Goal: Task Accomplishment & Management: Manage account settings

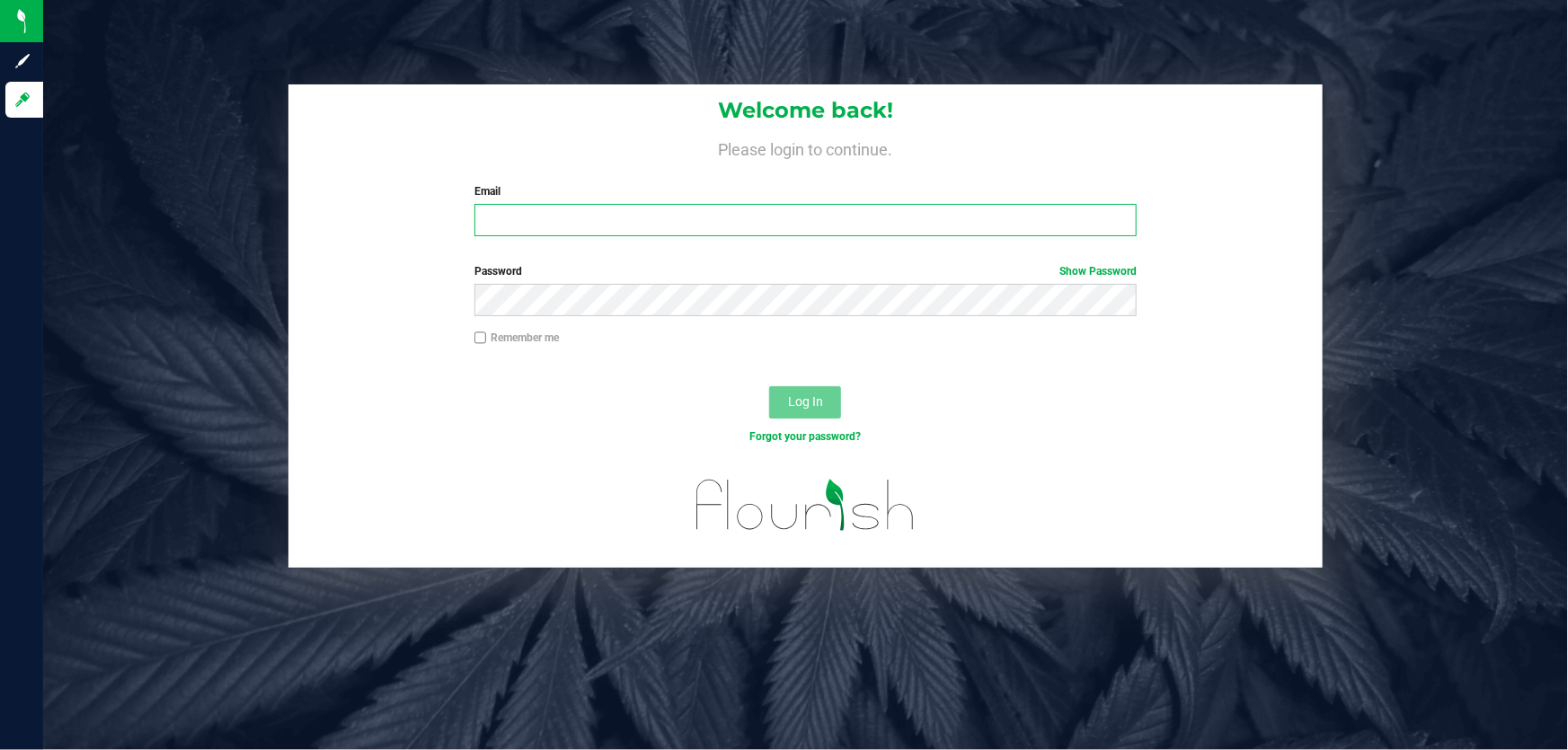
click at [610, 231] on input "Email" at bounding box center [805, 220] width 663 height 32
type input "[EMAIL_ADDRESS][DOMAIN_NAME]"
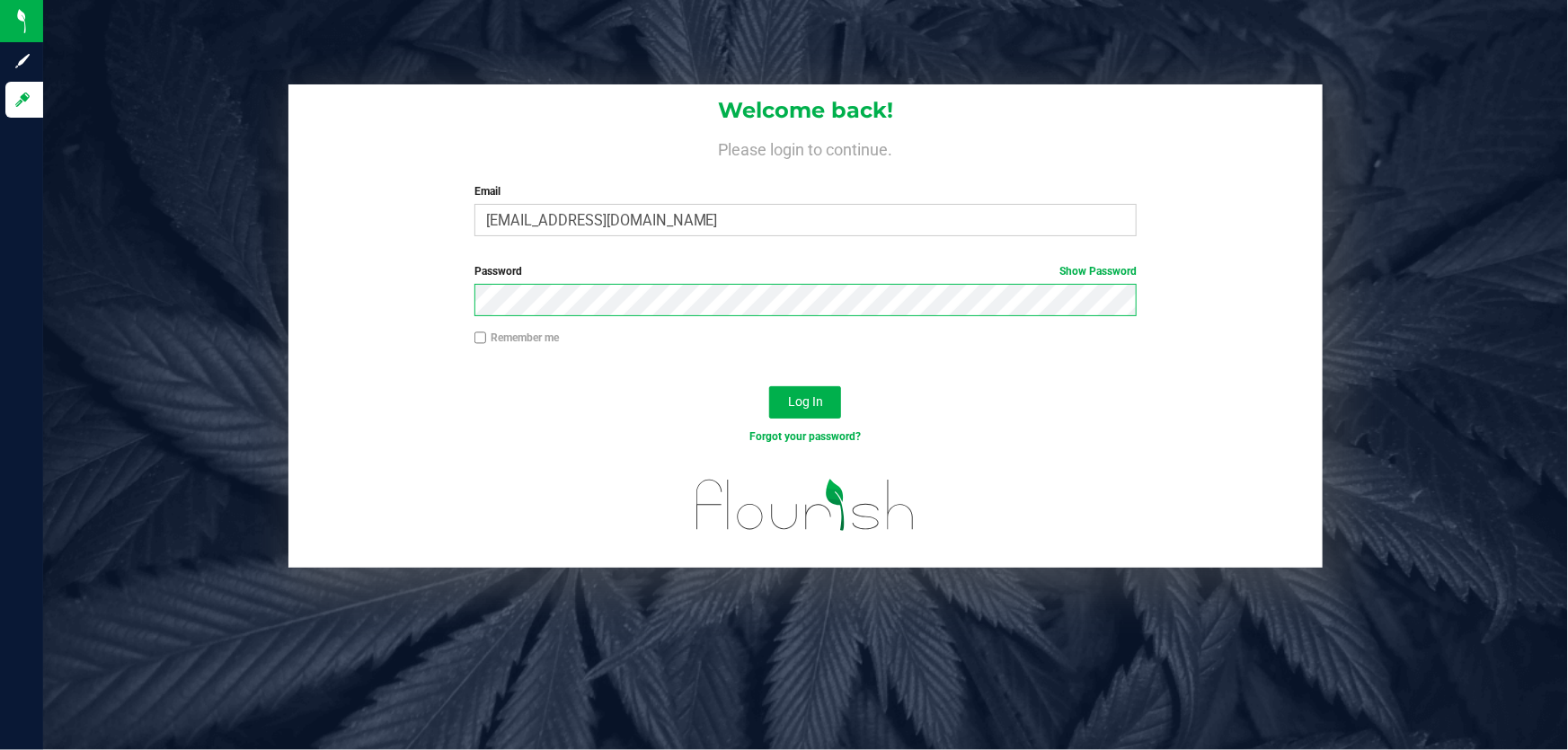
click at [769, 386] on button "Log In" at bounding box center [804, 402] width 72 height 32
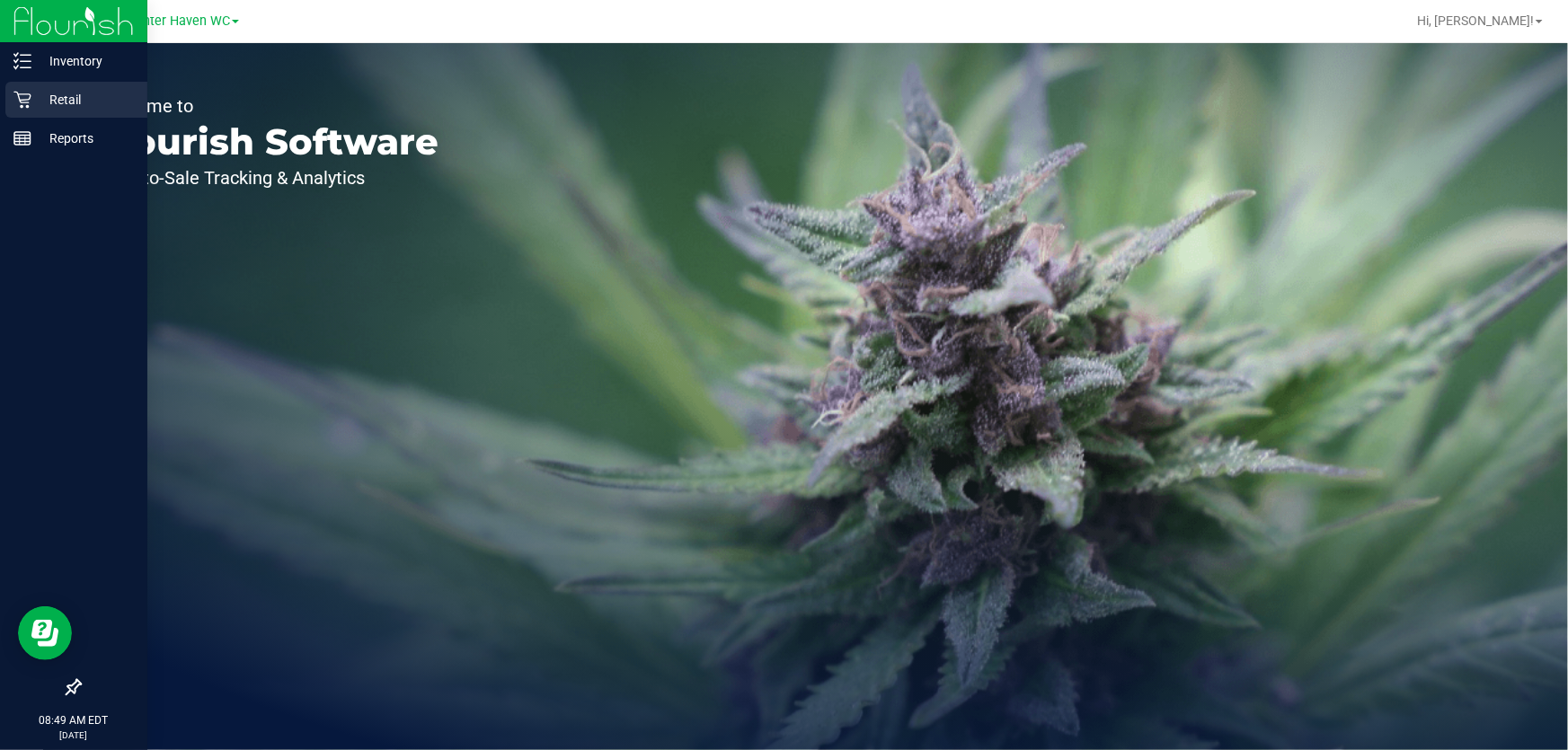
click at [41, 94] on p "Retail" at bounding box center [85, 100] width 108 height 22
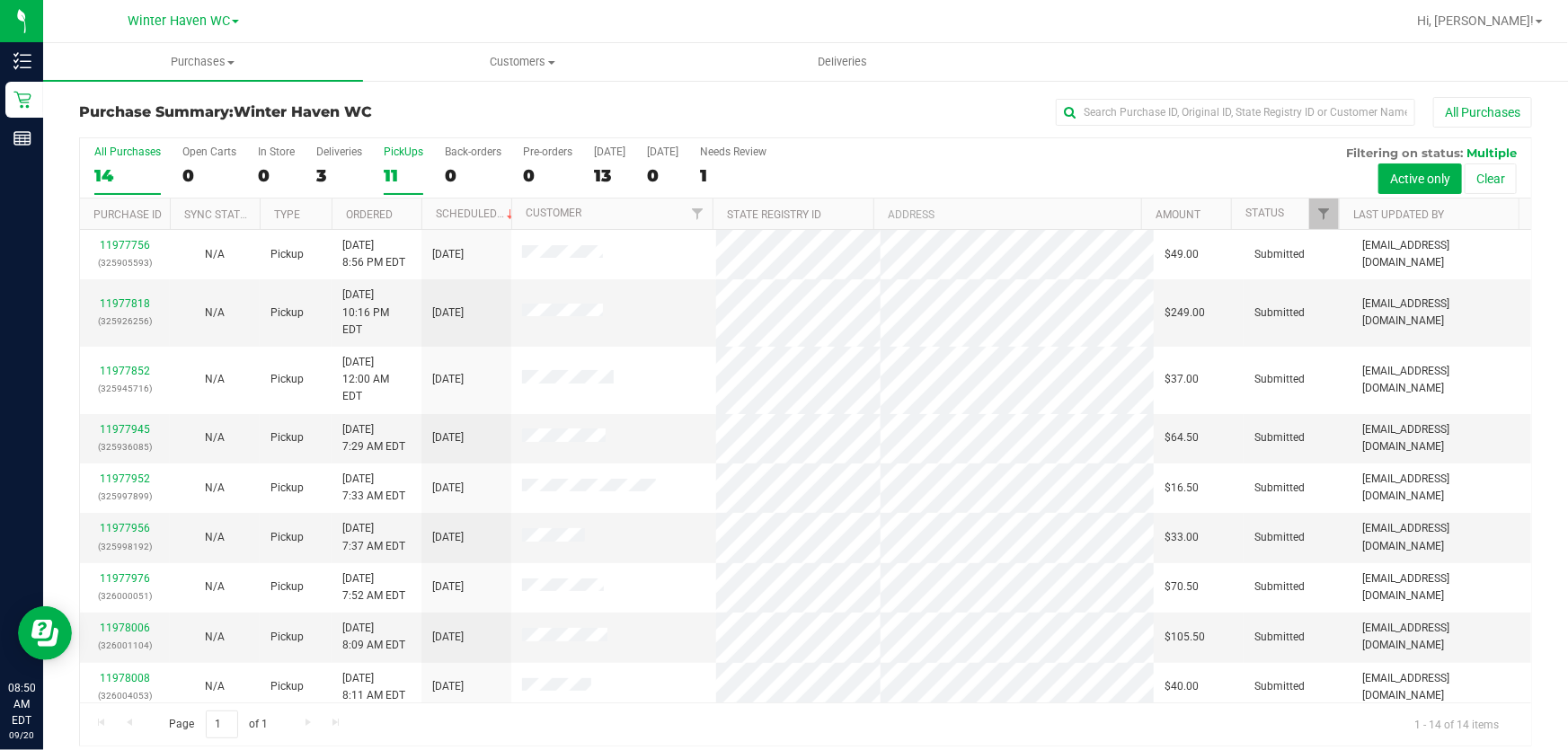
click at [397, 179] on div "11" at bounding box center [404, 175] width 39 height 21
click at [0, 0] on input "PickUps 11" at bounding box center [0, 0] width 0 height 0
drag, startPoint x: 1083, startPoint y: 1, endPoint x: 1033, endPoint y: 162, distance: 168.6
click at [1033, 162] on div "All Purchases 14 Open Carts 0 In Store 0 Deliveries 3 PickUps 11 Back-orders 0 …" at bounding box center [805, 168] width 1451 height 60
click at [371, 215] on link "Ordered" at bounding box center [369, 214] width 47 height 13
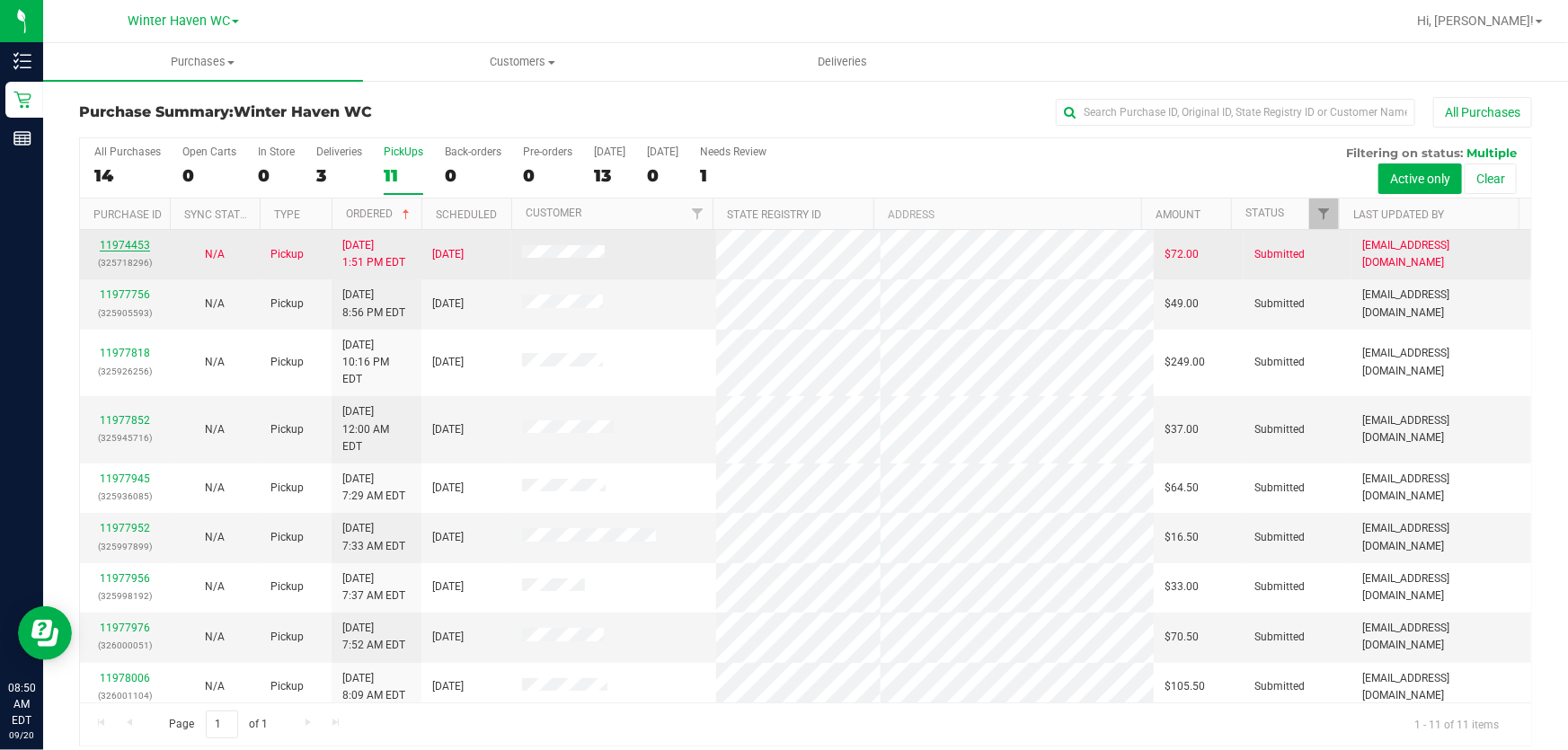
click at [126, 245] on link "11974453" at bounding box center [125, 244] width 50 height 13
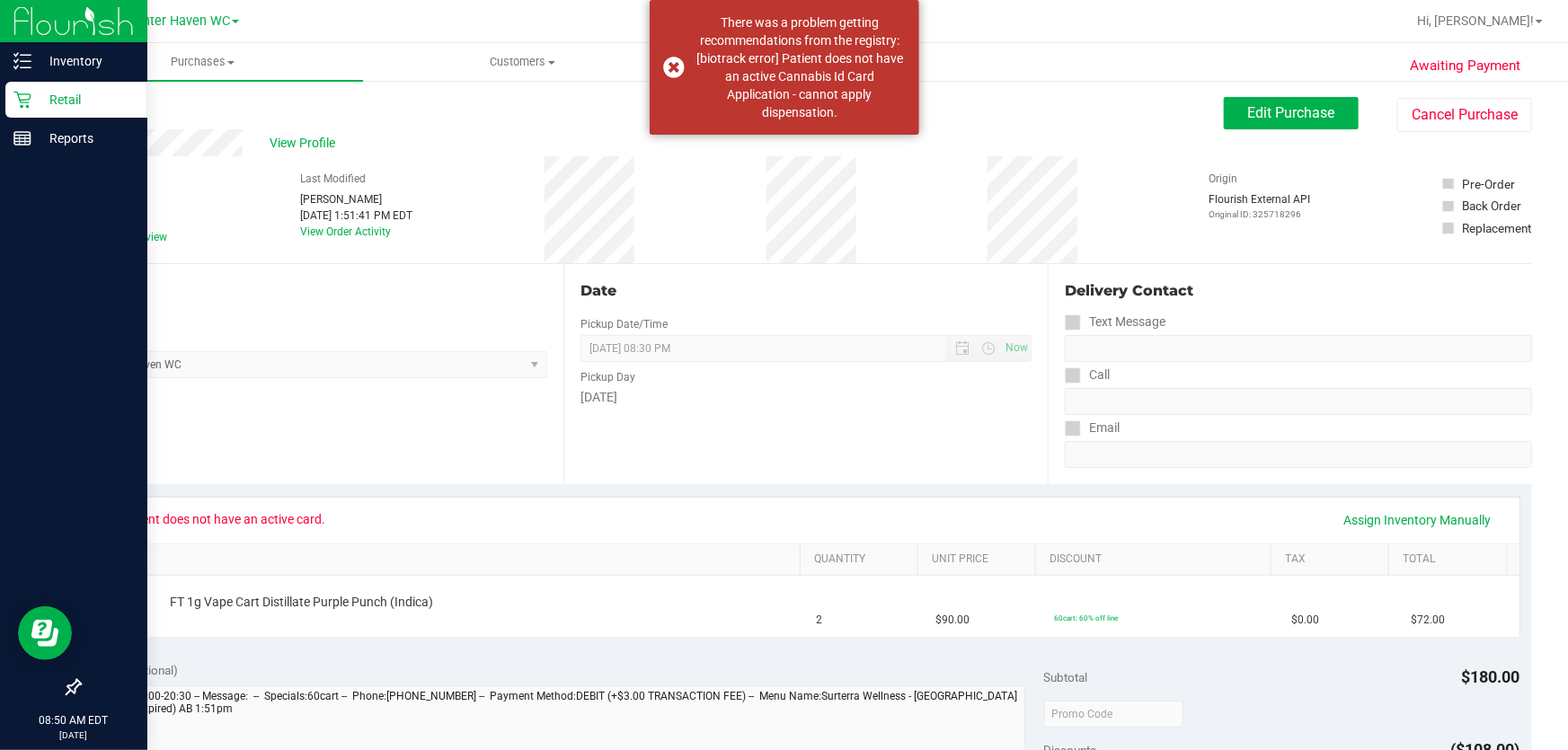
click at [72, 92] on p "Retail" at bounding box center [85, 100] width 108 height 22
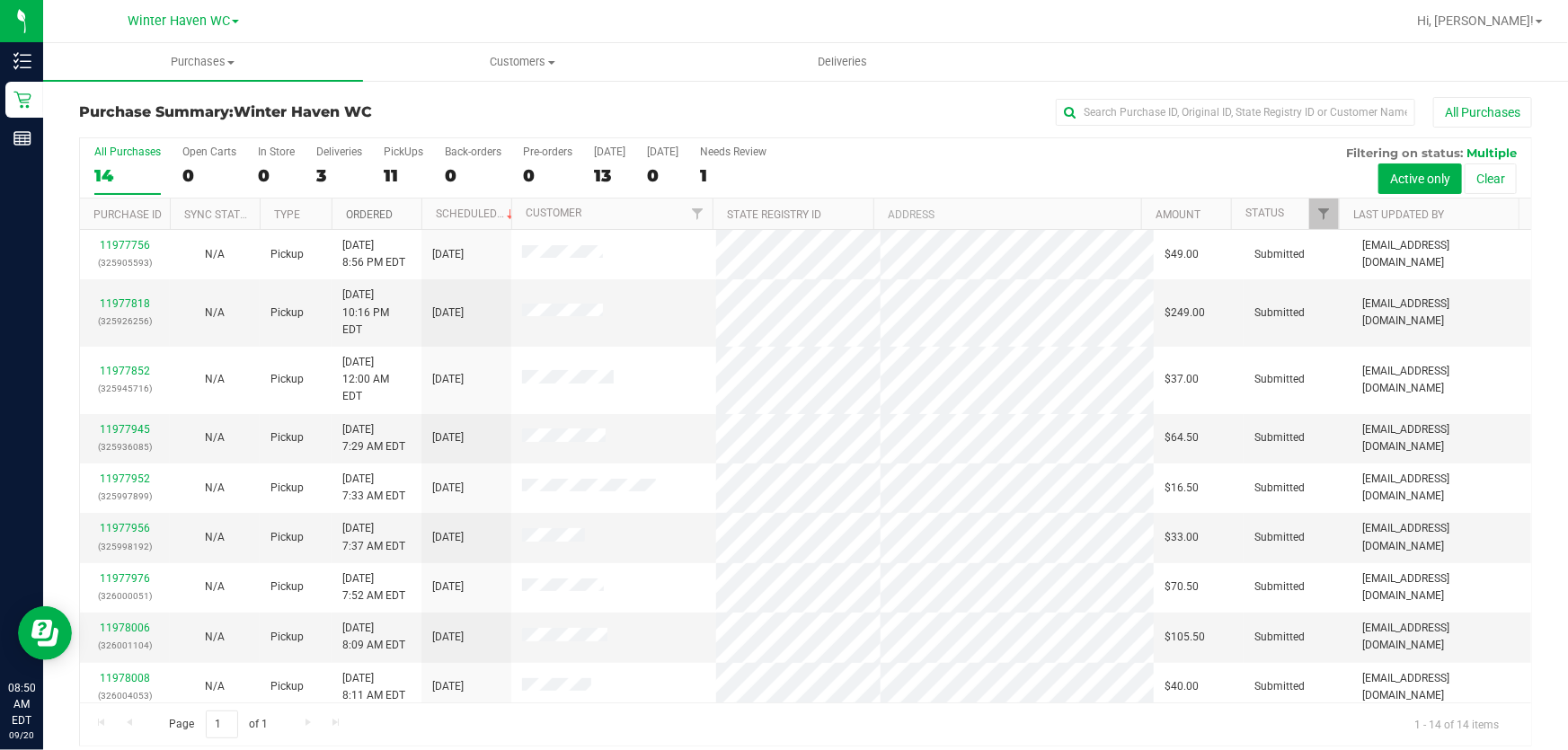
click at [382, 215] on link "Ordered" at bounding box center [369, 214] width 47 height 13
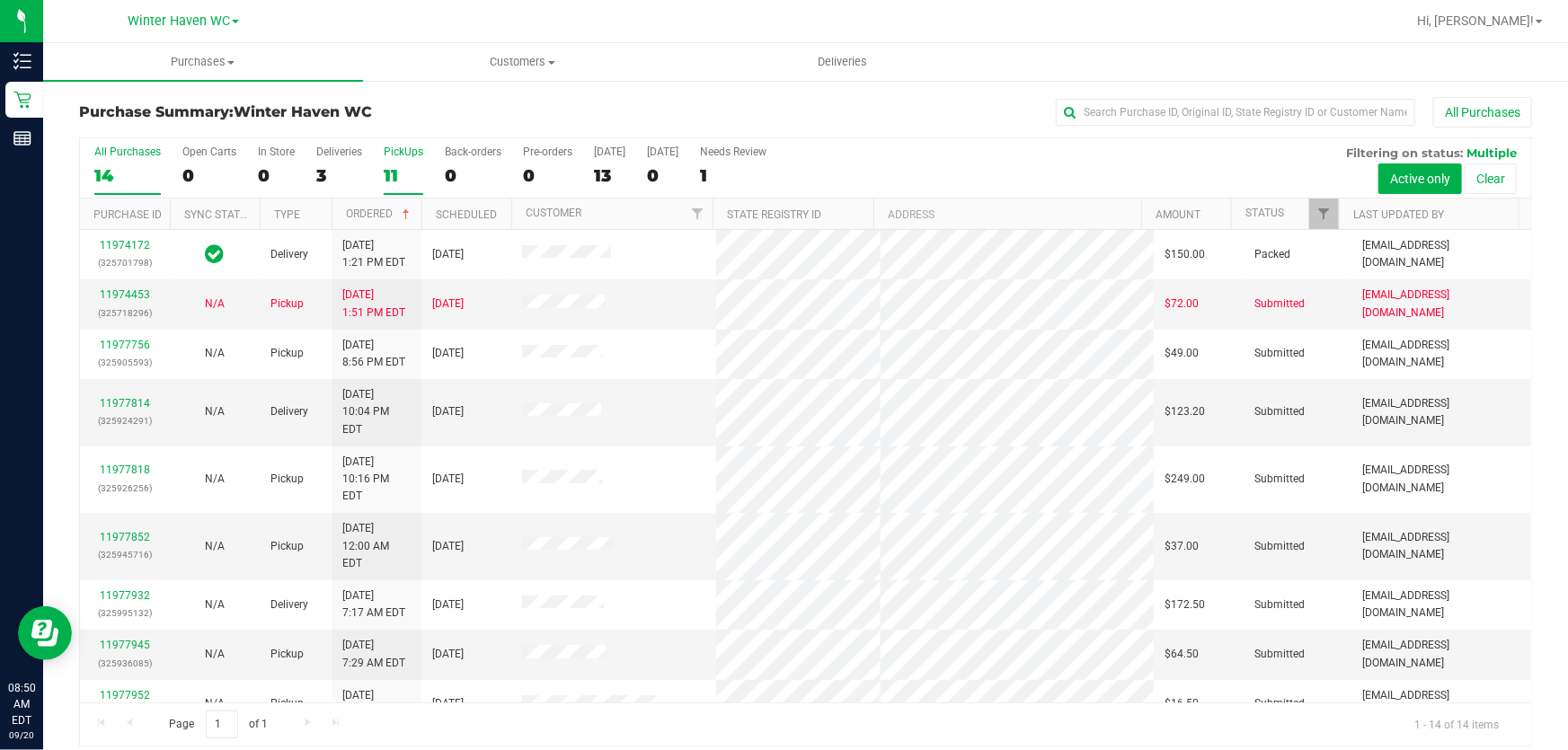
click at [390, 180] on div "11" at bounding box center [404, 175] width 39 height 21
click at [0, 0] on input "PickUps 11" at bounding box center [0, 0] width 0 height 0
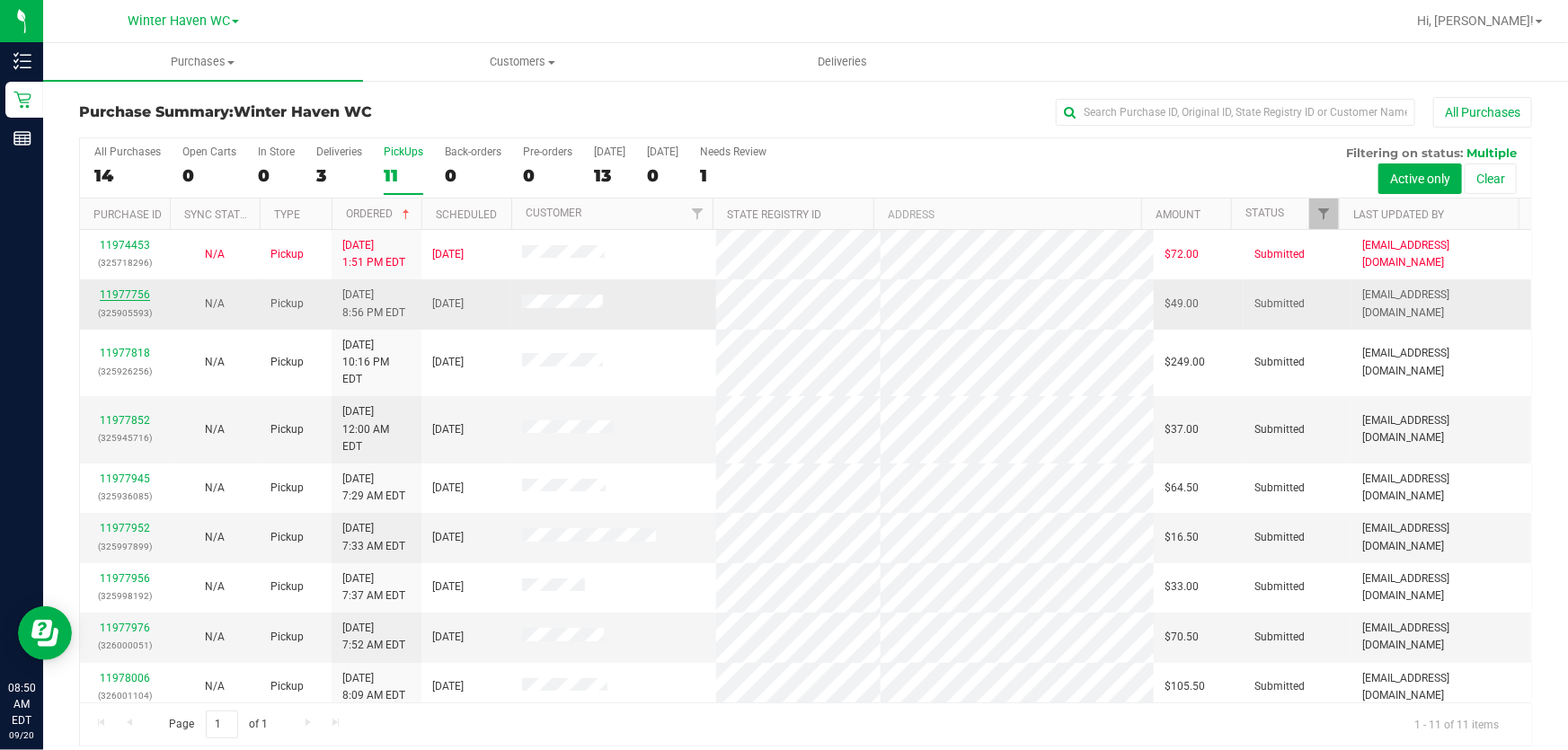
click at [129, 296] on link "11977756" at bounding box center [125, 295] width 50 height 13
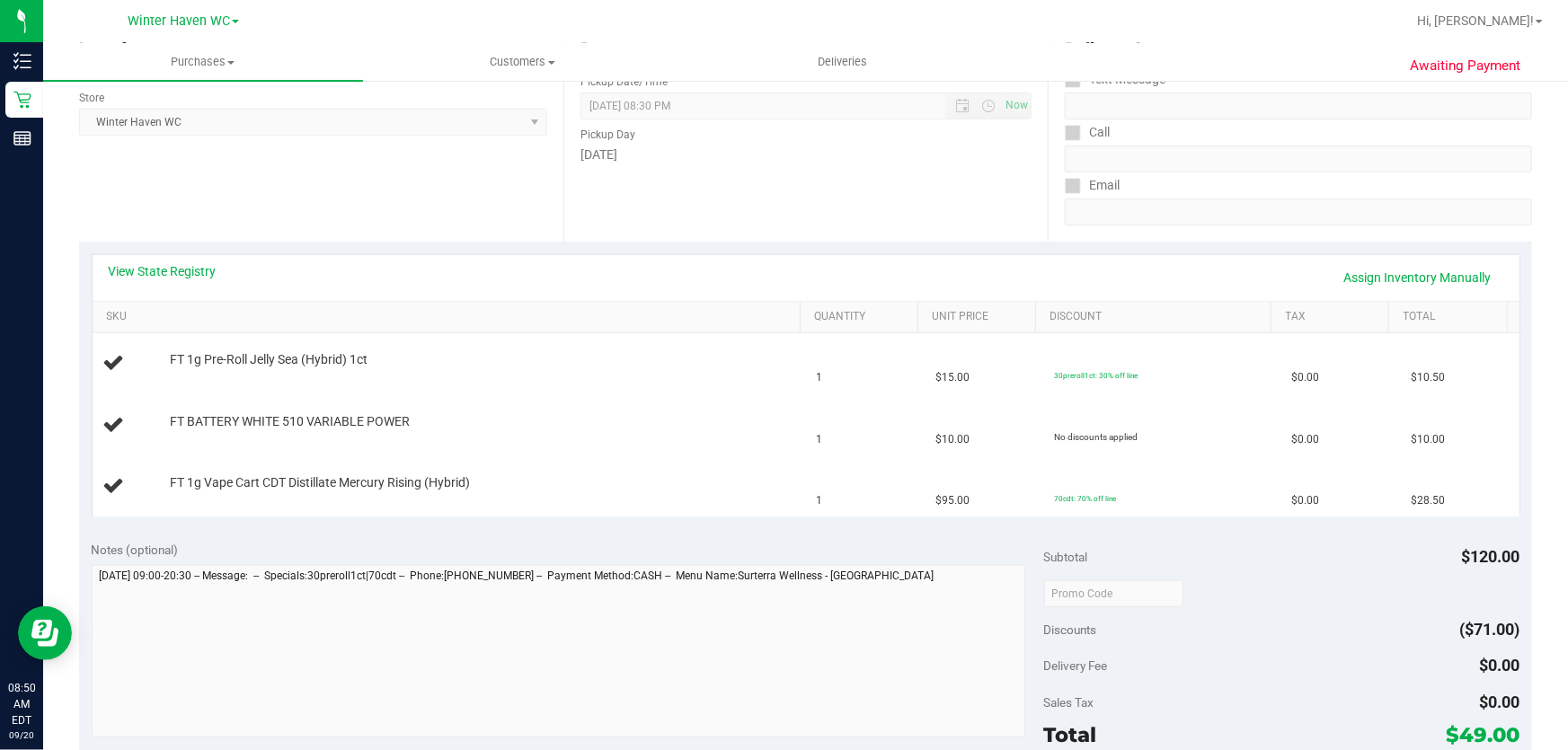
scroll to position [244, 0]
click at [200, 266] on link "View State Registry" at bounding box center [163, 269] width 108 height 18
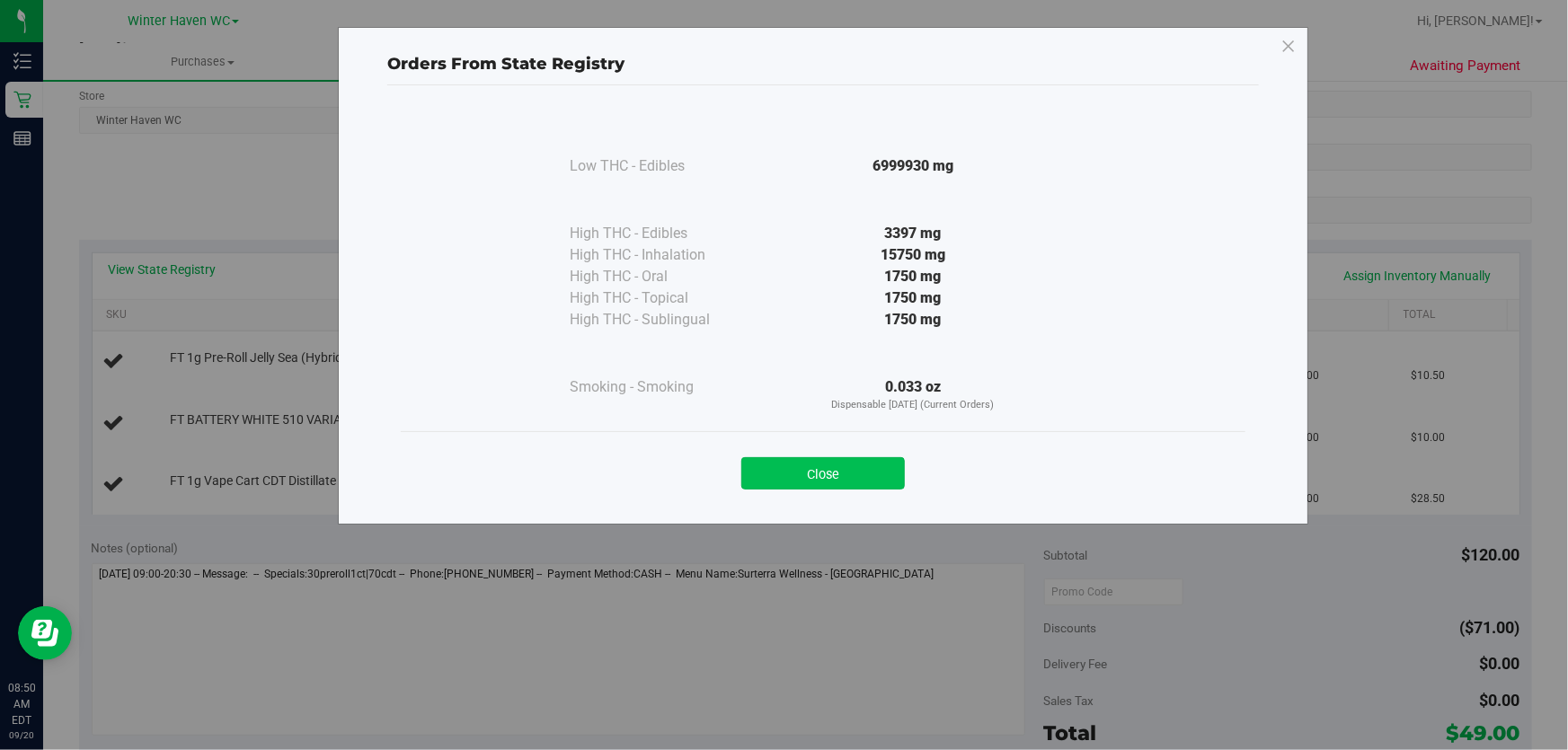
click at [859, 467] on button "Close" at bounding box center [823, 473] width 164 height 32
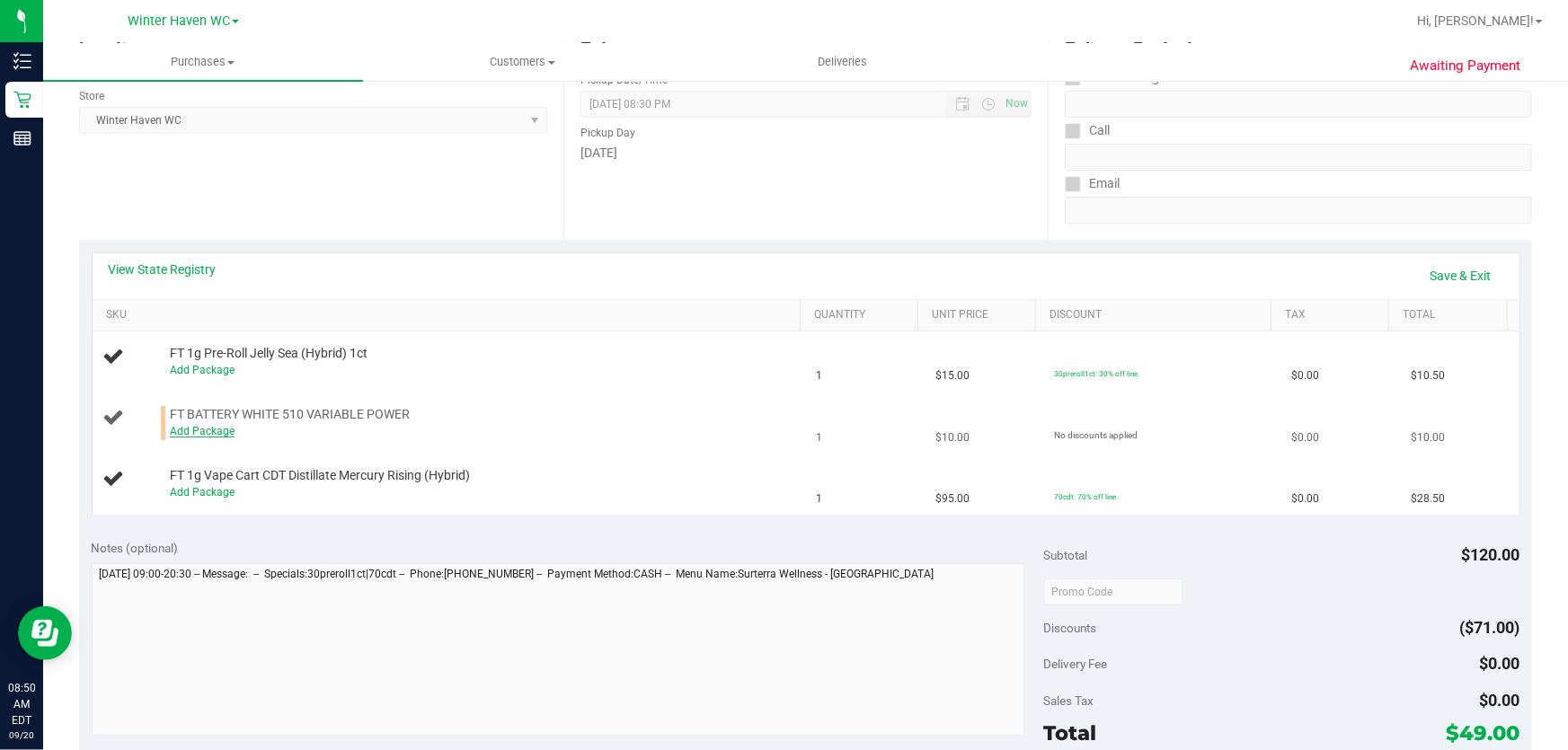
click at [206, 426] on link "Add Package" at bounding box center [202, 431] width 65 height 13
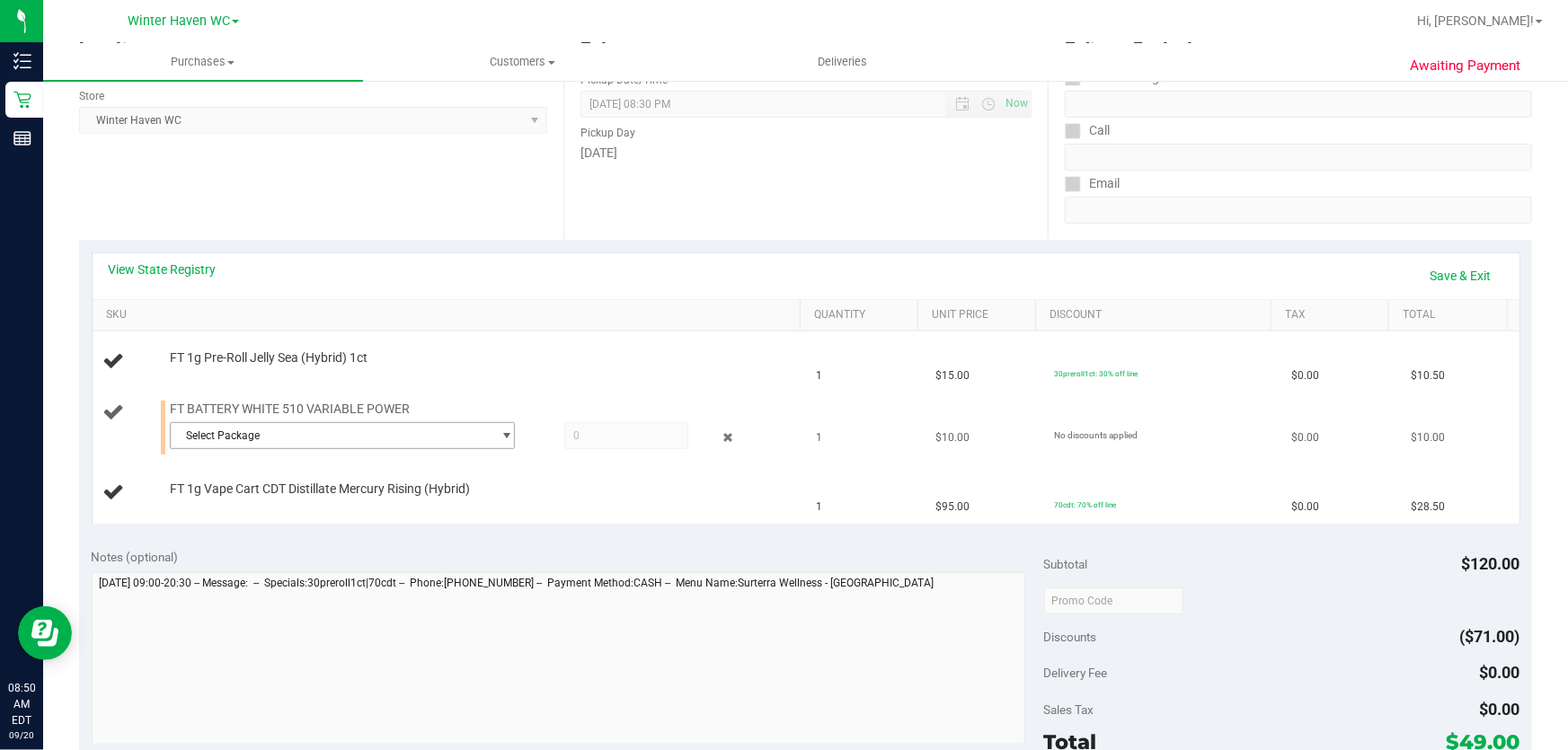
click at [476, 435] on span "Select Package" at bounding box center [331, 436] width 321 height 26
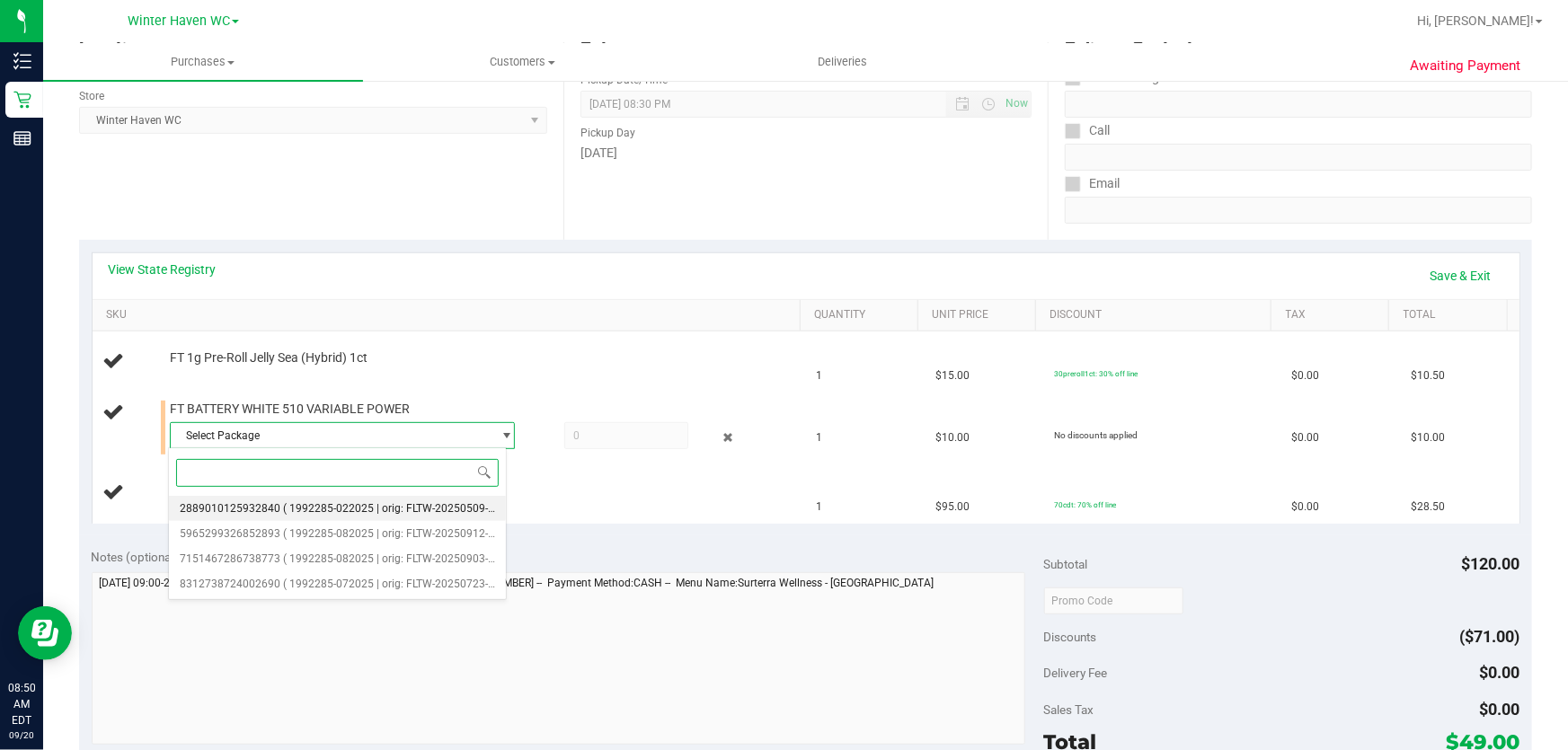
click at [381, 517] on li "2889010125932840 ( 1992285-022025 | orig: FLTW-20250509-023 )" at bounding box center [337, 509] width 337 height 26
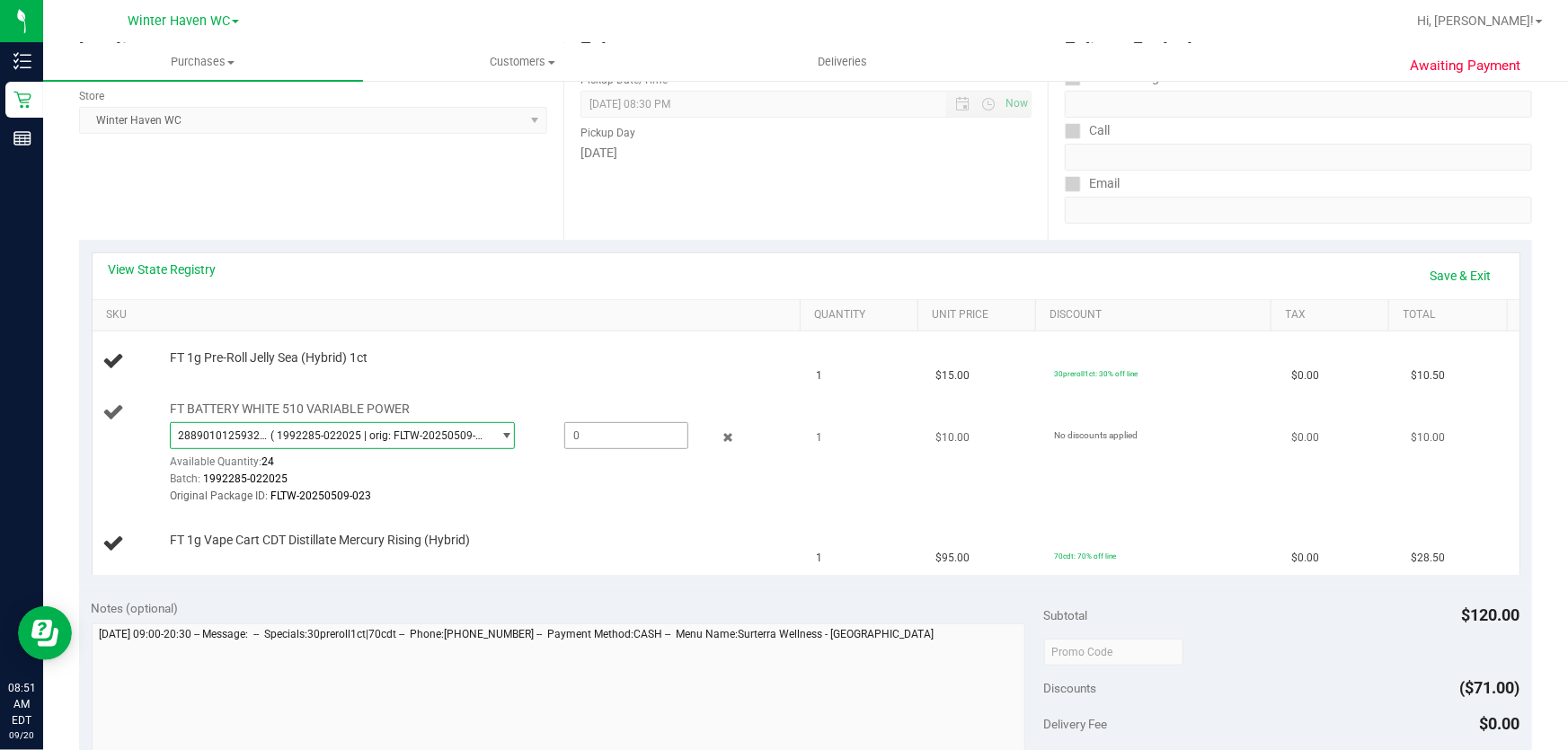
click at [588, 429] on span at bounding box center [626, 435] width 125 height 27
type input "1"
type input "1.0000"
click at [656, 513] on td "FT 1g Vape Cart CDT Distillate Mercury Rising (Hybrid)" at bounding box center [449, 543] width 713 height 60
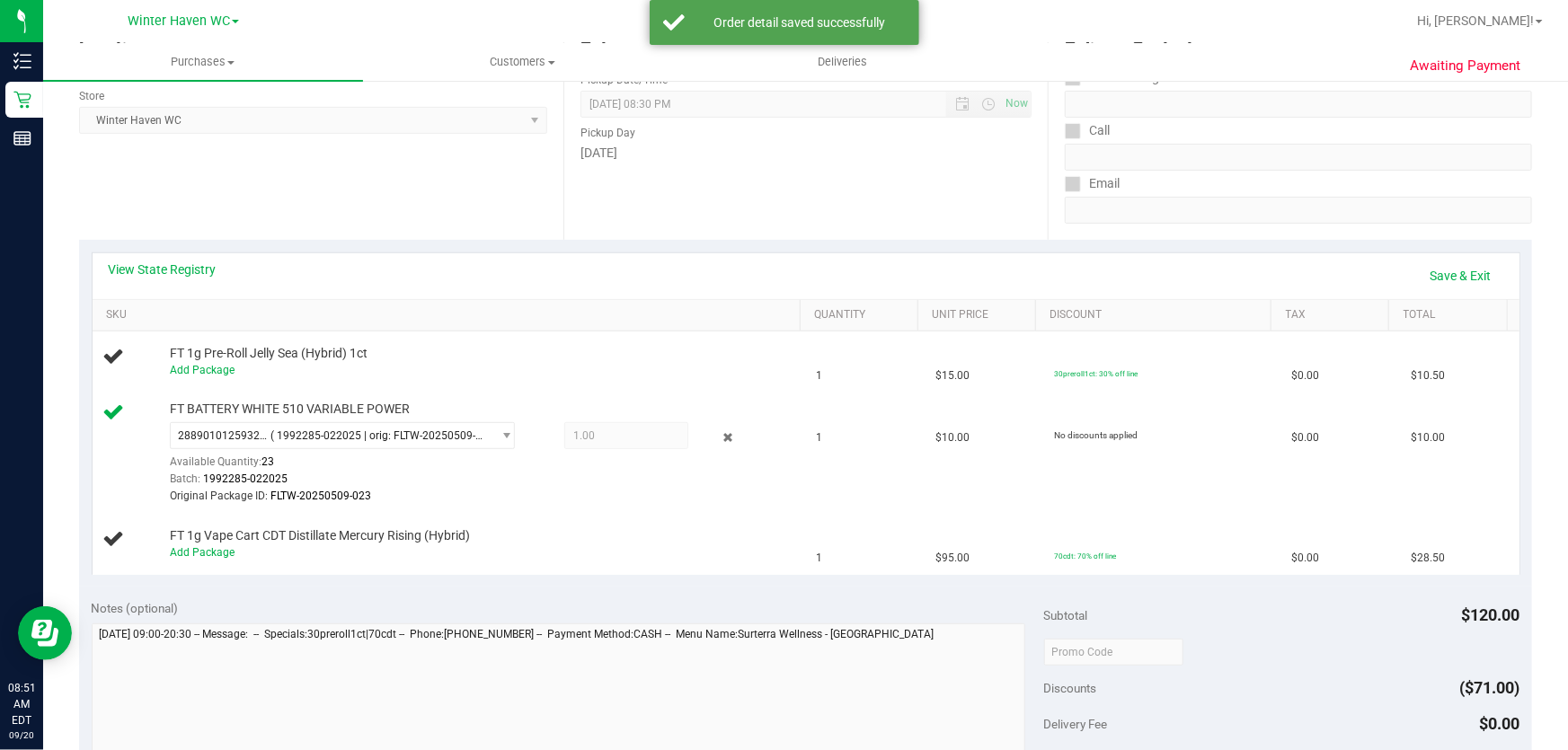
click at [1393, 279] on div "View State Registry Save & Exit" at bounding box center [806, 275] width 1394 height 30
click at [1429, 270] on link "Save & Exit" at bounding box center [1461, 275] width 84 height 30
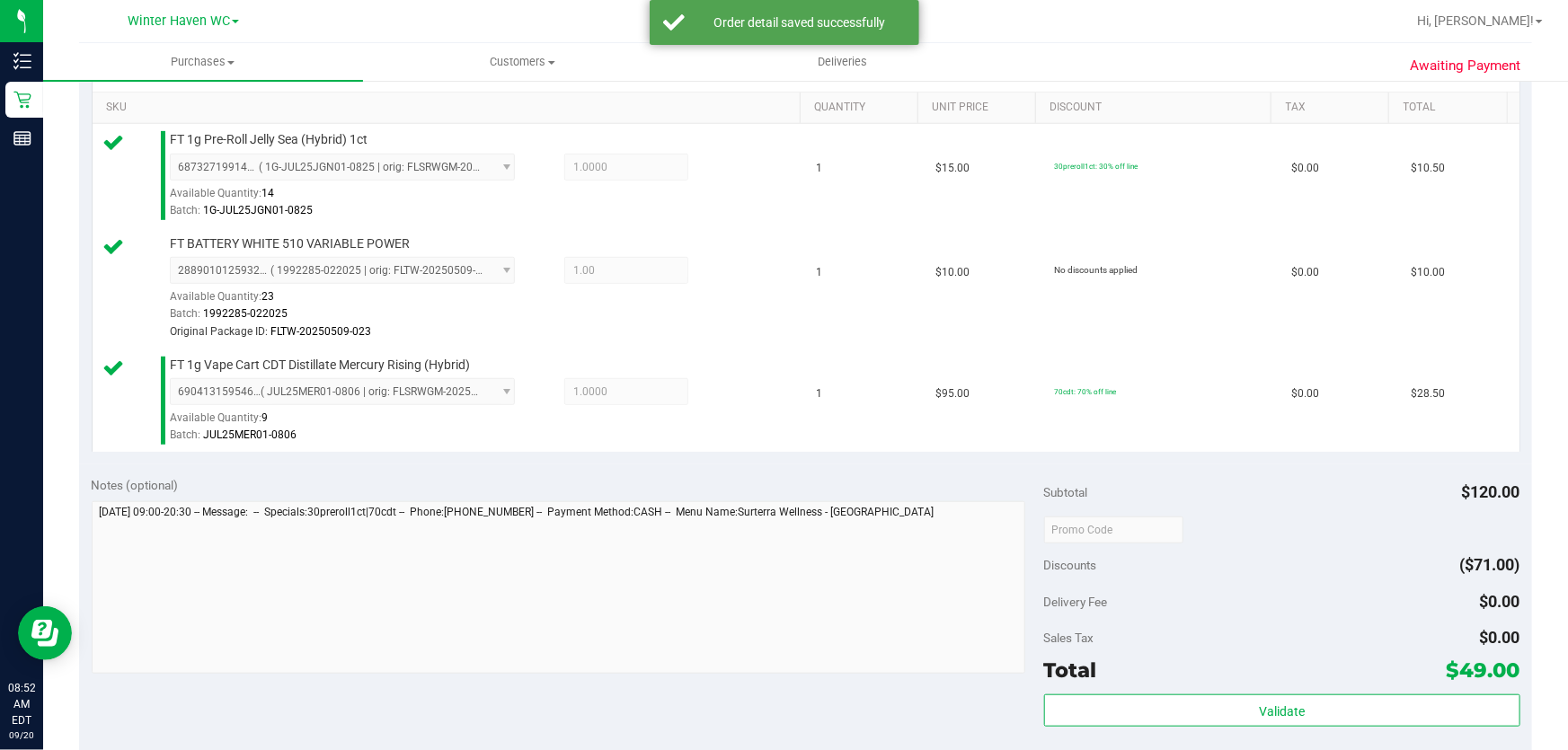
scroll to position [667, 0]
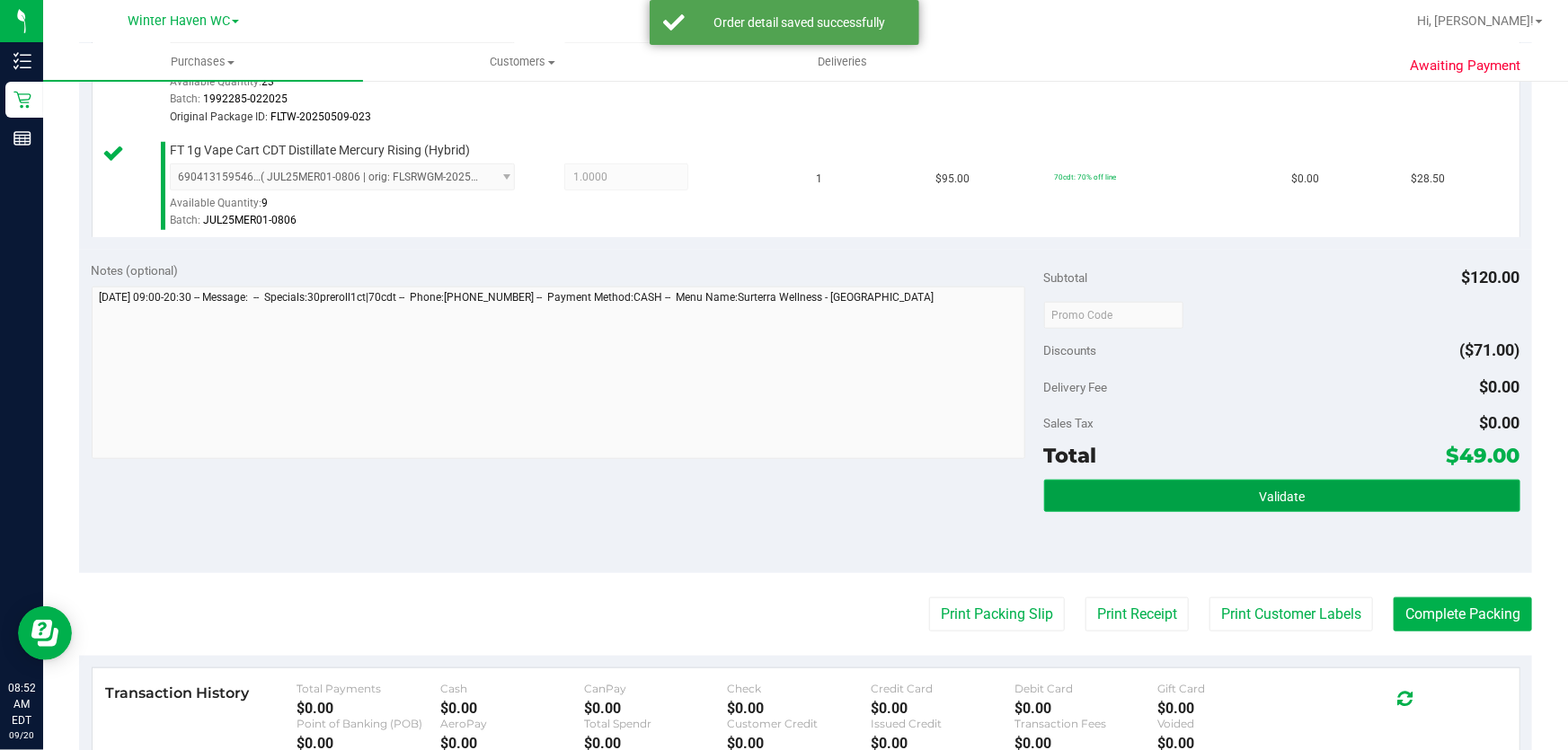
click at [1275, 498] on span "Validate" at bounding box center [1281, 497] width 46 height 15
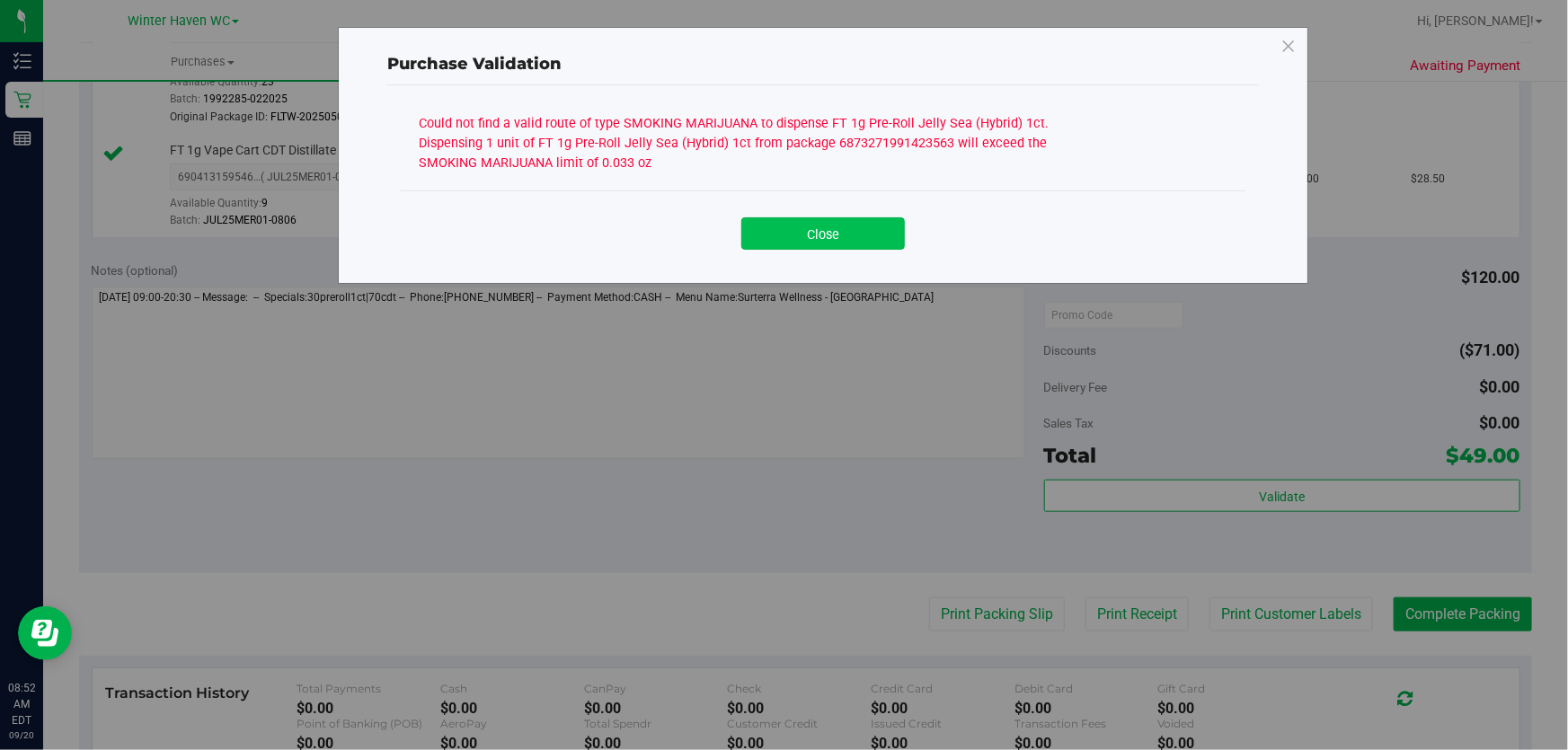
click at [871, 222] on button "Close" at bounding box center [823, 233] width 164 height 32
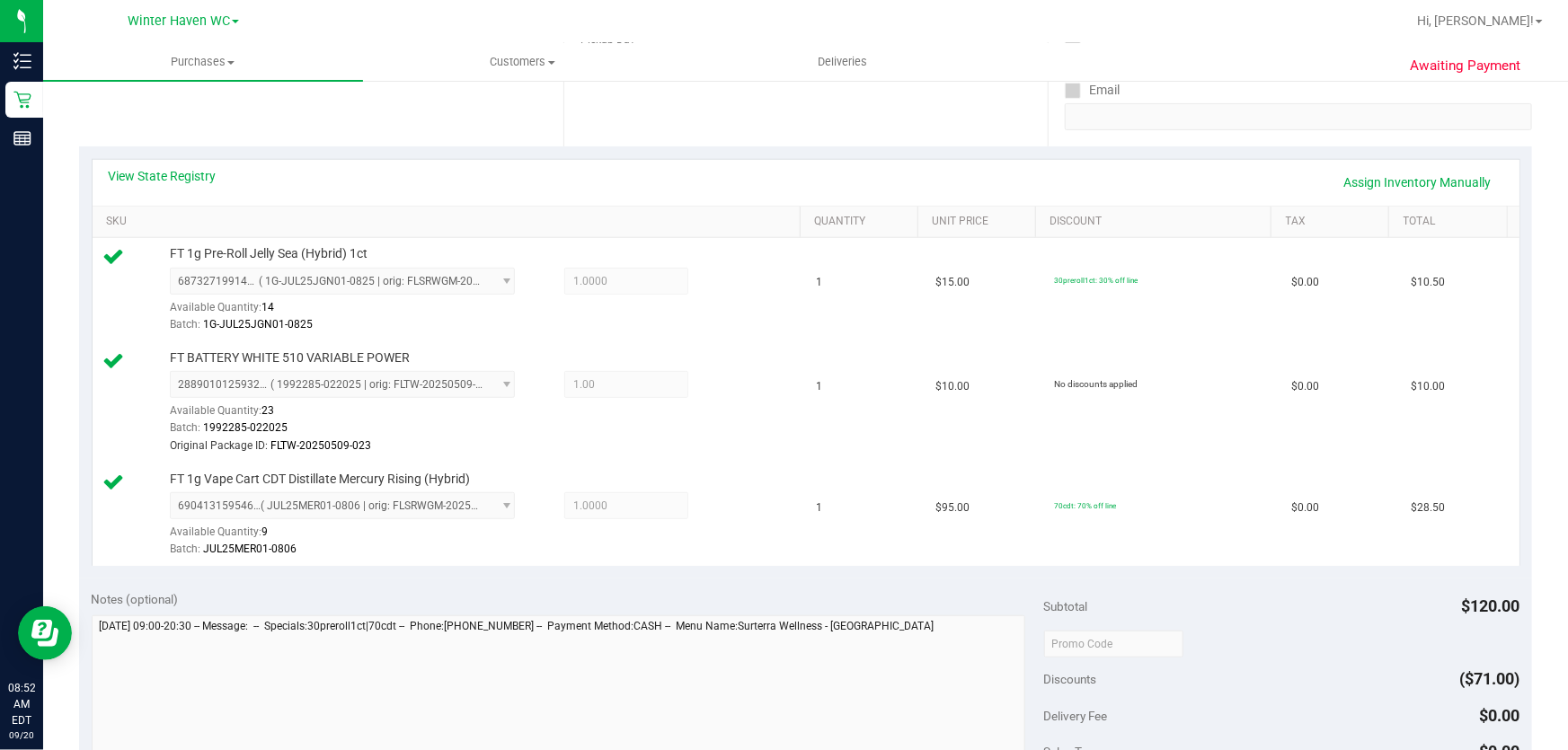
scroll to position [339, 0]
click at [1411, 178] on link "Assign Inventory Manually" at bounding box center [1418, 181] width 171 height 30
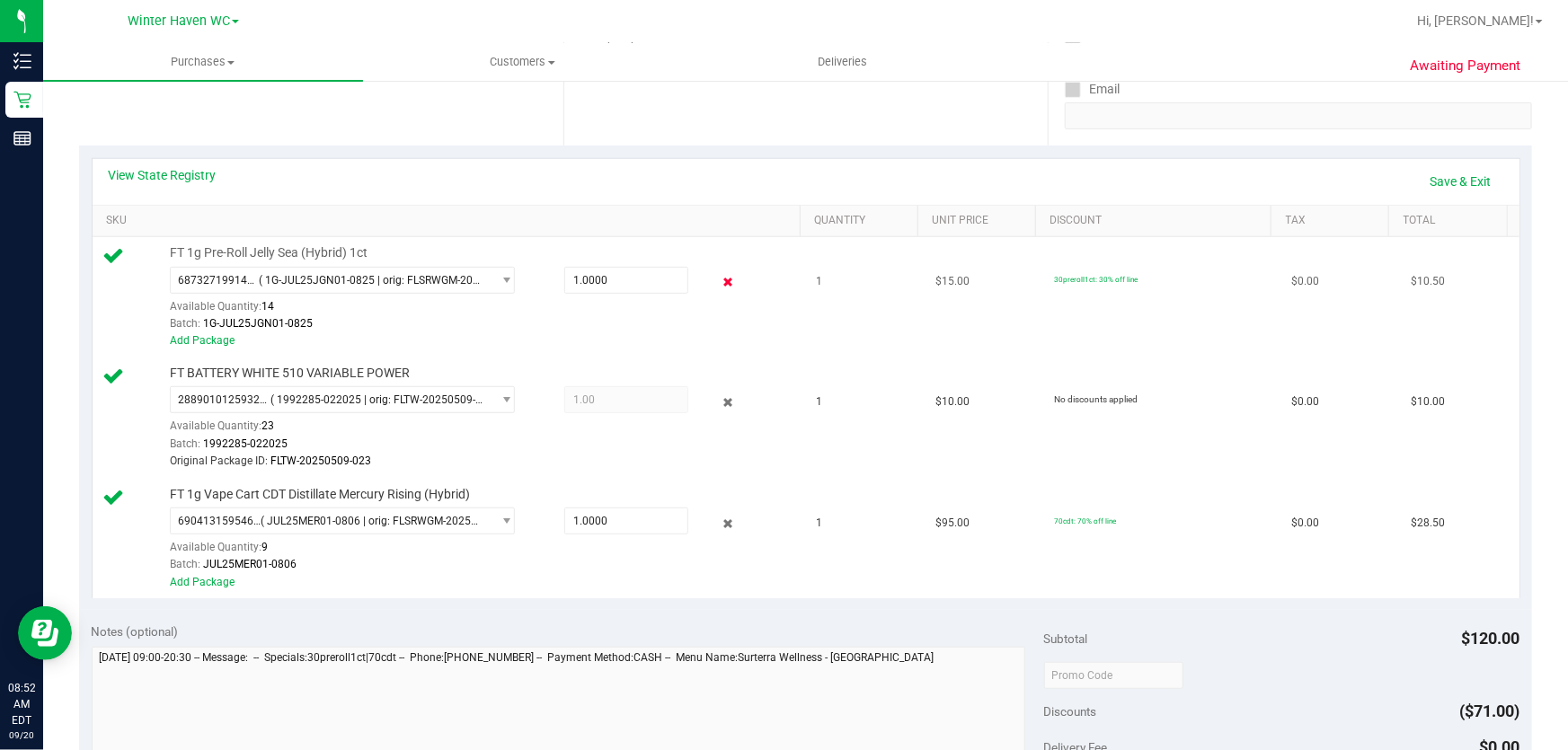
click at [719, 280] on icon at bounding box center [728, 282] width 19 height 21
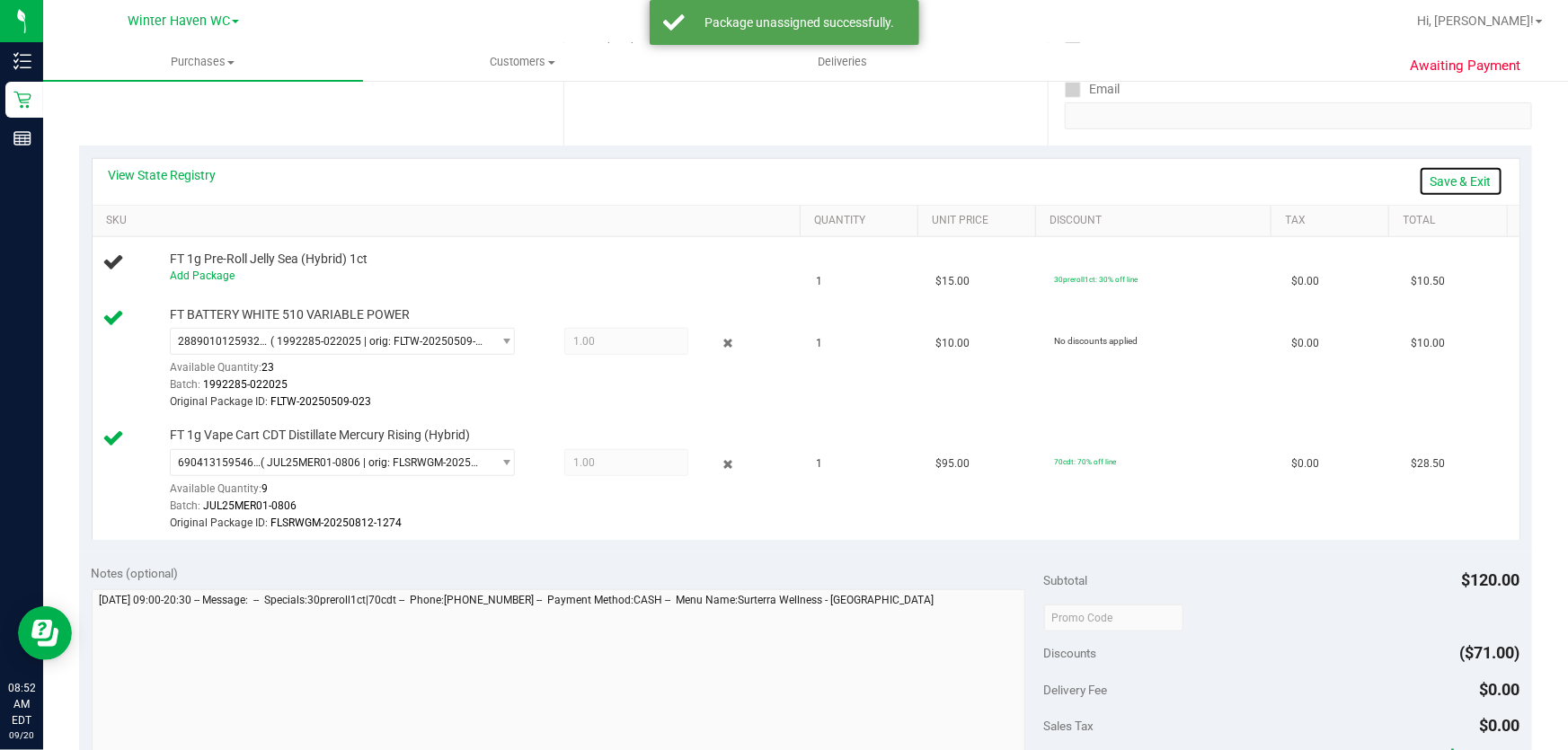
click at [1450, 183] on link "Save & Exit" at bounding box center [1461, 181] width 84 height 30
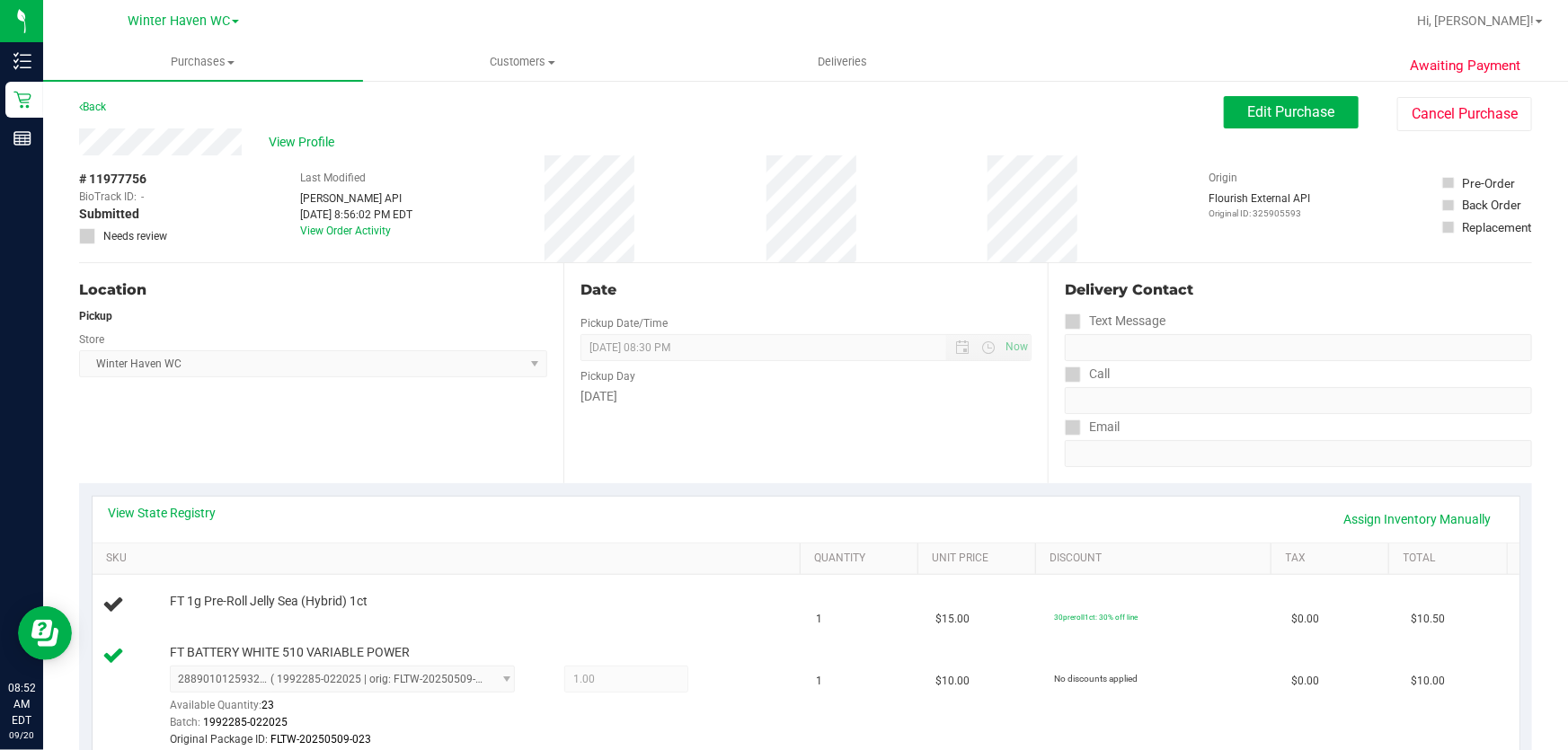
scroll to position [0, 0]
click at [1282, 101] on button "Edit Purchase" at bounding box center [1290, 113] width 135 height 32
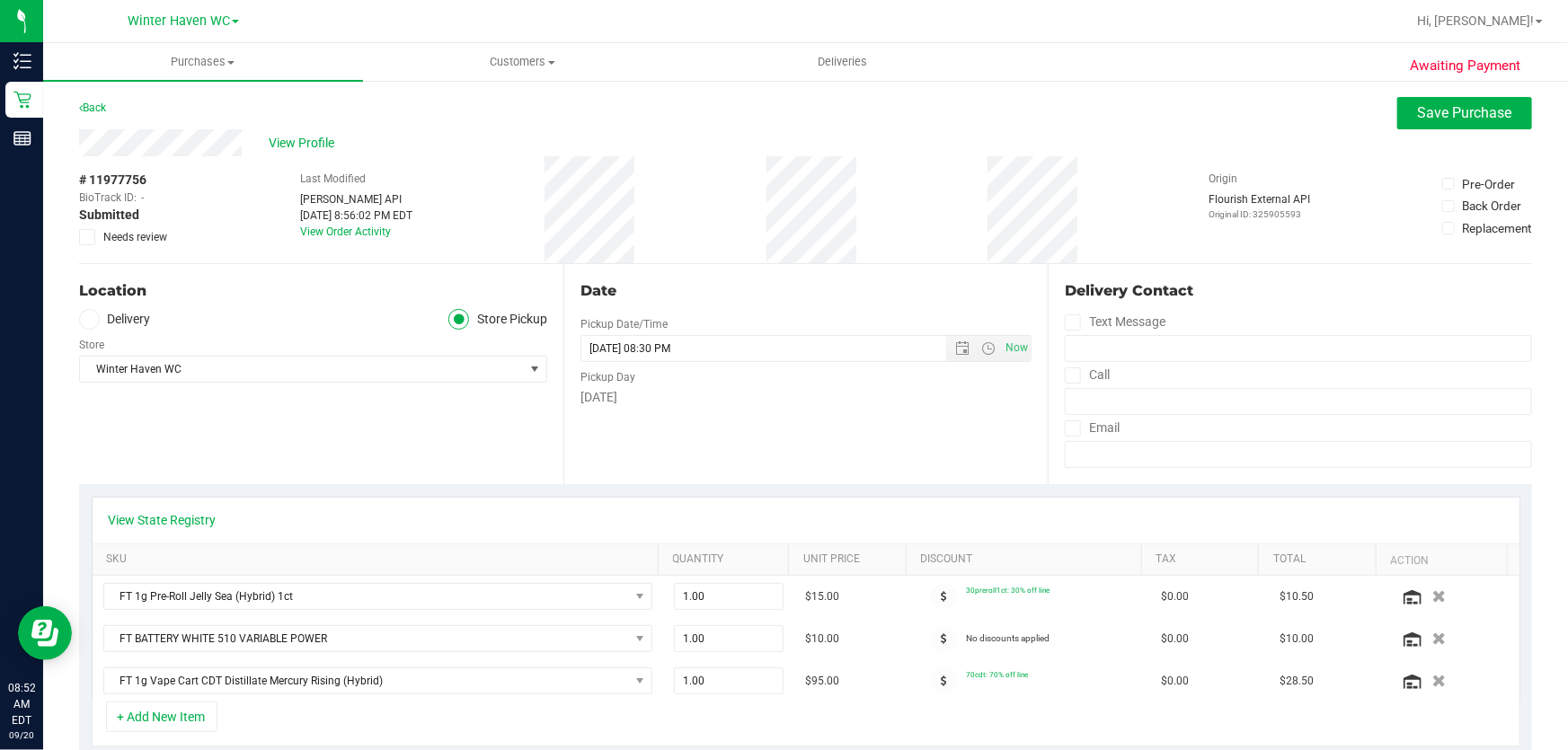
click at [92, 237] on span at bounding box center [87, 237] width 16 height 16
click at [0, 0] on input "Needs review" at bounding box center [0, 0] width 0 height 0
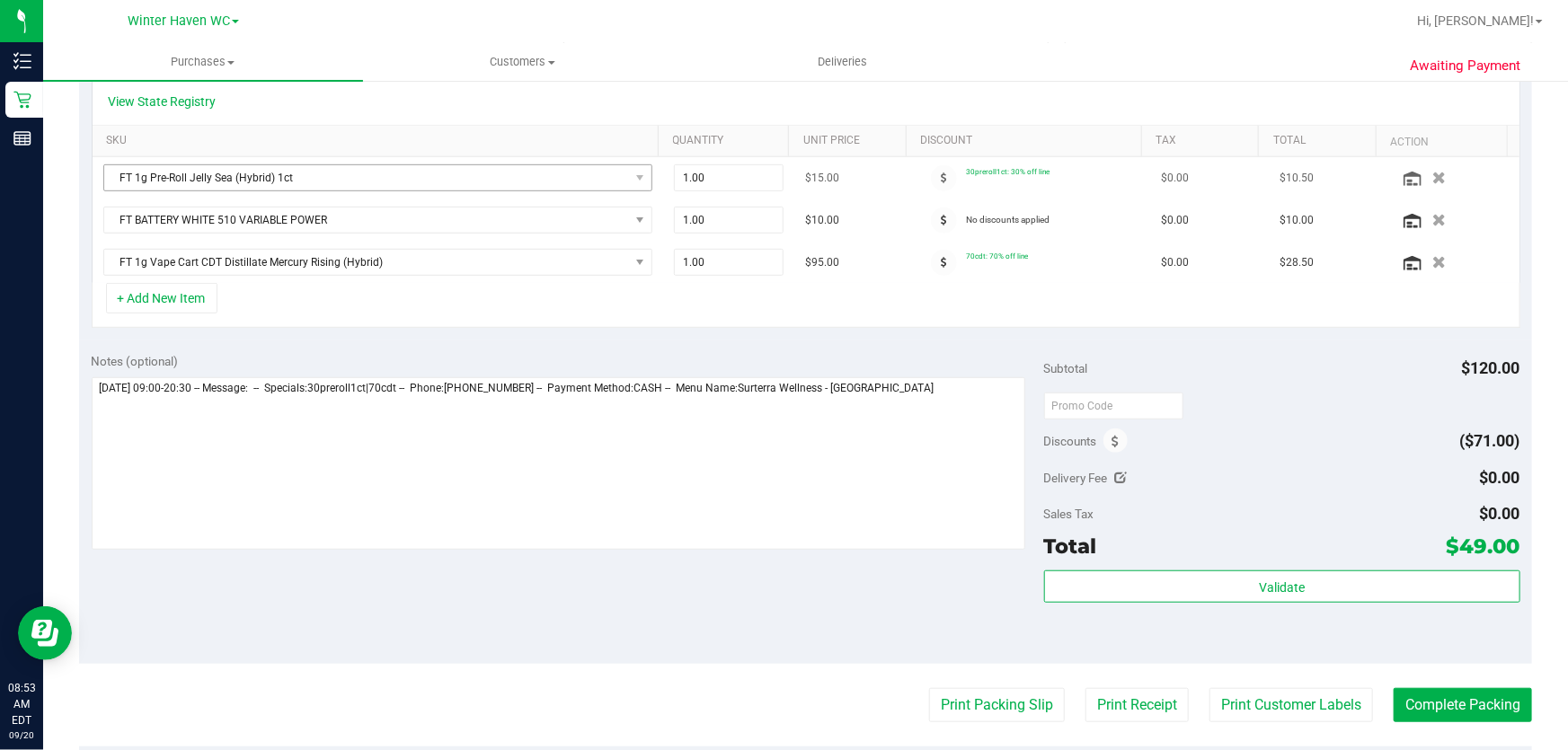
scroll to position [490, 0]
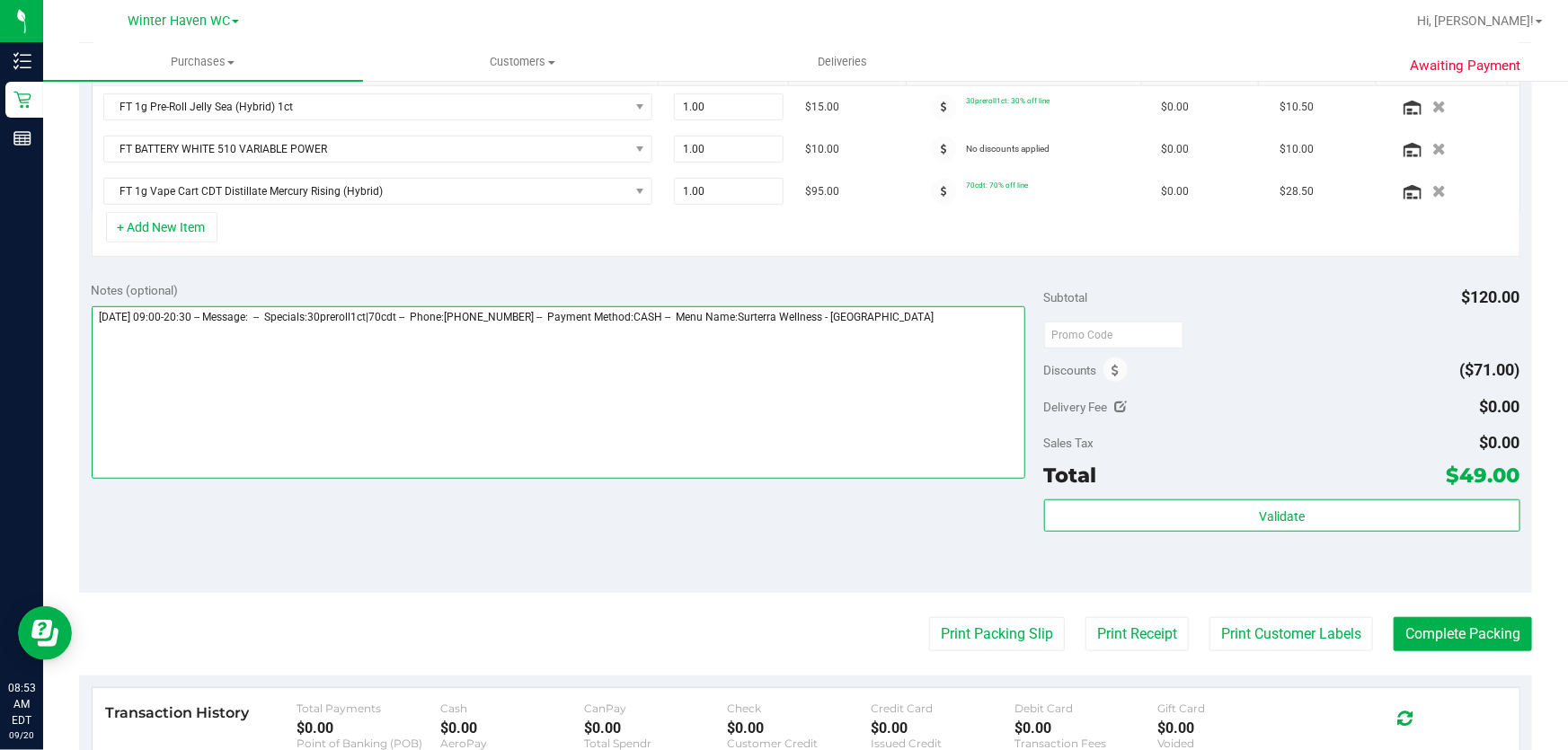
click at [965, 338] on textarea at bounding box center [559, 393] width 935 height 173
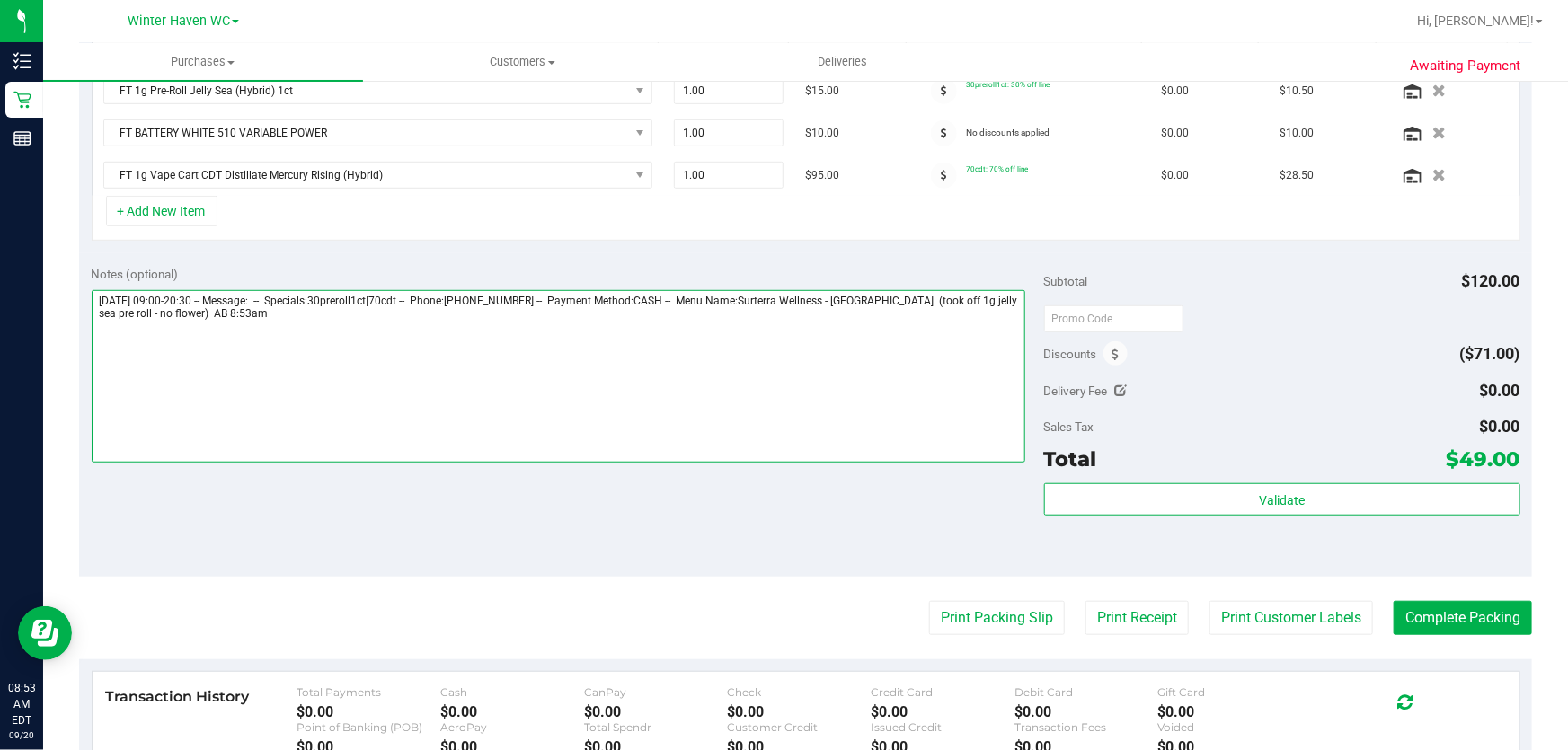
scroll to position [0, 0]
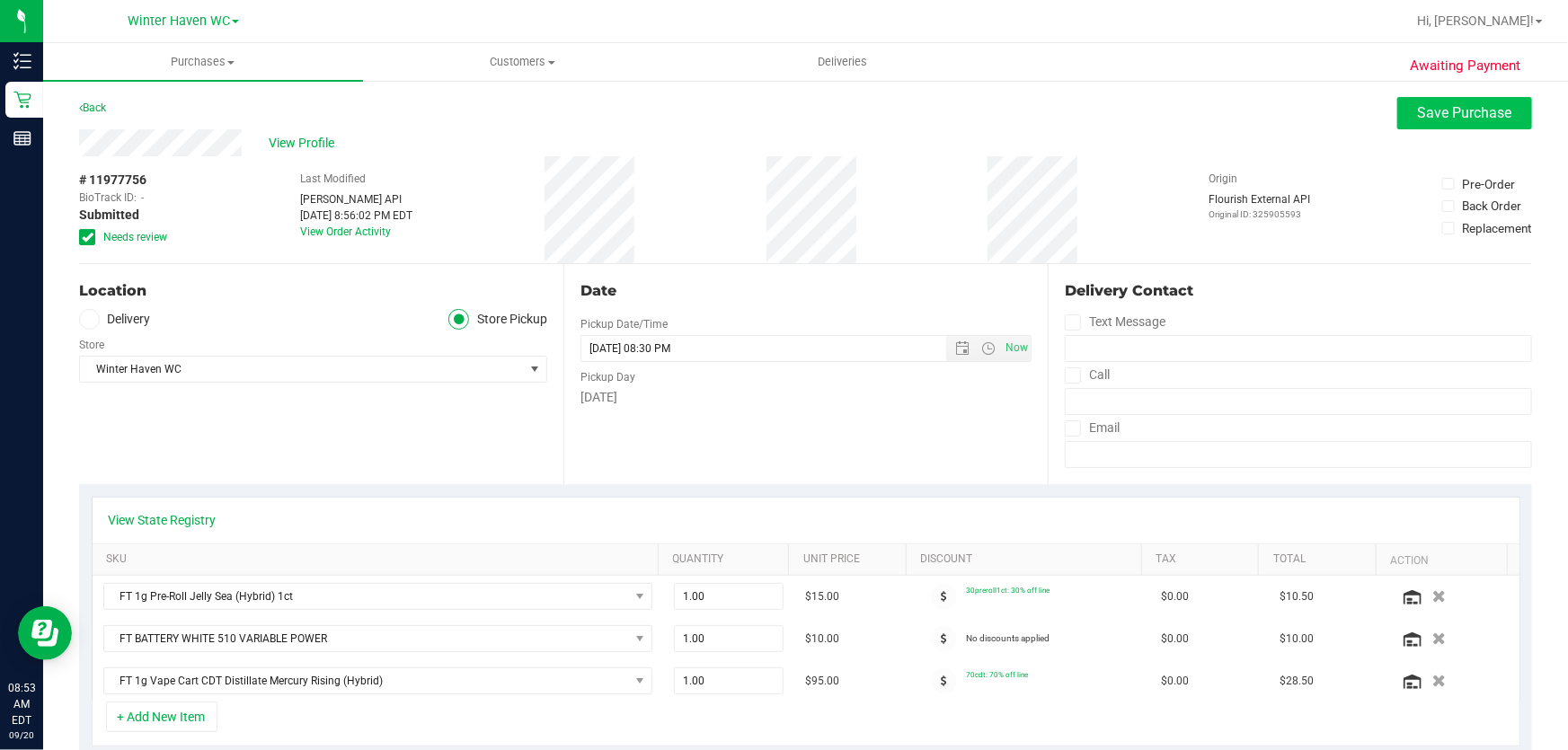
type textarea "[DATE] 09:00-20:30 -- Message: -- Specials:30preroll1ct|70cdt -- Phone:[PHONE_N…"
click at [1430, 108] on span "Save Purchase" at bounding box center [1465, 112] width 94 height 17
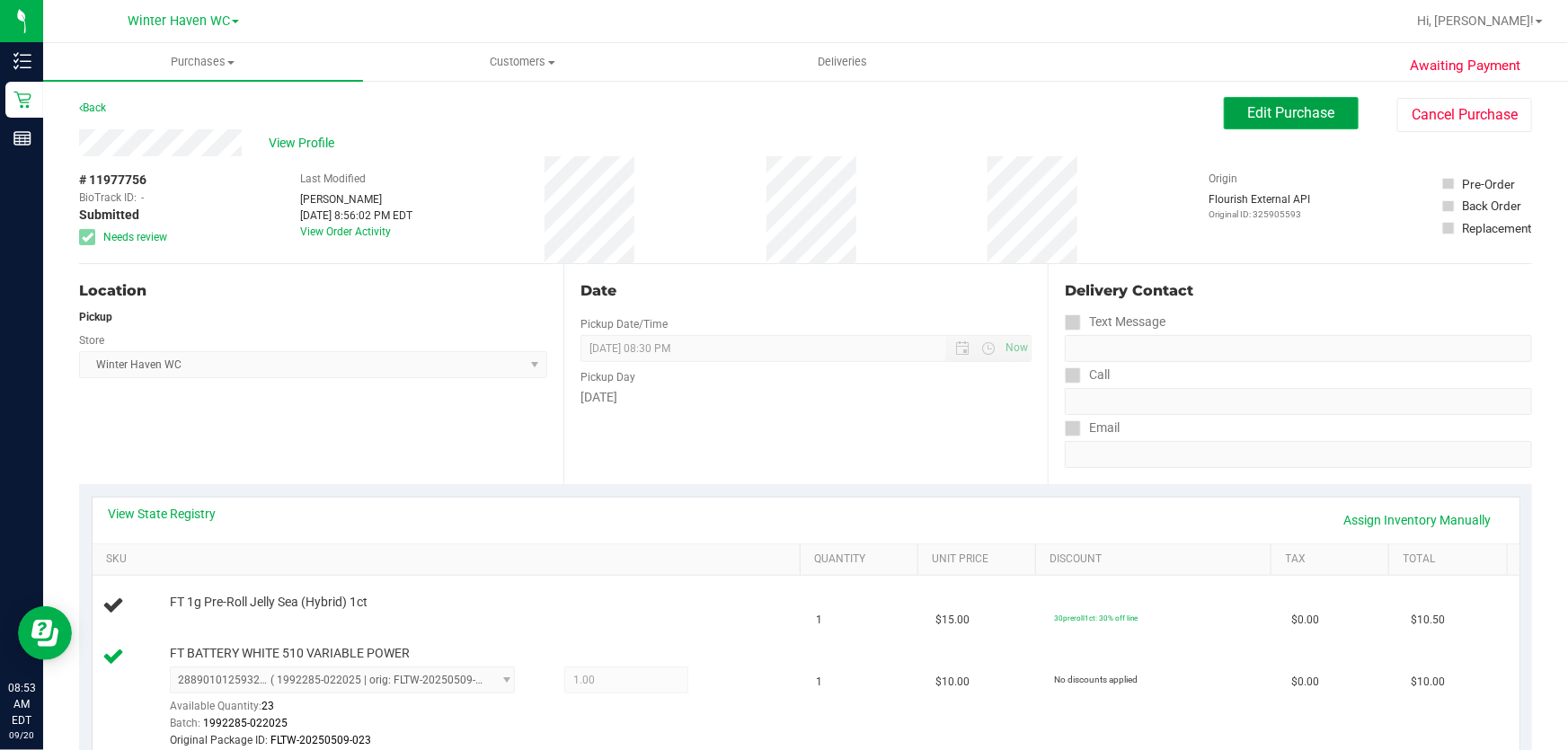
click at [1312, 107] on span "Edit Purchase" at bounding box center [1291, 112] width 87 height 17
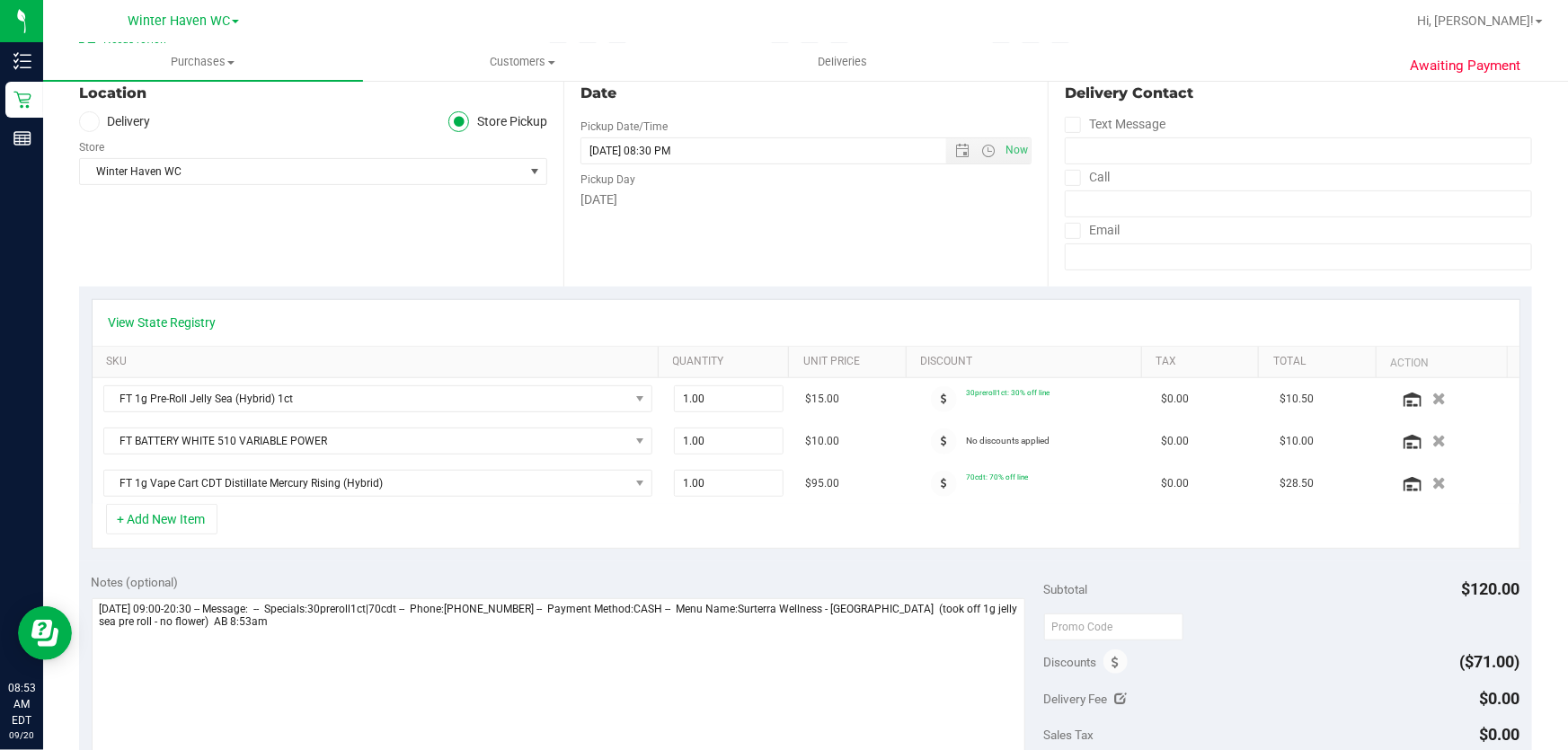
scroll to position [244, 0]
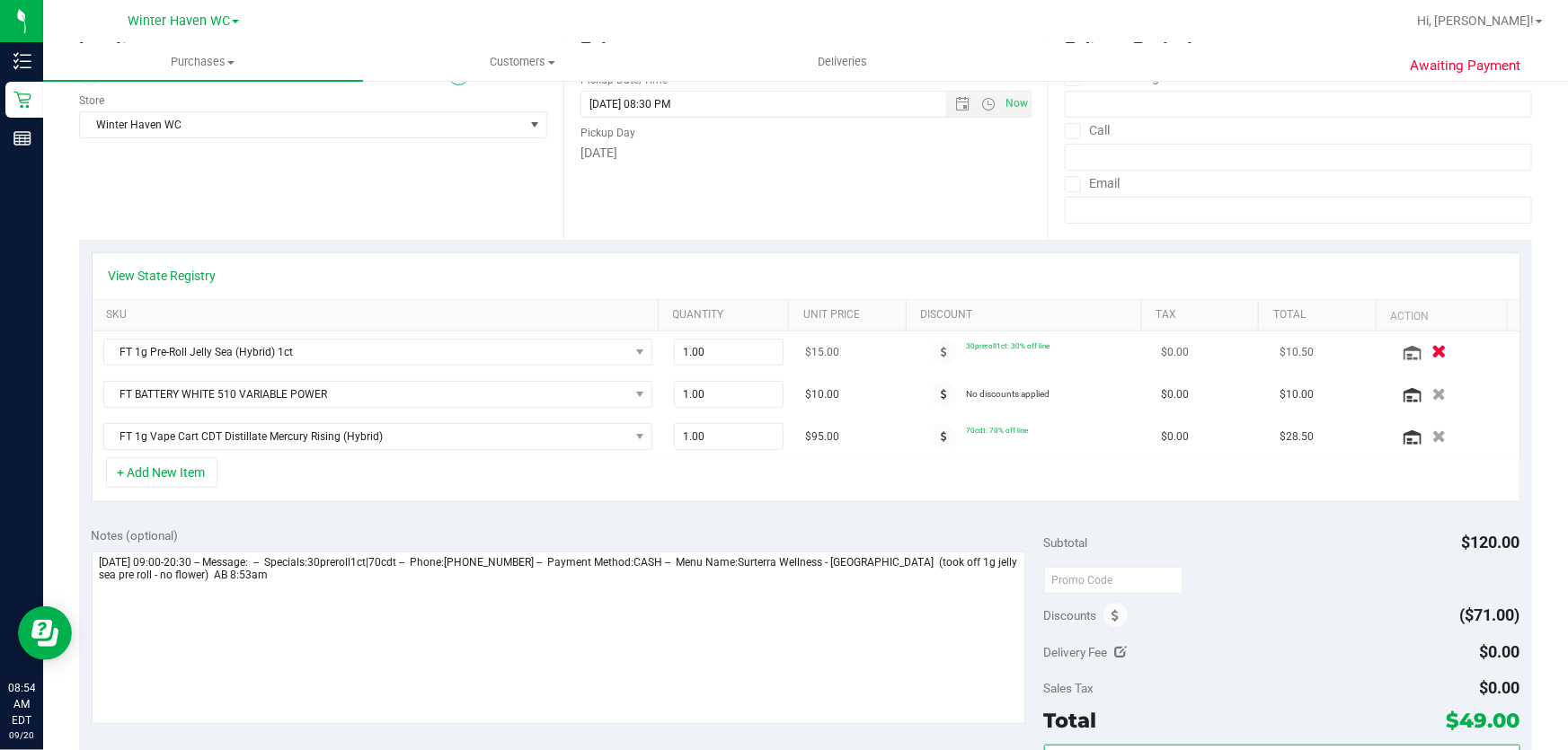
click at [1432, 348] on icon "button" at bounding box center [1439, 352] width 16 height 14
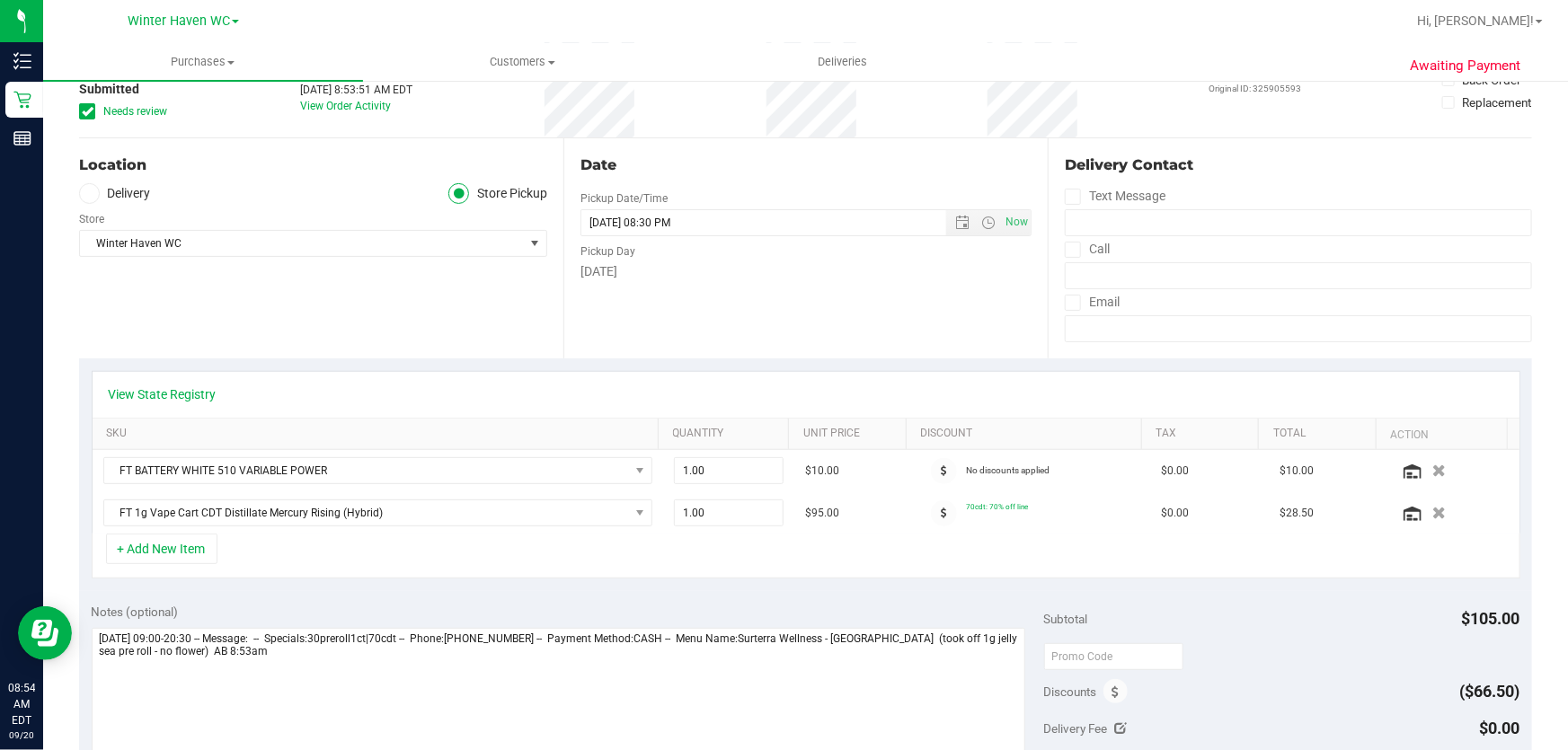
scroll to position [0, 0]
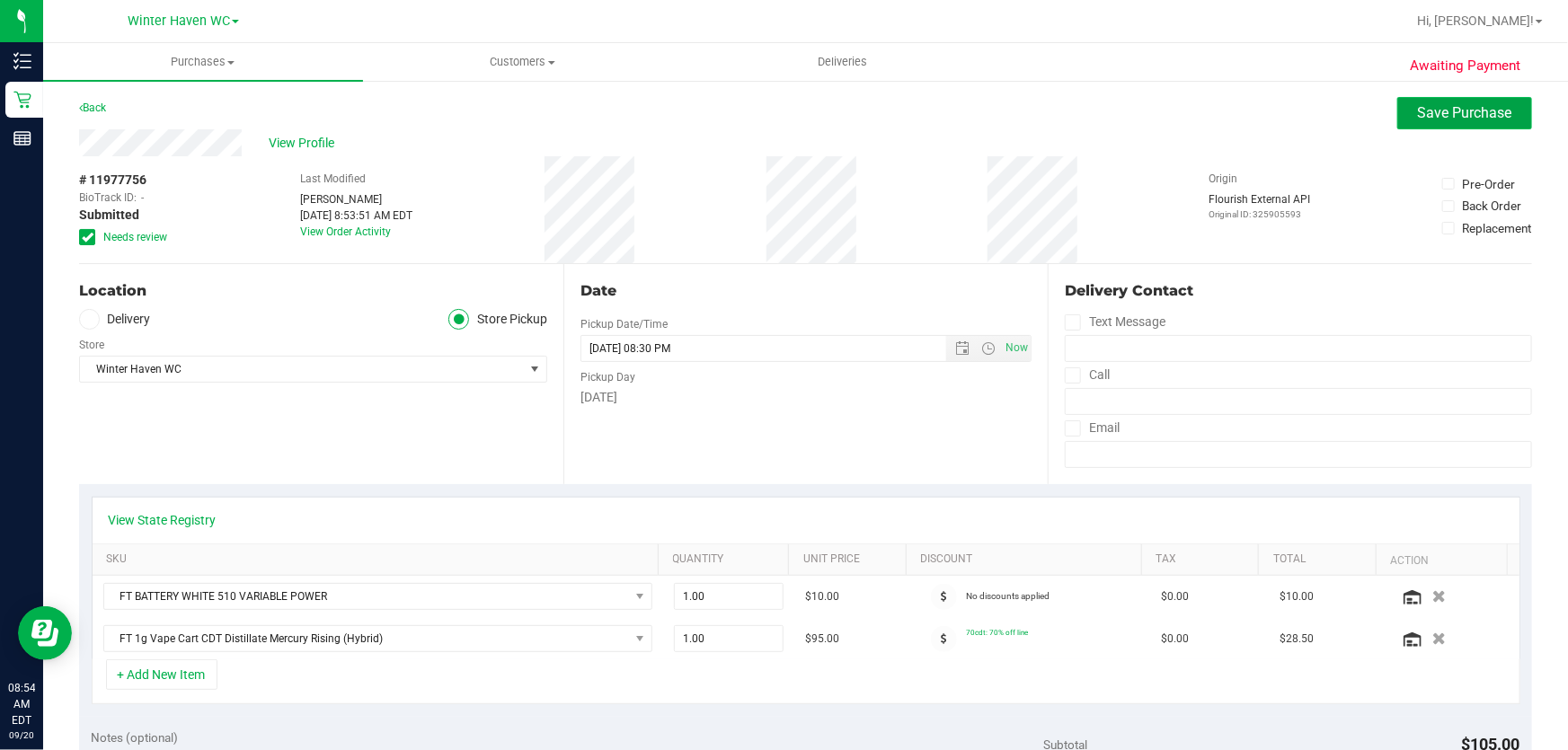
click at [1431, 109] on span "Save Purchase" at bounding box center [1465, 112] width 94 height 17
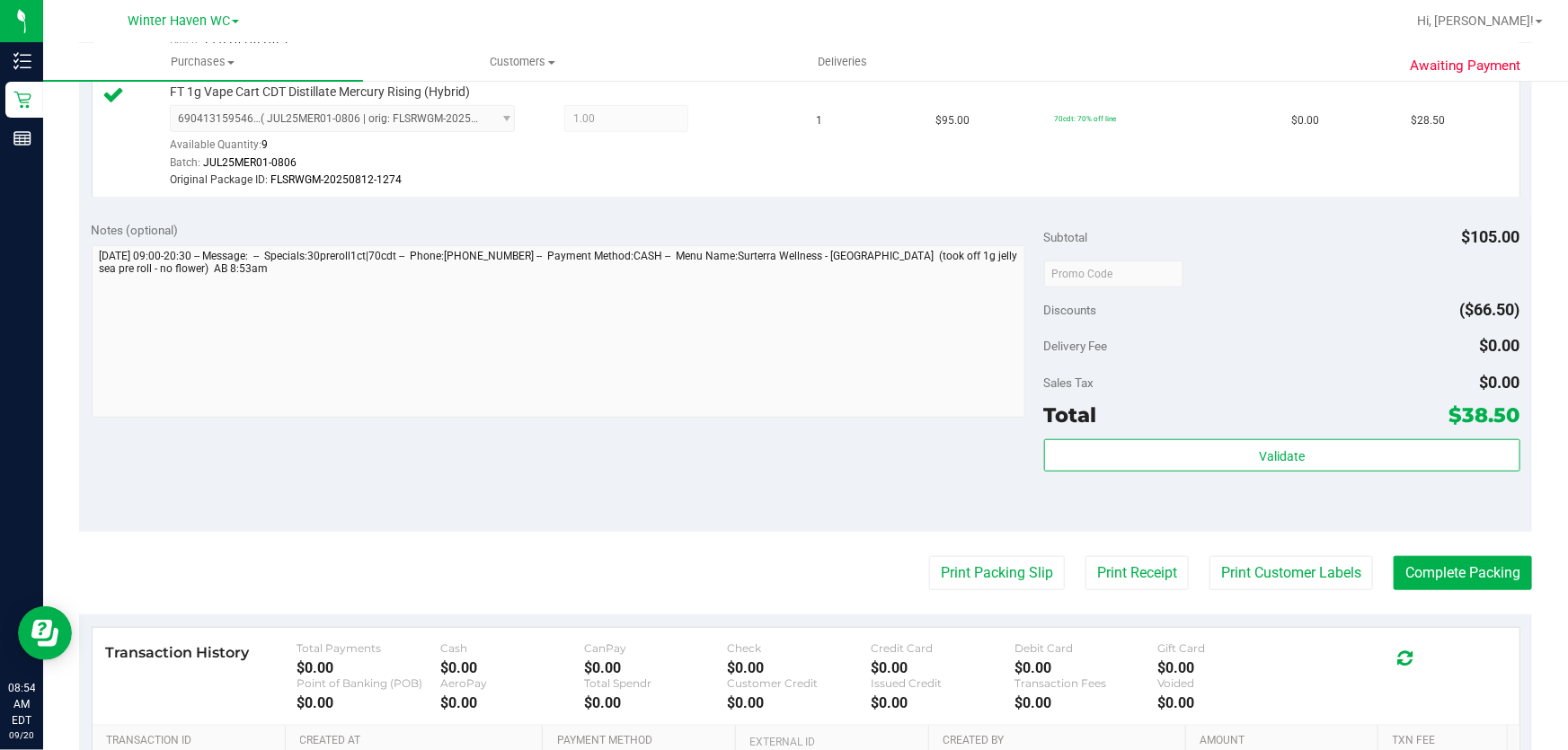
scroll to position [734, 0]
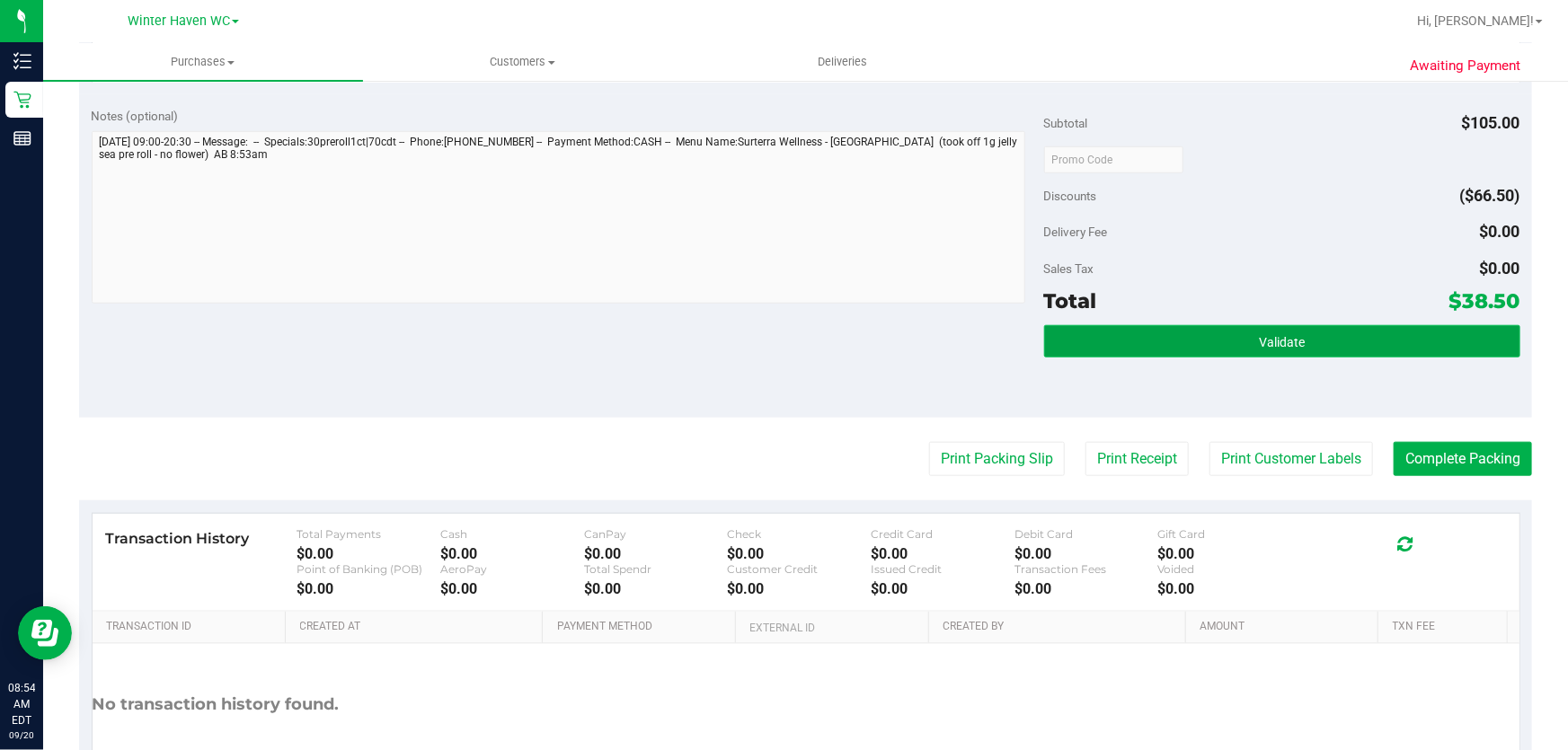
click at [1235, 342] on button "Validate" at bounding box center [1281, 341] width 476 height 32
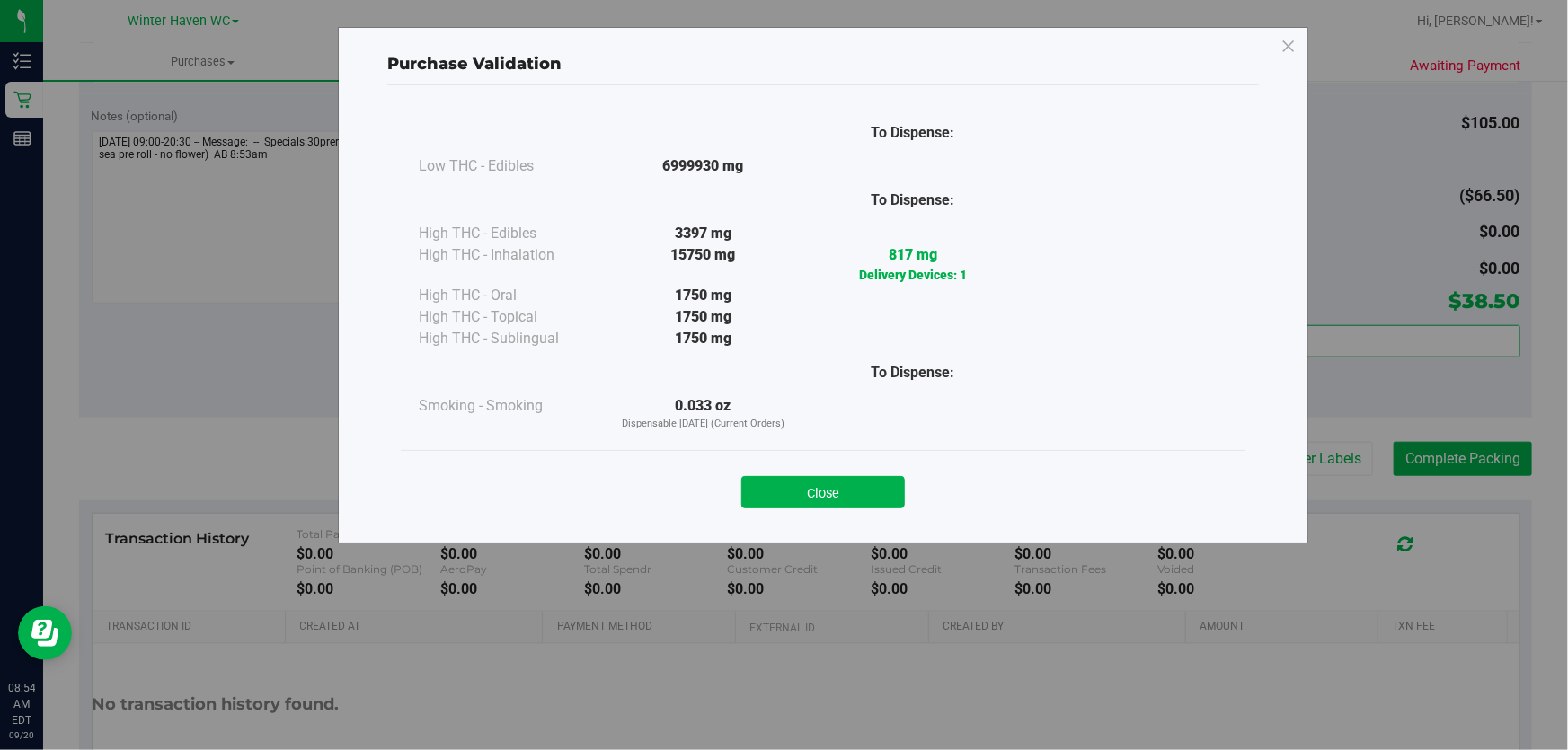
click at [840, 506] on button "Close" at bounding box center [823, 492] width 164 height 32
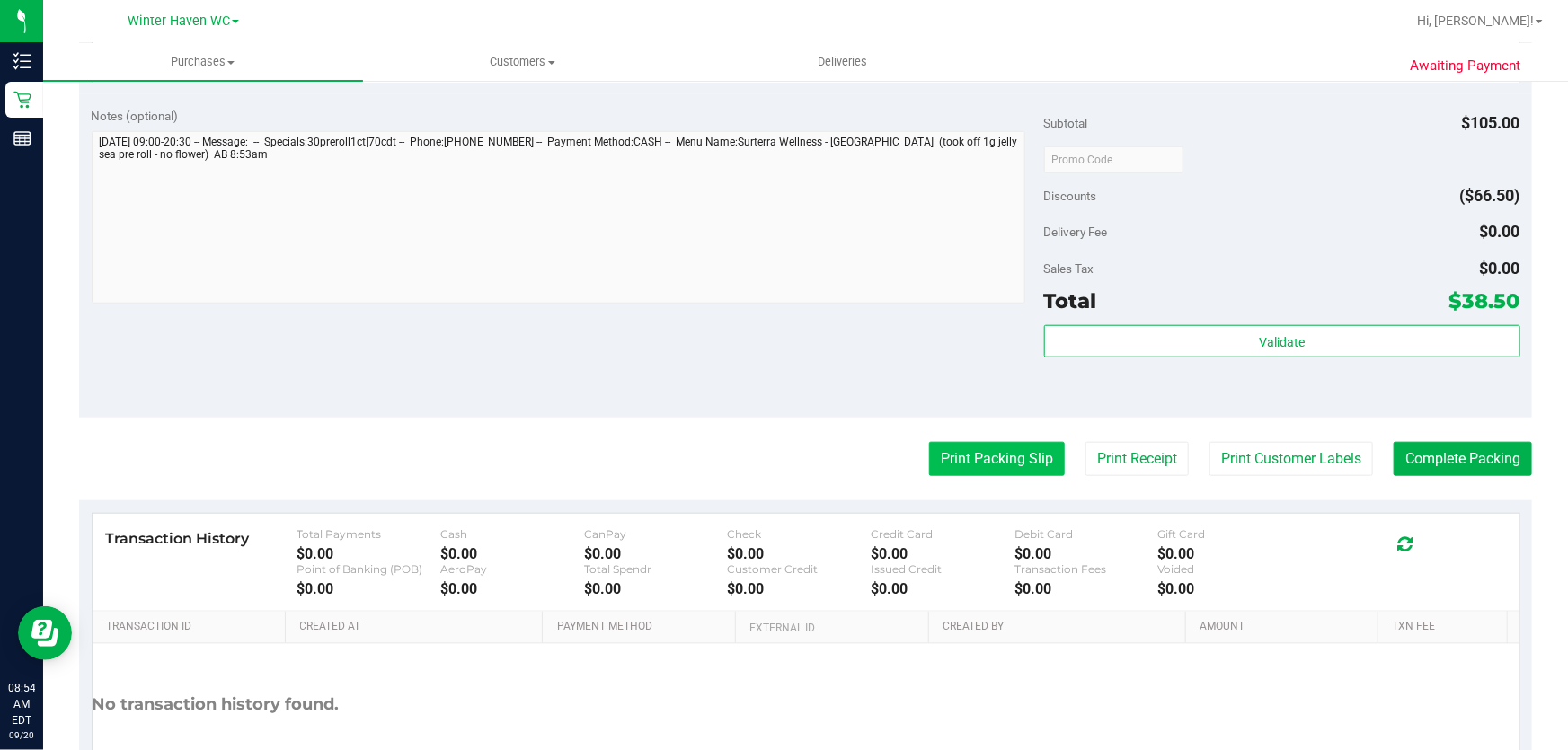
click at [939, 460] on button "Print Packing Slip" at bounding box center [997, 458] width 135 height 34
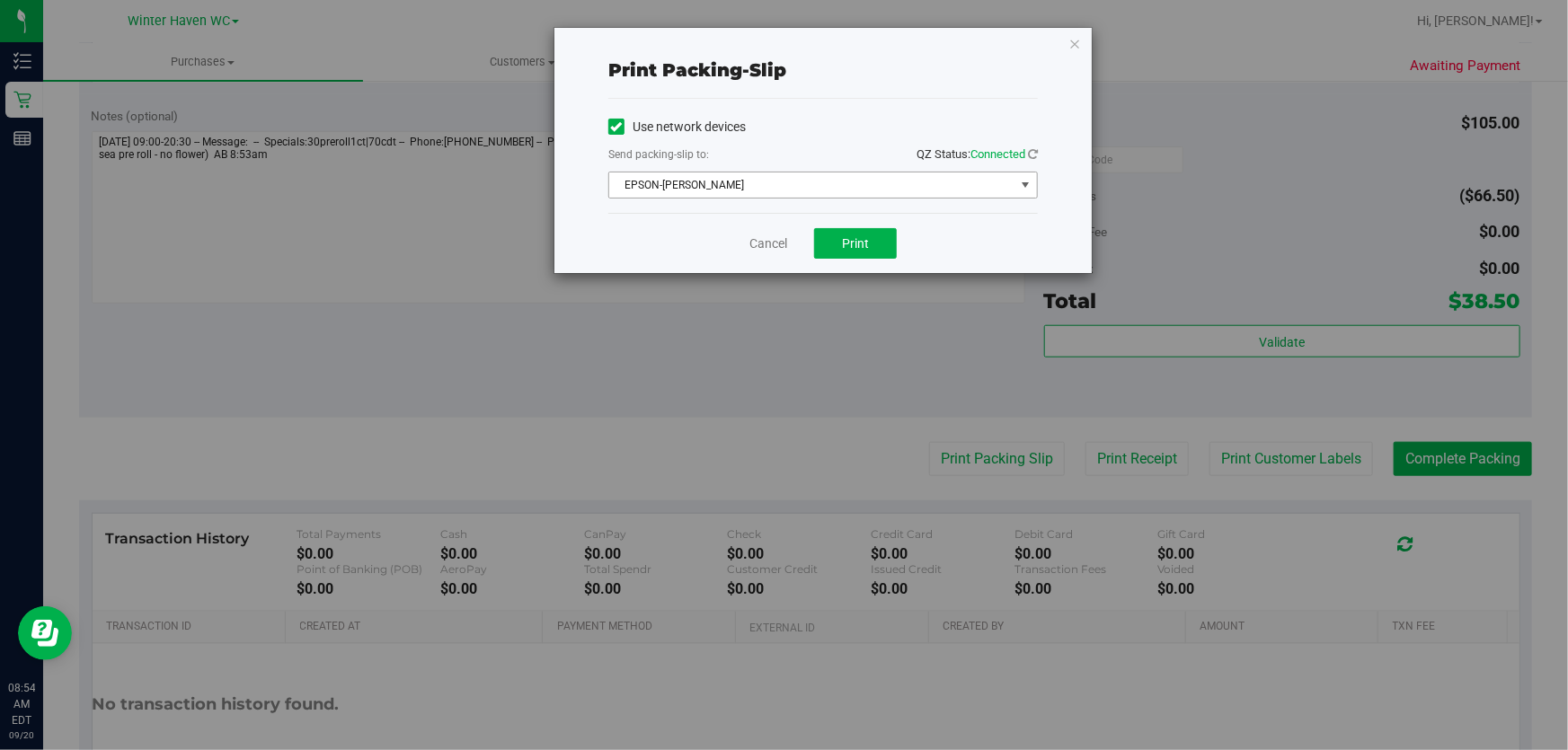
click at [816, 187] on span "EPSON-[PERSON_NAME]" at bounding box center [811, 186] width 406 height 26
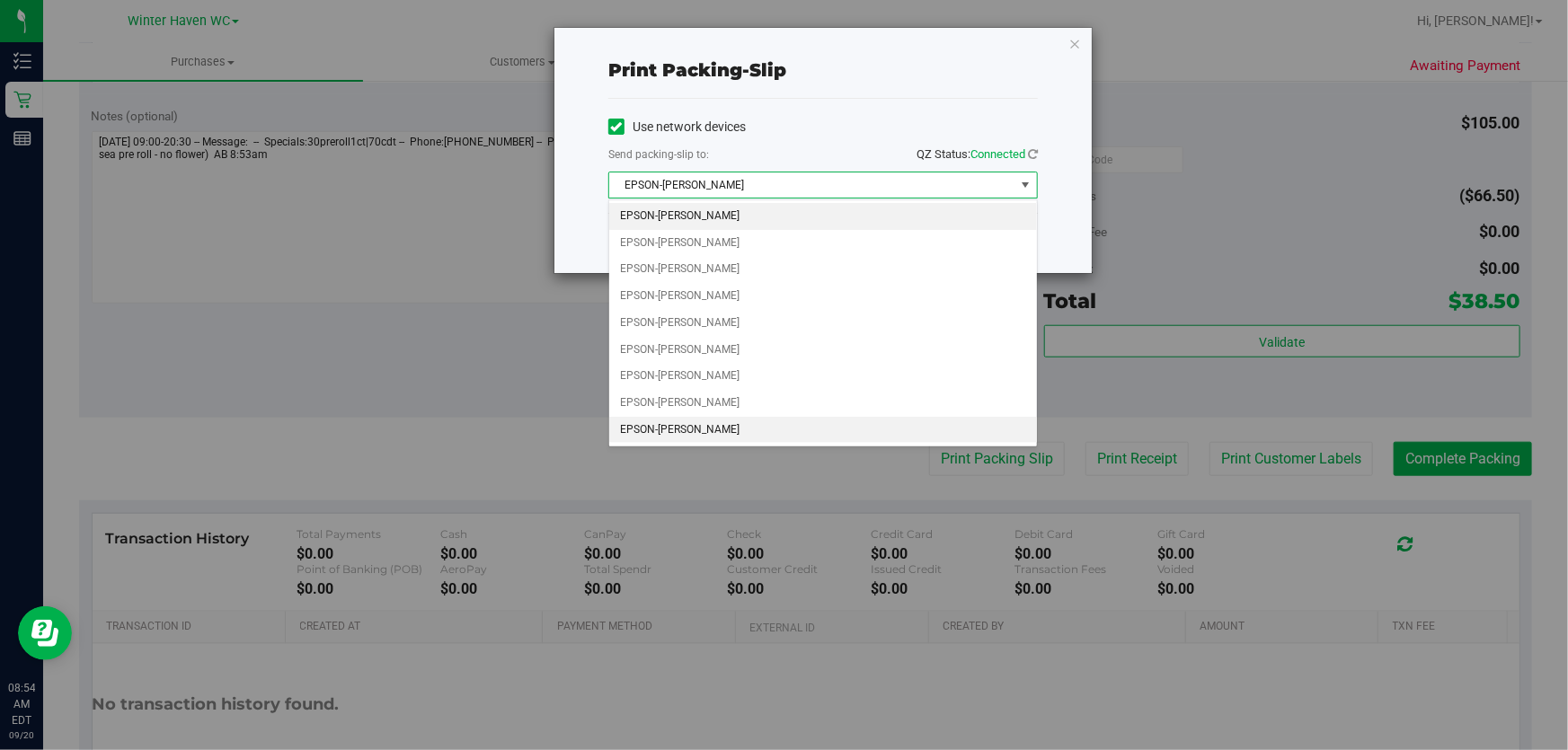
click at [819, 428] on li "EPSON-[PERSON_NAME]" at bounding box center [823, 430] width 428 height 27
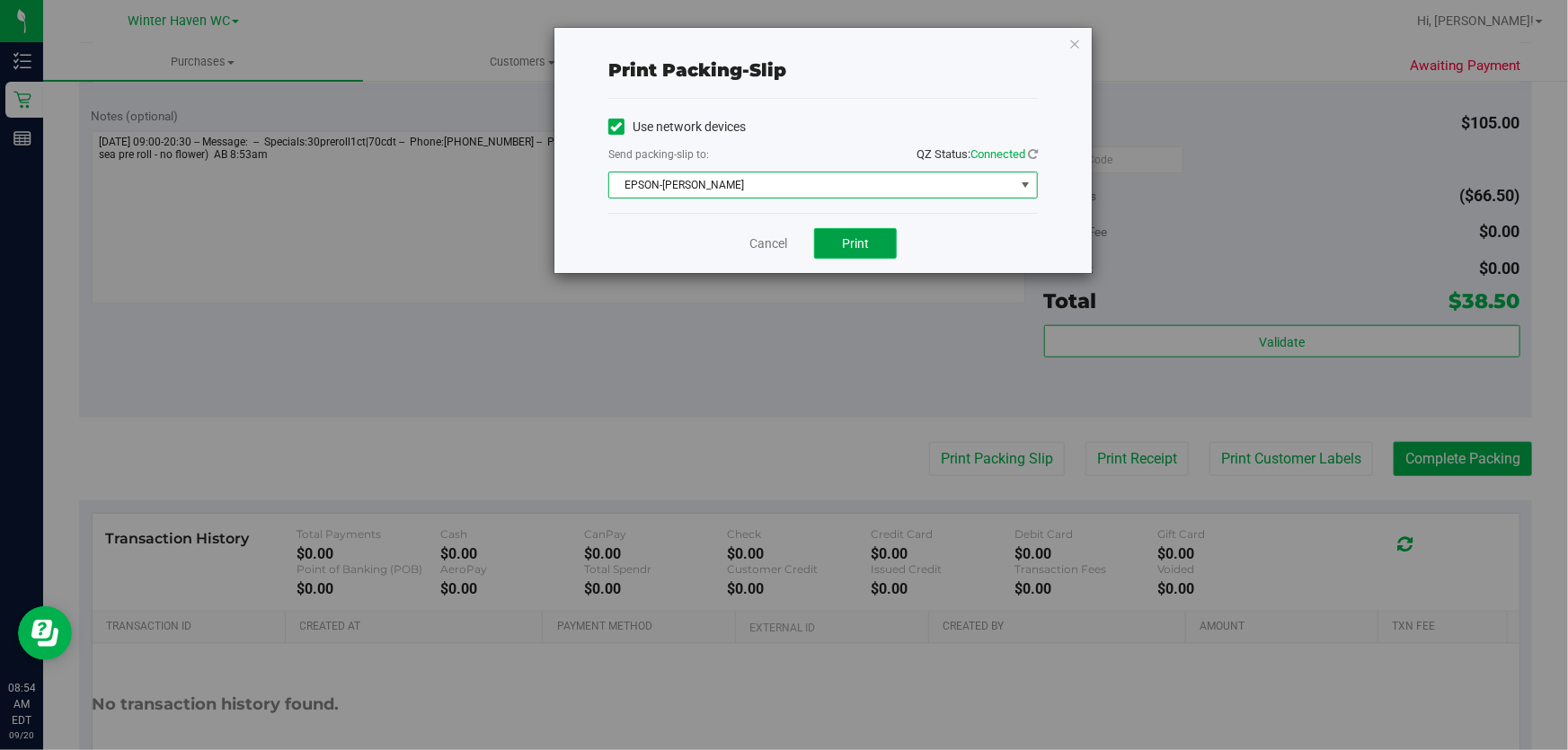
click at [859, 245] on span "Print" at bounding box center [854, 243] width 27 height 15
click at [770, 243] on link "Cancel" at bounding box center [768, 243] width 37 height 19
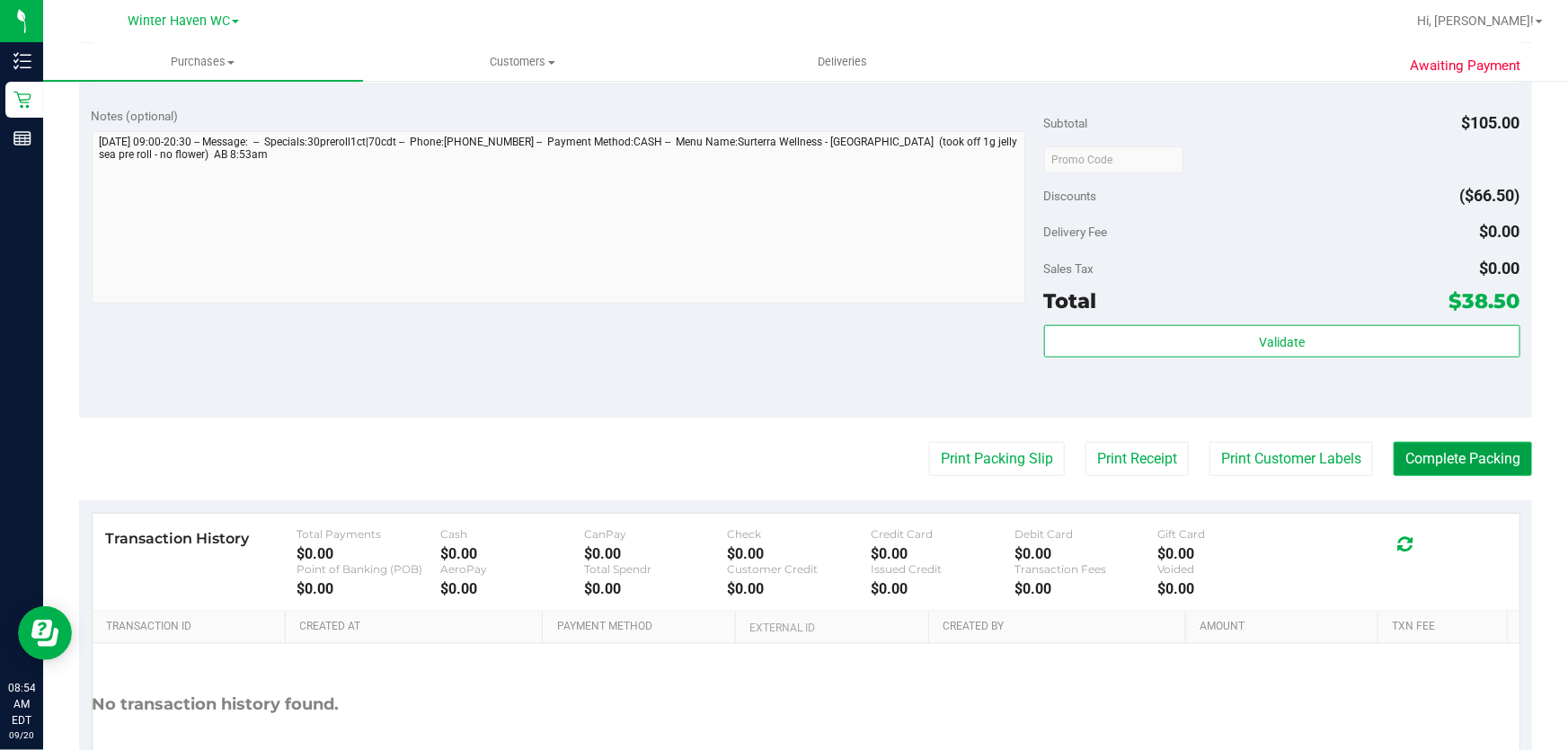
click at [1420, 449] on button "Complete Packing" at bounding box center [1462, 458] width 138 height 34
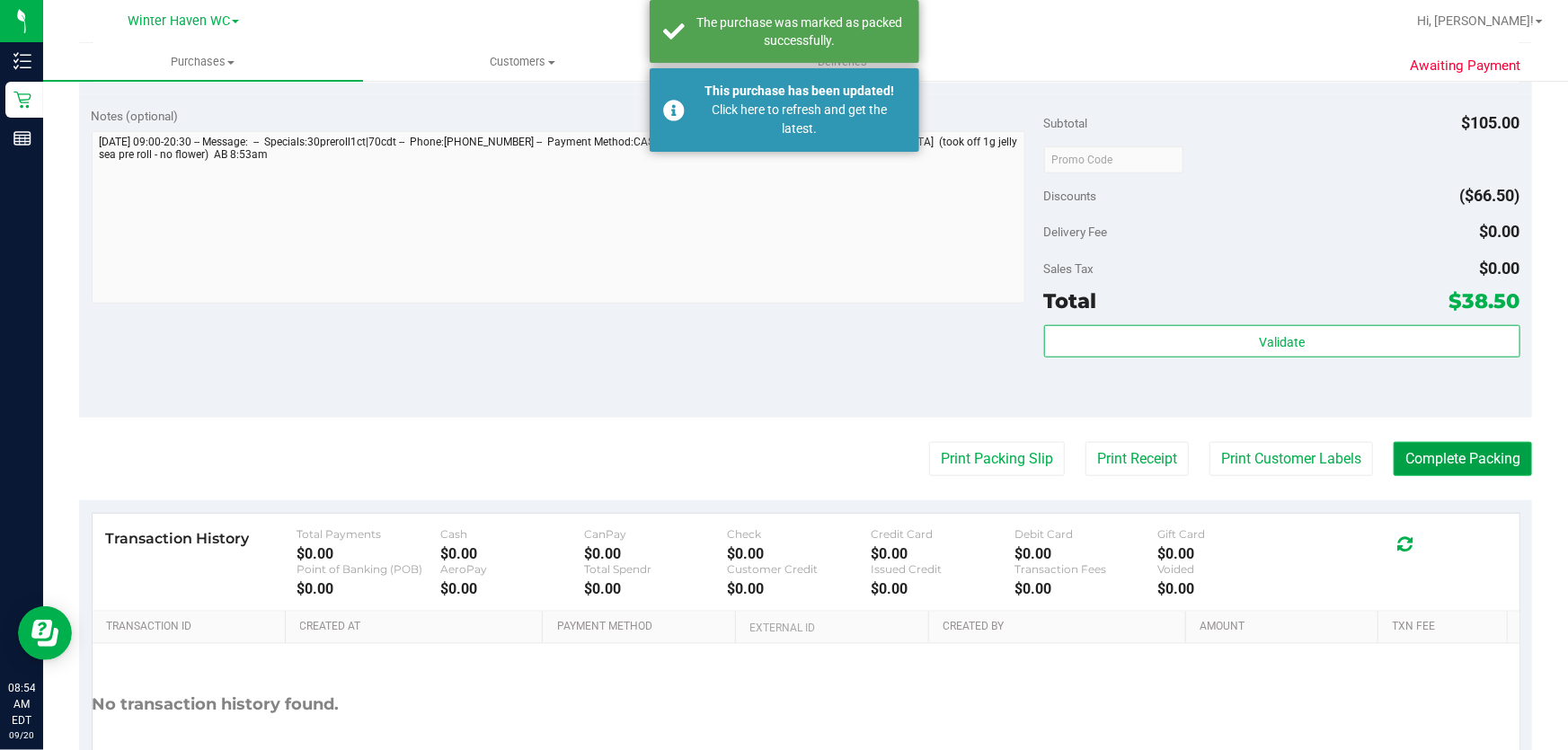
click at [1420, 449] on button "Complete Packing" at bounding box center [1462, 458] width 138 height 34
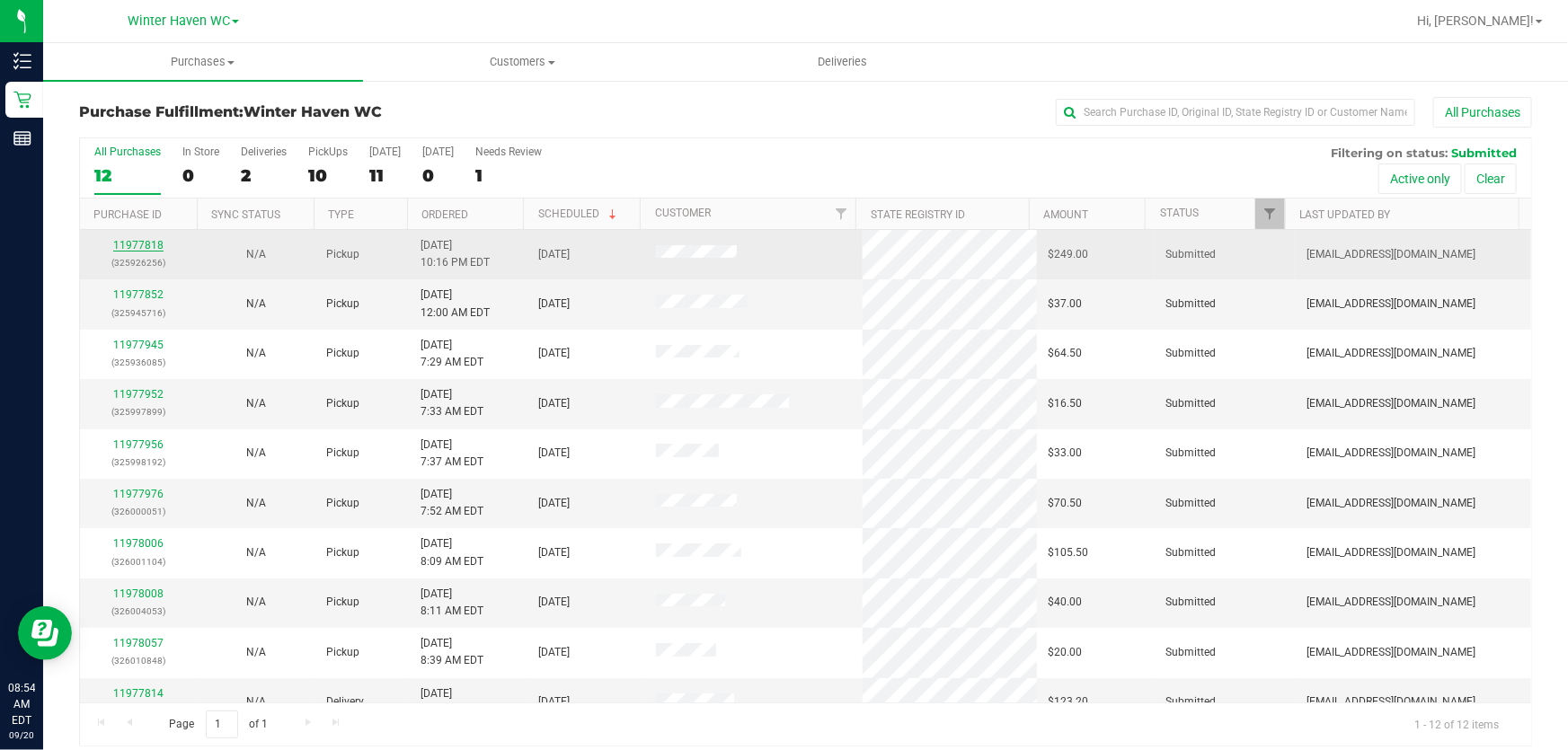
click at [142, 242] on link "11977818" at bounding box center [137, 244] width 50 height 13
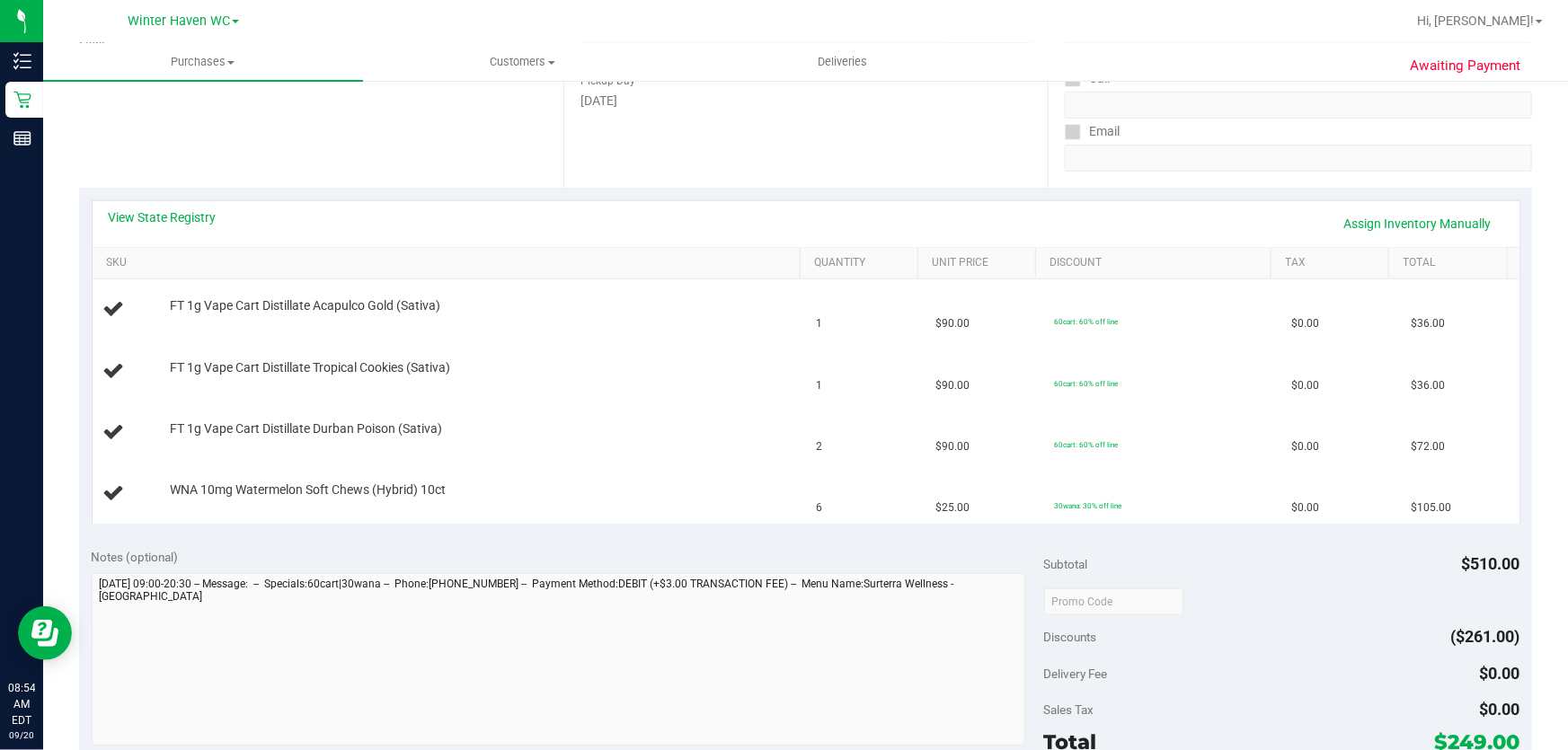
scroll to position [293, 0]
click at [184, 224] on link "View State Registry" at bounding box center [163, 221] width 108 height 18
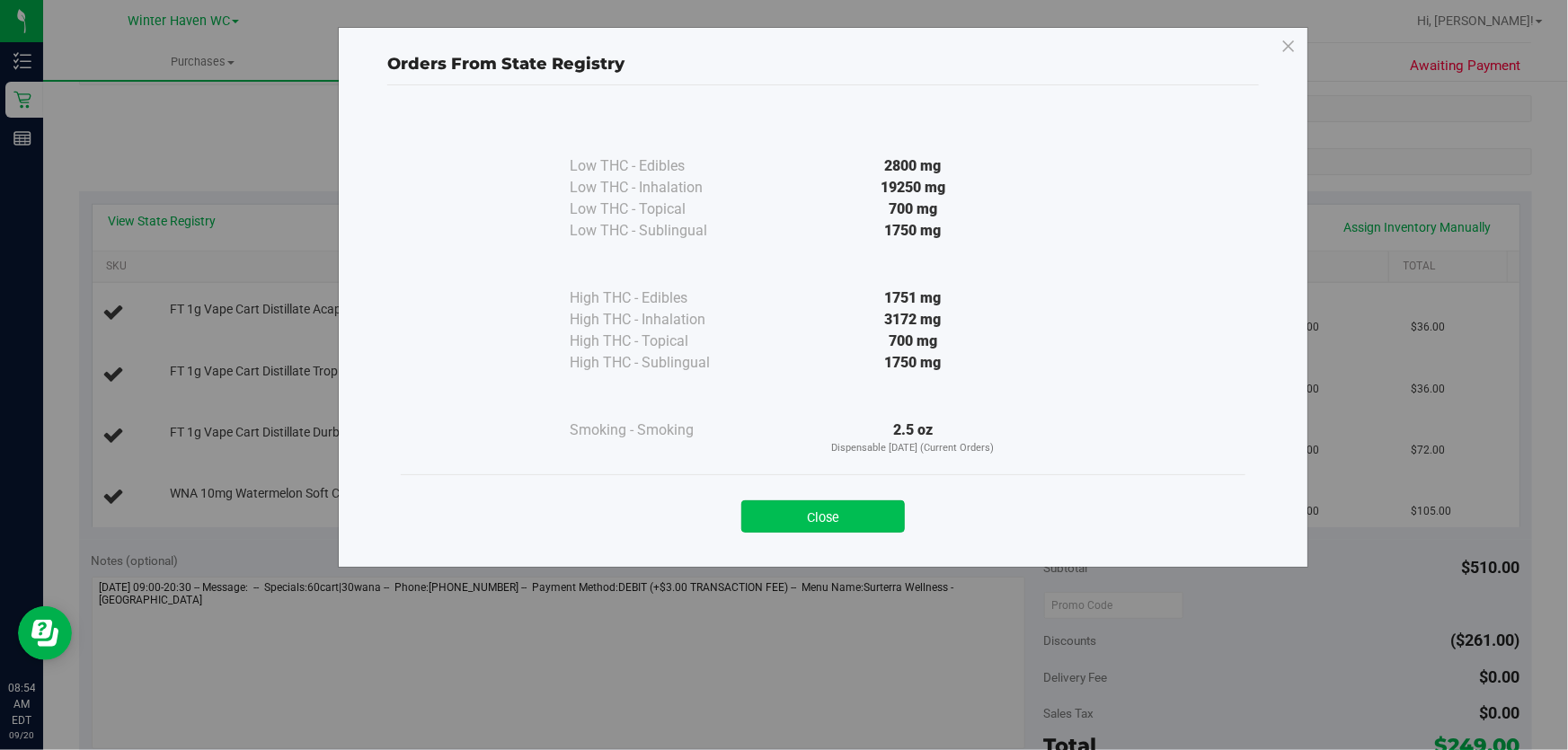
click at [847, 520] on button "Close" at bounding box center [823, 516] width 164 height 32
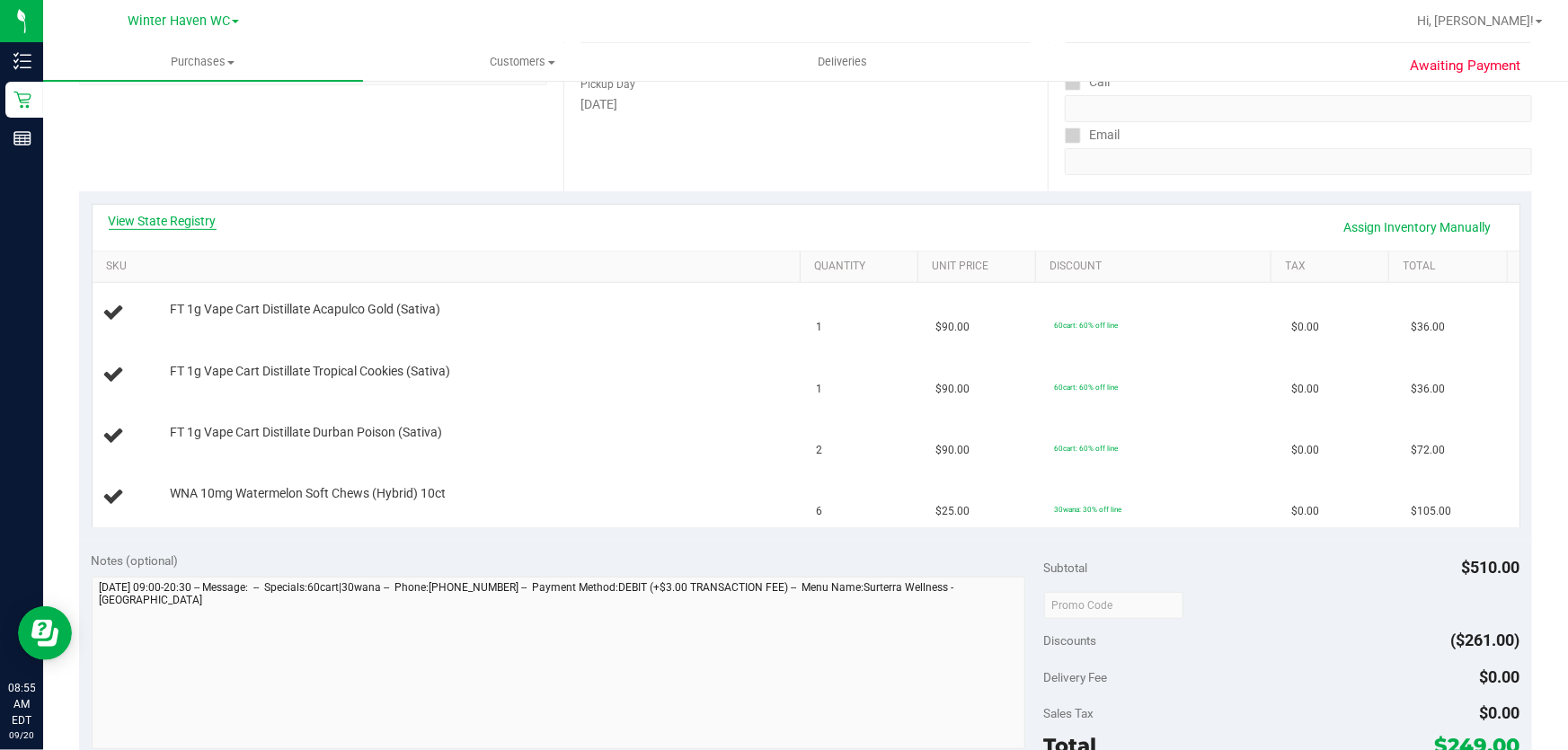
click at [191, 216] on link "View State Registry" at bounding box center [163, 221] width 108 height 18
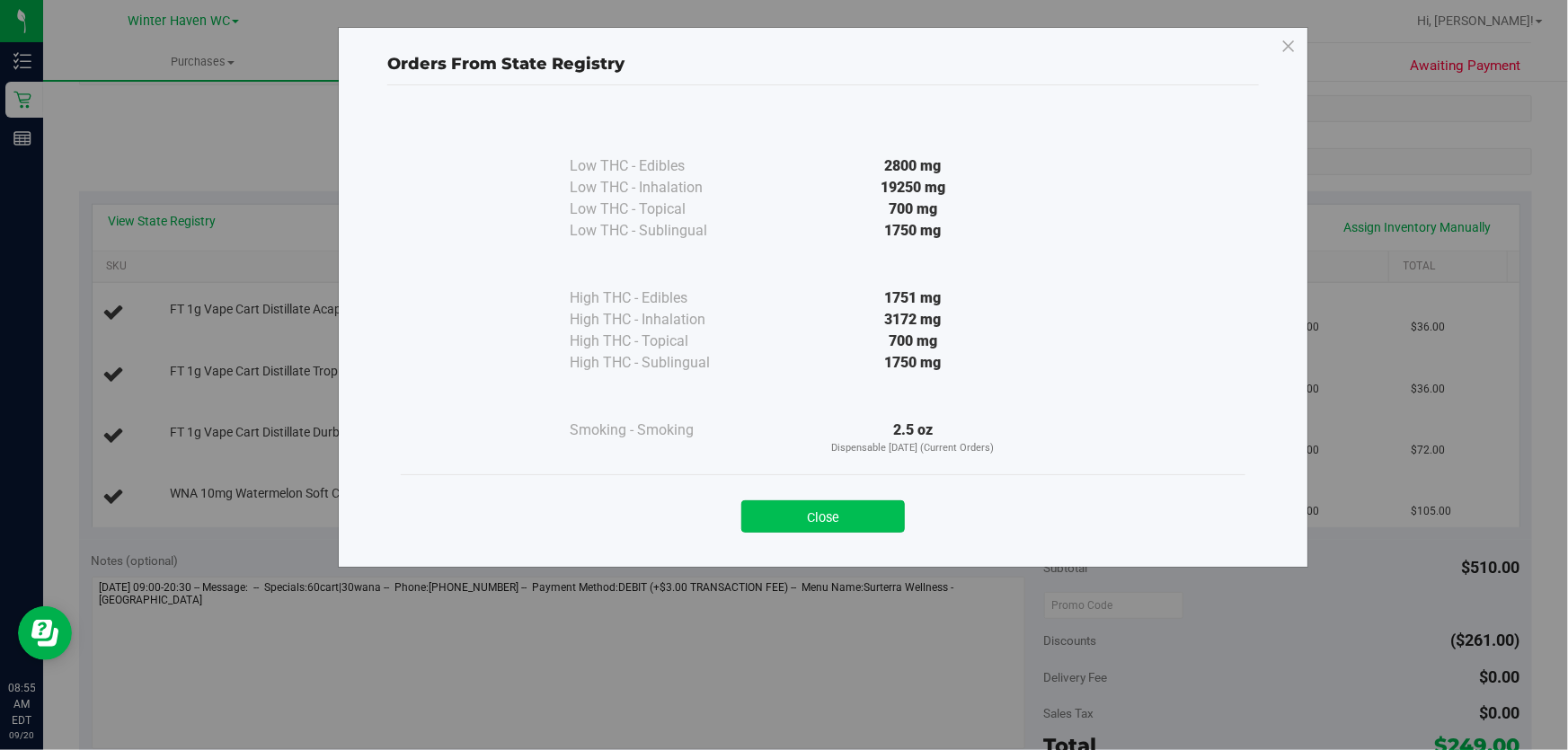
click at [813, 503] on button "Close" at bounding box center [823, 516] width 164 height 32
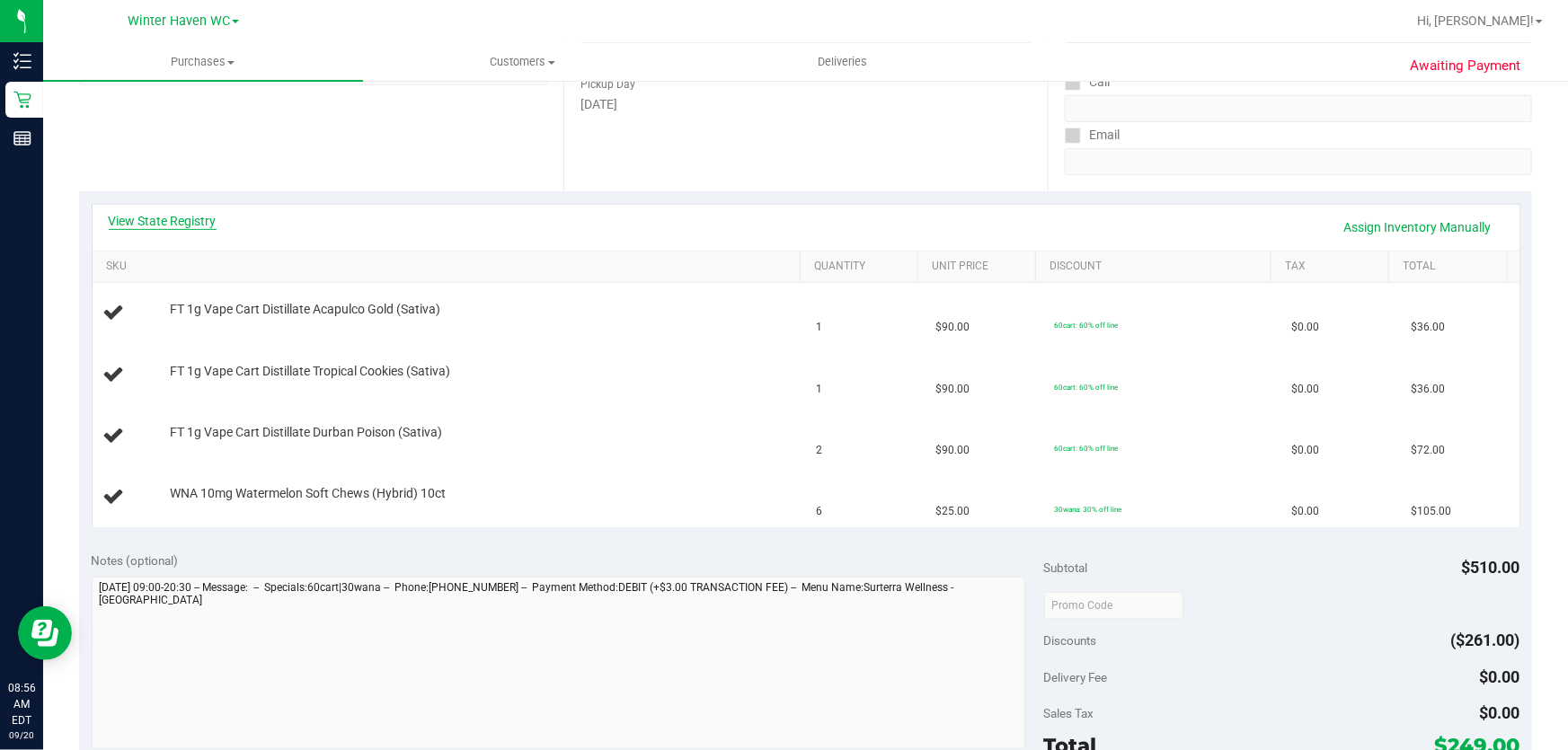
click at [194, 216] on link "View State Registry" at bounding box center [163, 221] width 108 height 18
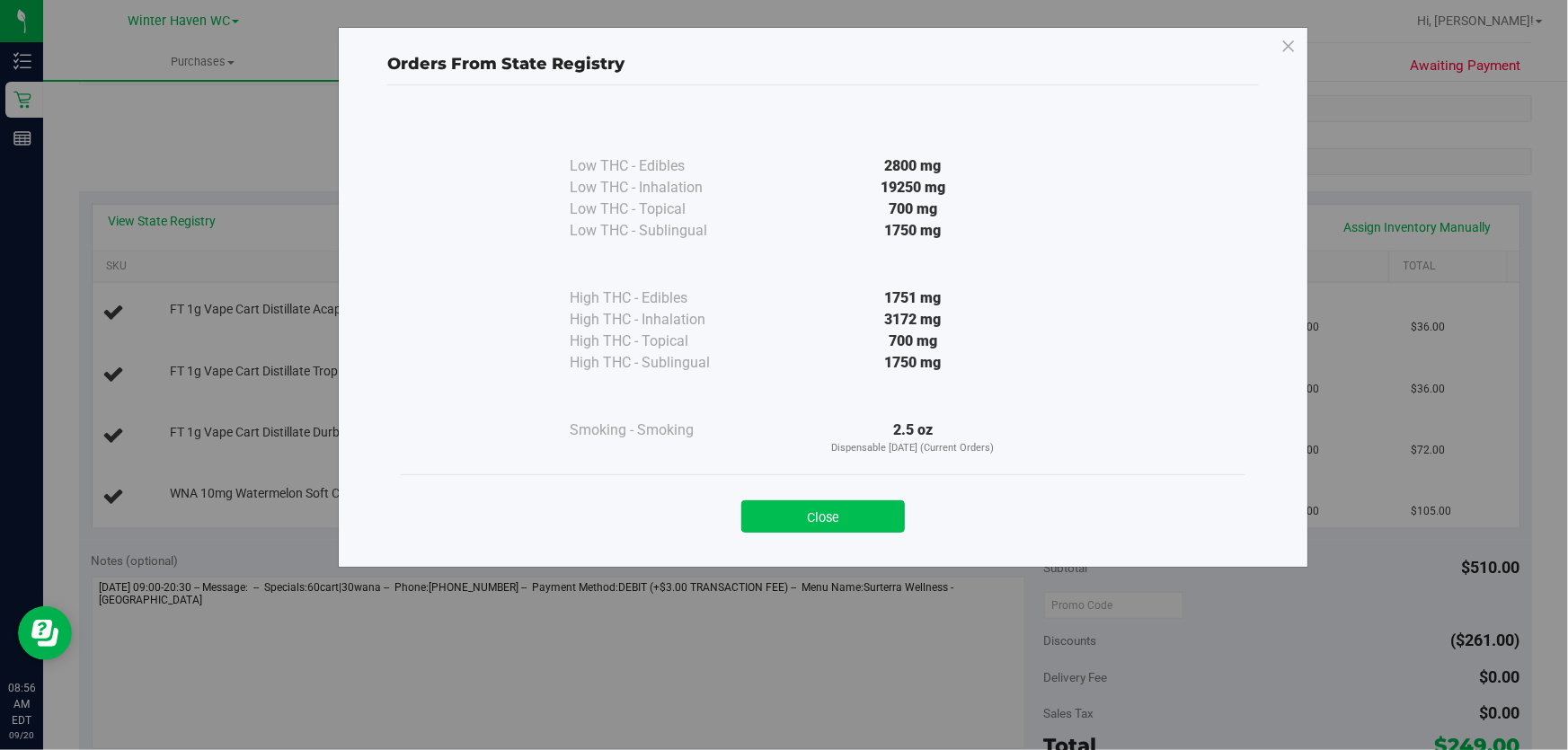
click at [871, 511] on button "Close" at bounding box center [823, 516] width 164 height 32
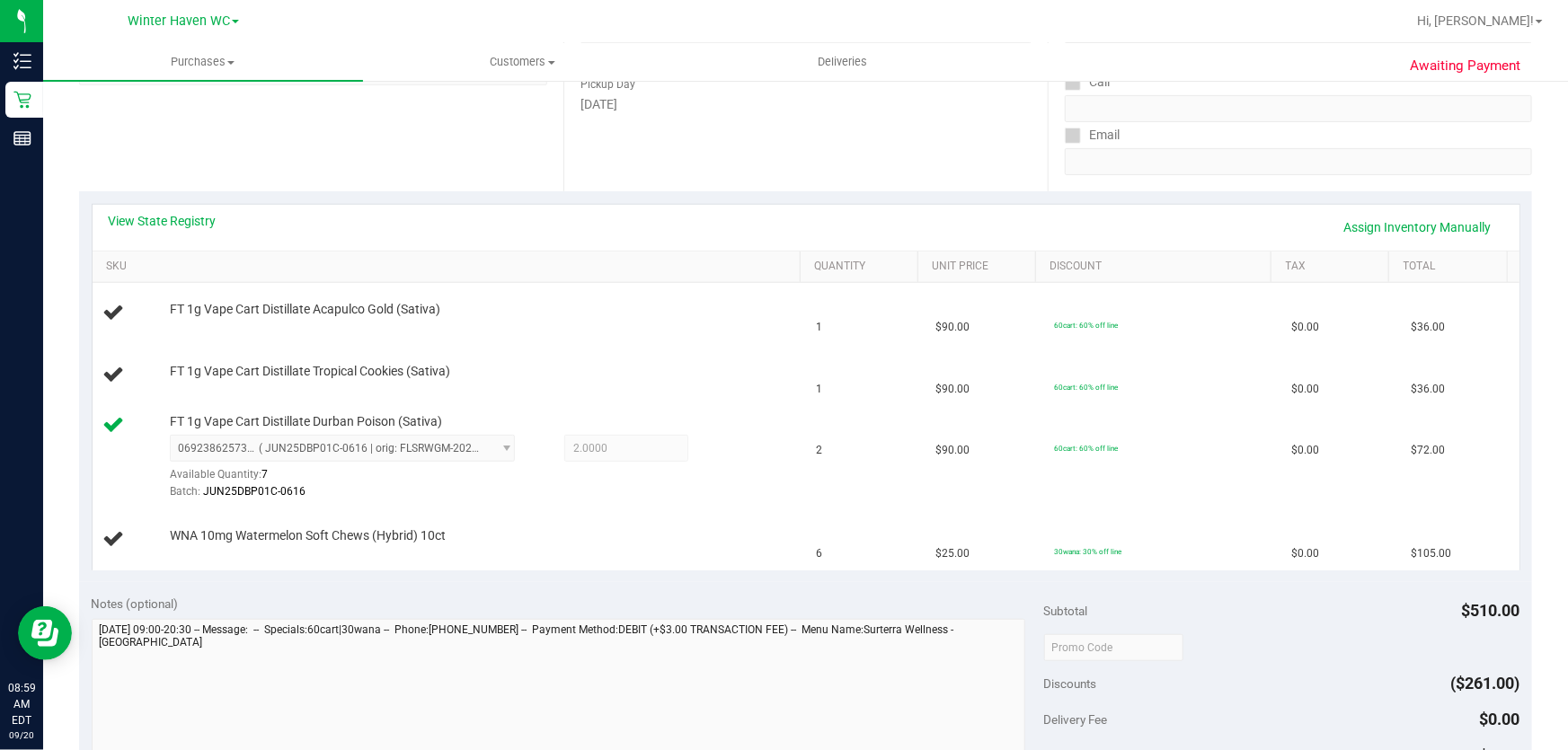
click at [1066, 216] on div "View State Registry Assign Inventory Manually" at bounding box center [806, 227] width 1394 height 30
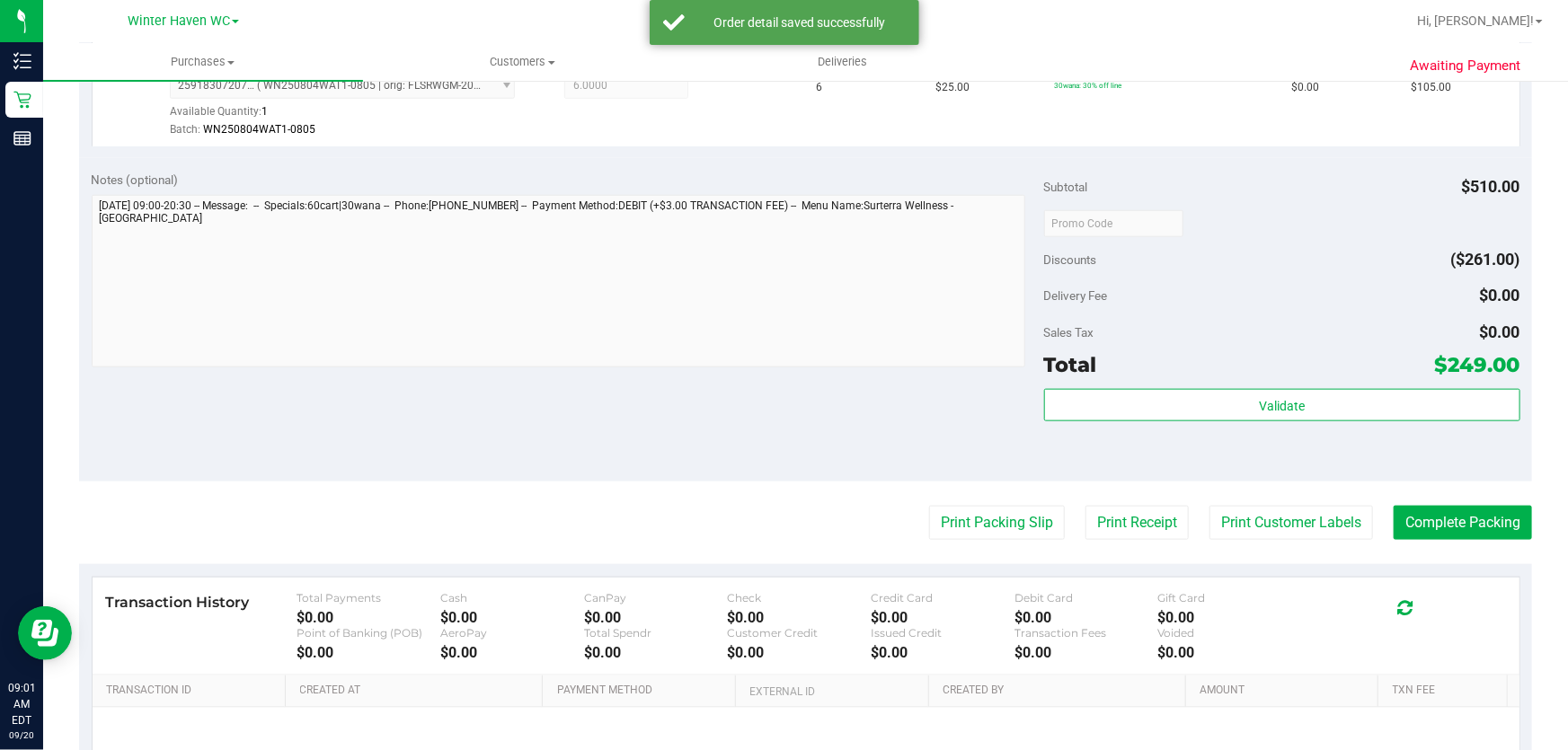
scroll to position [850, 0]
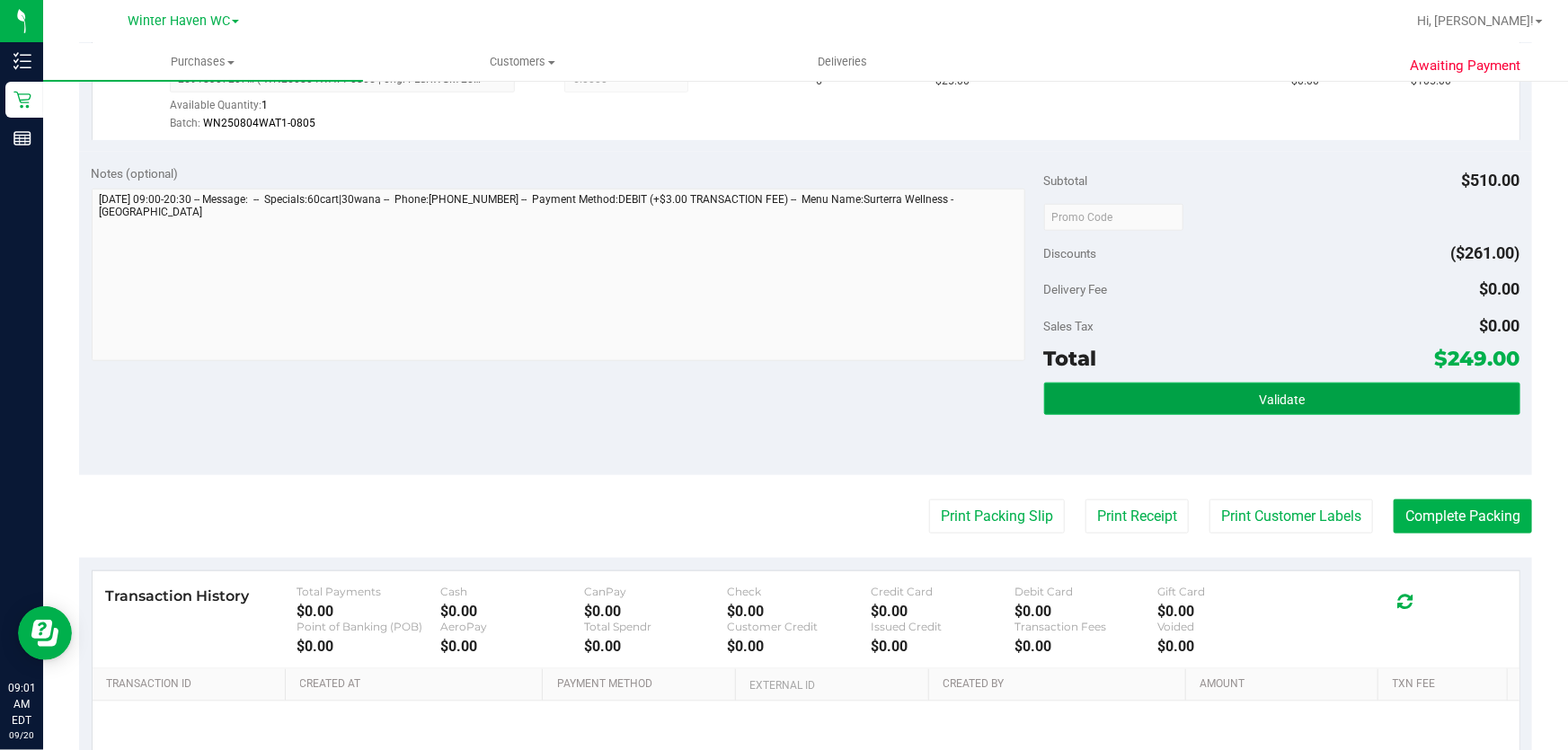
click at [1291, 402] on span "Validate" at bounding box center [1281, 400] width 46 height 15
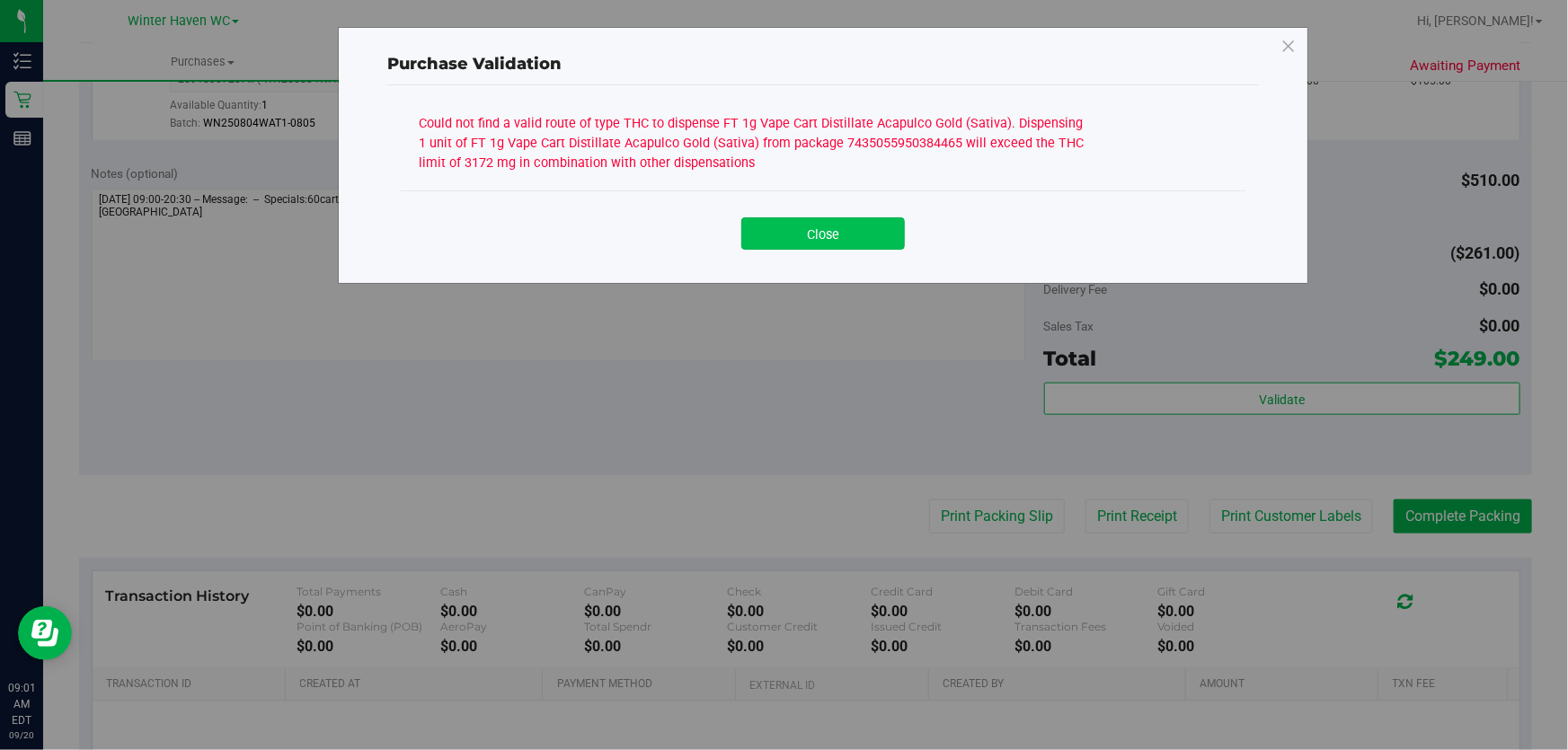
click at [853, 234] on button "Close" at bounding box center [823, 233] width 164 height 32
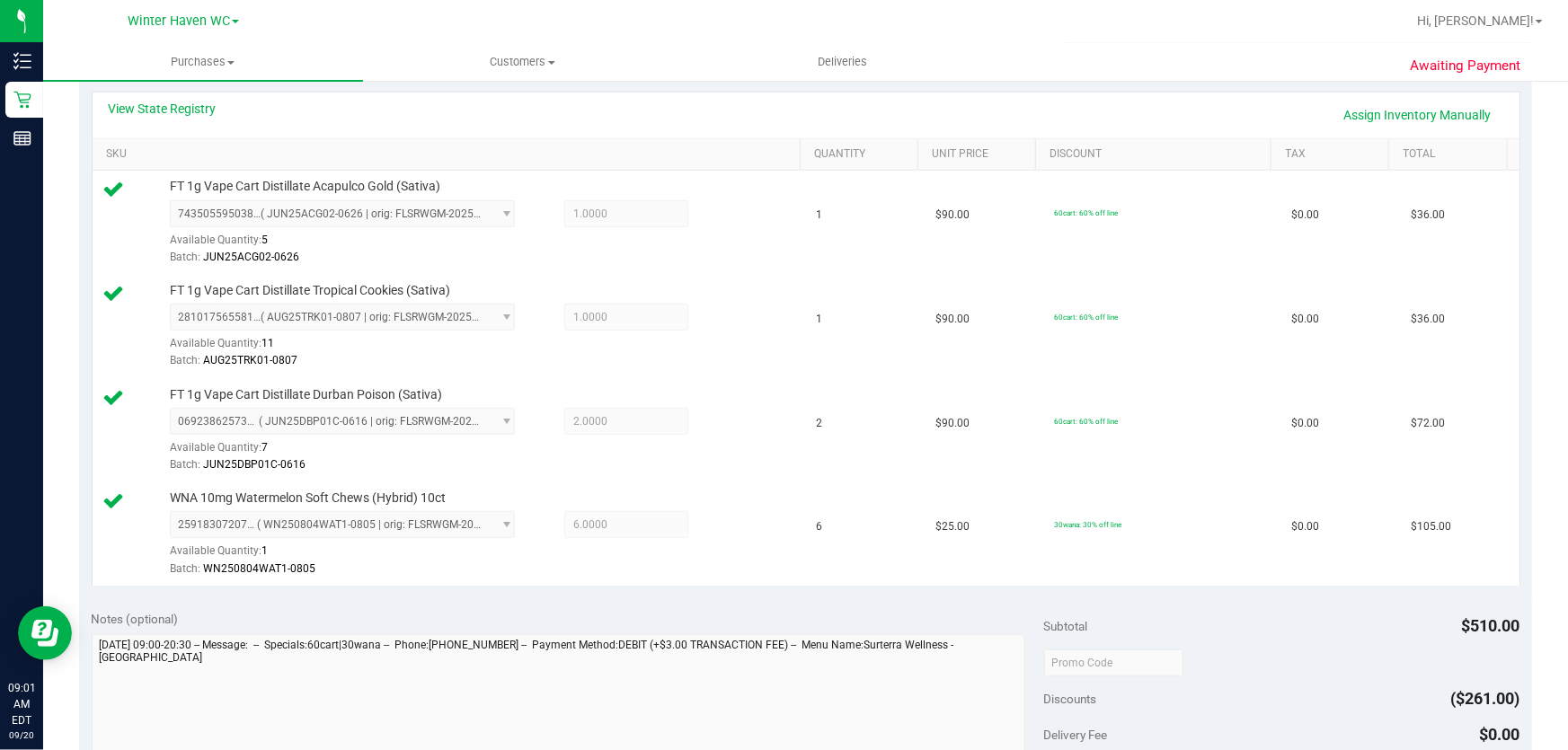
scroll to position [402, 0]
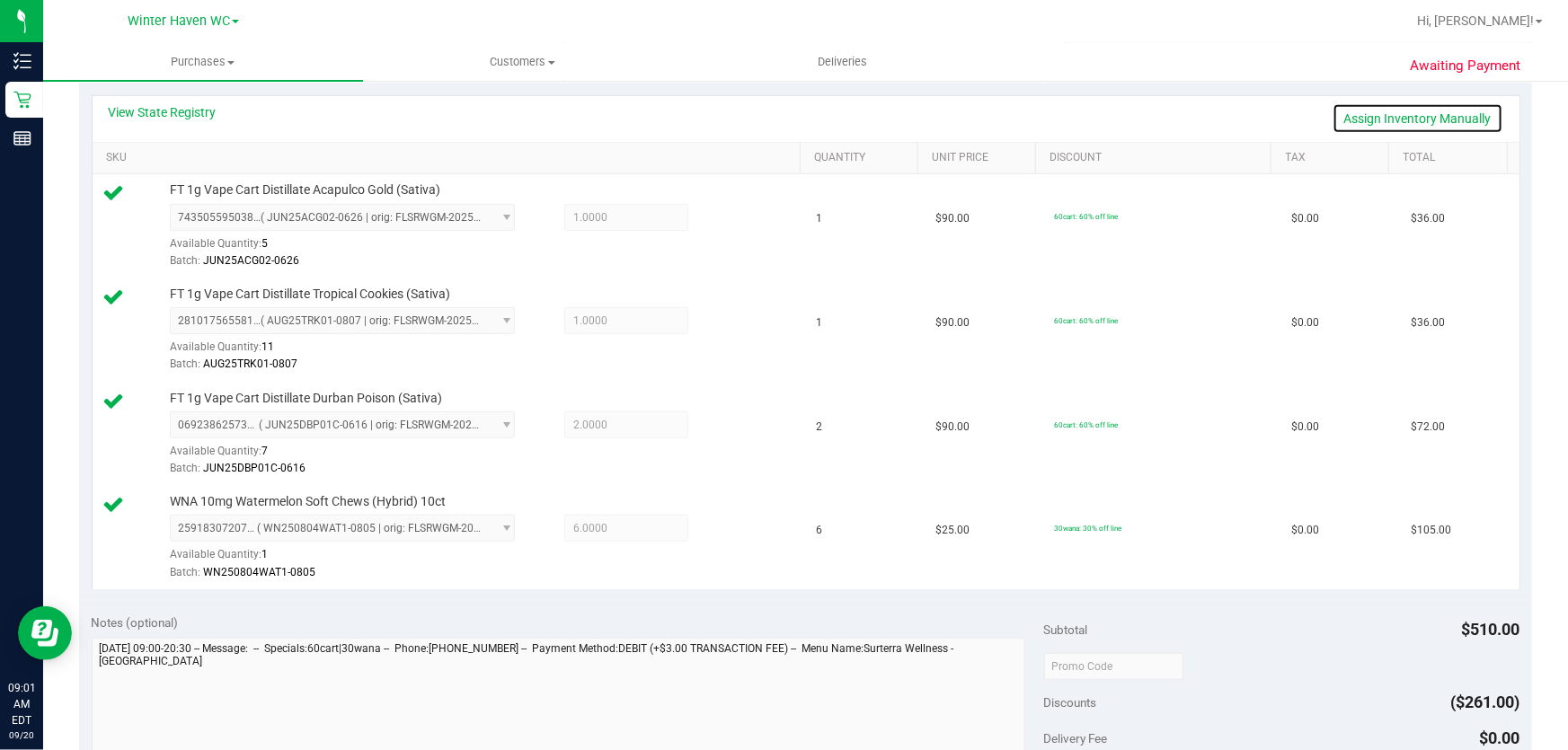
click at [1422, 133] on link "Assign Inventory Manually" at bounding box center [1418, 118] width 171 height 30
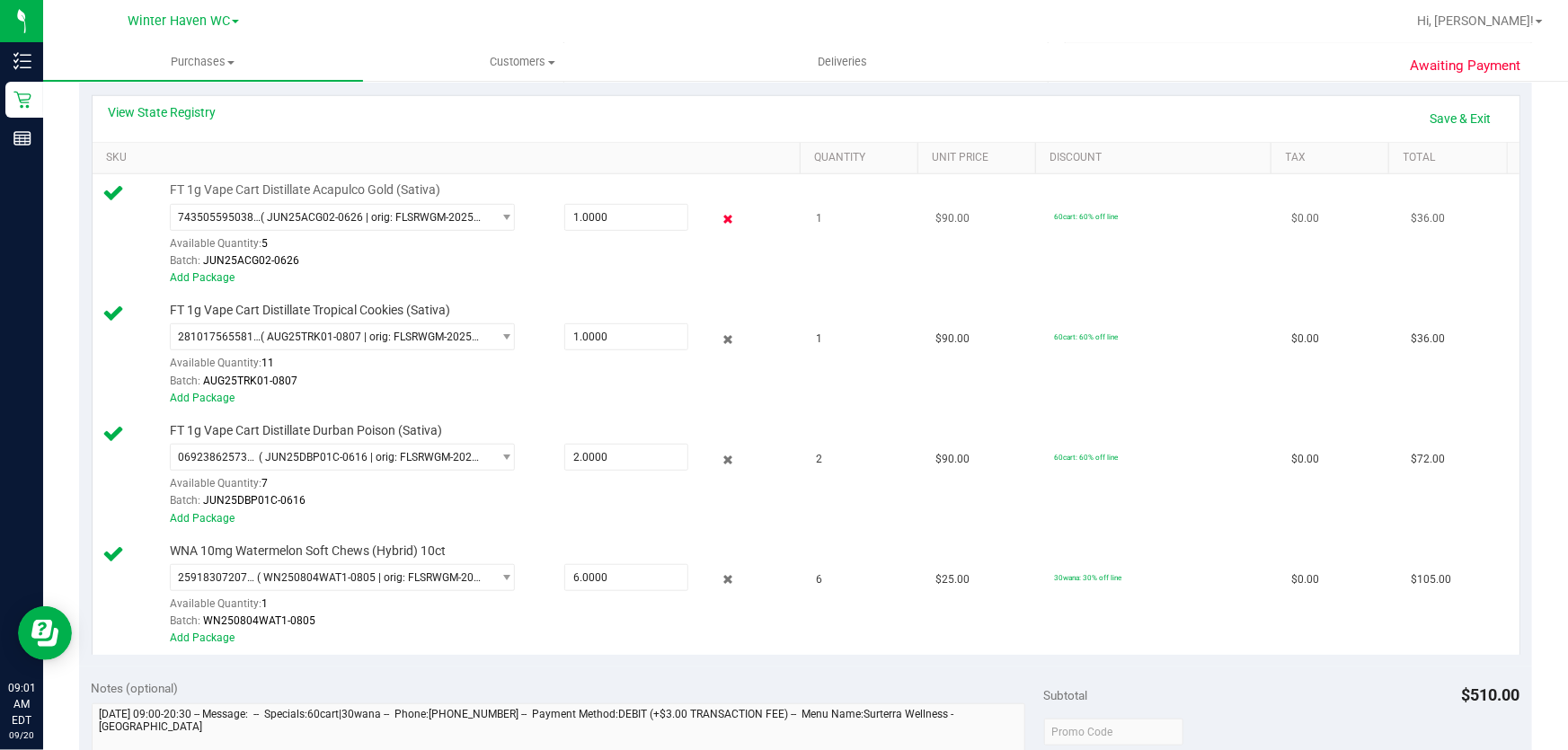
click at [719, 223] on icon at bounding box center [728, 219] width 19 height 21
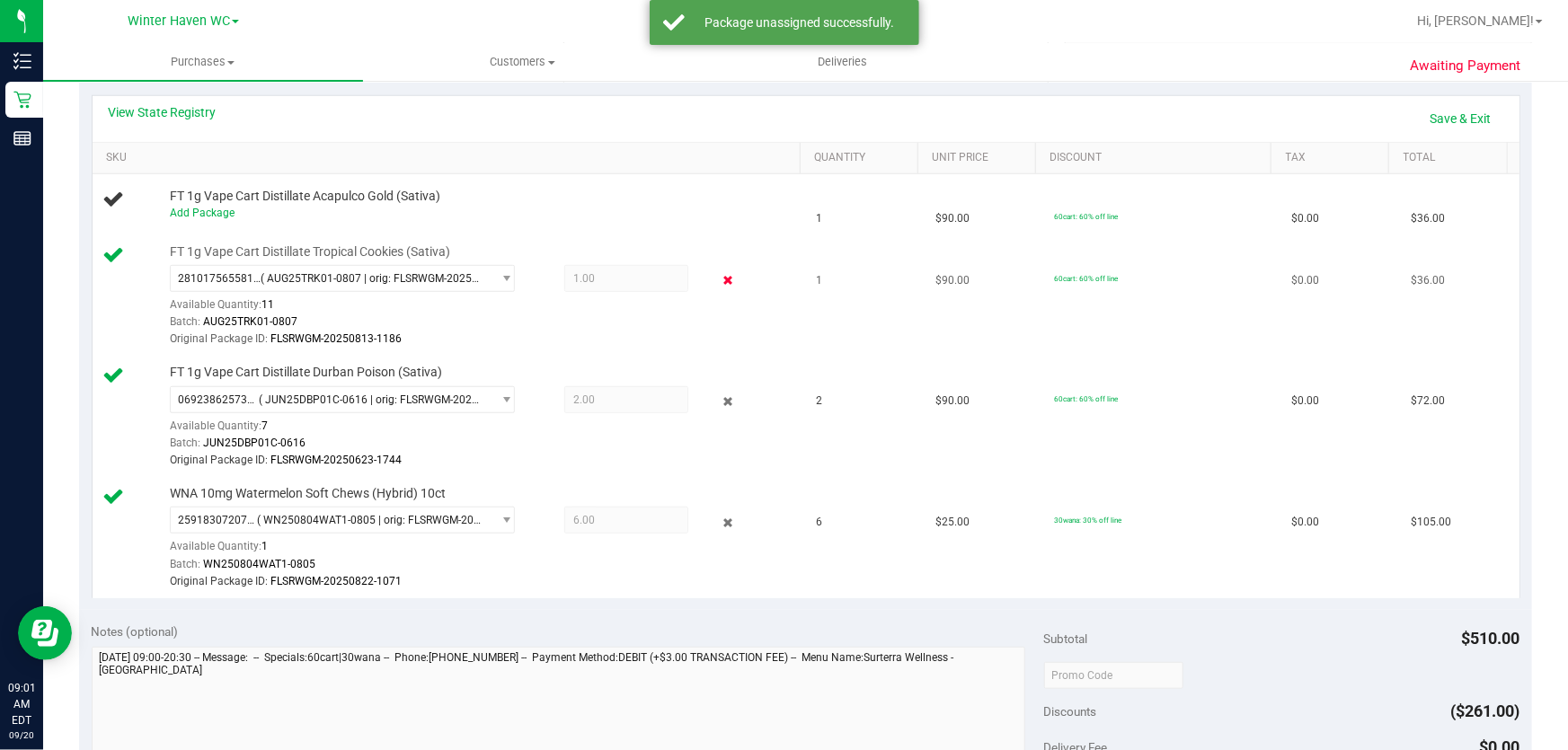
click at [719, 279] on icon at bounding box center [728, 280] width 19 height 21
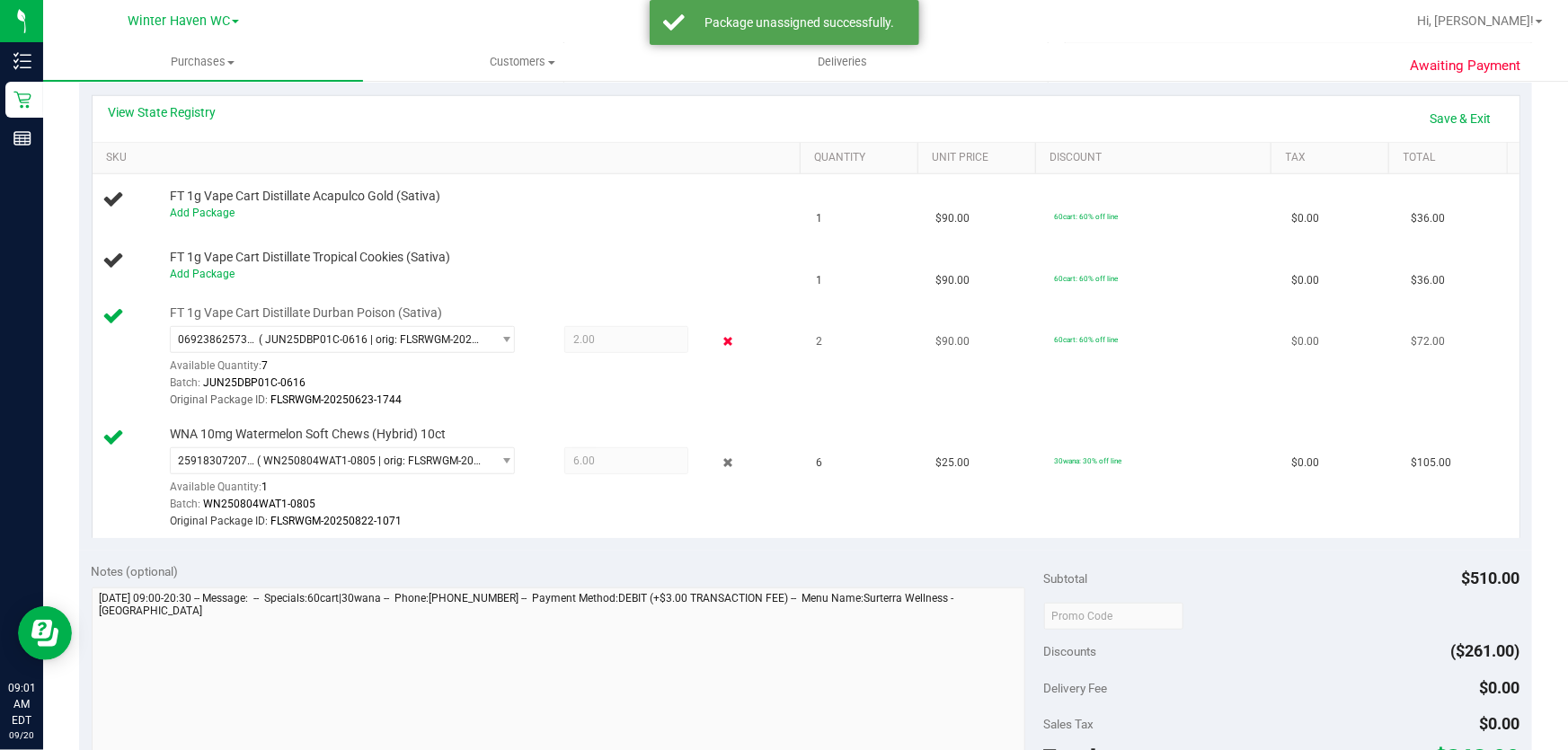
click at [719, 341] on icon at bounding box center [728, 342] width 19 height 21
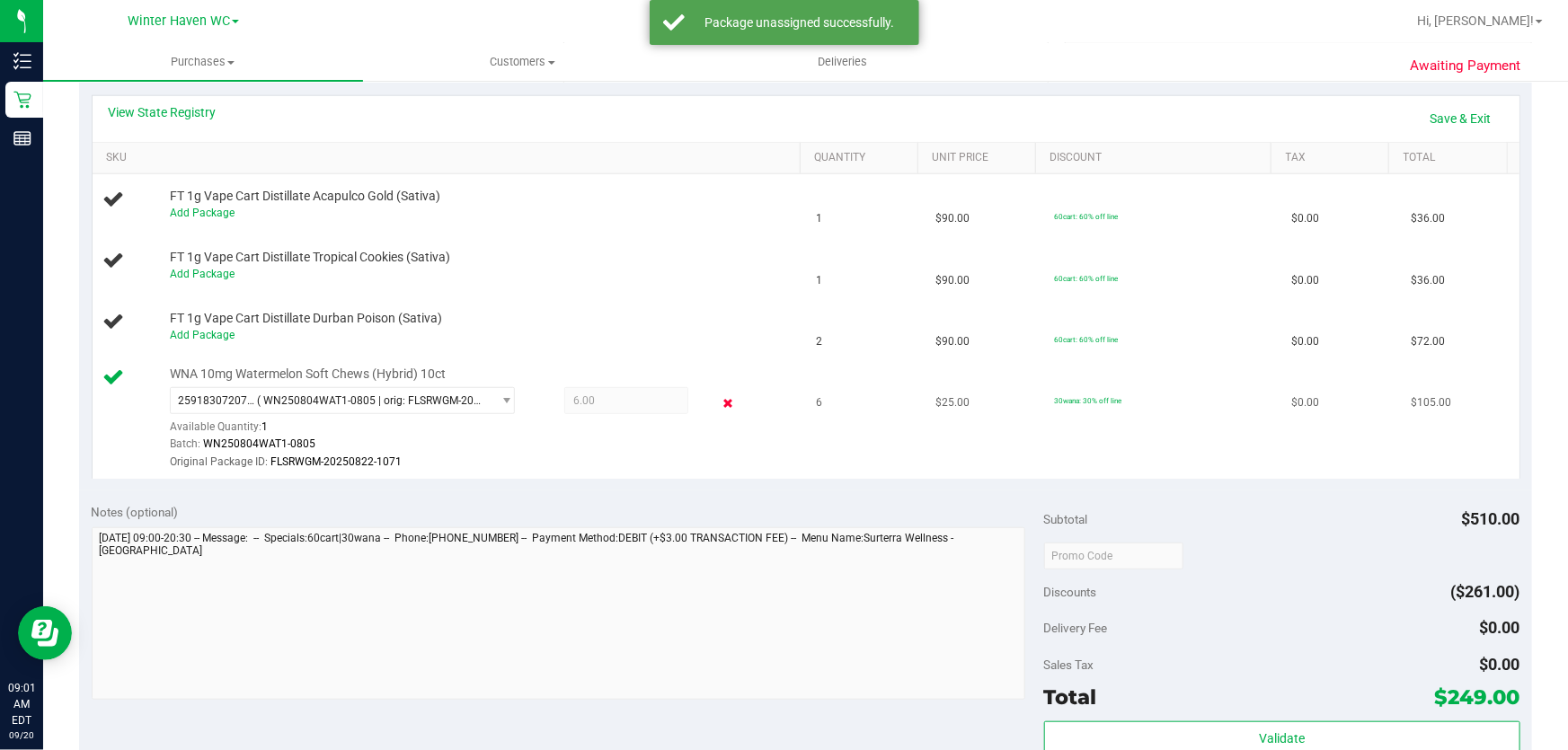
click at [719, 401] on icon at bounding box center [728, 402] width 19 height 21
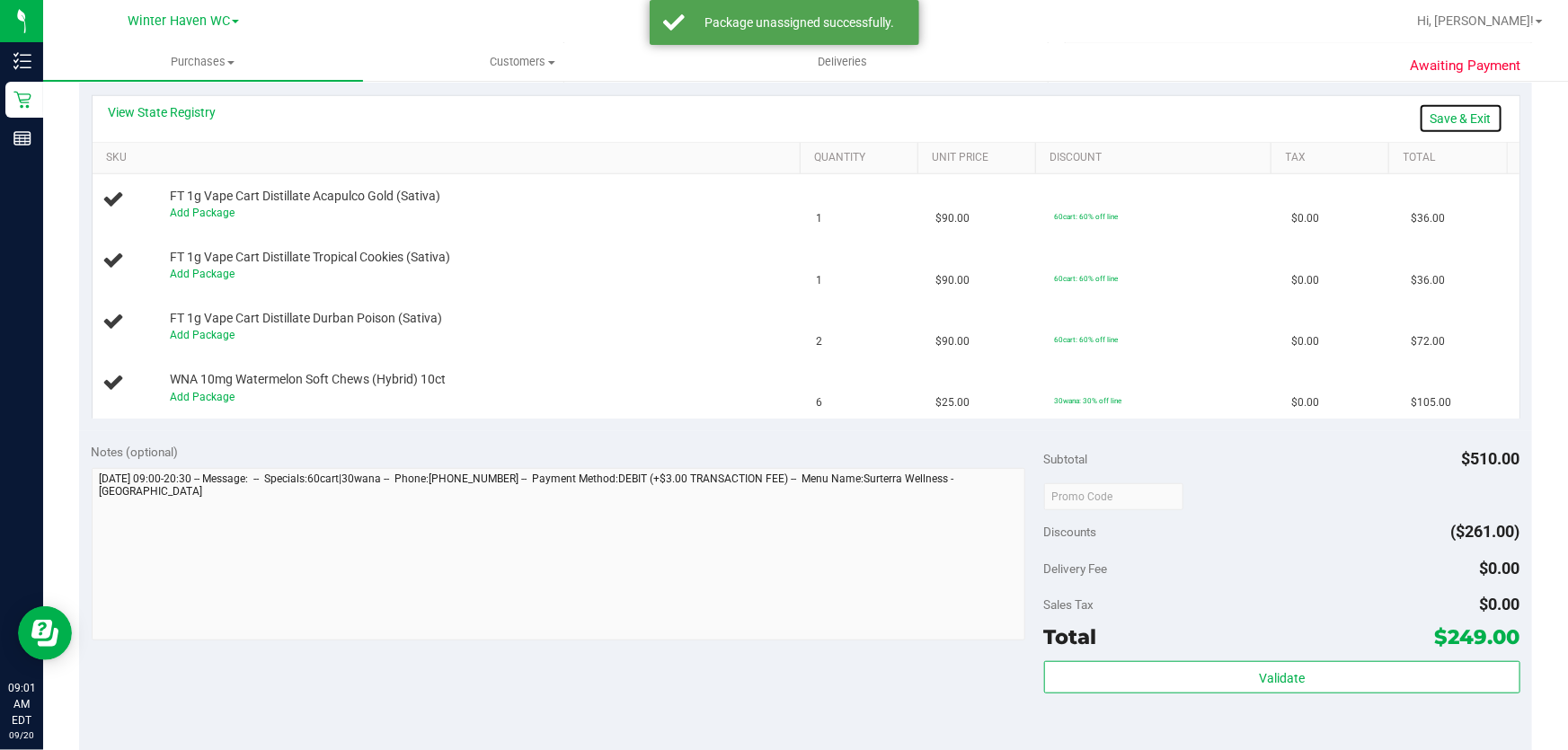
click at [1449, 121] on link "Save & Exit" at bounding box center [1461, 118] width 84 height 30
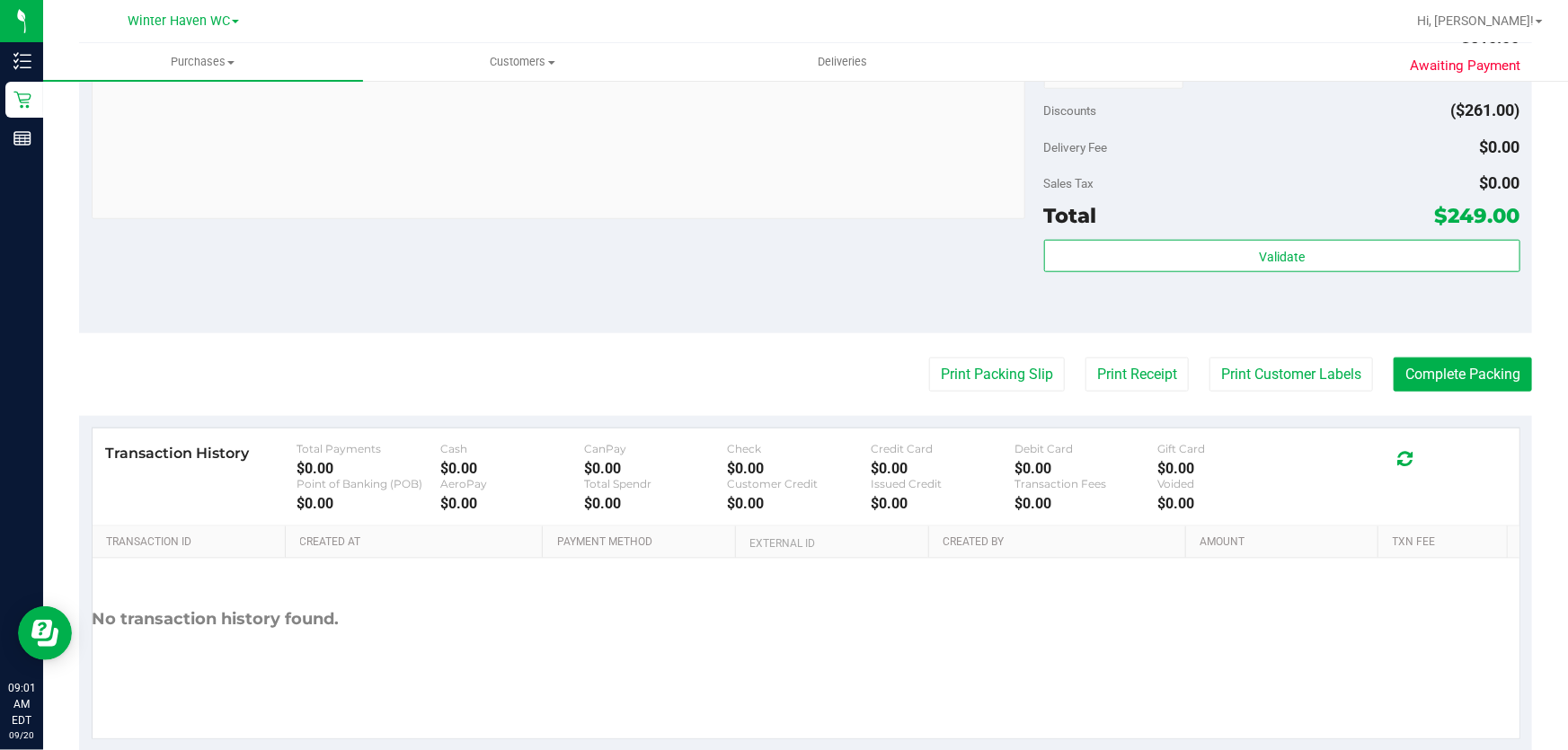
scroll to position [819, 0]
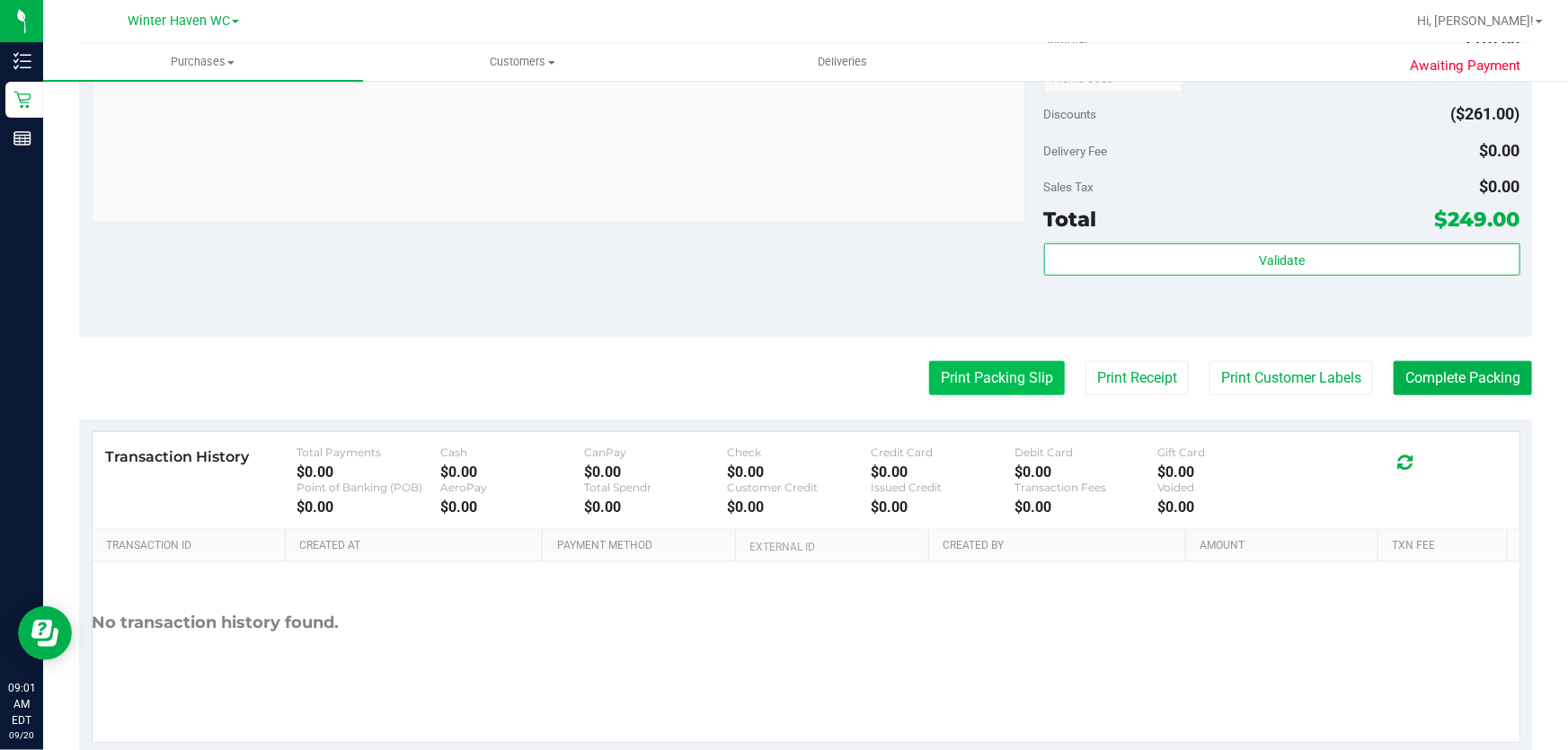
click at [982, 379] on button "Print Packing Slip" at bounding box center [997, 378] width 135 height 34
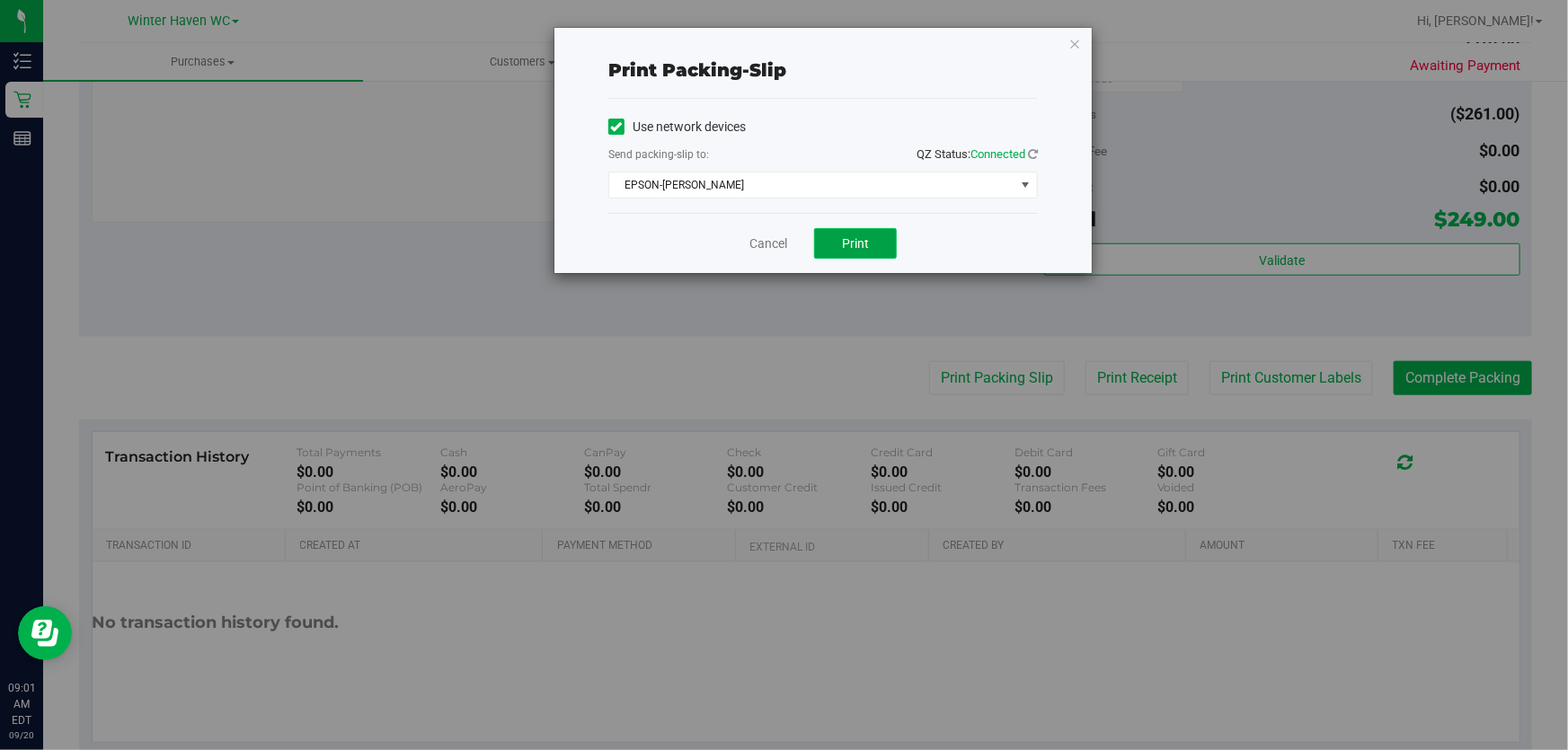
click at [861, 234] on button "Print" at bounding box center [855, 242] width 82 height 30
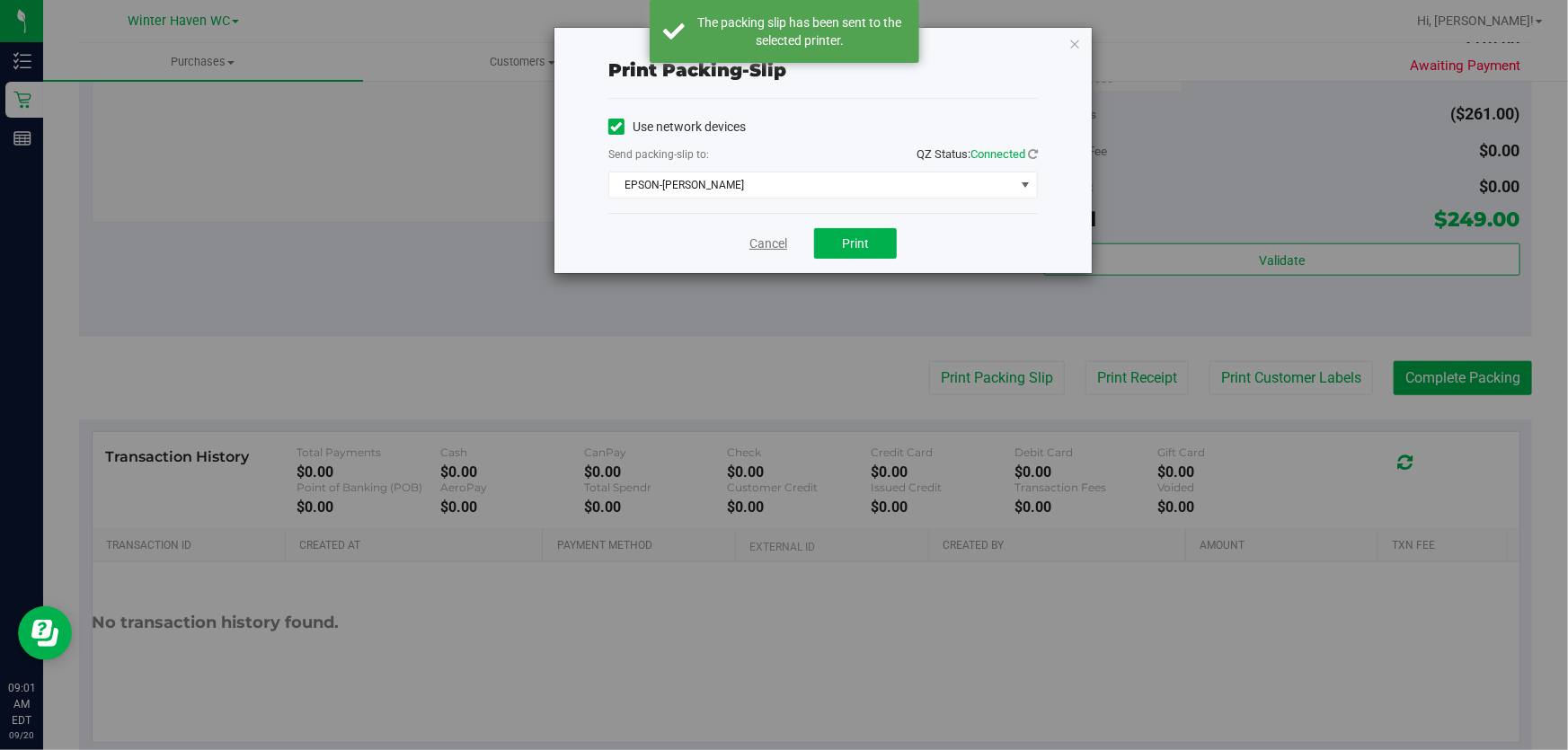
click at [764, 239] on link "Cancel" at bounding box center [768, 243] width 37 height 19
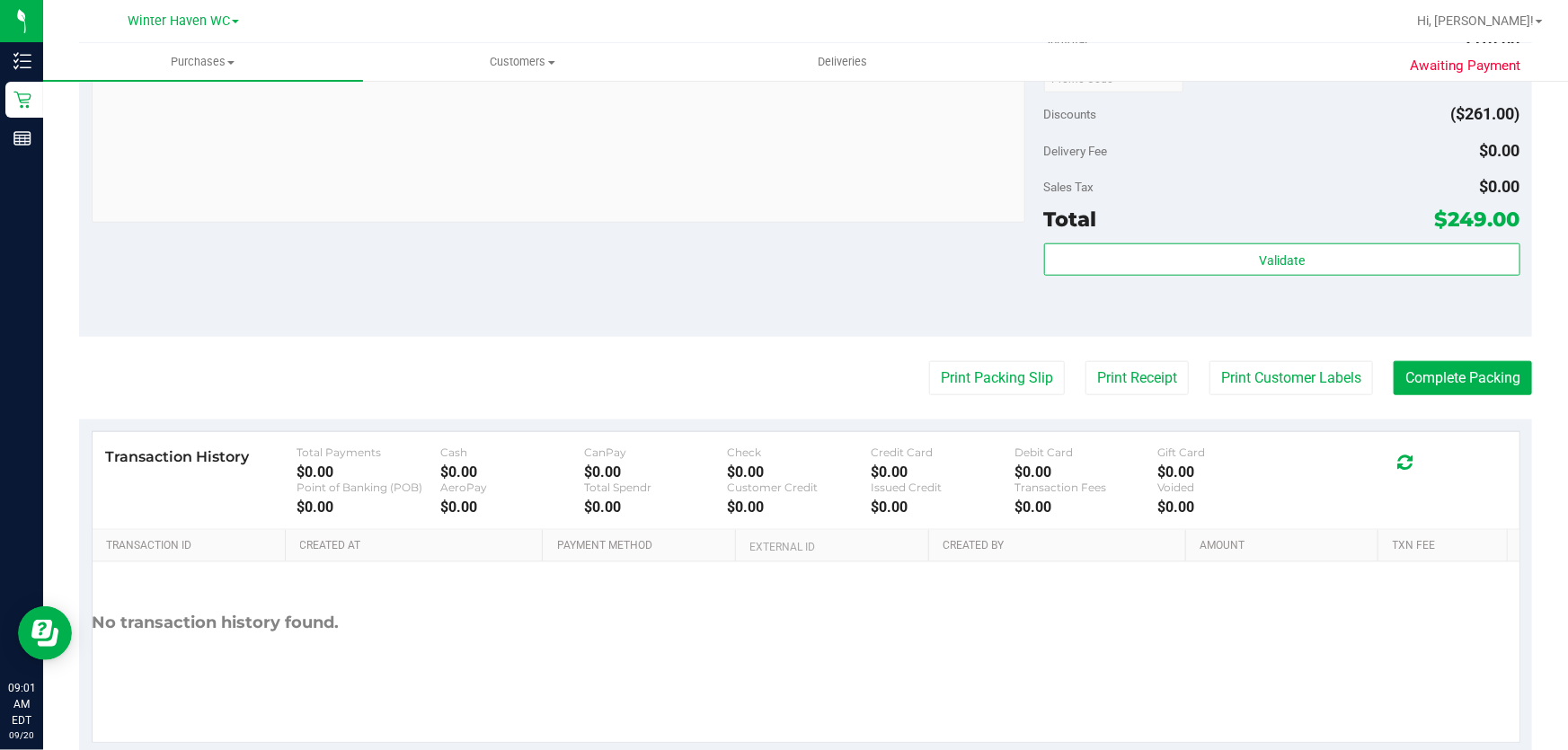
click at [755, 270] on div "Notes (optional) Subtotal $510.00 Discounts ($261.00) Delivery Fee $0.00 Sales …" at bounding box center [806, 175] width 1453 height 323
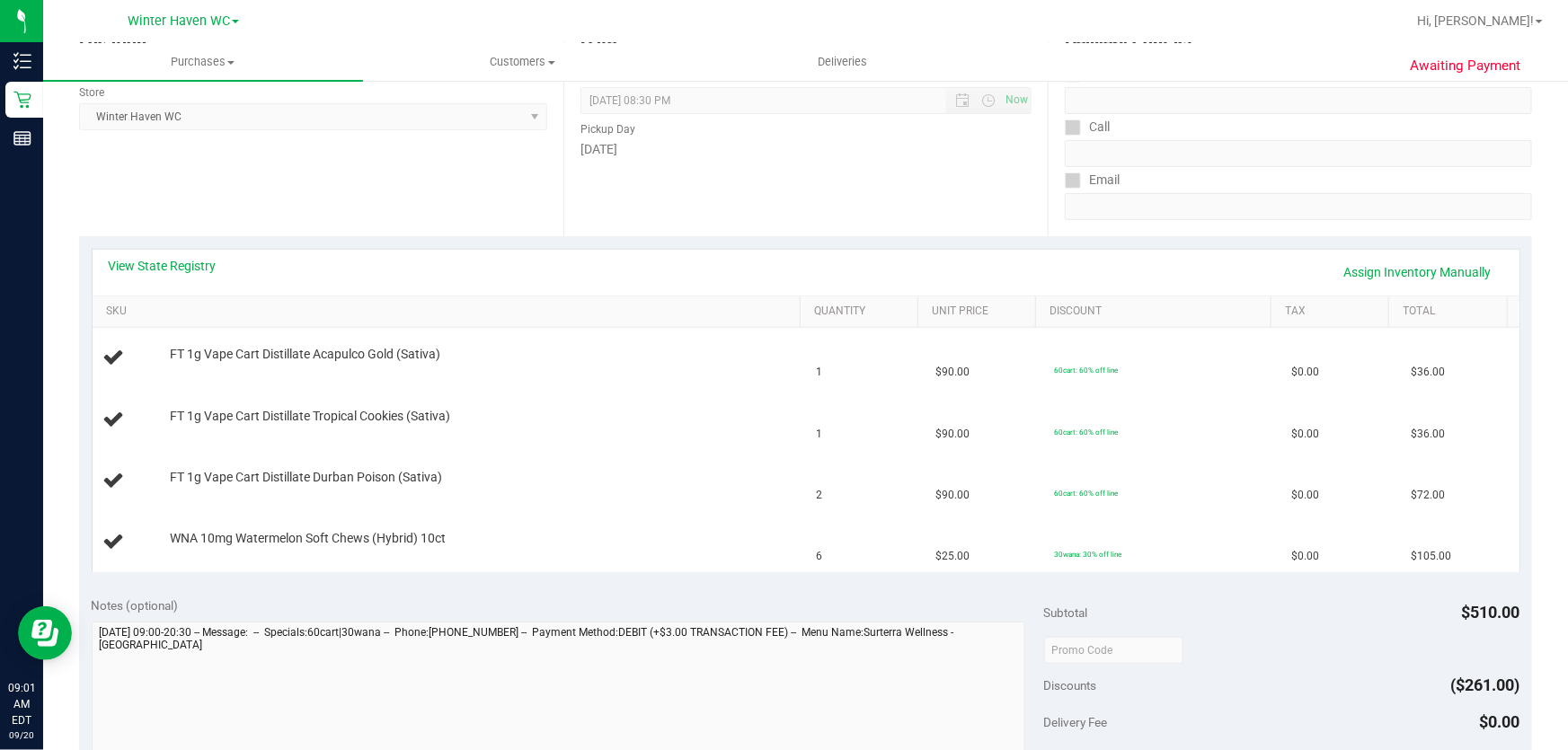
scroll to position [0, 0]
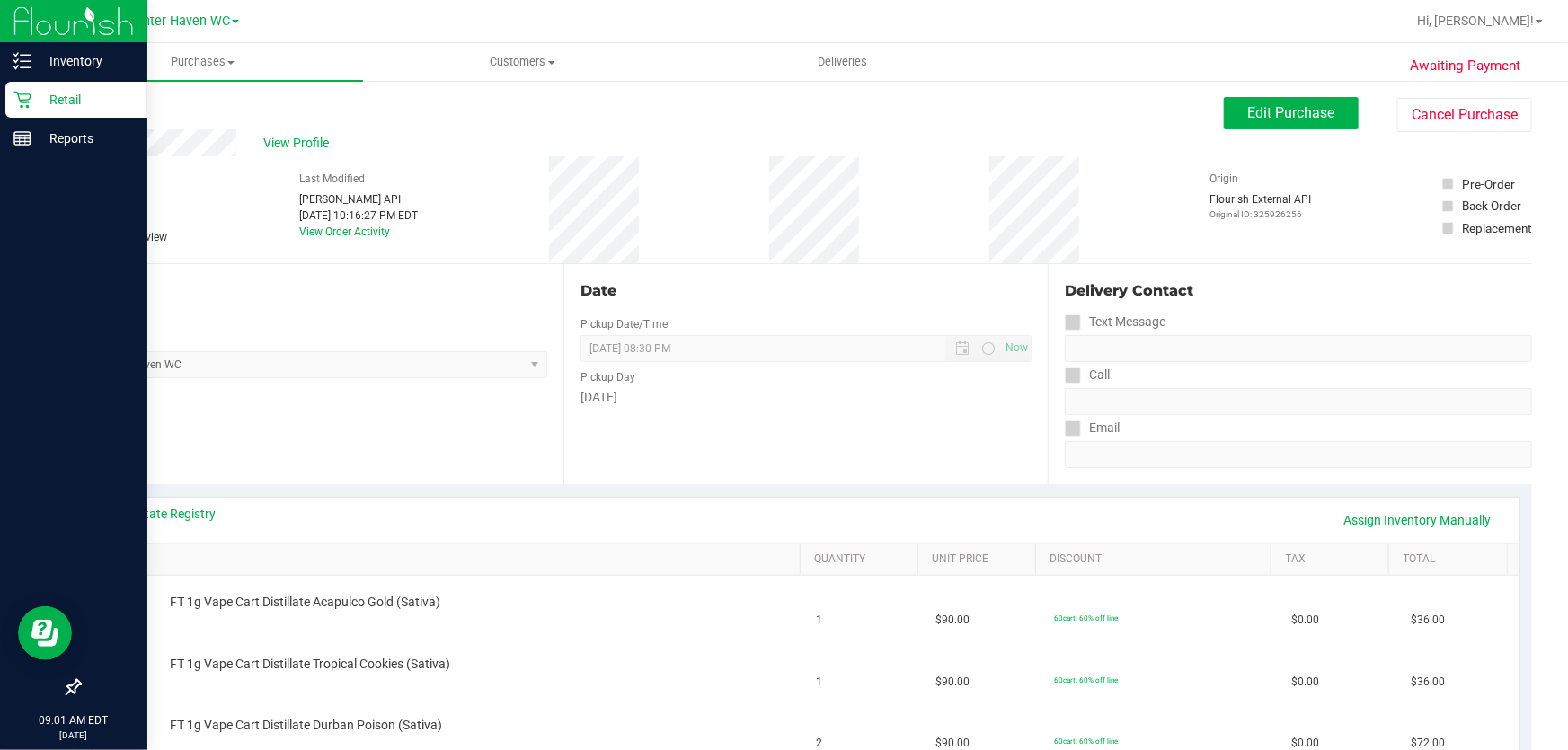
click at [57, 100] on p "Retail" at bounding box center [85, 100] width 108 height 22
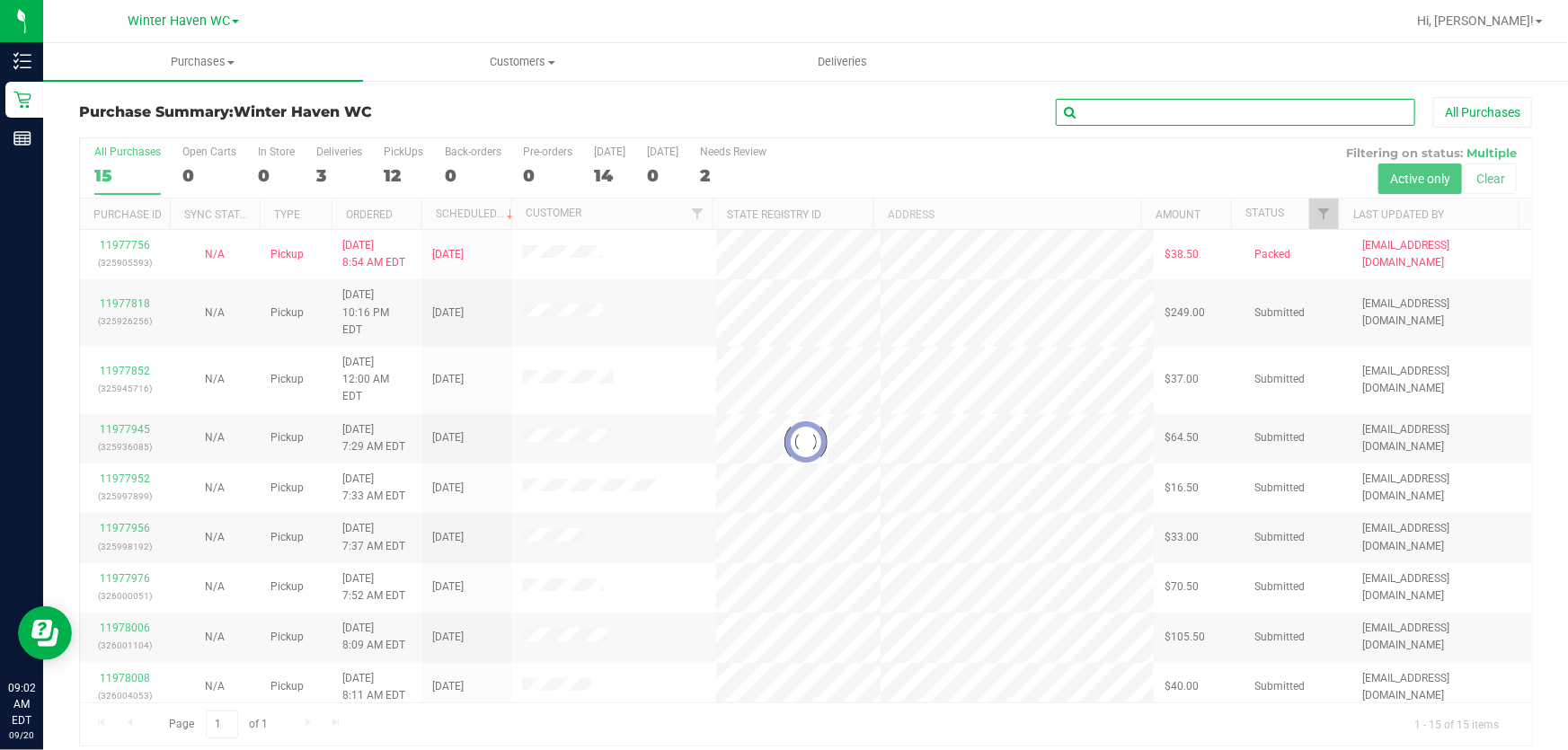
click at [1200, 111] on input "text" at bounding box center [1235, 112] width 359 height 27
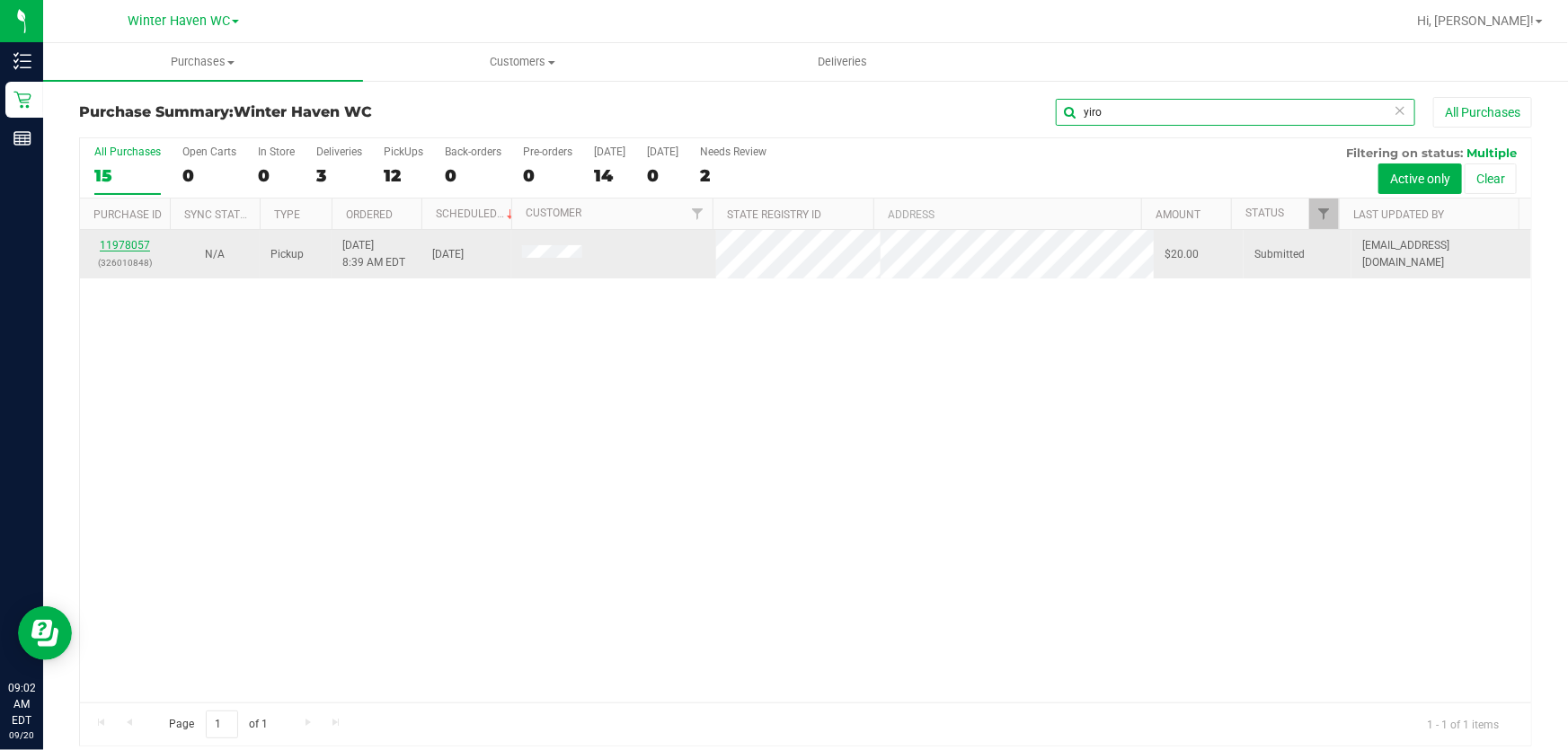
type input "yiro"
click at [133, 243] on link "11978057" at bounding box center [125, 244] width 50 height 13
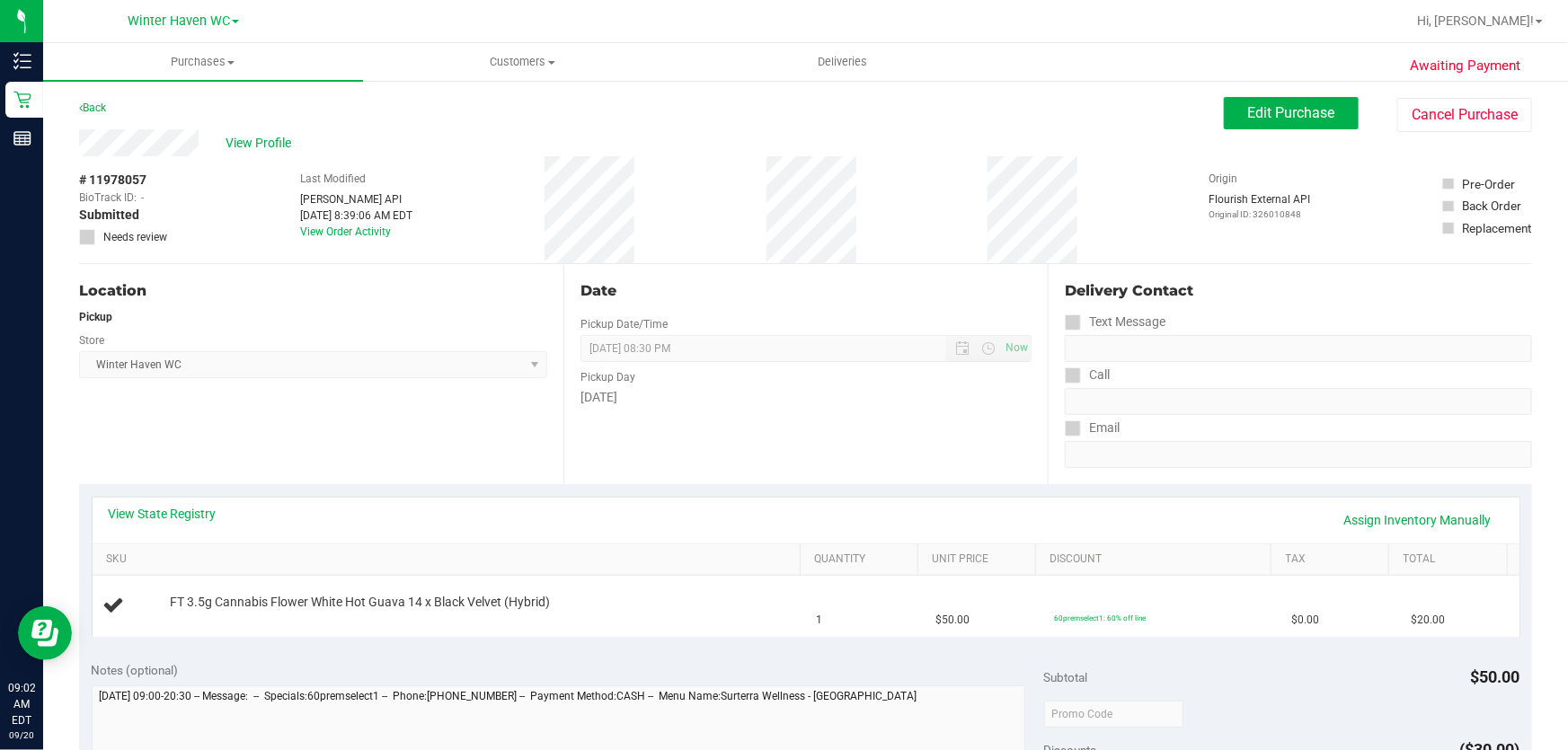
click at [911, 384] on div "Pickup Day" at bounding box center [805, 375] width 451 height 27
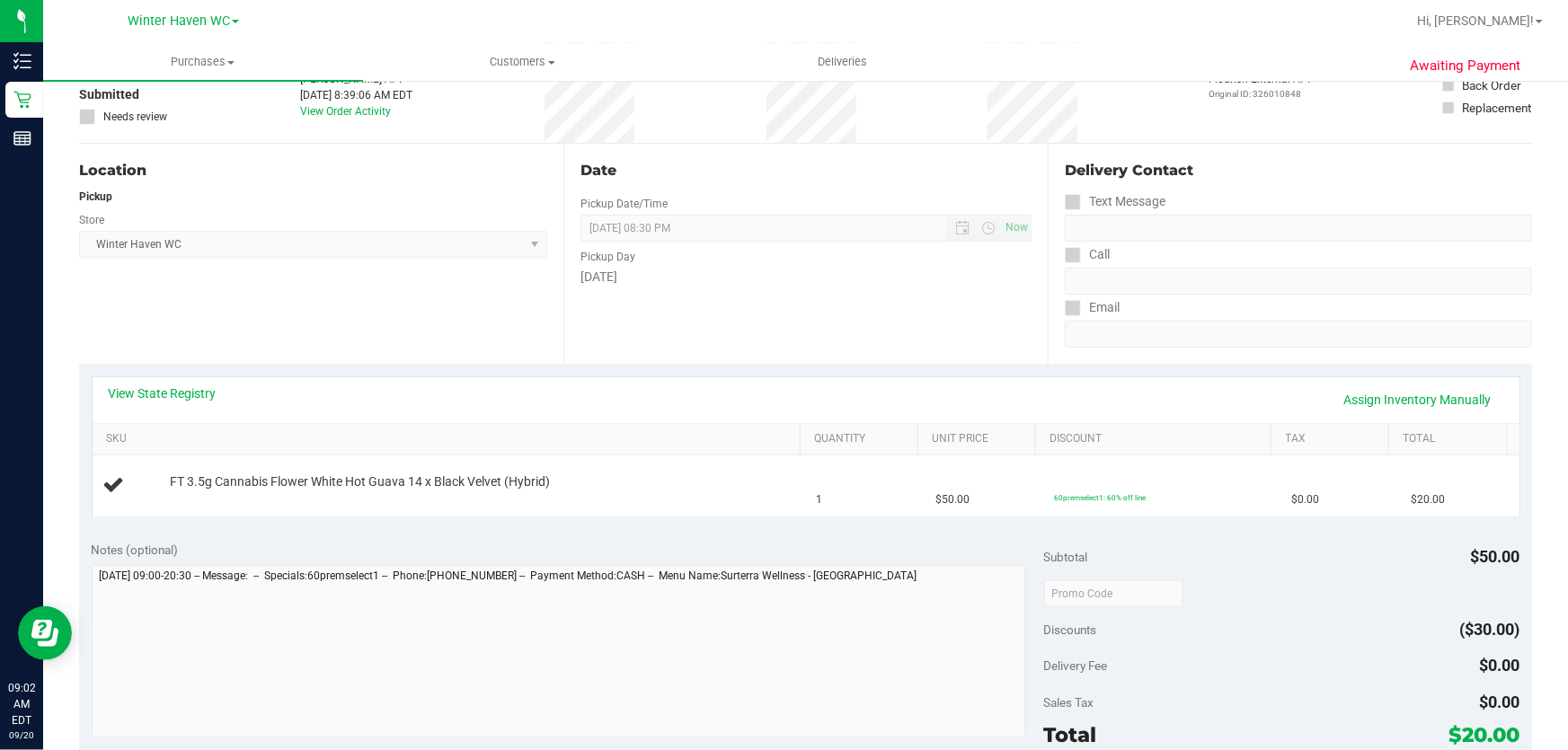
scroll to position [244, 0]
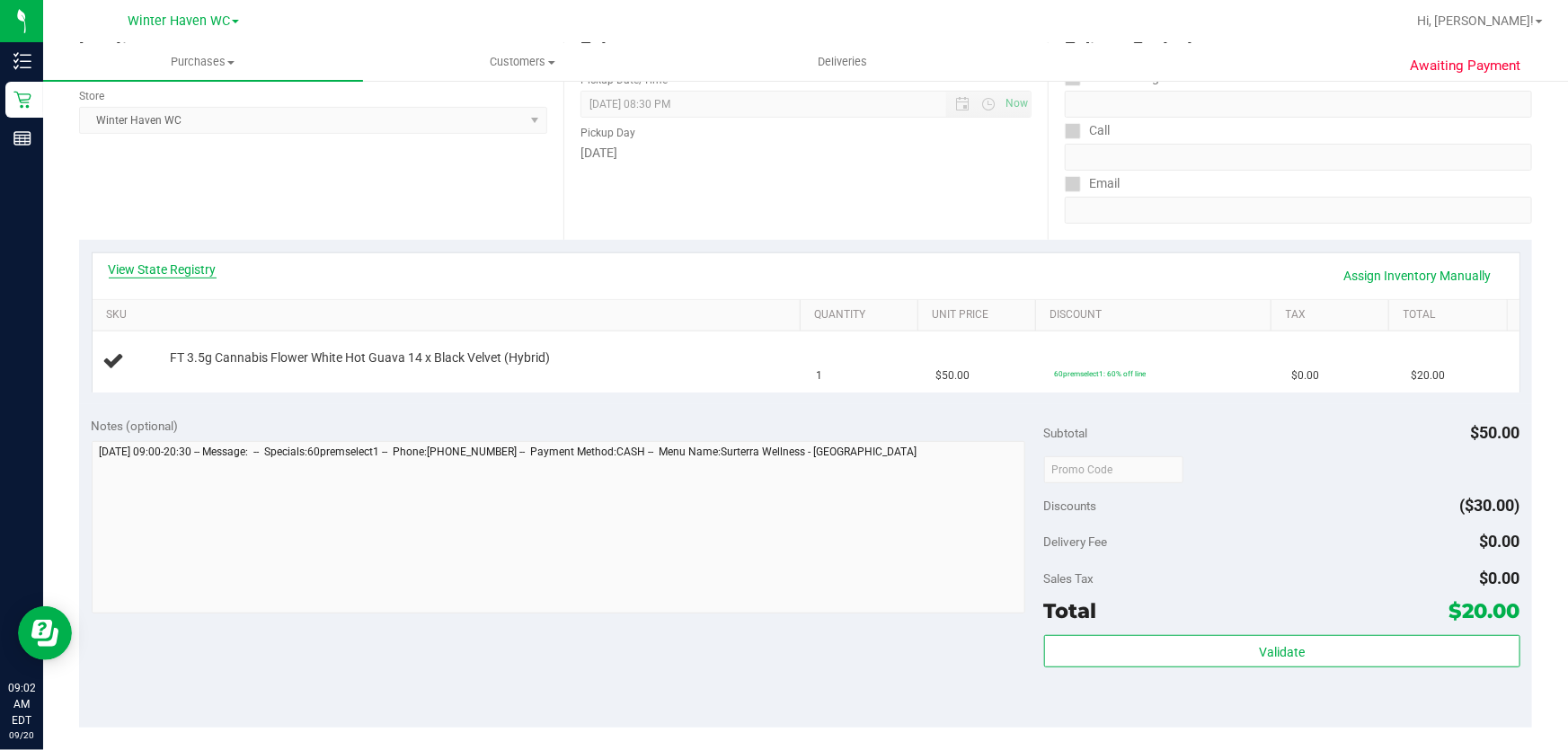
click at [187, 260] on link "View State Registry" at bounding box center [163, 269] width 108 height 18
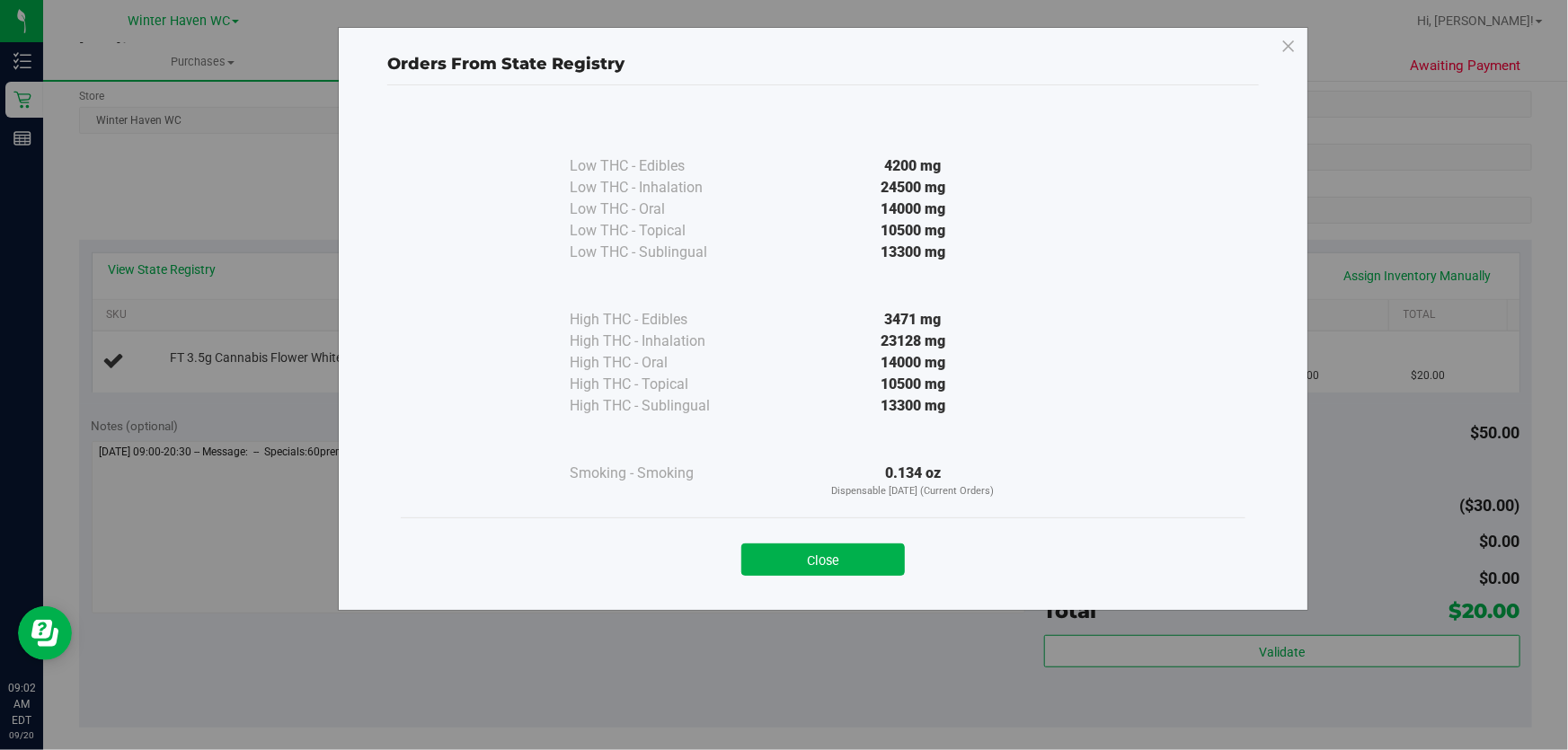
drag, startPoint x: 836, startPoint y: 567, endPoint x: 842, endPoint y: 552, distance: 16.2
click at [838, 565] on button "Close" at bounding box center [823, 560] width 164 height 32
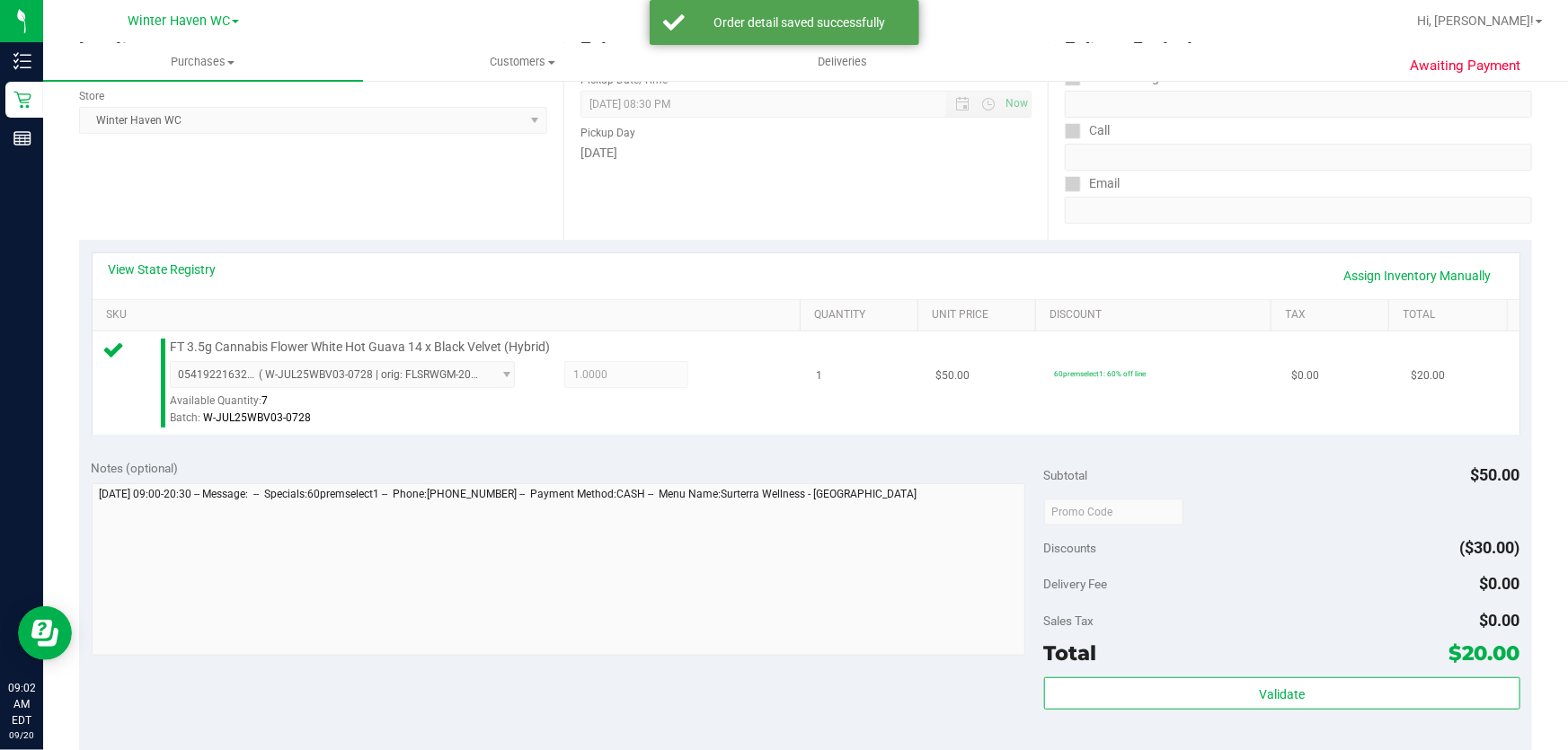
scroll to position [490, 0]
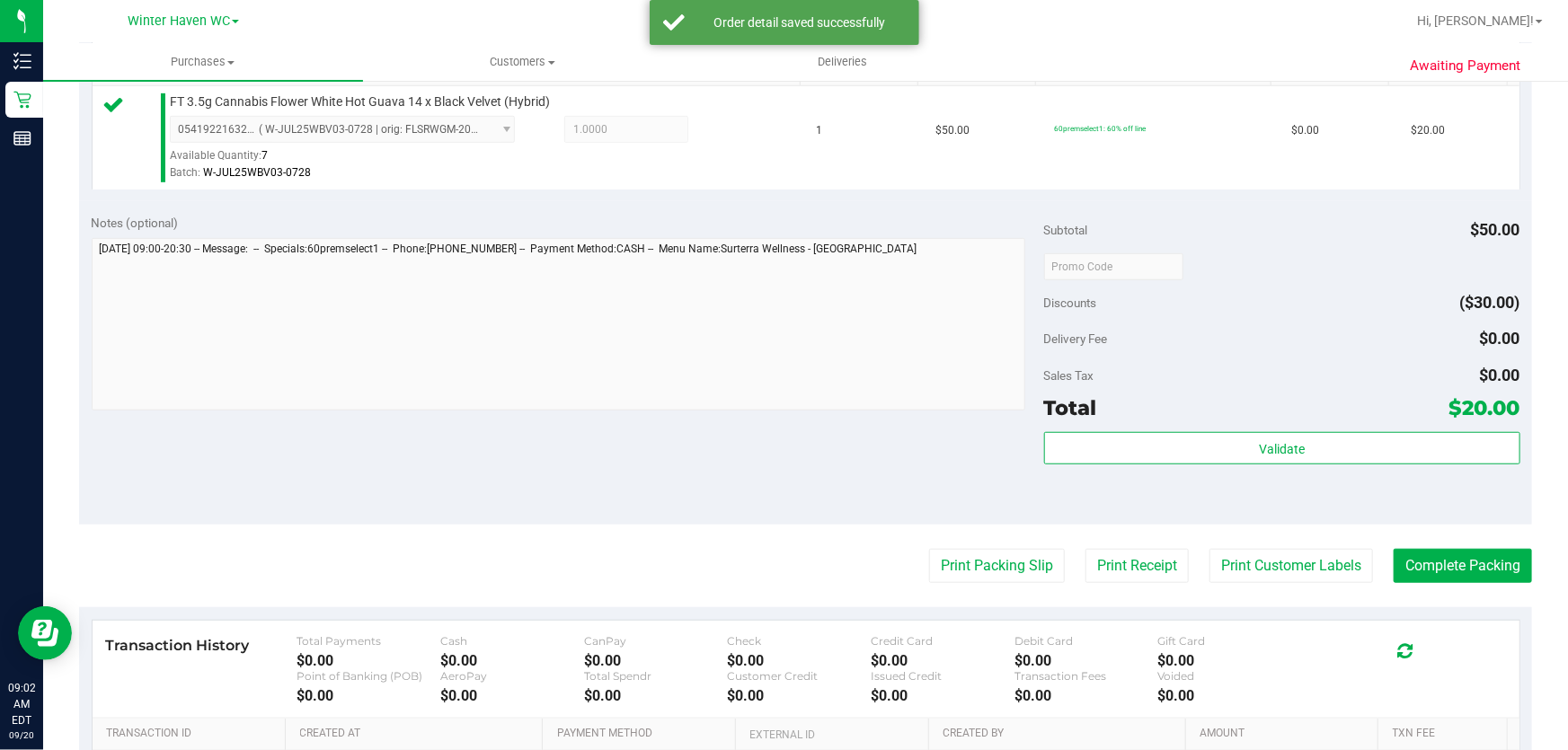
click at [1263, 429] on div "Subtotal $50.00 Discounts ($30.00) Delivery Fee $0.00 Sales Tax $0.00 Total $20…" at bounding box center [1281, 363] width 476 height 299
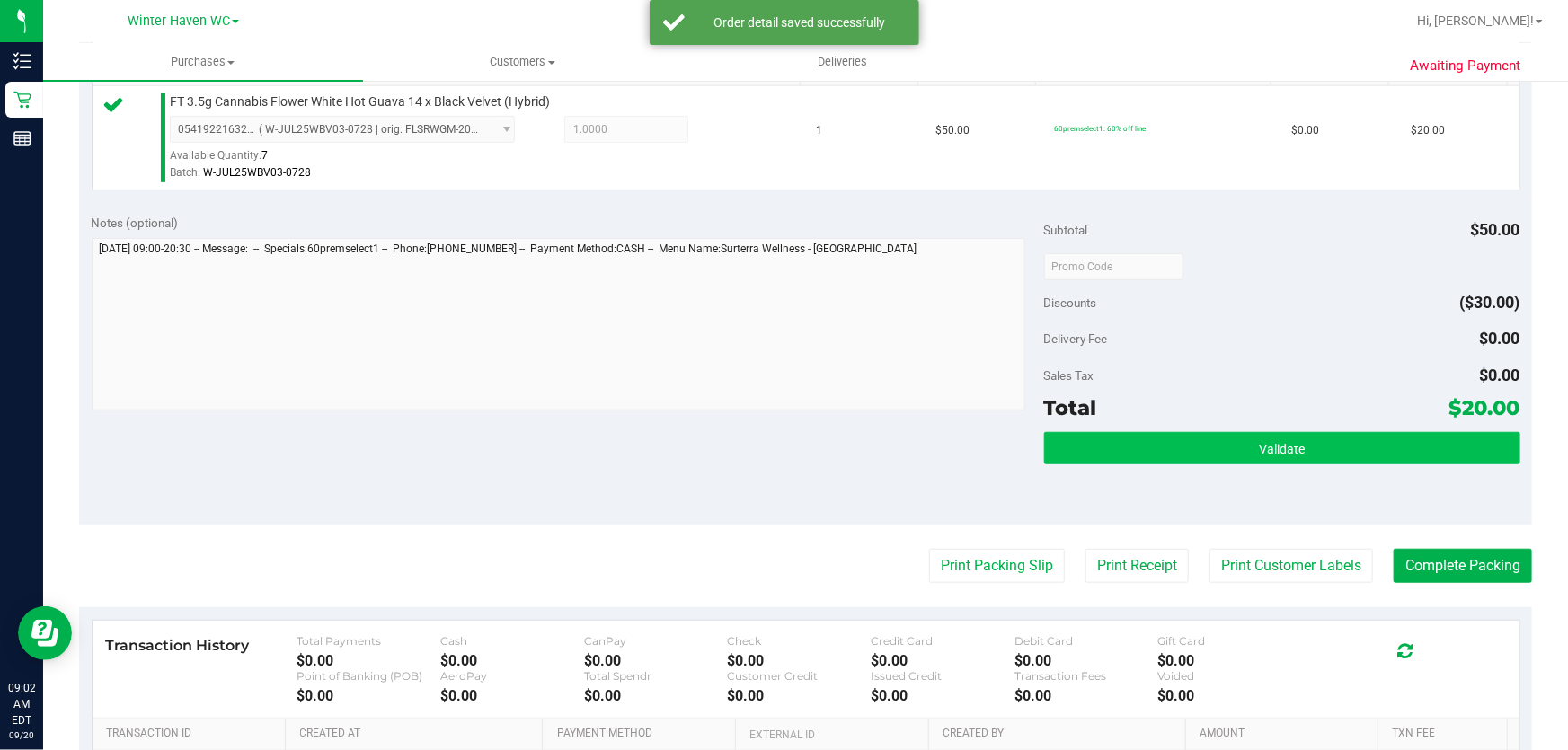
drag, startPoint x: 1254, startPoint y: 470, endPoint x: 1271, endPoint y: 440, distance: 34.5
click at [1263, 456] on div "Validate" at bounding box center [1281, 472] width 476 height 80
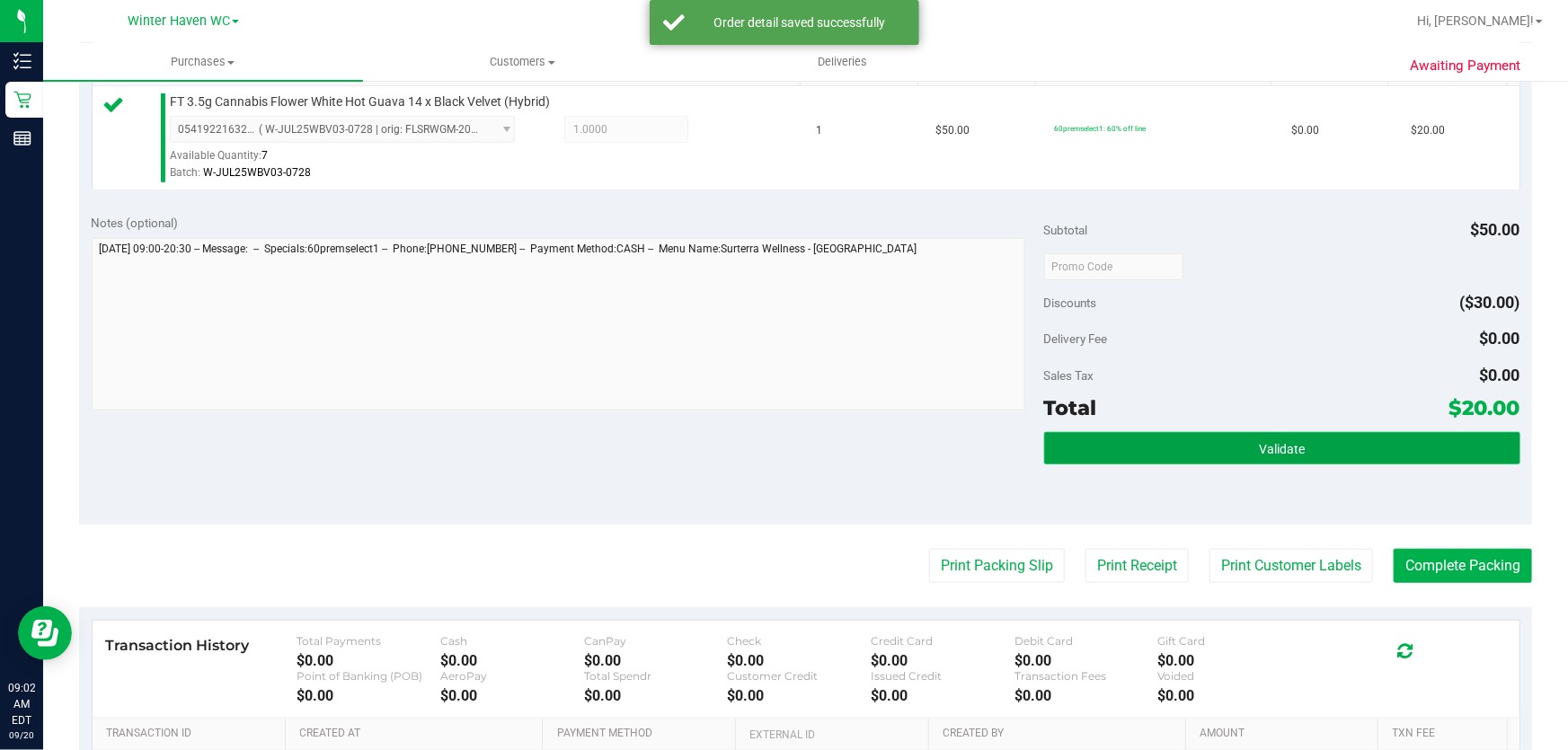
click at [1271, 442] on span "Validate" at bounding box center [1281, 449] width 46 height 15
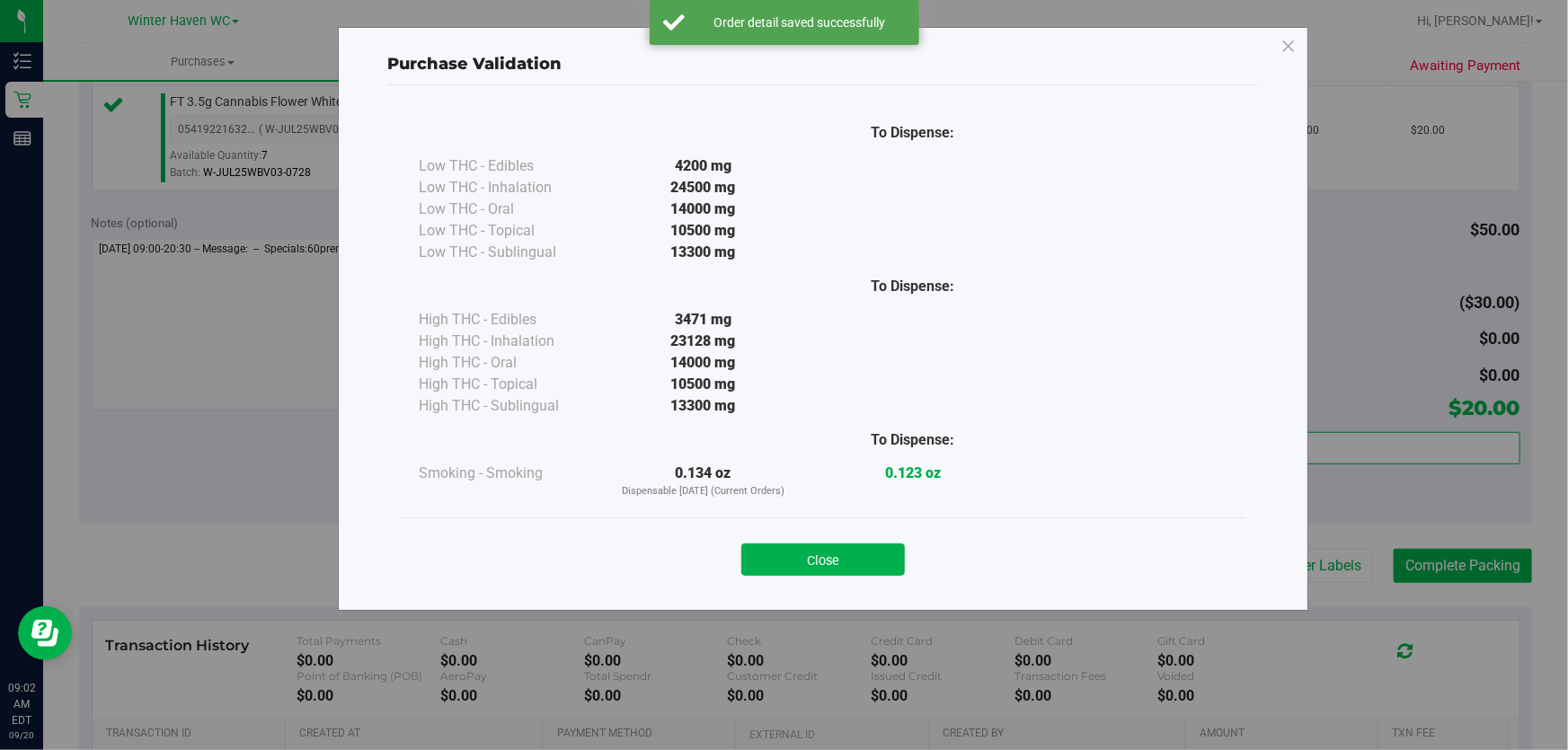
drag, startPoint x: 830, startPoint y: 548, endPoint x: 1167, endPoint y: 568, distance: 337.6
click at [840, 550] on button "Close" at bounding box center [823, 560] width 164 height 32
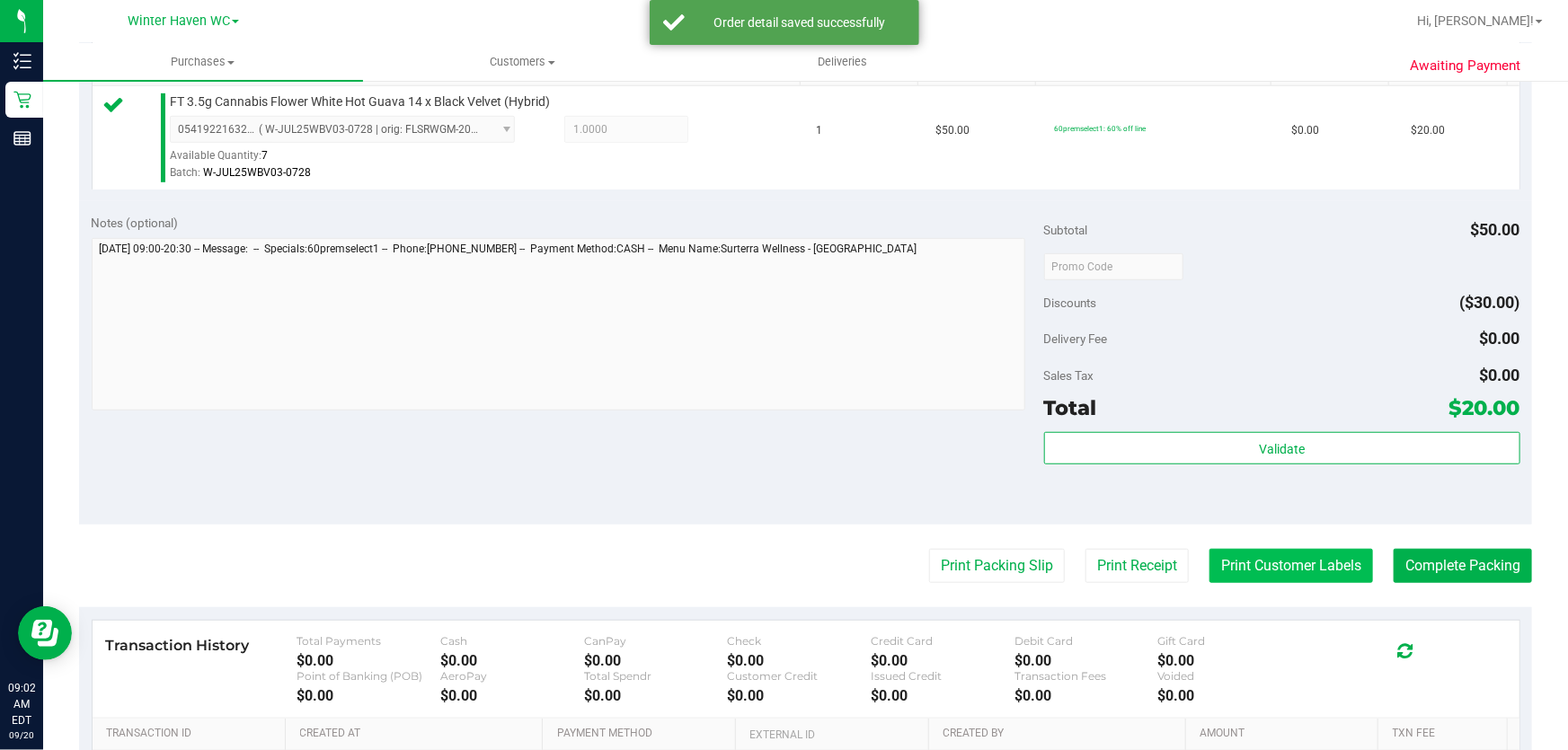
click at [1247, 556] on button "Print Customer Labels" at bounding box center [1291, 565] width 164 height 34
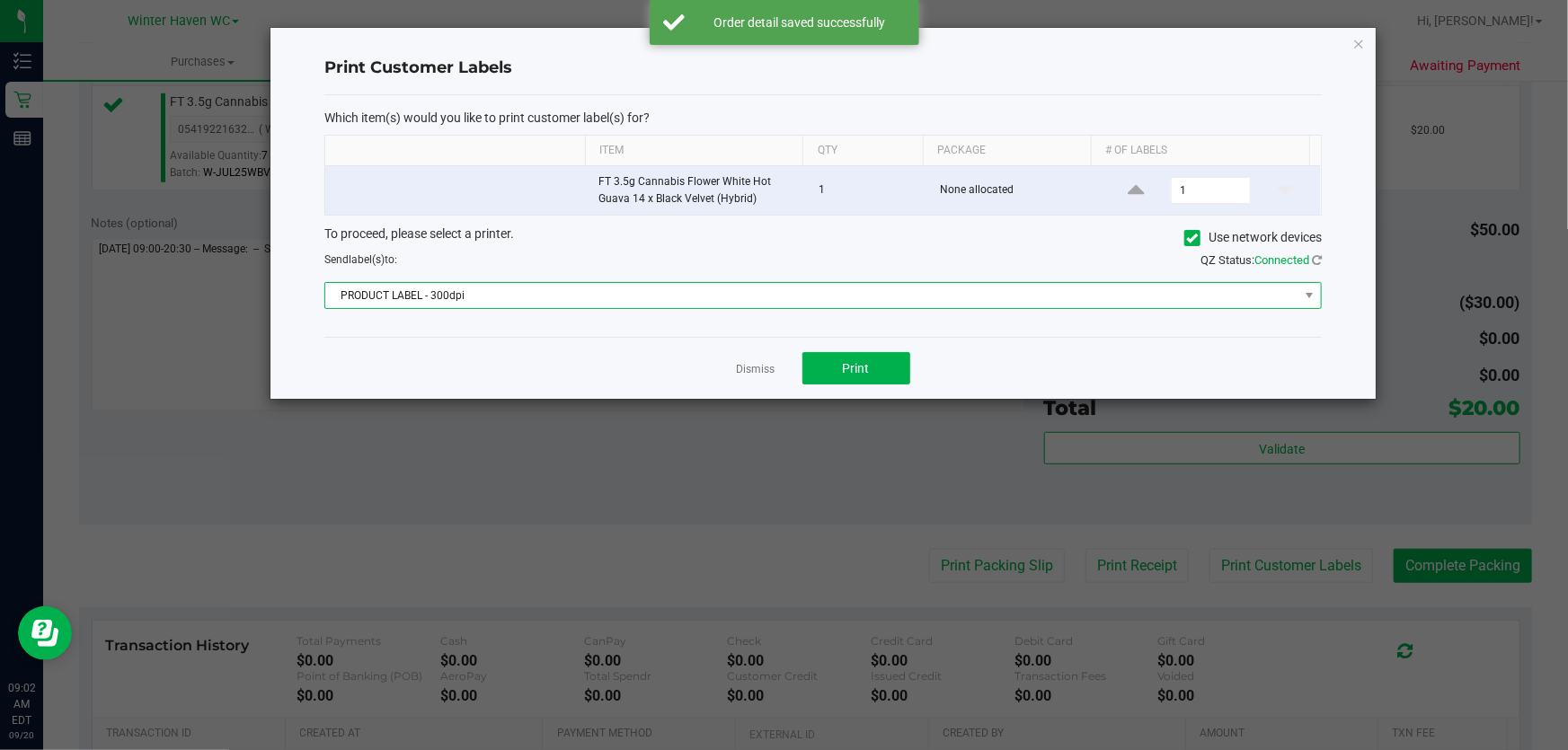
click at [631, 296] on span "PRODUCT LABEL - 300dpi" at bounding box center [811, 295] width 973 height 26
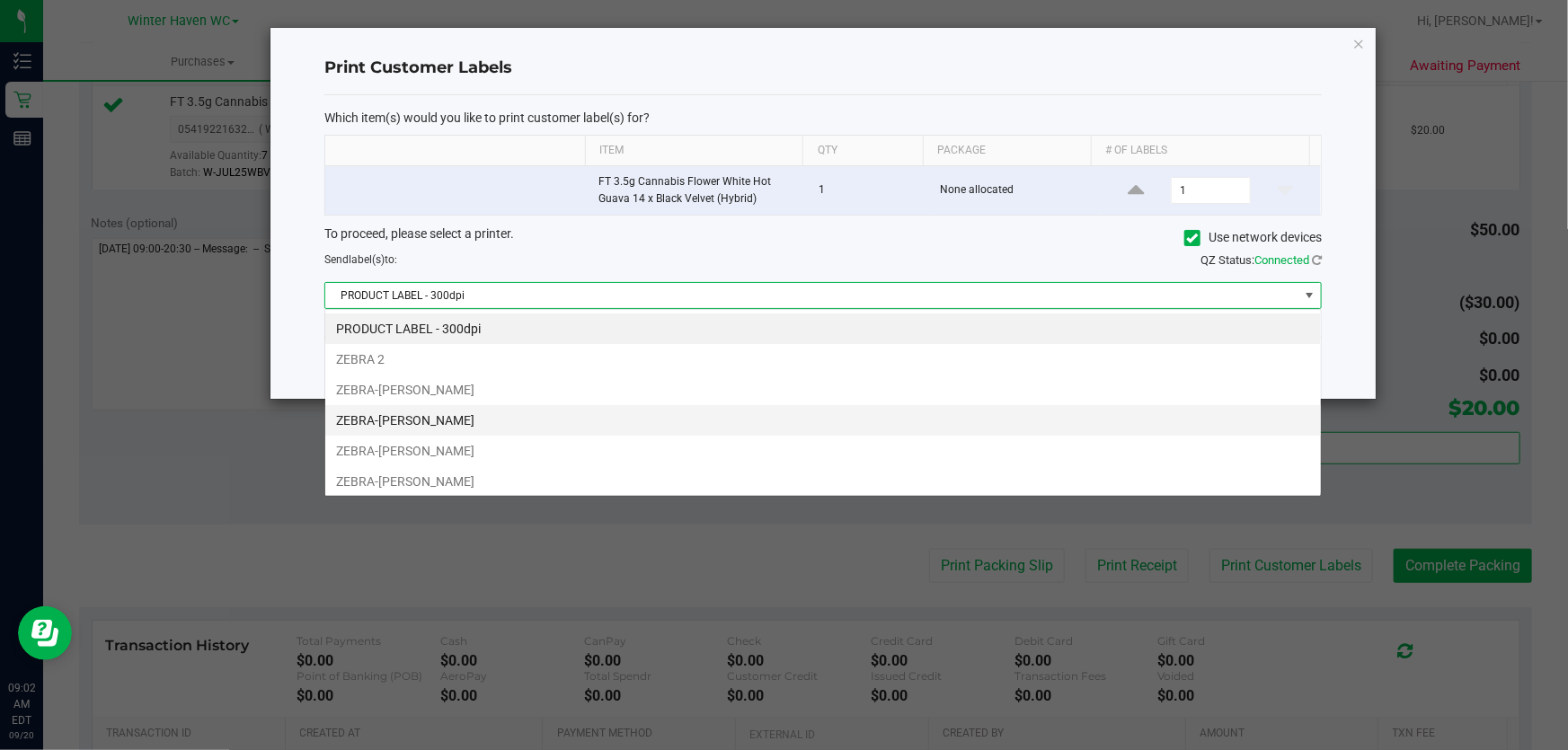
scroll to position [27, 998]
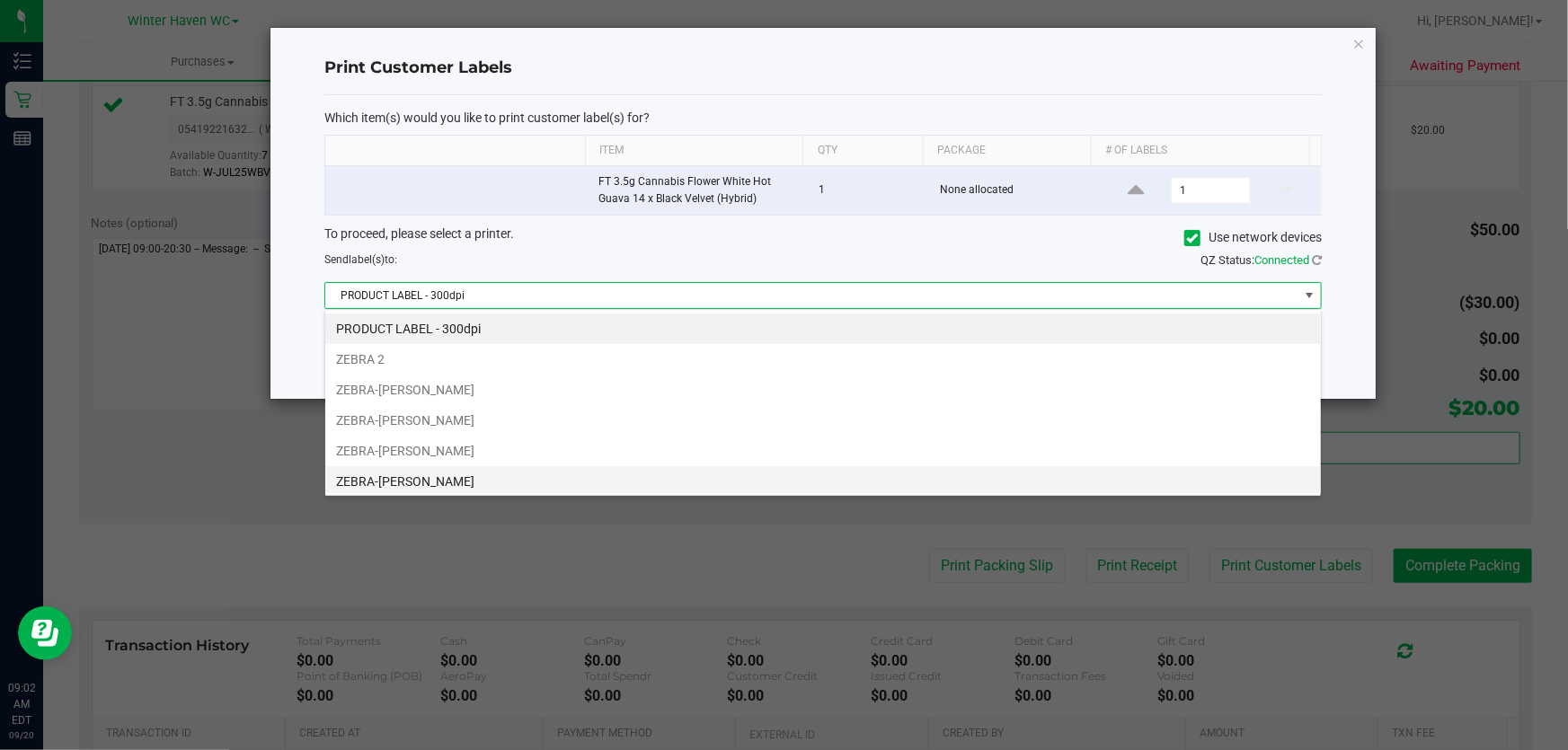
click at [628, 484] on li "ZEBRA-[PERSON_NAME]" at bounding box center [823, 481] width 996 height 30
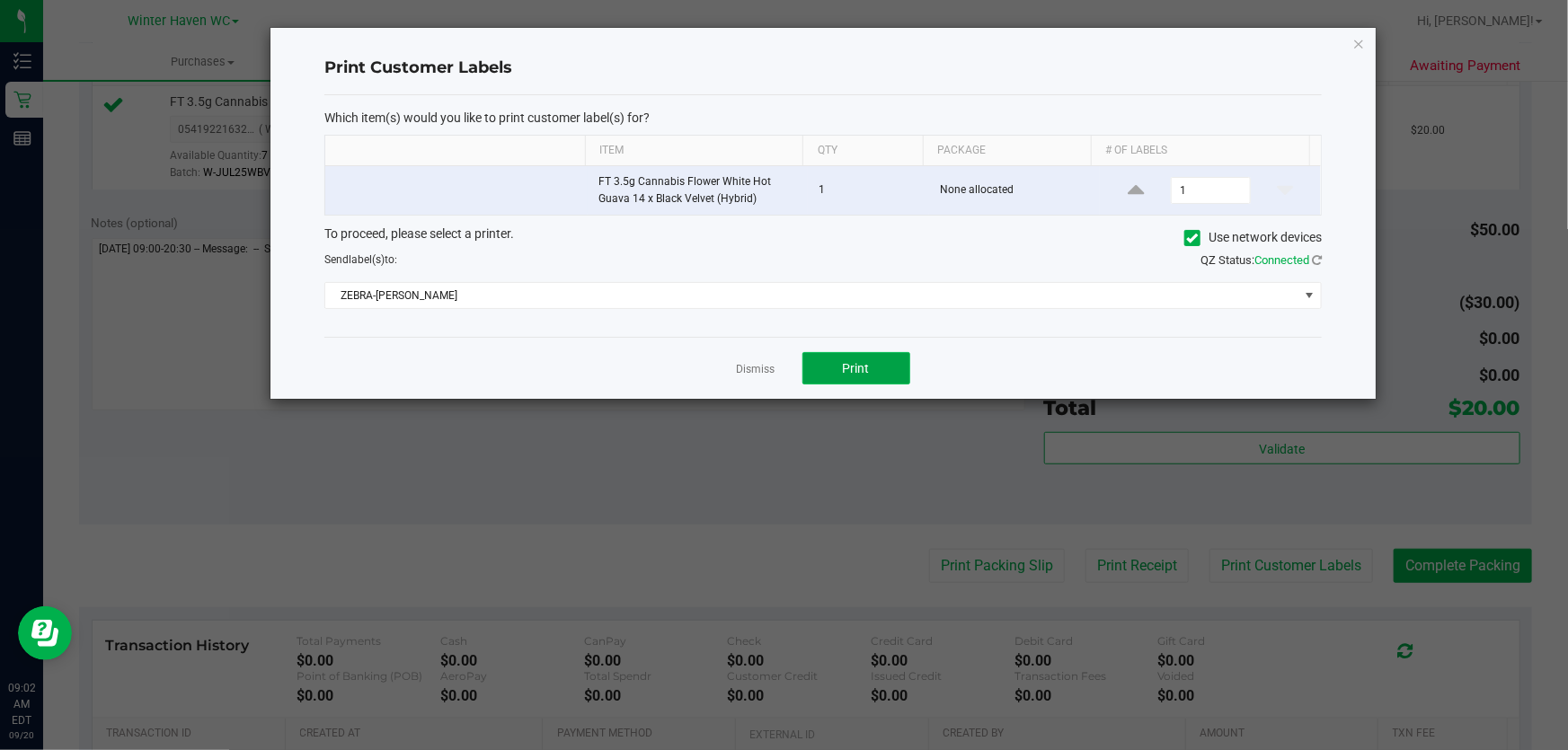
click at [856, 365] on span "Print" at bounding box center [855, 368] width 27 height 15
click at [757, 372] on link "Dismiss" at bounding box center [755, 370] width 38 height 16
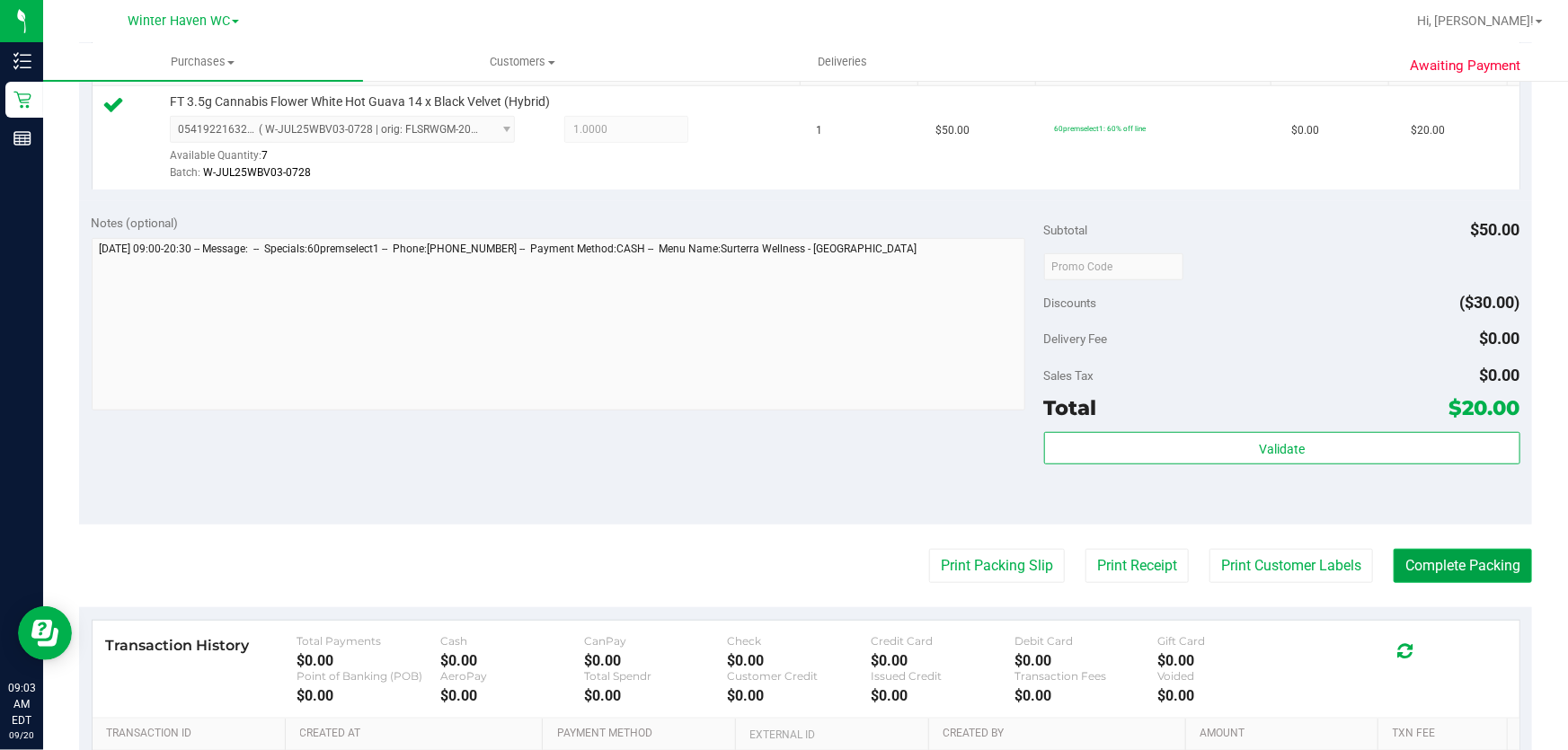
click at [1458, 549] on button "Complete Packing" at bounding box center [1462, 565] width 138 height 34
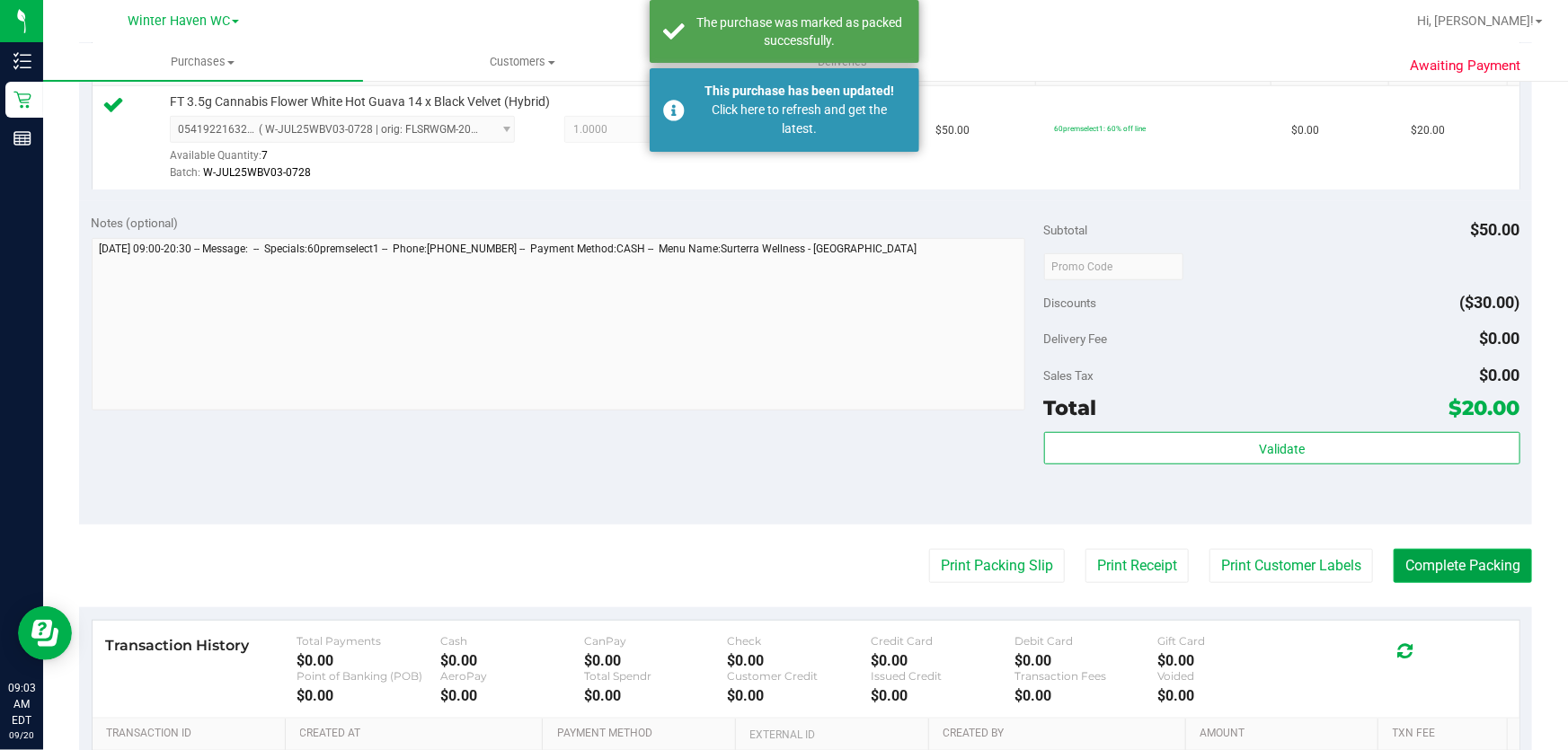
click at [1474, 565] on button "Complete Packing" at bounding box center [1462, 565] width 138 height 34
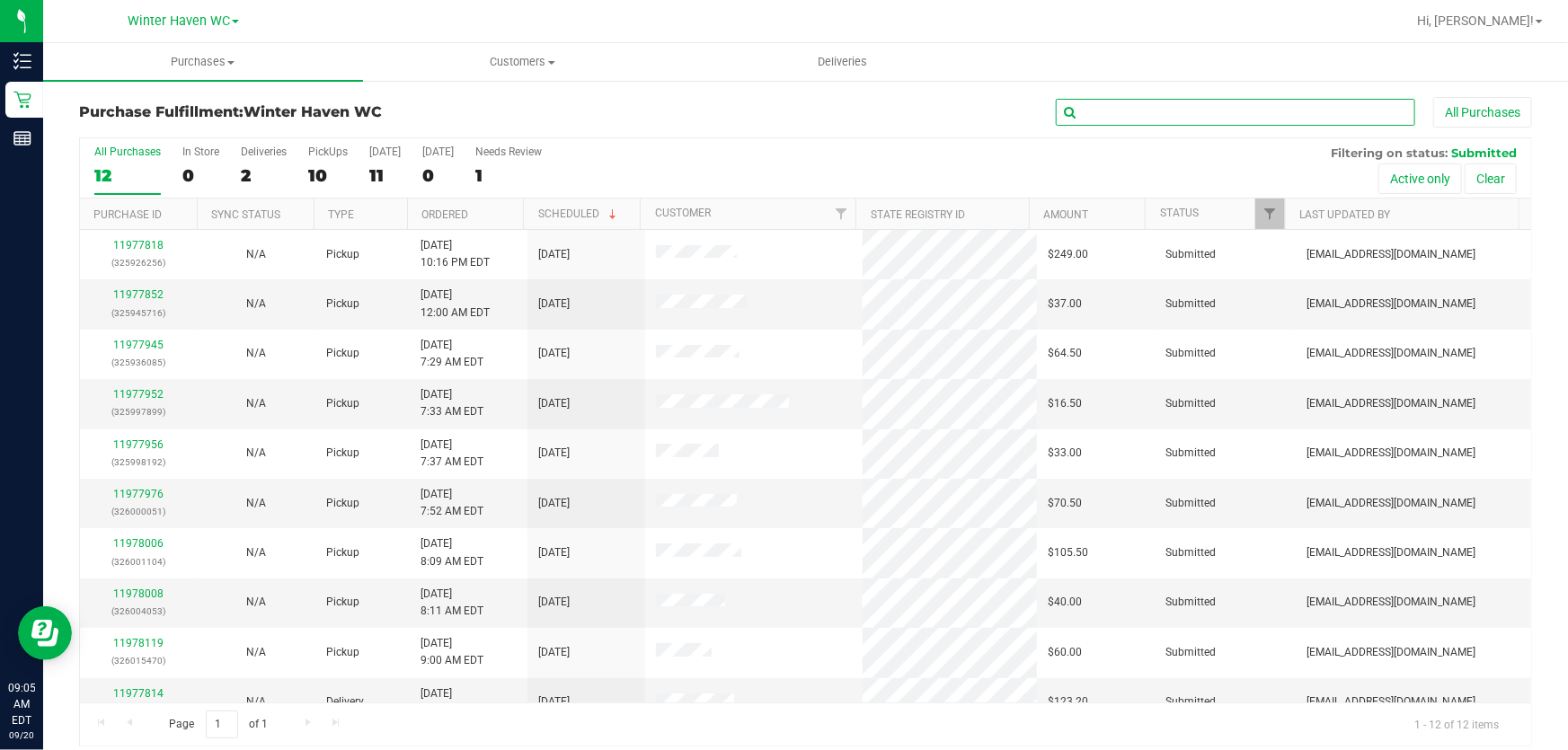
click at [1199, 107] on input "text" at bounding box center [1235, 112] width 359 height 27
type input "[PERSON_NAME]"
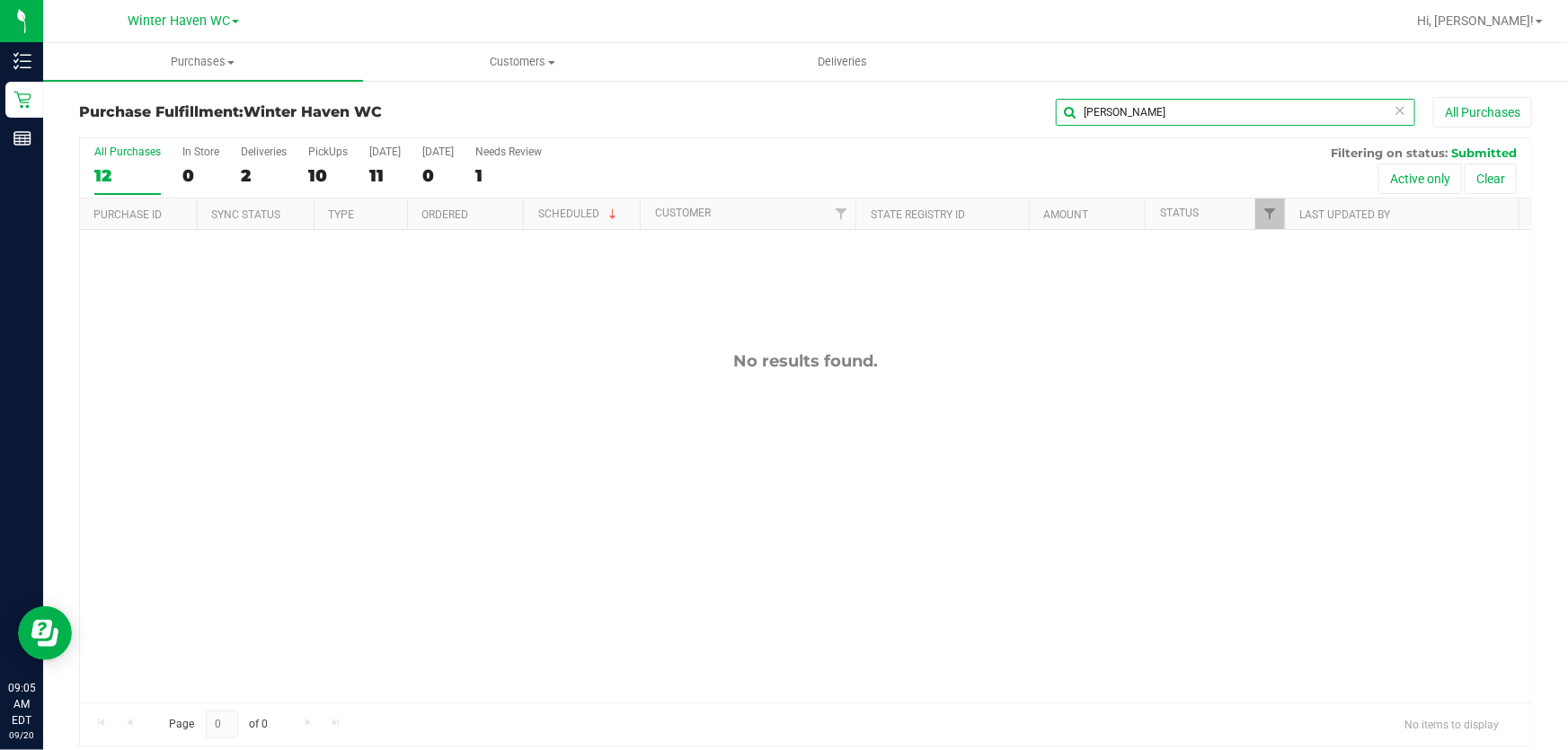
click at [1199, 107] on input "[PERSON_NAME]" at bounding box center [1235, 112] width 359 height 27
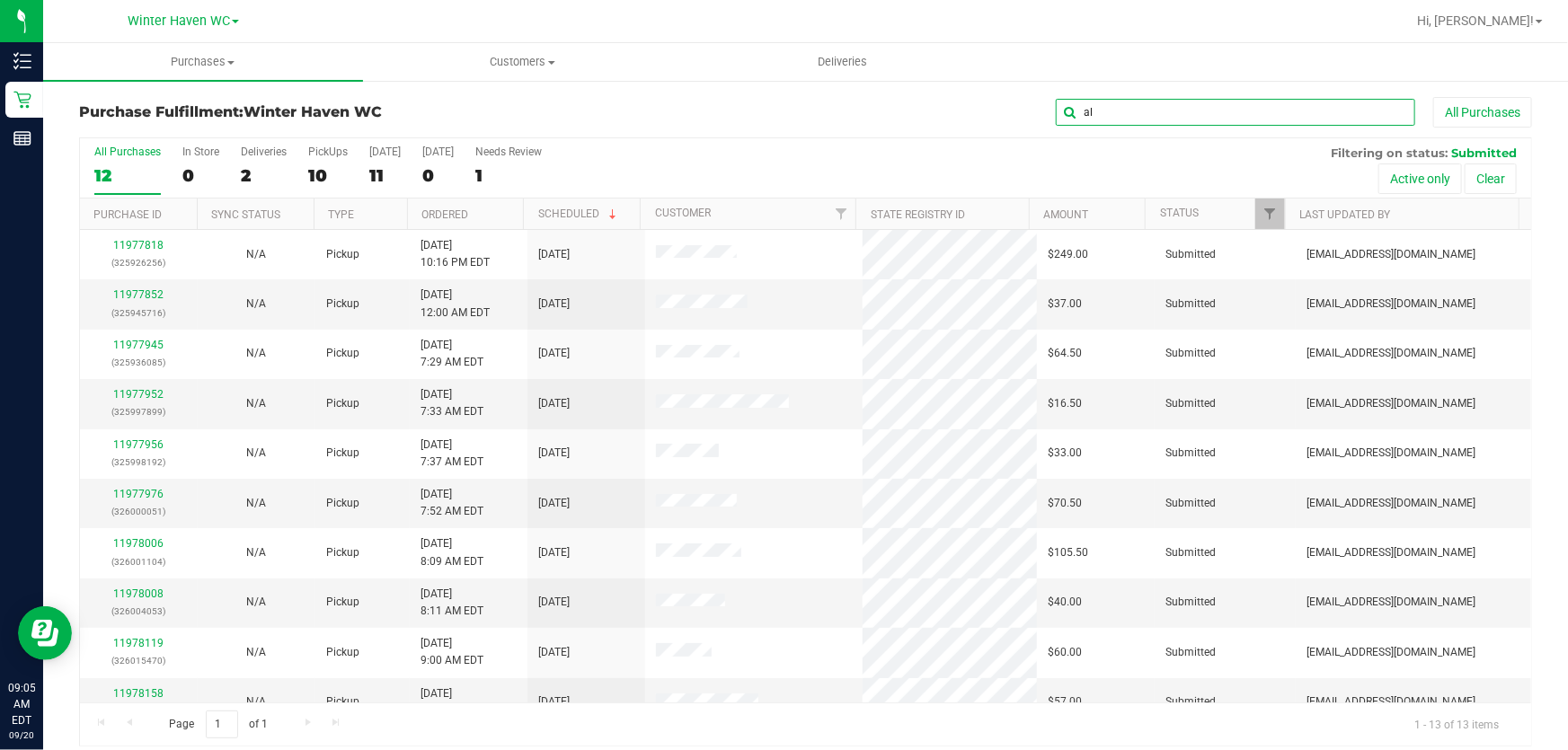
type input "ali"
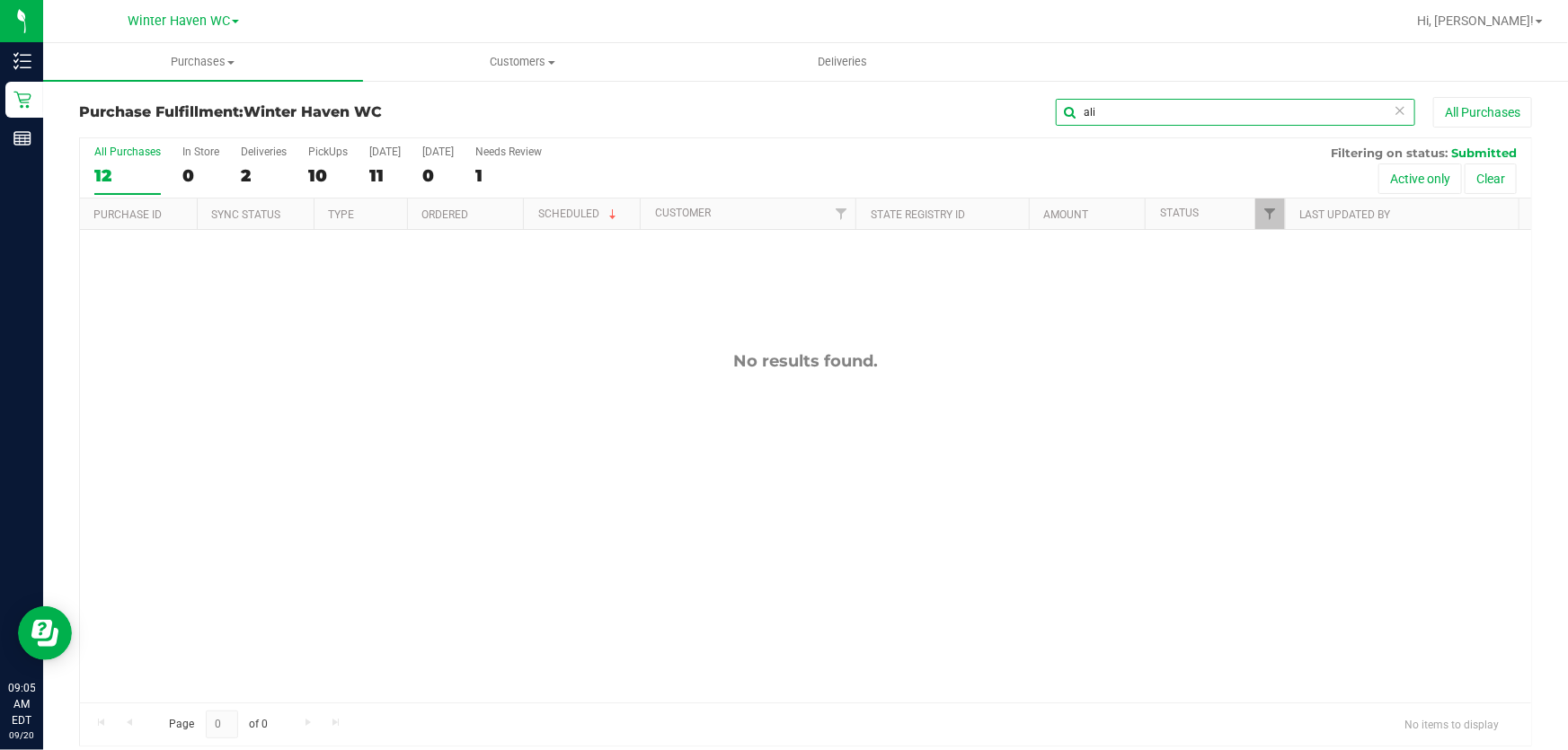
click at [1199, 107] on input "ali" at bounding box center [1235, 112] width 359 height 27
click at [965, 175] on div "All Purchases 12 In Store 0 Deliveries 2 PickUps 10 [DATE] 11 [DATE] 0 Needs Re…" at bounding box center [805, 168] width 1451 height 60
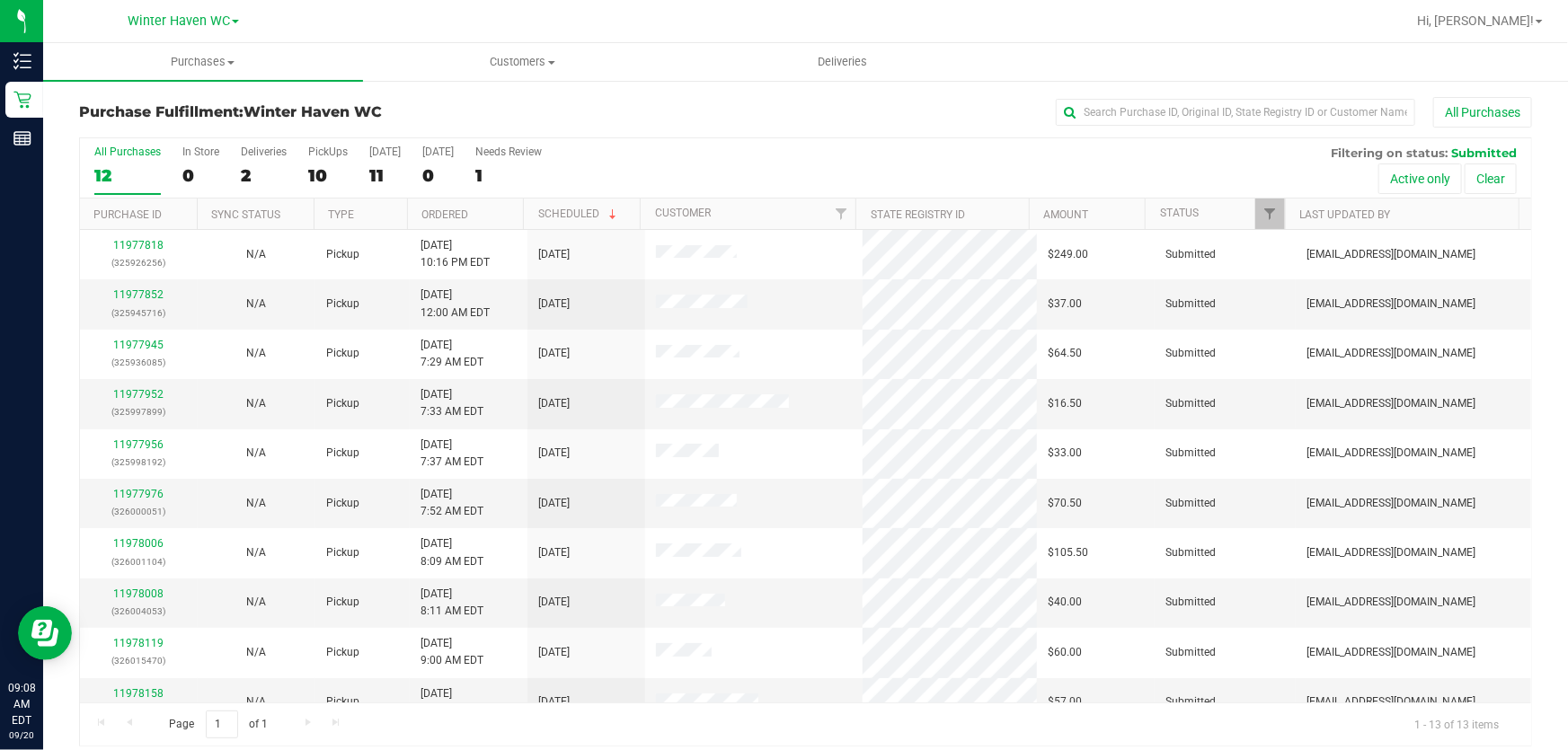
drag, startPoint x: 1077, startPoint y: 173, endPoint x: 1132, endPoint y: 128, distance: 71.1
click at [1079, 171] on div "All Purchases 12 In Store 0 Deliveries 2 PickUps 10 [DATE] 11 [DATE] 0 Needs Re…" at bounding box center [805, 168] width 1451 height 60
click at [1149, 111] on input "text" at bounding box center [1235, 112] width 359 height 27
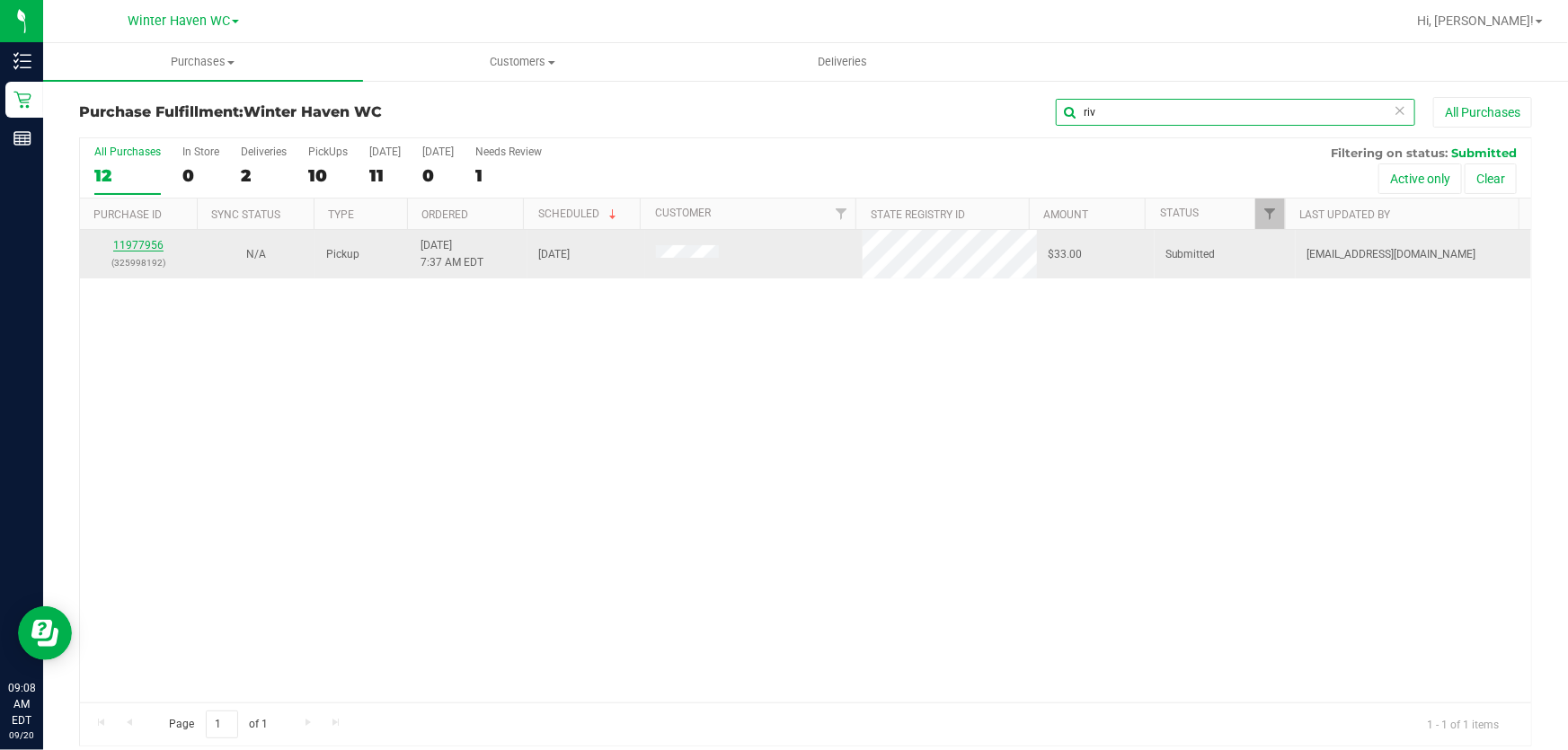
type input "riv"
click at [142, 242] on link "11977956" at bounding box center [137, 244] width 50 height 13
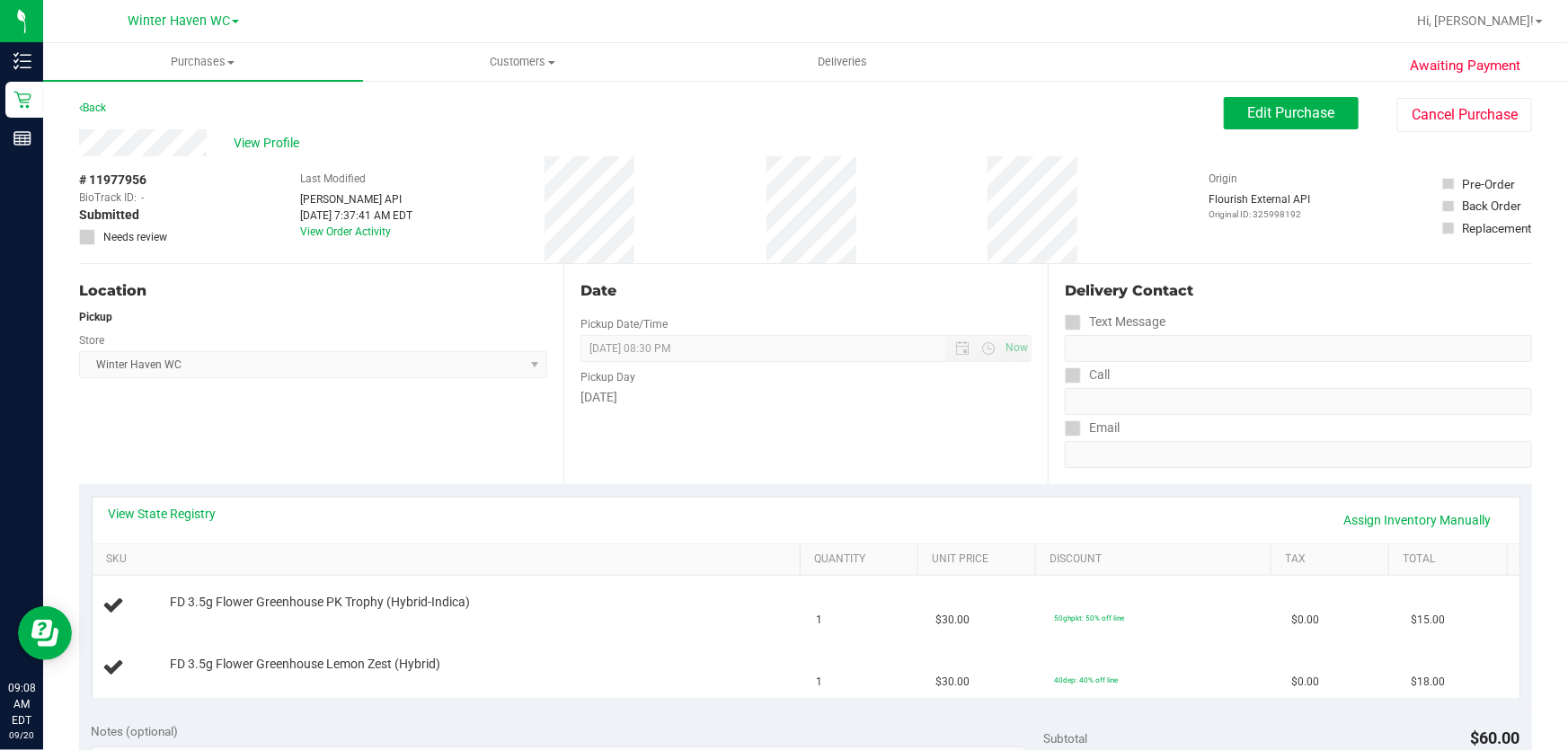
click at [952, 273] on div "Date Pickup Date/Time [DATE] Now [DATE] 08:30 PM Now Pickup Day [DATE]" at bounding box center [805, 374] width 484 height 220
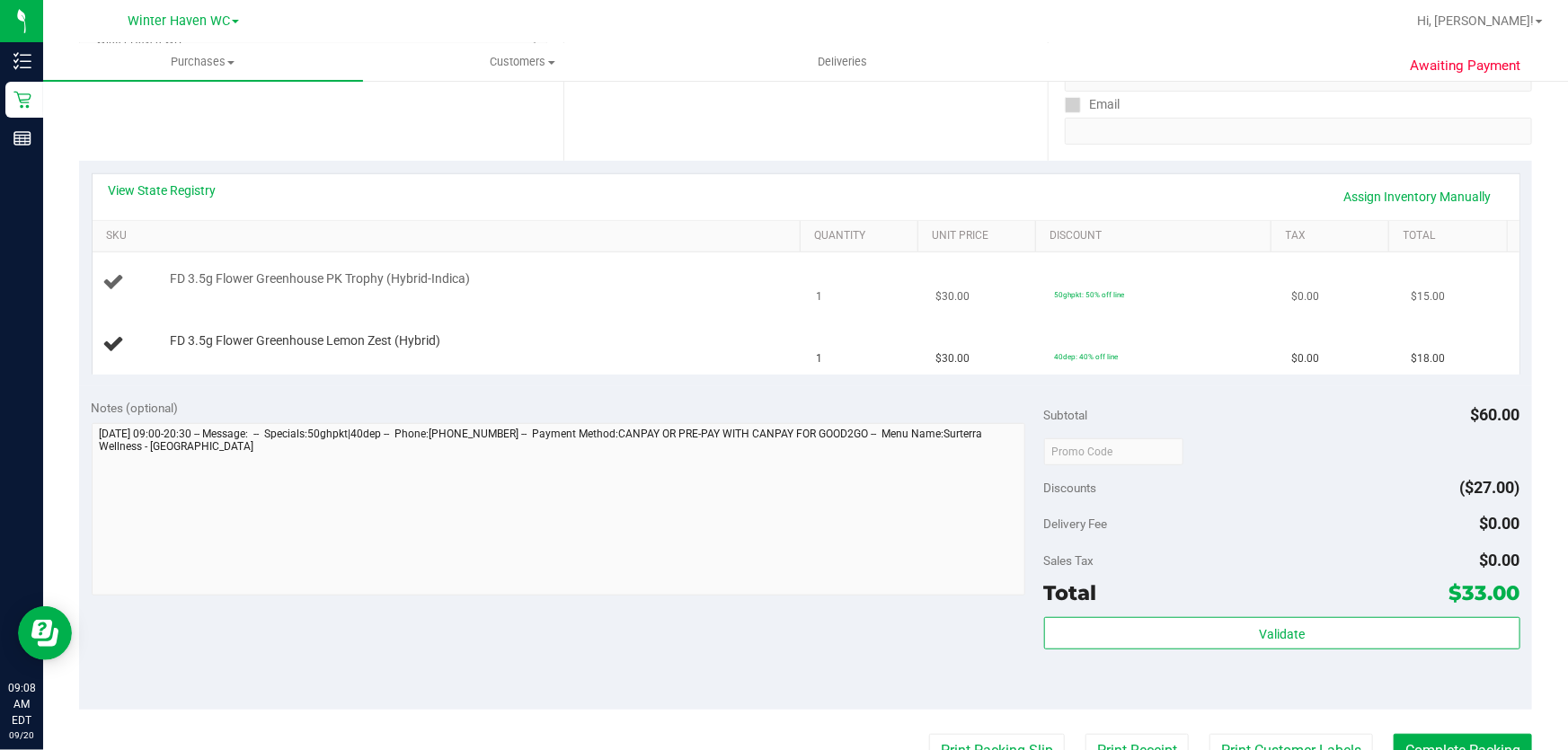
scroll to position [326, 0]
click at [185, 187] on link "View State Registry" at bounding box center [163, 188] width 108 height 18
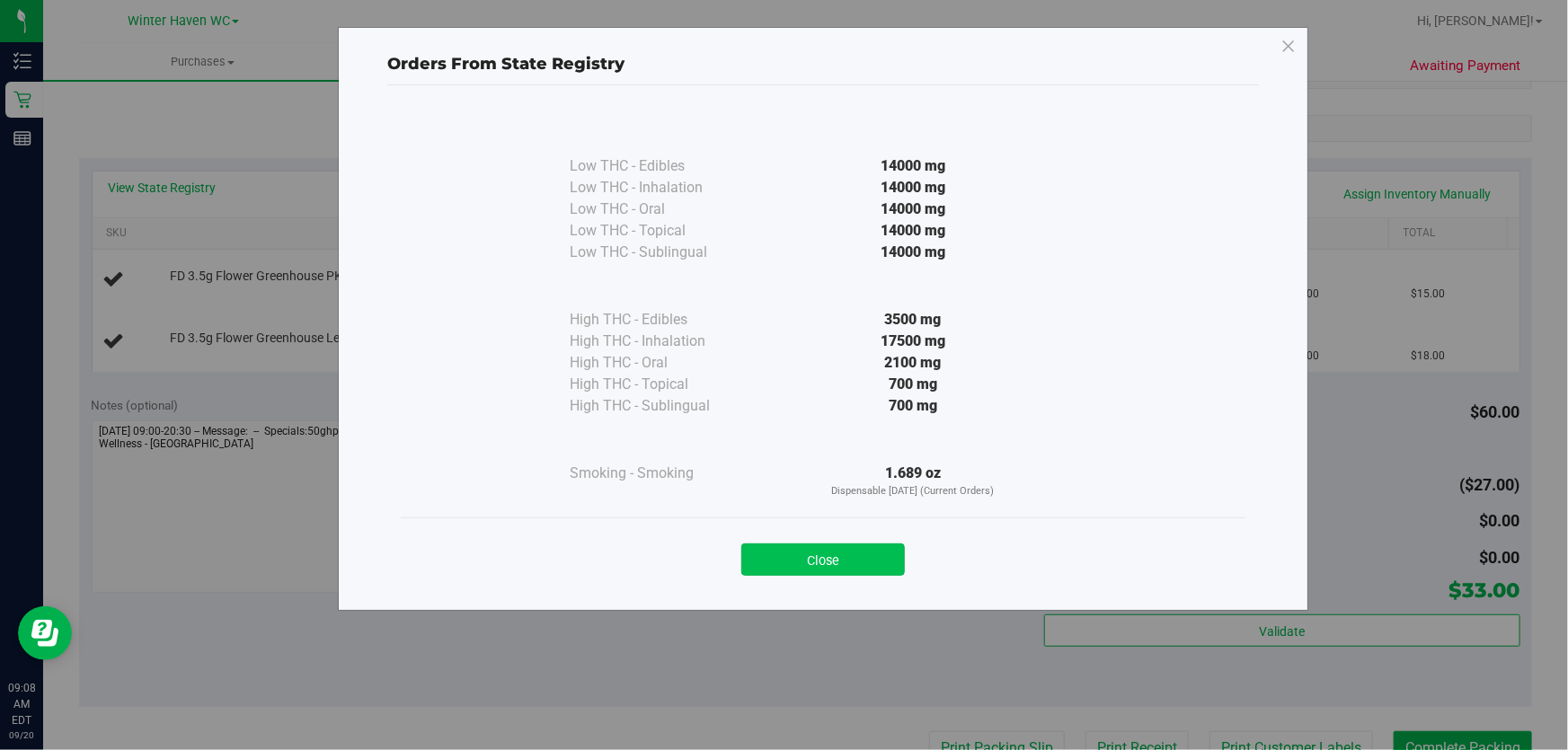
click at [831, 557] on button "Close" at bounding box center [823, 560] width 164 height 32
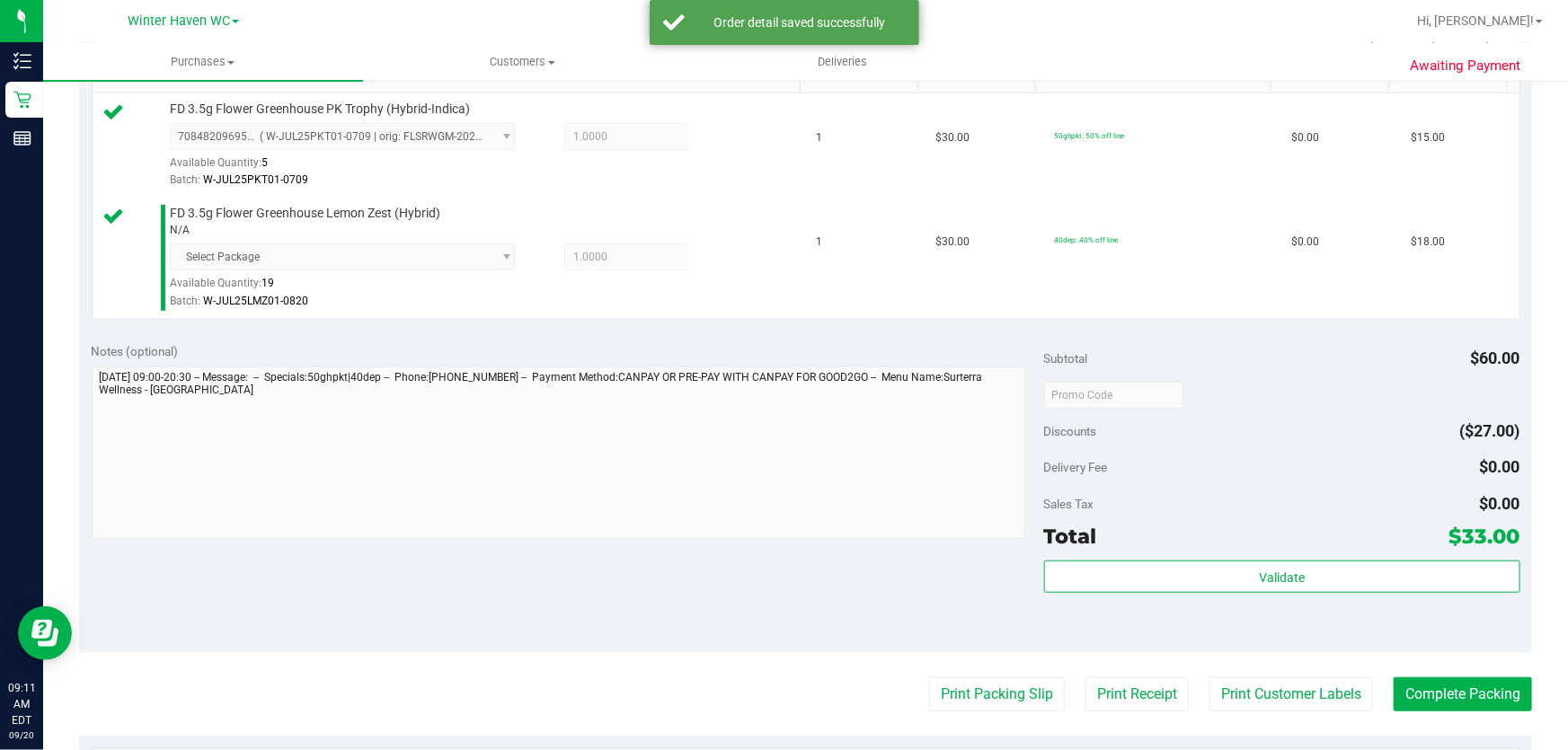
scroll to position [571, 0]
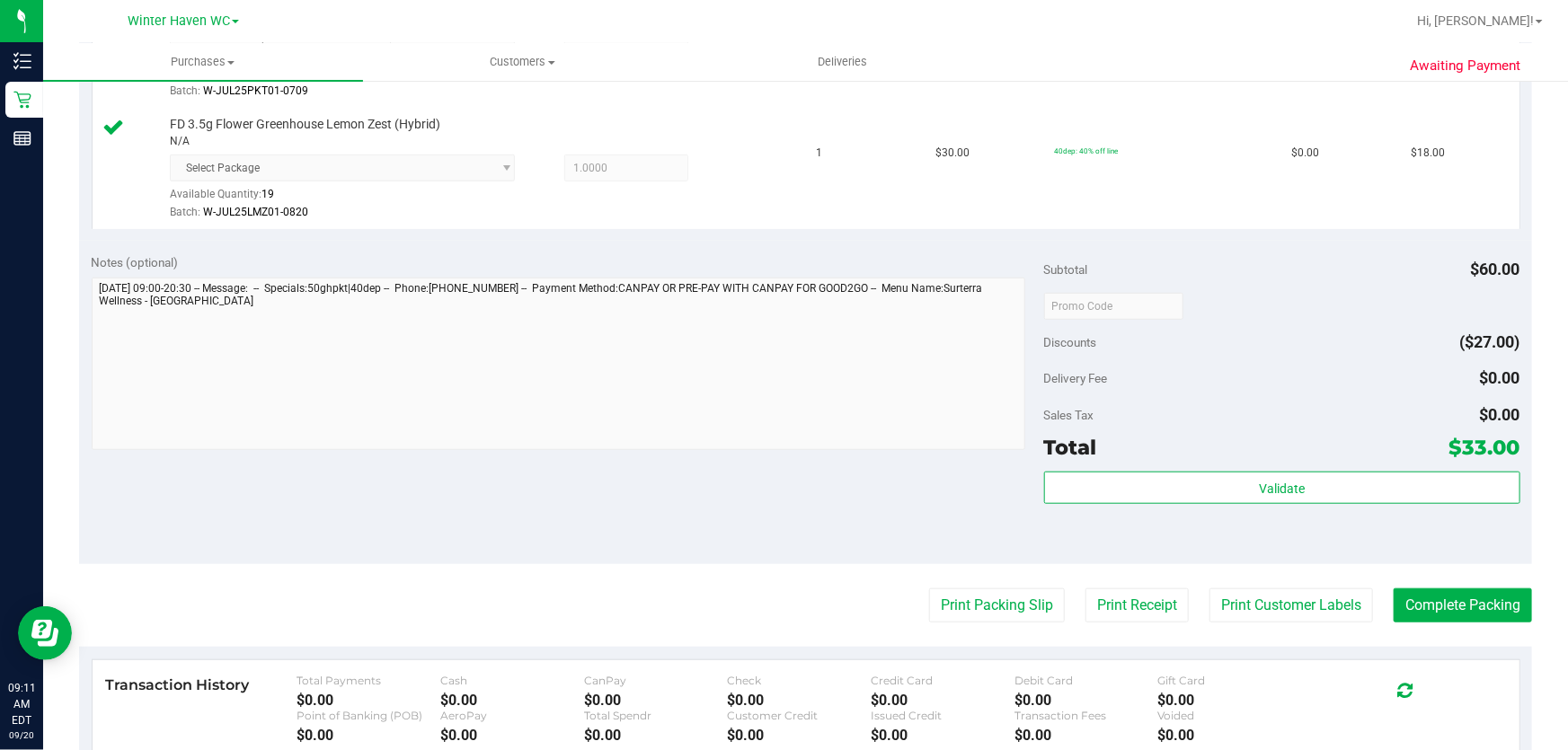
drag, startPoint x: 927, startPoint y: 539, endPoint x: 991, endPoint y: 522, distance: 66.2
click at [947, 529] on div "Notes (optional) Subtotal $60.00 Discounts ($27.00) Delivery Fee $0.00 Sales Ta…" at bounding box center [806, 402] width 1453 height 323
click at [1255, 465] on div "Subtotal $60.00 Discounts ($27.00) Delivery Fee $0.00 Sales Tax $0.00 Total $33…" at bounding box center [1281, 402] width 476 height 299
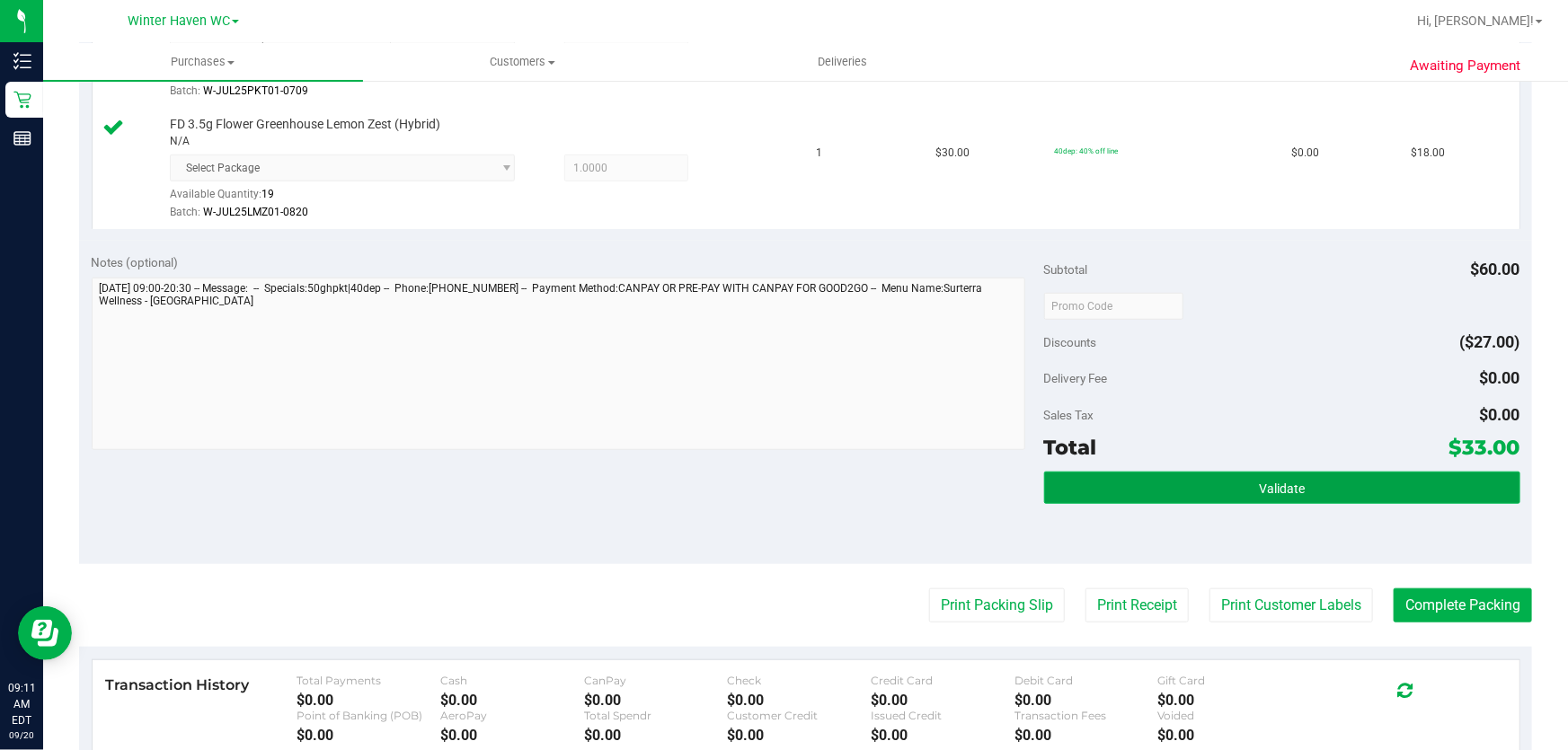
click at [1259, 481] on span "Validate" at bounding box center [1281, 488] width 46 height 15
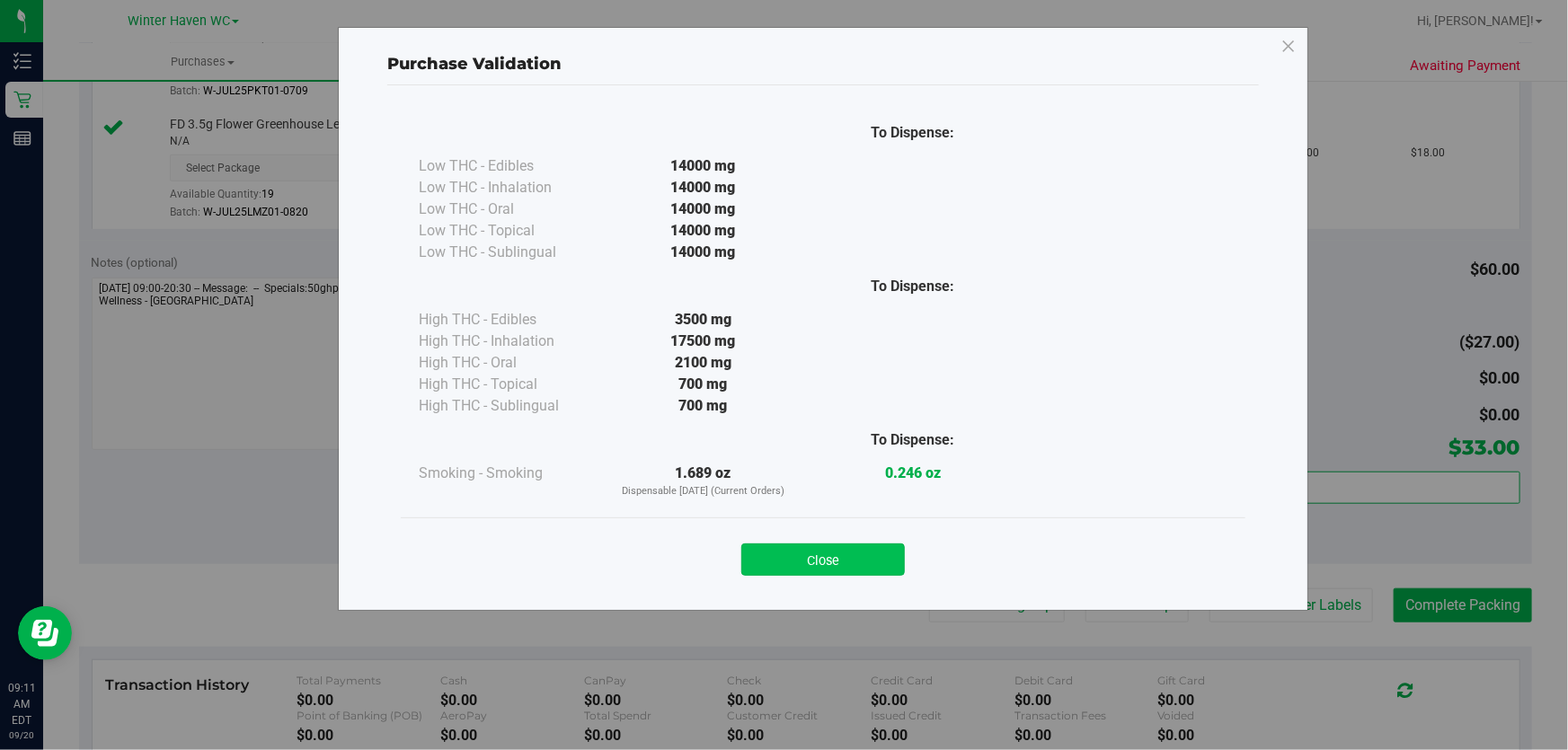
click at [861, 555] on button "Close" at bounding box center [823, 560] width 164 height 32
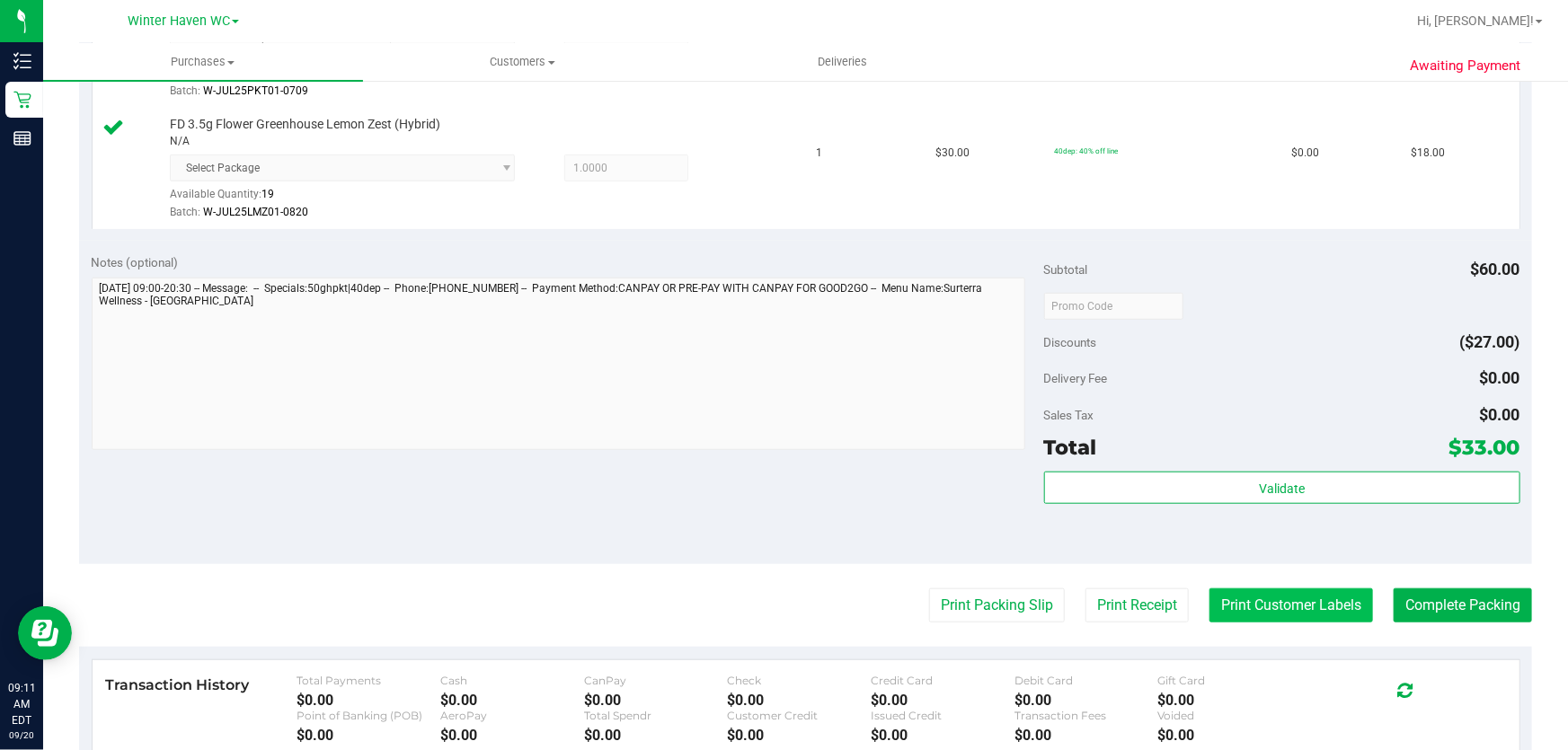
click at [1281, 599] on button "Print Customer Labels" at bounding box center [1291, 605] width 164 height 34
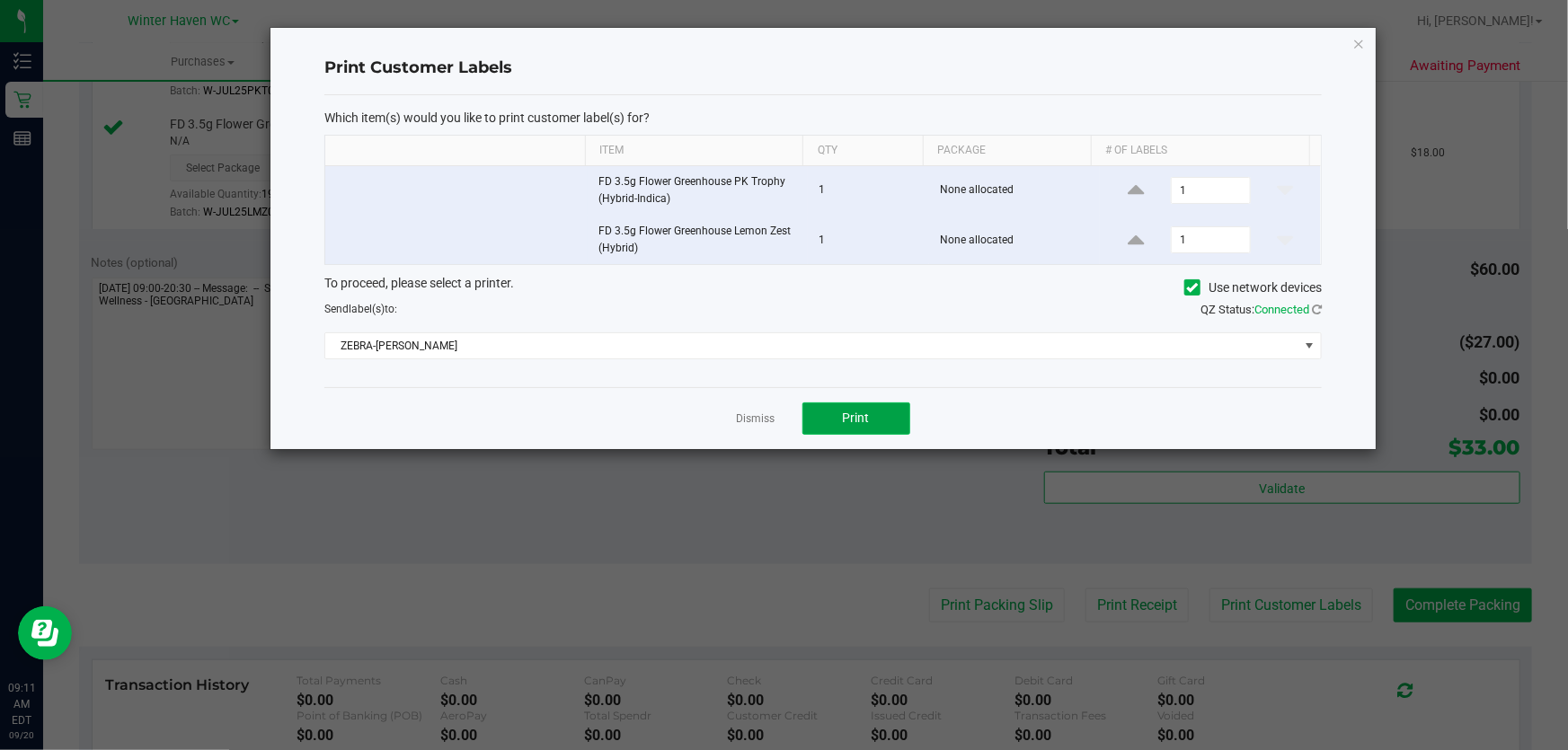
click at [880, 418] on button "Print" at bounding box center [856, 418] width 108 height 32
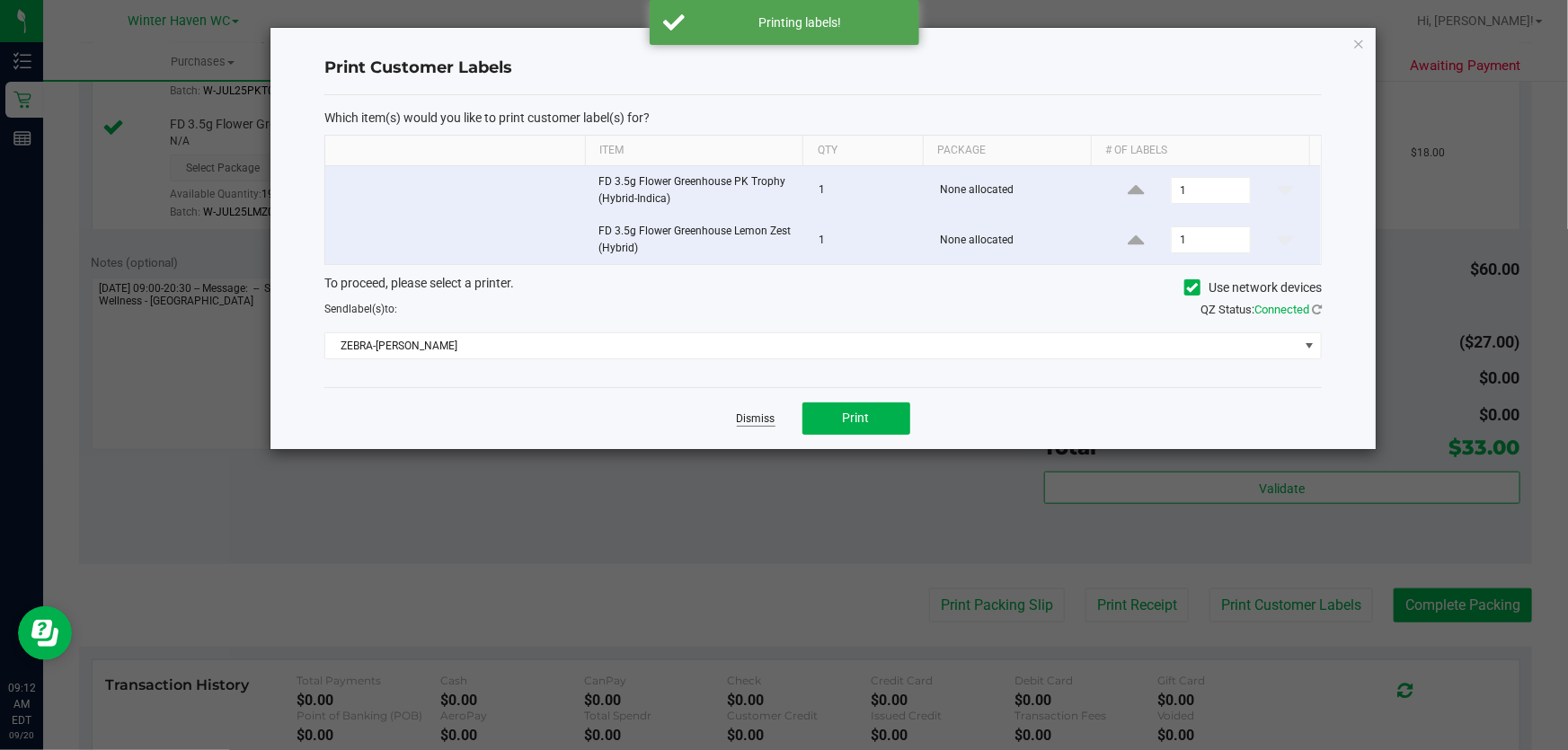
click at [764, 421] on link "Dismiss" at bounding box center [755, 419] width 38 height 16
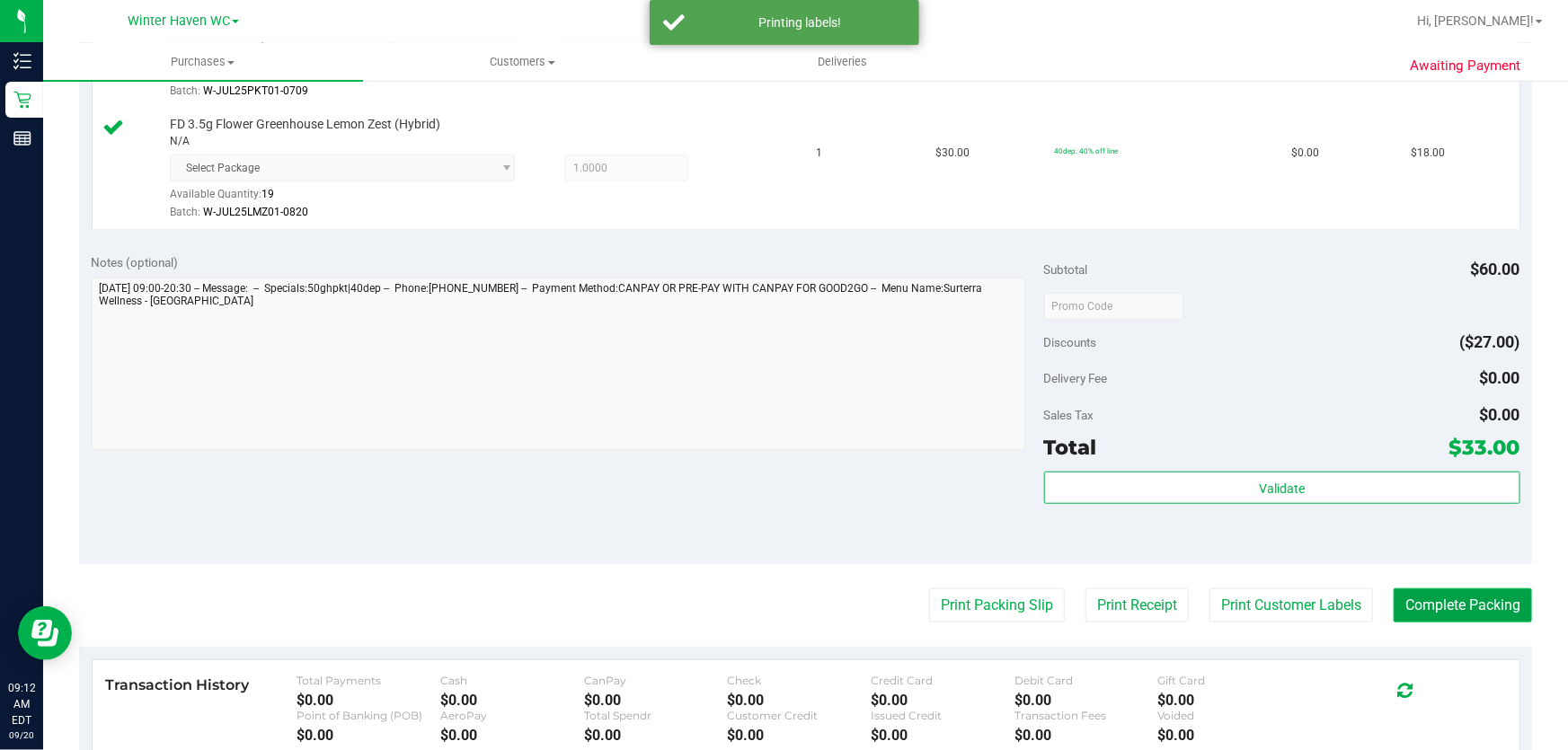
click at [1454, 605] on button "Complete Packing" at bounding box center [1462, 605] width 138 height 34
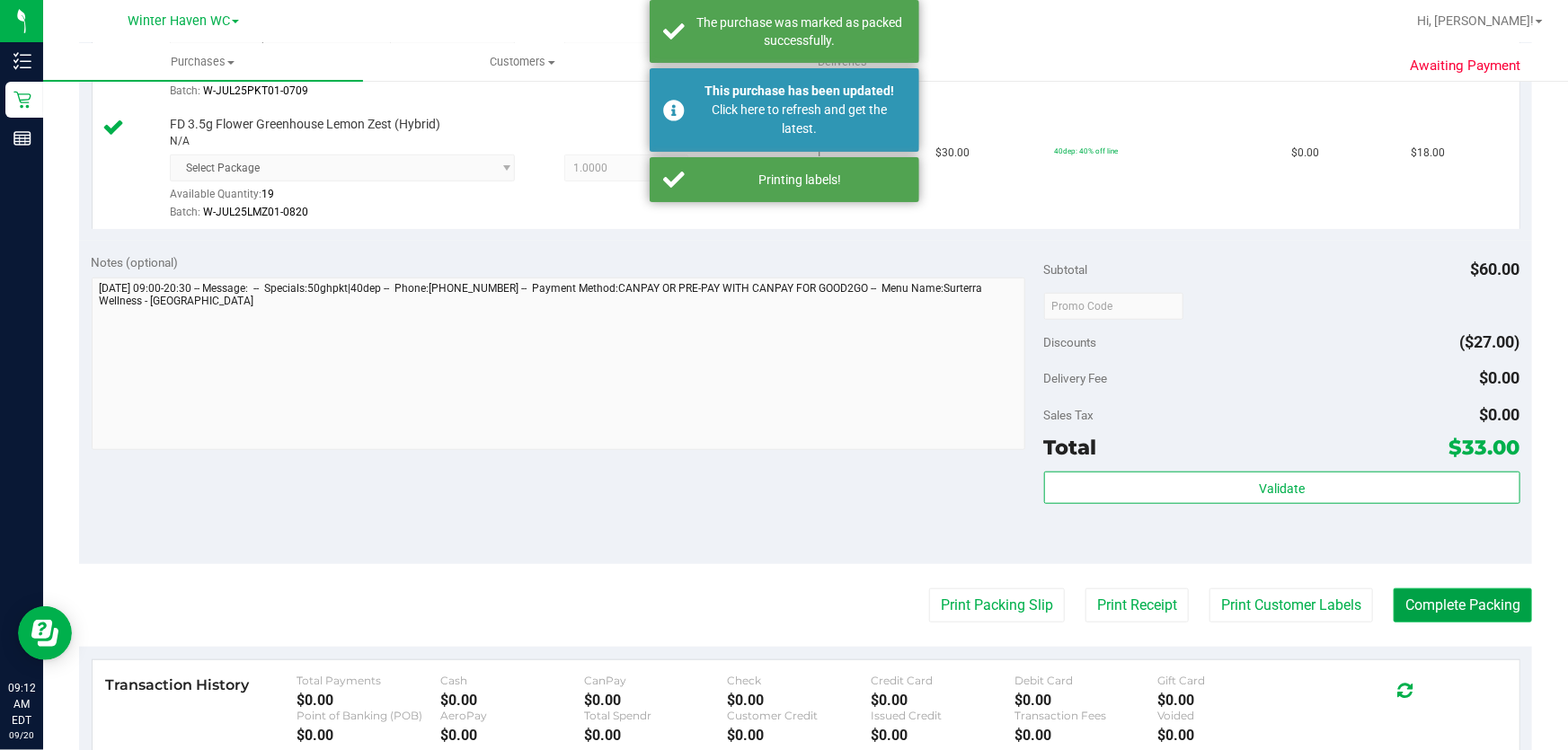
click at [1454, 605] on button "Complete Packing" at bounding box center [1462, 605] width 138 height 34
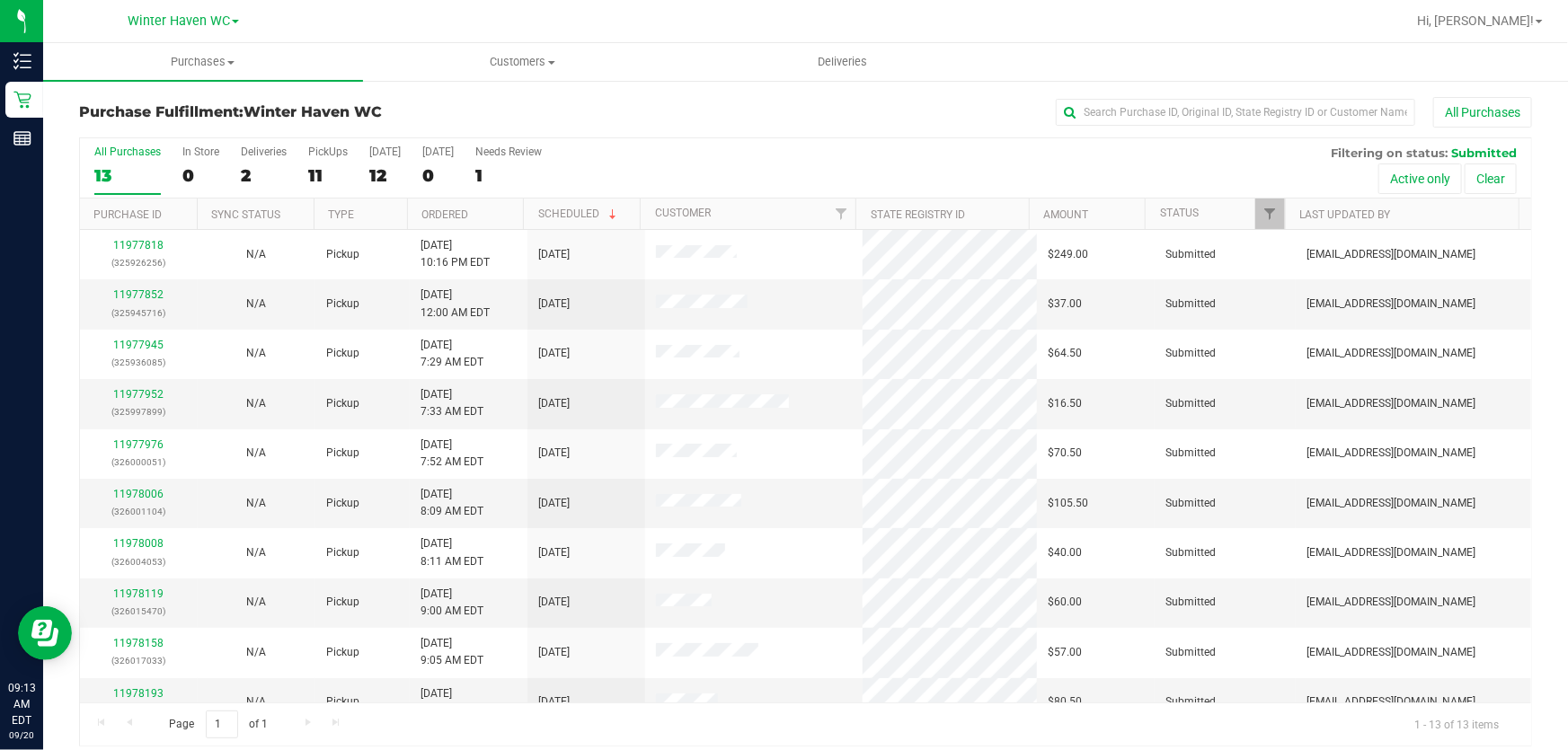
click at [855, 164] on div "All Purchases 13 In Store 0 Deliveries 2 PickUps 11 [DATE] 12 [DATE] 0 Needs Re…" at bounding box center [805, 168] width 1451 height 60
click at [851, 164] on div "All Purchases 13 In Store 0 Deliveries 2 PickUps 11 [DATE] 12 [DATE] 0 Needs Re…" at bounding box center [805, 168] width 1451 height 60
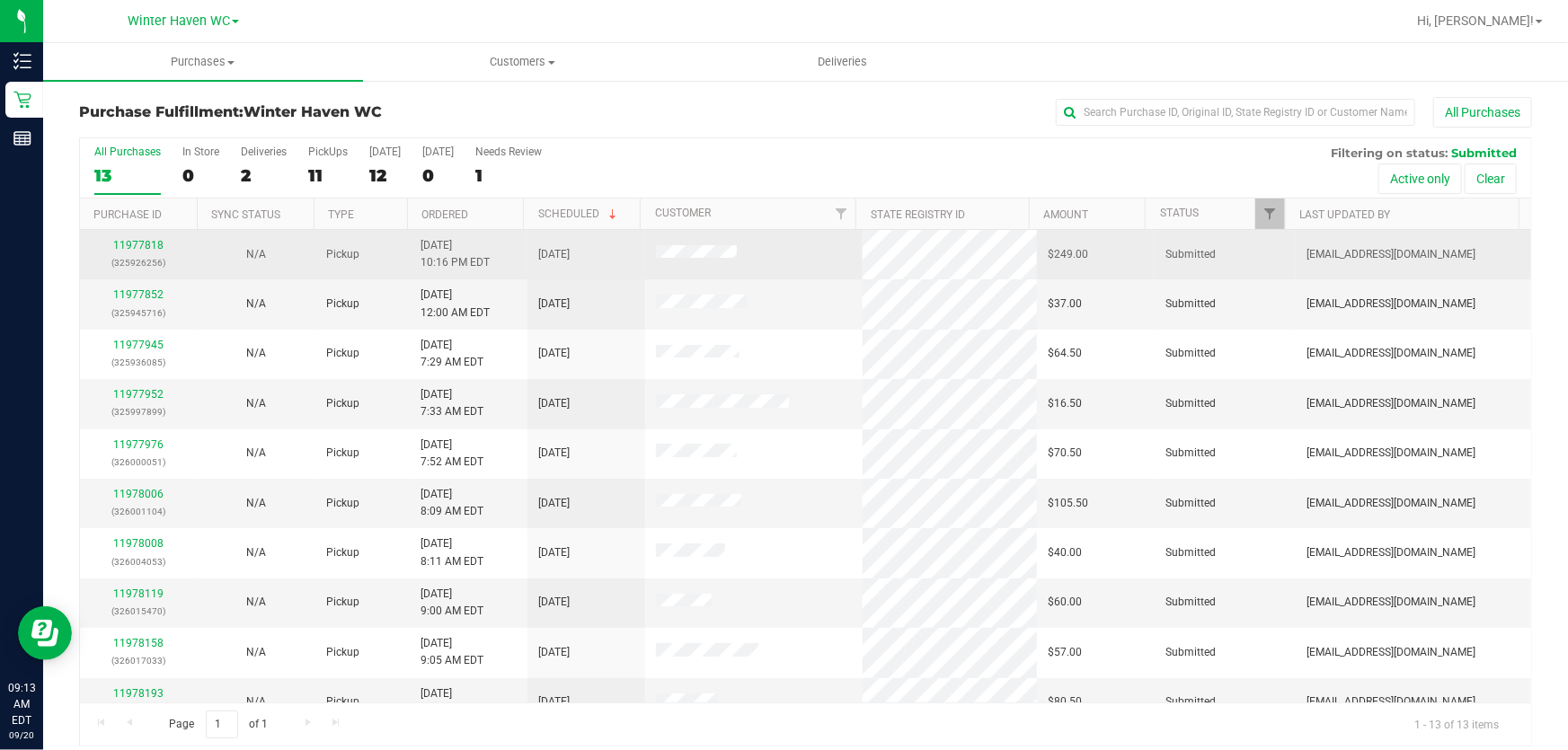
click at [145, 238] on div "11977818 (325926256)" at bounding box center [138, 254] width 96 height 34
click at [145, 241] on link "11977818" at bounding box center [137, 244] width 50 height 13
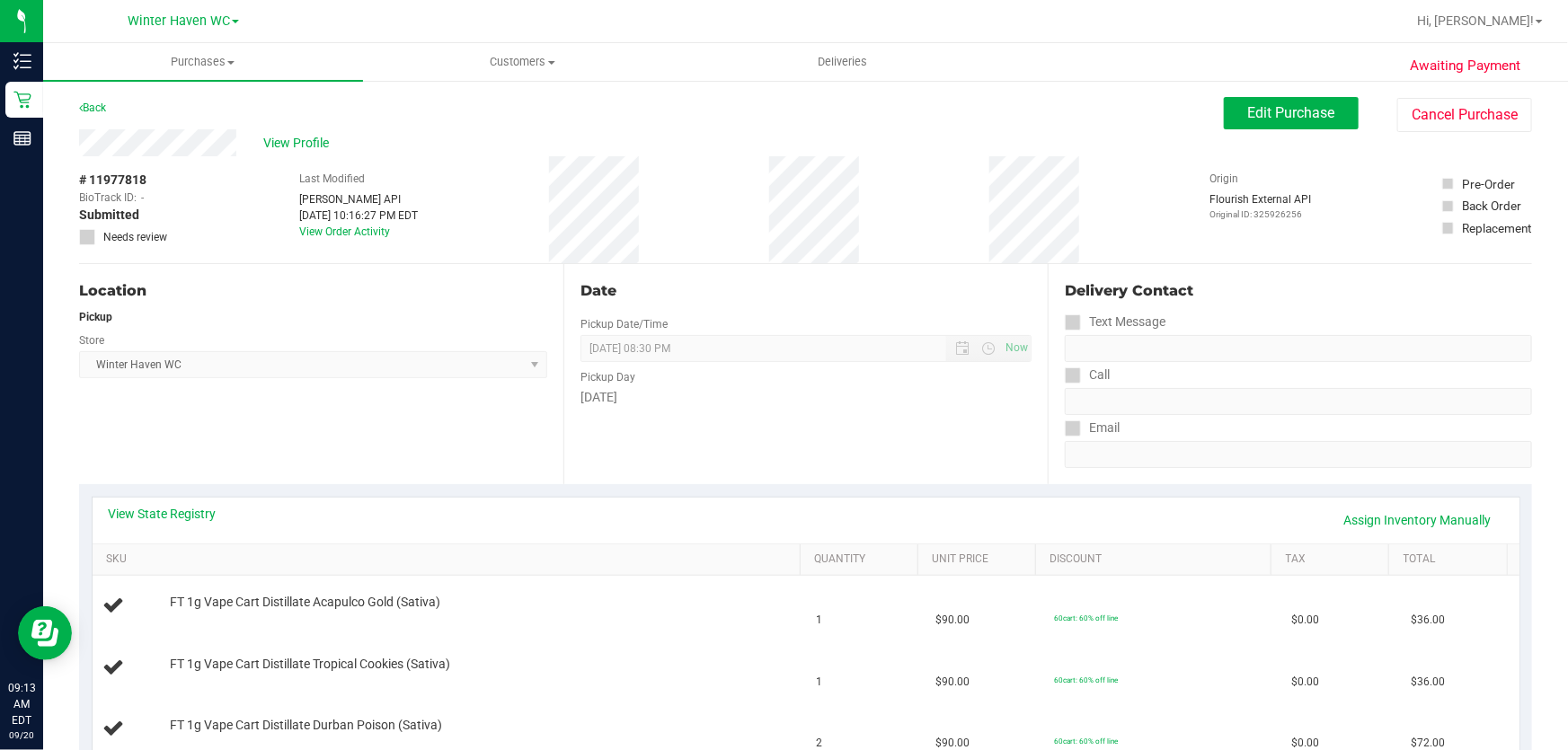
click at [771, 269] on div "Date Pickup Date/Time [DATE] Now [DATE] 08:30 PM Now Pickup Day [DATE]" at bounding box center [805, 374] width 484 height 220
click at [1264, 117] on span "Edit Purchase" at bounding box center [1291, 112] width 87 height 17
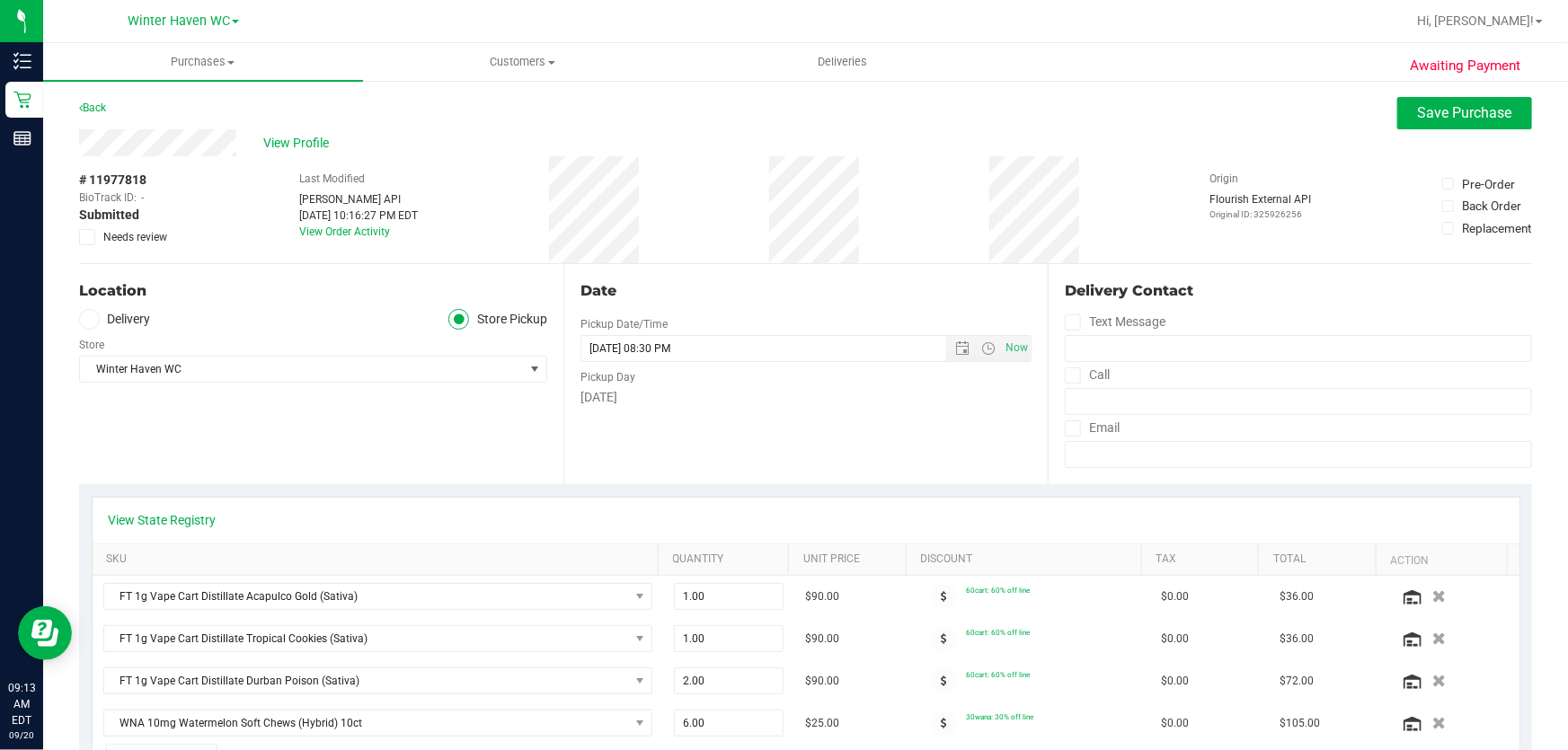
click at [89, 238] on icon at bounding box center [87, 238] width 12 height 0
click at [0, 0] on input "Needs review" at bounding box center [0, 0] width 0 height 0
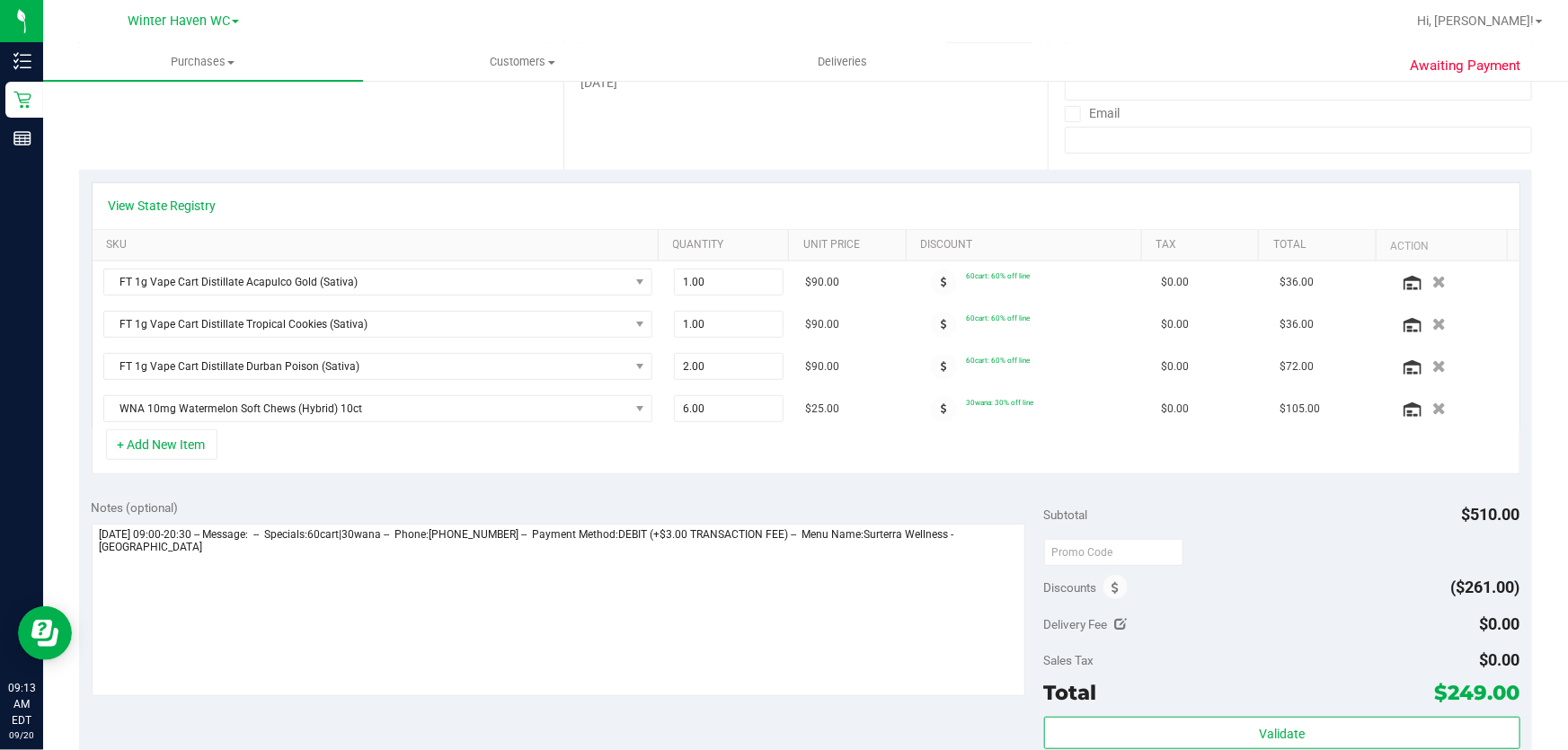
scroll to position [407, 0]
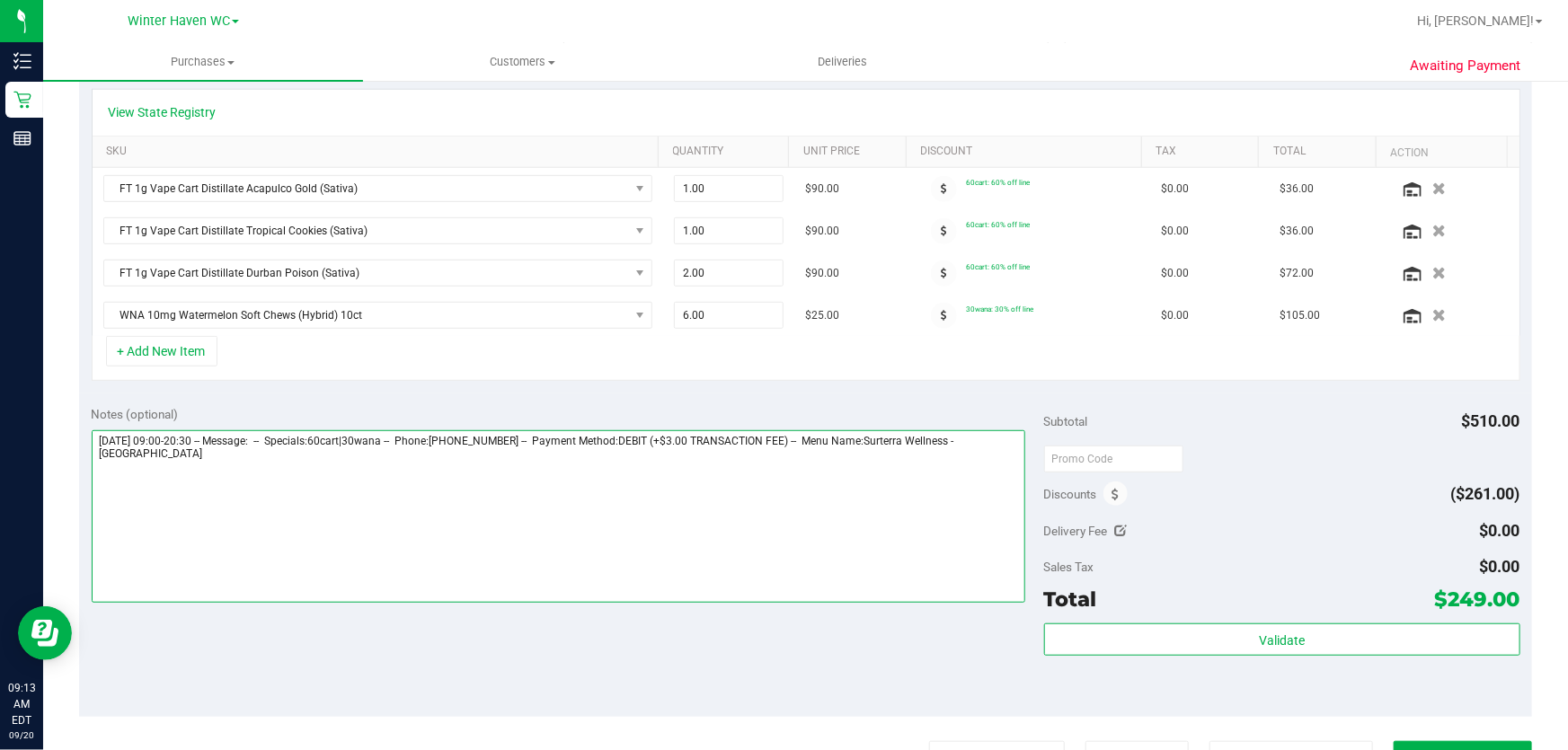
click at [574, 533] on textarea at bounding box center [559, 516] width 935 height 173
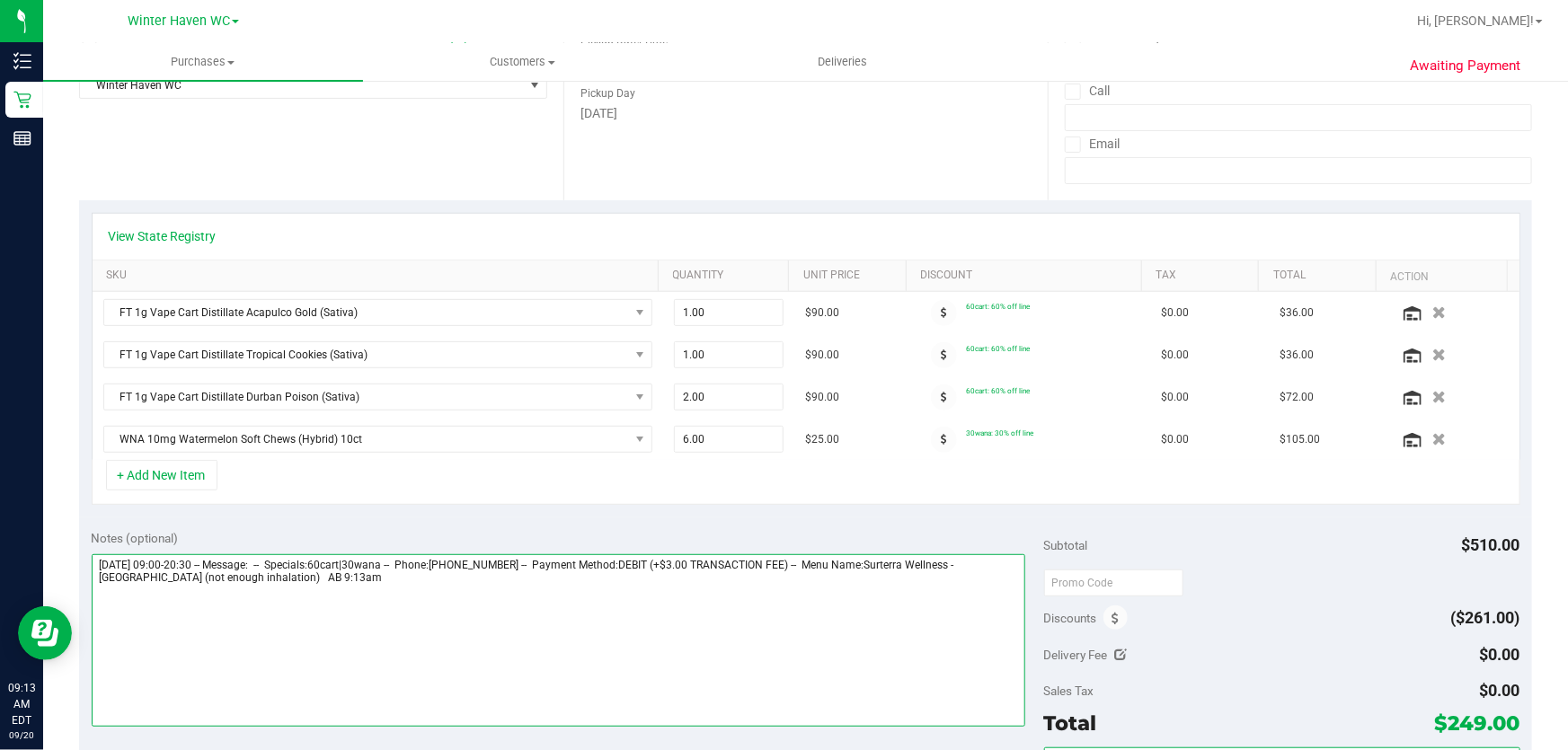
scroll to position [0, 0]
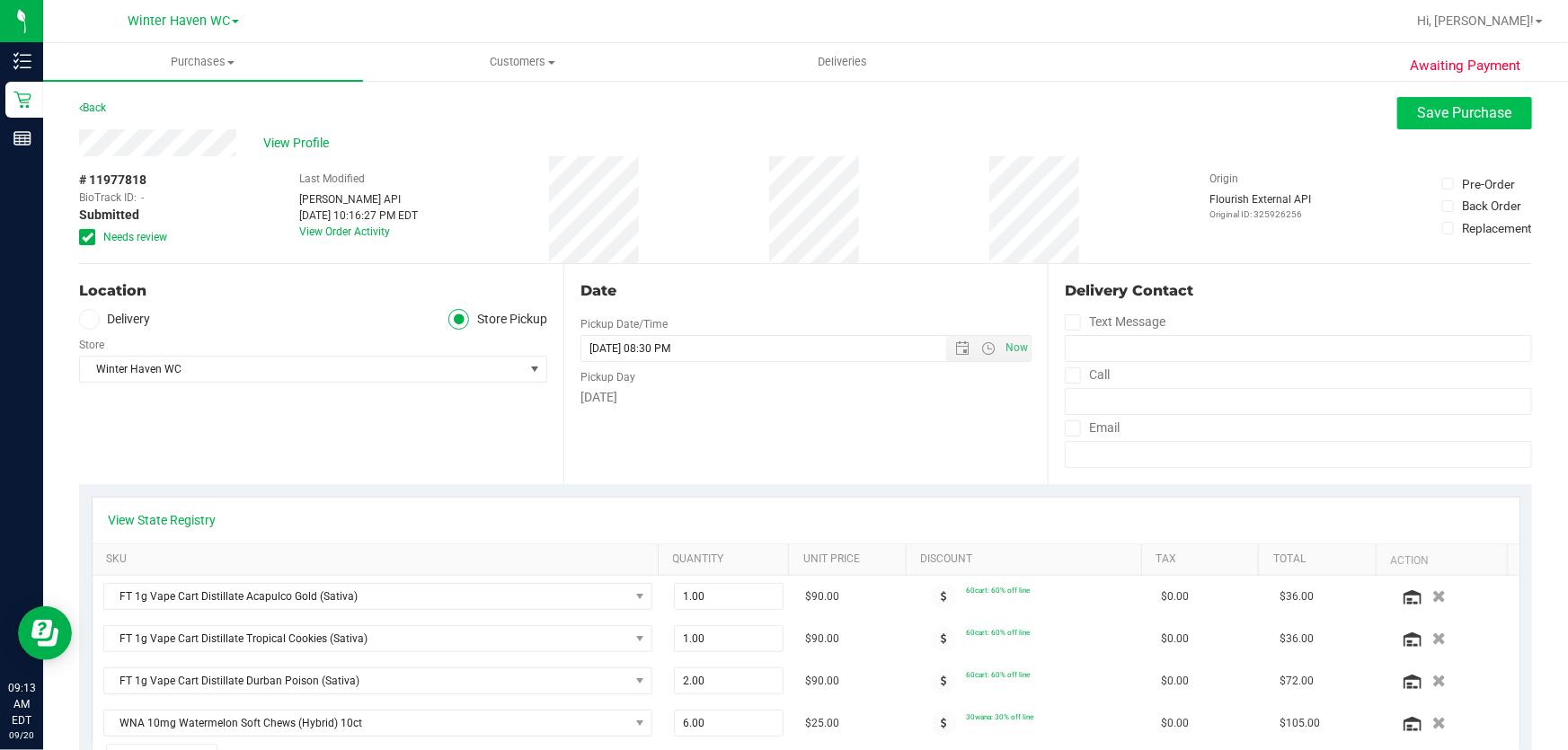
type textarea "[DATE] 09:00-20:30 -- Message: -- Specials:60cart|30wana -- Phone:[PHONE_NUMBER…"
click at [1455, 116] on span "Save Purchase" at bounding box center [1465, 112] width 94 height 17
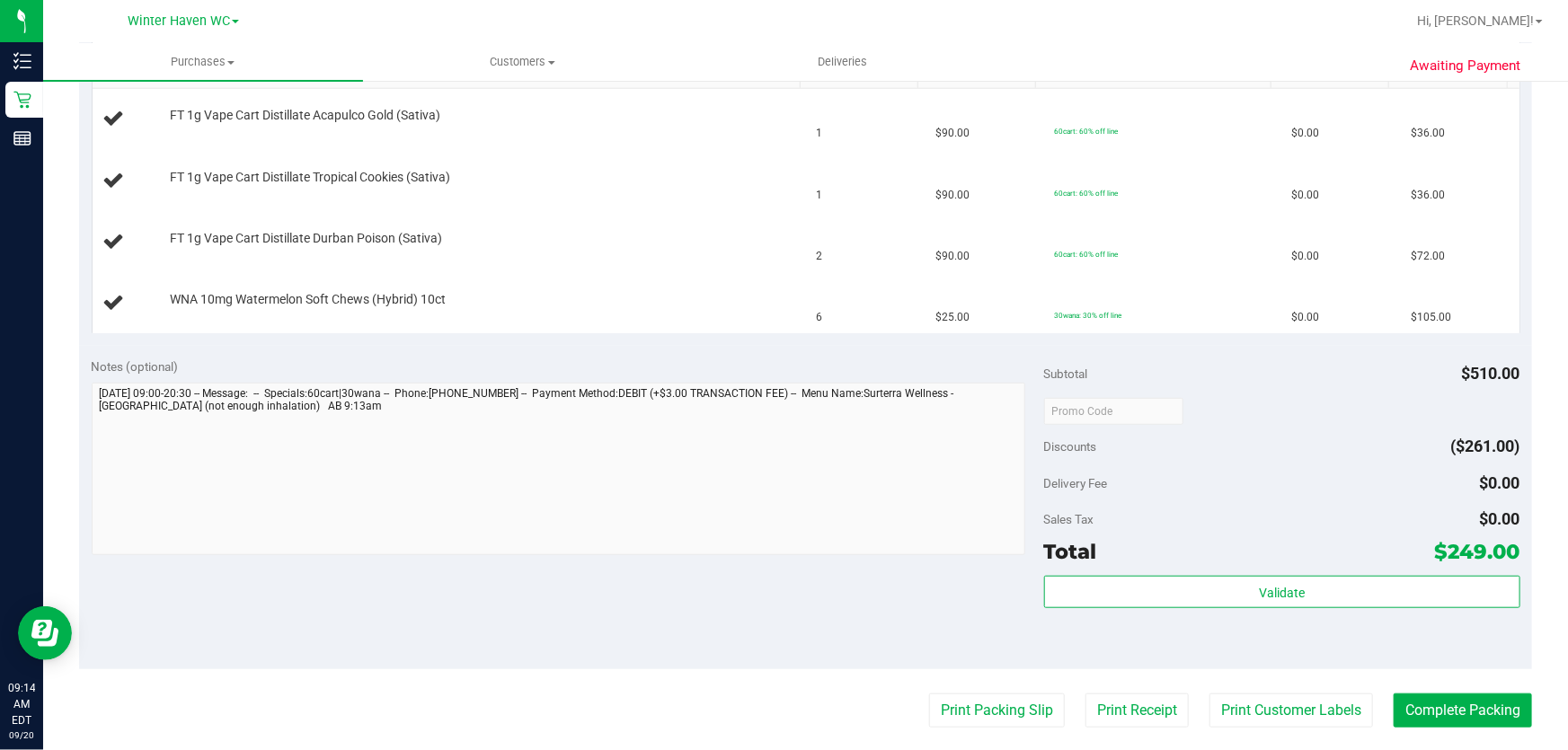
scroll to position [490, 0]
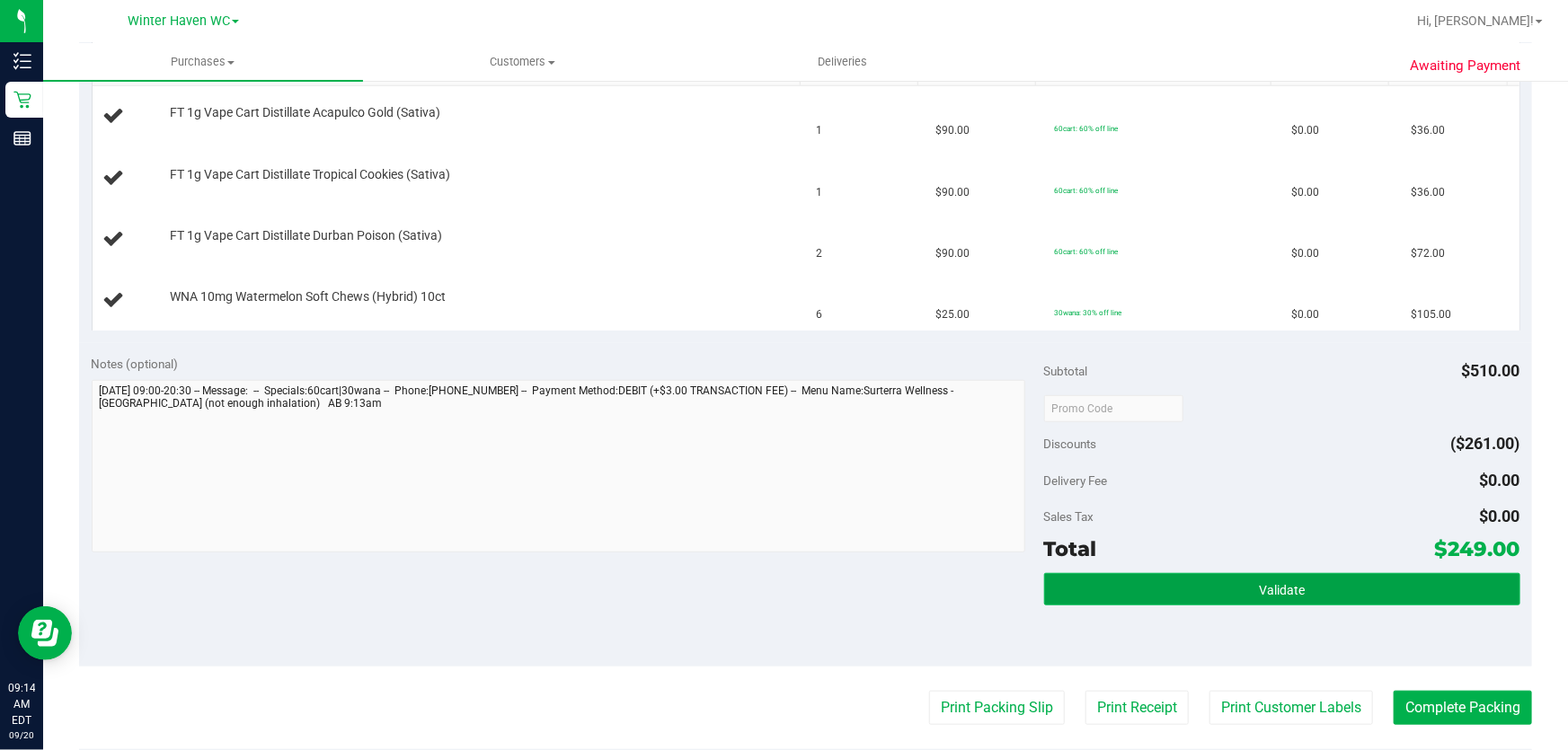
click at [1272, 592] on span "Validate" at bounding box center [1281, 590] width 46 height 15
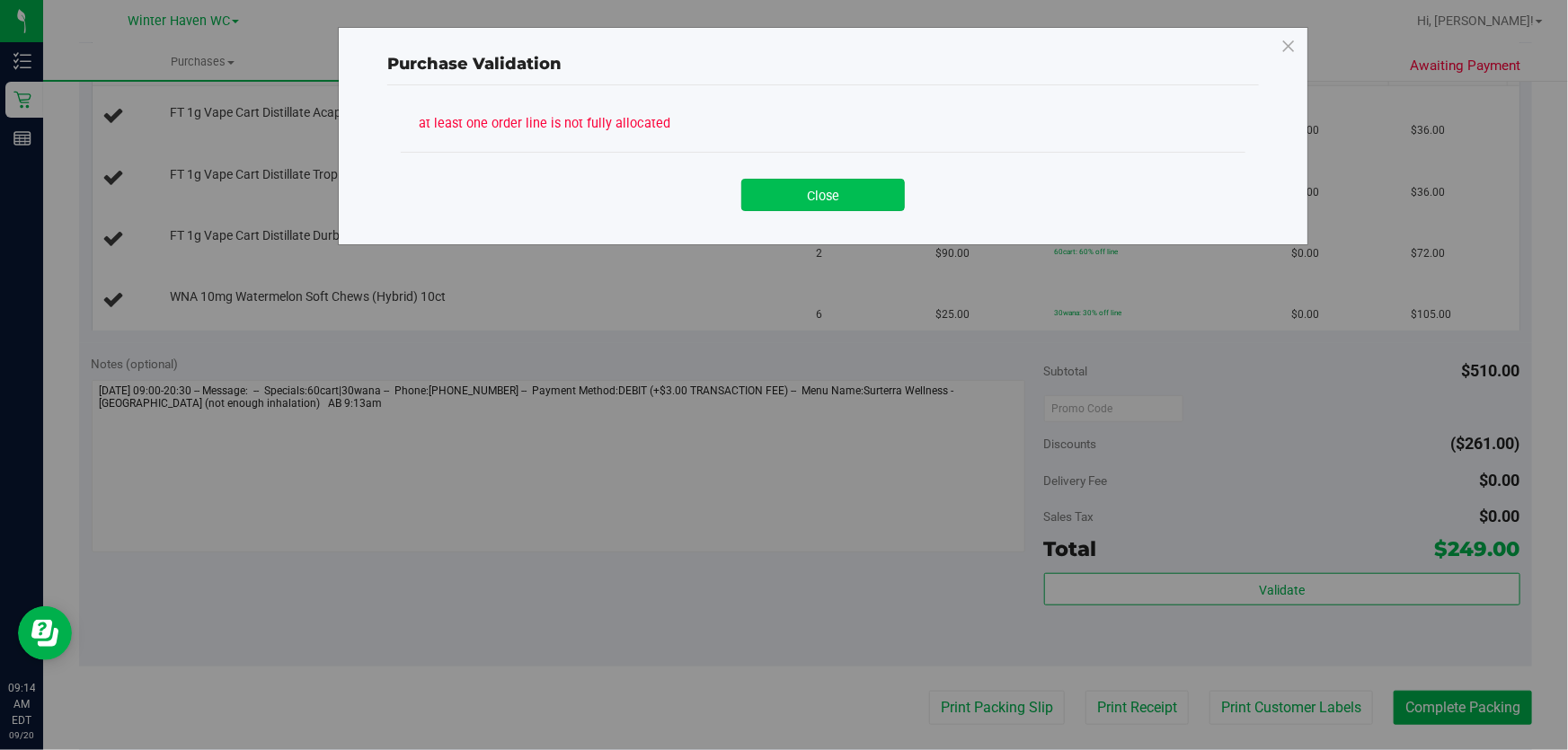
click at [863, 193] on button "Close" at bounding box center [823, 194] width 164 height 32
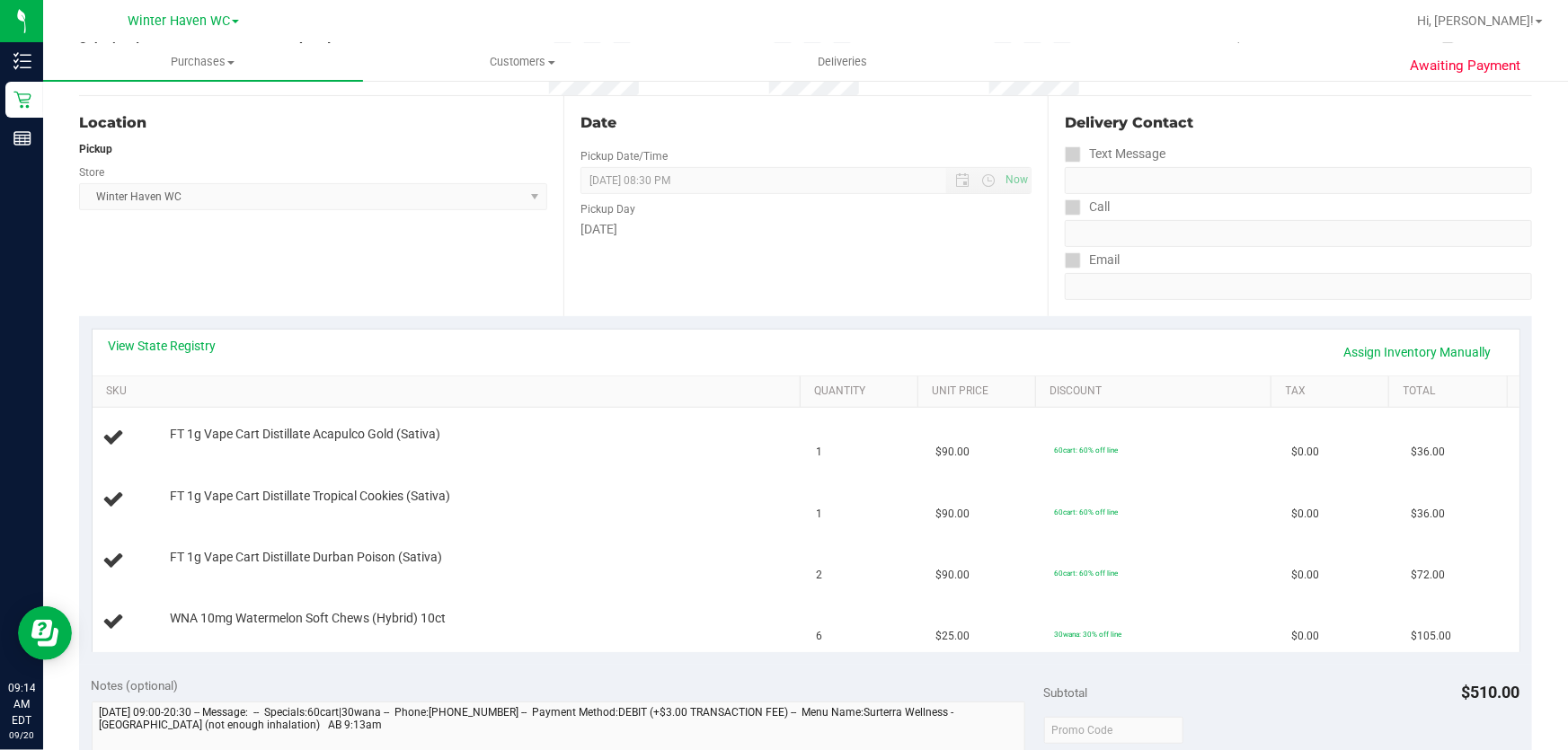
scroll to position [163, 0]
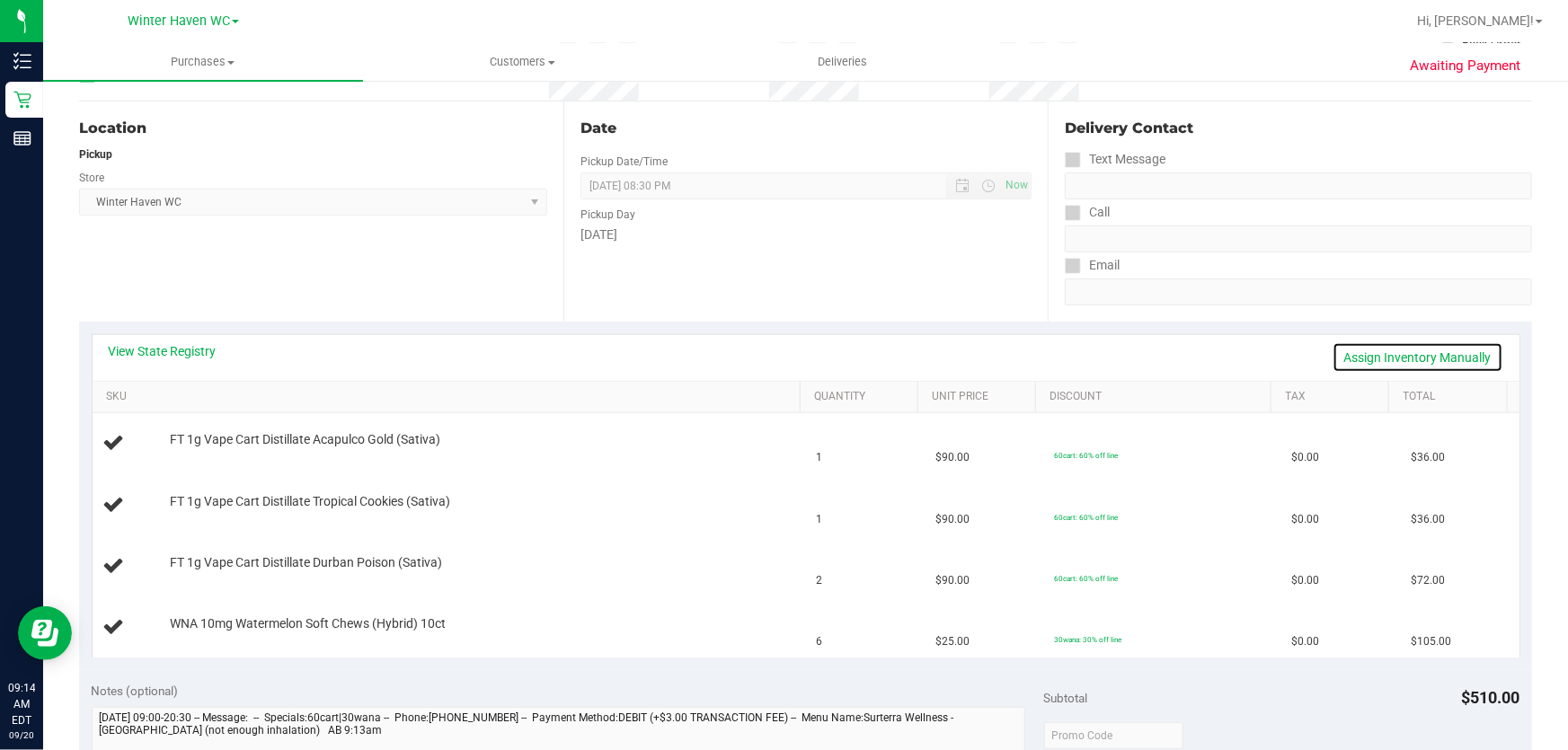
click at [1336, 353] on link "Assign Inventory Manually" at bounding box center [1418, 357] width 171 height 30
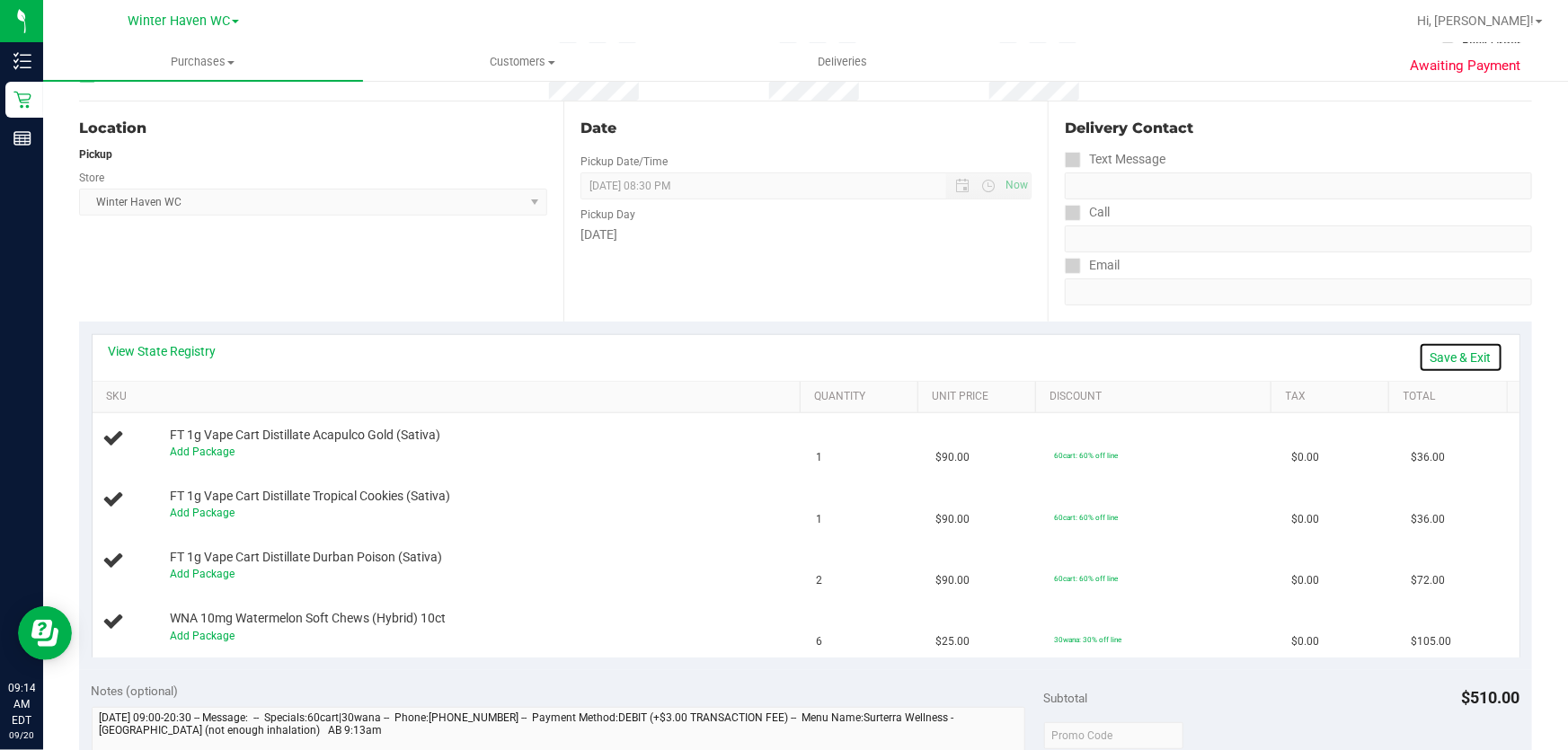
click at [1456, 355] on link "Save & Exit" at bounding box center [1461, 357] width 84 height 30
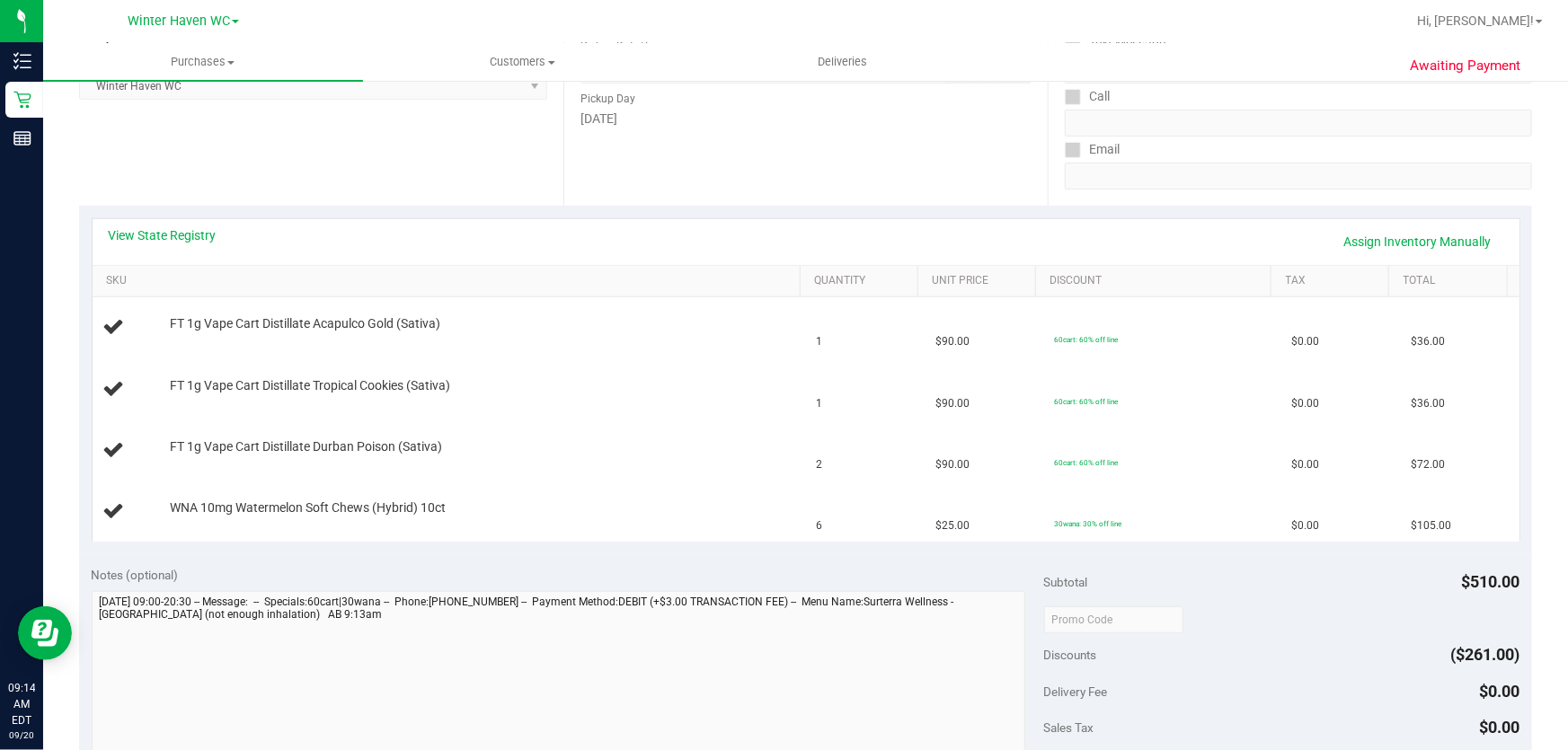
scroll to position [0, 0]
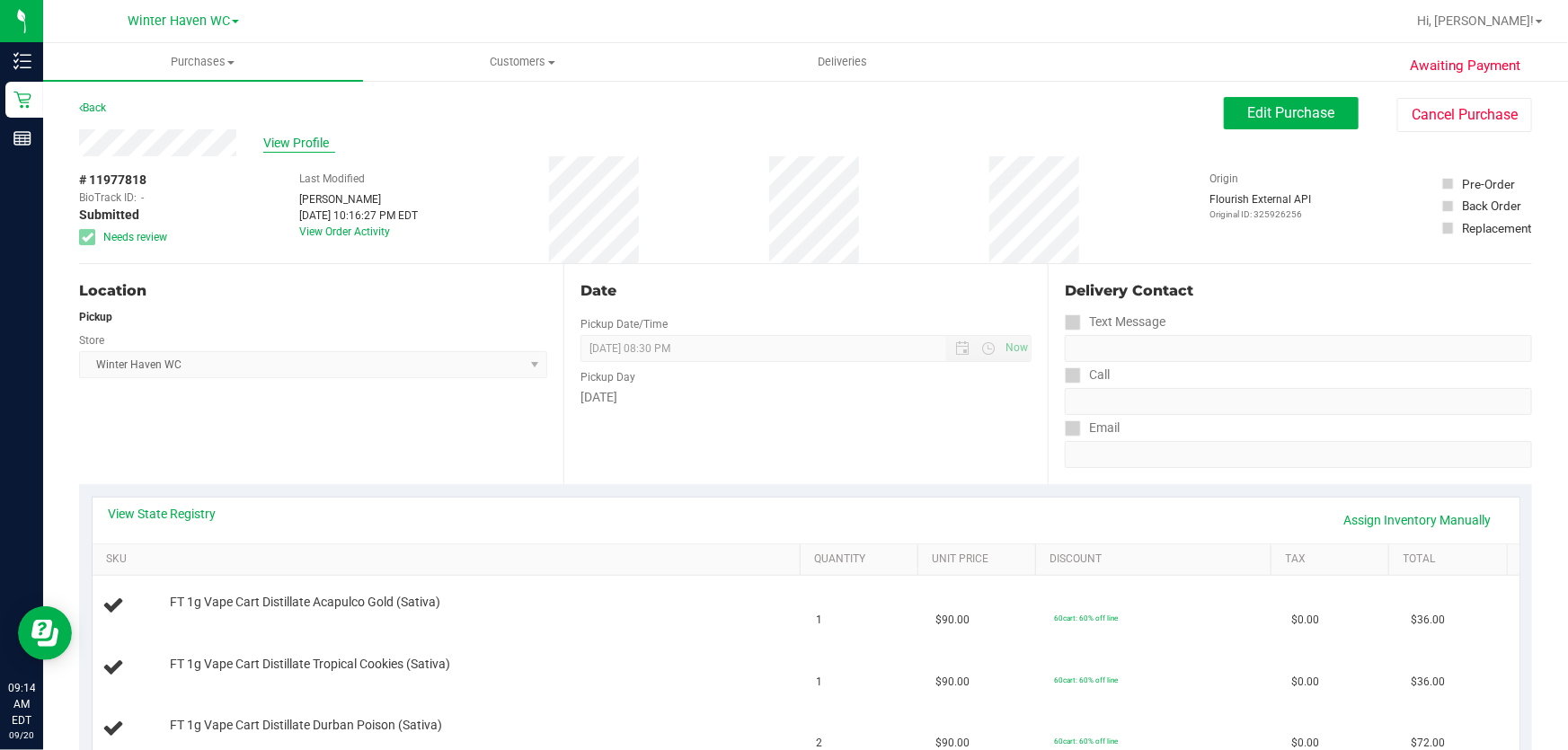
click at [297, 142] on span "View Profile" at bounding box center [298, 142] width 72 height 19
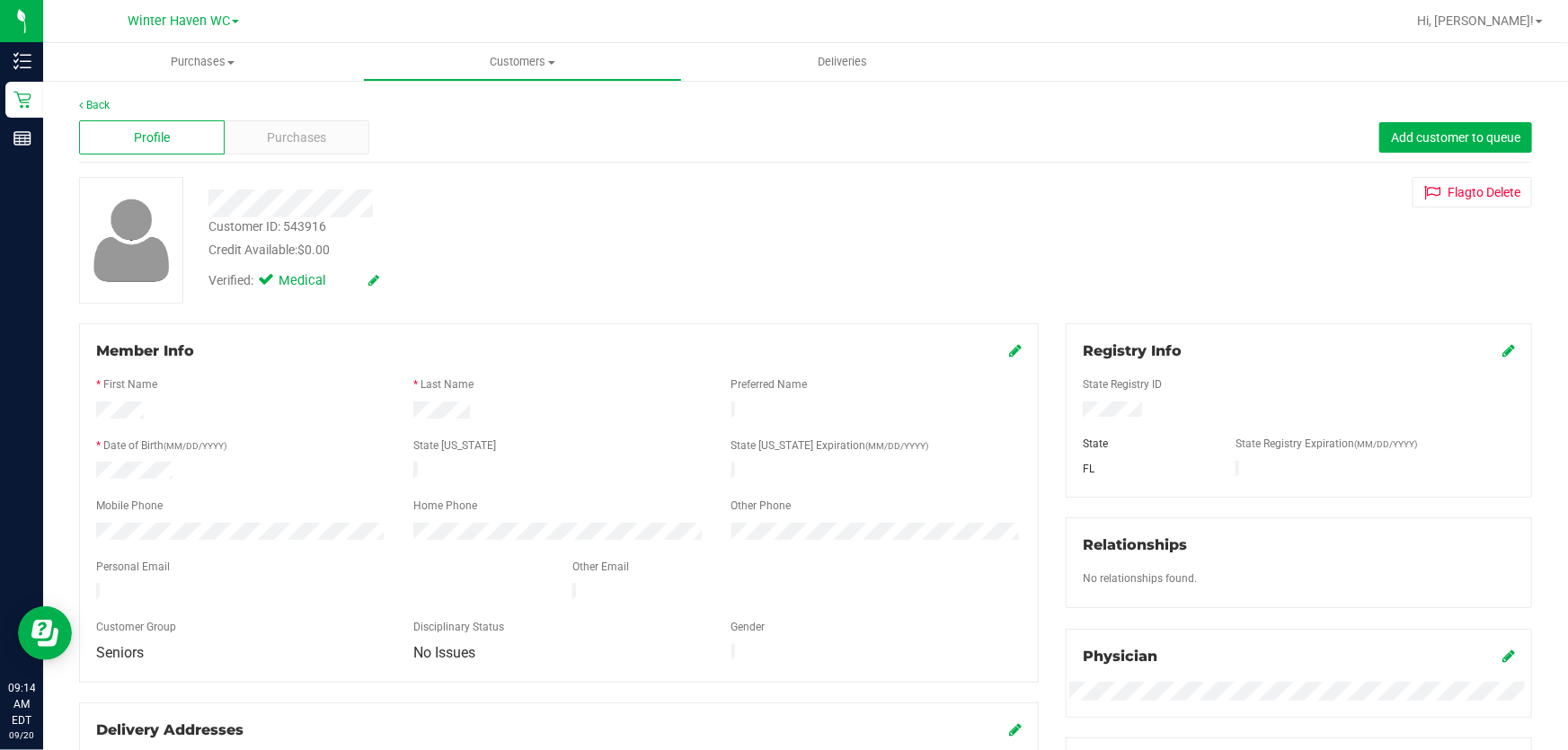
click at [320, 224] on div "Customer ID: 543916" at bounding box center [267, 226] width 118 height 19
click at [312, 226] on div "Customer ID: 543916" at bounding box center [267, 226] width 118 height 19
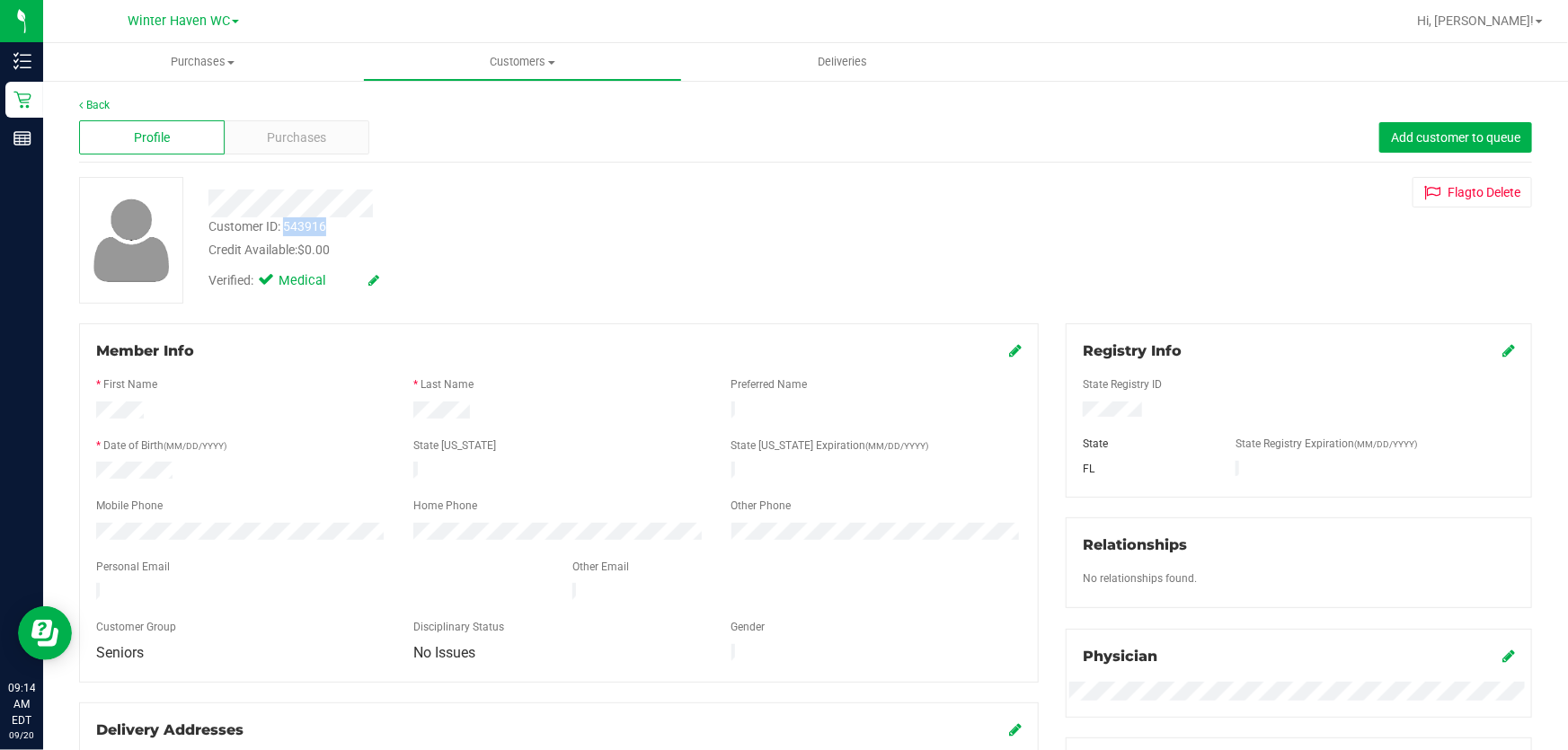
copy div "543916"
click at [525, 244] on div "Credit Available: $0.00" at bounding box center [565, 249] width 713 height 19
click at [89, 100] on link "Back" at bounding box center [94, 105] width 30 height 13
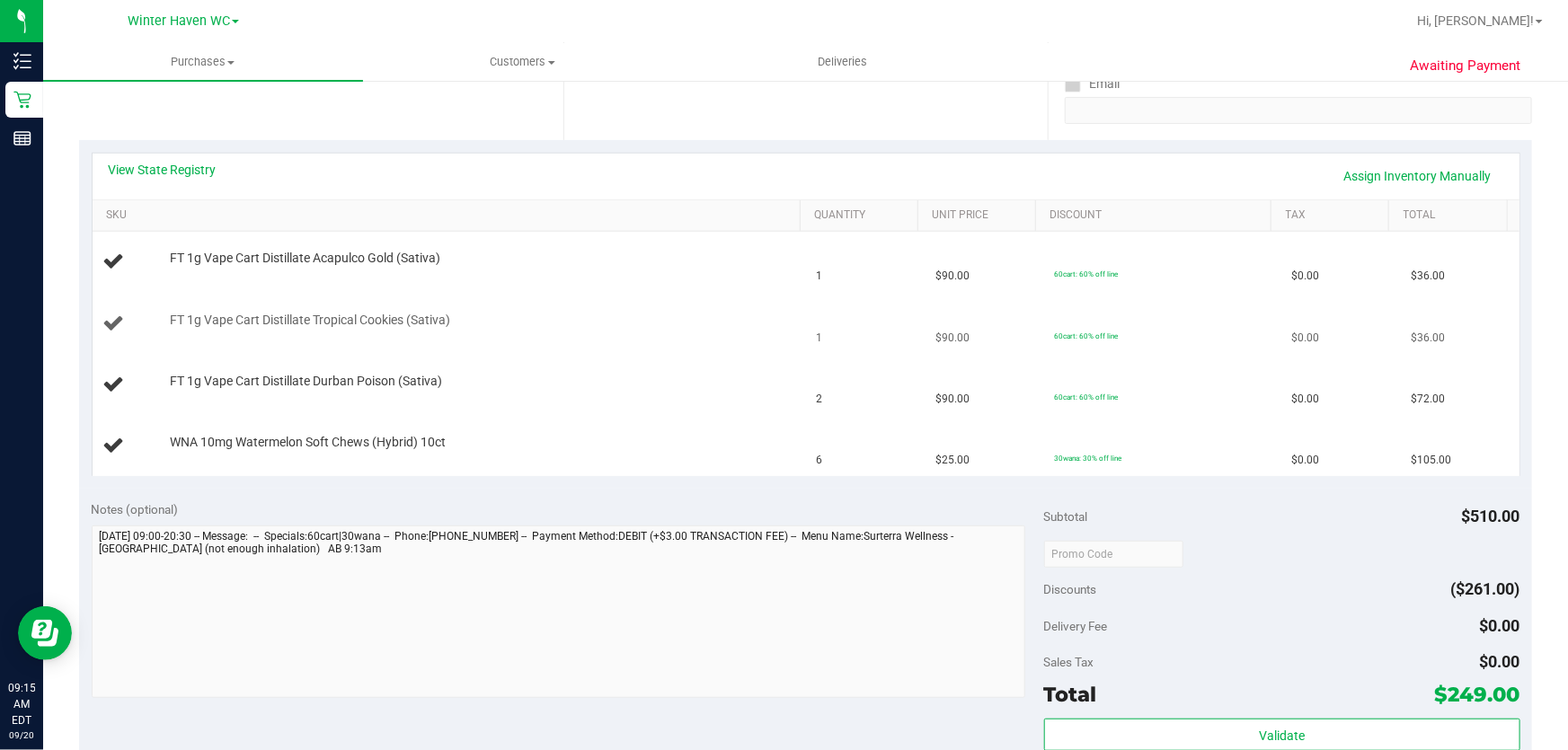
scroll to position [373, 0]
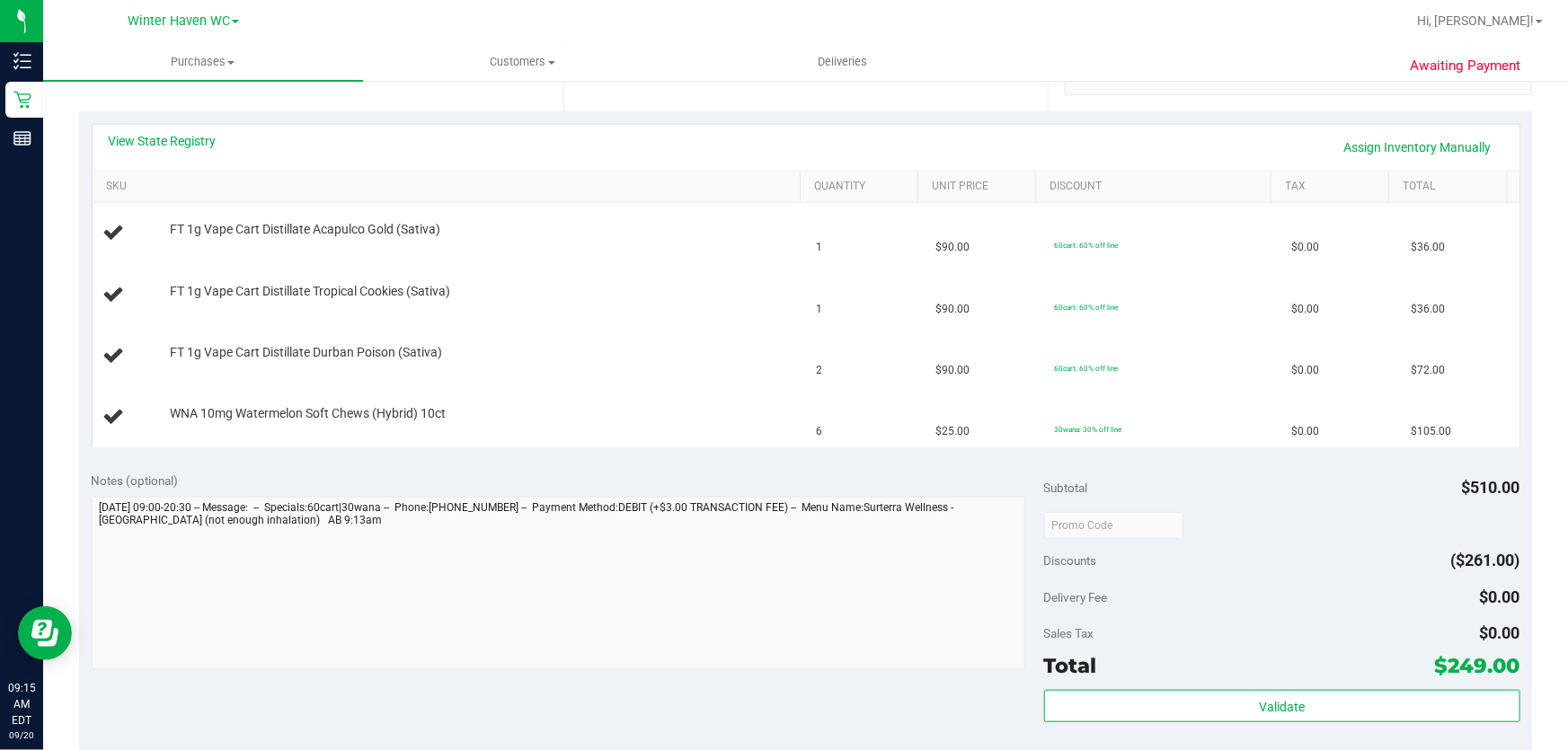
click at [299, 484] on div "Notes (optional)" at bounding box center [568, 480] width 952 height 18
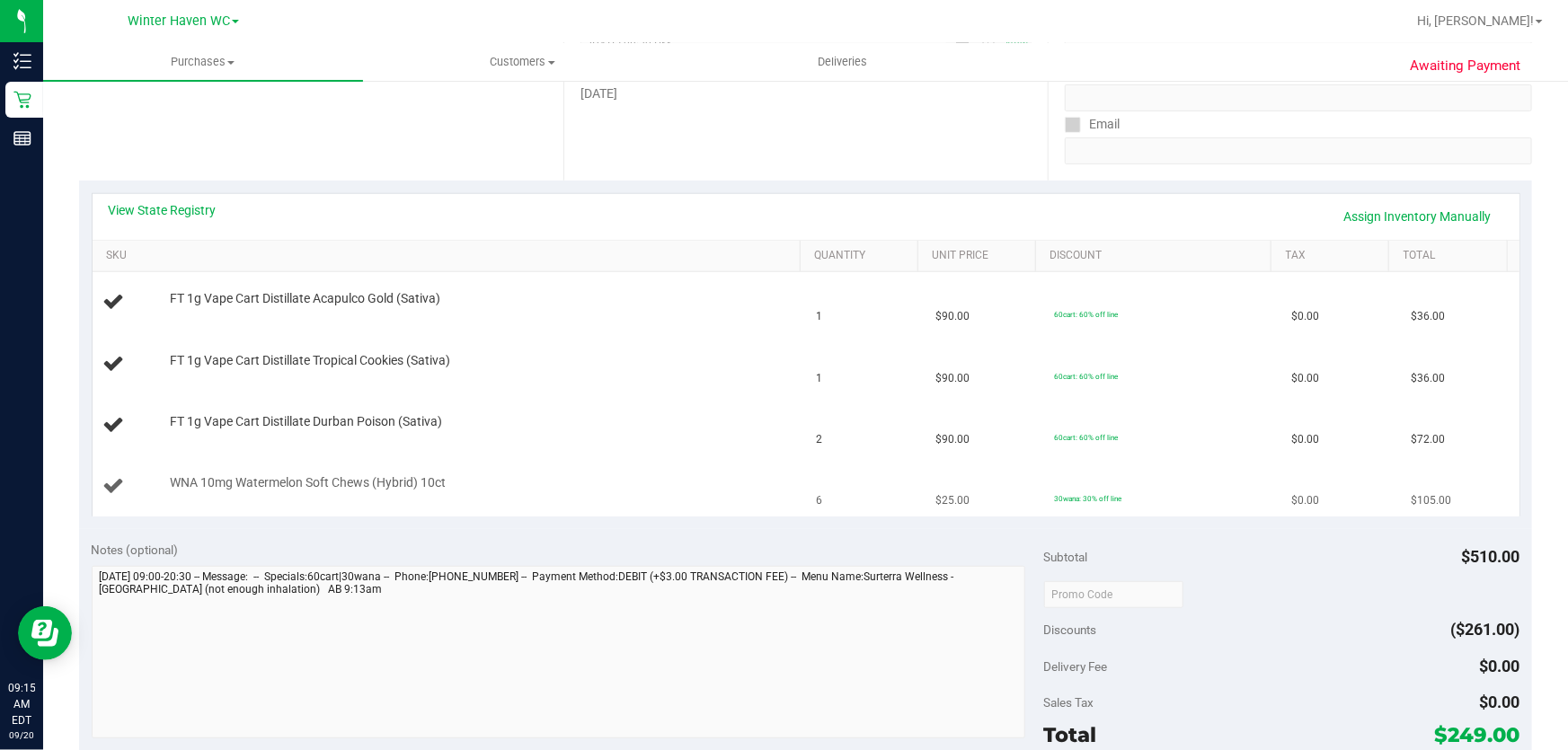
scroll to position [209, 0]
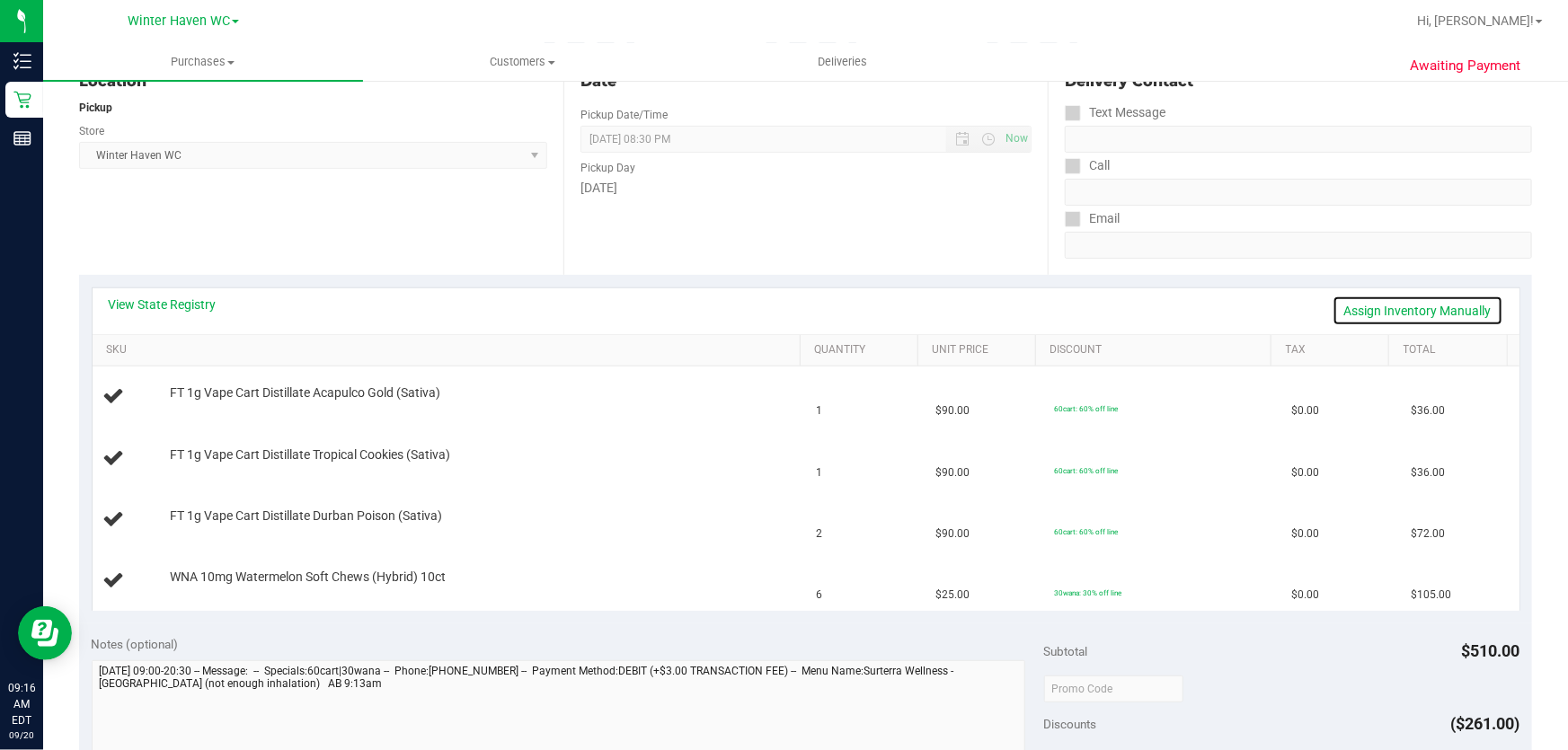
click at [1396, 305] on link "Assign Inventory Manually" at bounding box center [1418, 310] width 171 height 30
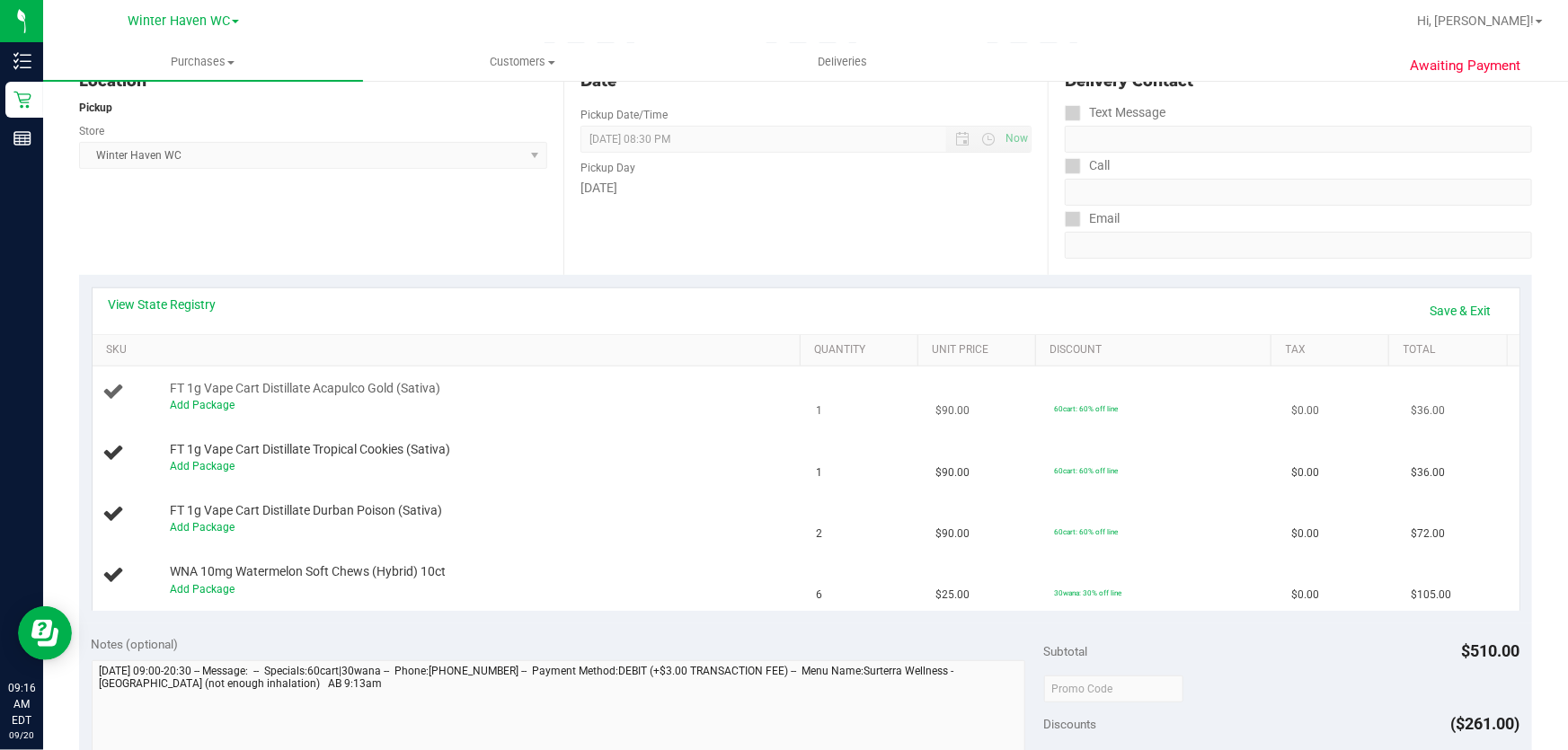
scroll to position [0, 0]
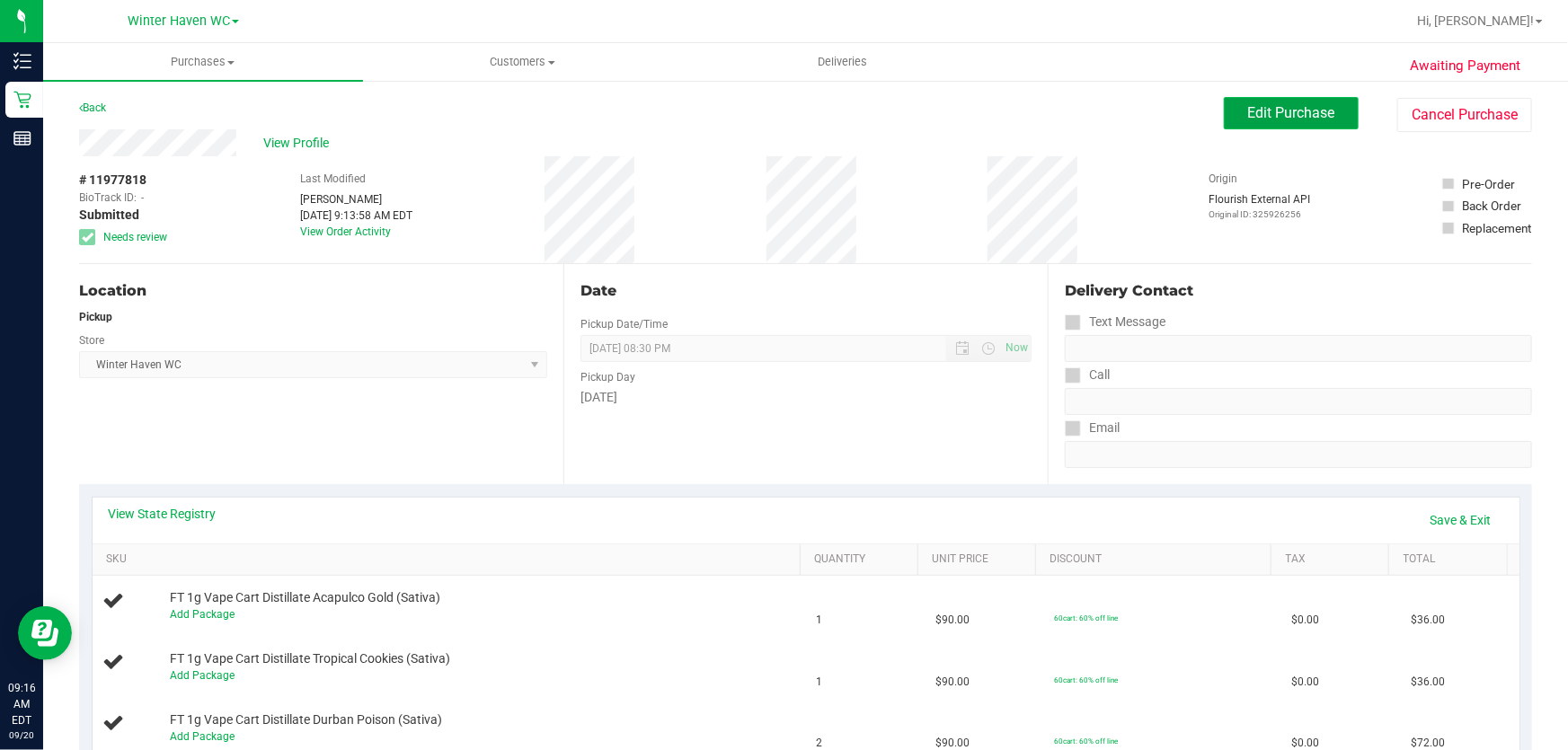
click at [1256, 111] on span "Edit Purchase" at bounding box center [1291, 112] width 87 height 17
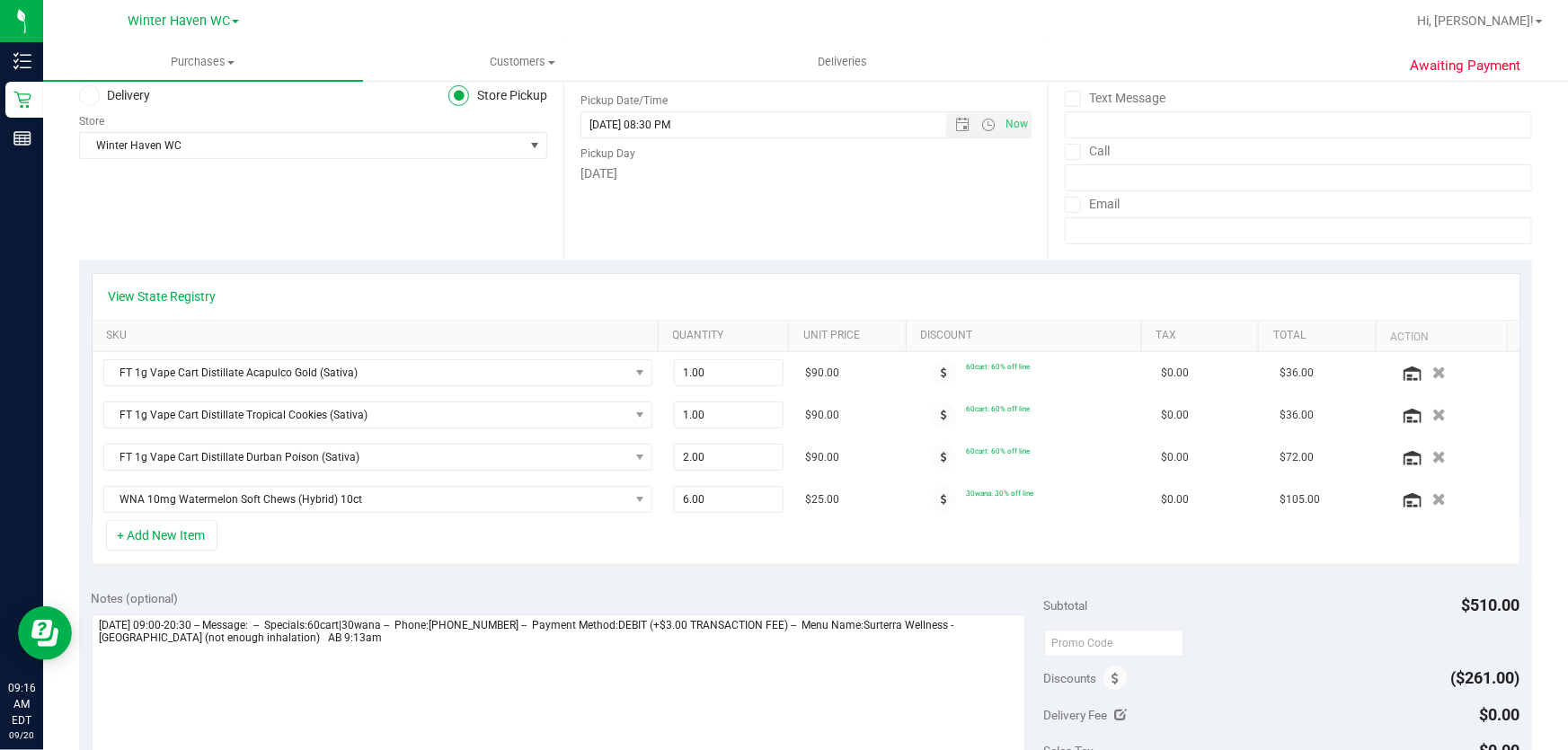
scroll to position [244, 0]
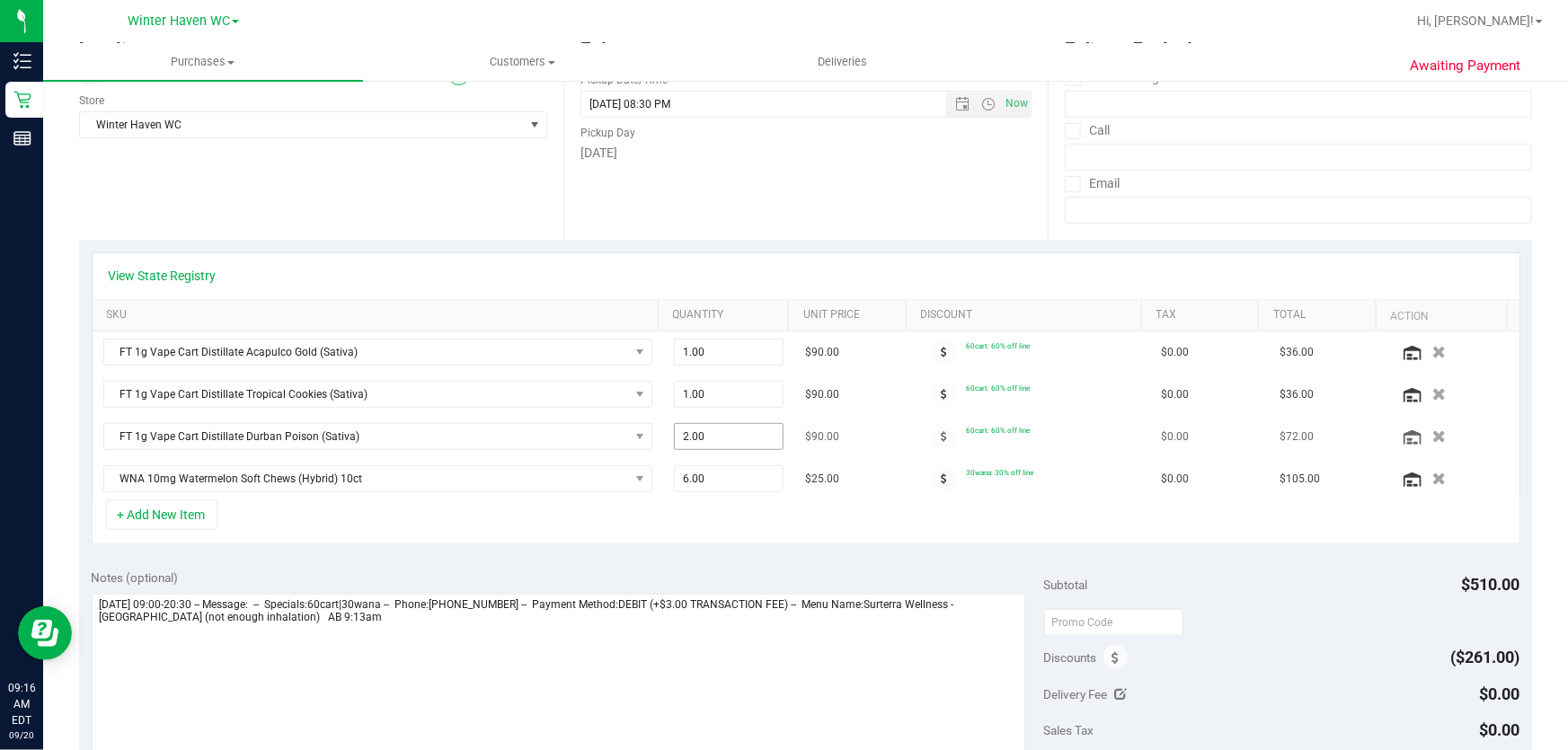
click at [720, 434] on span "2.00 2" at bounding box center [729, 436] width 111 height 27
type input "1"
type input "1.00"
click at [862, 403] on td "$90.00" at bounding box center [853, 395] width 119 height 42
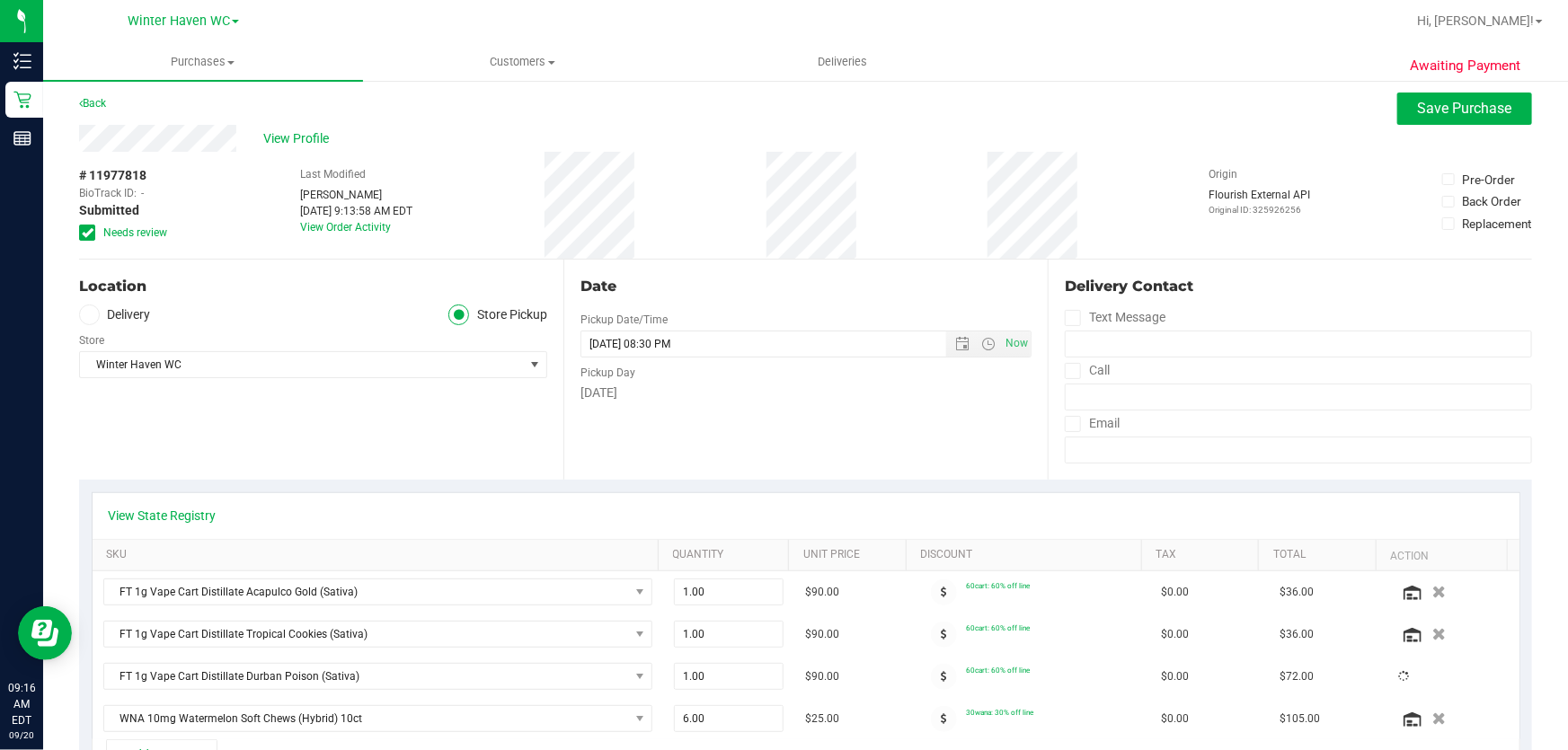
scroll to position [0, 0]
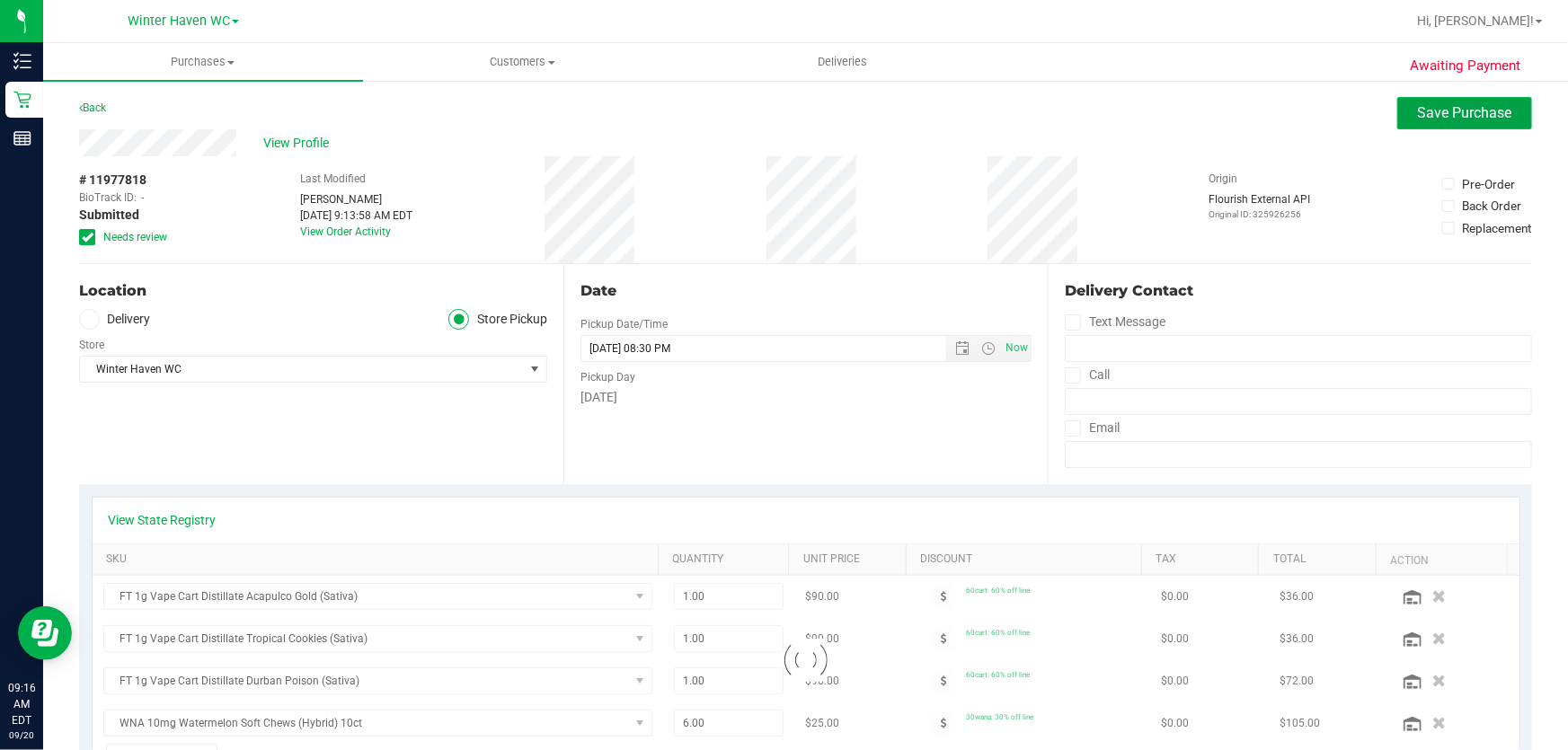
click at [1453, 112] on span "Save Purchase" at bounding box center [1465, 112] width 94 height 17
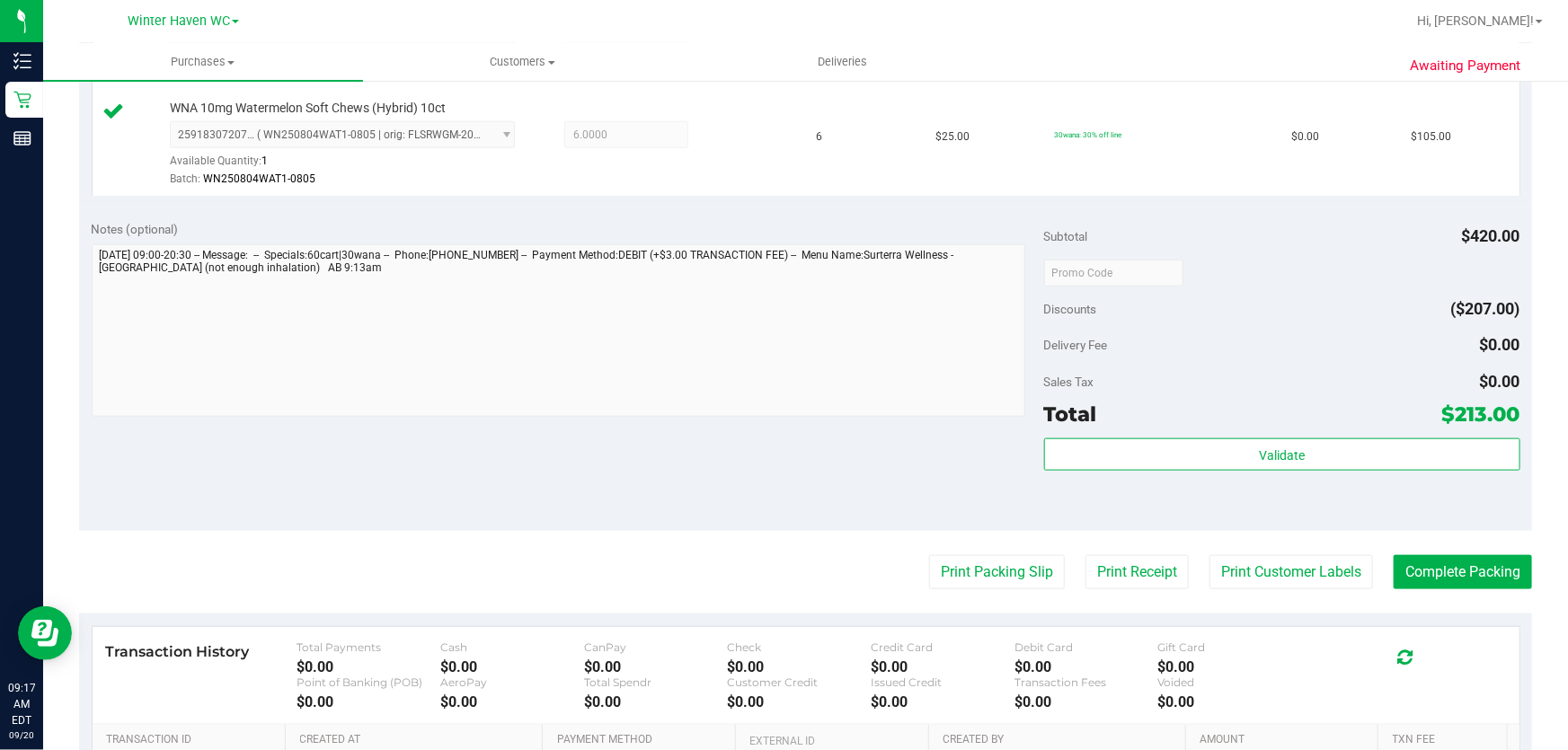
scroll to position [817, 0]
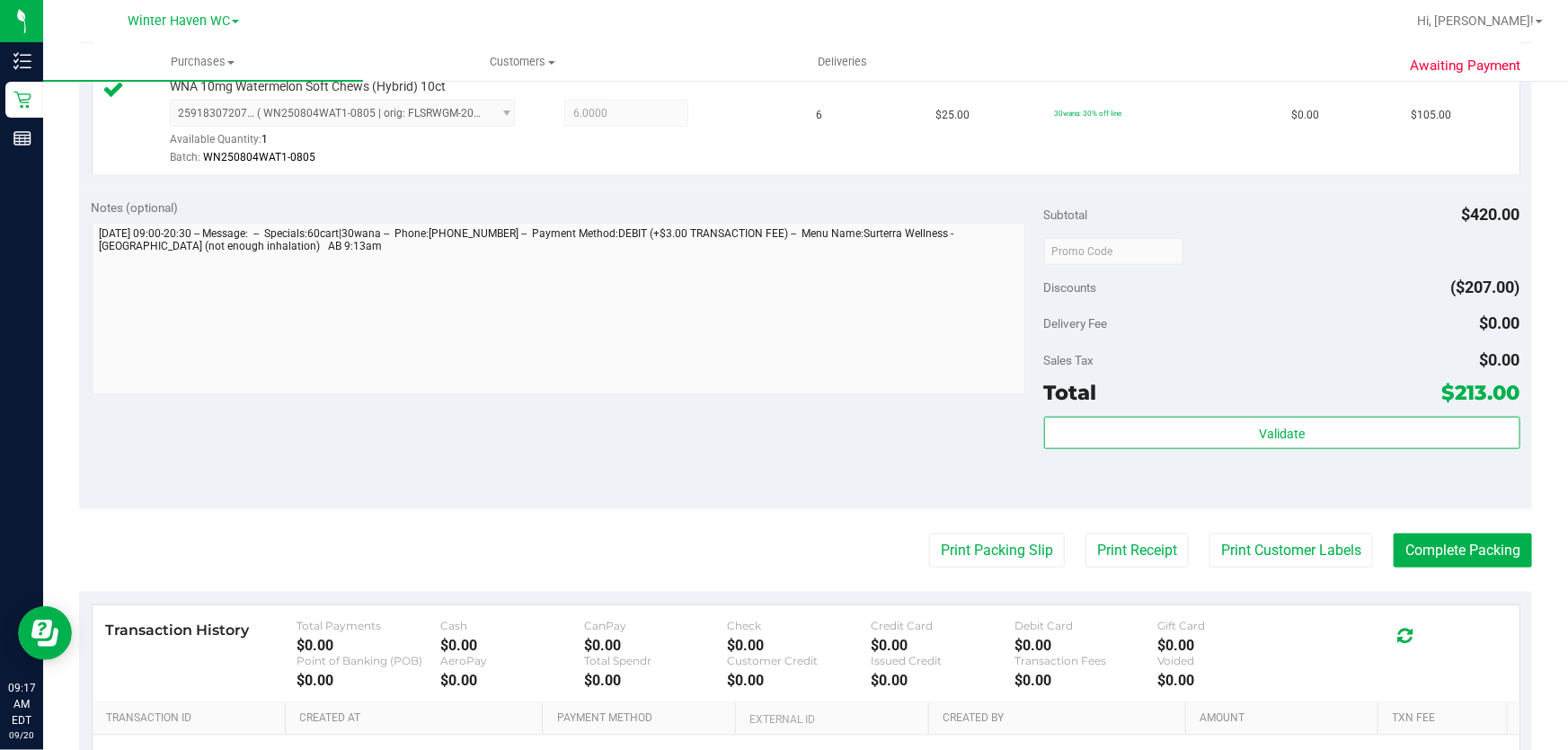
click at [1275, 319] on div "Delivery Fee $0.00" at bounding box center [1281, 323] width 476 height 32
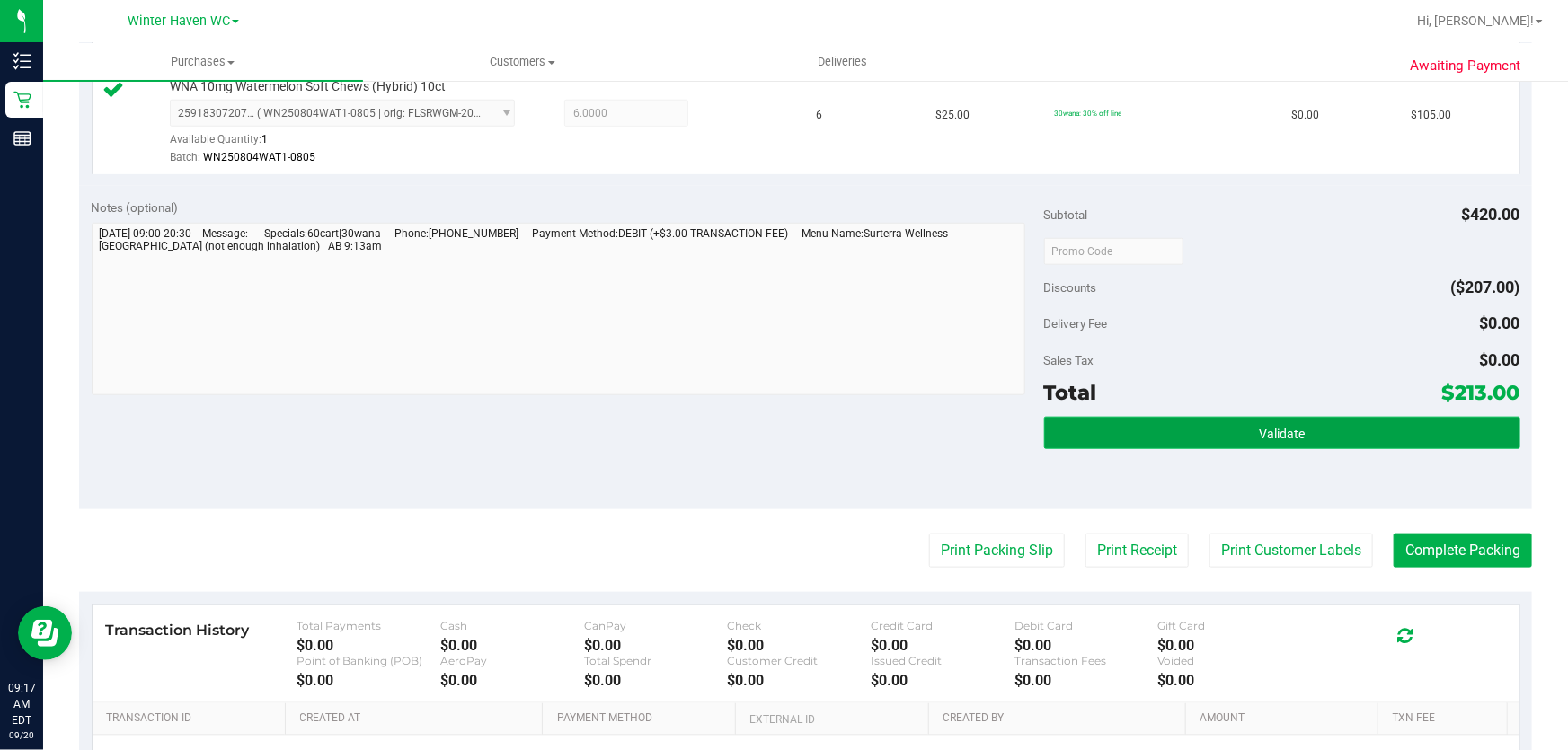
click at [1306, 430] on button "Validate" at bounding box center [1281, 433] width 476 height 32
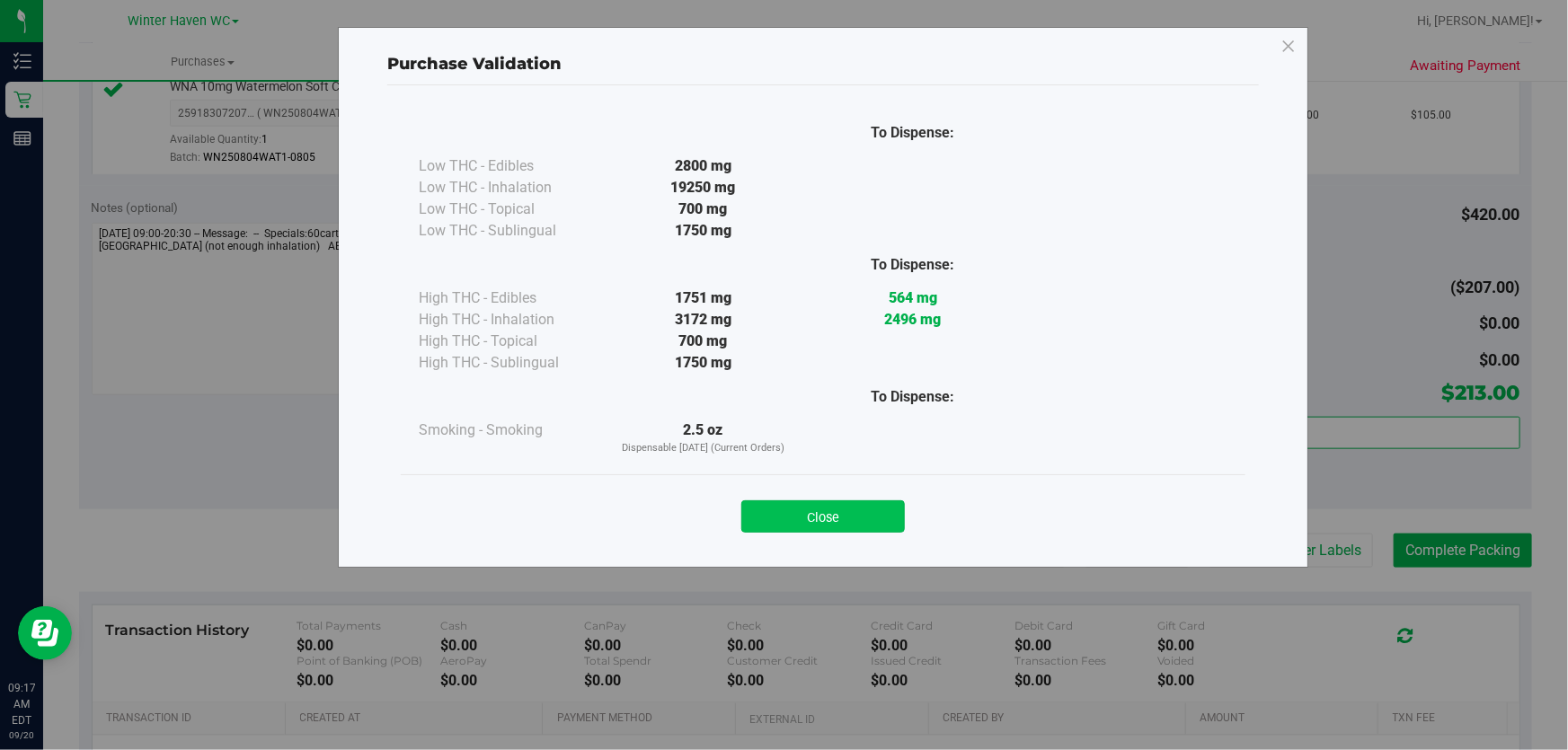
click at [865, 514] on button "Close" at bounding box center [823, 516] width 164 height 32
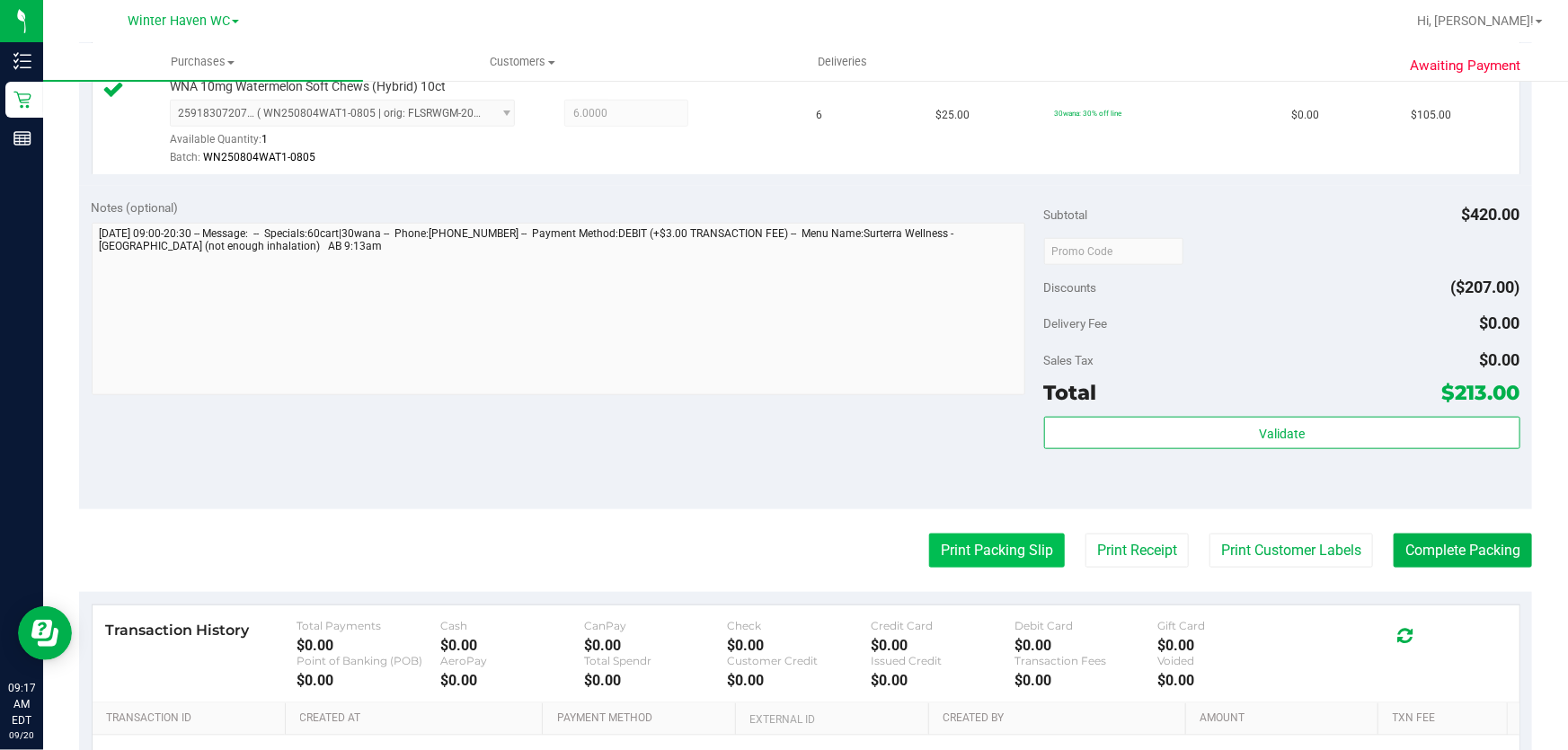
click at [984, 542] on button "Print Packing Slip" at bounding box center [997, 550] width 135 height 34
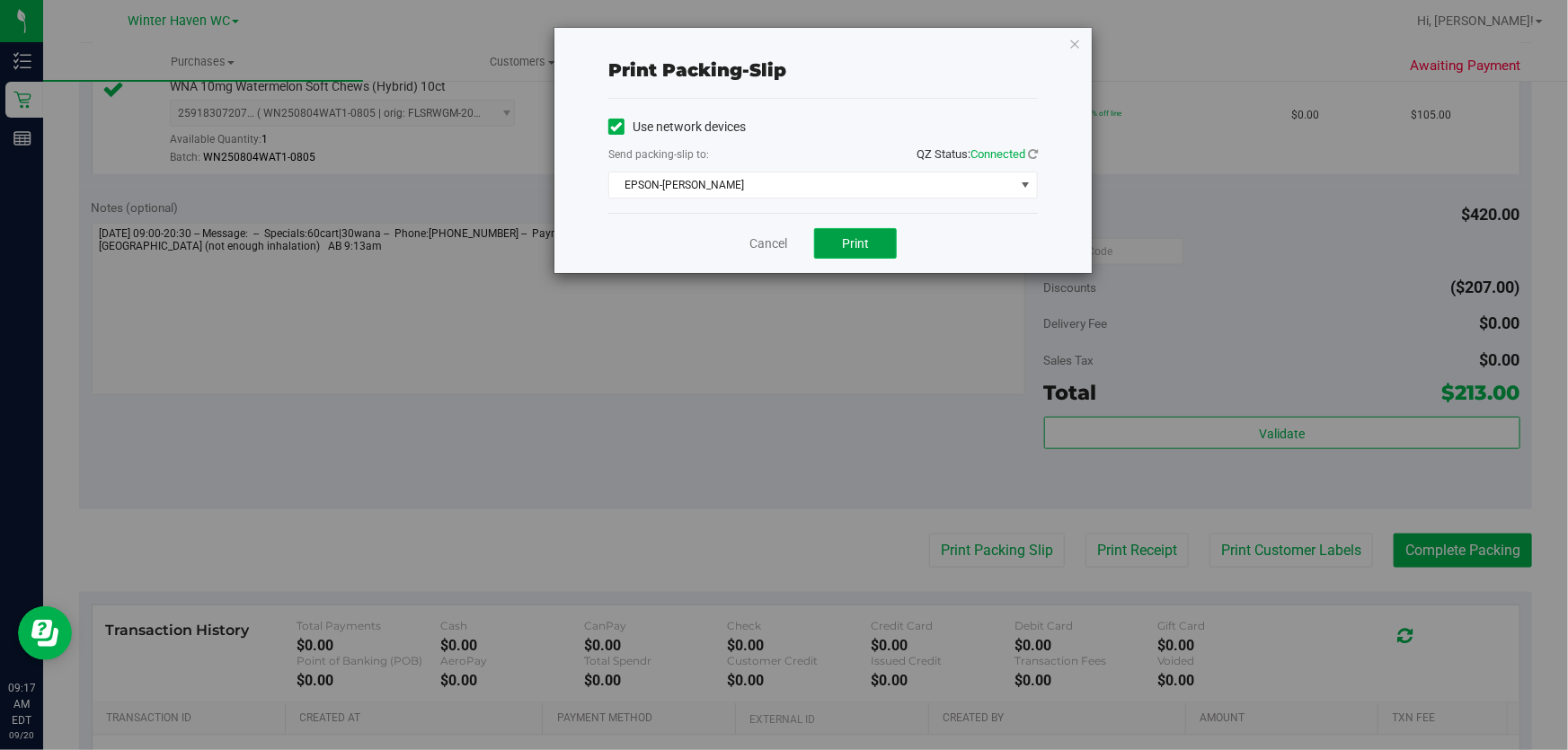
click at [866, 237] on span "Print" at bounding box center [854, 243] width 27 height 15
click at [291, 415] on div "Print packing-slip Use network devices Send packing-slip to: QZ Status: Connect…" at bounding box center [790, 375] width 1581 height 750
click at [771, 241] on link "Cancel" at bounding box center [768, 243] width 37 height 19
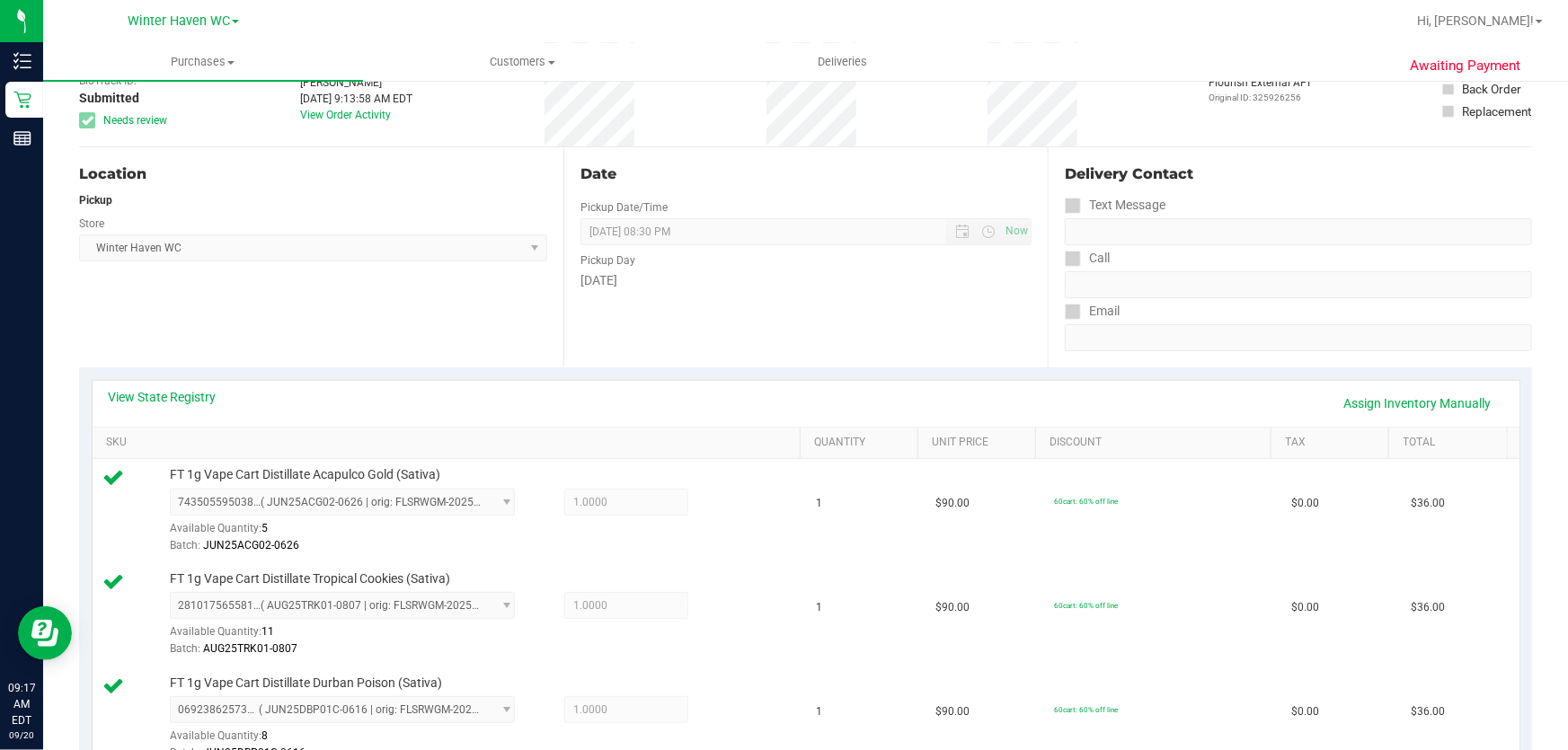
scroll to position [0, 0]
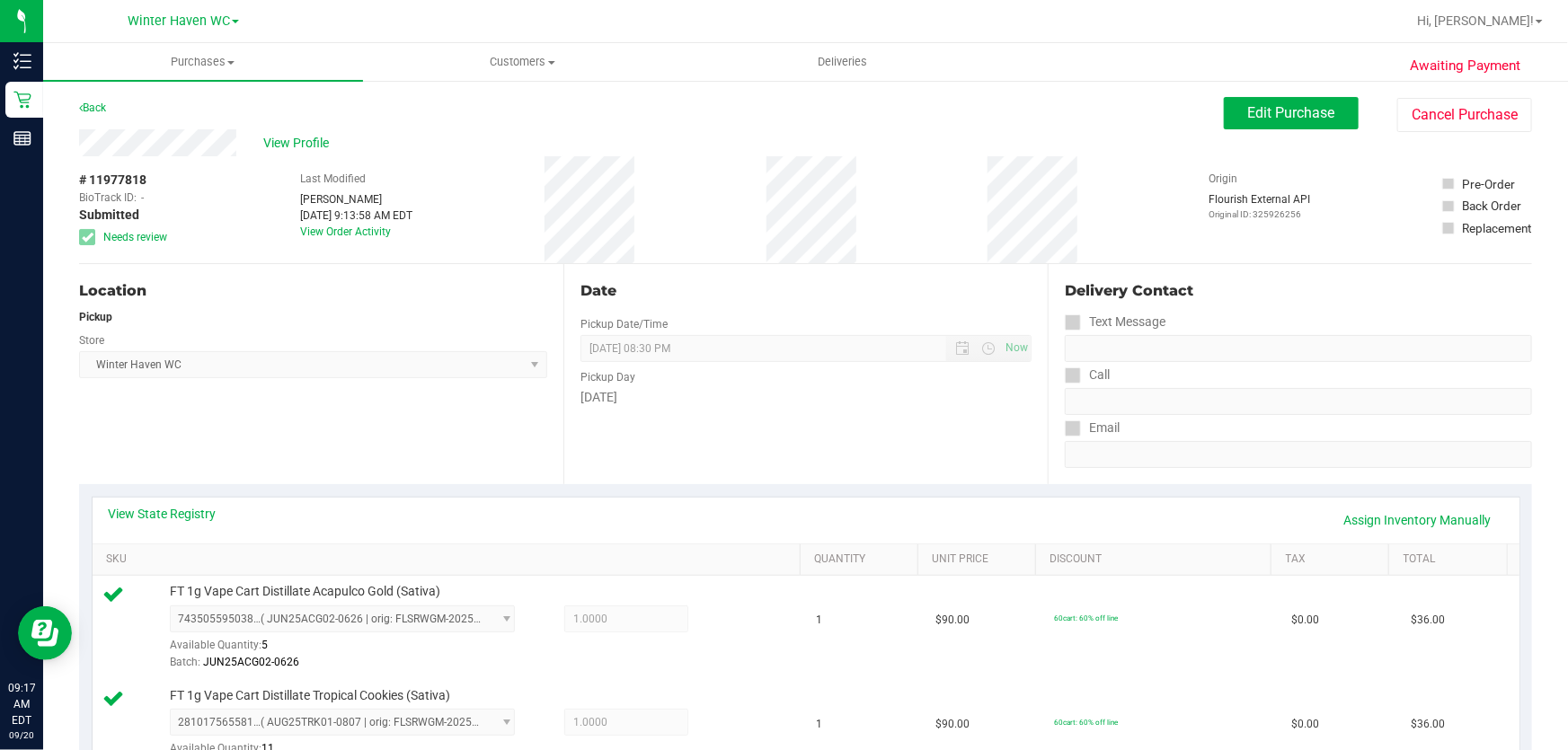
click at [1279, 118] on span "Edit Purchase" at bounding box center [1291, 112] width 87 height 17
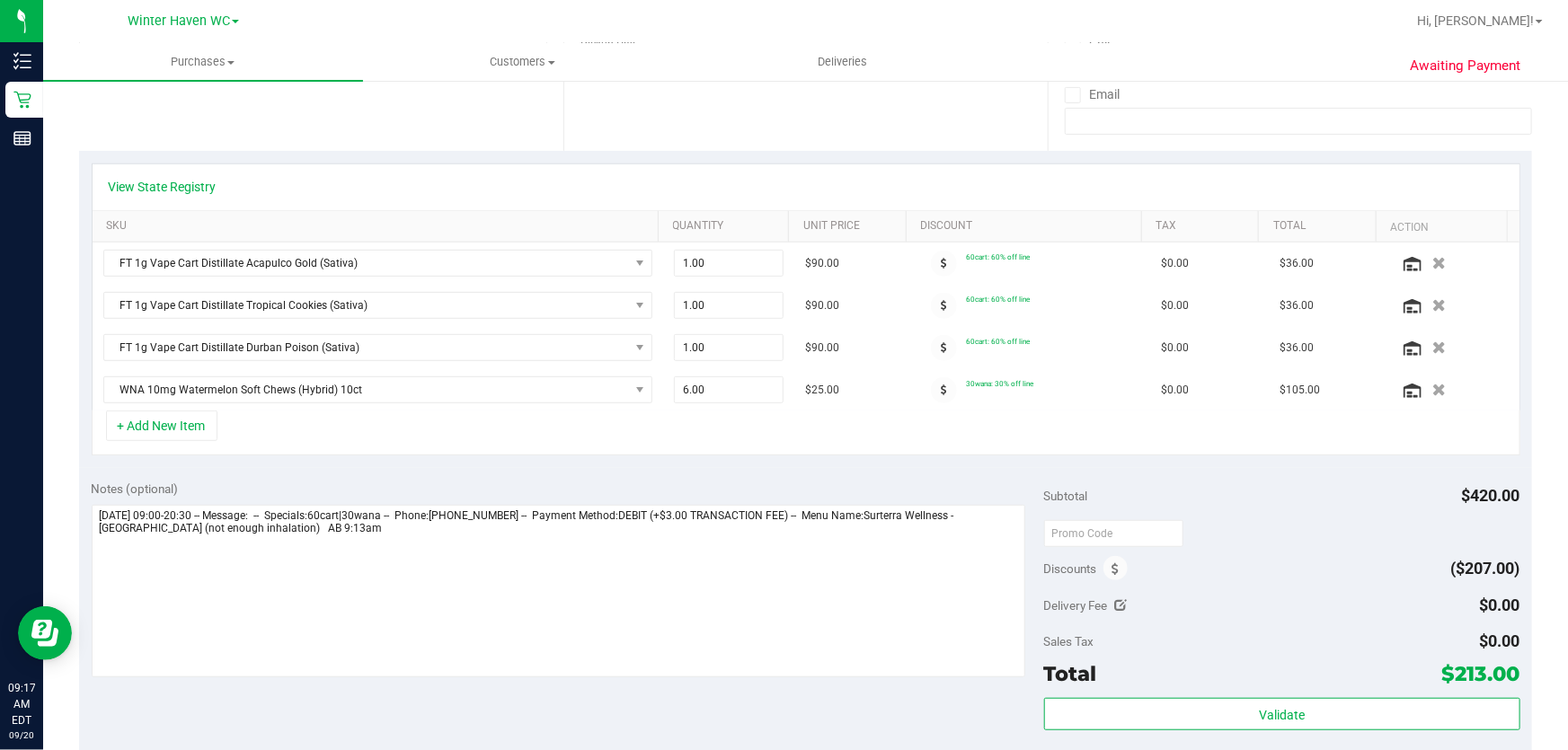
scroll to position [407, 0]
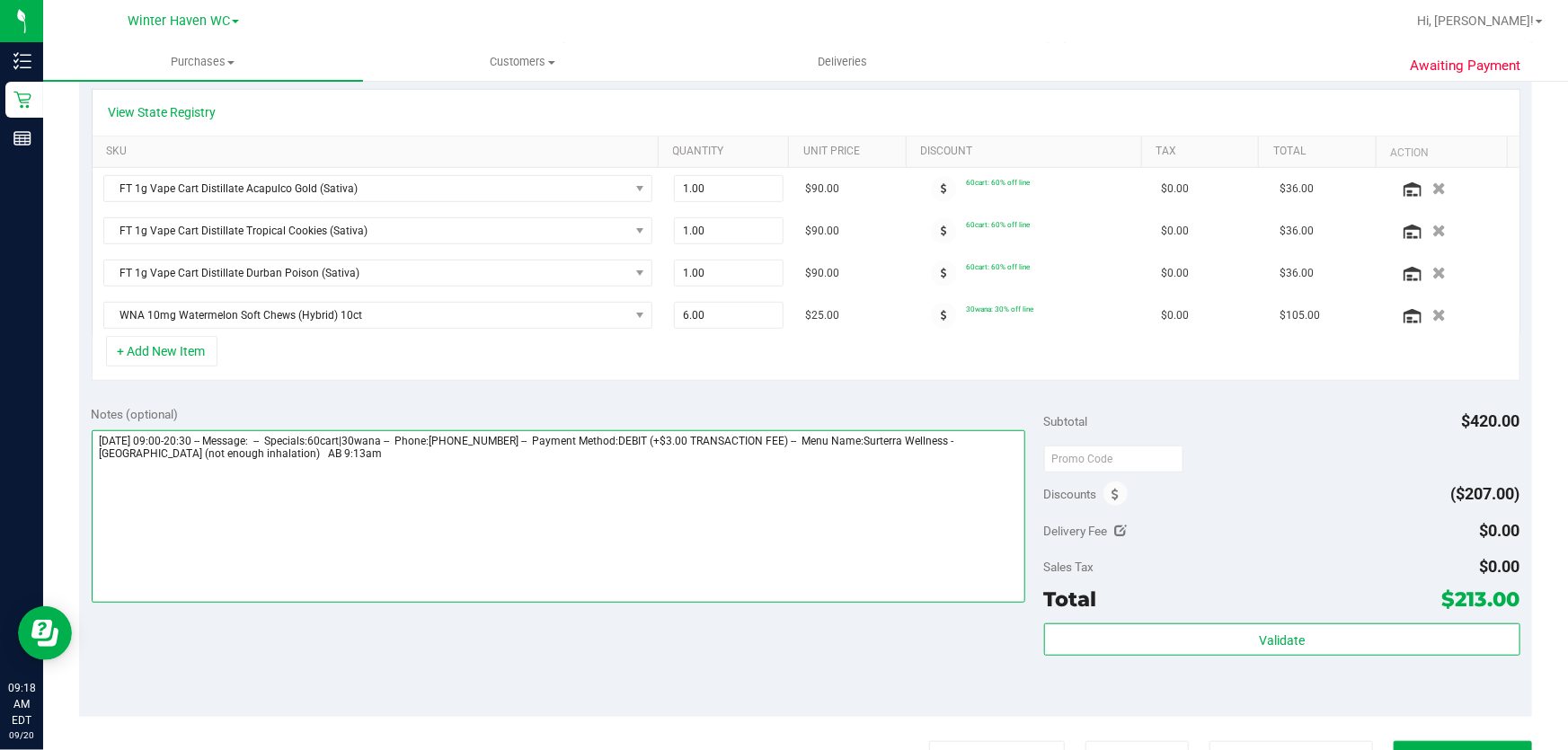
click at [169, 450] on textarea at bounding box center [559, 516] width 935 height 173
type textarea "[DATE] 09:00-20:30 -- Message: -- Specials:60cart|30wana -- Phone:[PHONE_NUMBER…"
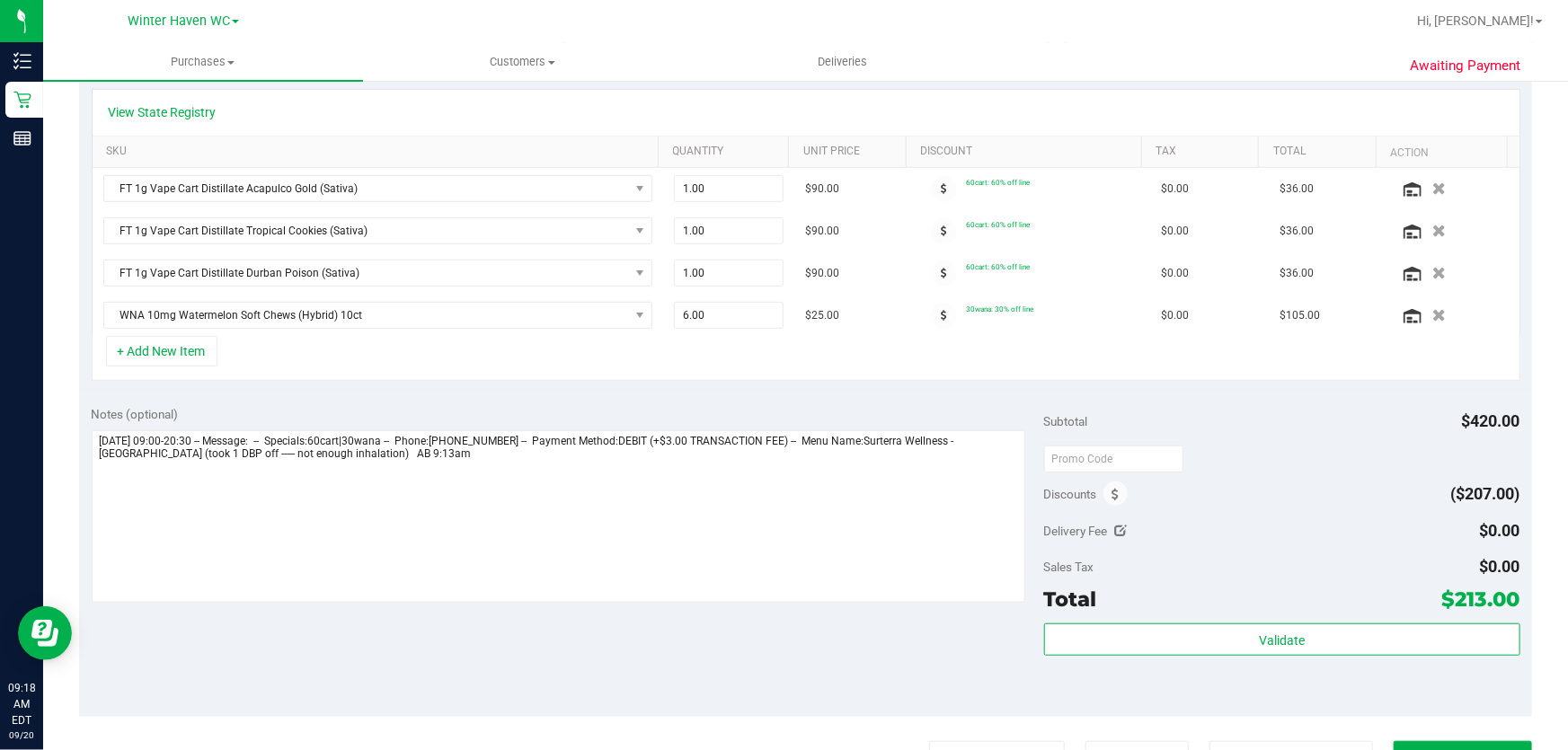
click at [1176, 405] on div "Subtotal $420.00" at bounding box center [1281, 421] width 476 height 32
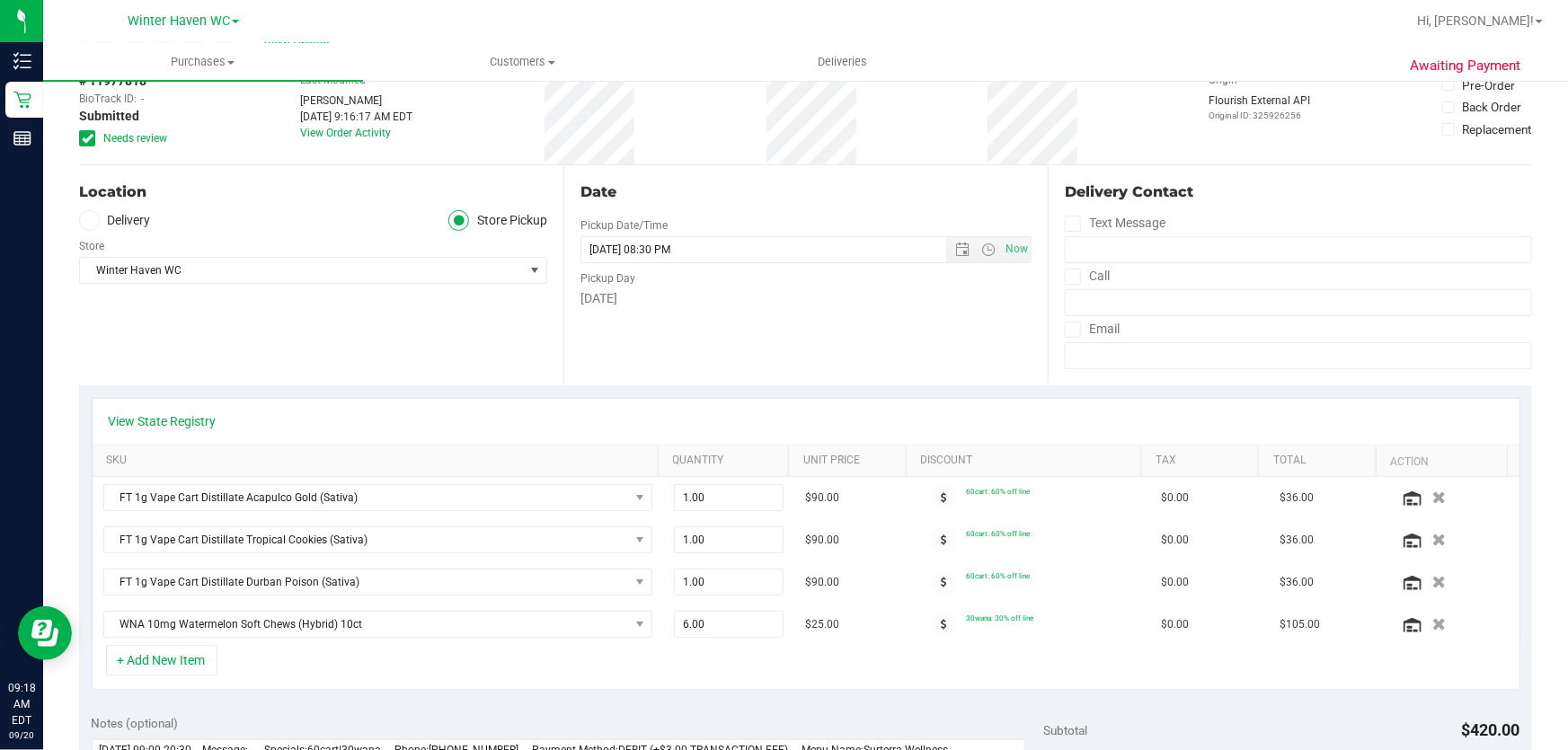
scroll to position [0, 0]
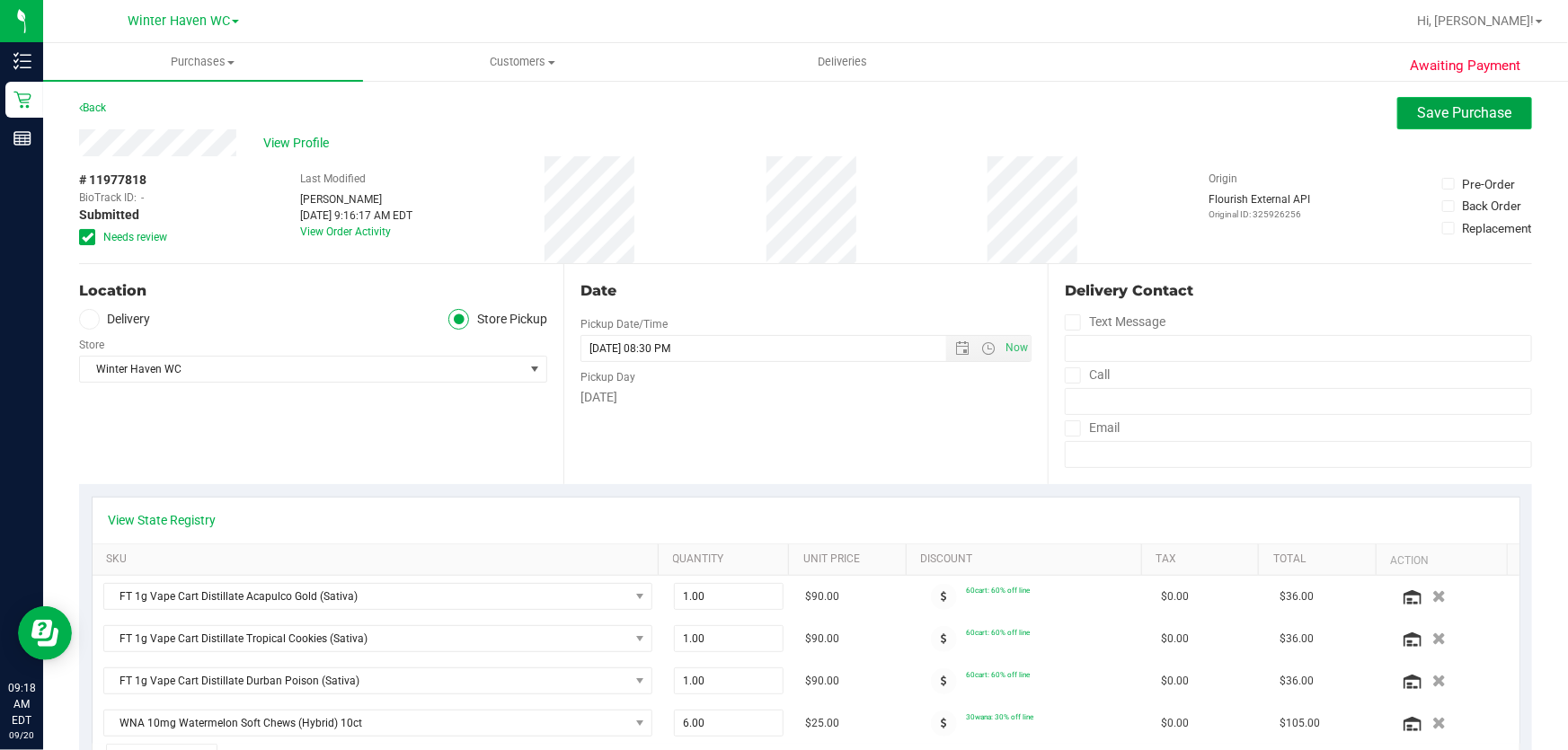
click at [1437, 110] on span "Save Purchase" at bounding box center [1465, 112] width 94 height 17
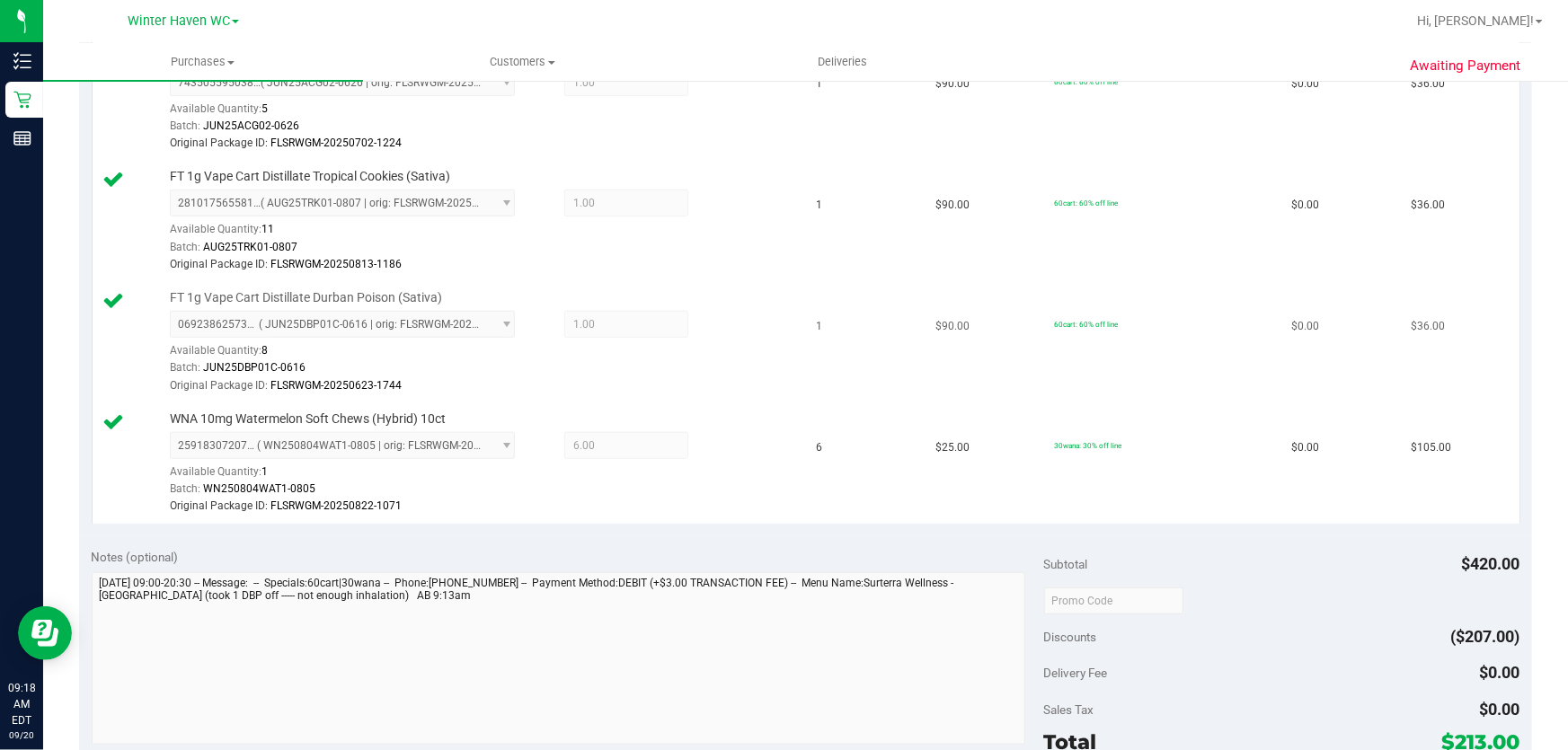
scroll to position [734, 0]
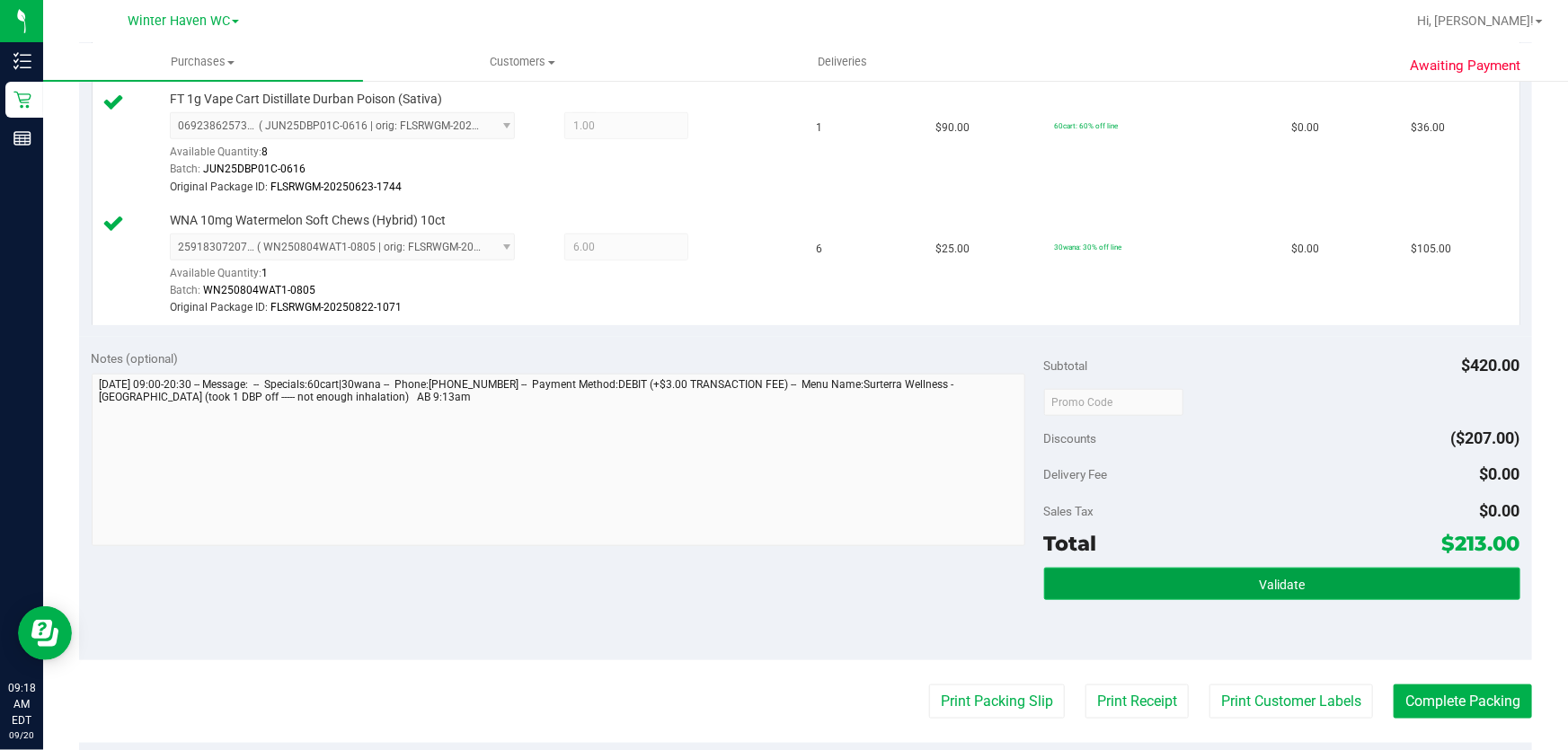
click at [1194, 569] on button "Validate" at bounding box center [1281, 583] width 476 height 32
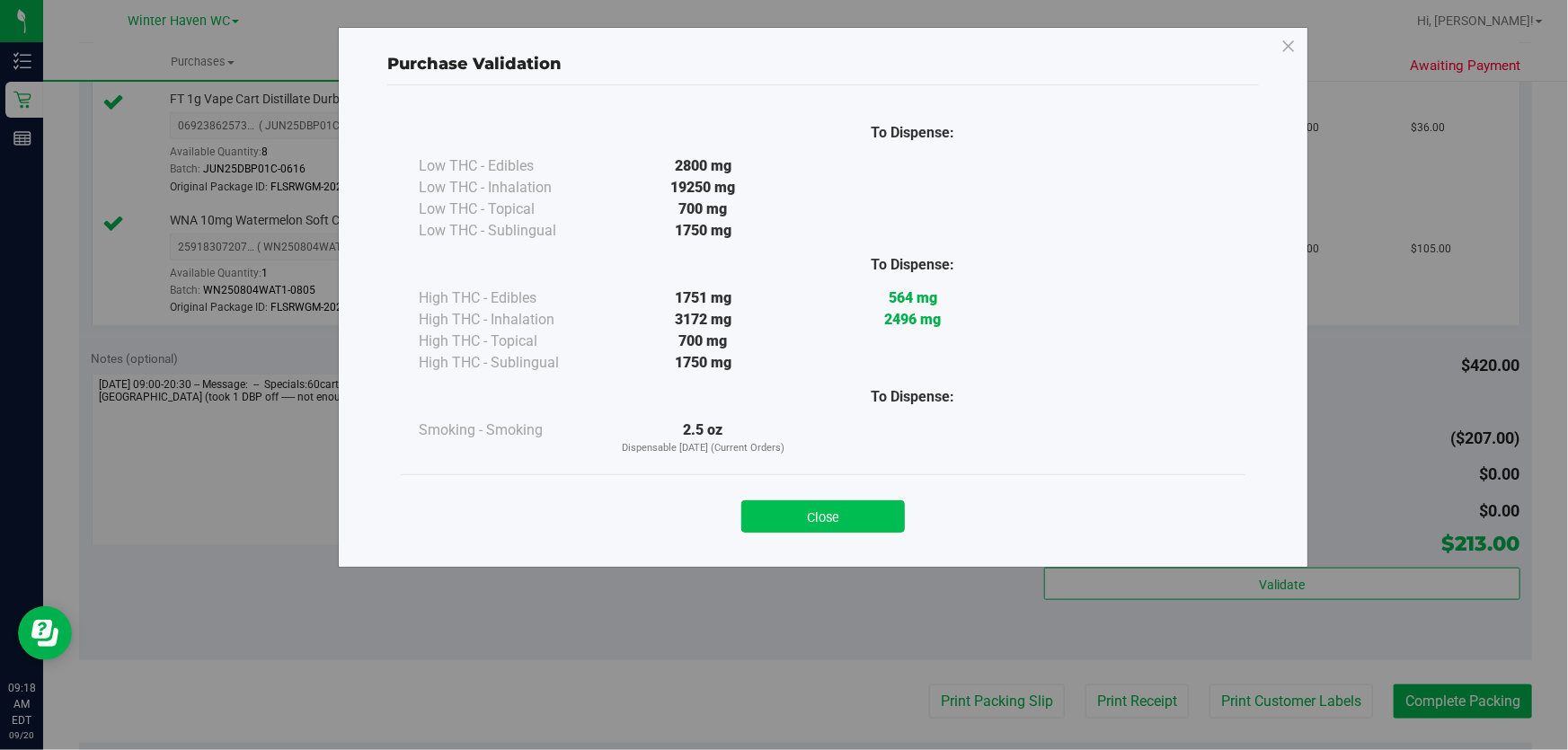
click at [884, 510] on button "Close" at bounding box center [823, 516] width 164 height 32
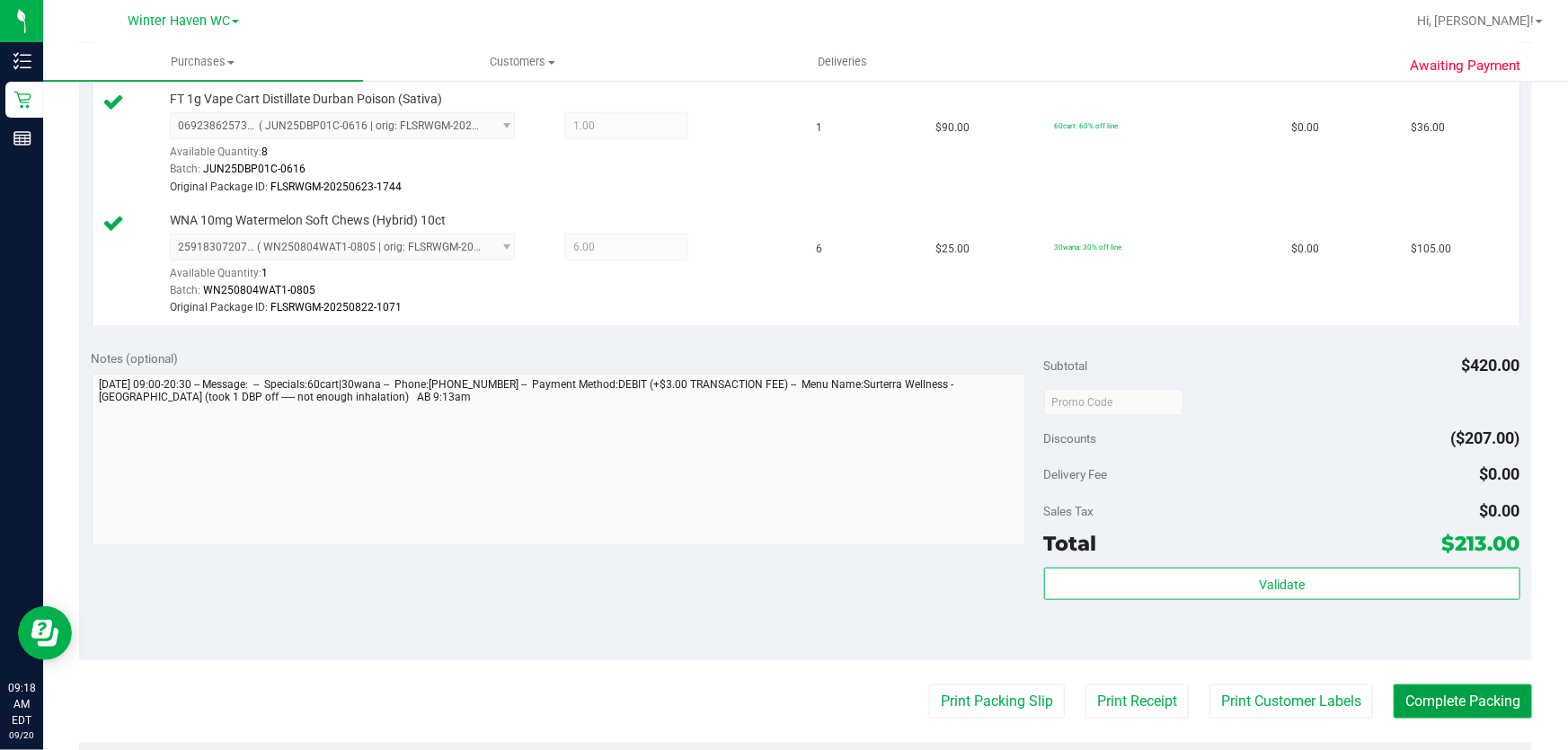
click at [1476, 696] on button "Complete Packing" at bounding box center [1462, 701] width 138 height 34
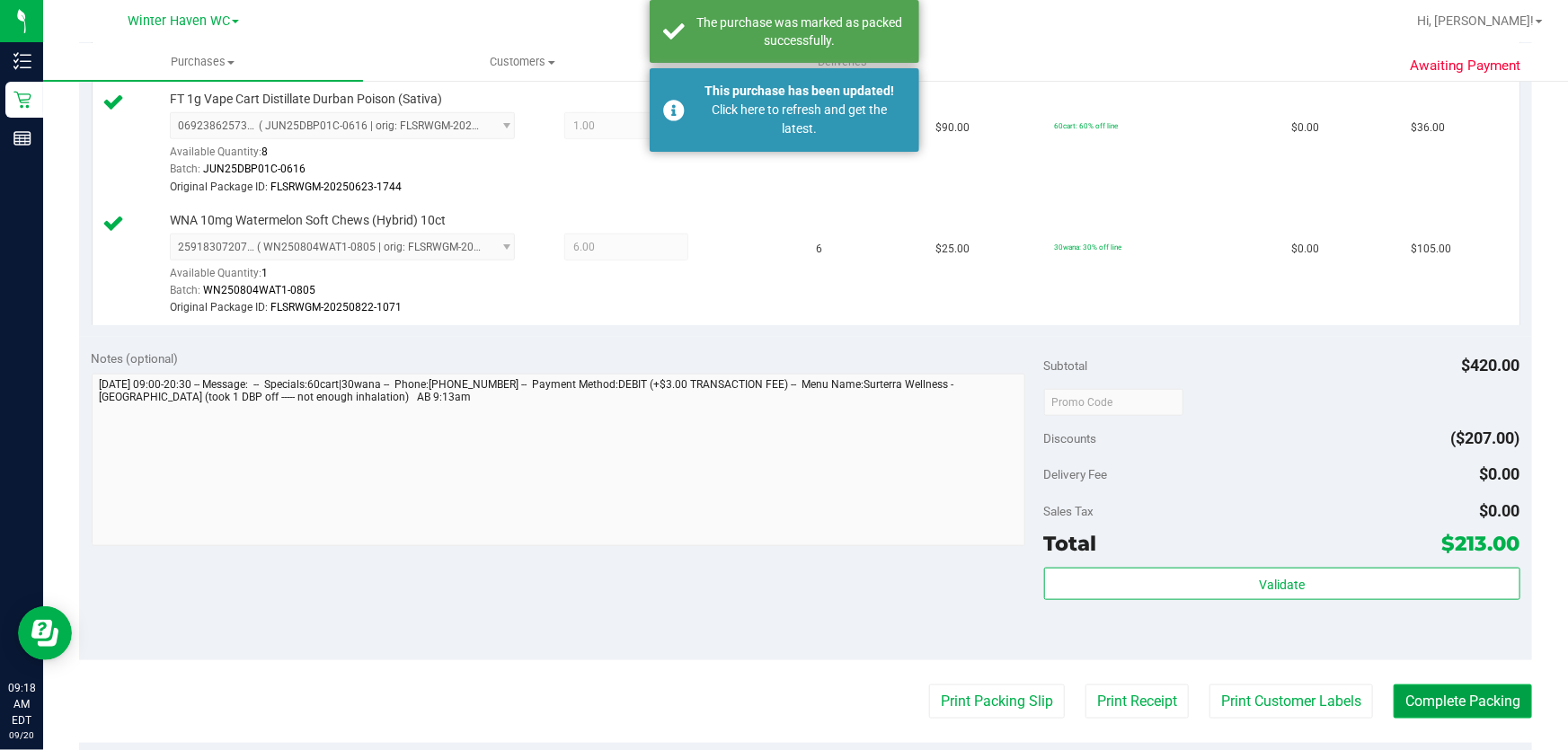
click at [1476, 696] on button "Complete Packing" at bounding box center [1462, 701] width 138 height 34
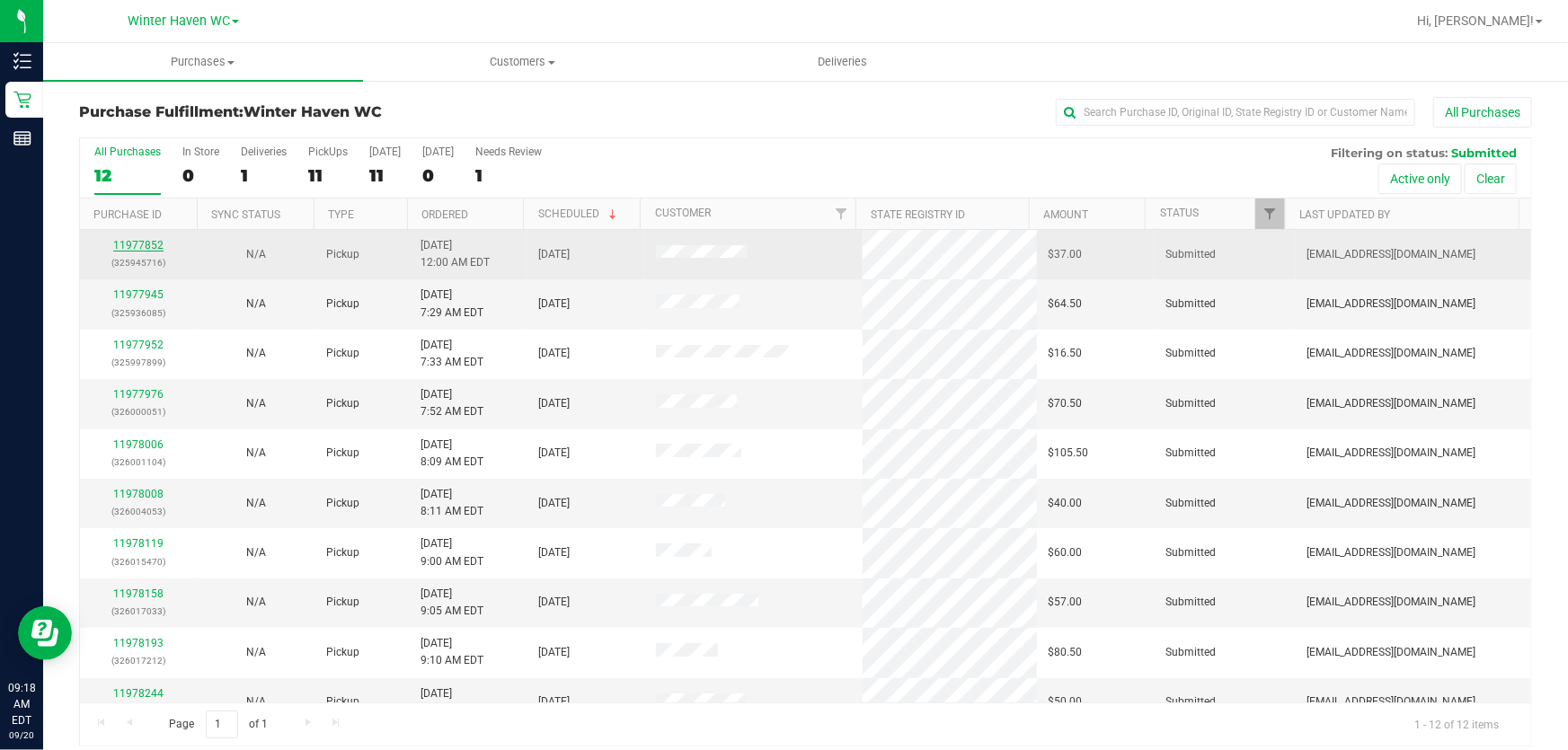
click at [150, 240] on link "11977852" at bounding box center [137, 244] width 50 height 13
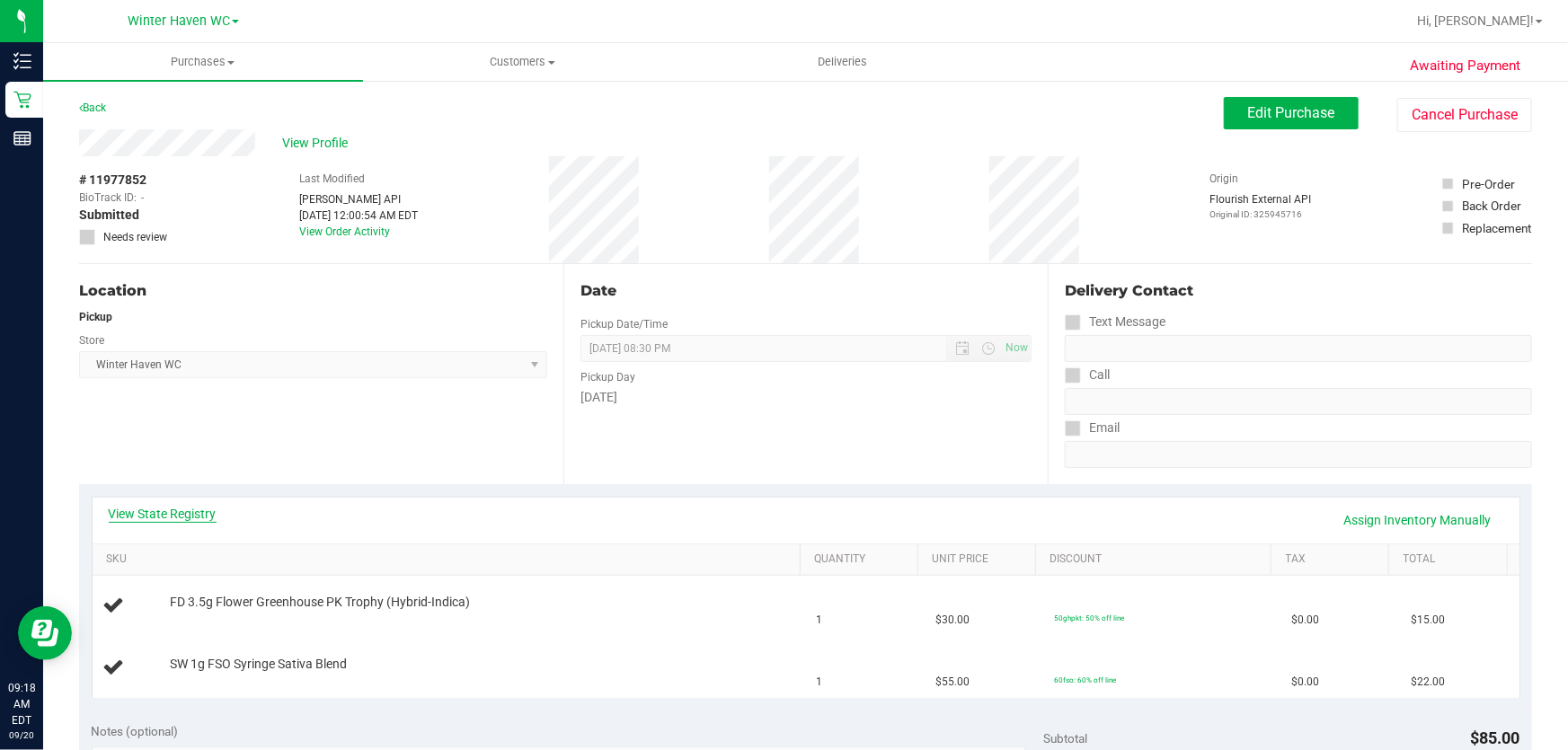
click at [177, 510] on link "View State Registry" at bounding box center [163, 513] width 108 height 18
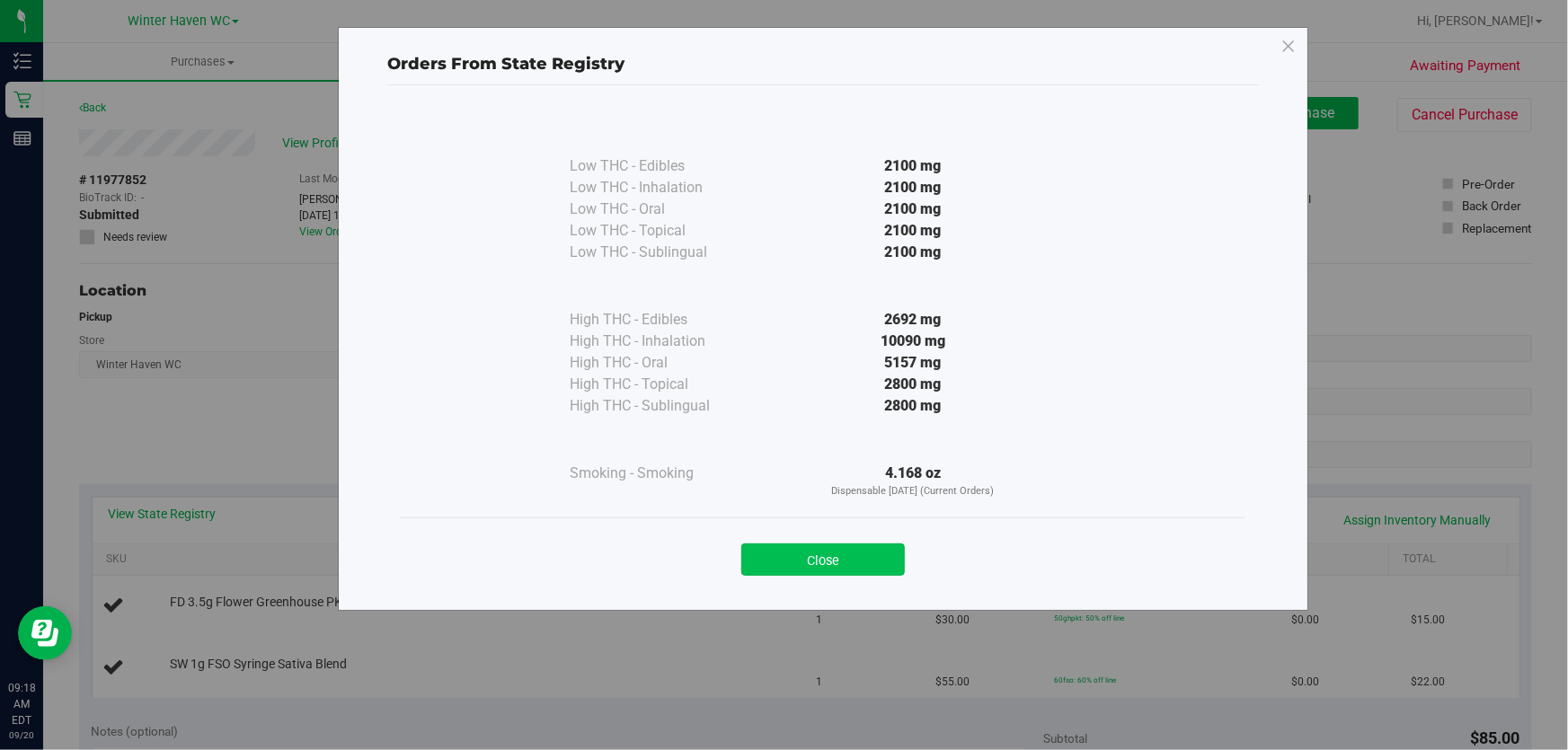
click at [807, 562] on button "Close" at bounding box center [823, 560] width 164 height 32
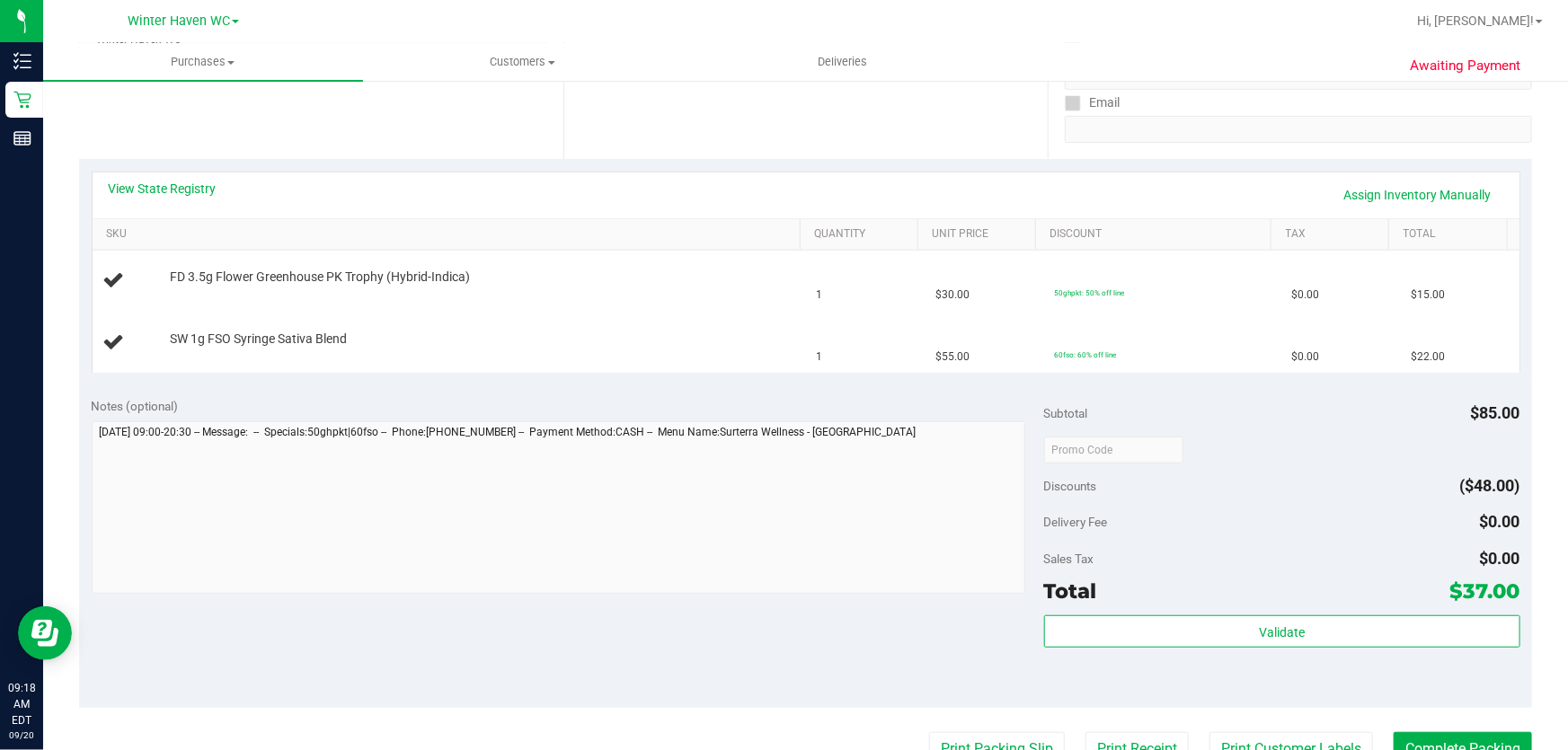
scroll to position [326, 0]
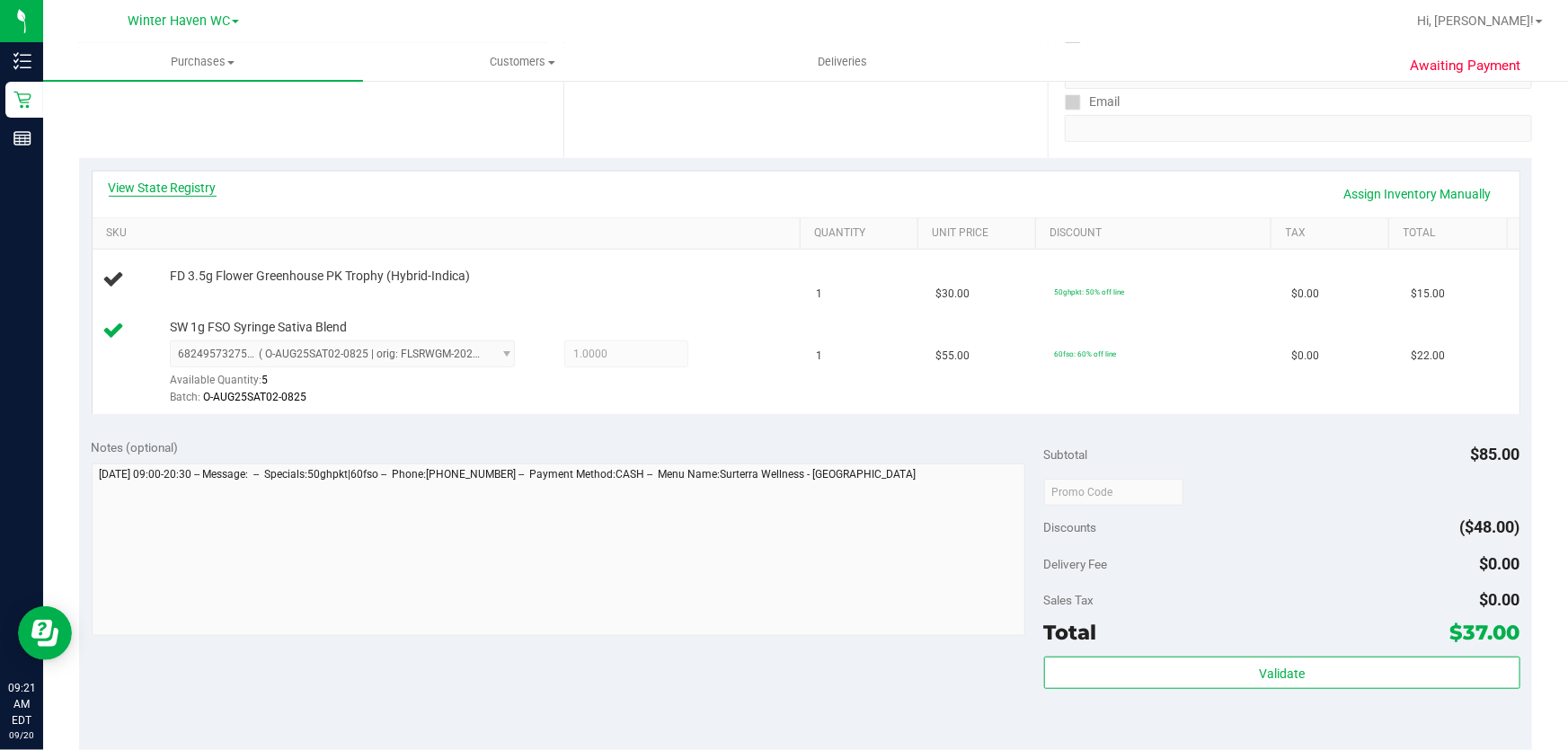
click at [198, 191] on link "View State Registry" at bounding box center [163, 188] width 108 height 18
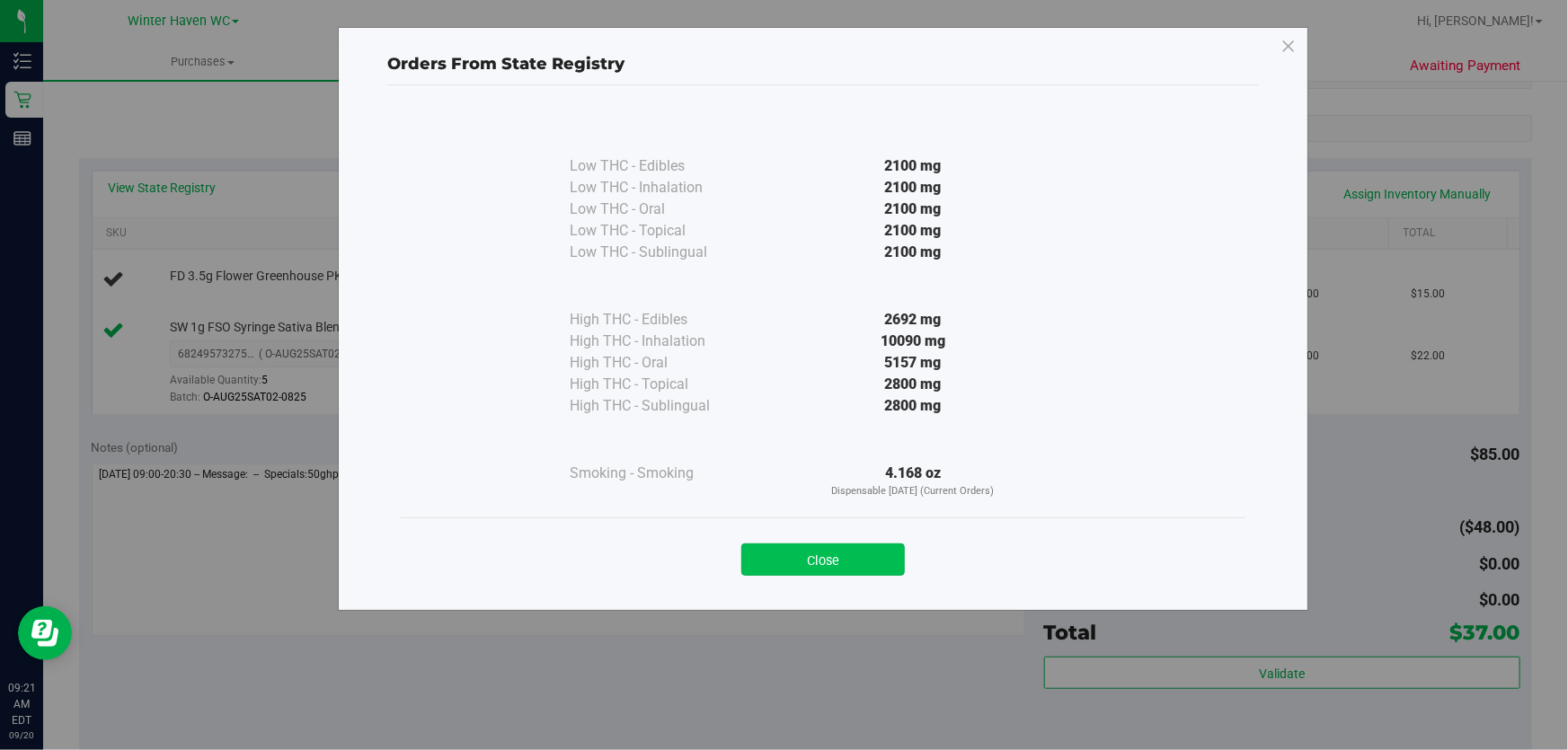
click at [844, 568] on button "Close" at bounding box center [823, 560] width 164 height 32
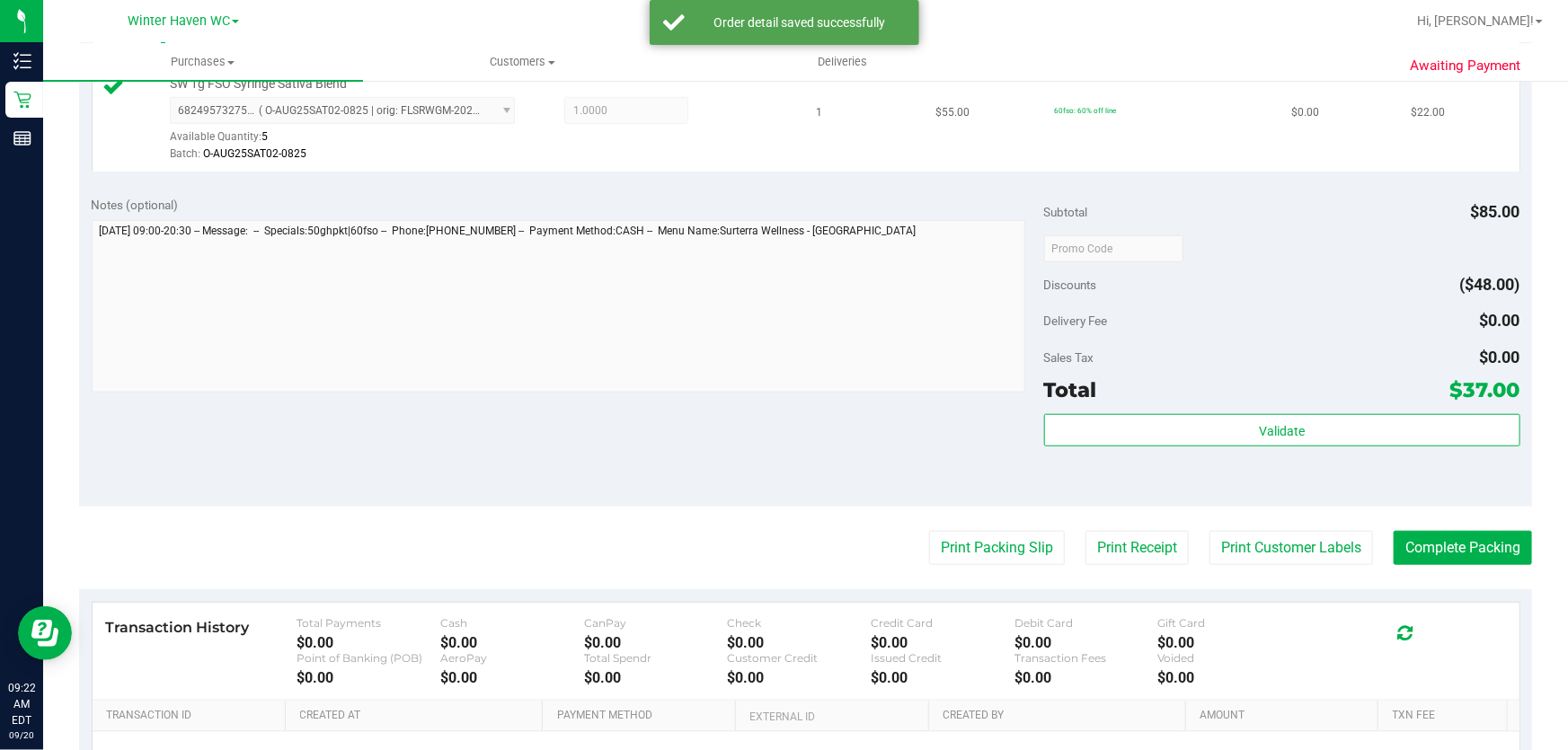
scroll to position [819, 0]
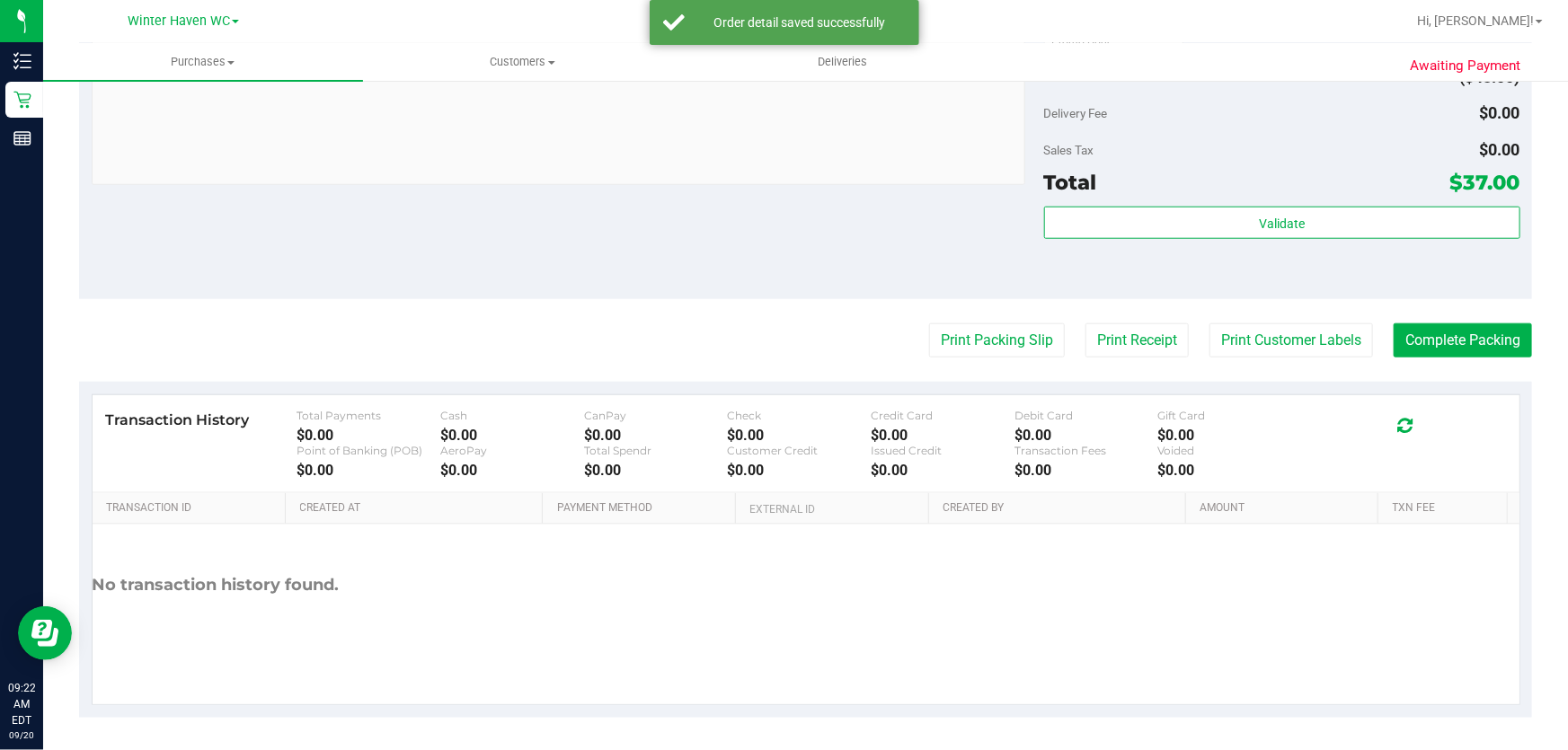
click at [1176, 142] on div "Sales Tax $0.00" at bounding box center [1281, 149] width 476 height 32
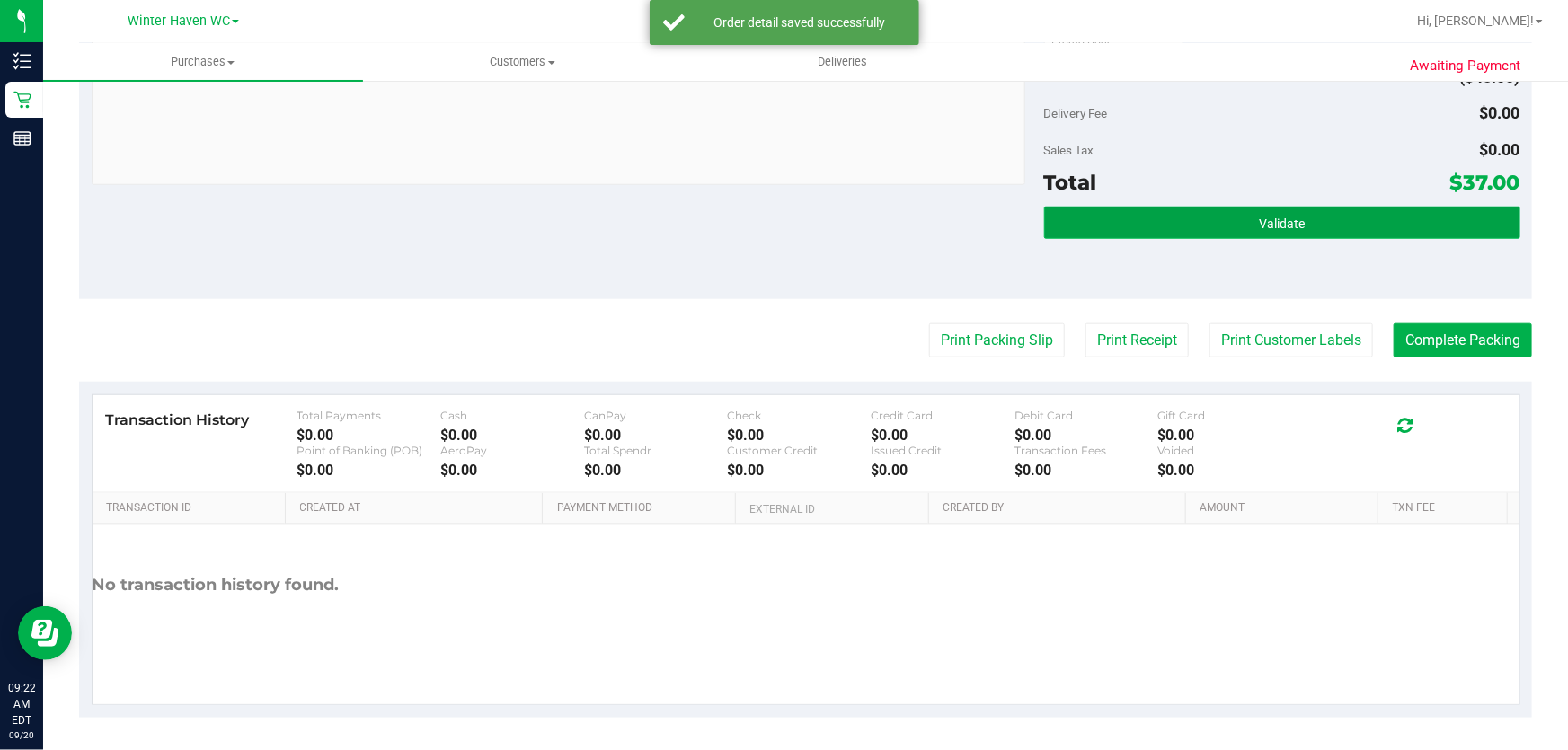
click at [1166, 217] on button "Validate" at bounding box center [1281, 222] width 476 height 32
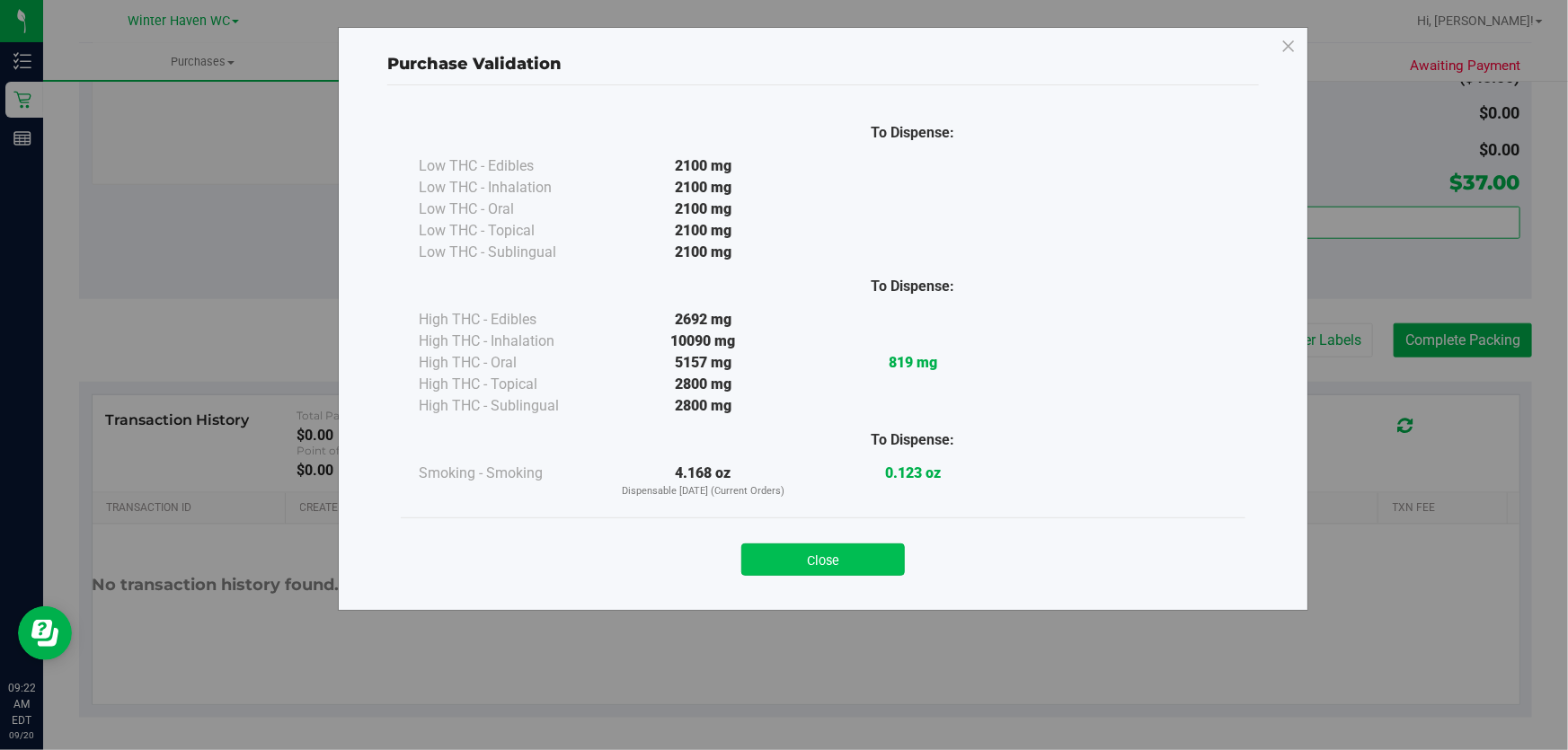
click at [808, 556] on button "Close" at bounding box center [823, 560] width 164 height 32
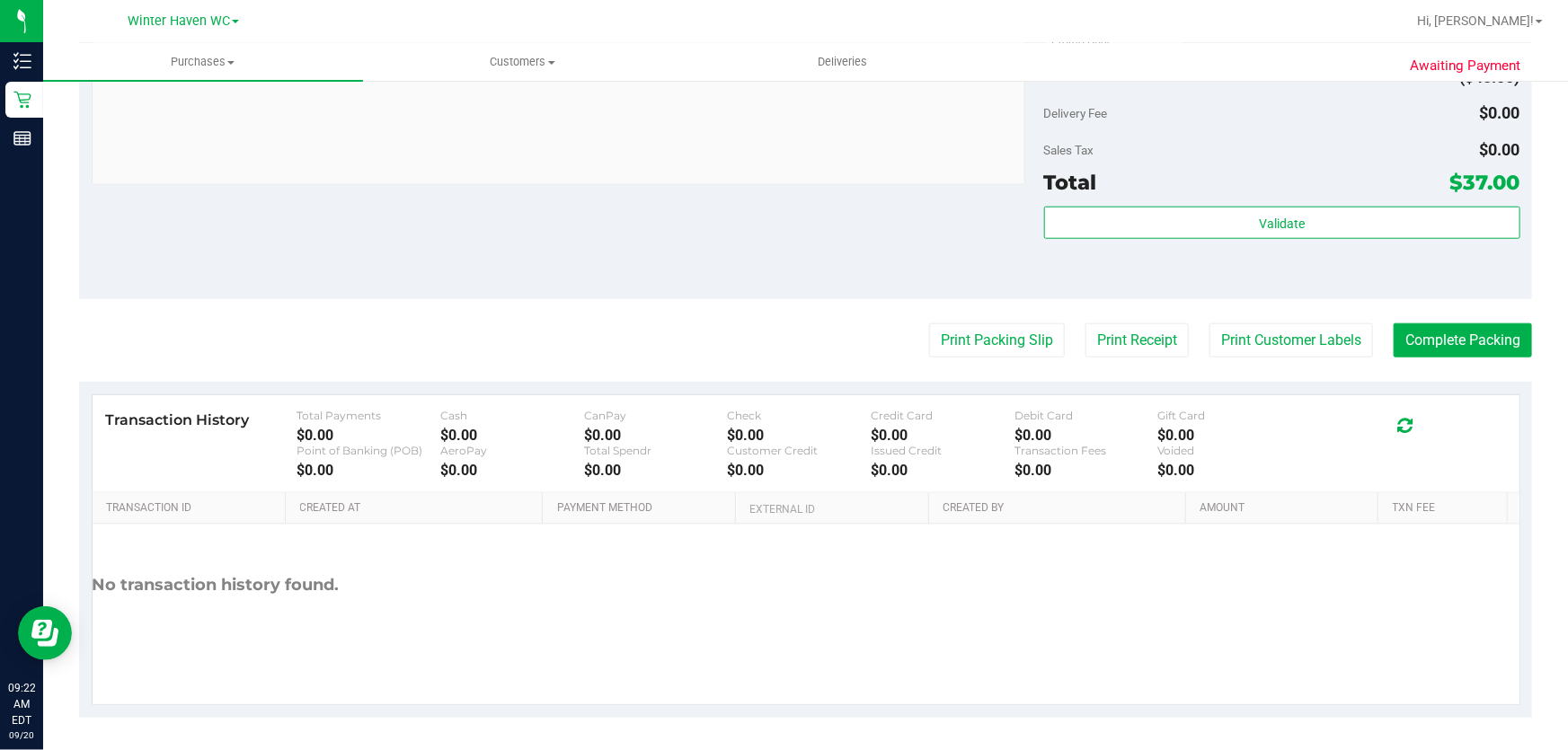
click at [973, 337] on button "Print Packing Slip" at bounding box center [997, 340] width 135 height 34
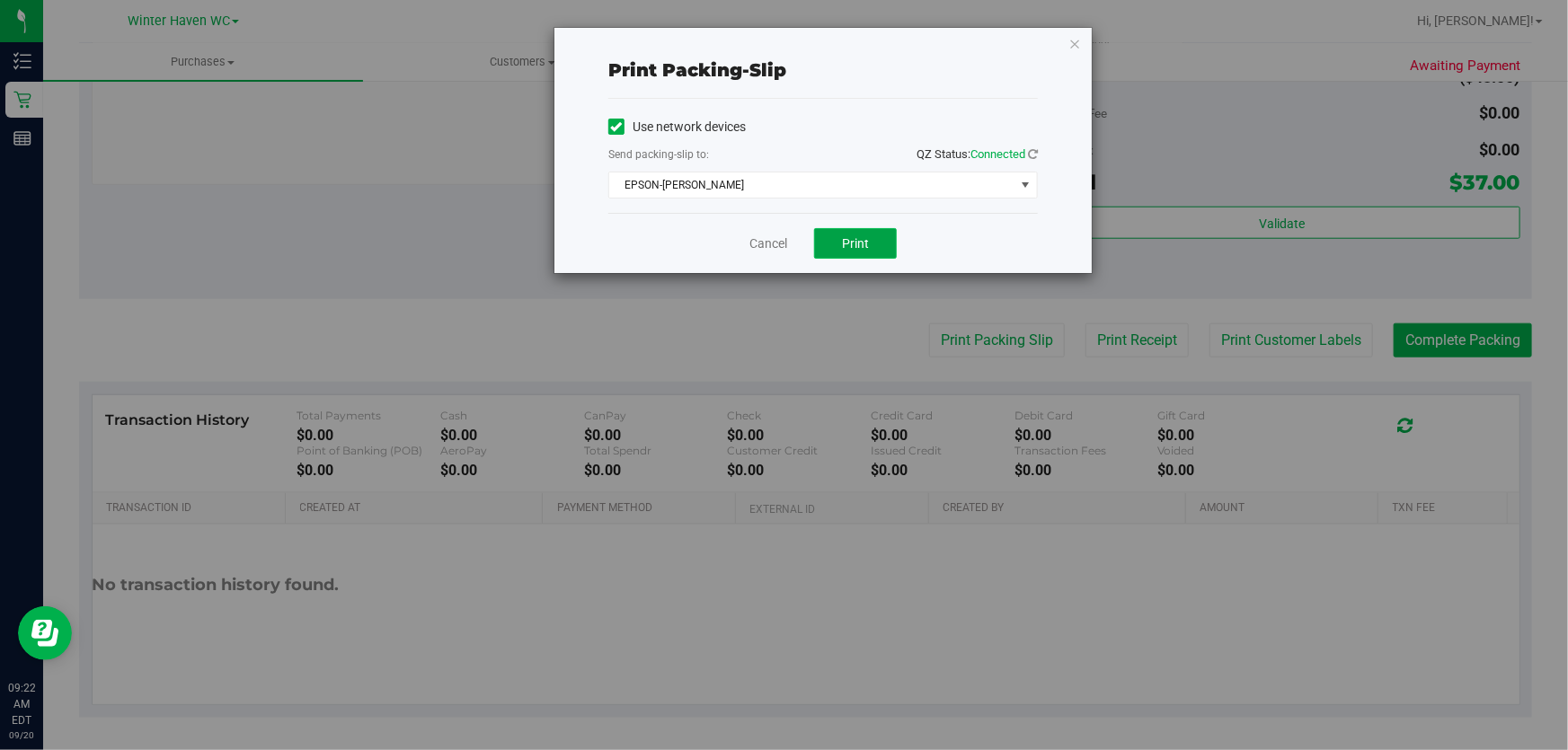
click at [866, 242] on span "Print" at bounding box center [854, 243] width 27 height 15
click at [764, 242] on link "Cancel" at bounding box center [768, 243] width 37 height 19
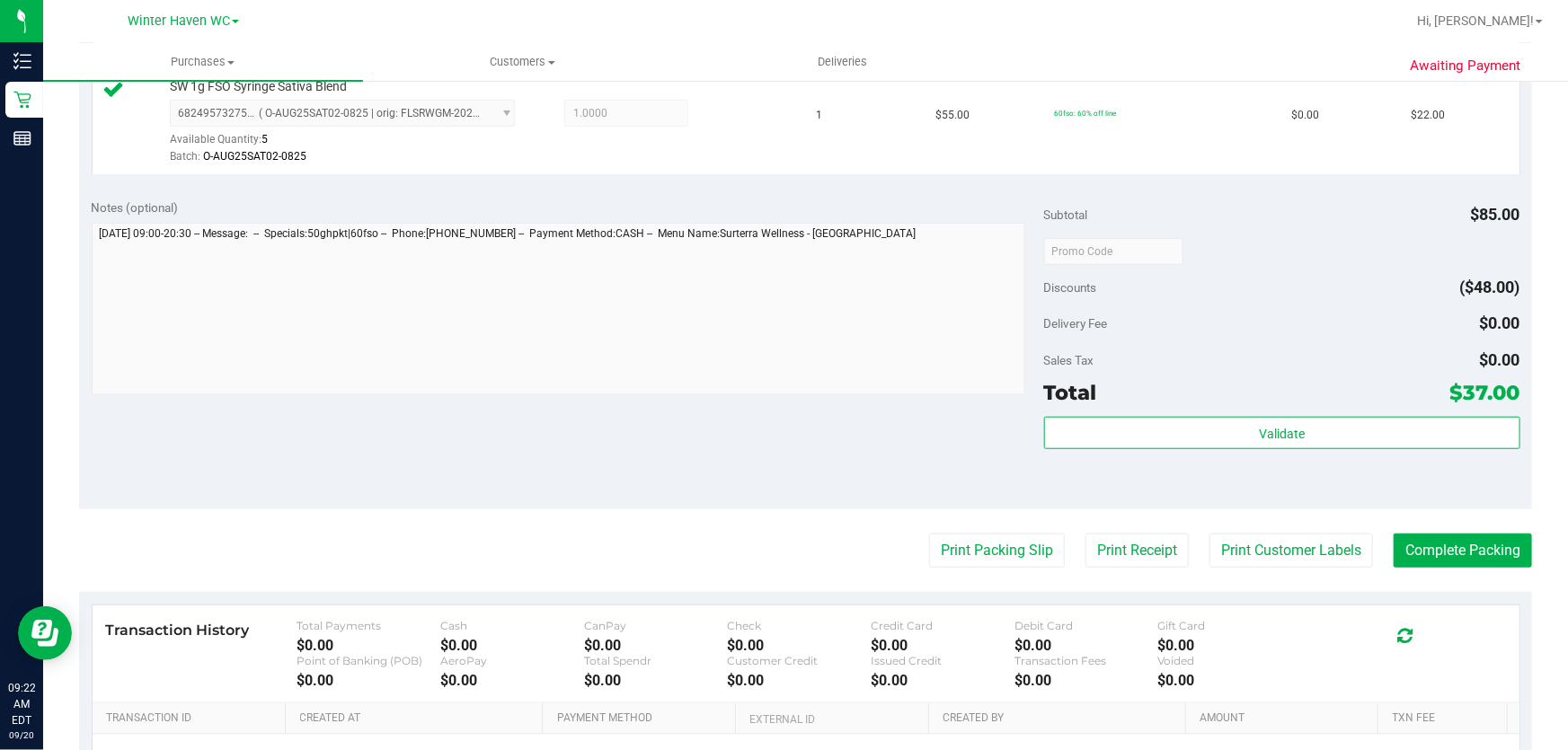
scroll to position [611, 0]
click at [1481, 558] on button "Complete Packing" at bounding box center [1462, 549] width 138 height 34
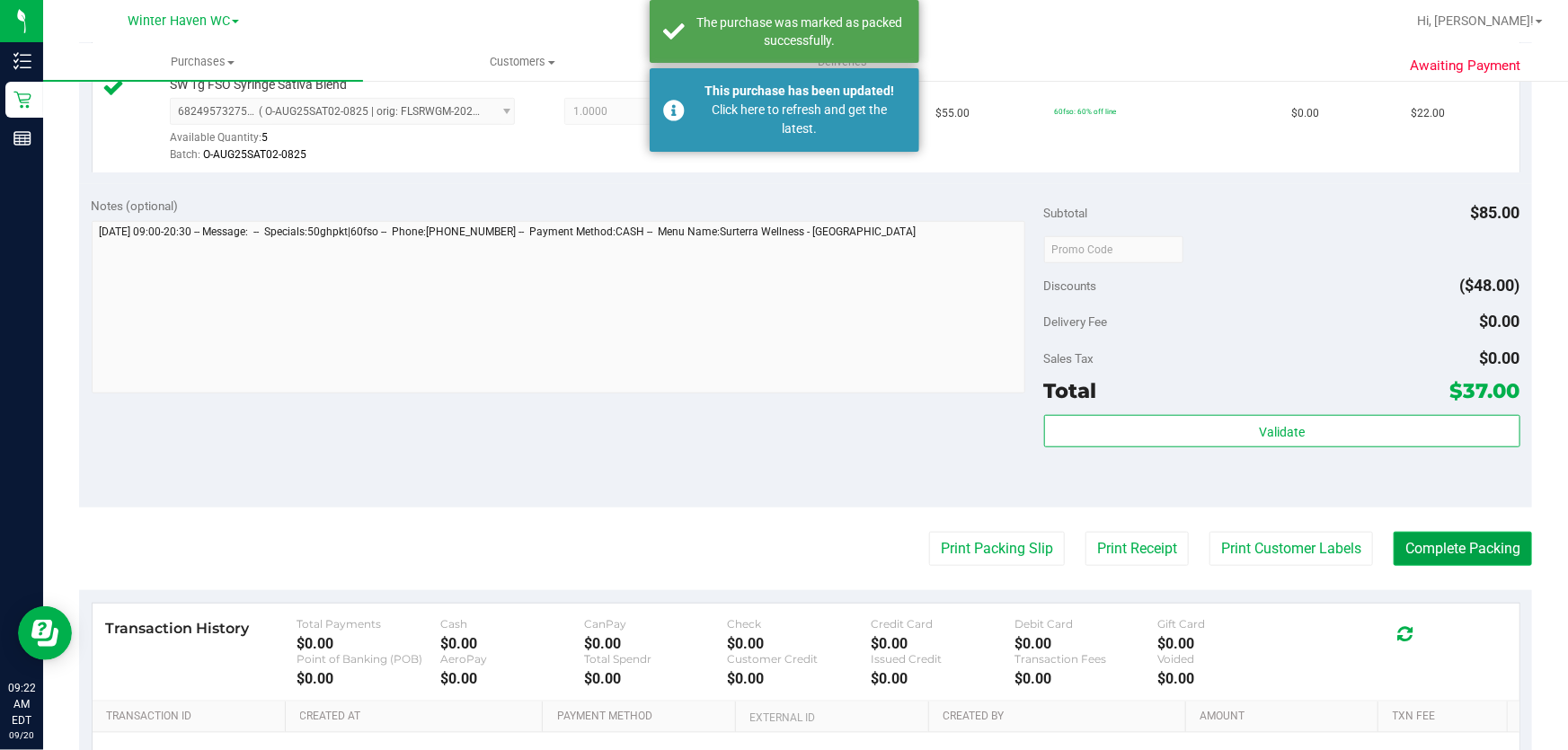
click at [1470, 551] on button "Complete Packing" at bounding box center [1462, 549] width 138 height 34
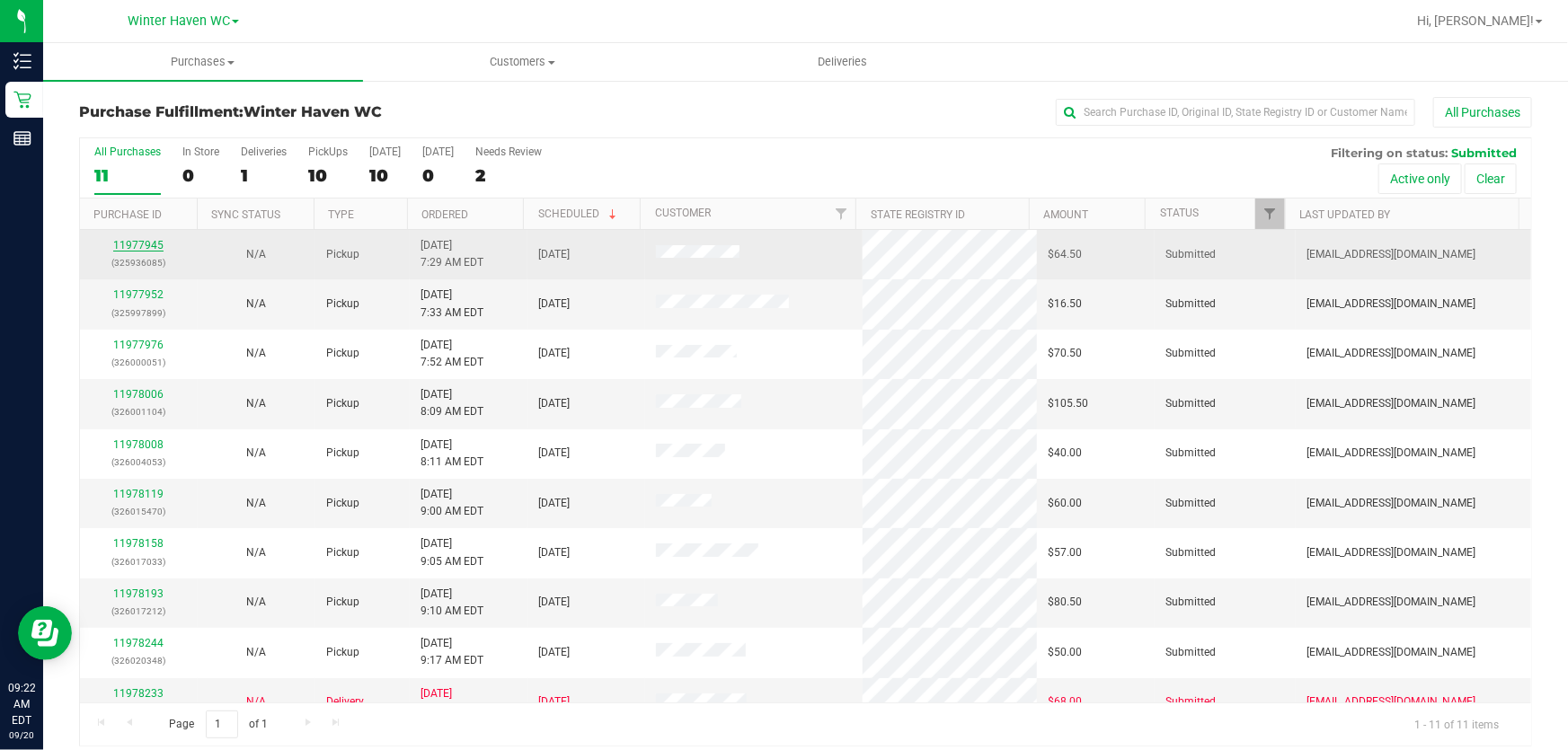
click at [153, 246] on link "11977945" at bounding box center [137, 244] width 50 height 13
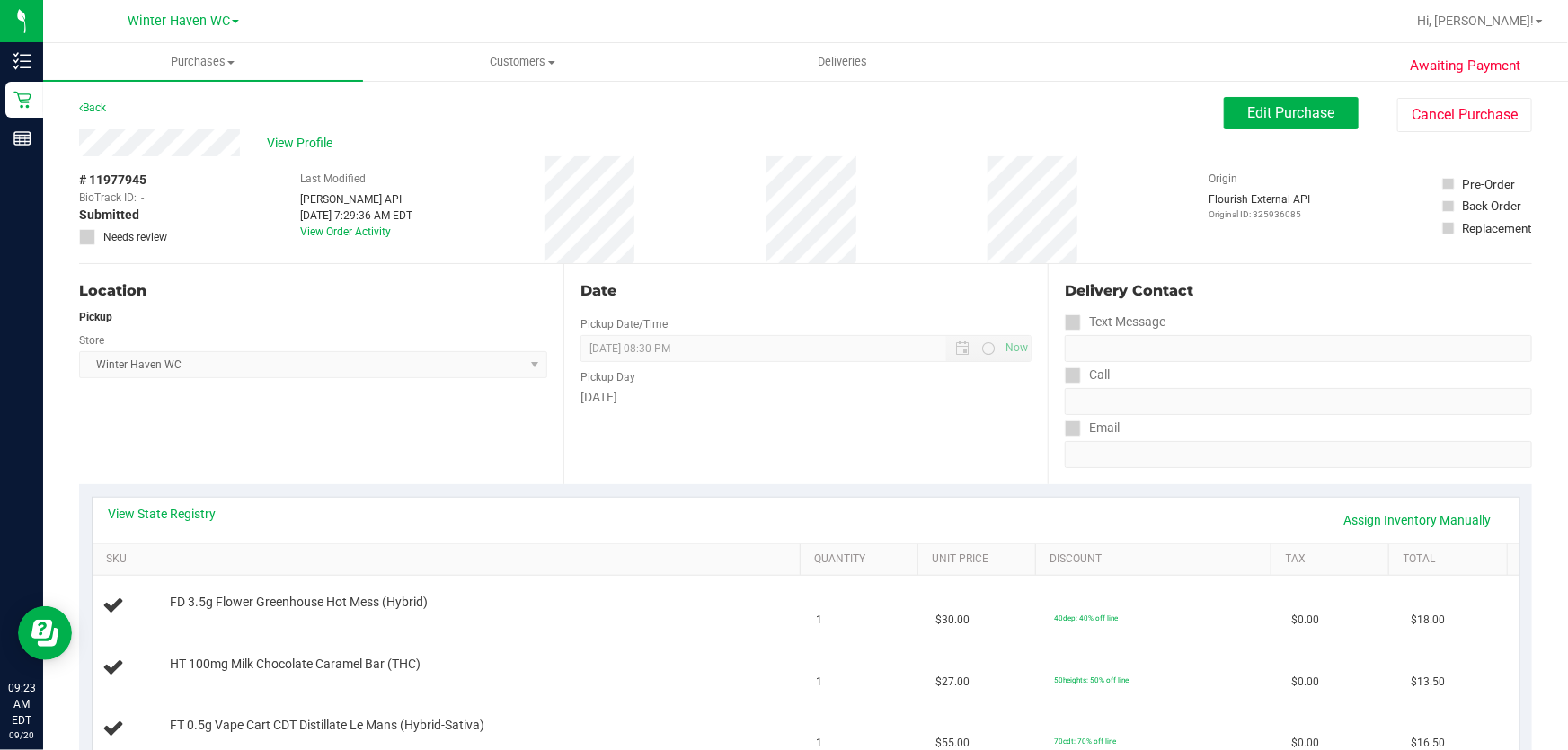
click at [843, 264] on div "Date Pickup Date/Time [DATE] Now [DATE] 08:30 PM Now Pickup Day [DATE]" at bounding box center [805, 374] width 484 height 220
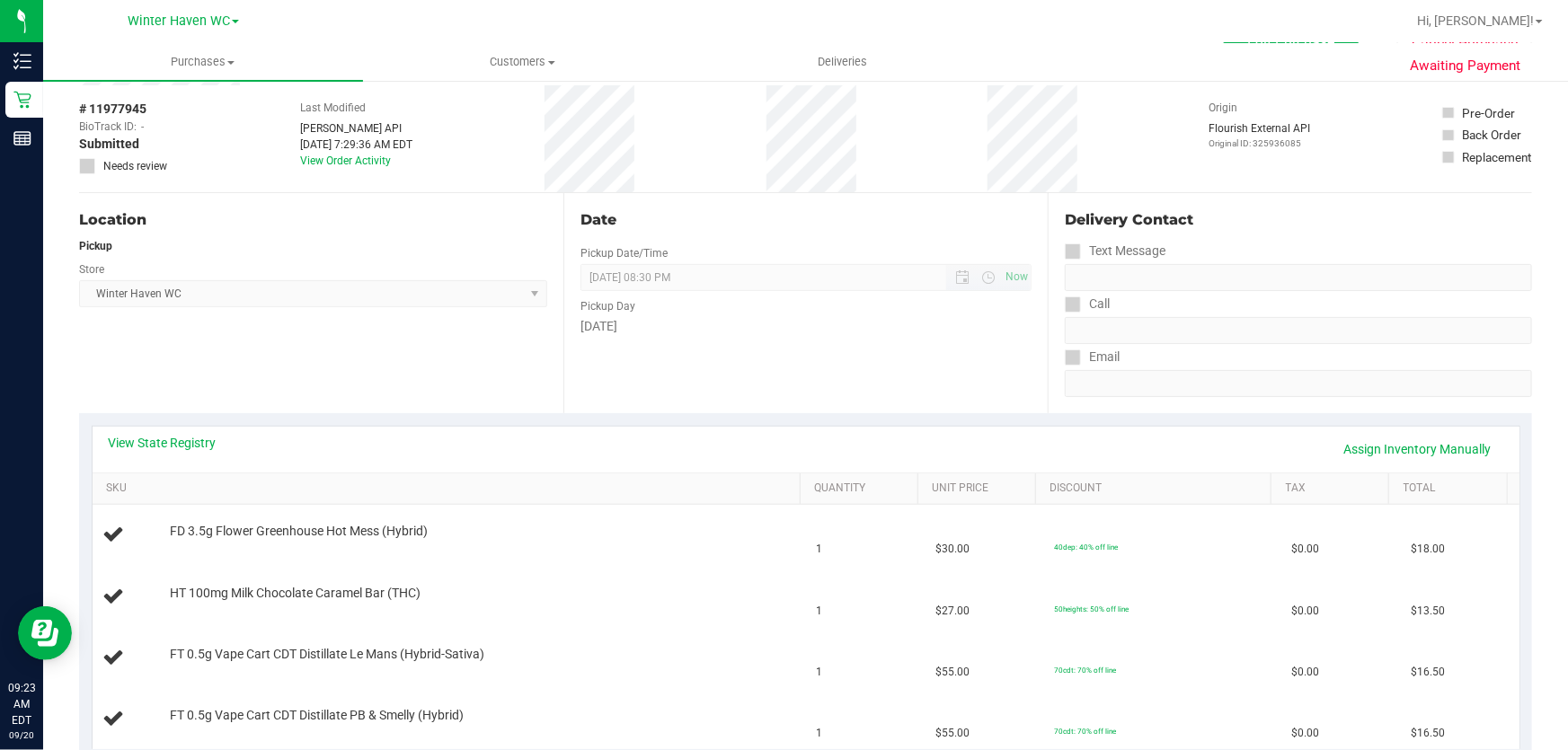
scroll to position [244, 0]
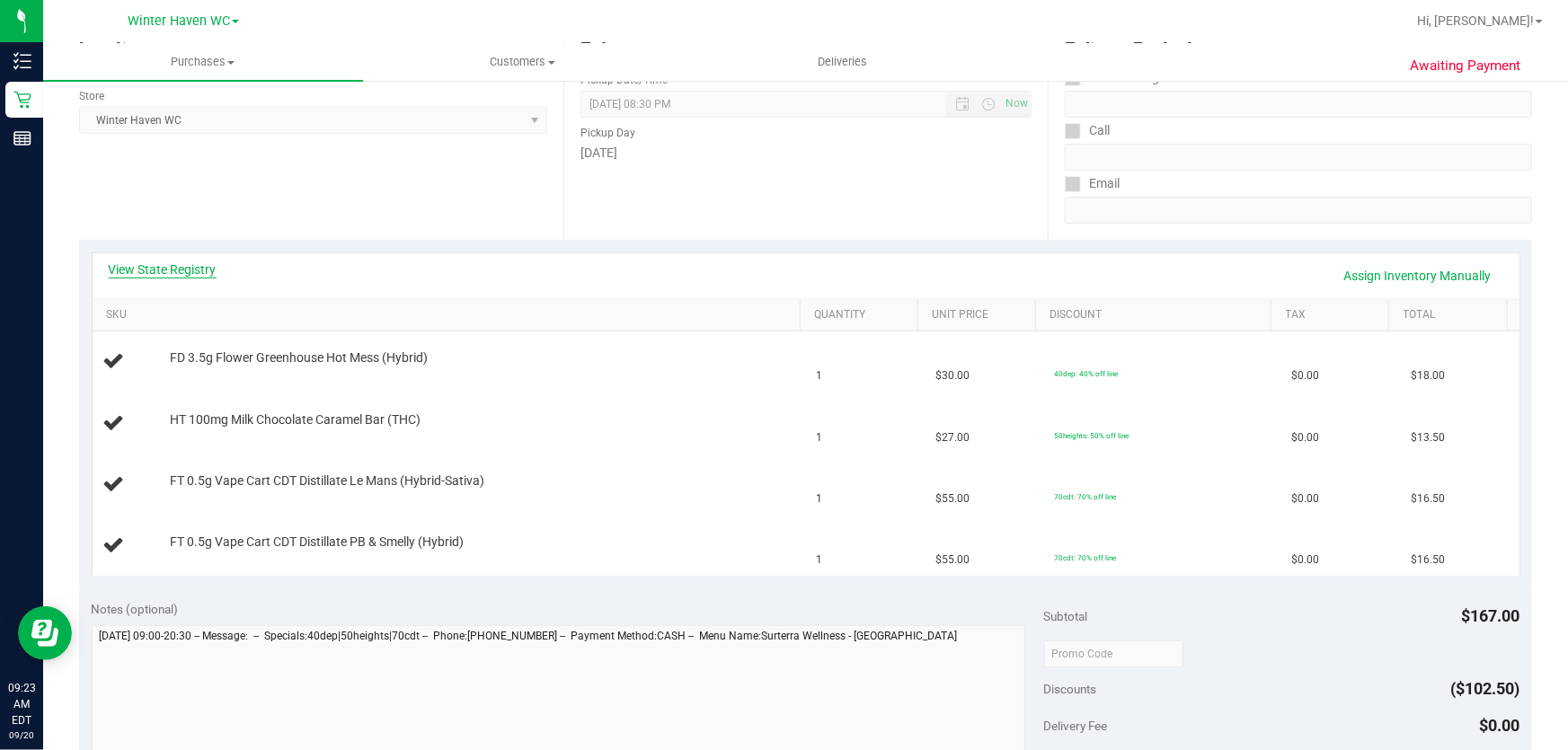
click at [189, 271] on link "View State Registry" at bounding box center [163, 269] width 108 height 18
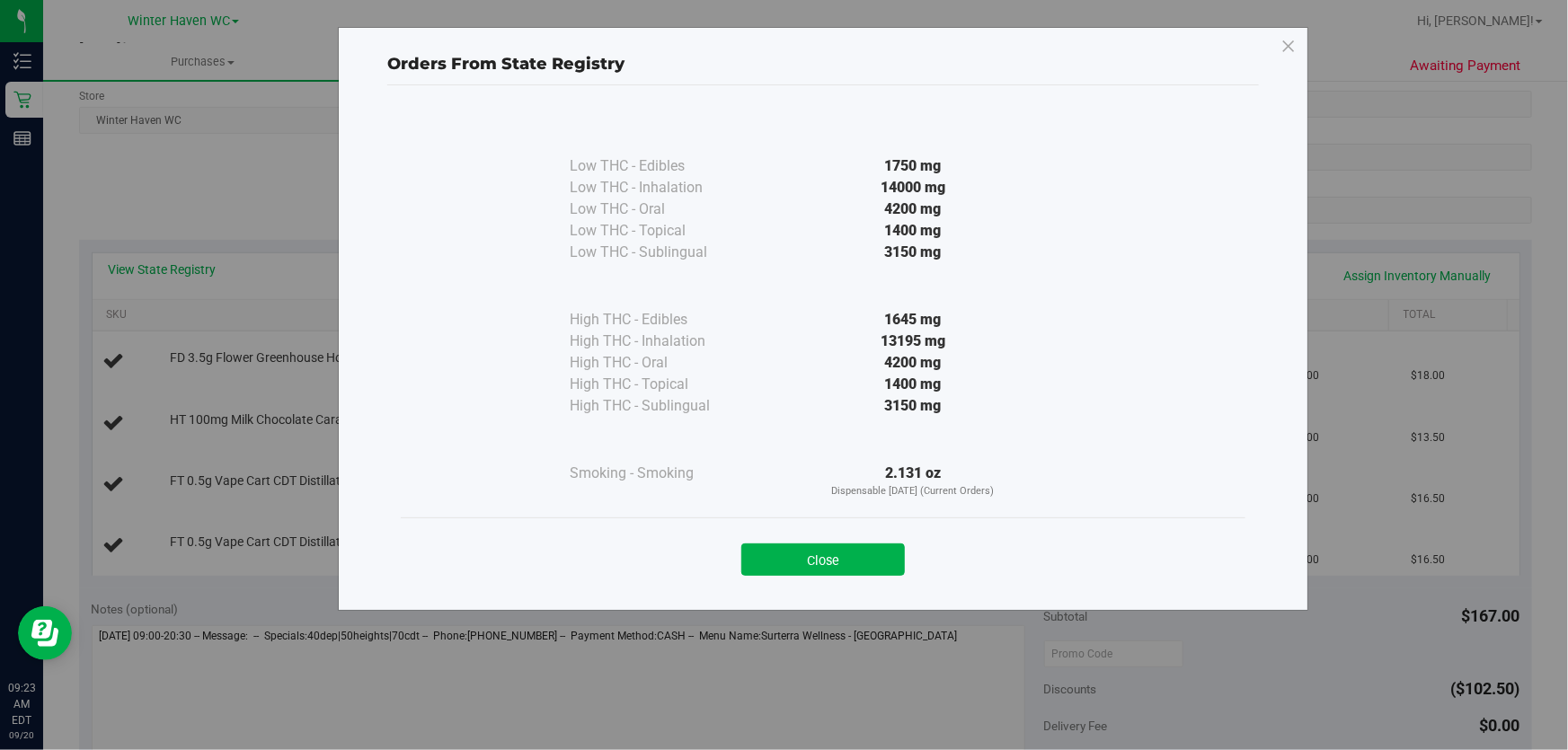
click at [825, 361] on div "4200 mg" at bounding box center [912, 363] width 327 height 22
click at [805, 551] on button "Close" at bounding box center [823, 560] width 164 height 32
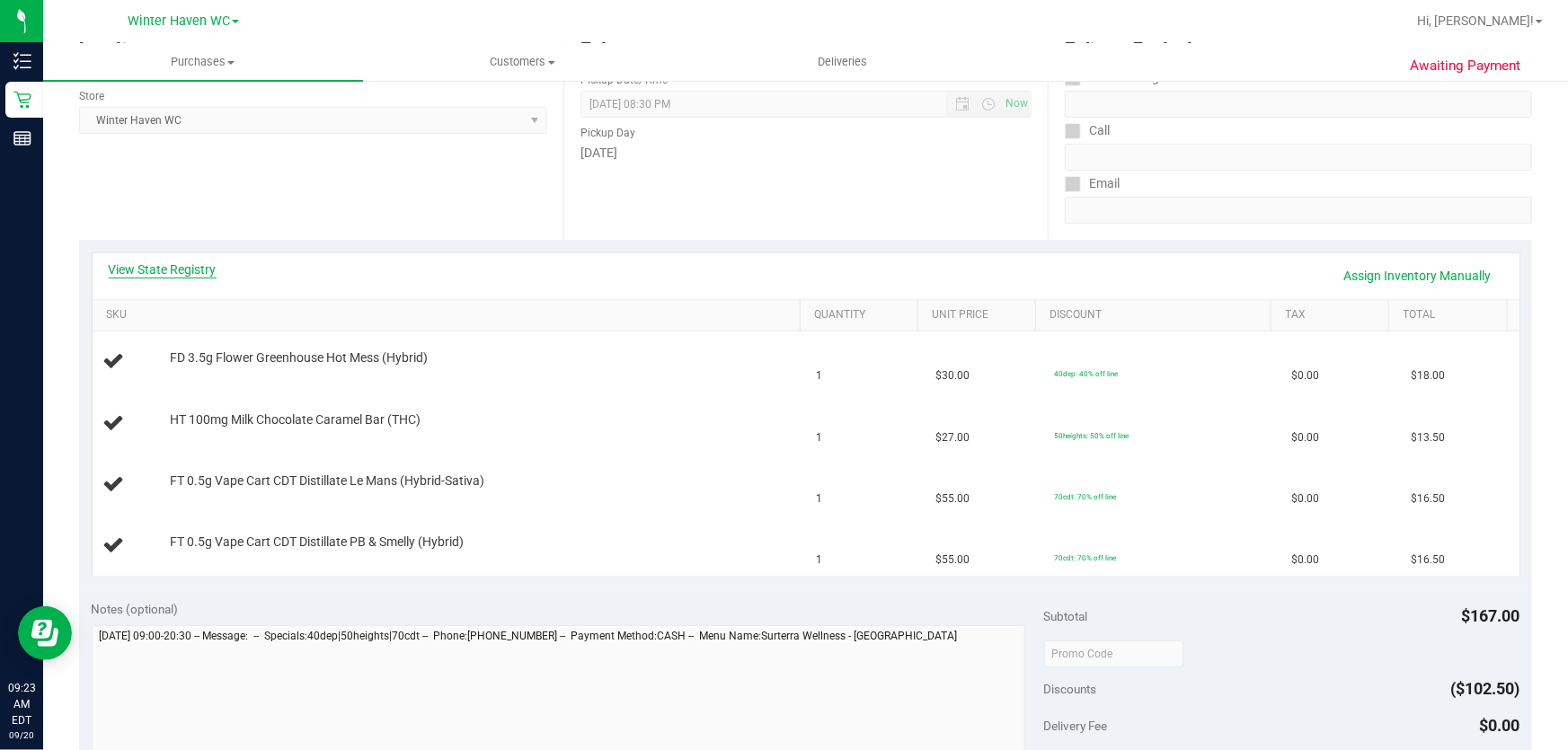
click at [183, 267] on link "View State Registry" at bounding box center [163, 269] width 108 height 18
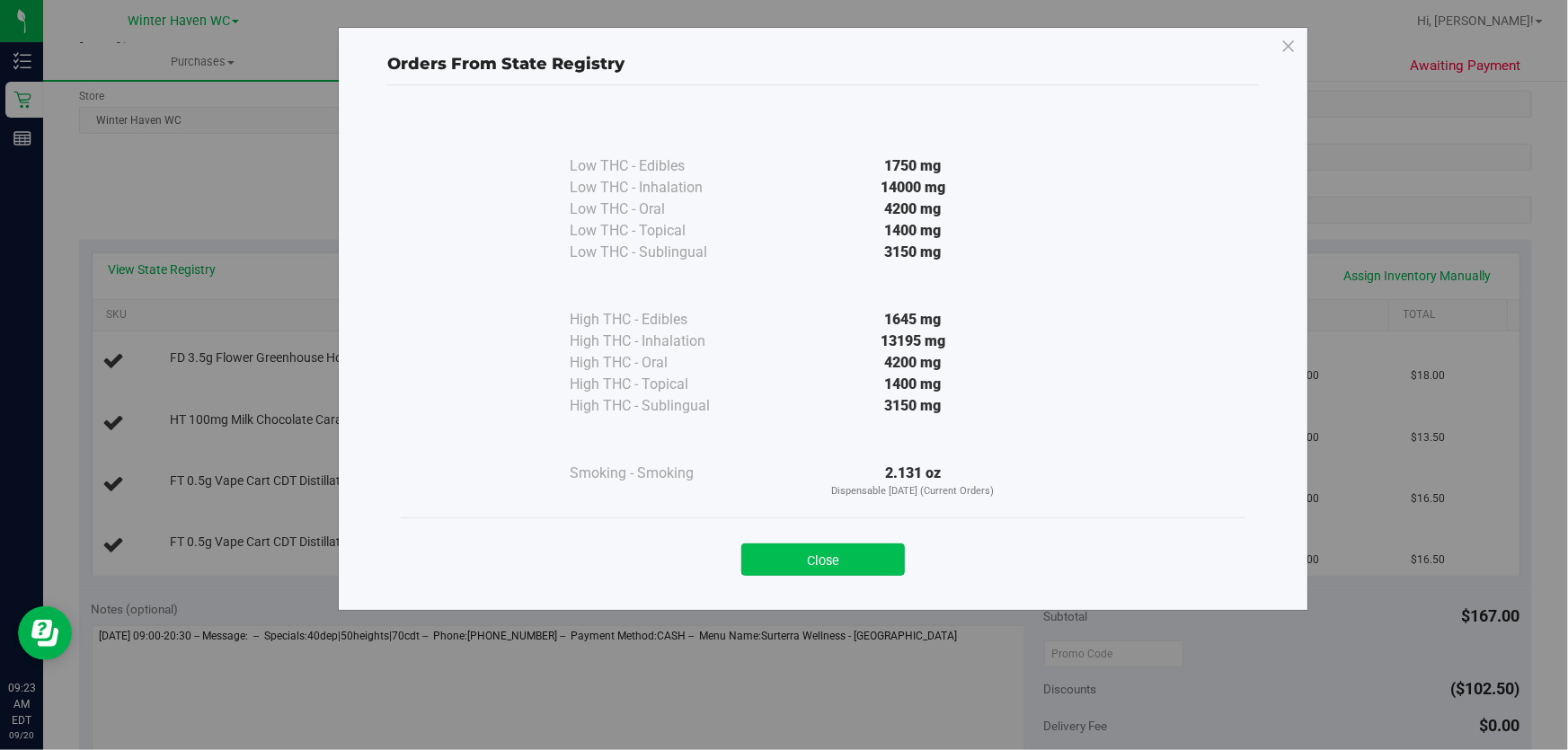
click at [781, 556] on button "Close" at bounding box center [823, 560] width 164 height 32
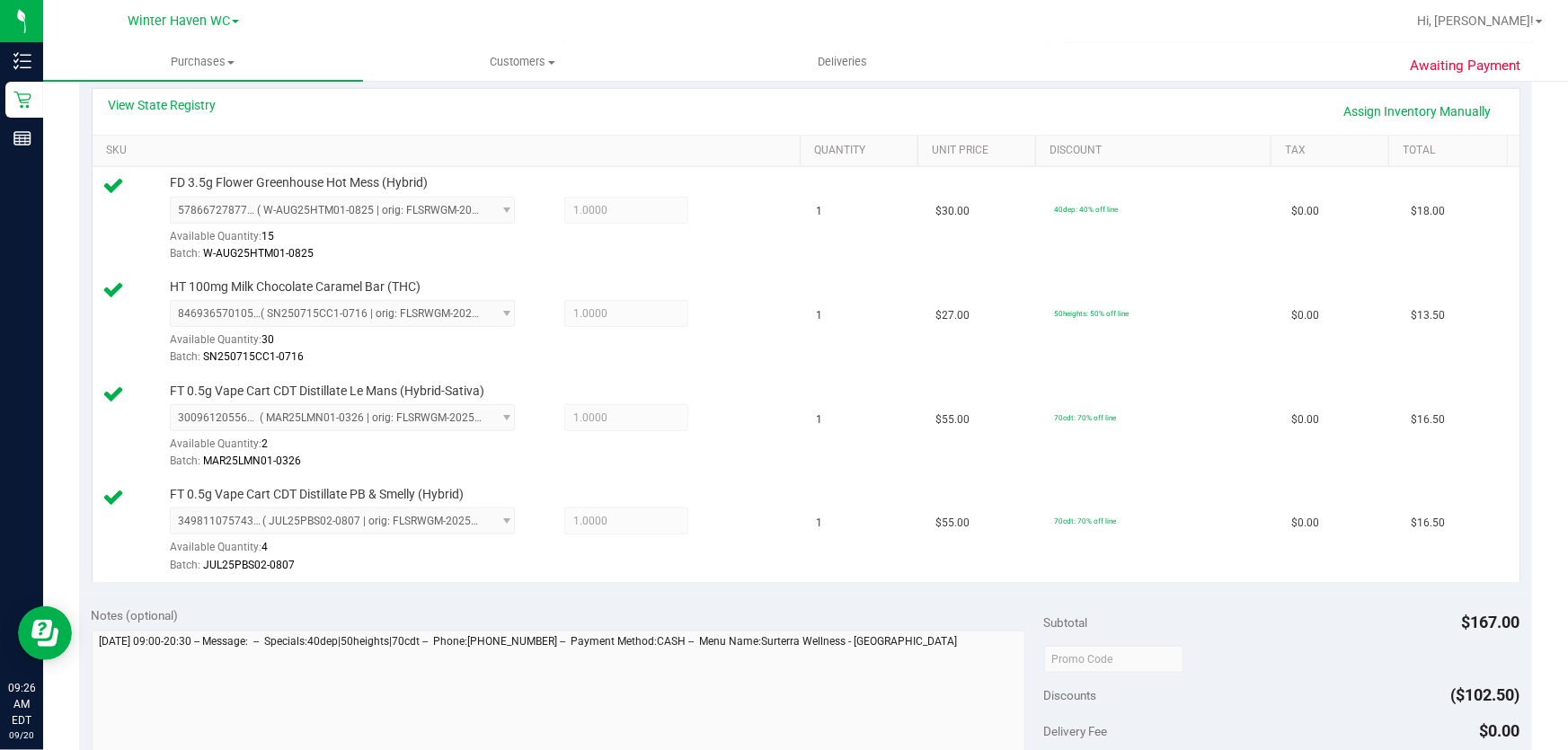
scroll to position [817, 0]
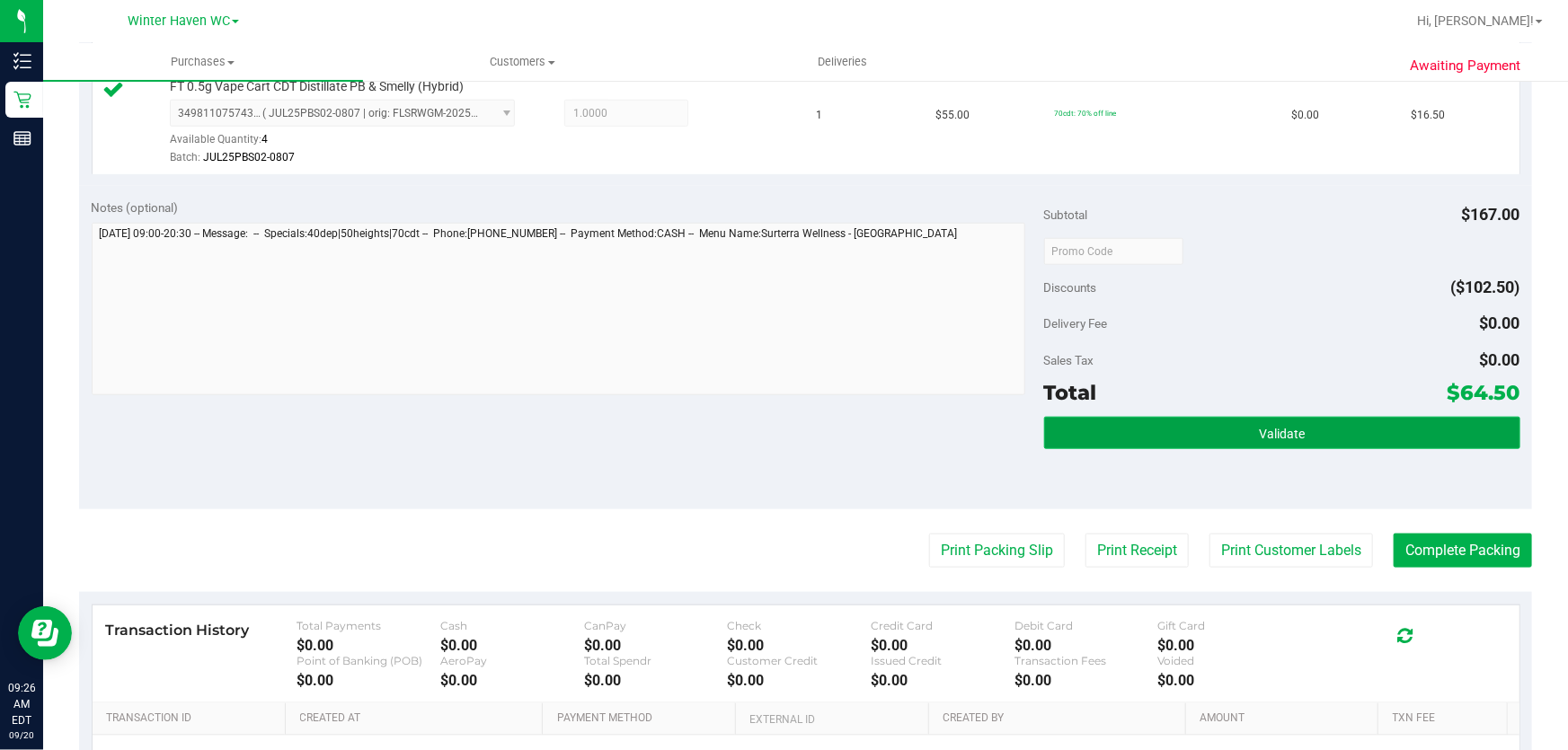
click at [1322, 424] on button "Validate" at bounding box center [1281, 433] width 476 height 32
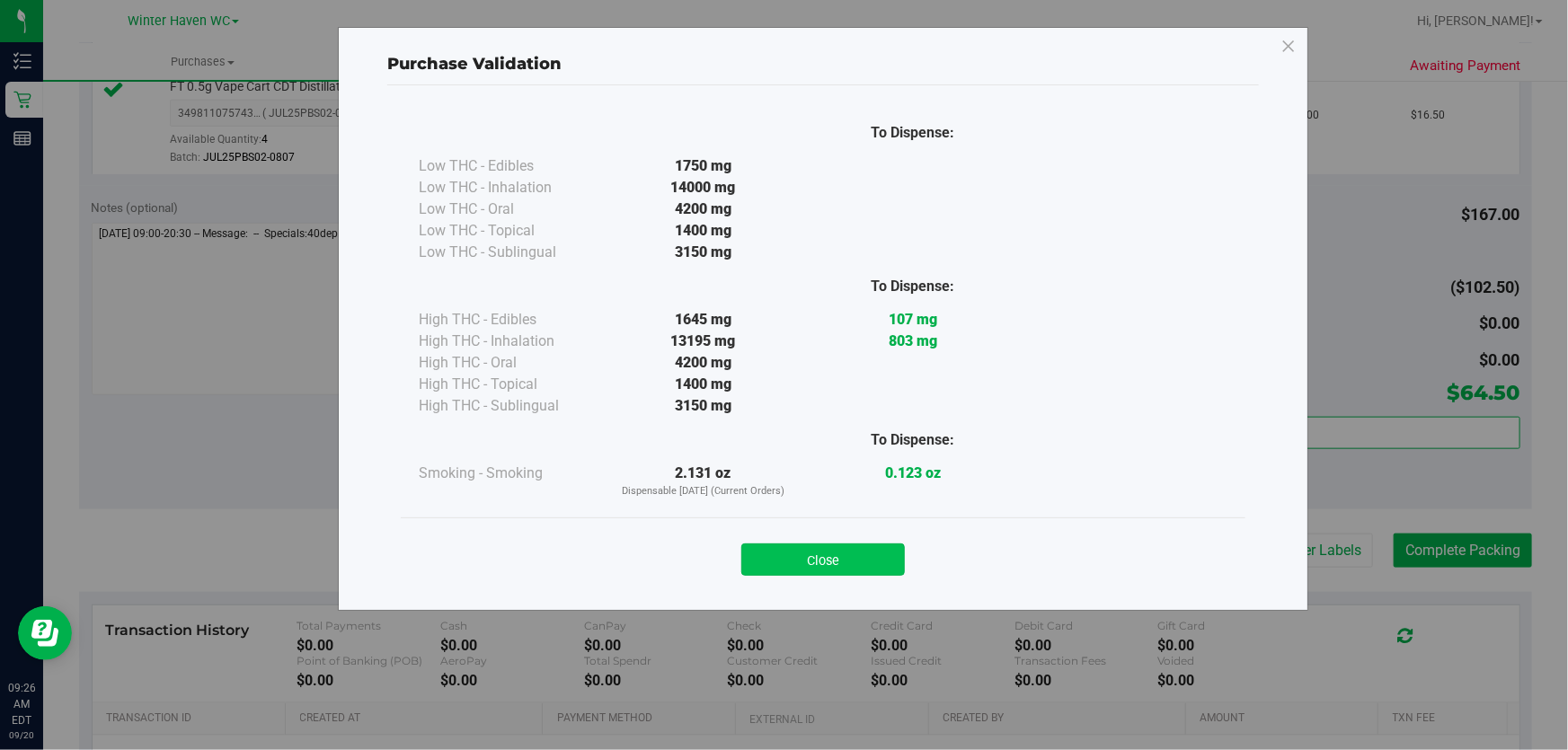
click at [872, 562] on button "Close" at bounding box center [823, 560] width 164 height 32
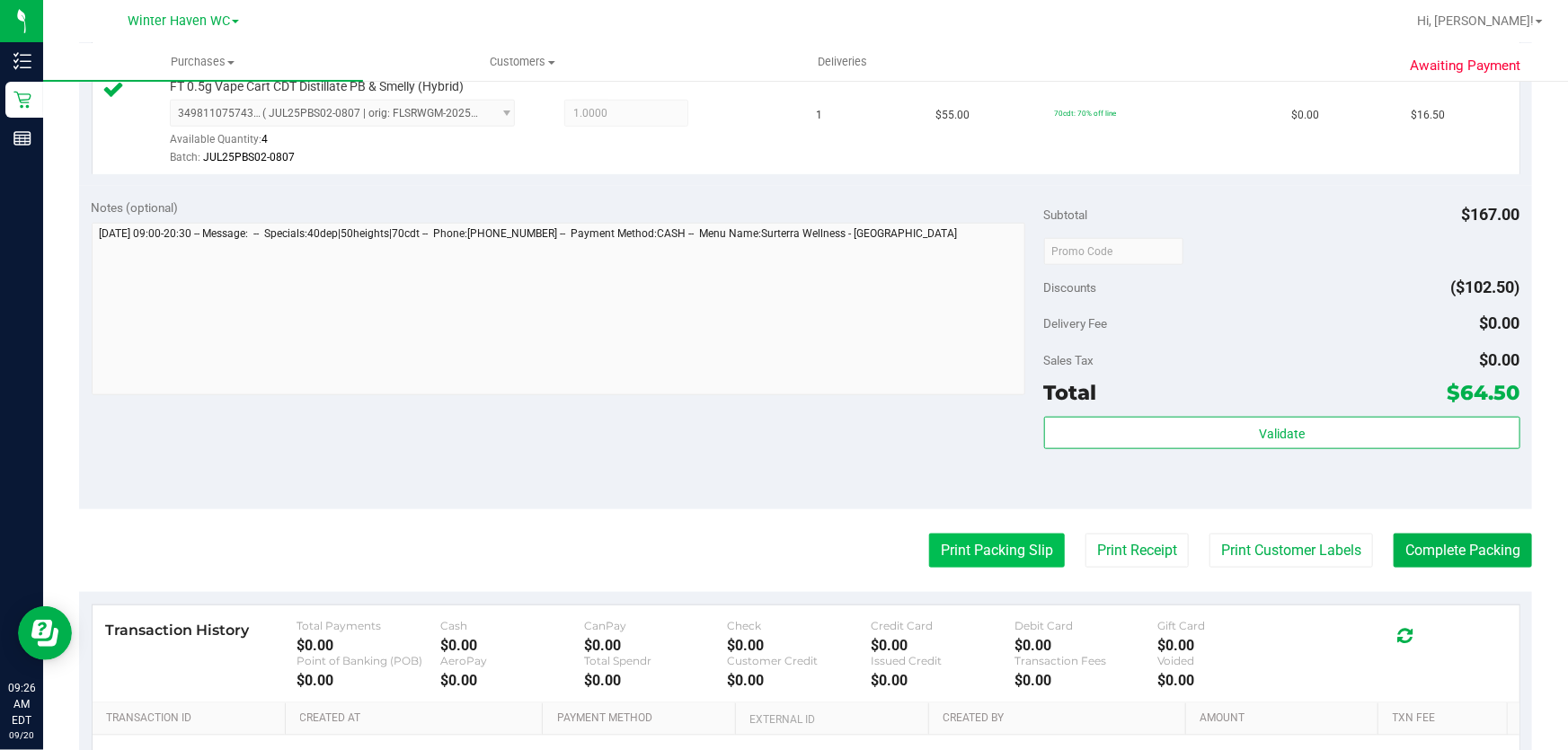
click at [960, 533] on button "Print Packing Slip" at bounding box center [997, 550] width 135 height 34
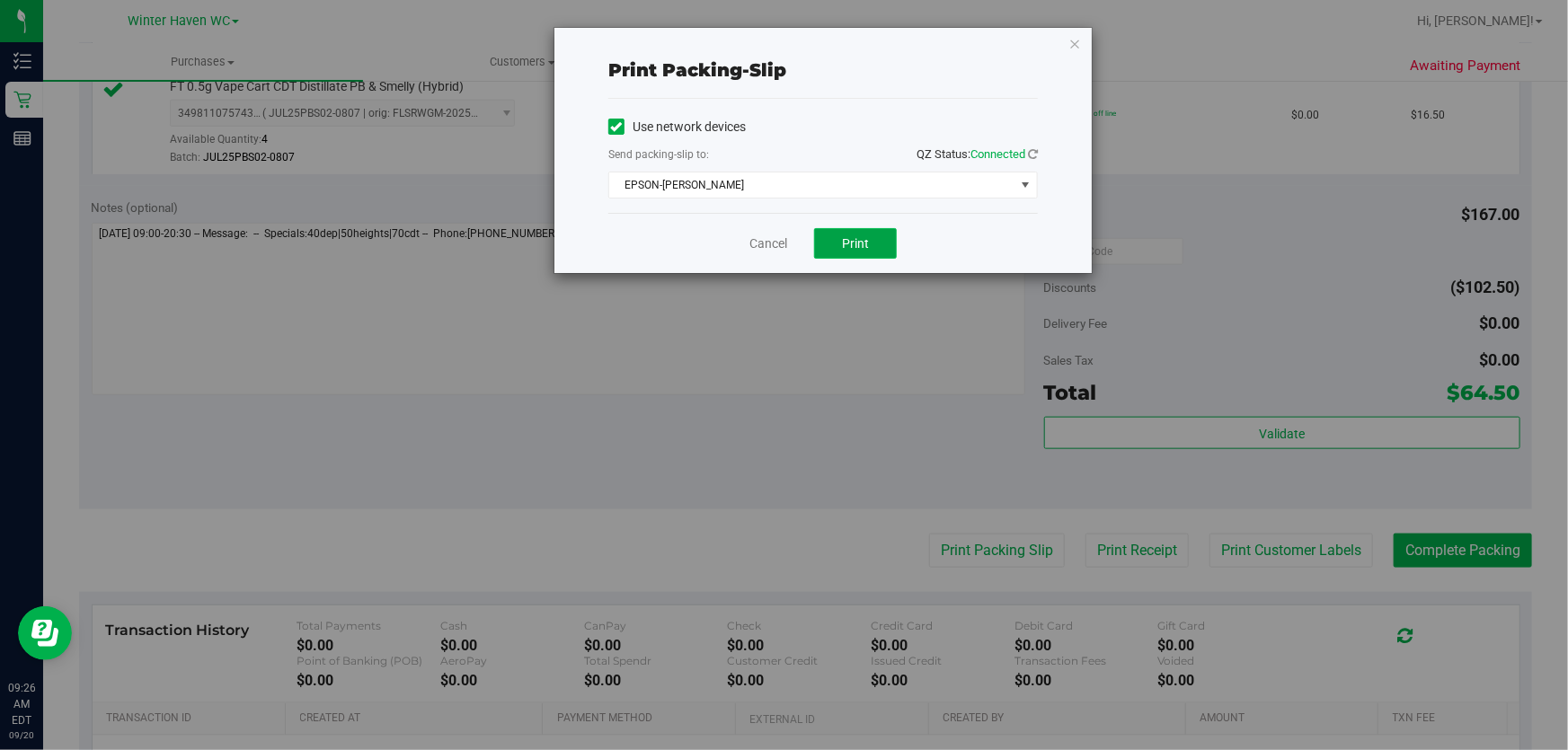
click at [872, 234] on button "Print" at bounding box center [855, 242] width 82 height 30
click at [764, 242] on link "Cancel" at bounding box center [768, 243] width 37 height 19
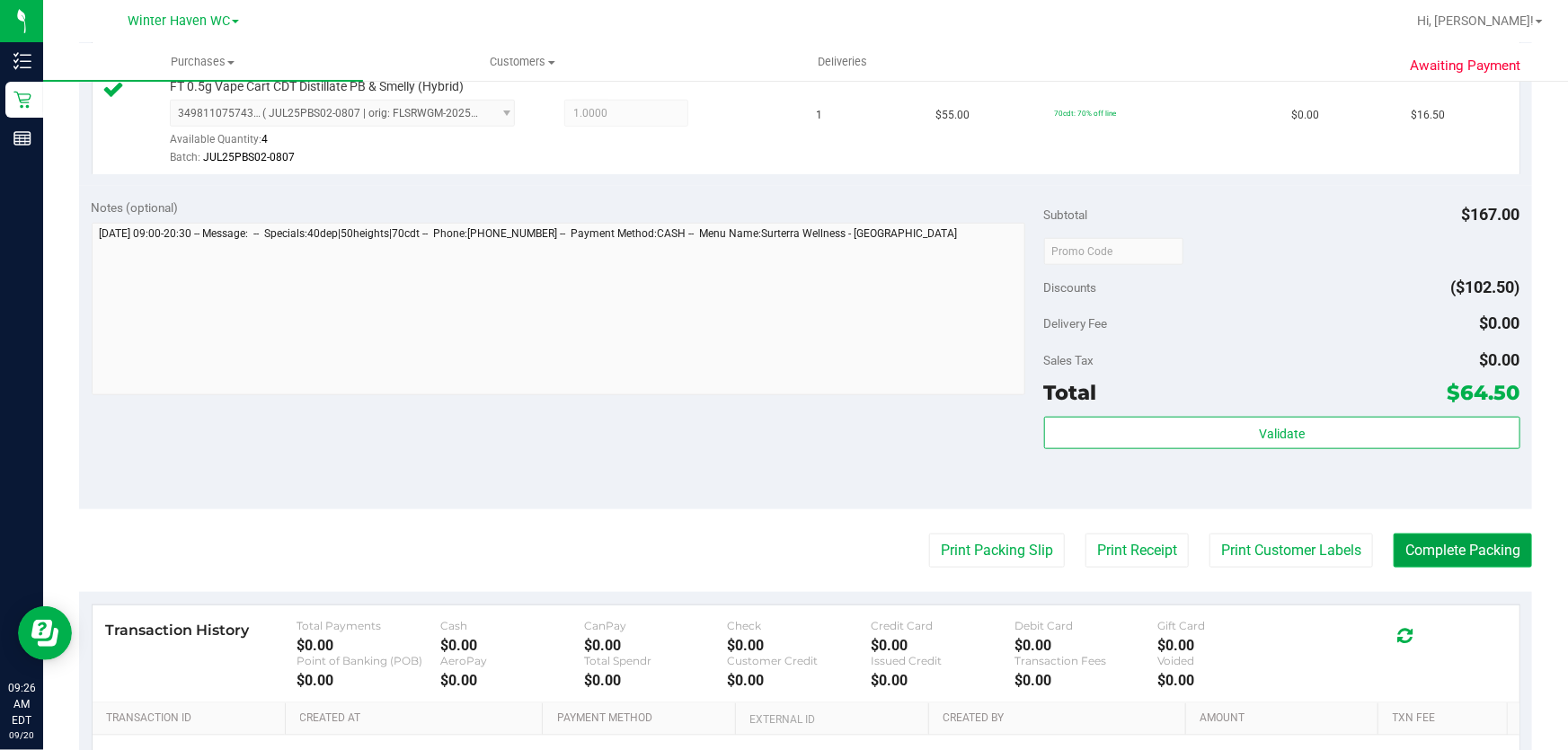
click at [1458, 539] on button "Complete Packing" at bounding box center [1462, 550] width 138 height 34
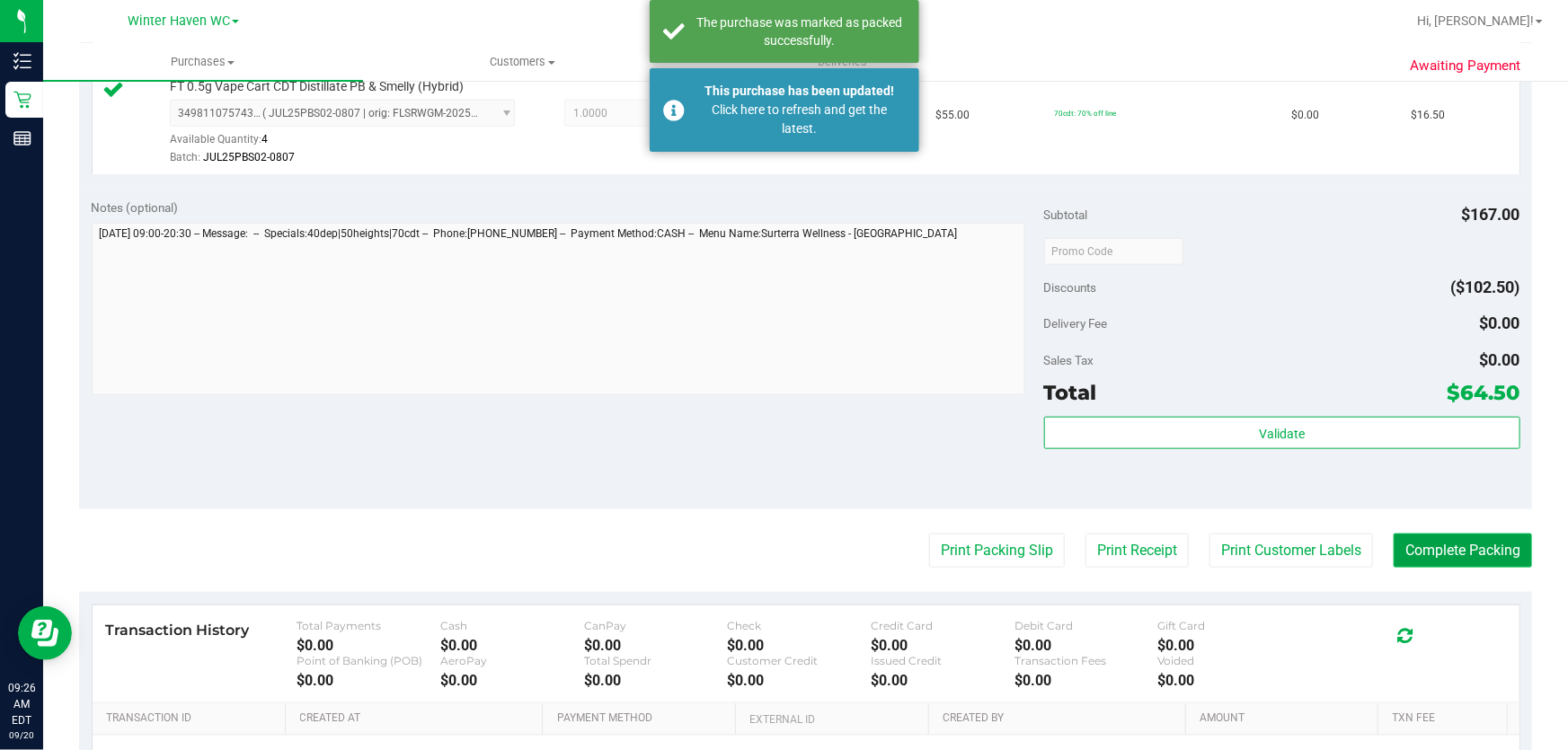
click at [1472, 536] on button "Complete Packing" at bounding box center [1462, 550] width 138 height 34
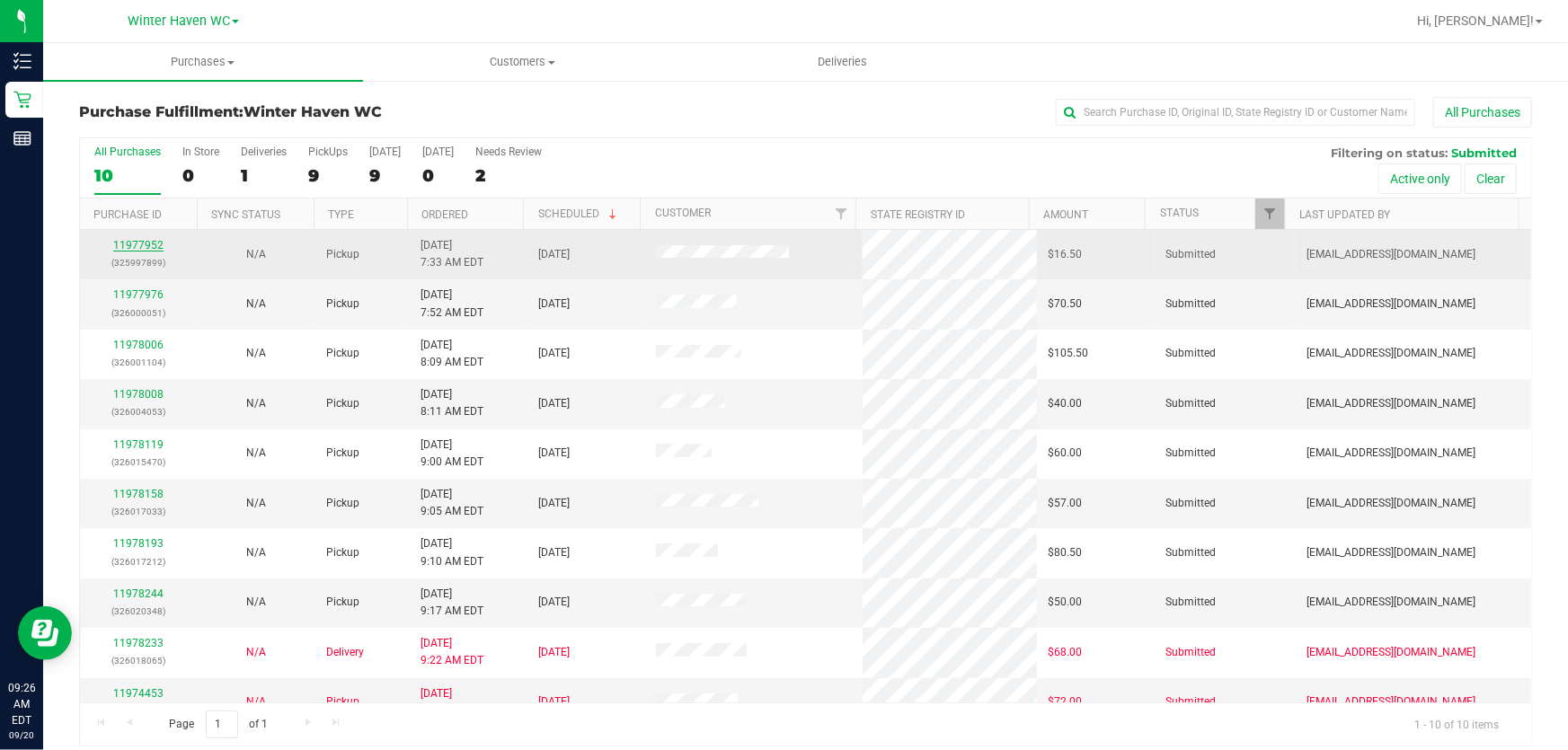
click at [140, 241] on link "11977952" at bounding box center [137, 244] width 50 height 13
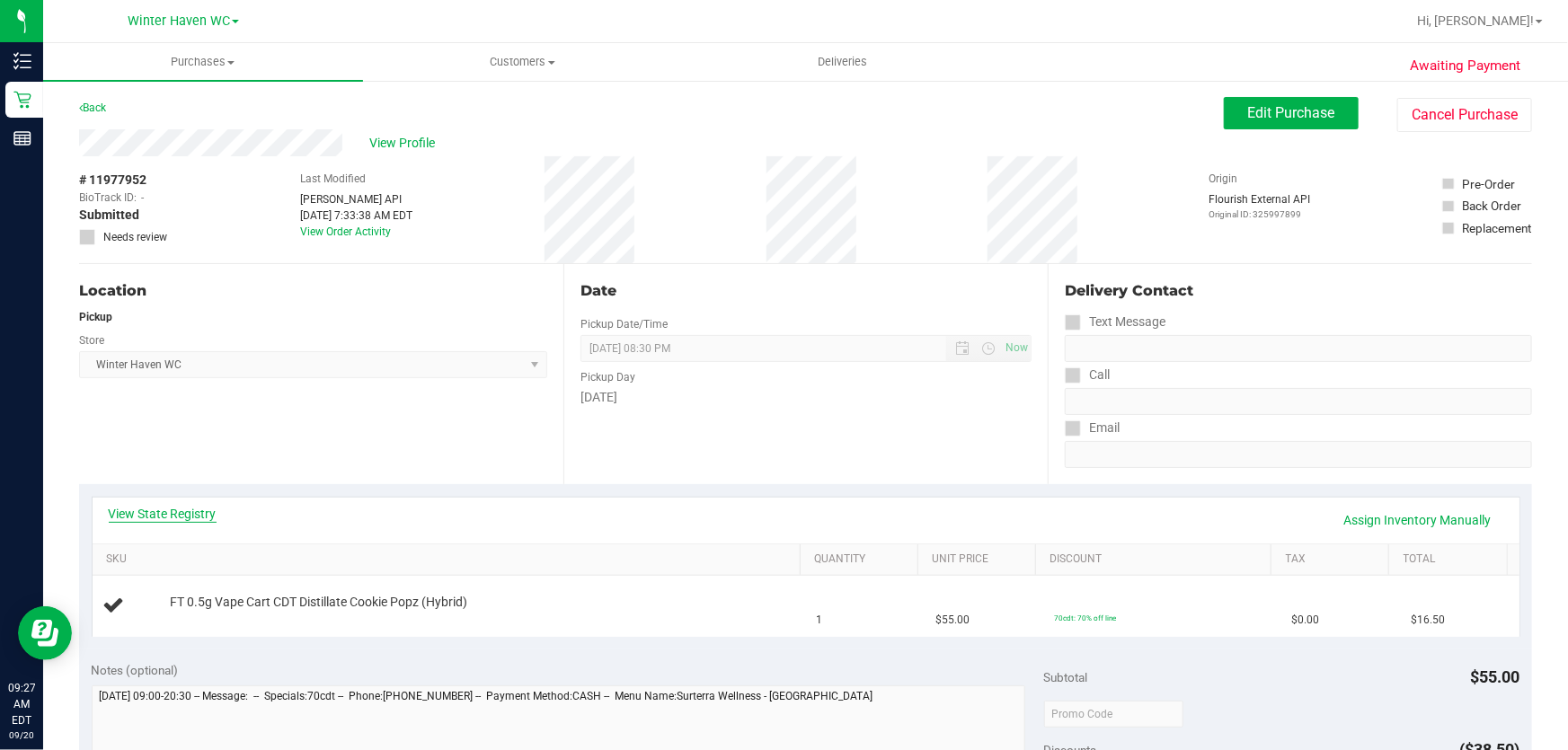
click at [190, 517] on link "View State Registry" at bounding box center [163, 513] width 108 height 18
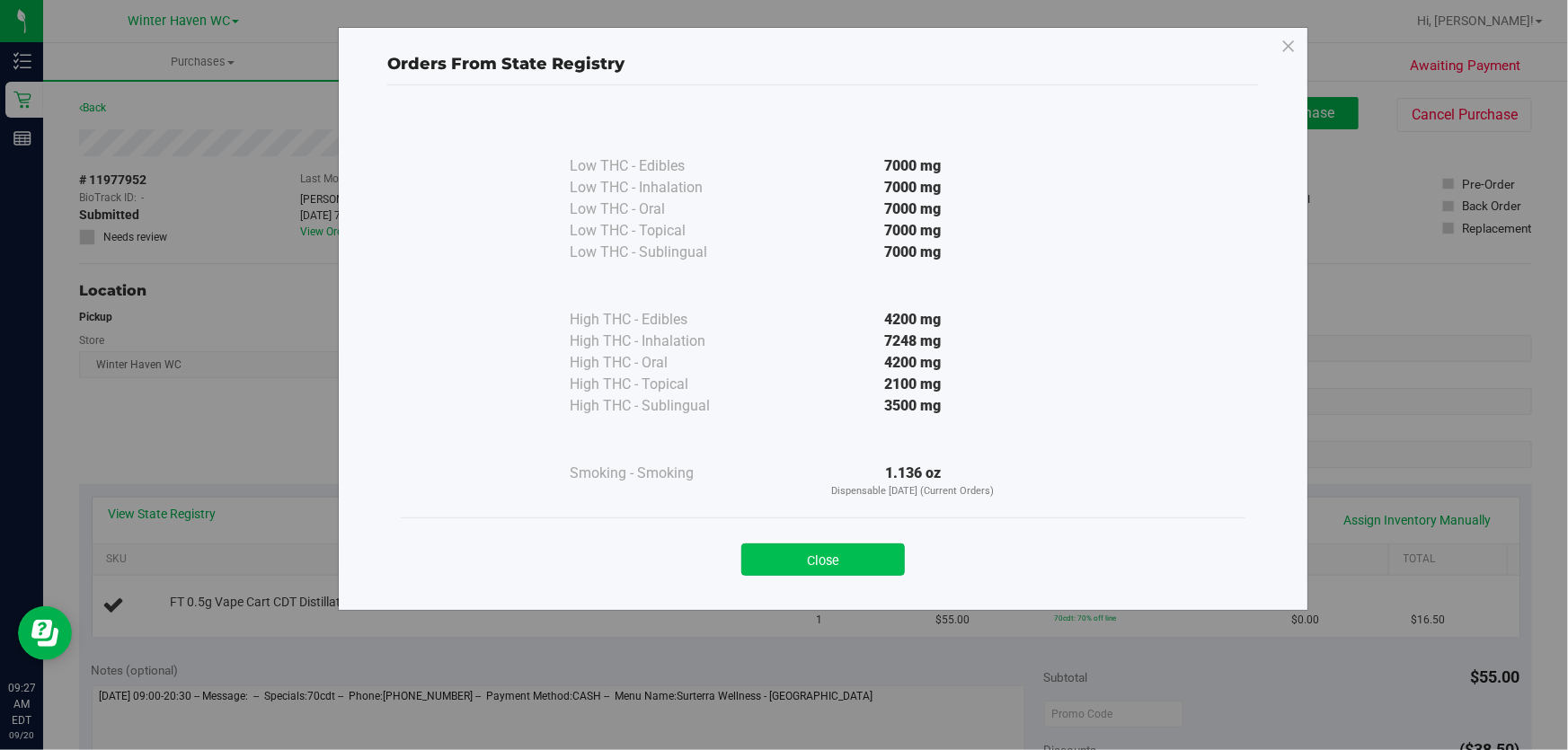
click at [839, 560] on button "Close" at bounding box center [823, 560] width 164 height 32
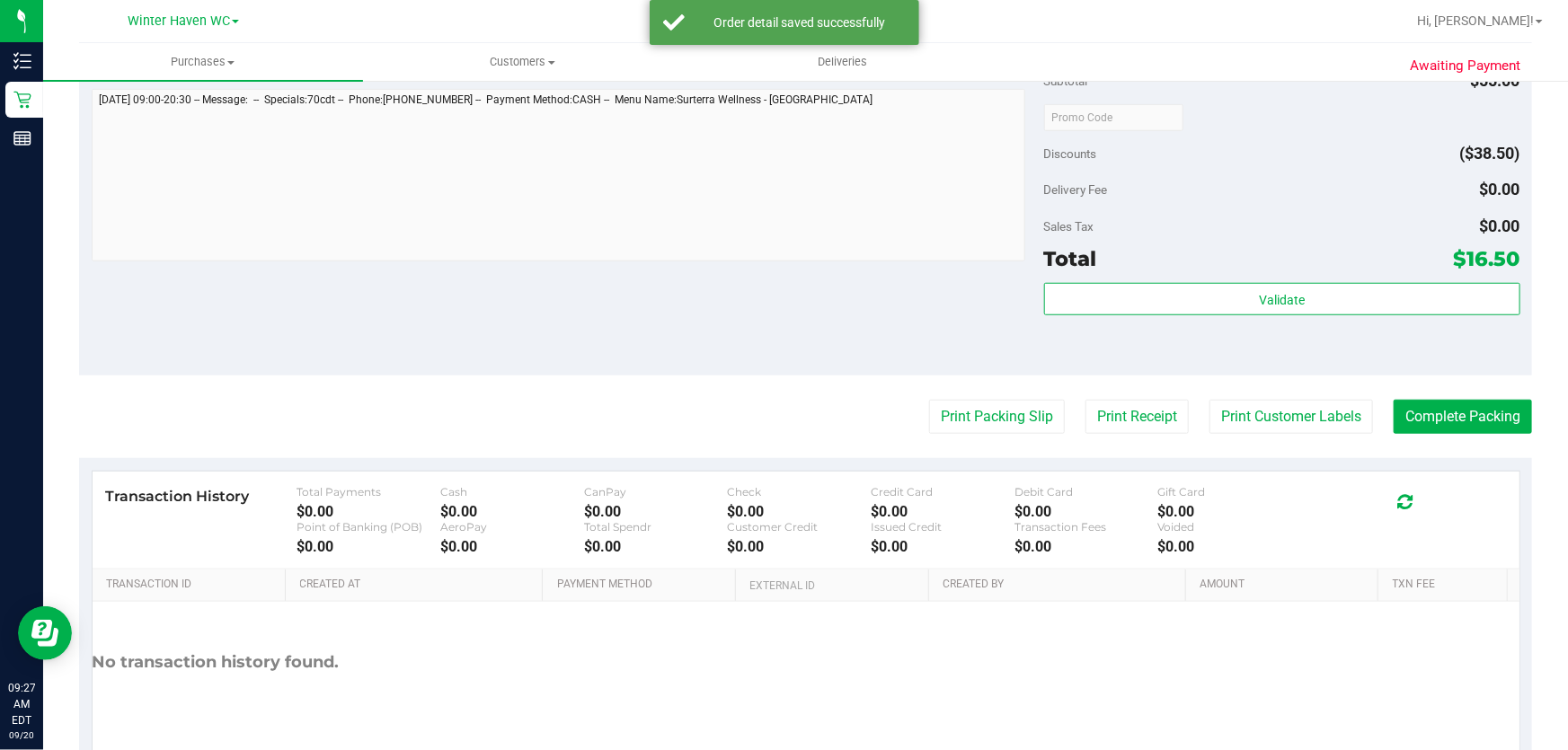
scroll to position [644, 0]
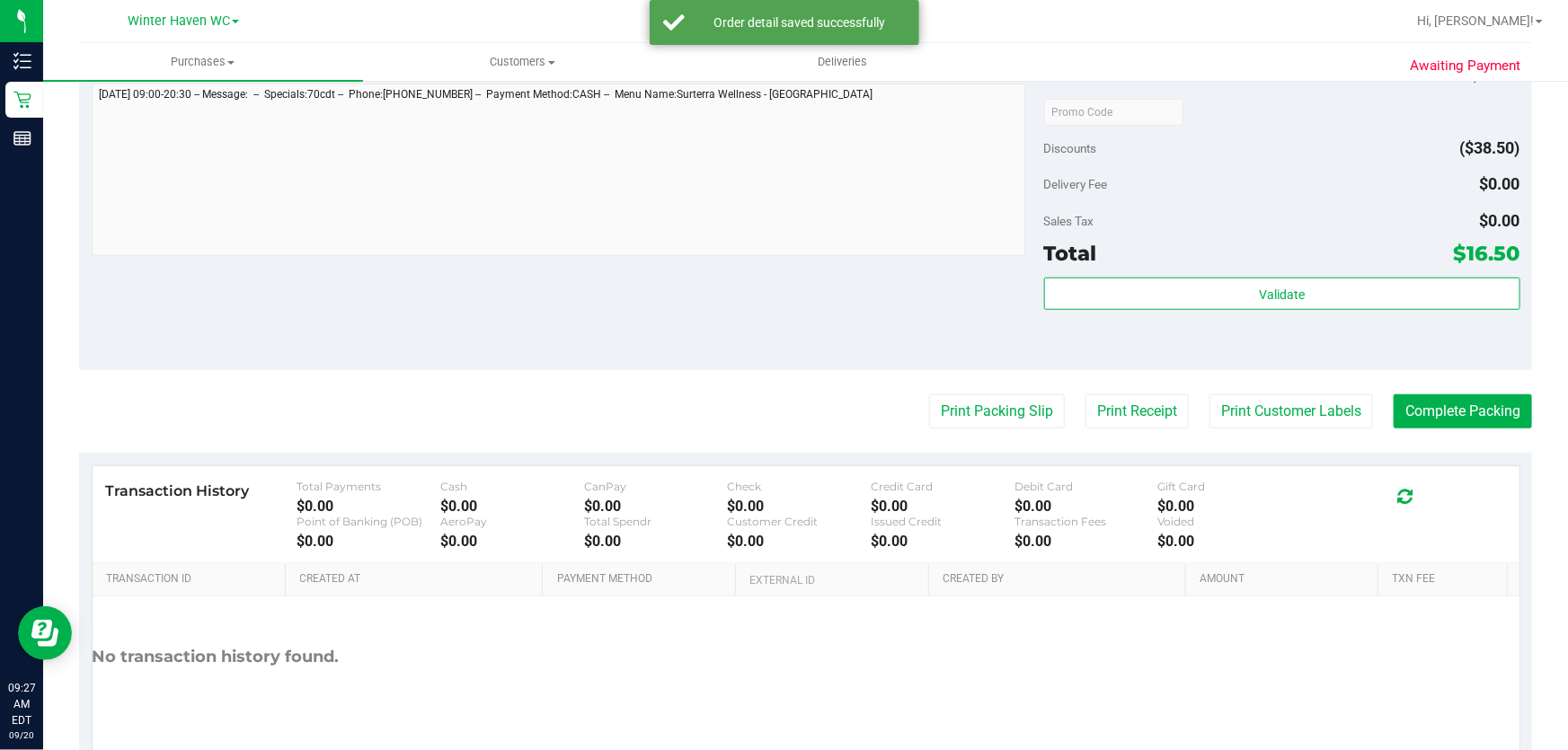
click at [1258, 164] on div "Subtotal $55.00 Discounts ($38.50) Delivery Fee $0.00 Sales Tax $0.00 Total $16…" at bounding box center [1281, 208] width 476 height 299
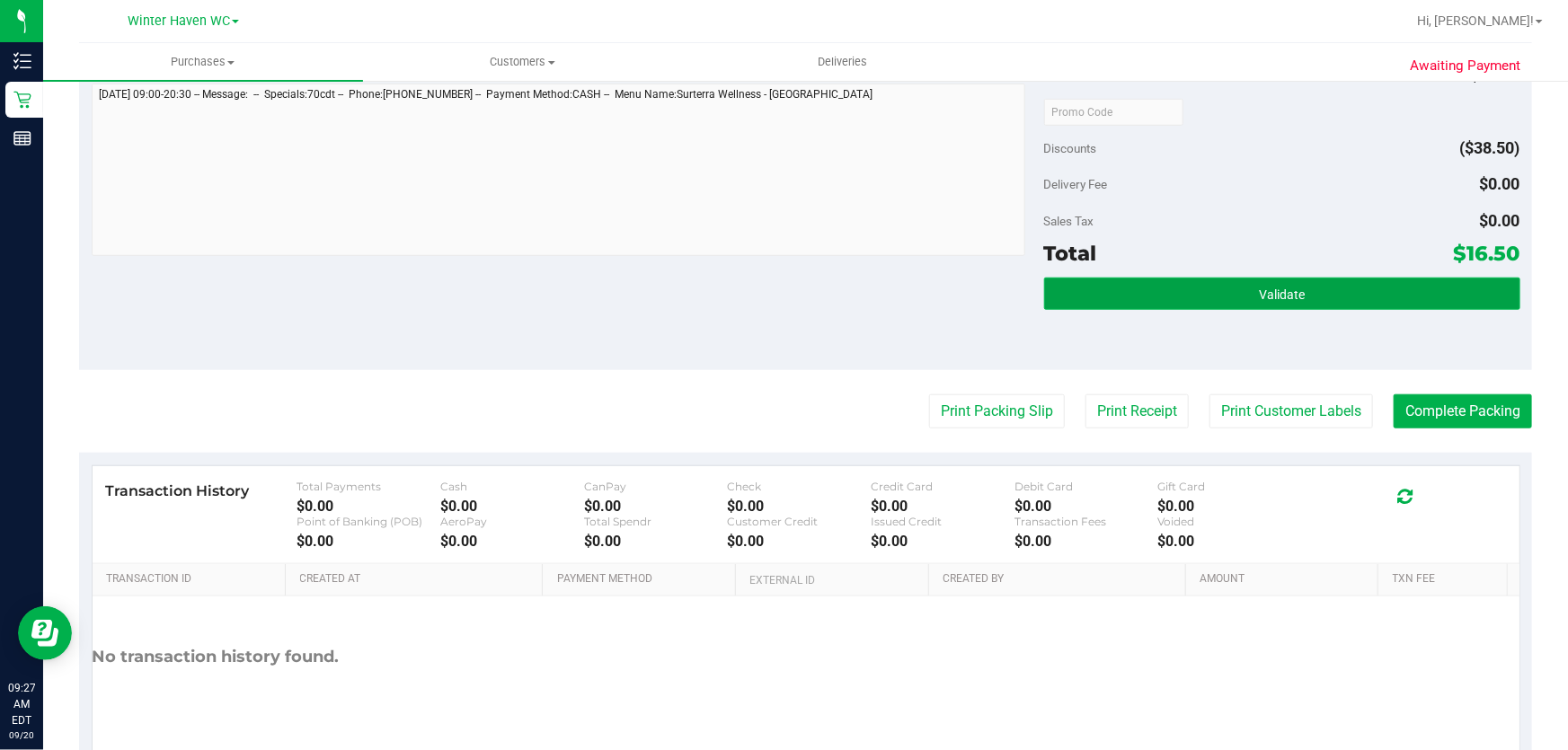
click at [1262, 288] on span "Validate" at bounding box center [1281, 295] width 46 height 15
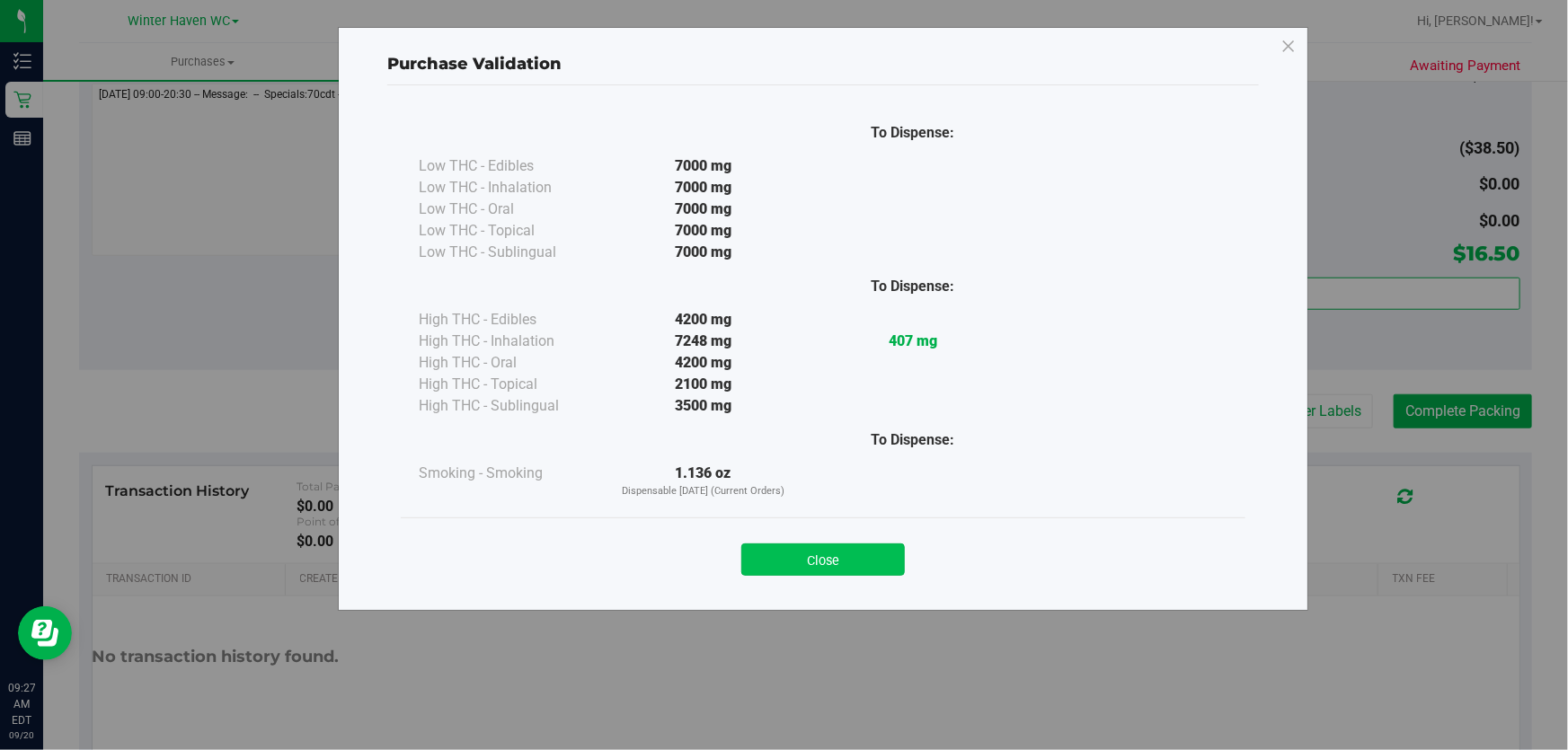
click at [841, 563] on button "Close" at bounding box center [823, 560] width 164 height 32
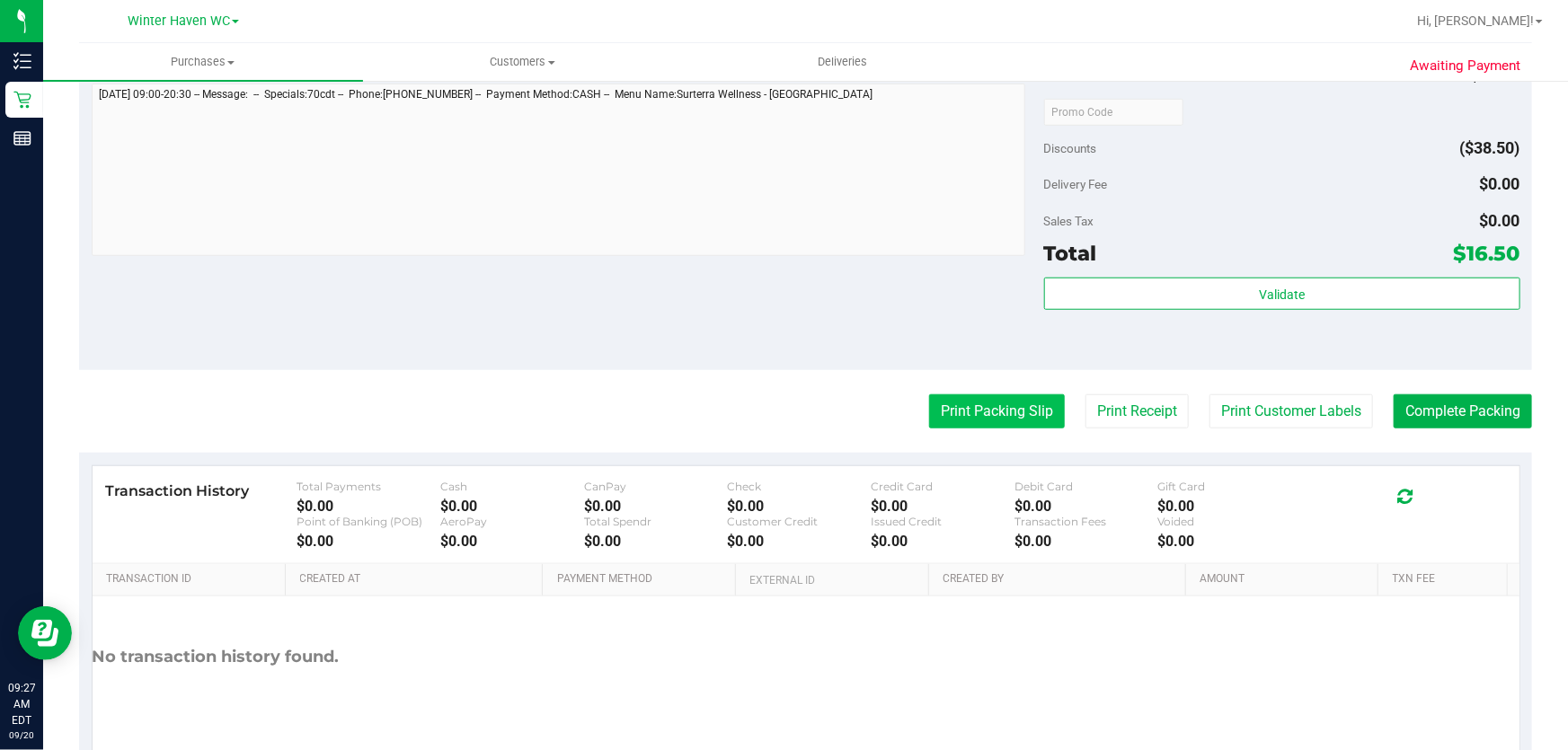
click at [991, 411] on button "Print Packing Slip" at bounding box center [997, 411] width 135 height 34
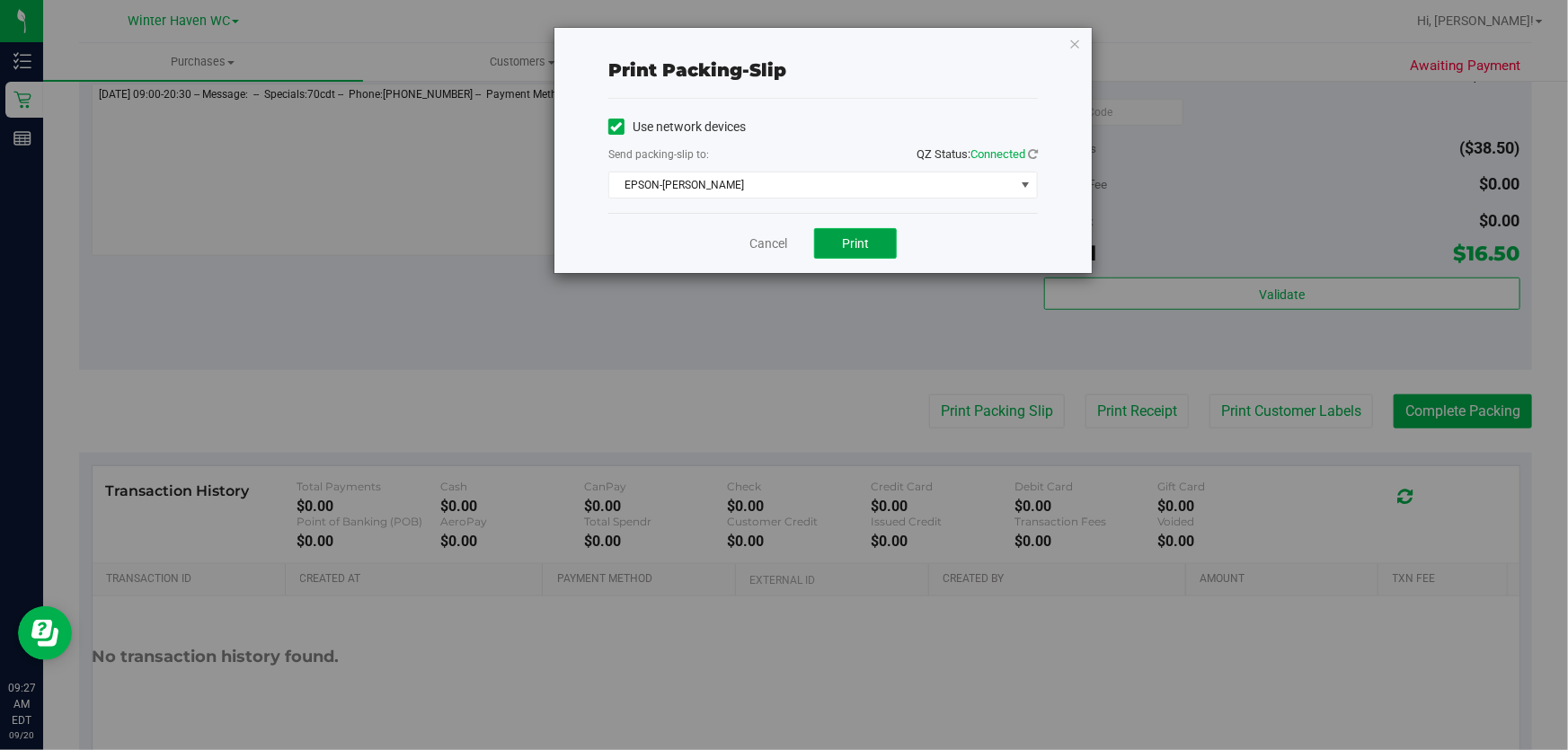
click at [852, 242] on span "Print" at bounding box center [854, 243] width 27 height 15
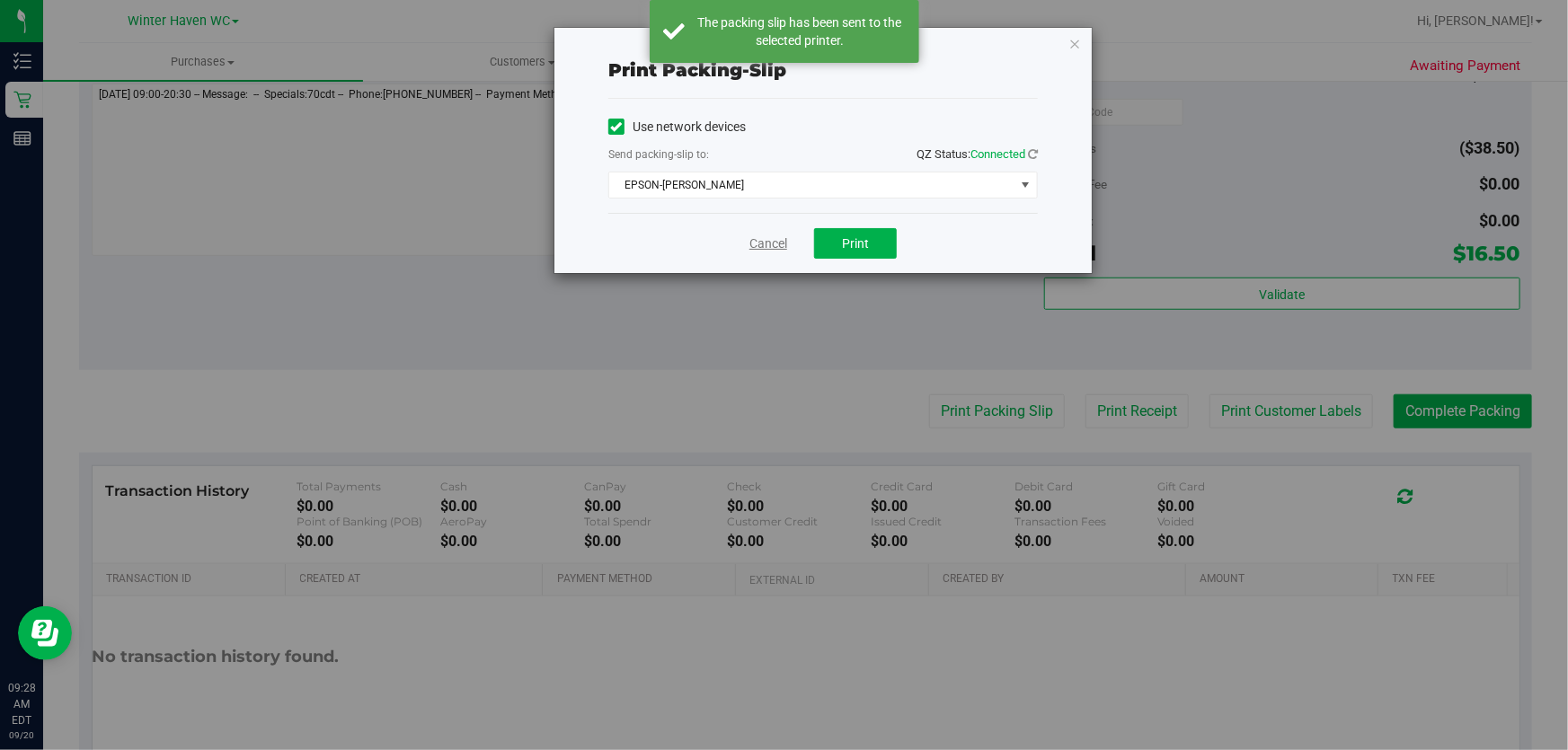
click at [766, 240] on link "Cancel" at bounding box center [768, 243] width 37 height 19
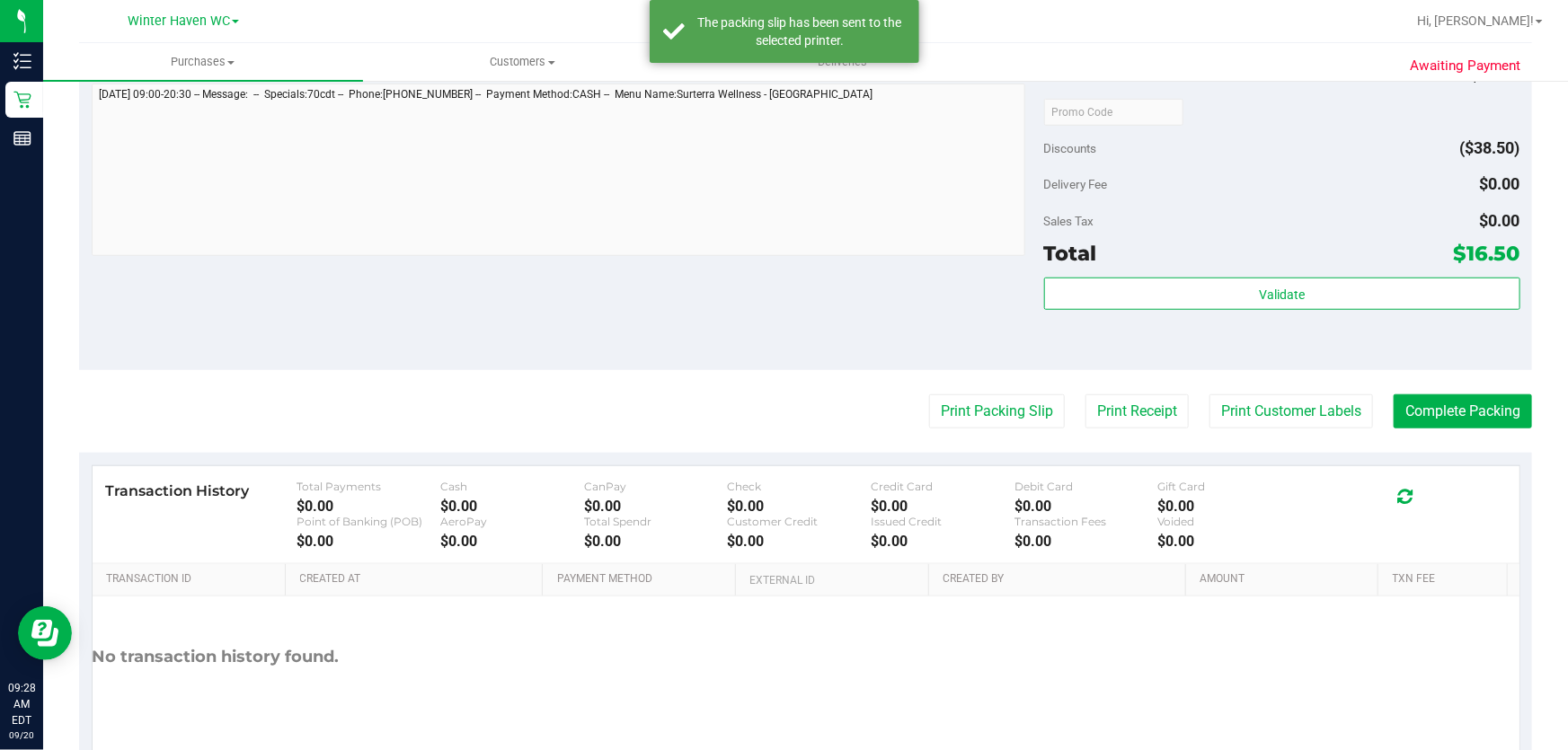
click at [800, 357] on div "Notes (optional) Subtotal $55.00 Discounts ($38.50) Delivery Fee $0.00 Sales Ta…" at bounding box center [806, 208] width 1453 height 323
click at [1446, 416] on button "Complete Packing" at bounding box center [1462, 411] width 138 height 34
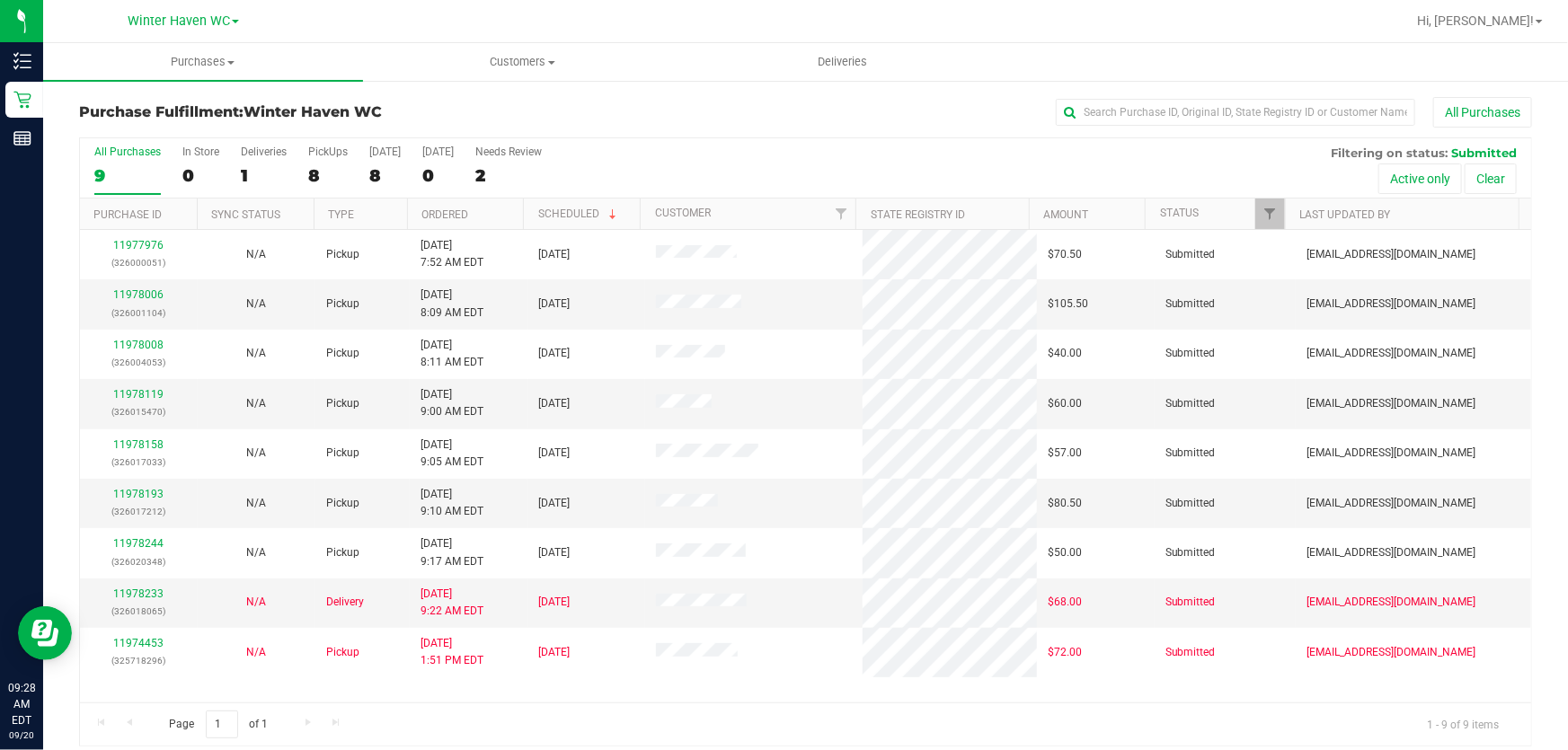
click at [989, 151] on div "All Purchases 9 In Store 0 Deliveries 1 PickUps 8 [DATE] 8 [DATE] 0 Needs Revie…" at bounding box center [805, 145] width 1451 height 15
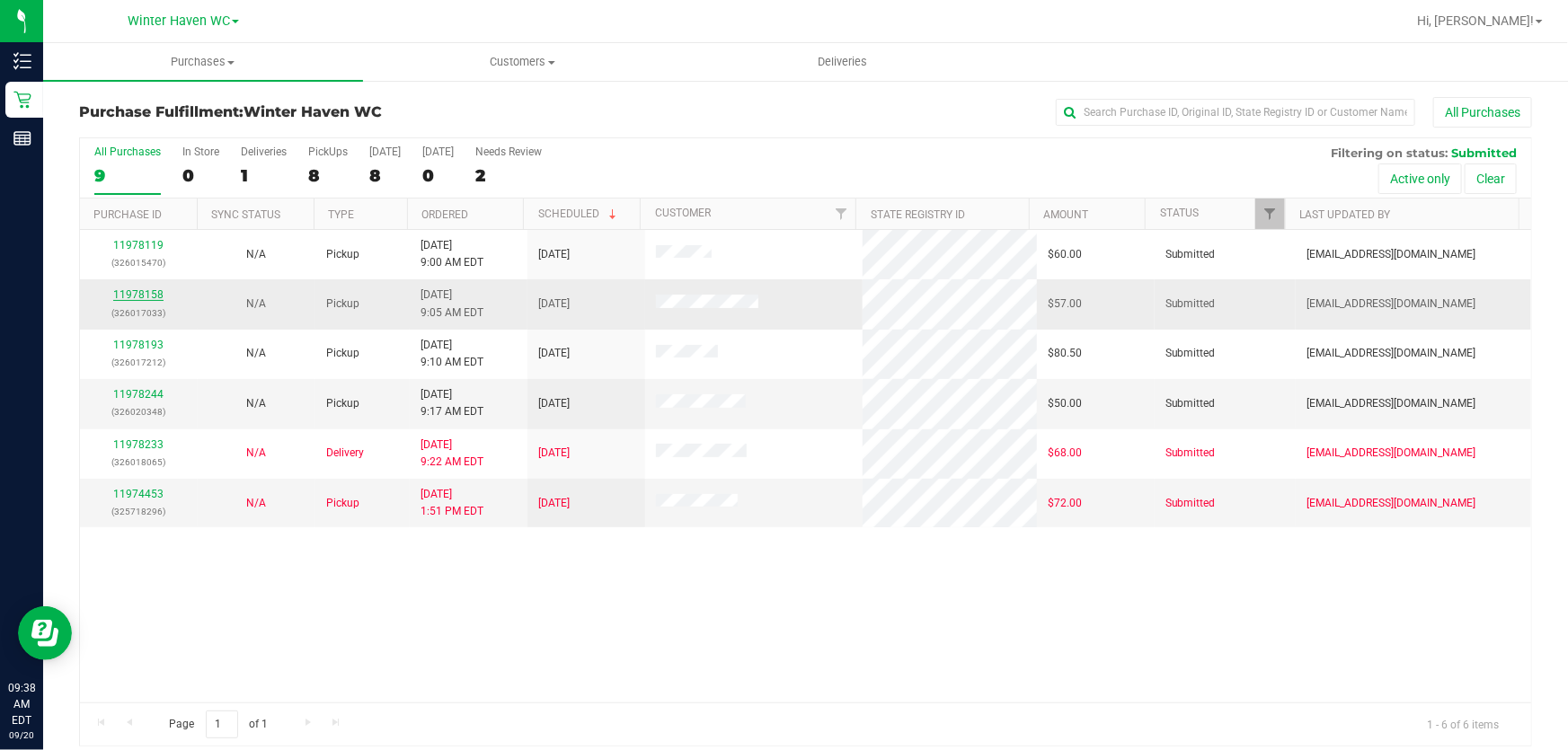
click at [151, 293] on link "11978158" at bounding box center [137, 295] width 50 height 13
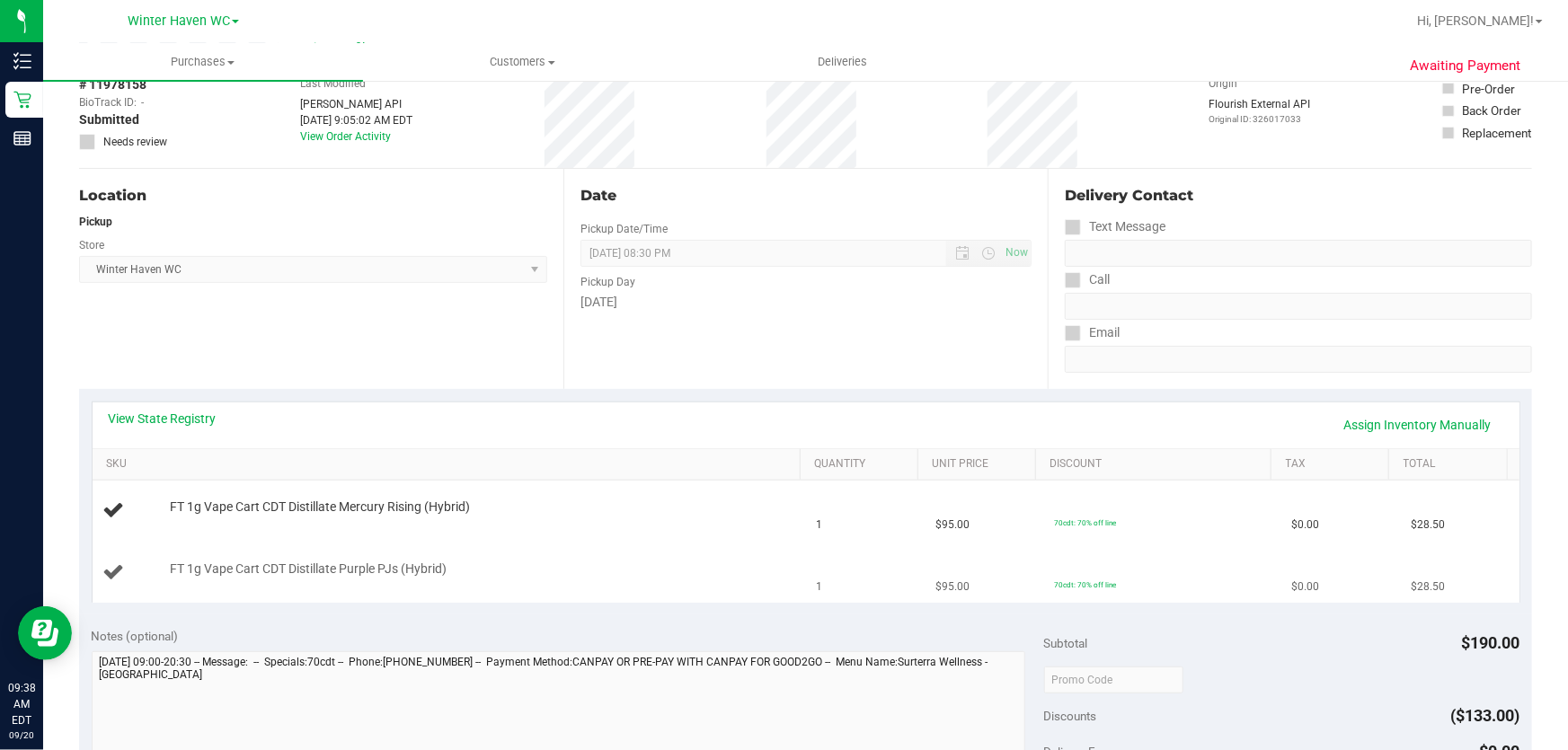
scroll to position [326, 0]
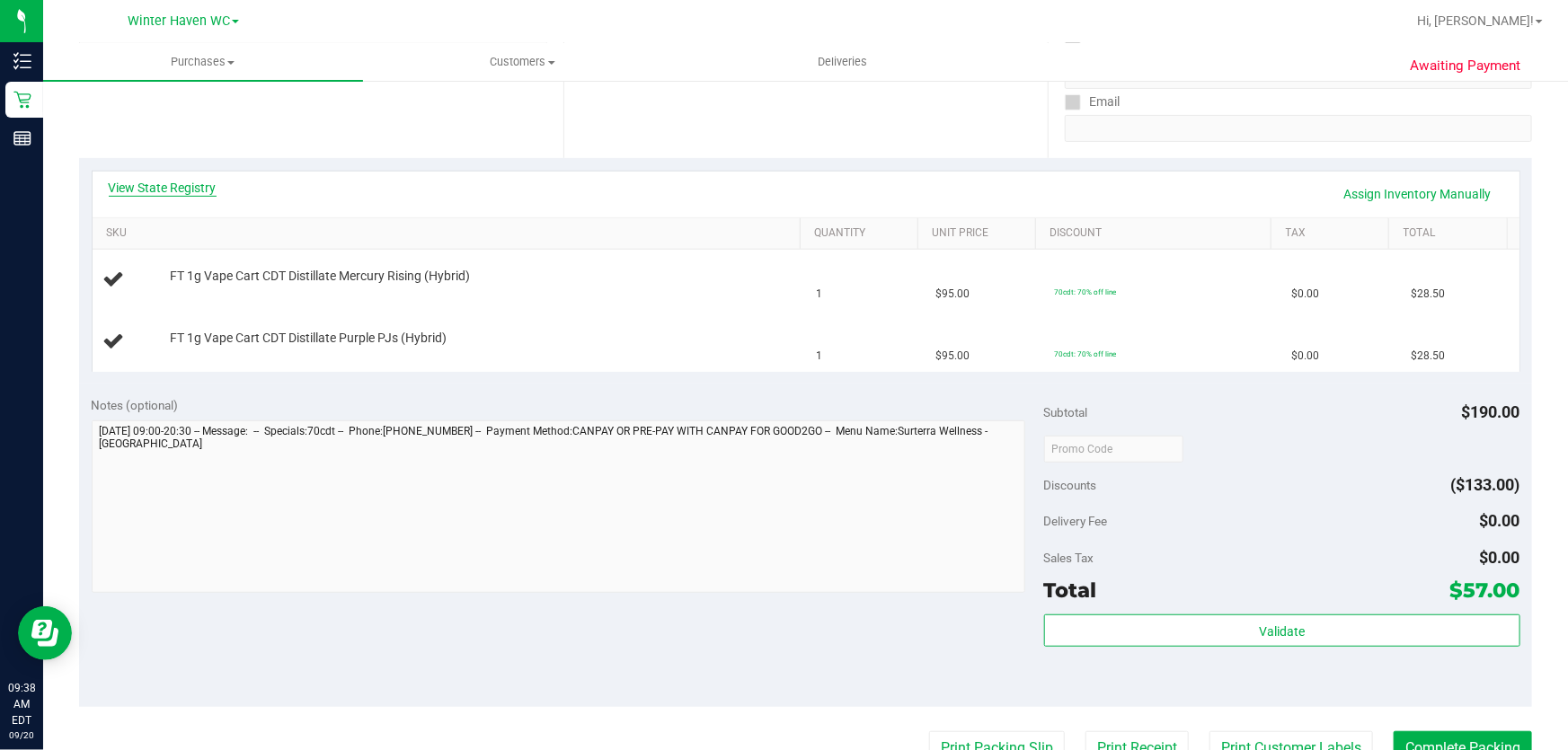
click at [187, 183] on link "View State Registry" at bounding box center [163, 188] width 108 height 18
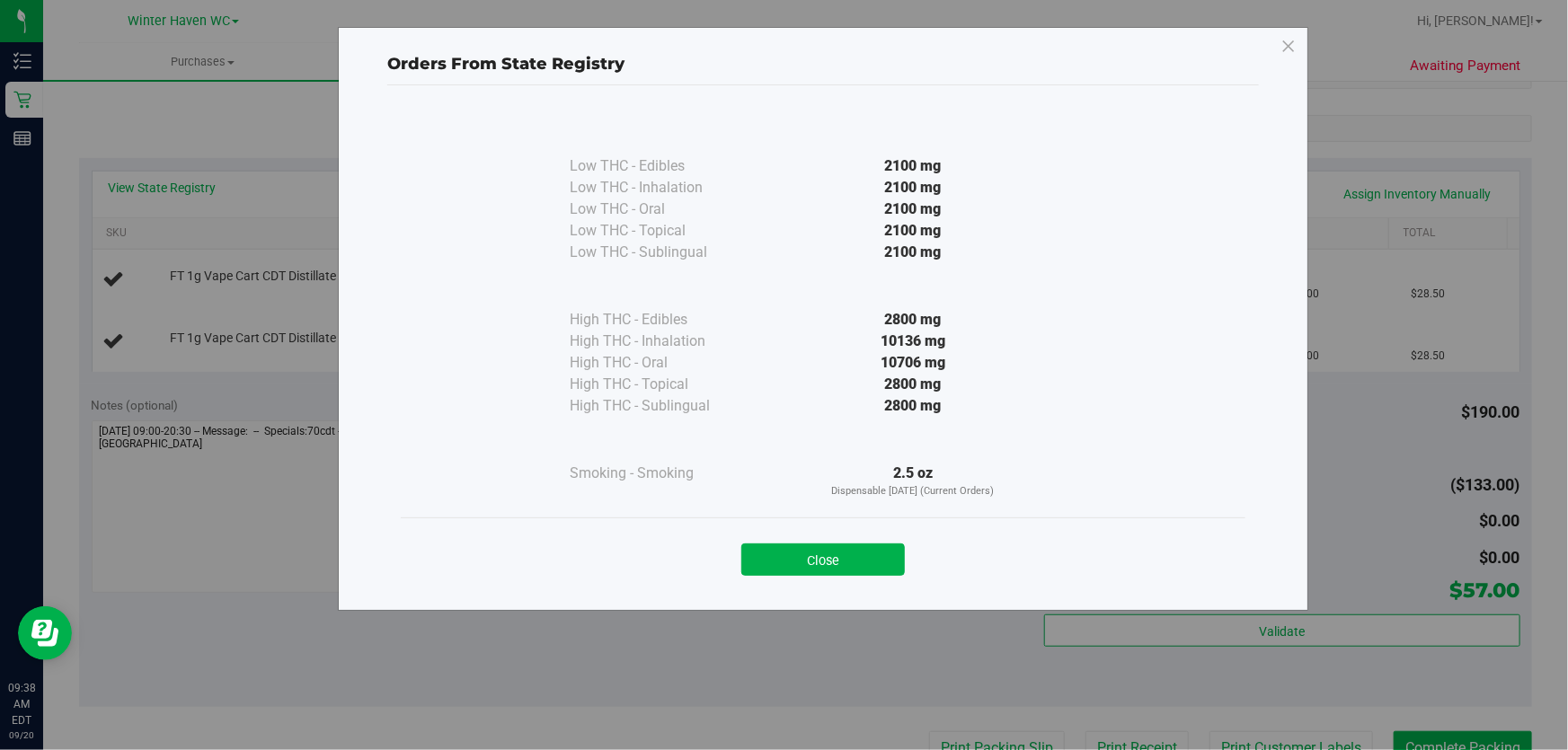
click at [843, 562] on button "Close" at bounding box center [823, 560] width 164 height 32
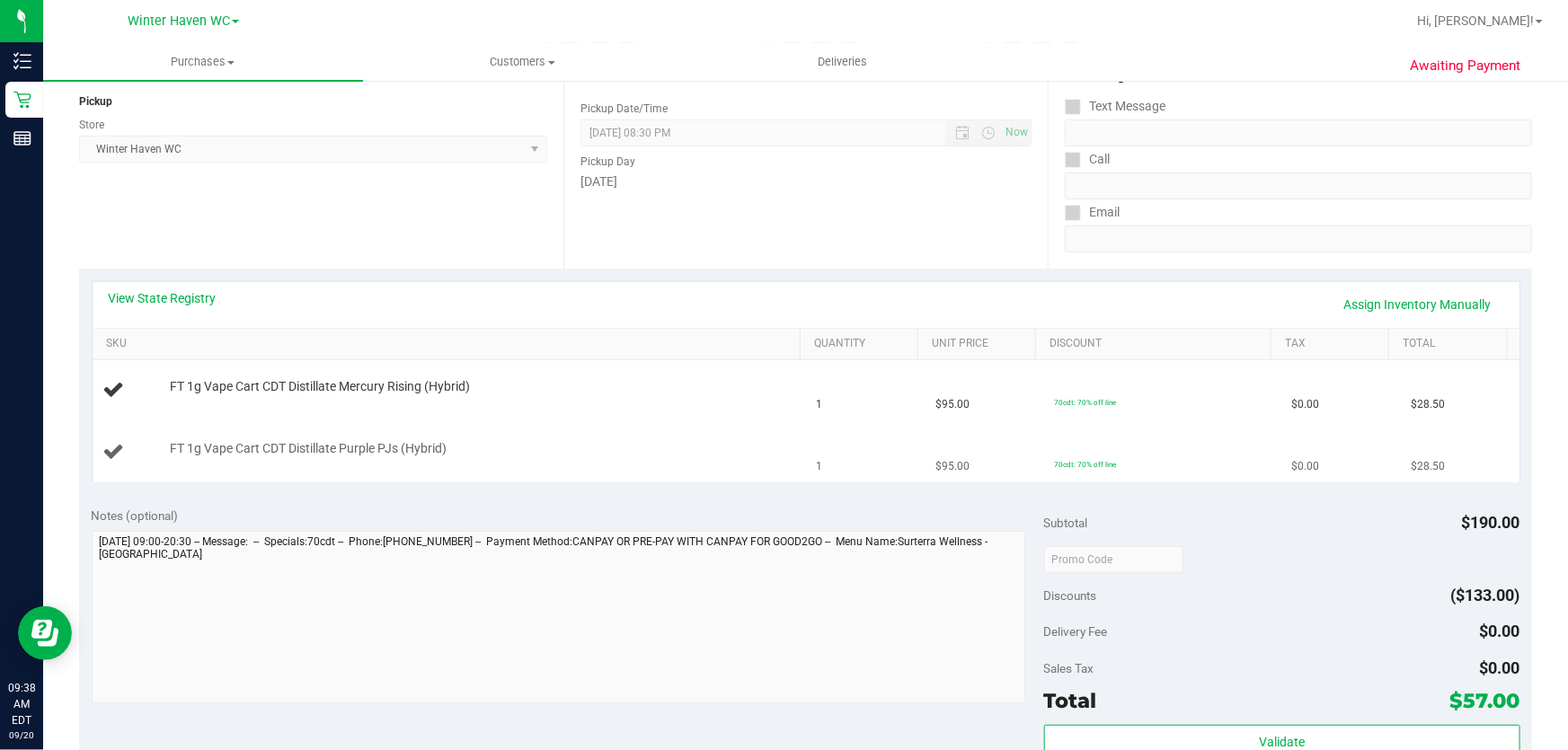
scroll to position [244, 0]
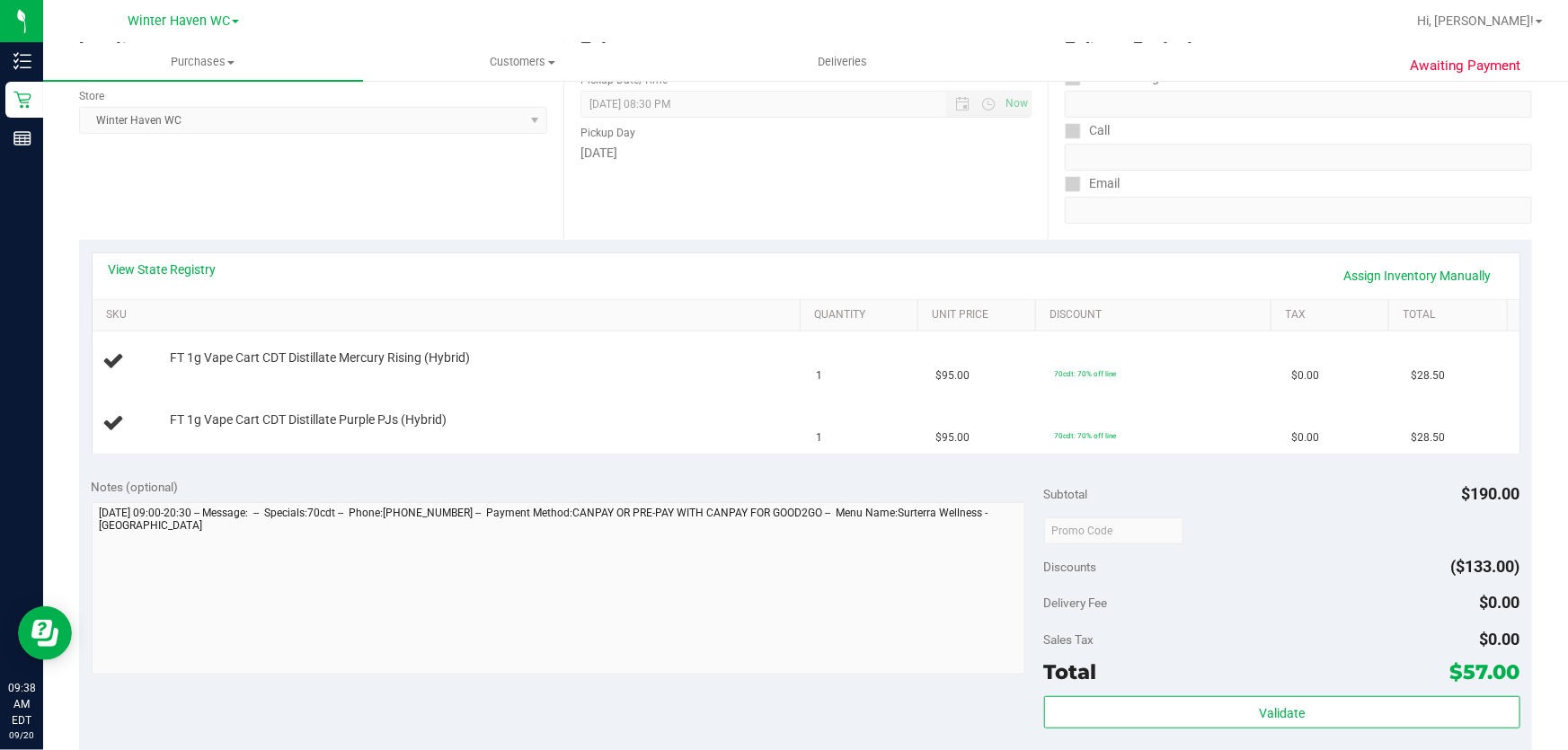
click at [568, 491] on div "Notes (optional)" at bounding box center [568, 487] width 952 height 18
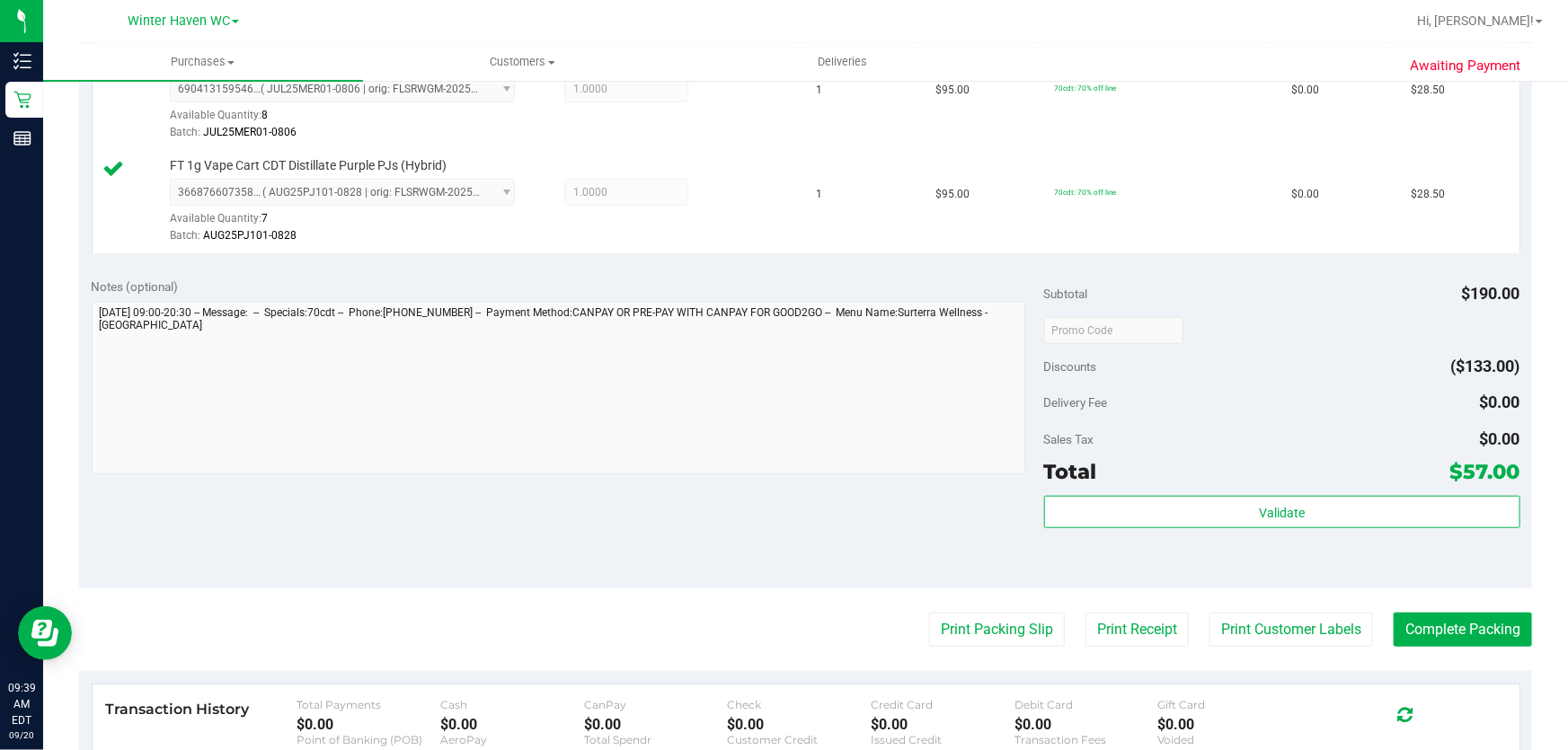
scroll to position [531, 0]
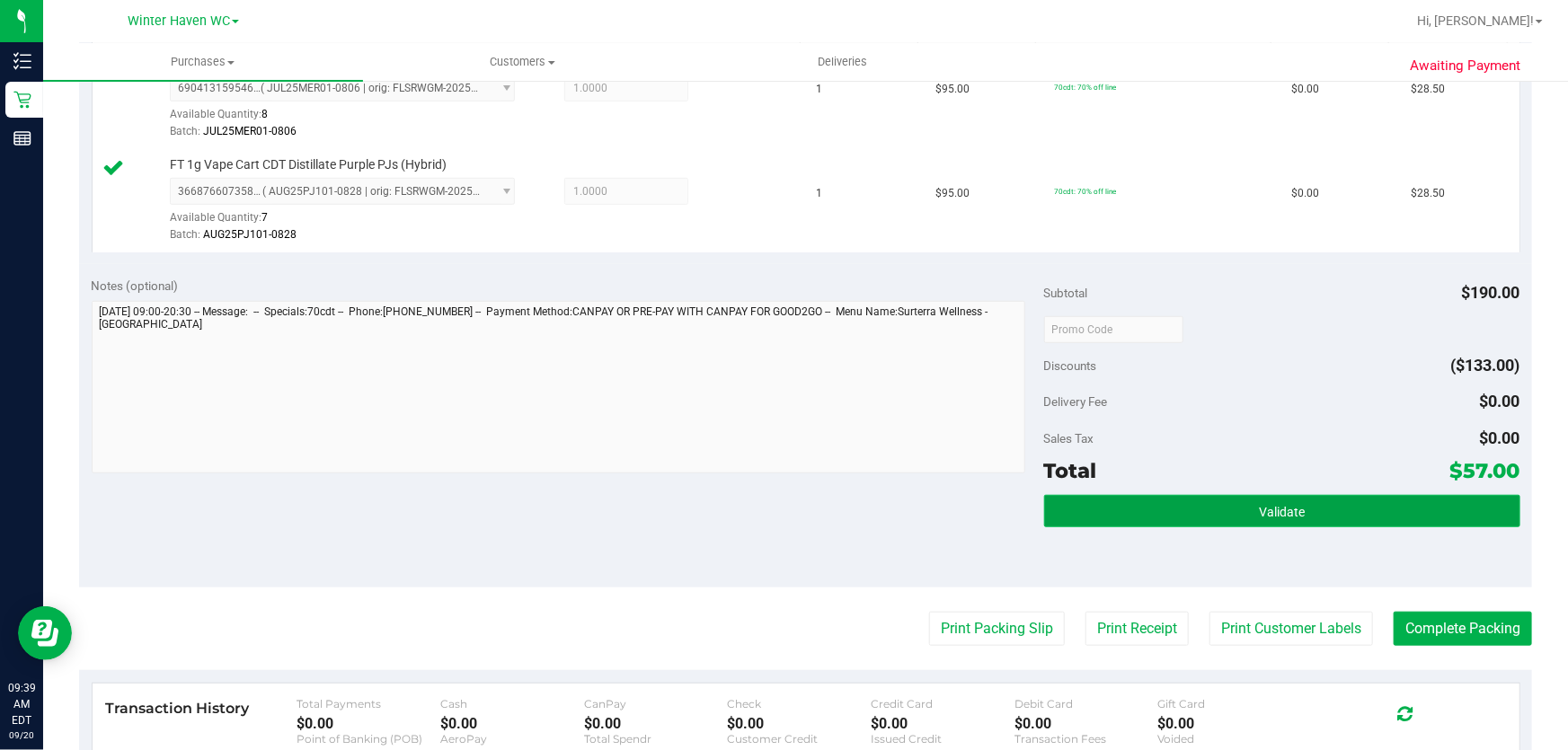
click at [1358, 509] on button "Validate" at bounding box center [1281, 510] width 476 height 32
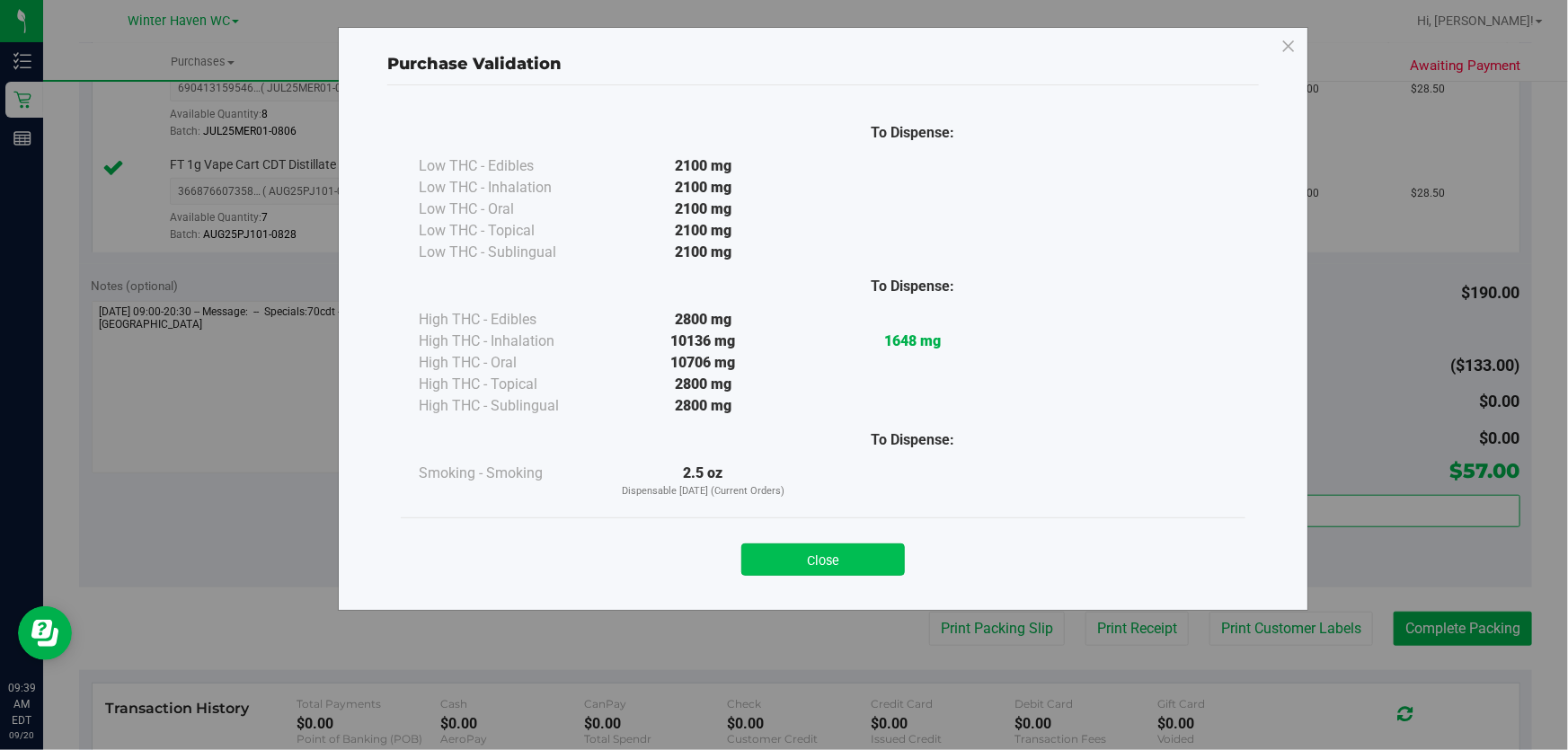
click at [836, 559] on button "Close" at bounding box center [823, 560] width 164 height 32
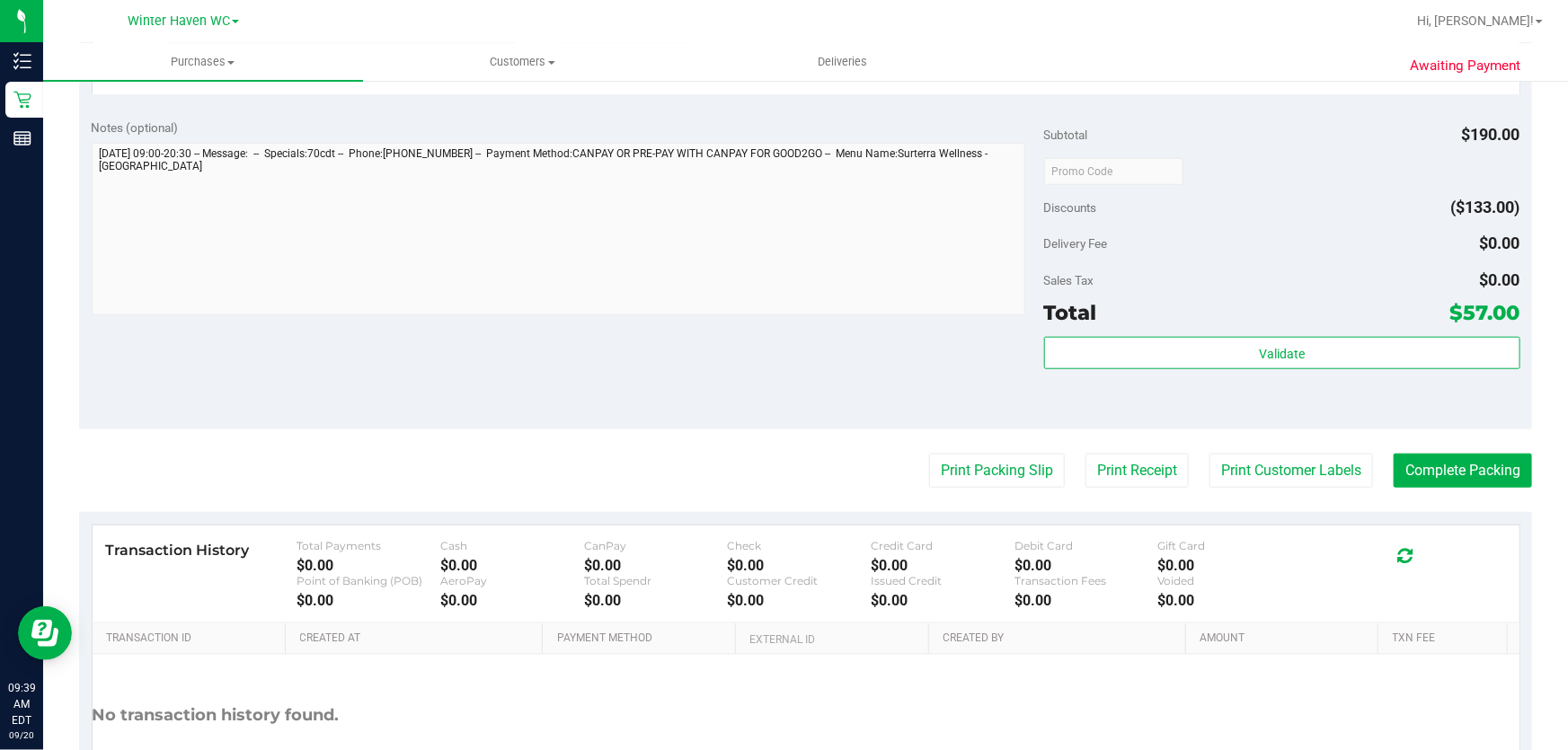
scroll to position [690, 0]
click at [1000, 467] on button "Print Packing Slip" at bounding box center [997, 469] width 135 height 34
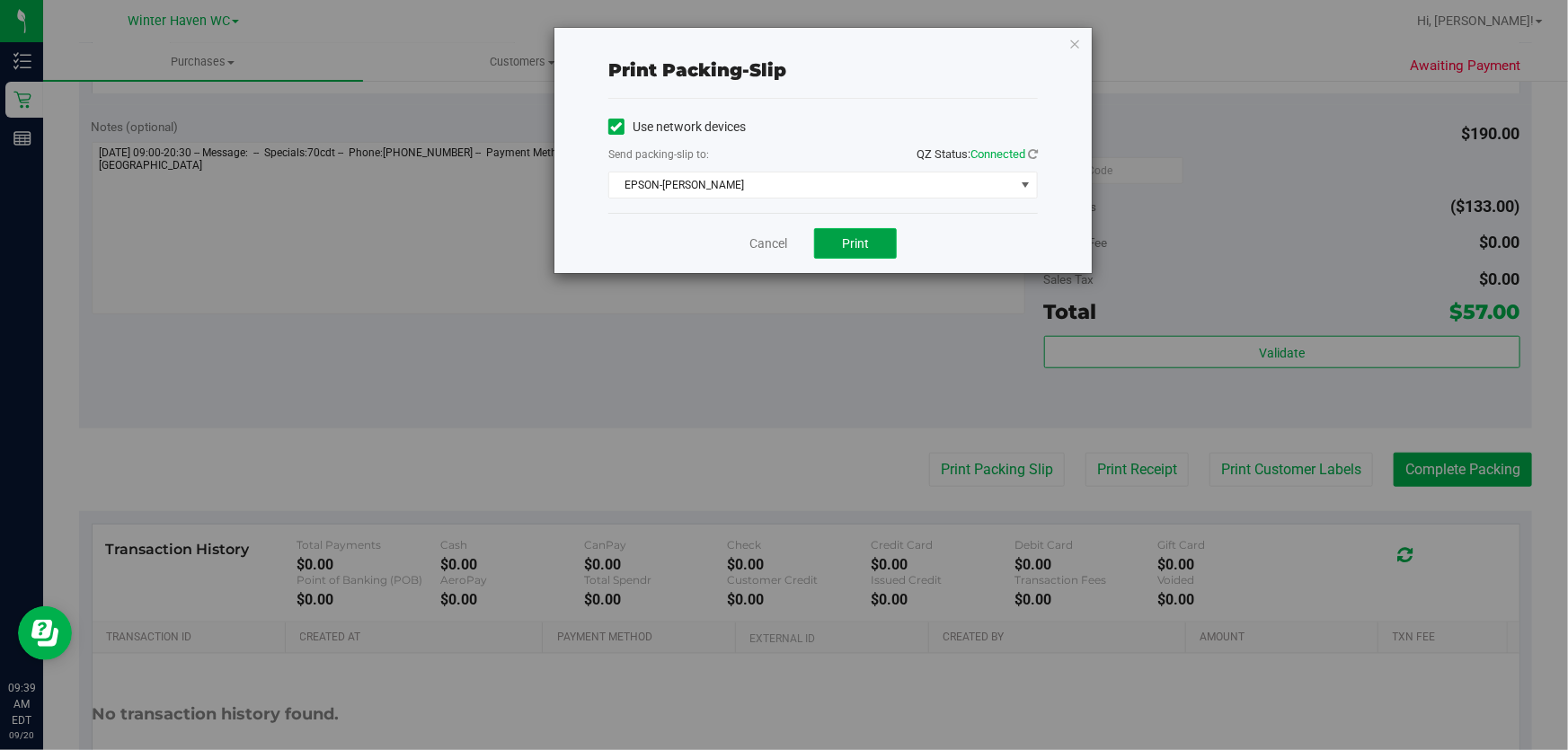
click at [861, 253] on button "Print" at bounding box center [855, 242] width 82 height 30
click at [763, 245] on link "Cancel" at bounding box center [768, 243] width 37 height 19
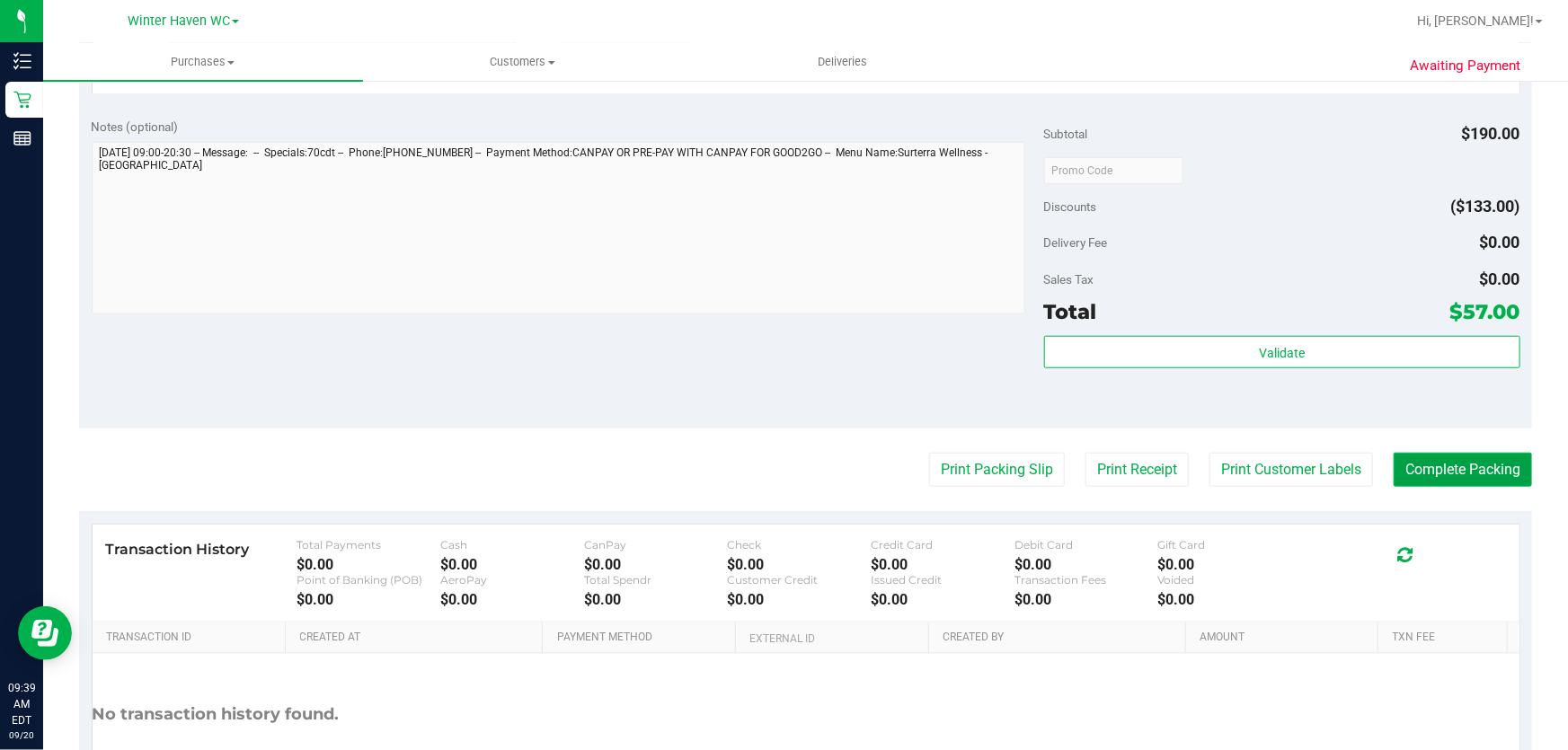
click at [1462, 477] on button "Complete Packing" at bounding box center [1462, 469] width 138 height 34
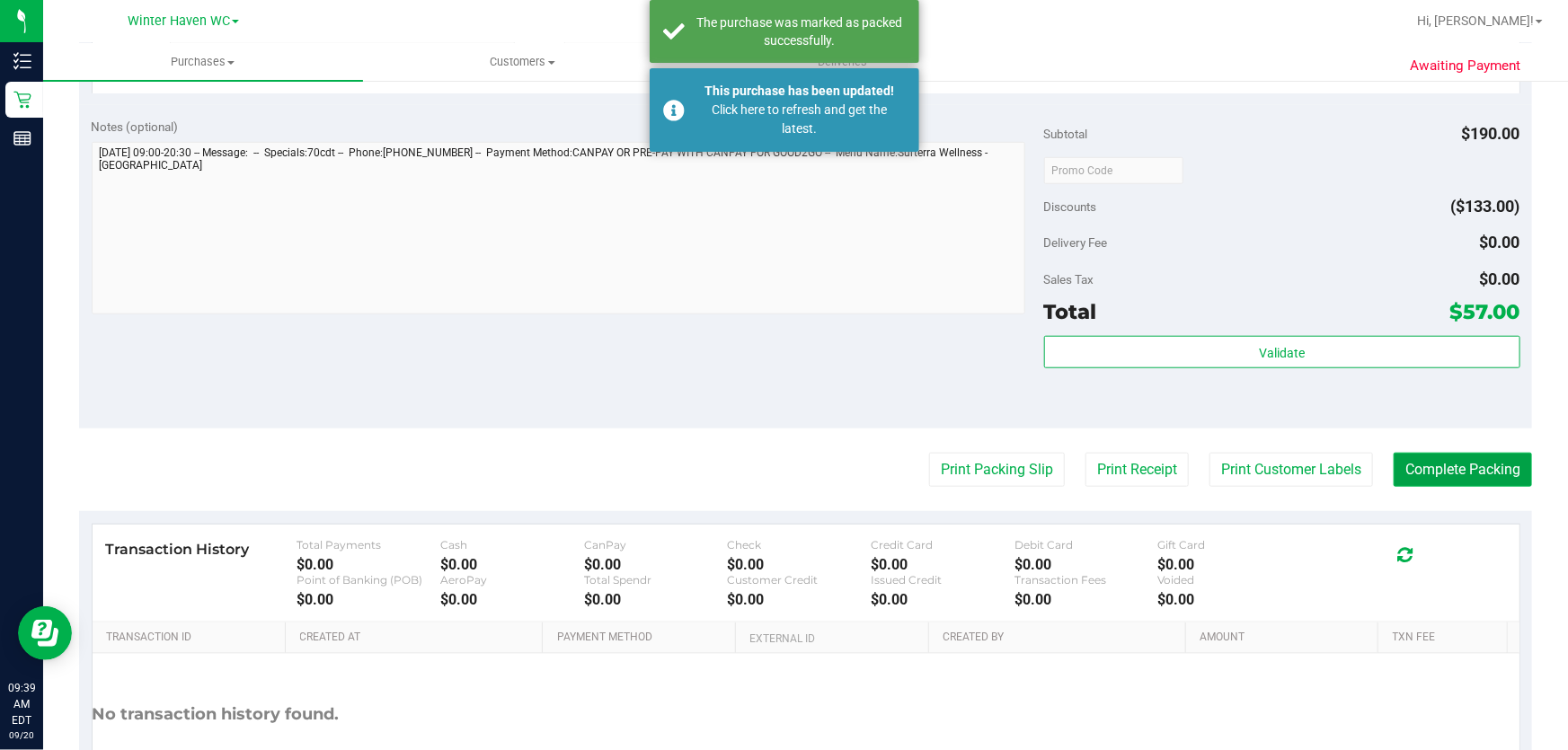
click at [1473, 457] on button "Complete Packing" at bounding box center [1462, 469] width 138 height 34
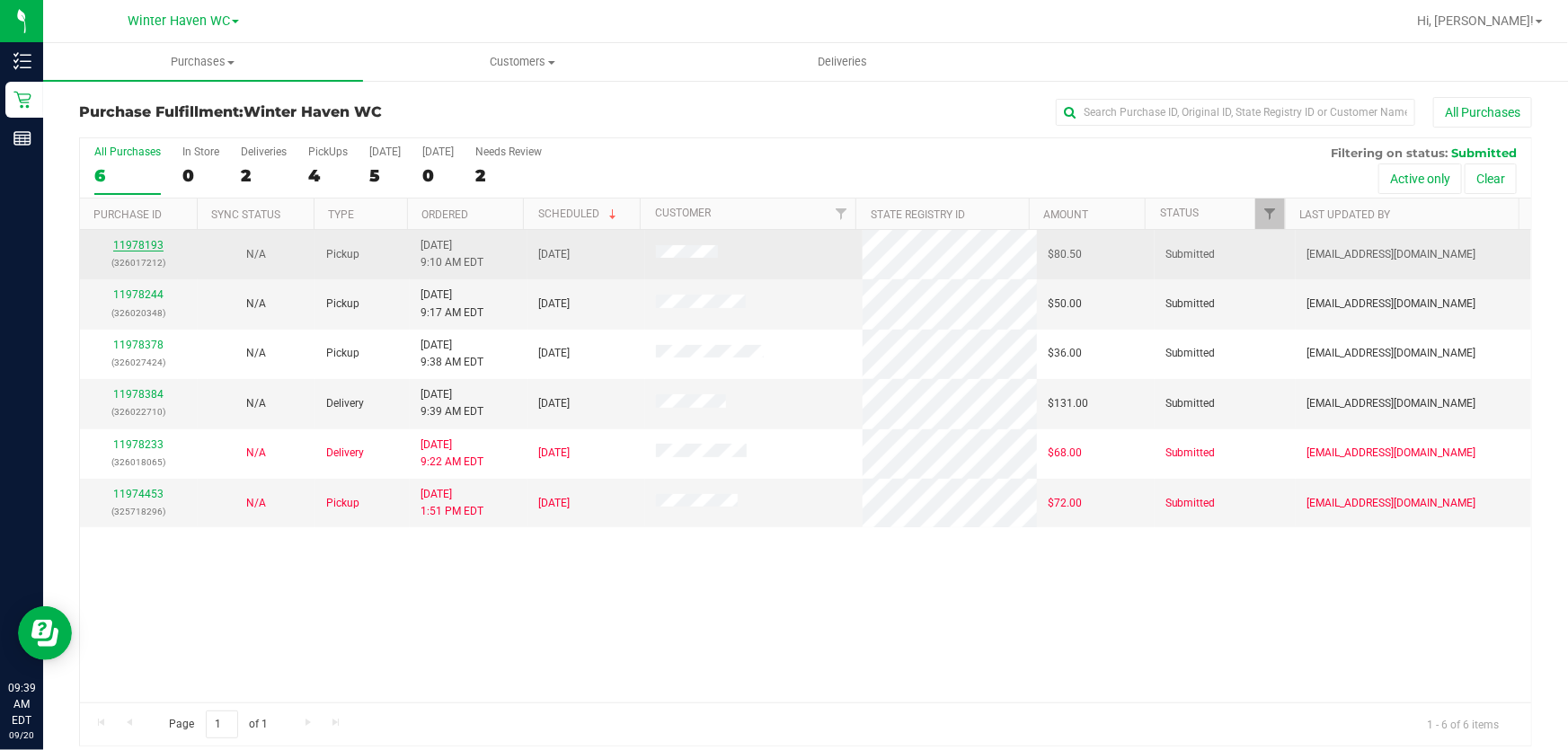
click at [153, 243] on link "11978193" at bounding box center [137, 244] width 50 height 13
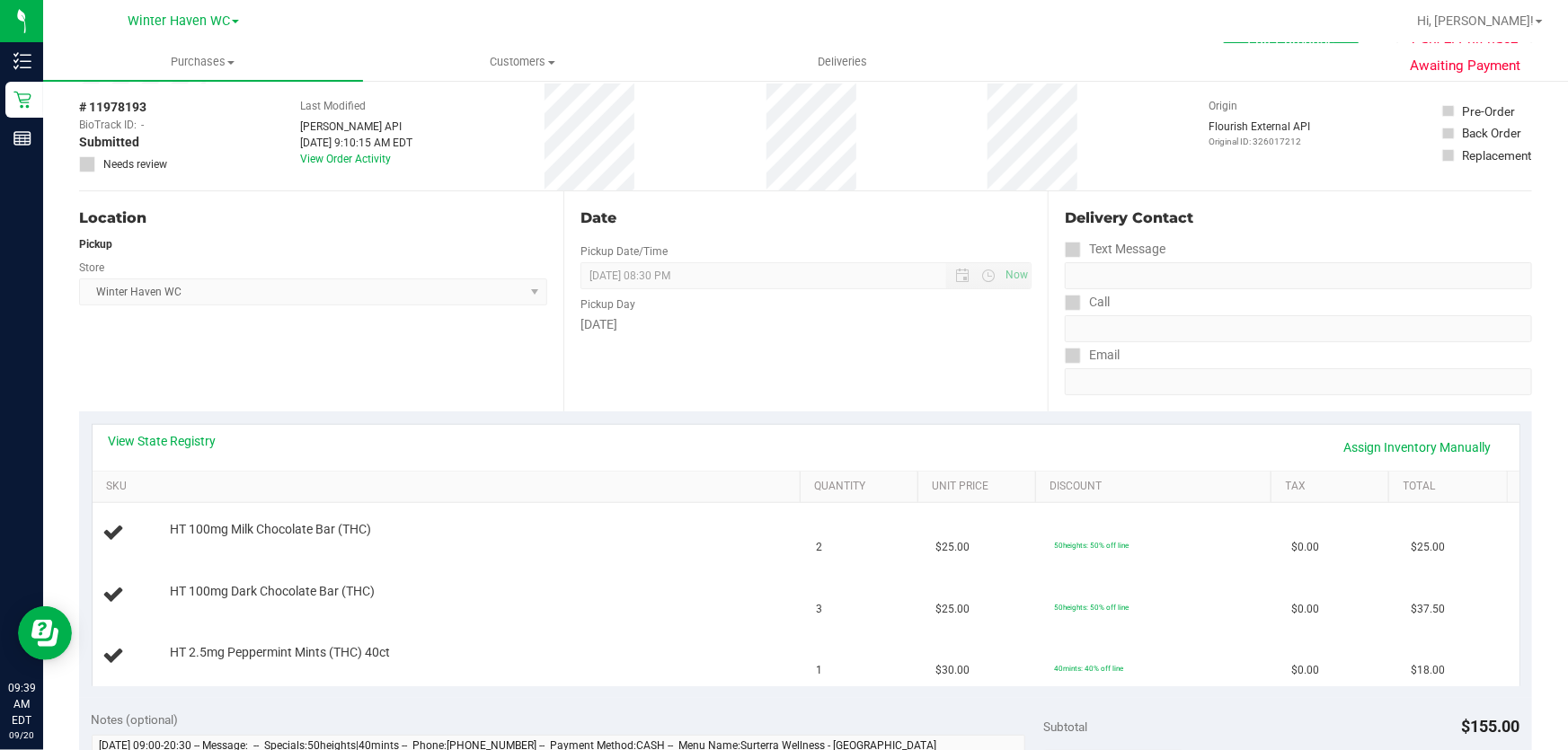
scroll to position [163, 0]
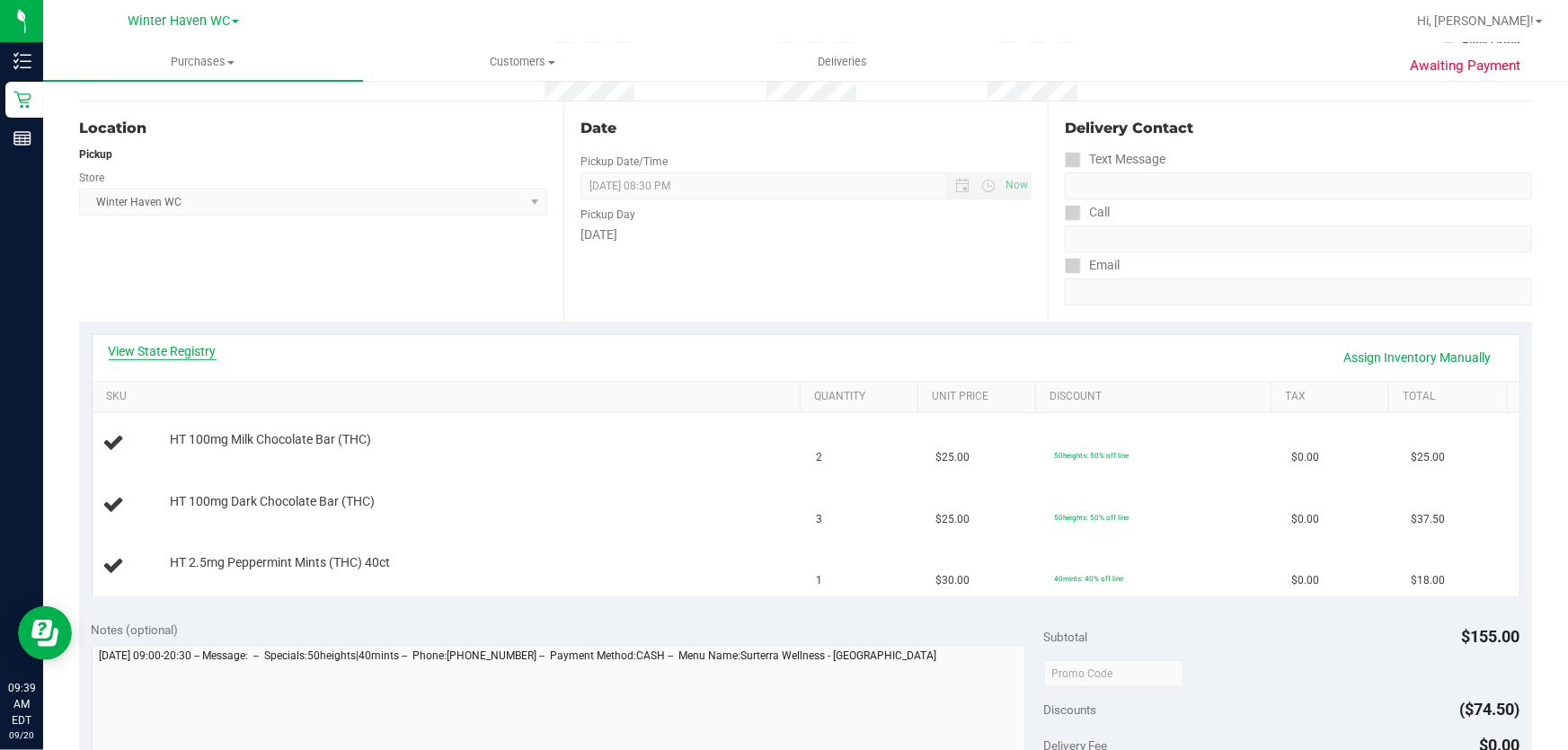
click at [203, 348] on link "View State Registry" at bounding box center [163, 351] width 108 height 18
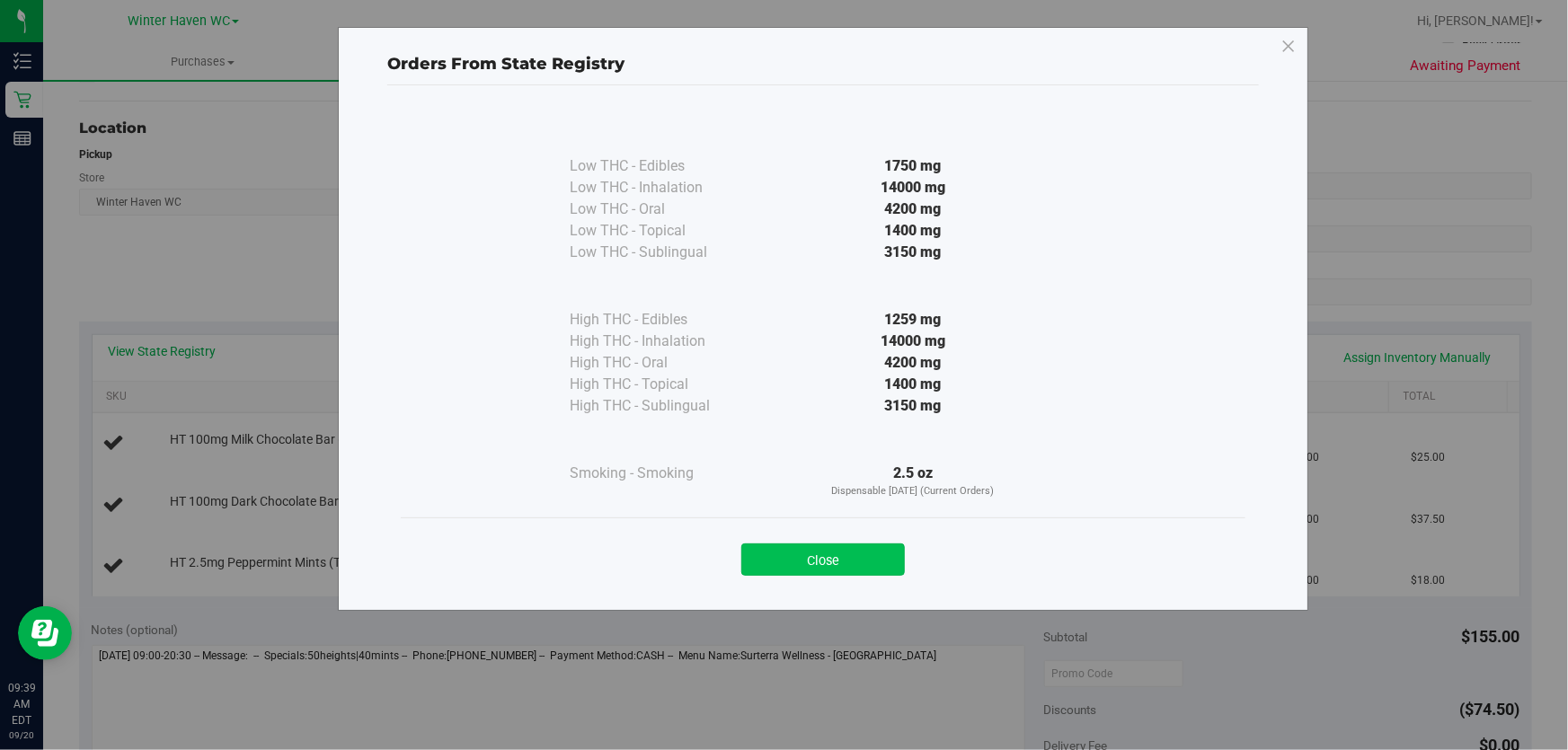
click at [877, 557] on button "Close" at bounding box center [823, 560] width 164 height 32
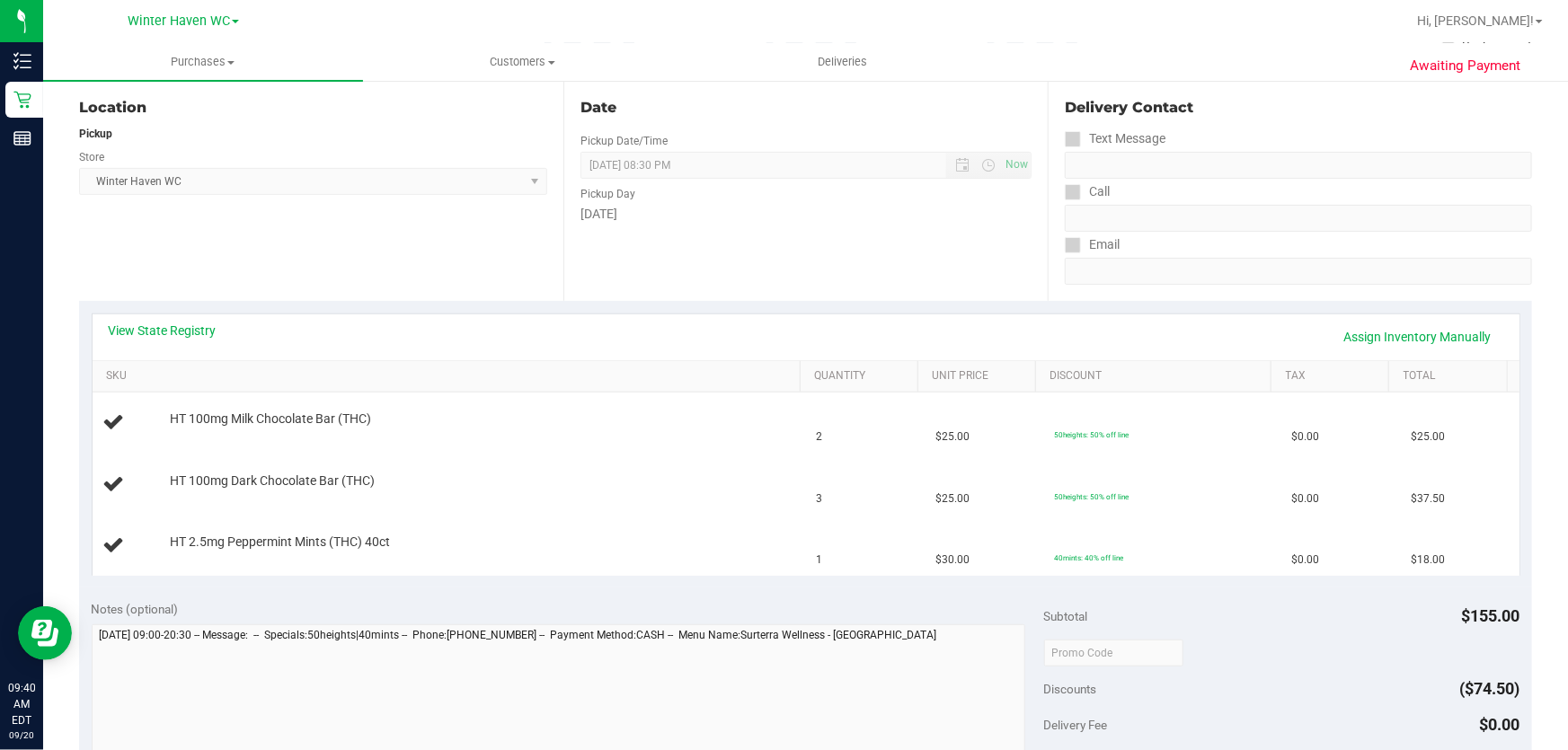
scroll to position [188, 0]
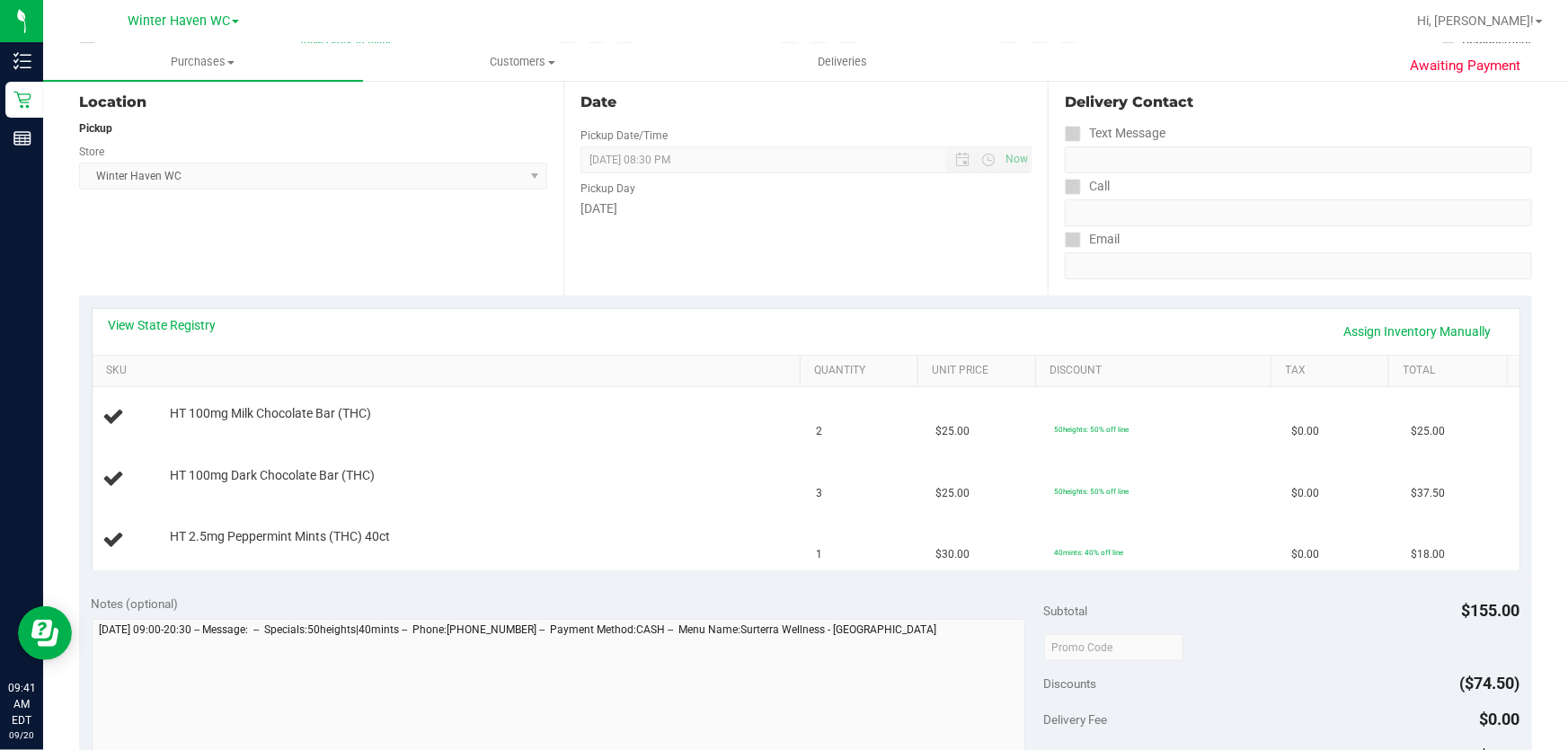
click at [755, 189] on div "Pickup Day" at bounding box center [805, 187] width 451 height 27
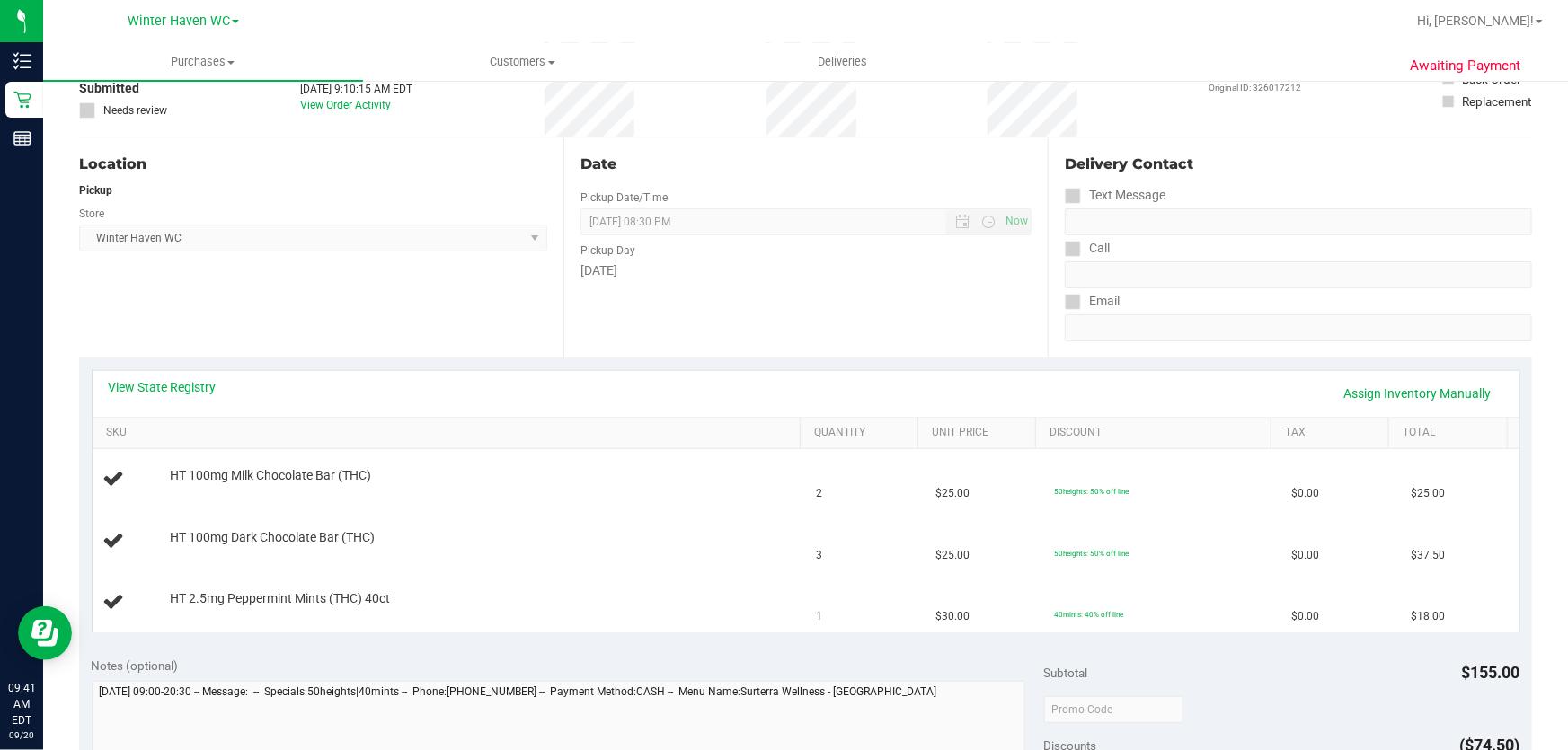
scroll to position [0, 0]
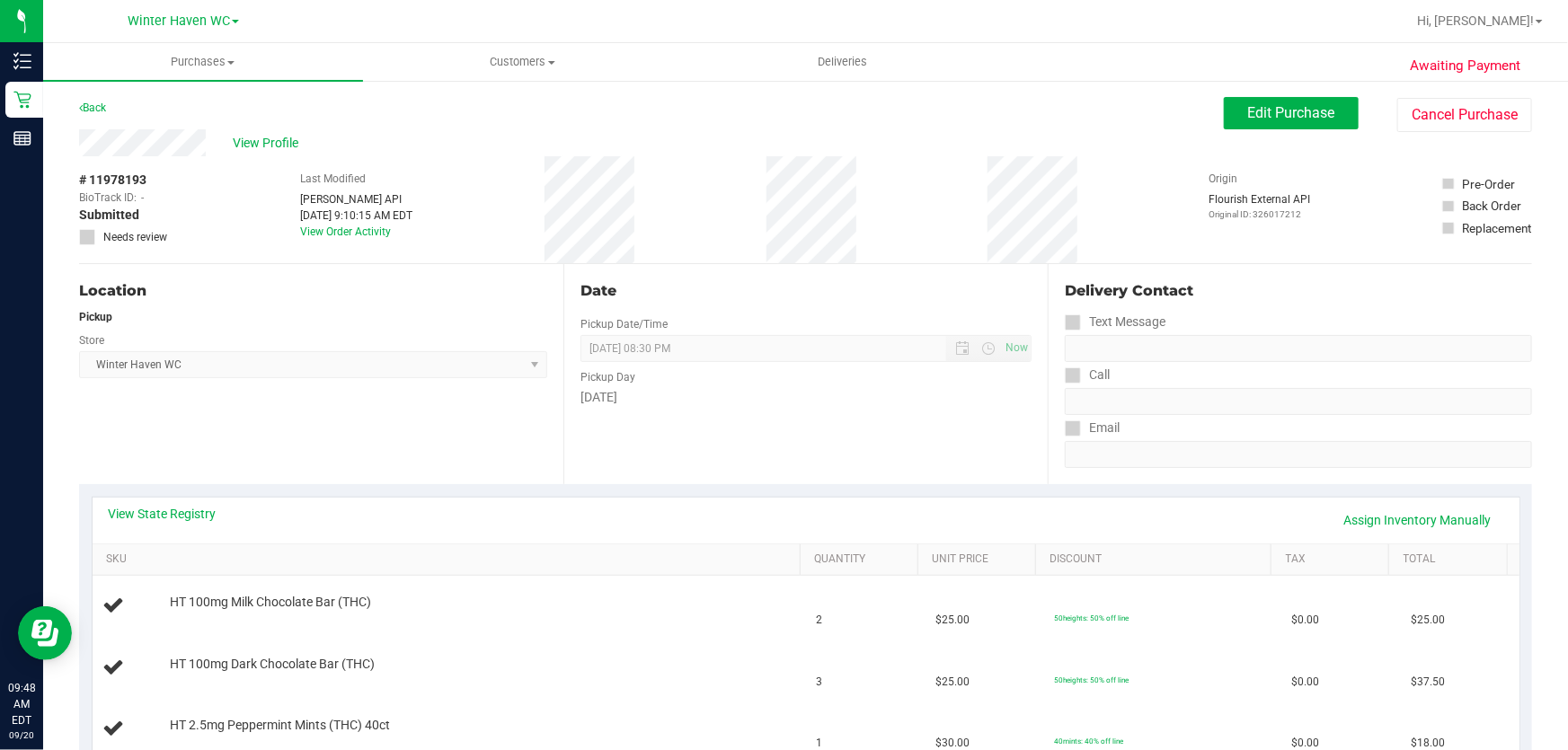
click at [935, 250] on div "# 11978193 BioTrack ID: - Submitted Needs review Last Modified [PERSON_NAME] AP…" at bounding box center [806, 209] width 1453 height 107
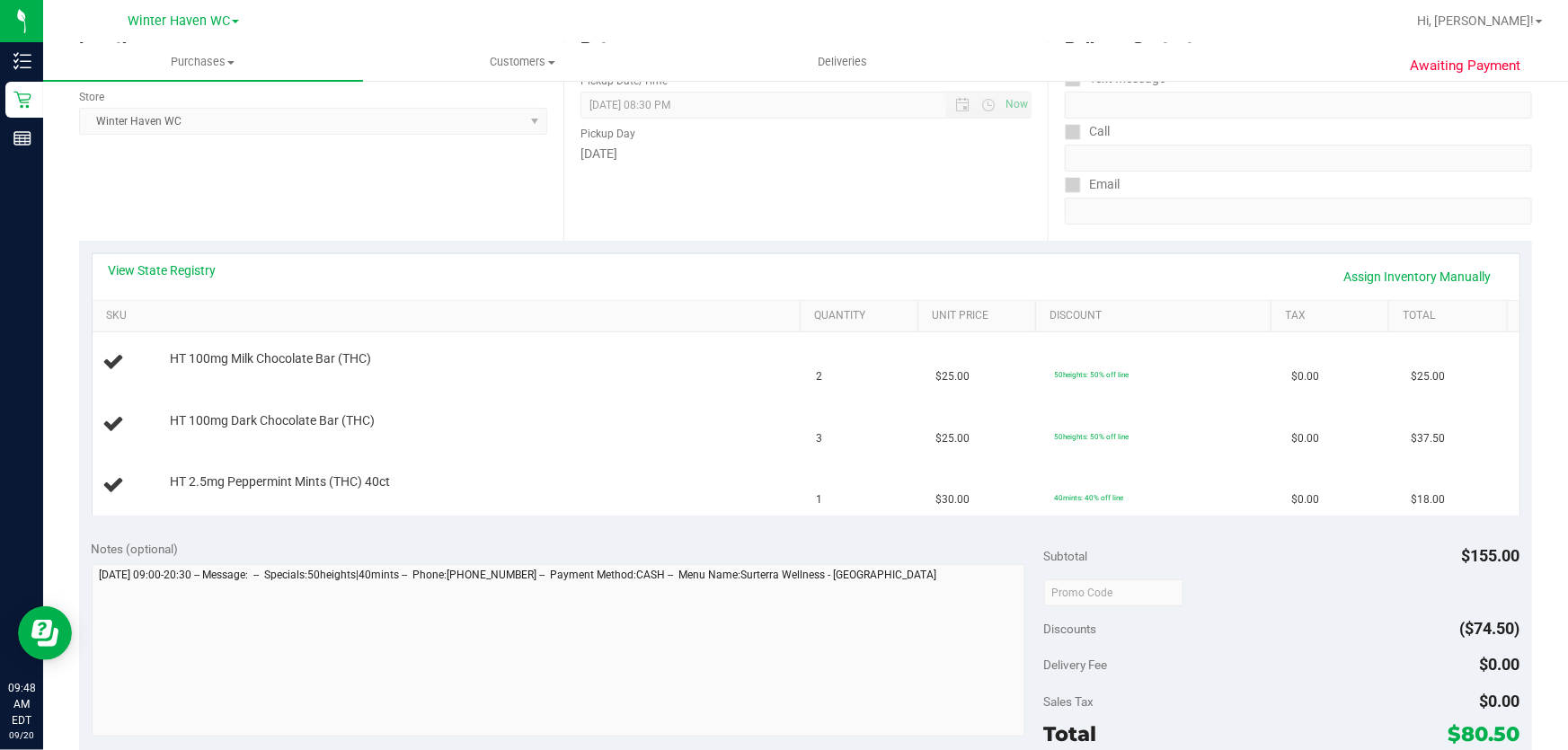
scroll to position [244, 0]
click at [180, 269] on link "View State Registry" at bounding box center [163, 269] width 108 height 18
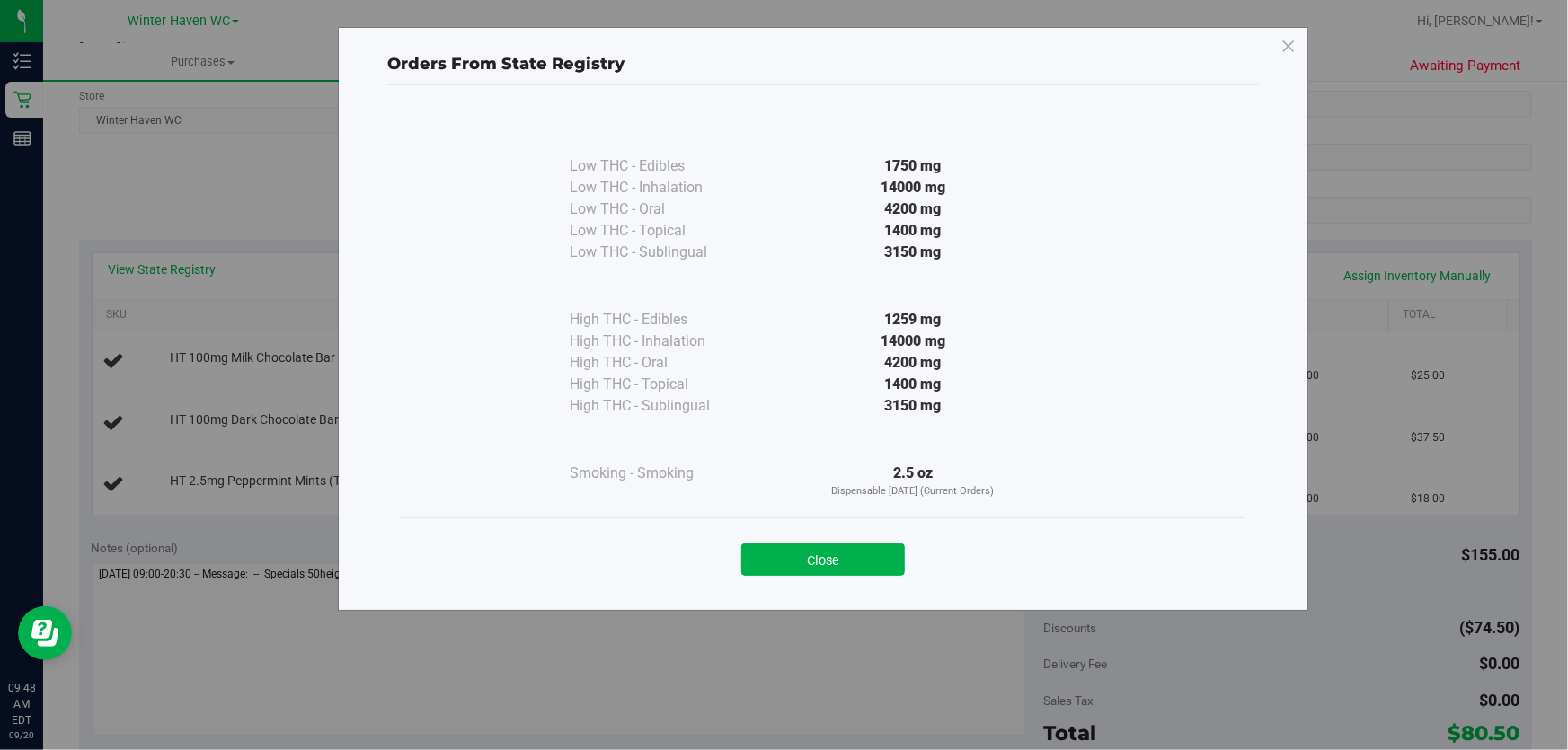
click at [771, 346] on div "14000 mg" at bounding box center [912, 342] width 327 height 22
click at [813, 558] on button "Close" at bounding box center [823, 560] width 164 height 32
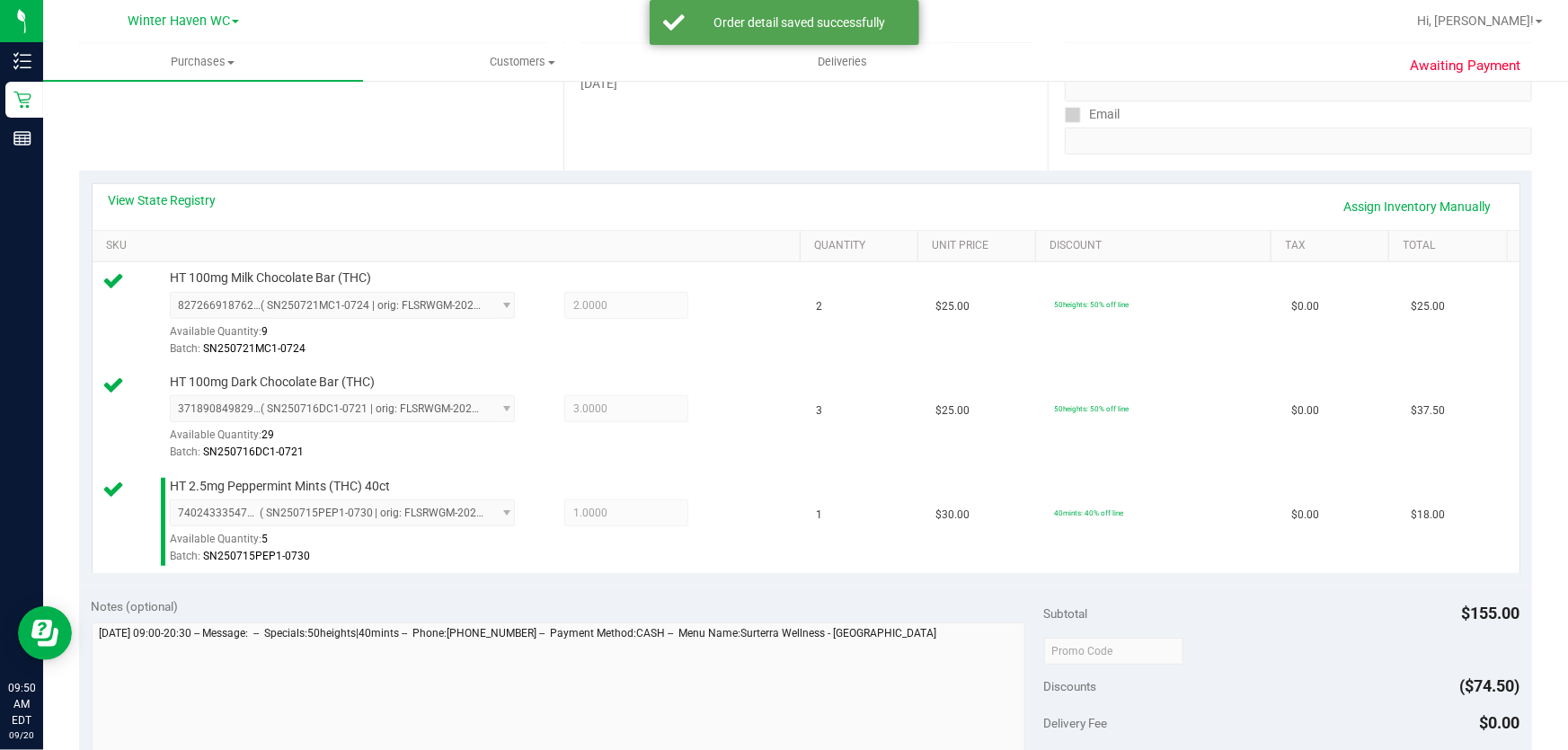
scroll to position [734, 0]
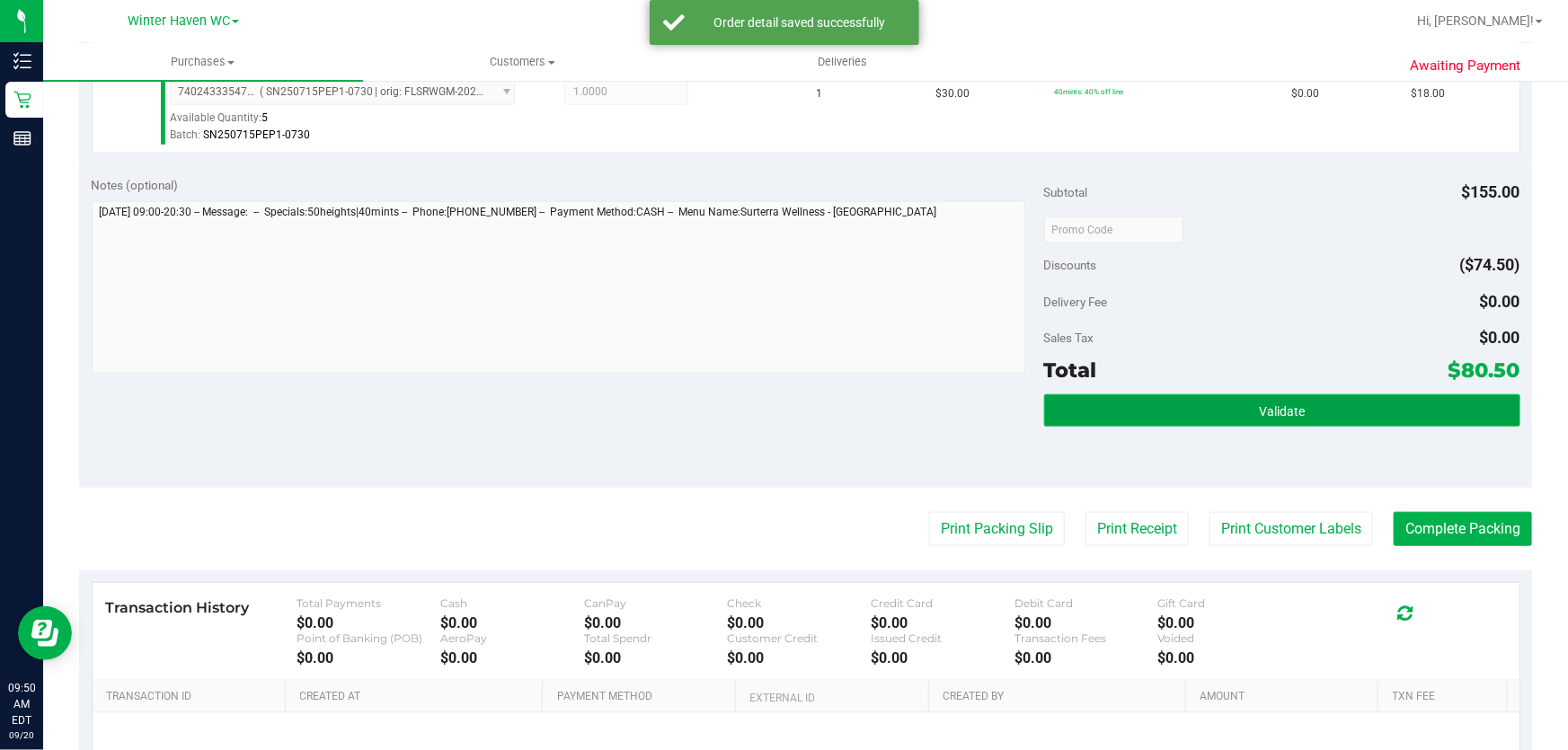
click at [1249, 395] on button "Validate" at bounding box center [1281, 410] width 476 height 32
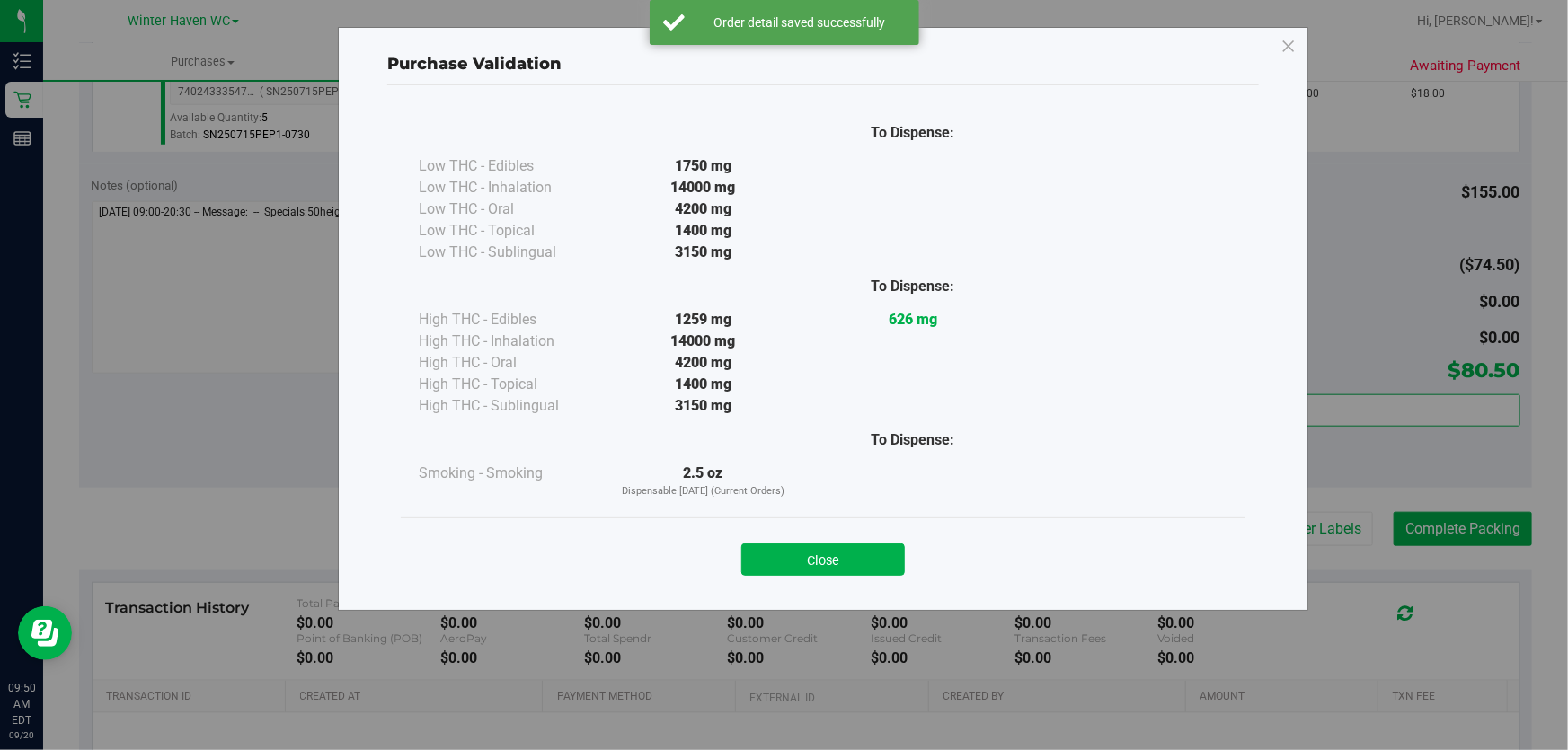
drag, startPoint x: 798, startPoint y: 551, endPoint x: 1031, endPoint y: 571, distance: 233.9
click at [809, 551] on button "Close" at bounding box center [823, 560] width 164 height 32
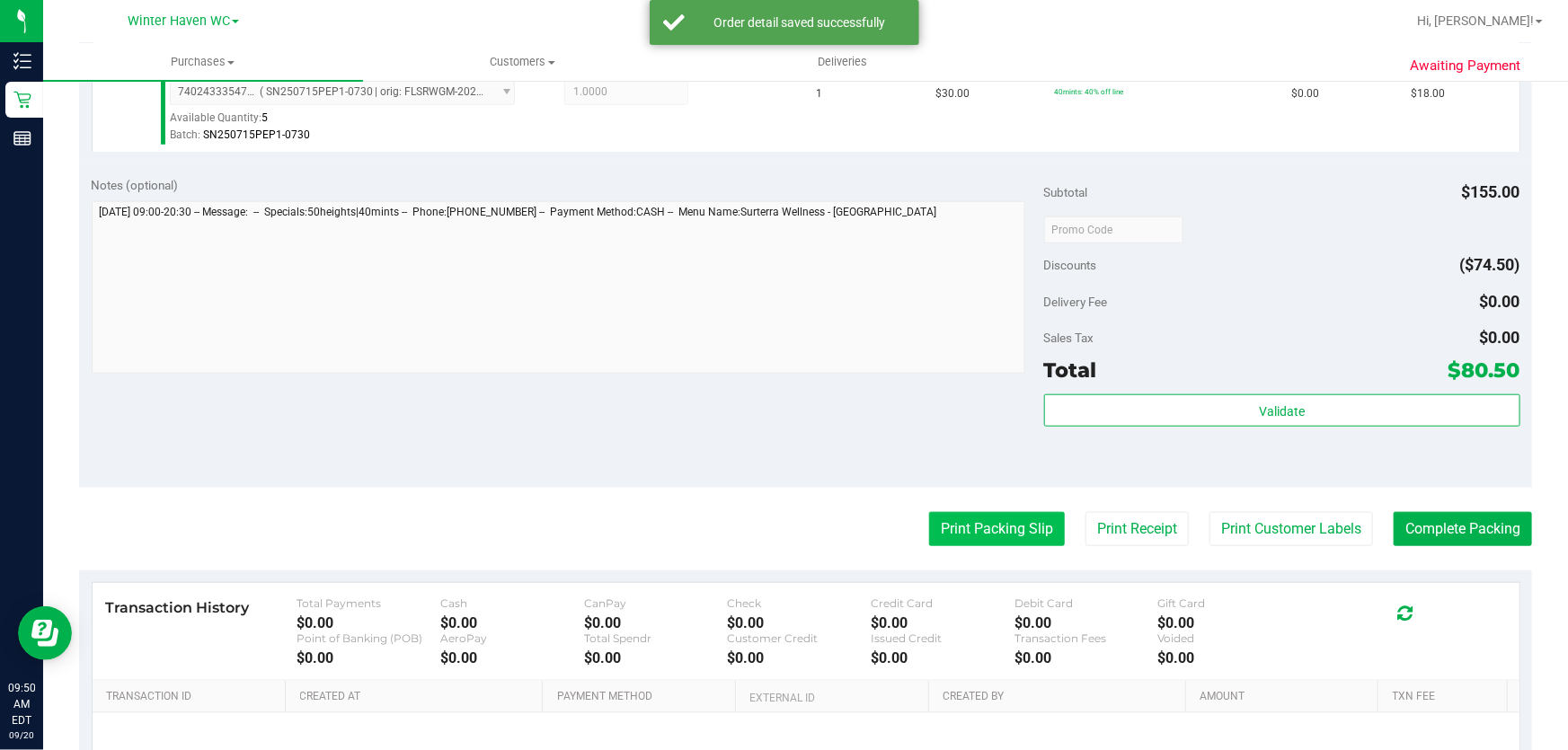
click at [1022, 526] on button "Print Packing Slip" at bounding box center [997, 529] width 135 height 34
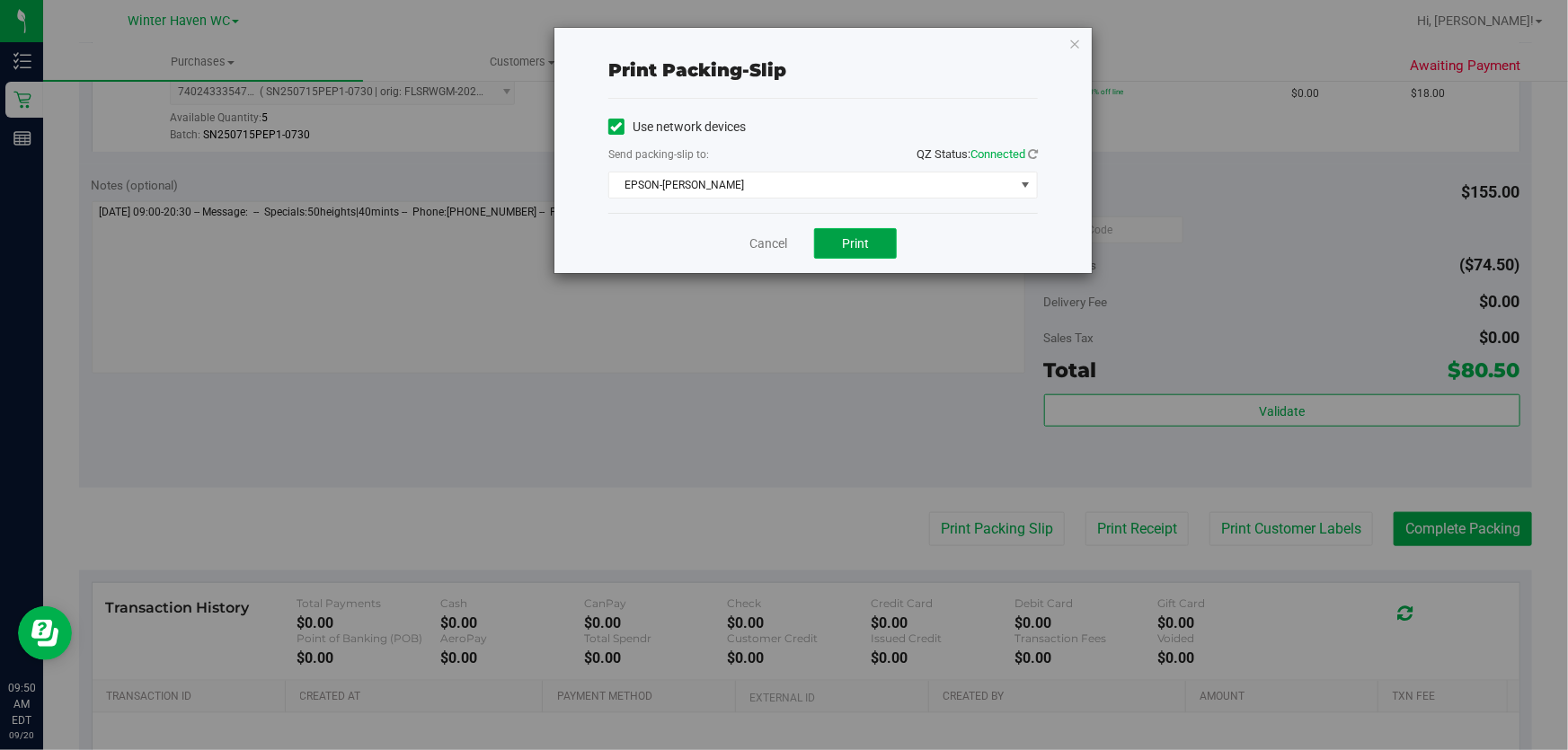
click at [860, 246] on span "Print" at bounding box center [854, 243] width 27 height 15
click at [761, 245] on link "Cancel" at bounding box center [768, 243] width 37 height 19
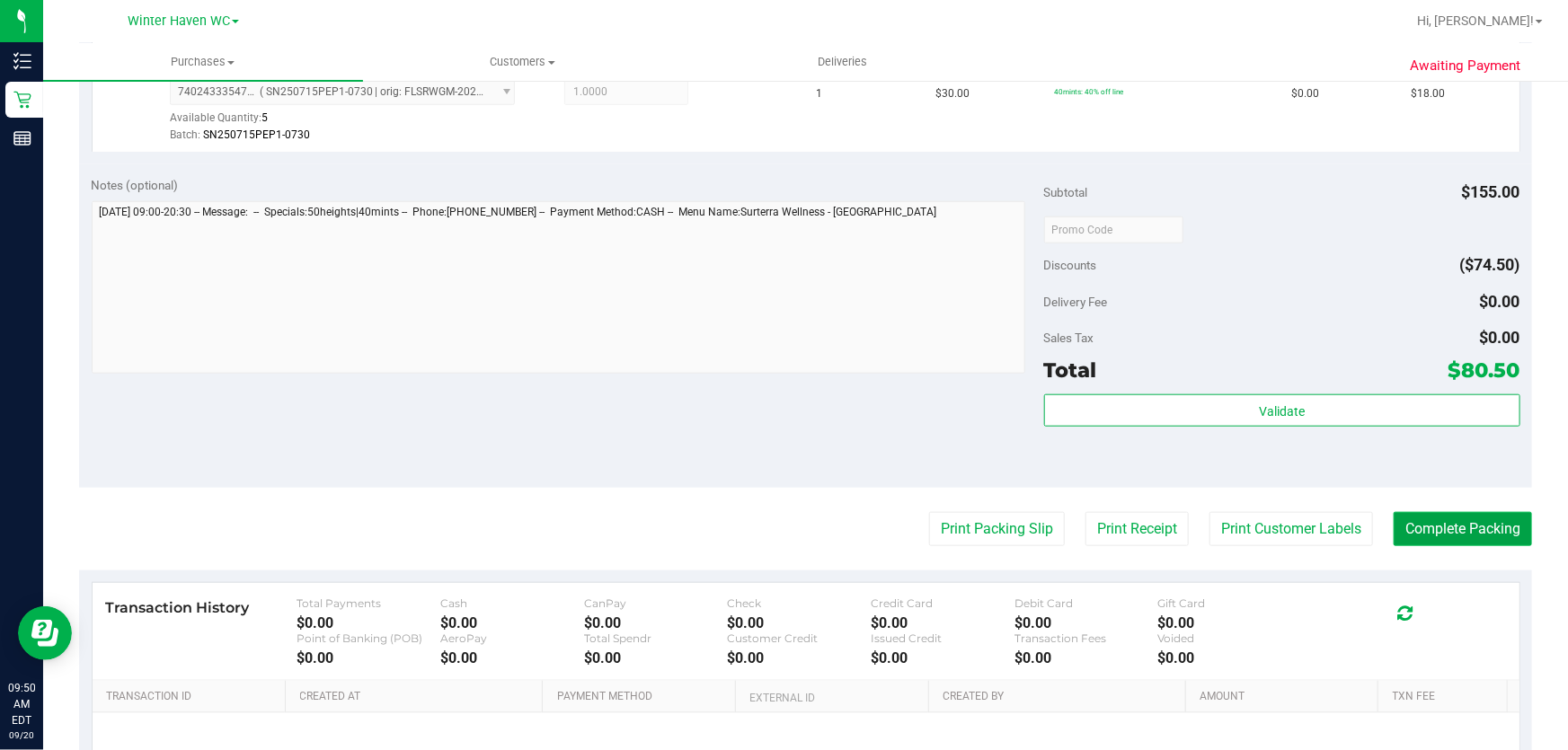
click at [1446, 530] on button "Complete Packing" at bounding box center [1462, 529] width 138 height 34
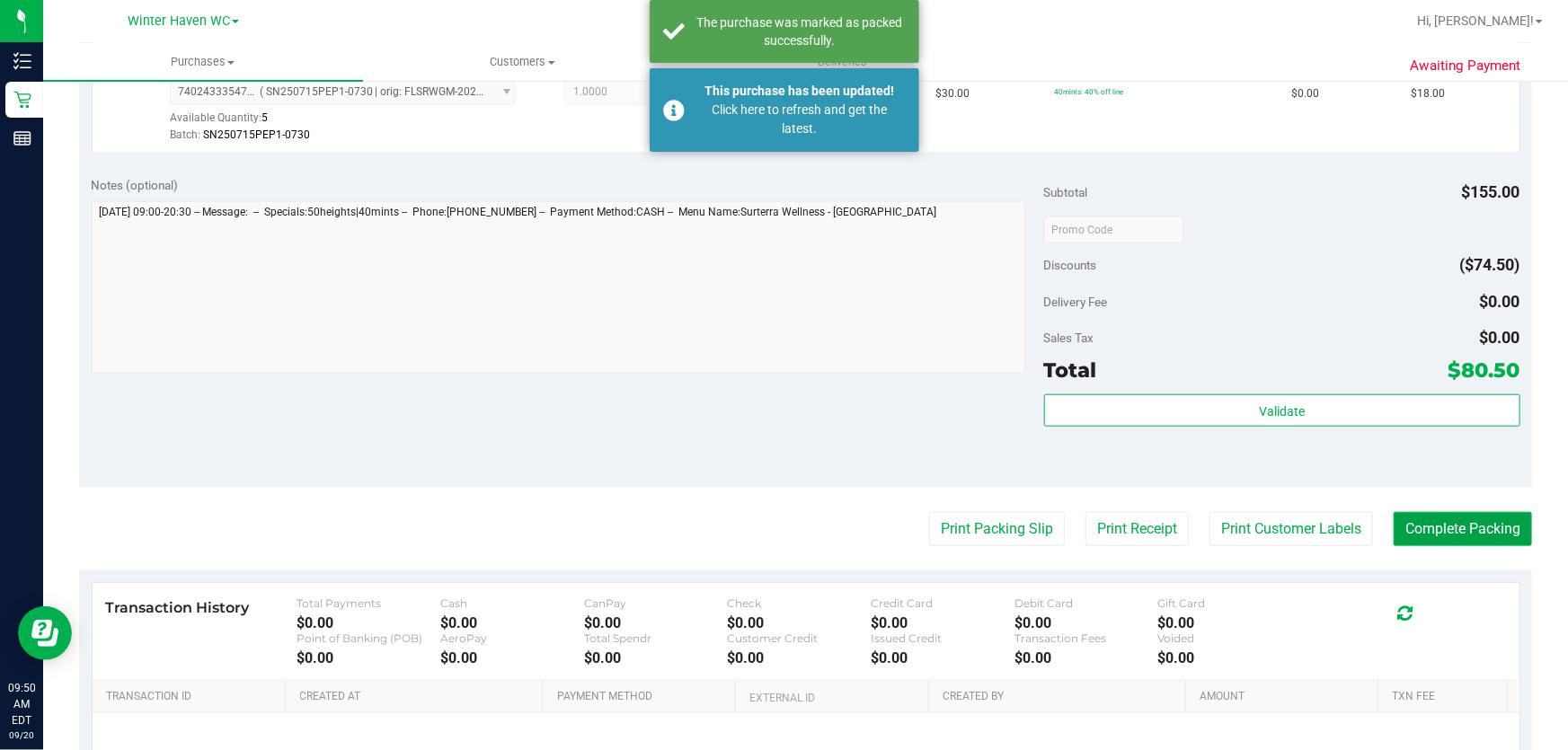
click at [1446, 530] on button "Complete Packing" at bounding box center [1462, 529] width 138 height 34
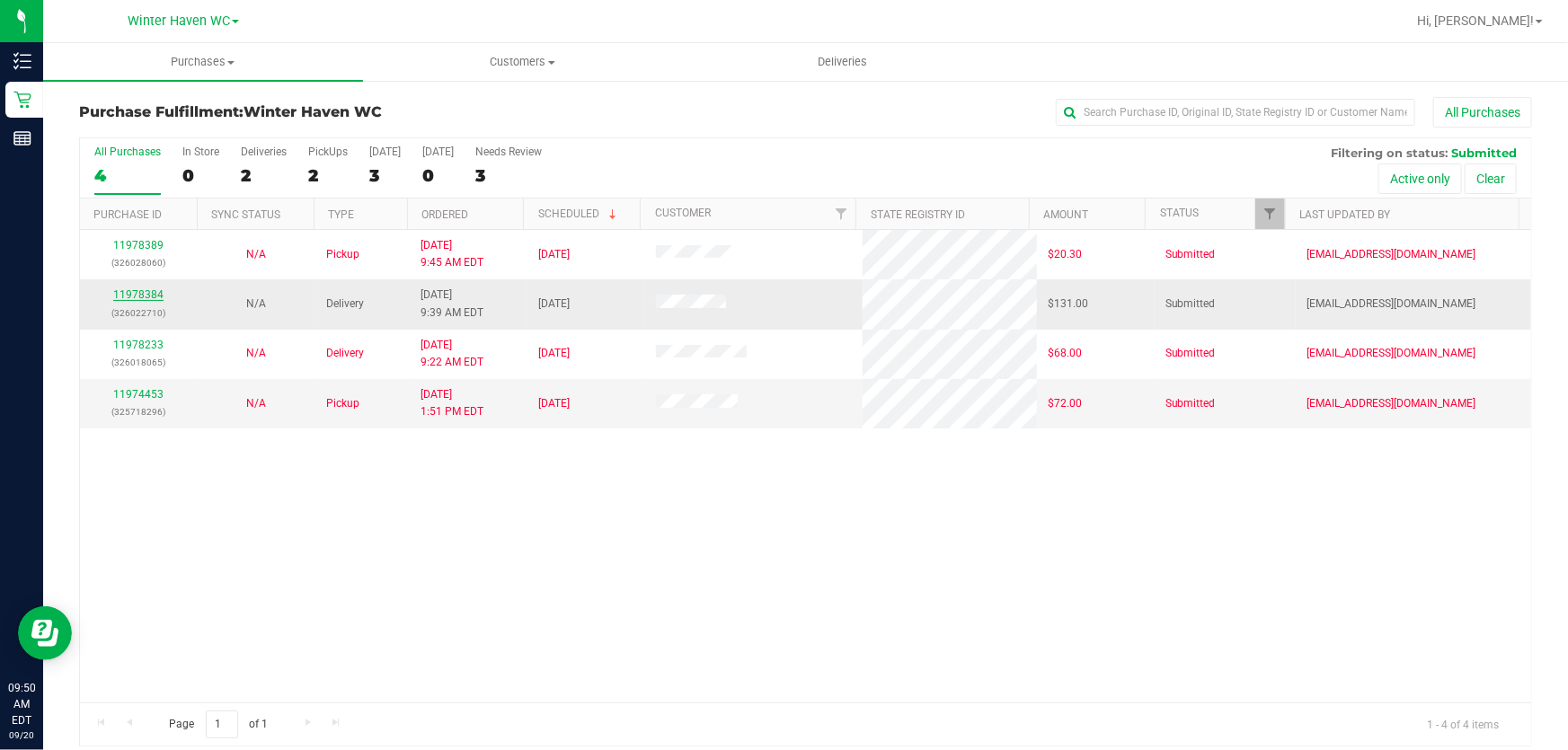
click at [135, 299] on link "11978384" at bounding box center [137, 295] width 50 height 13
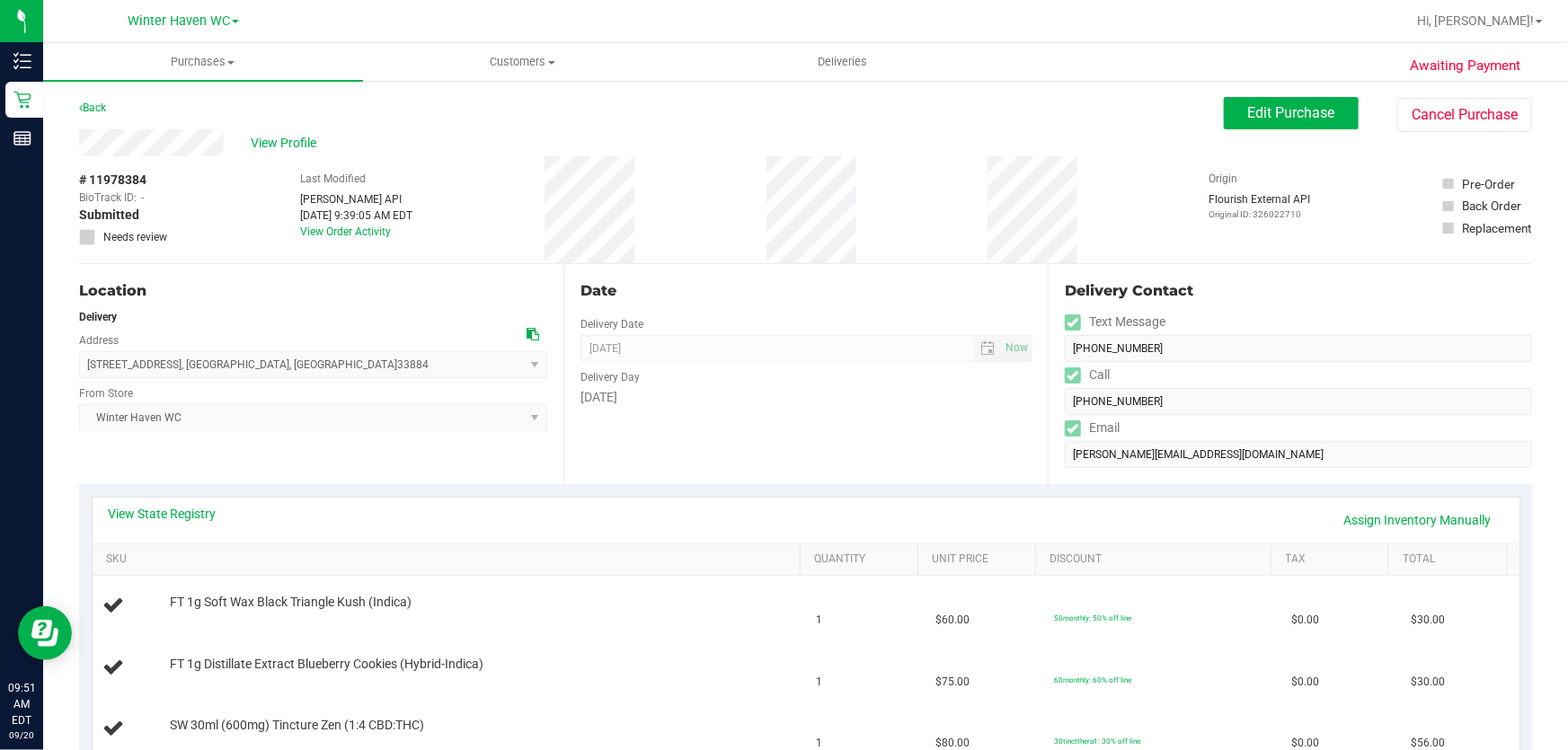
click at [776, 397] on div "[DATE]" at bounding box center [805, 397] width 451 height 19
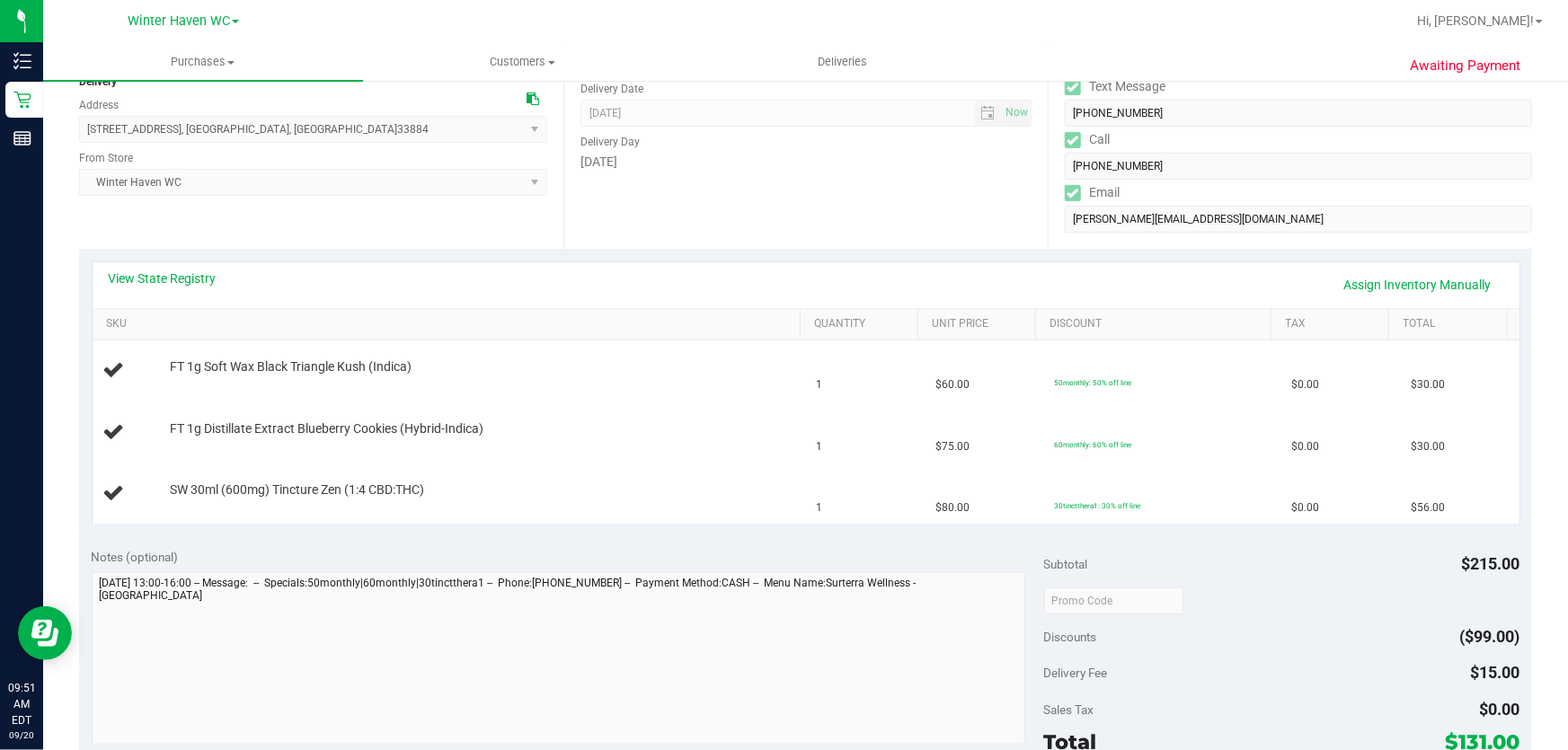
scroll to position [244, 0]
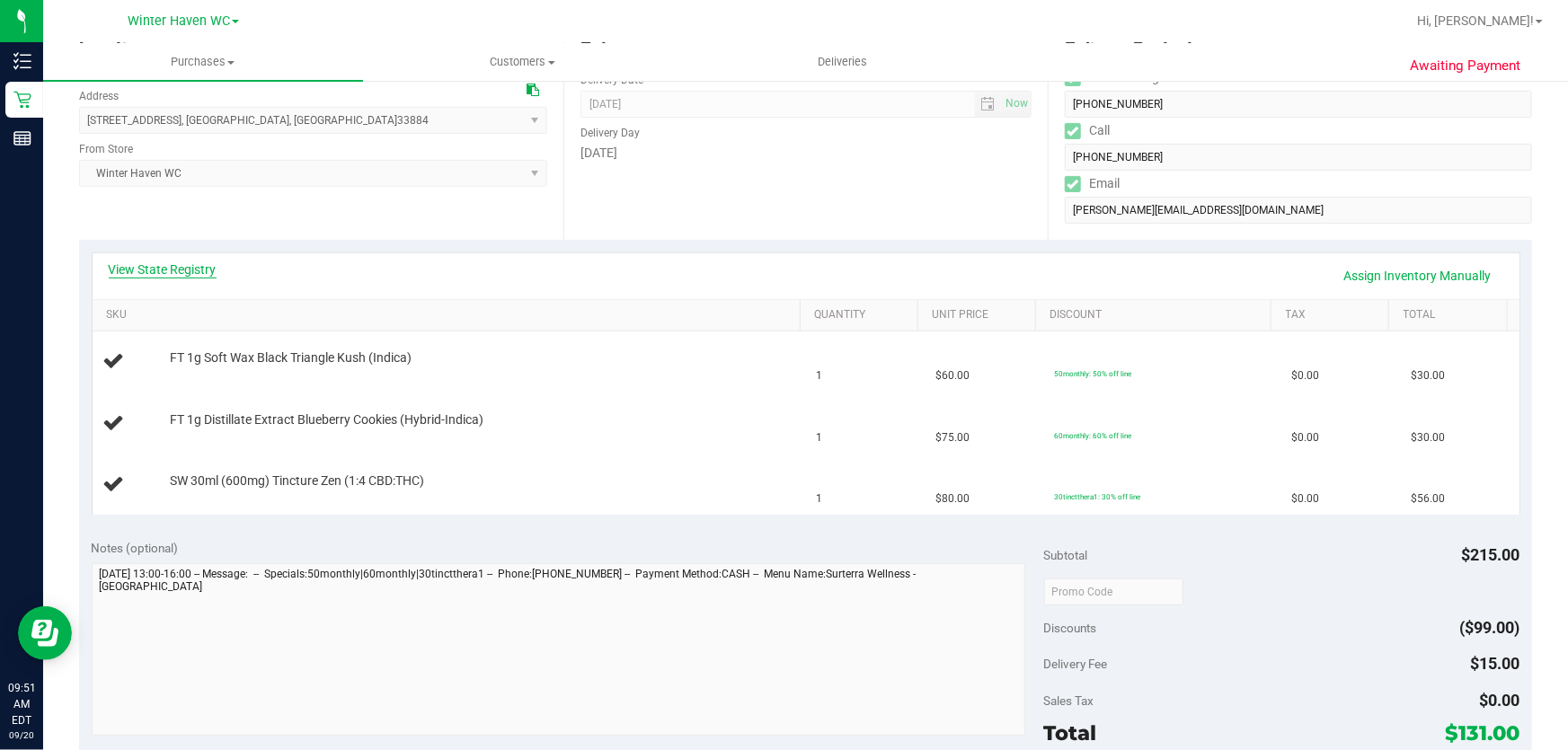
click at [190, 260] on link "View State Registry" at bounding box center [163, 269] width 108 height 18
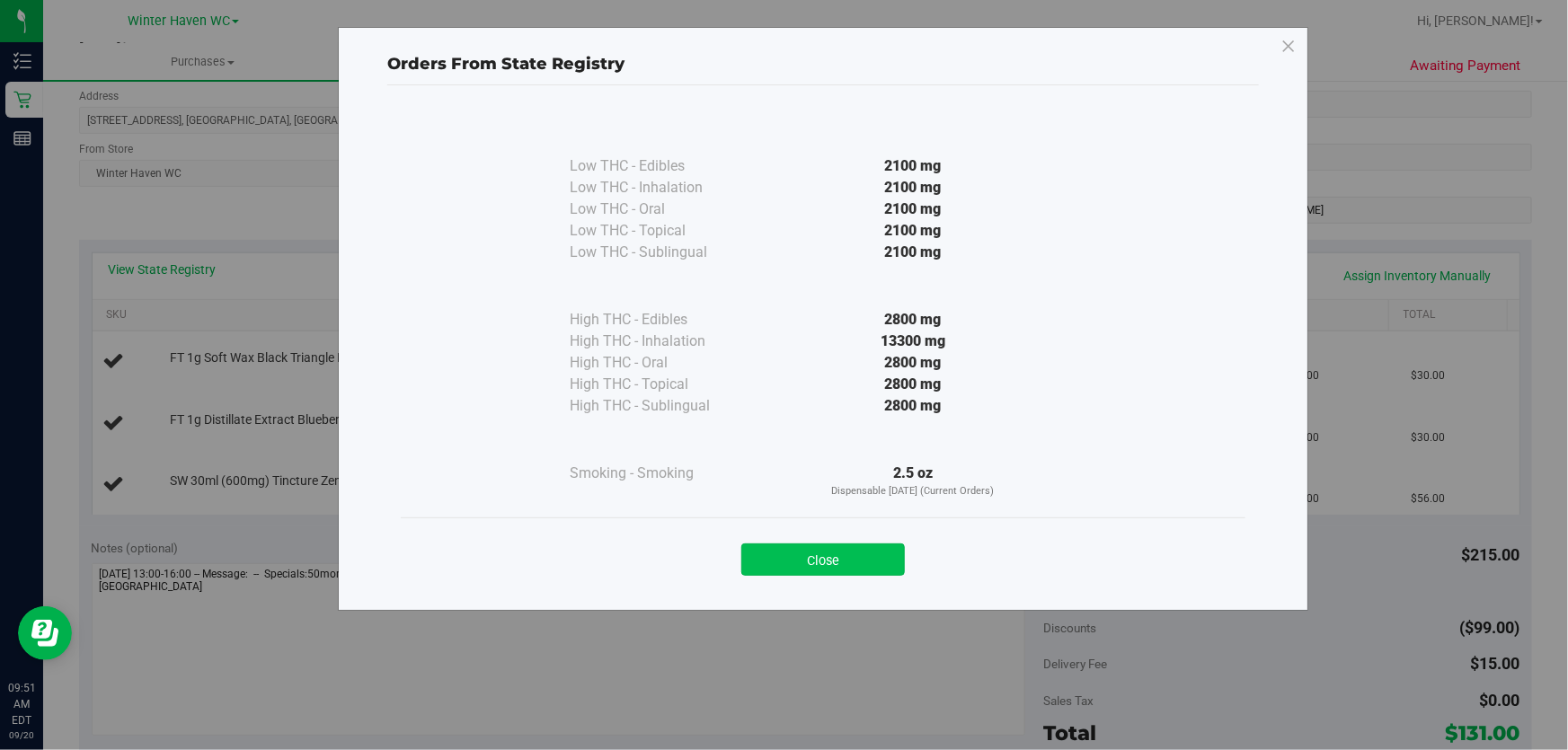
click at [872, 556] on button "Close" at bounding box center [823, 560] width 164 height 32
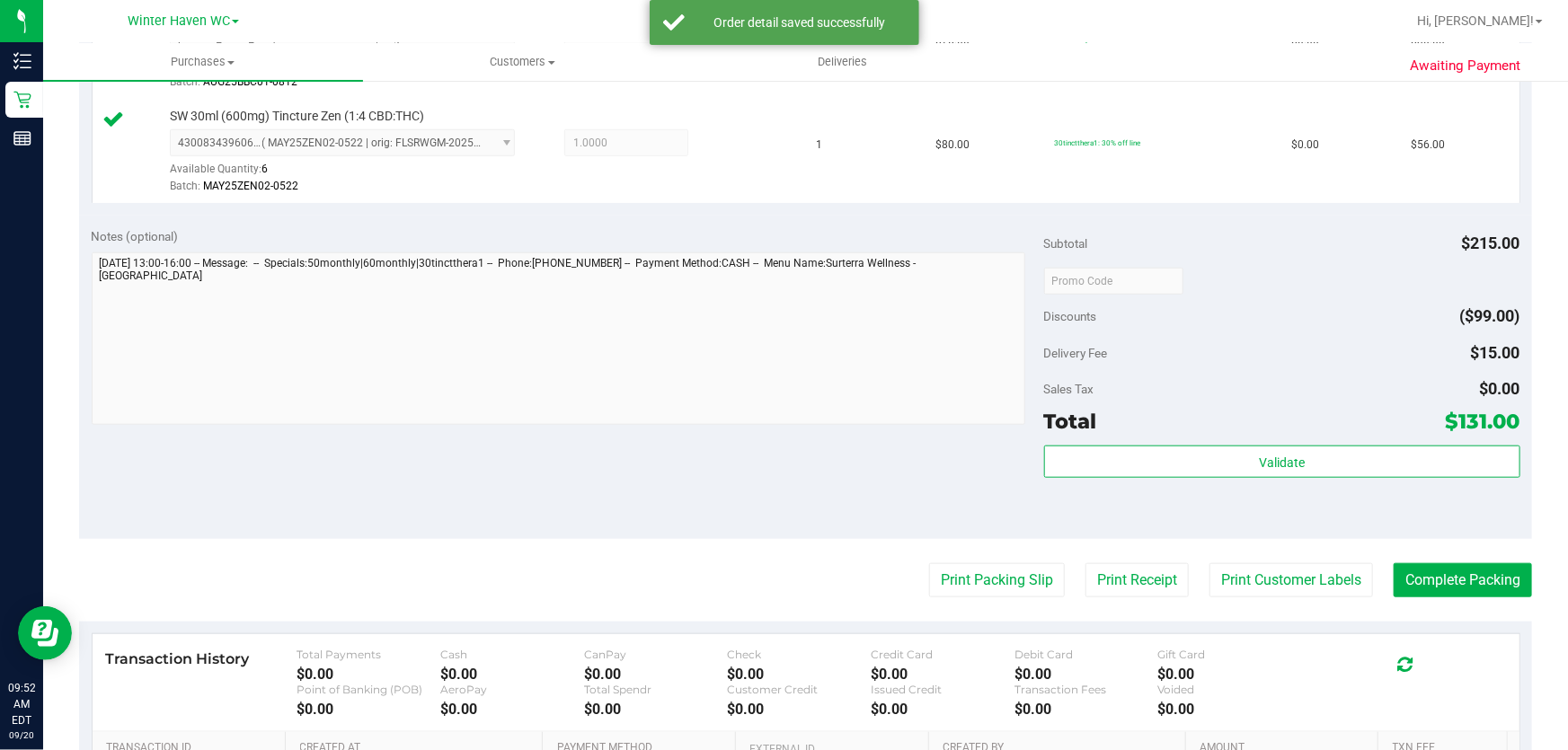
scroll to position [684, 0]
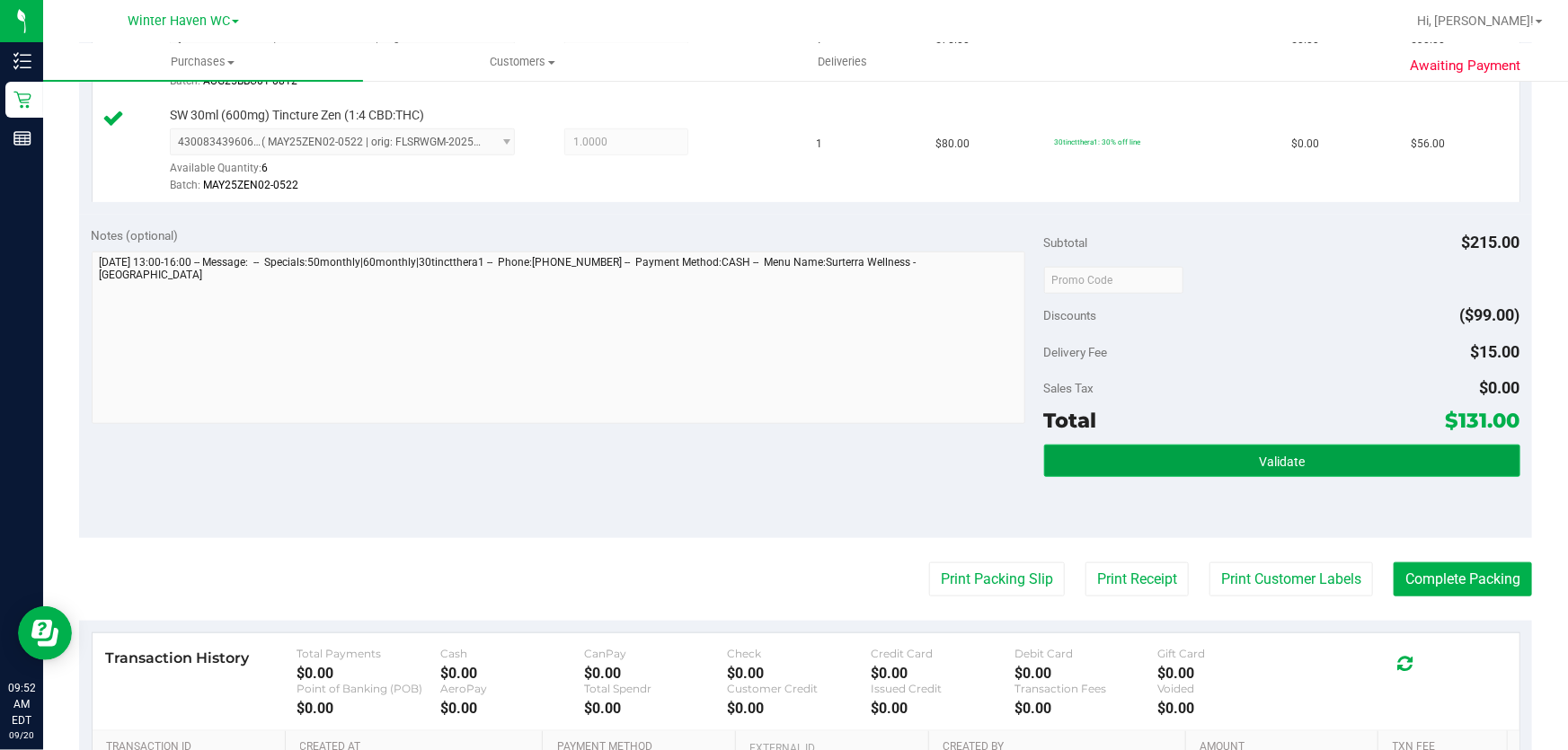
click at [1371, 457] on button "Validate" at bounding box center [1281, 460] width 476 height 32
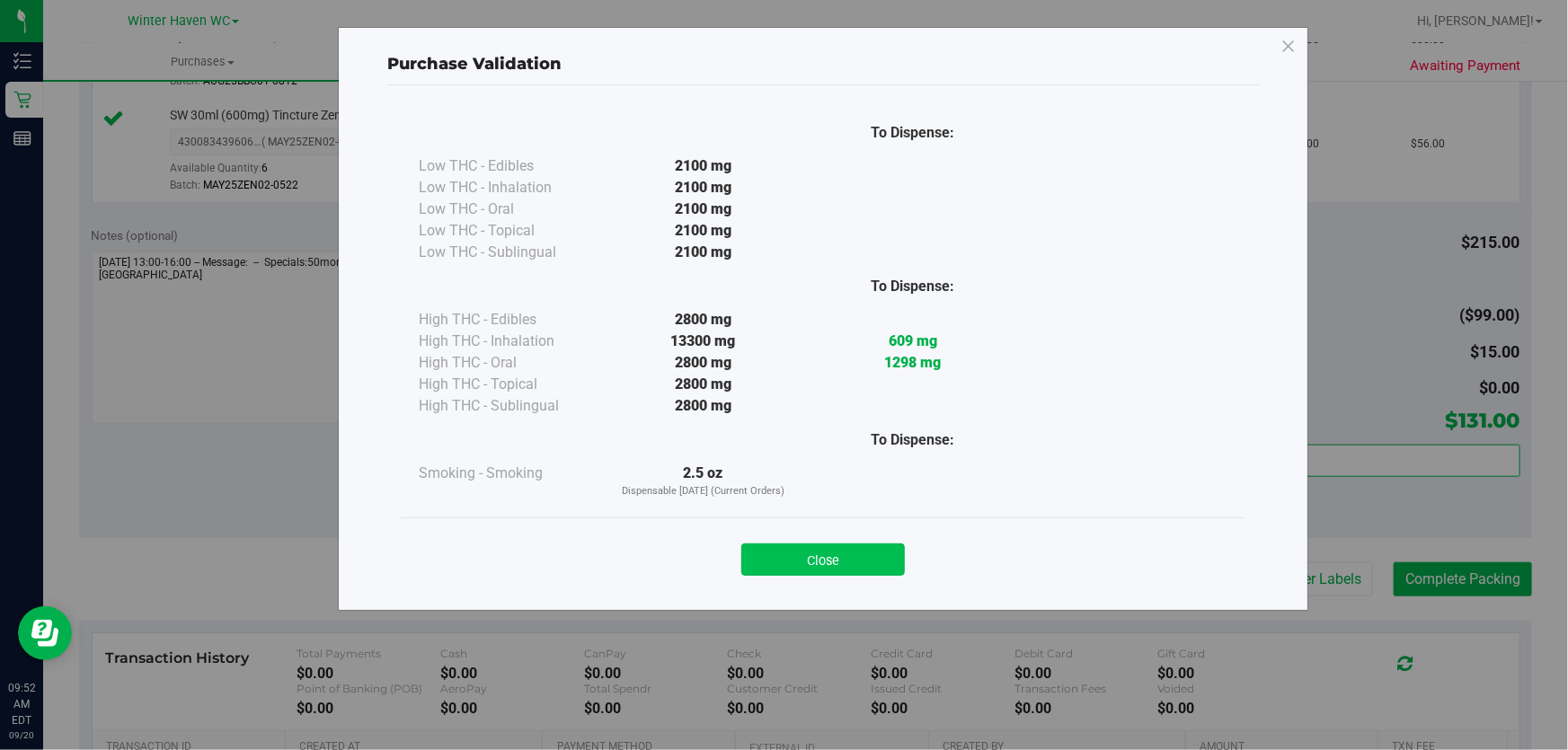
click at [835, 559] on button "Close" at bounding box center [823, 560] width 164 height 32
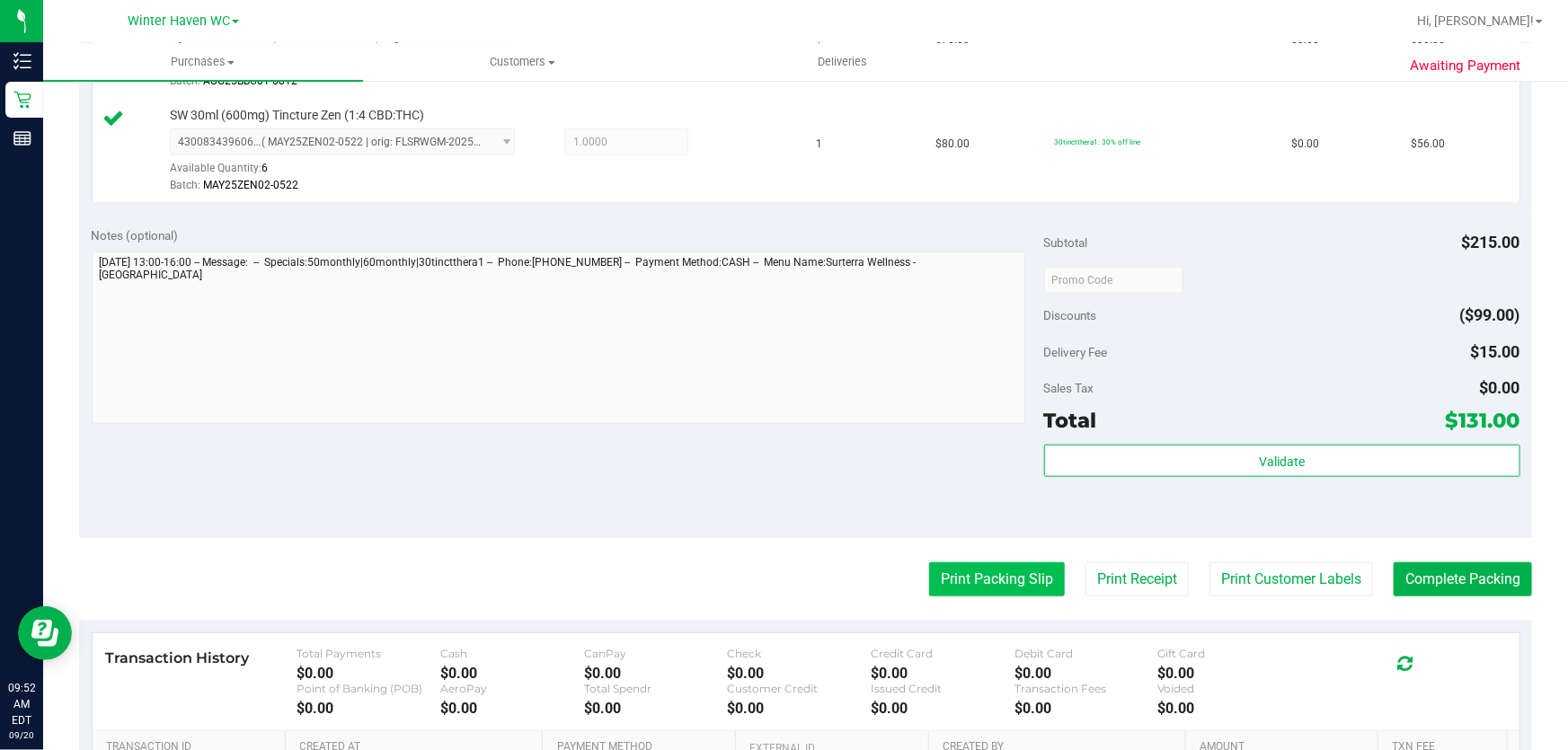
click at [991, 567] on button "Print Packing Slip" at bounding box center [997, 579] width 135 height 34
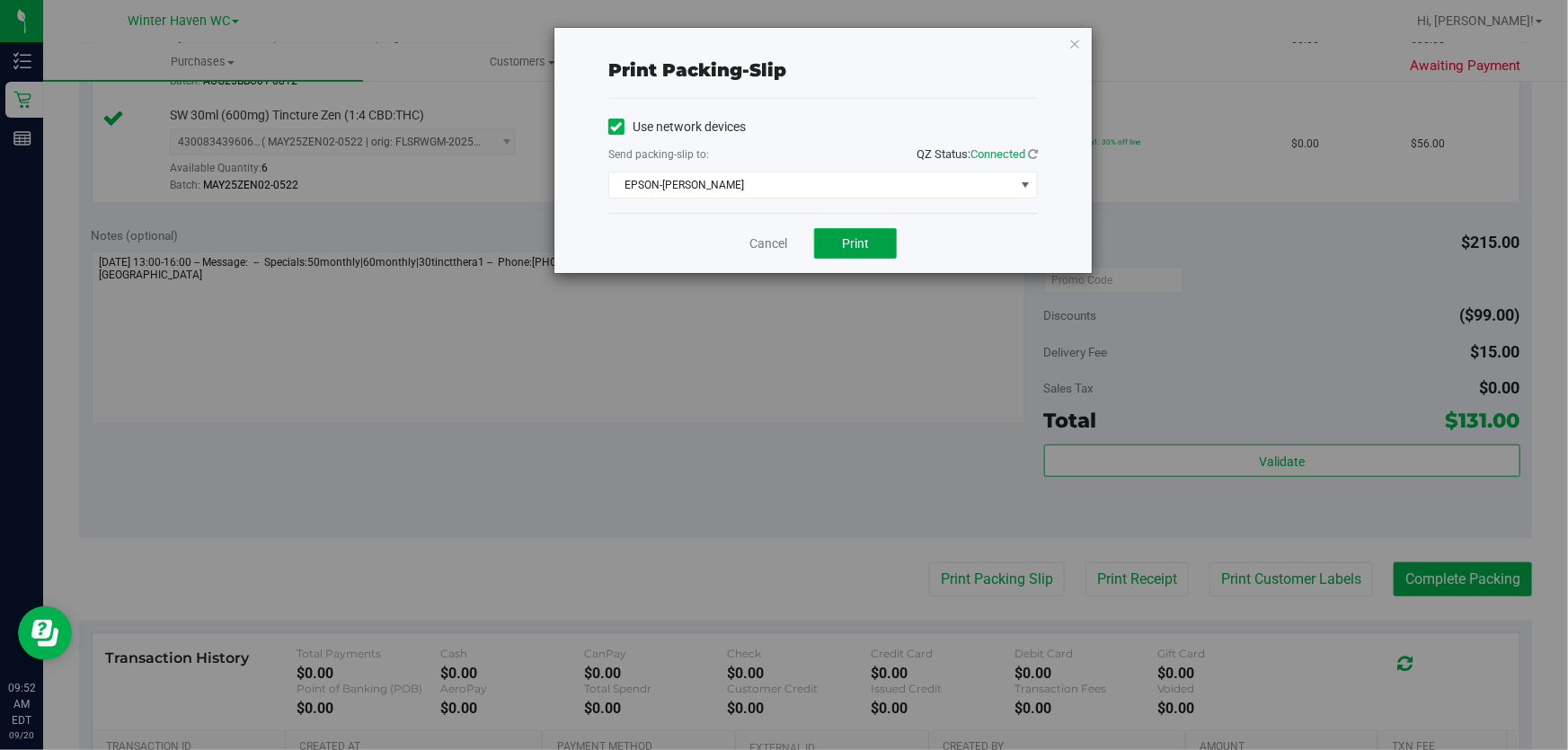
click at [873, 238] on button "Print" at bounding box center [855, 242] width 82 height 30
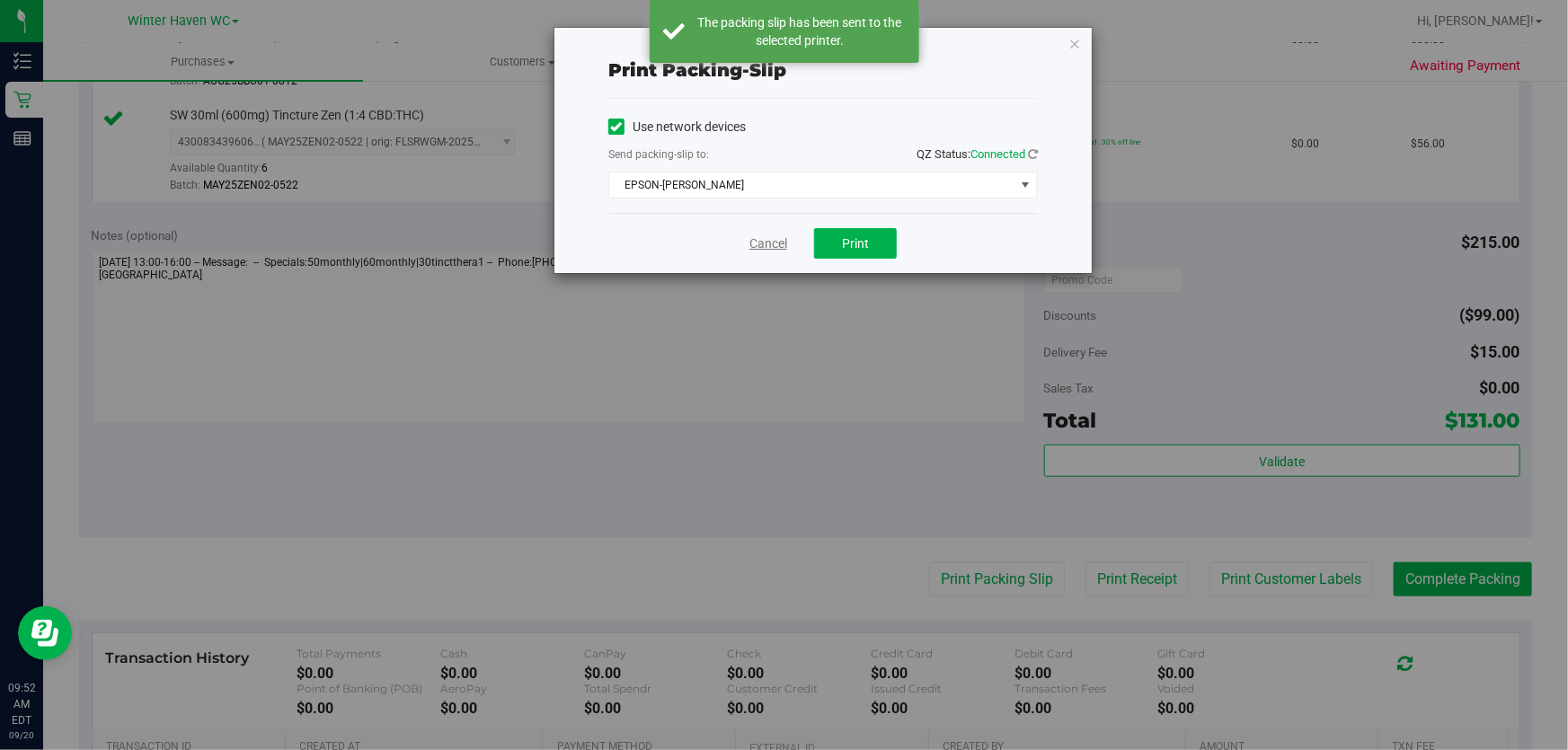
click at [765, 242] on link "Cancel" at bounding box center [768, 243] width 37 height 19
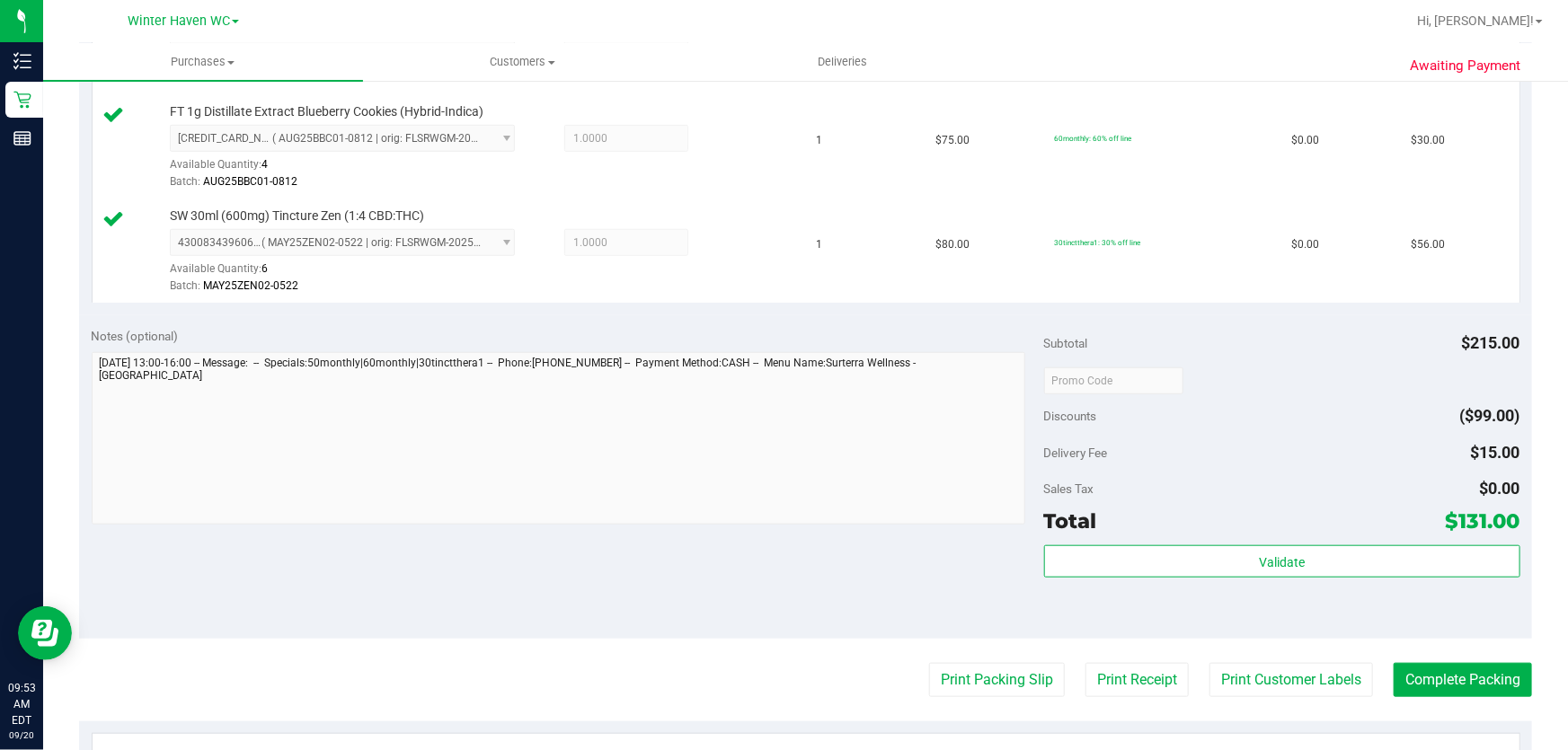
scroll to position [589, 0]
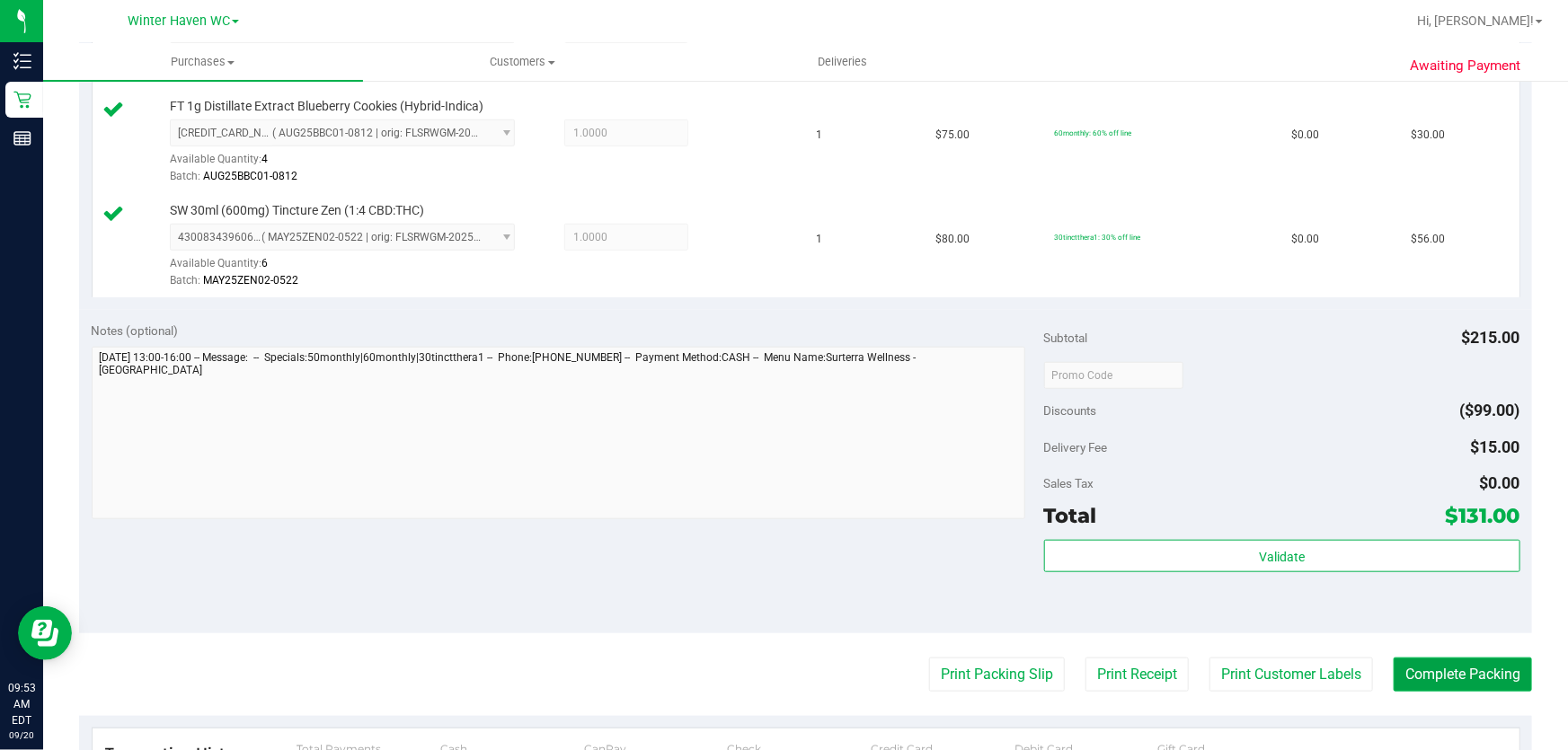
click at [1472, 681] on button "Complete Packing" at bounding box center [1462, 674] width 138 height 34
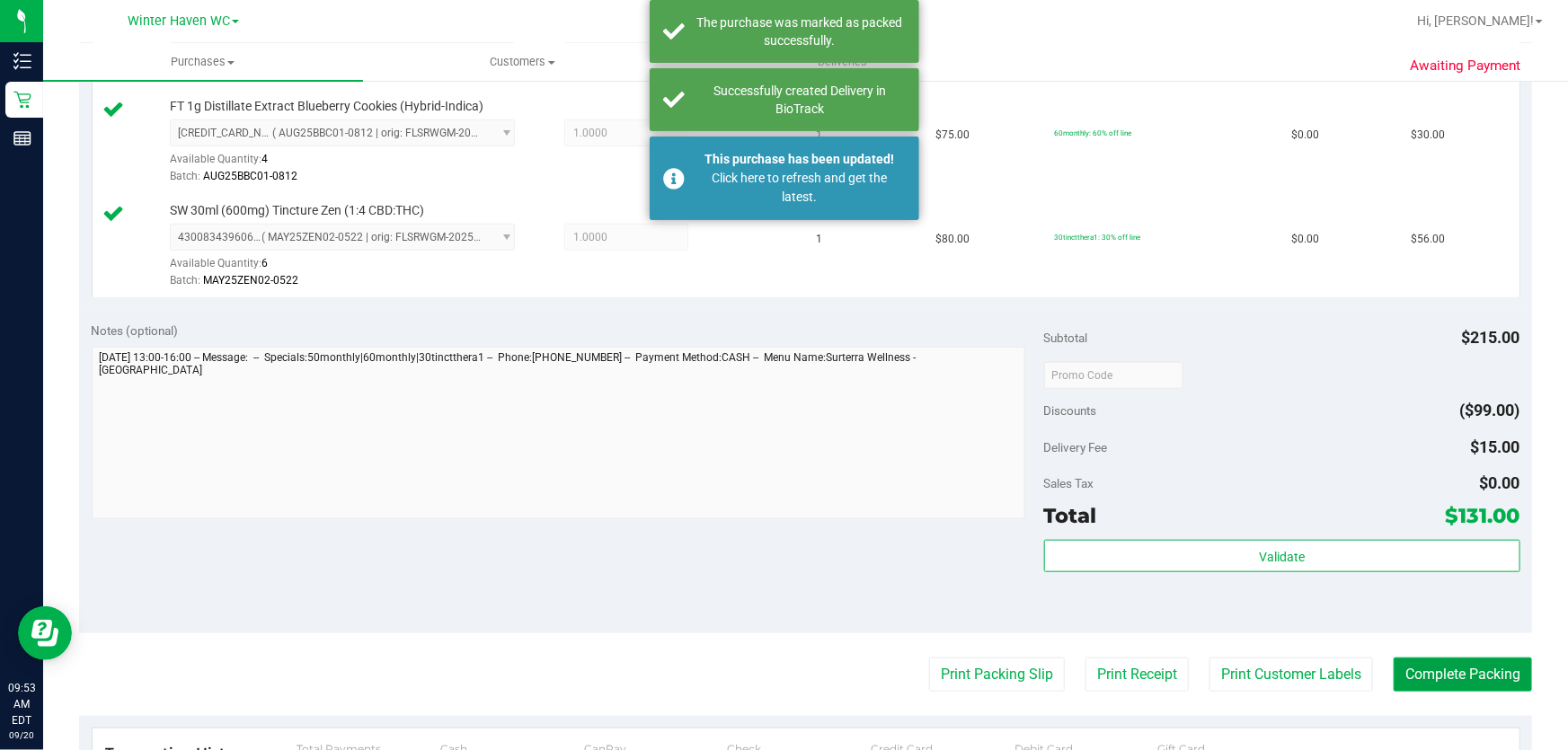
click at [1476, 670] on button "Complete Packing" at bounding box center [1462, 674] width 138 height 34
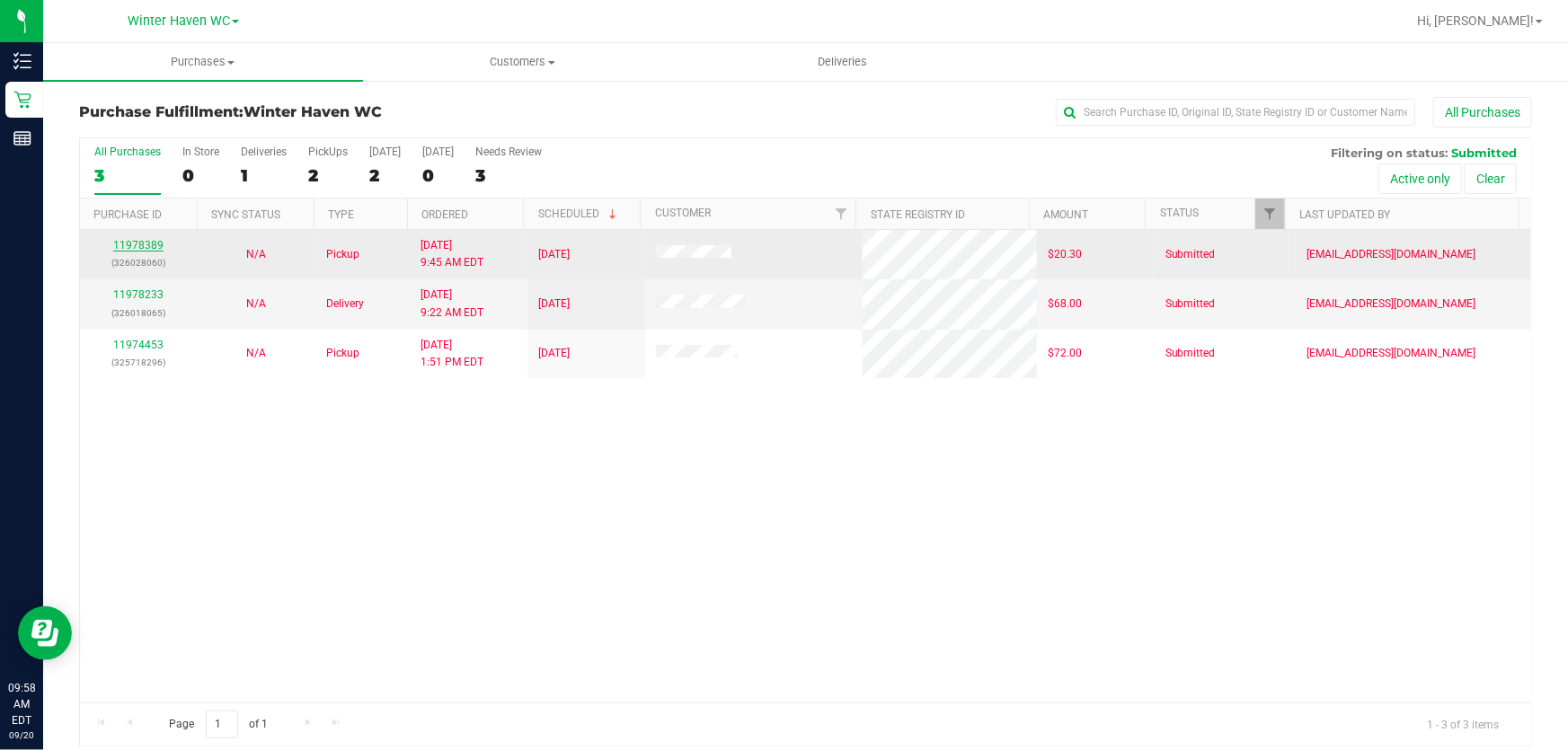
click at [126, 246] on link "11978389" at bounding box center [137, 244] width 50 height 13
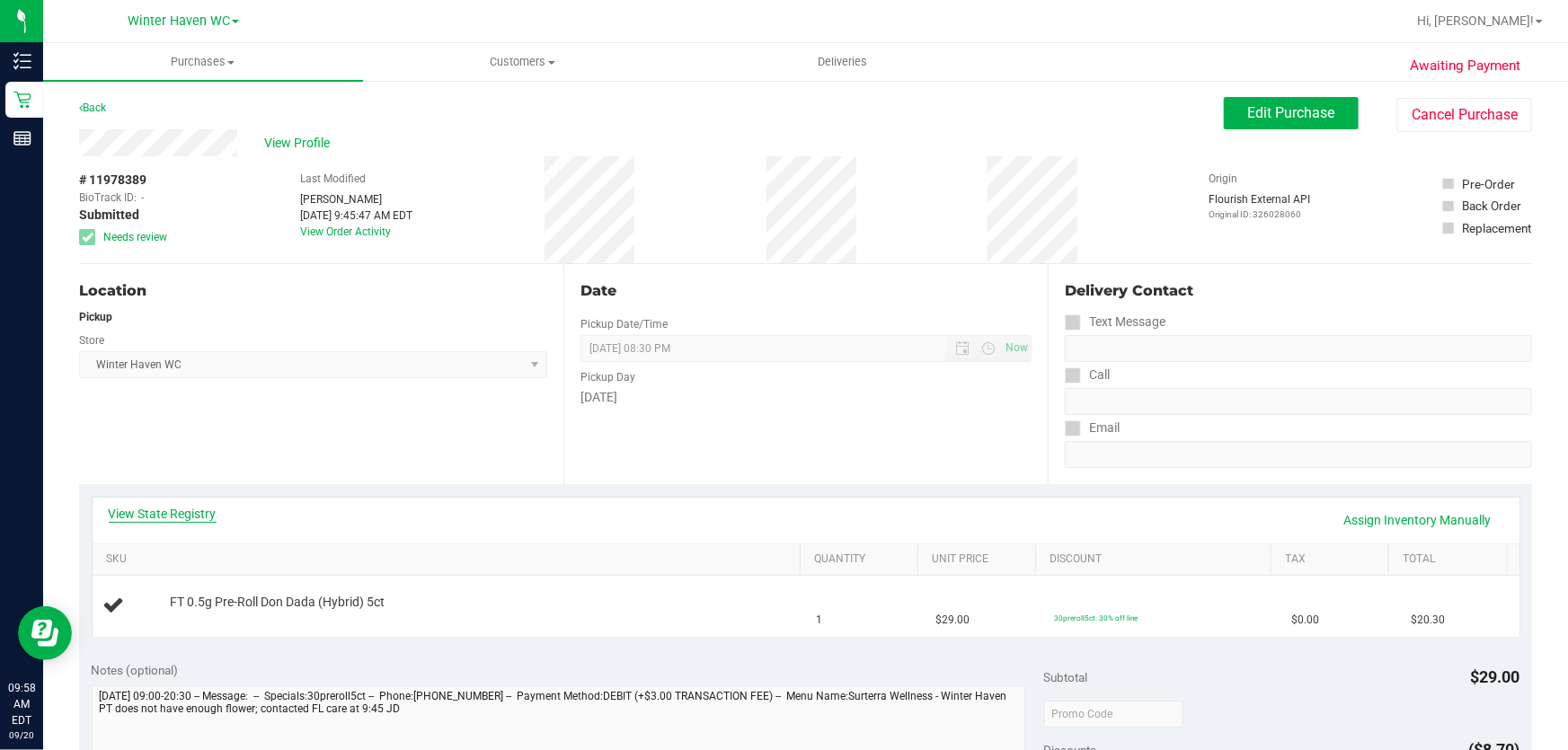
click at [165, 507] on link "View State Registry" at bounding box center [163, 513] width 108 height 18
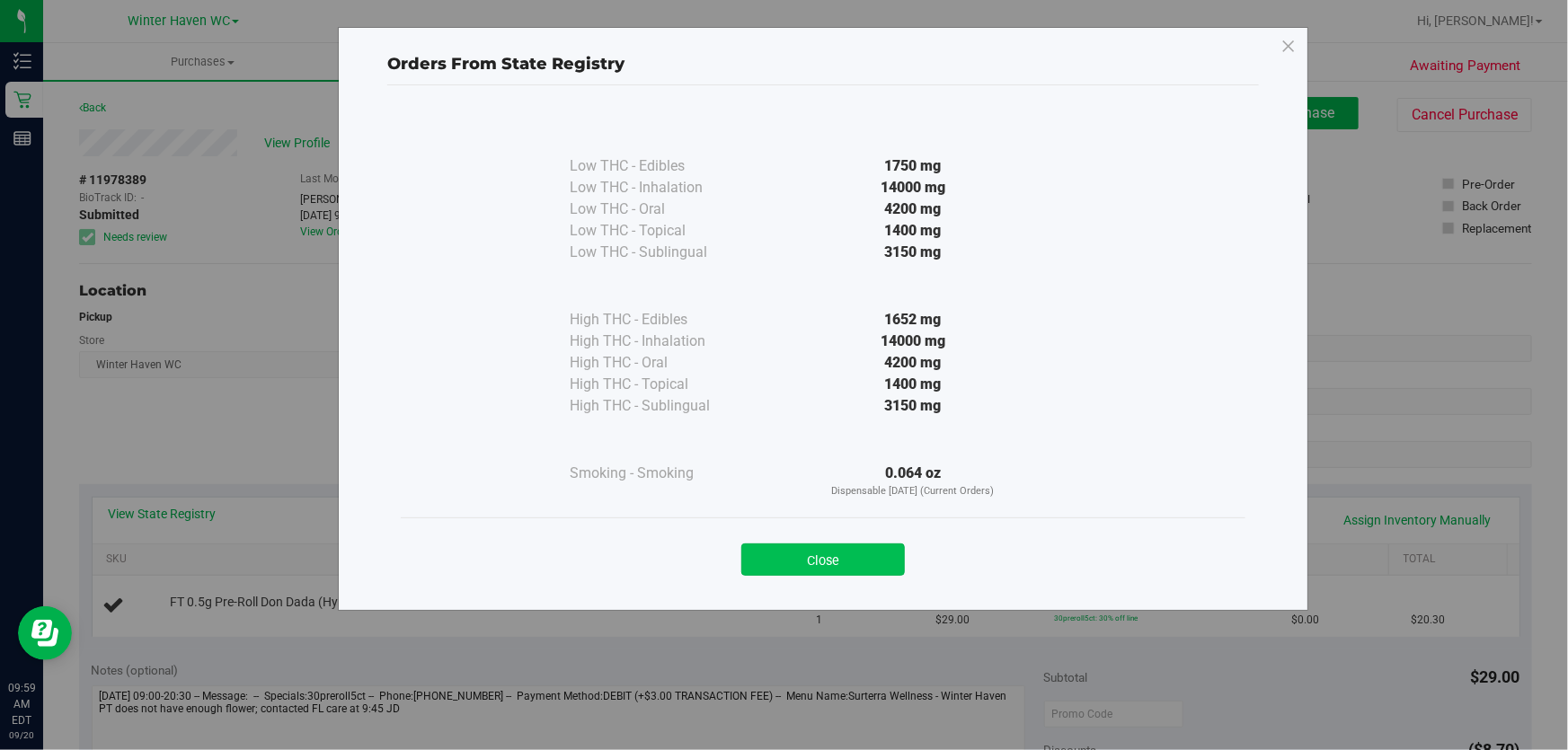
click at [881, 571] on button "Close" at bounding box center [823, 560] width 164 height 32
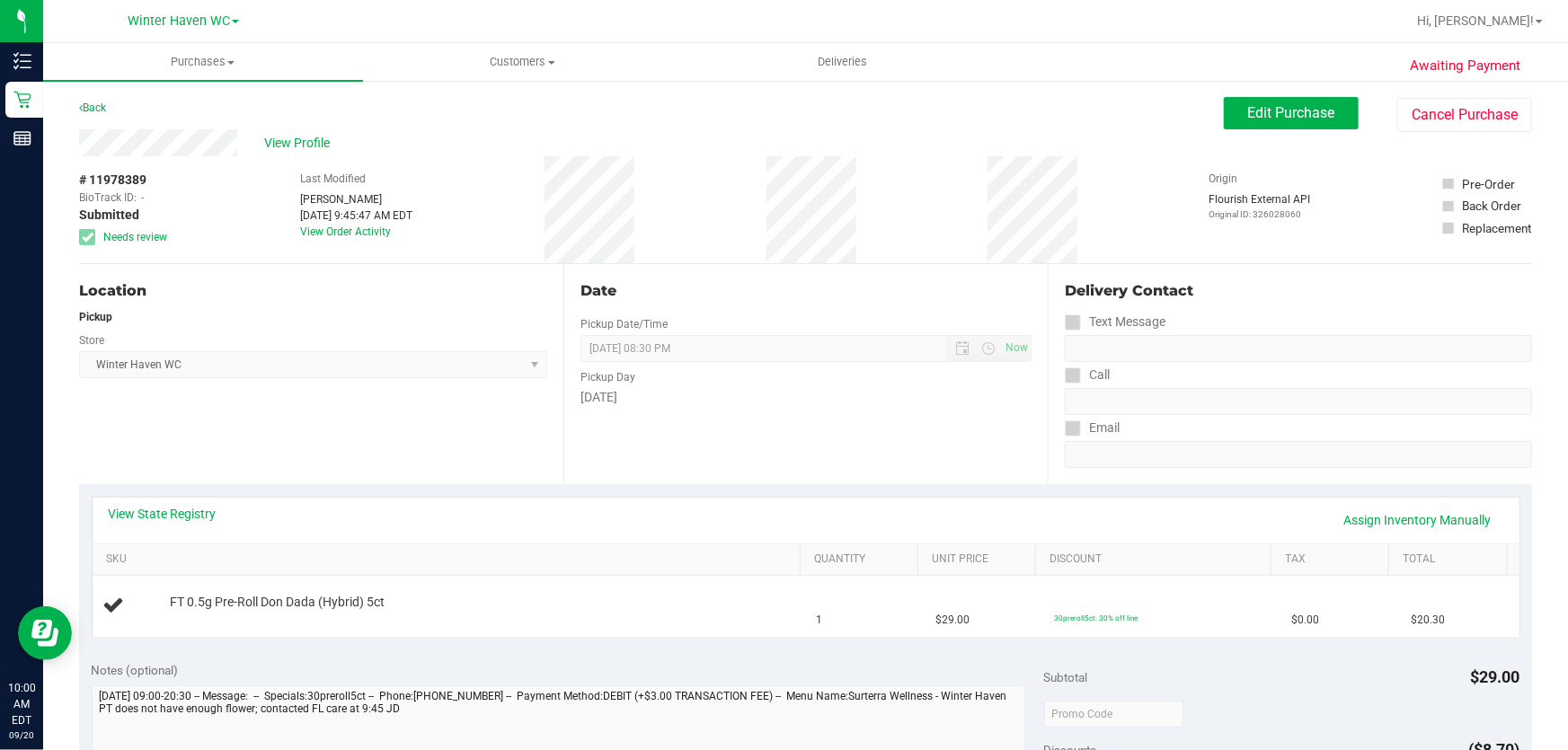
click at [441, 277] on div "Location Pickup Store [GEOGRAPHIC_DATA] WC Select Store [PERSON_NAME][GEOGRAPHI…" at bounding box center [321, 374] width 484 height 220
click at [192, 515] on link "View State Registry" at bounding box center [163, 513] width 108 height 18
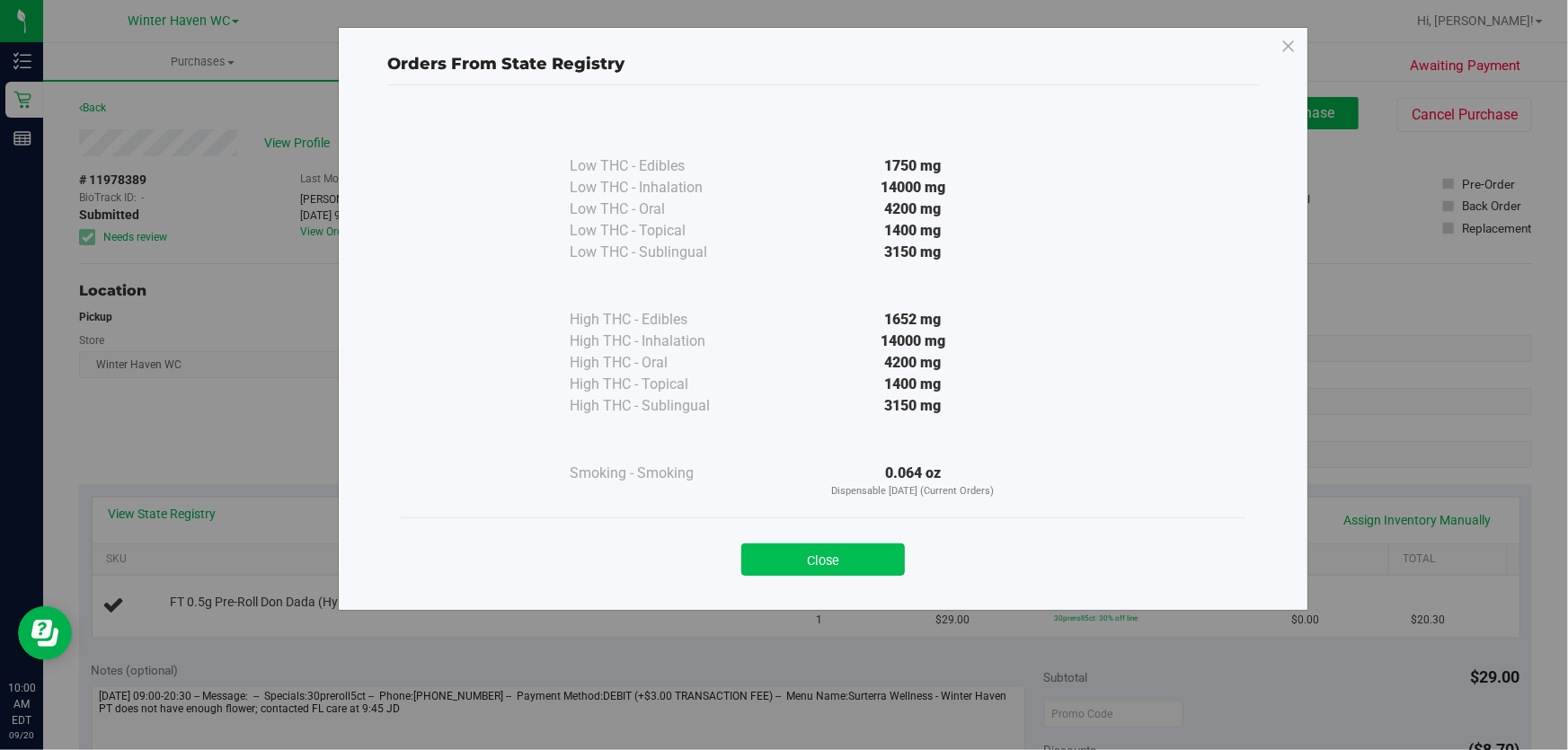
click at [862, 565] on button "Close" at bounding box center [823, 560] width 164 height 32
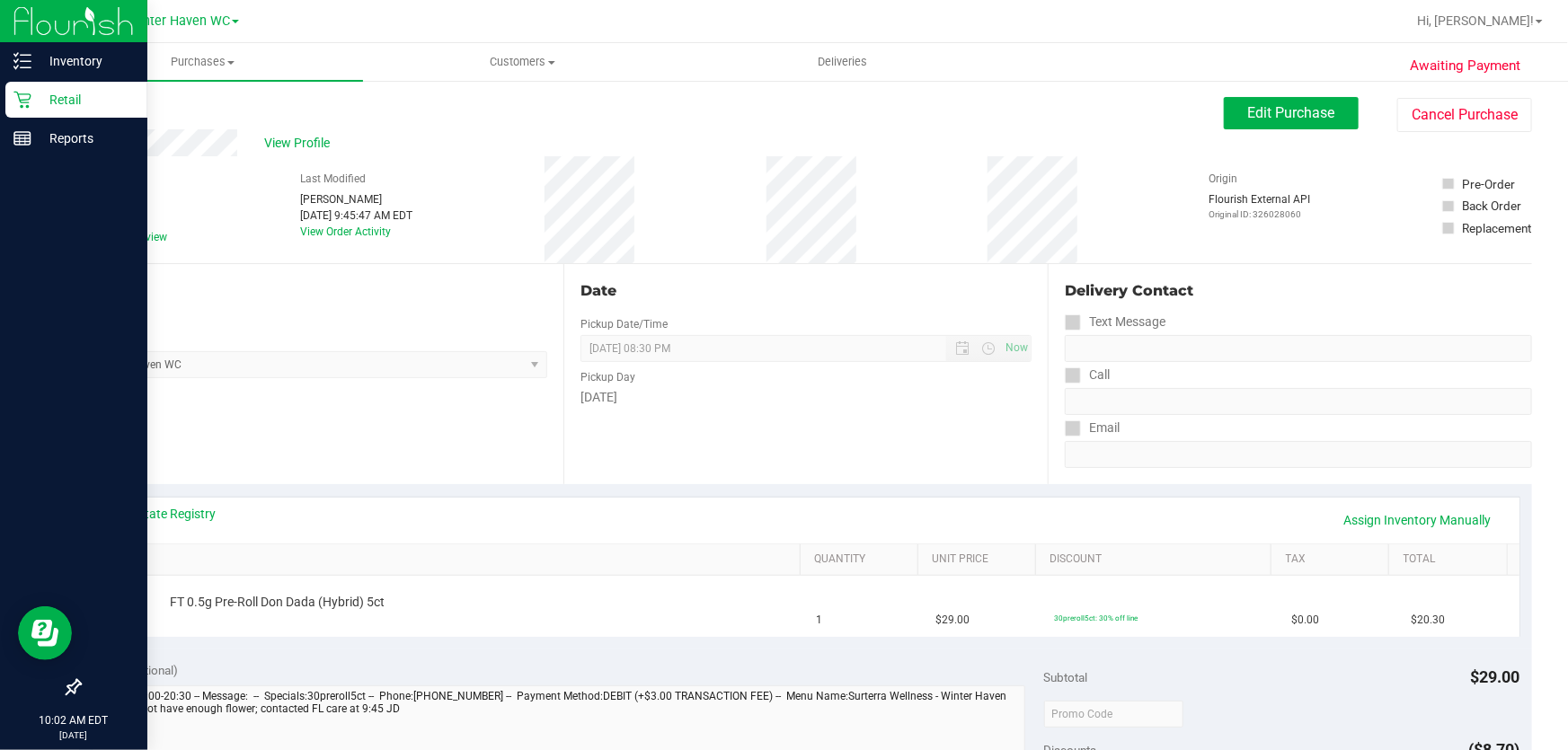
click at [58, 98] on p "Retail" at bounding box center [85, 100] width 108 height 22
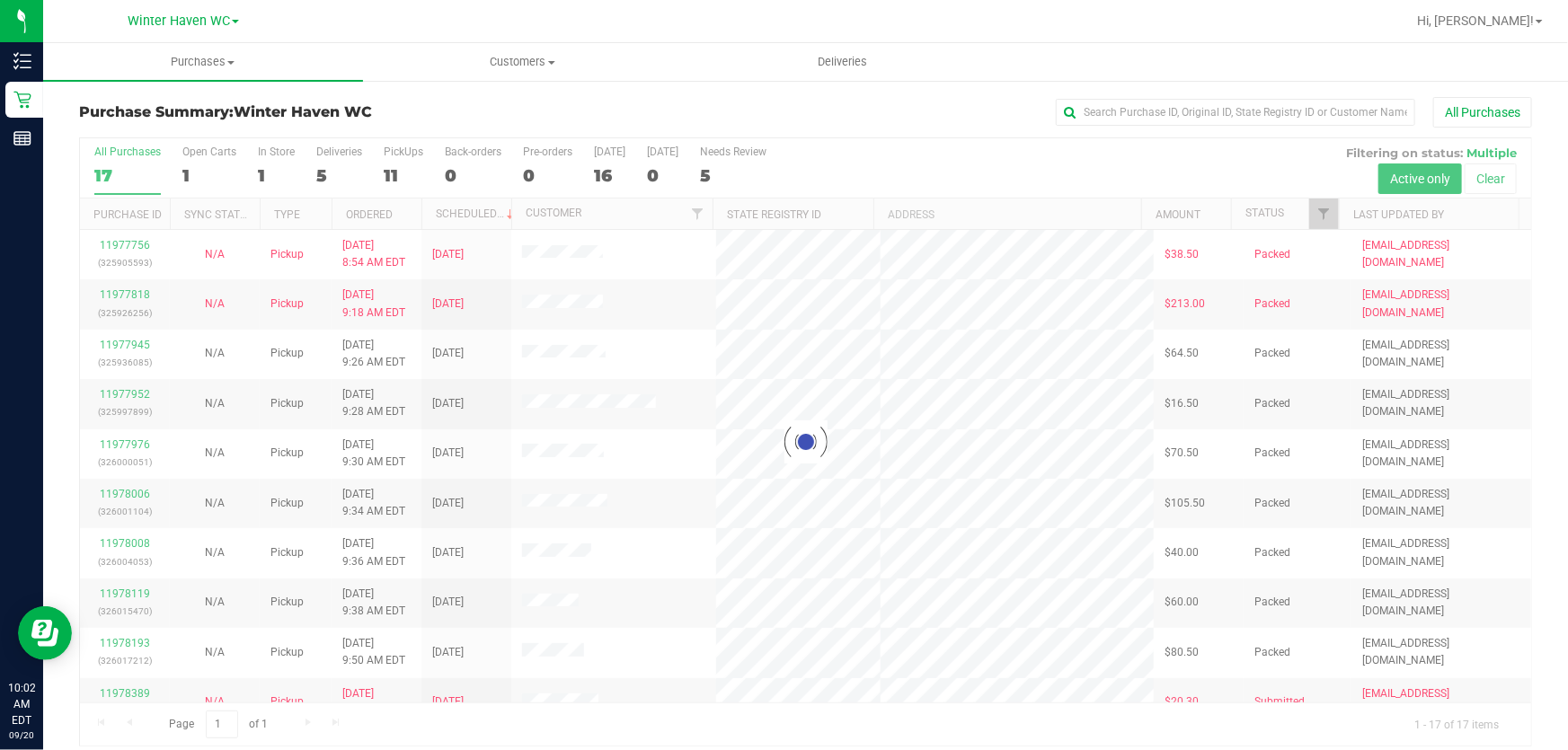
click at [842, 153] on div at bounding box center [805, 442] width 1451 height 608
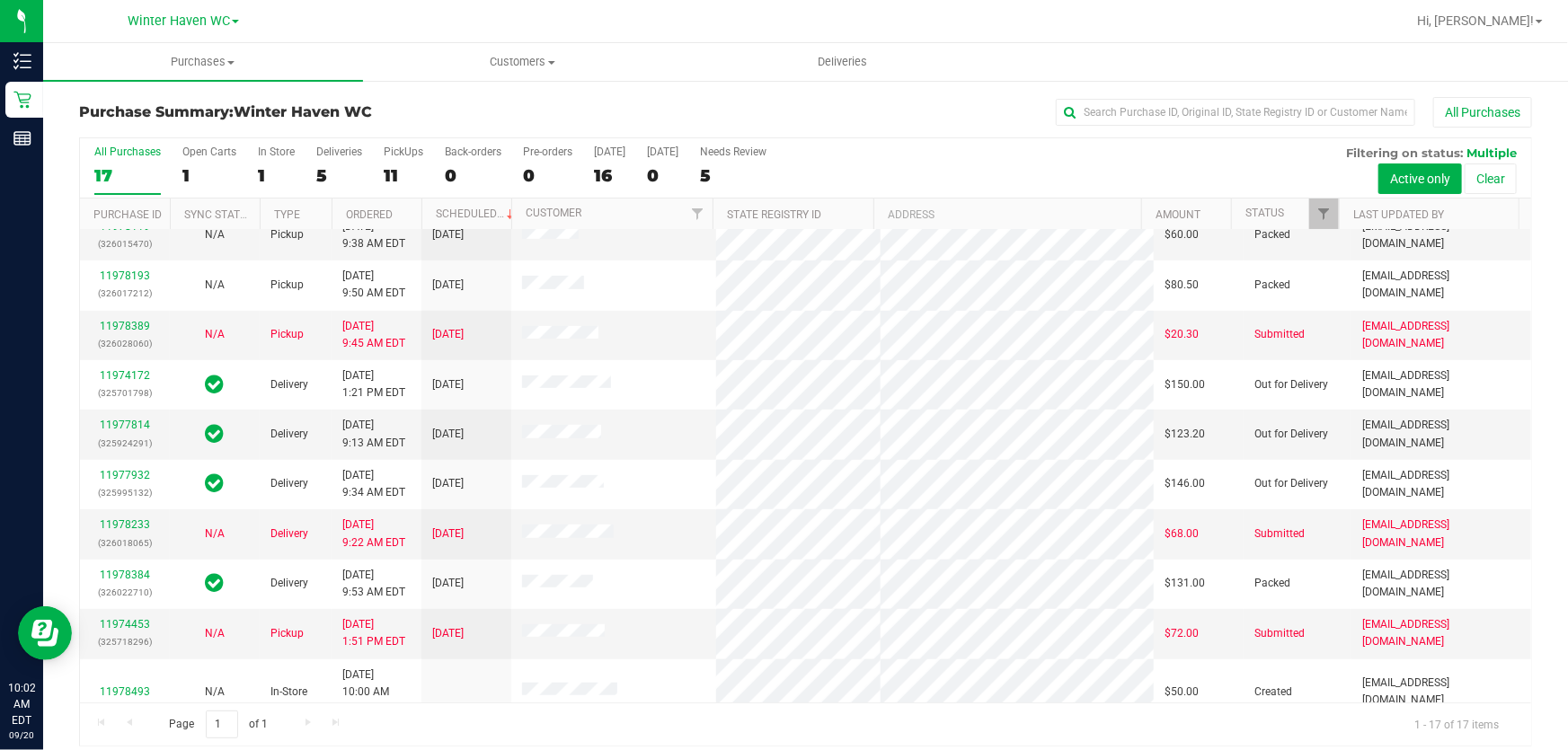
scroll to position [370, 0]
click at [841, 163] on div "All Purchases 17 Open Carts 1 In Store 1 Deliveries 5 PickUps 11 Back-orders 0 …" at bounding box center [805, 168] width 1451 height 60
click at [410, 166] on div "11" at bounding box center [404, 175] width 39 height 21
click at [0, 0] on input "PickUps 11" at bounding box center [0, 0] width 0 height 0
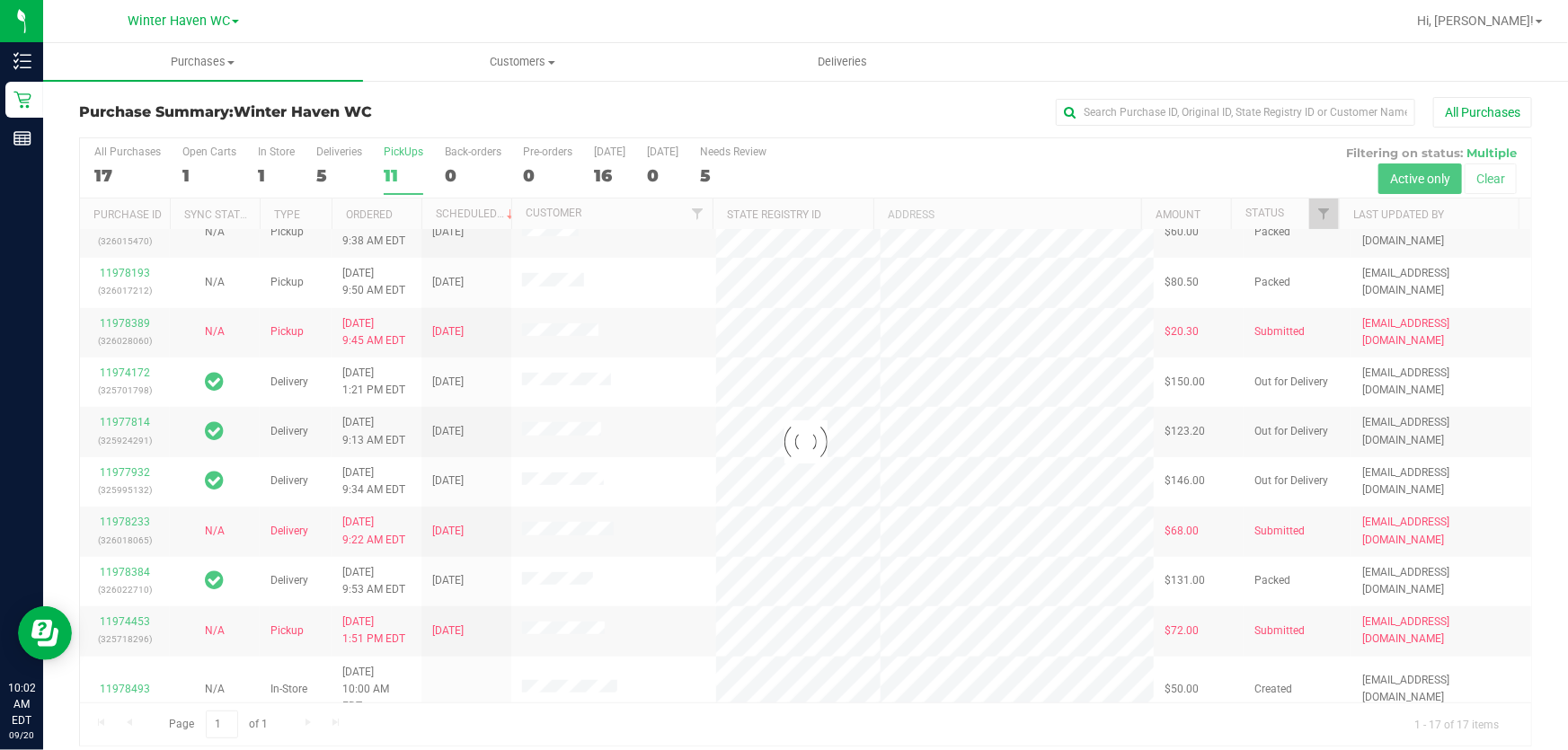
scroll to position [0, 0]
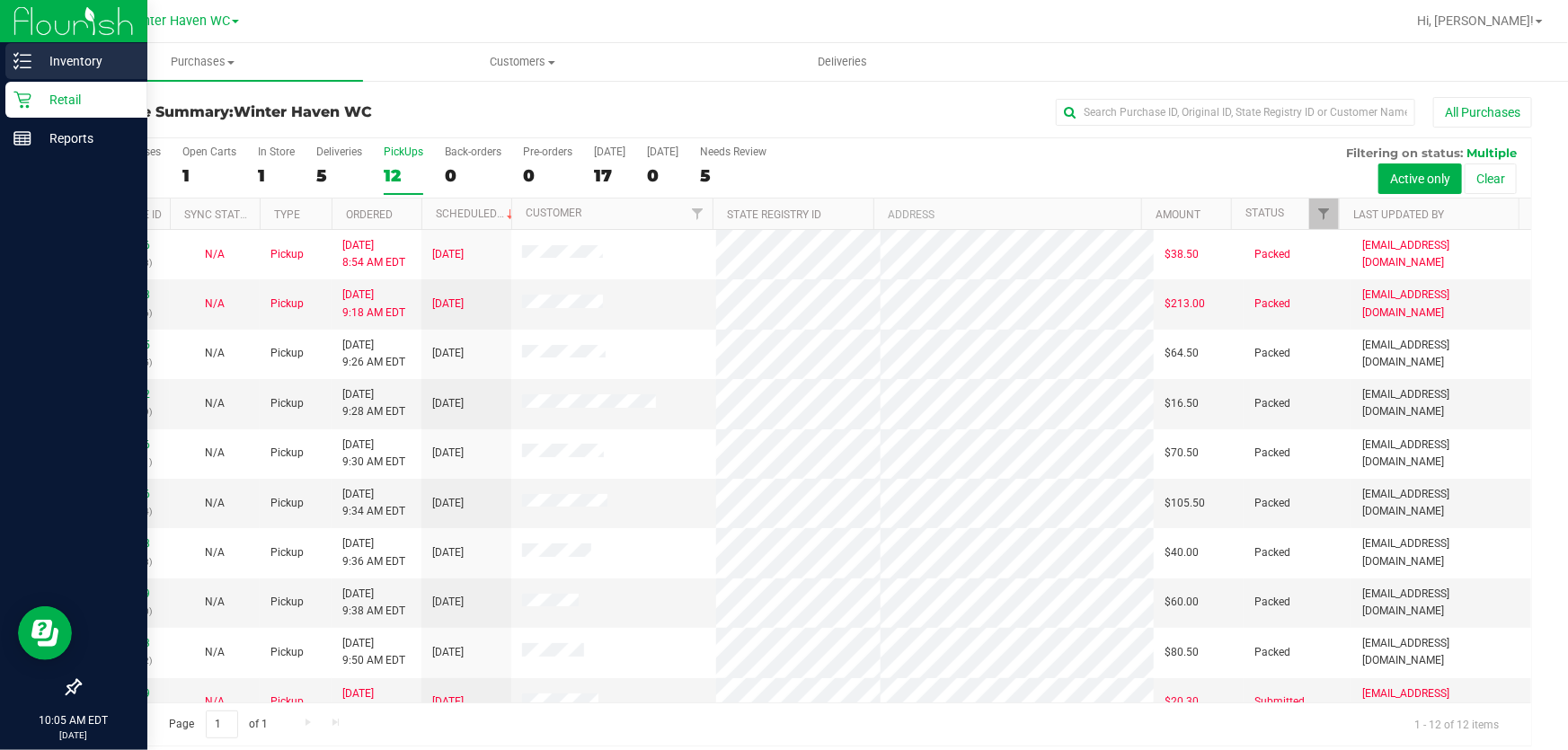
click at [71, 58] on p "Inventory" at bounding box center [85, 61] width 108 height 22
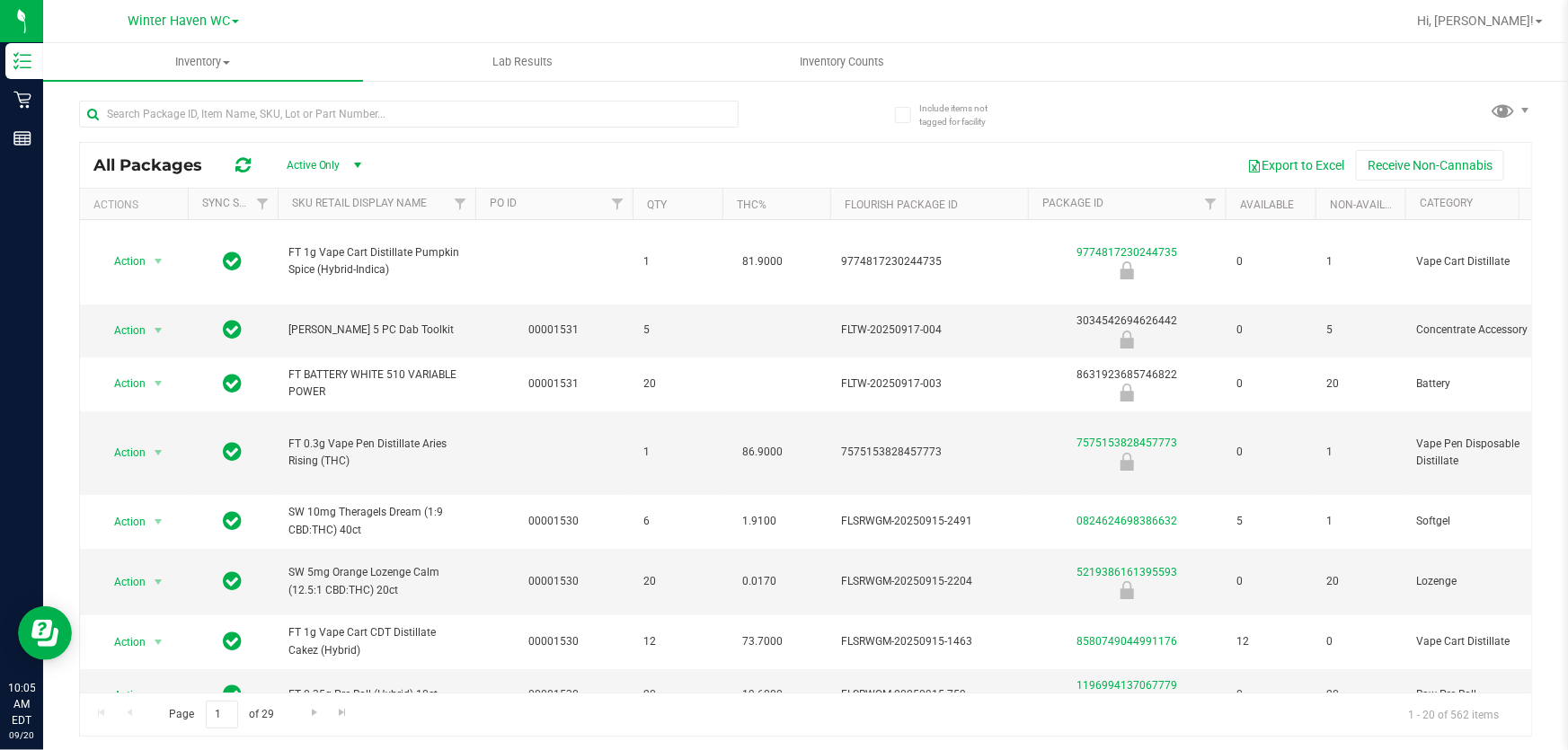
click at [1003, 160] on div "Export to Excel Receive Non-Cannabis" at bounding box center [950, 165] width 1135 height 30
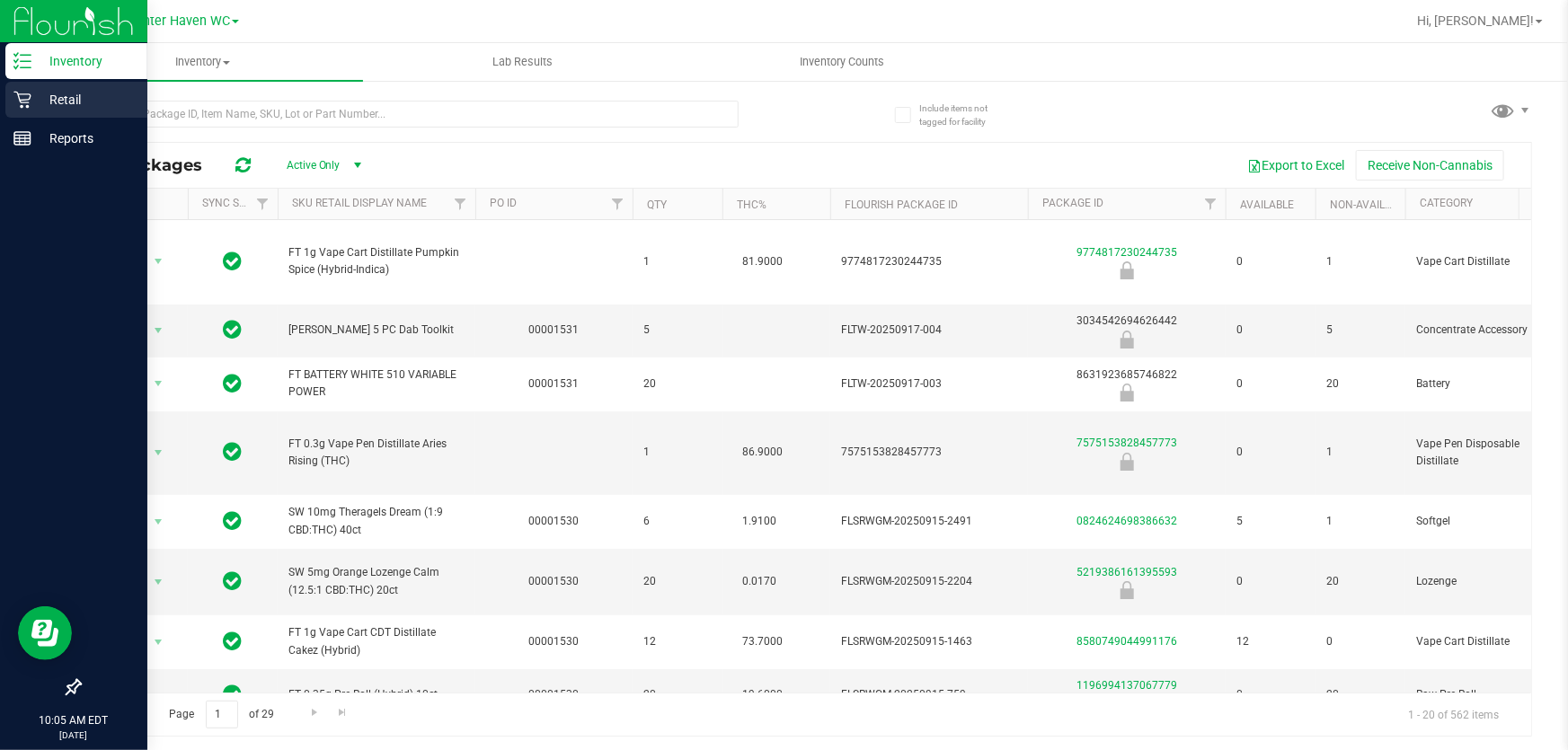
click at [53, 97] on p "Retail" at bounding box center [85, 100] width 108 height 22
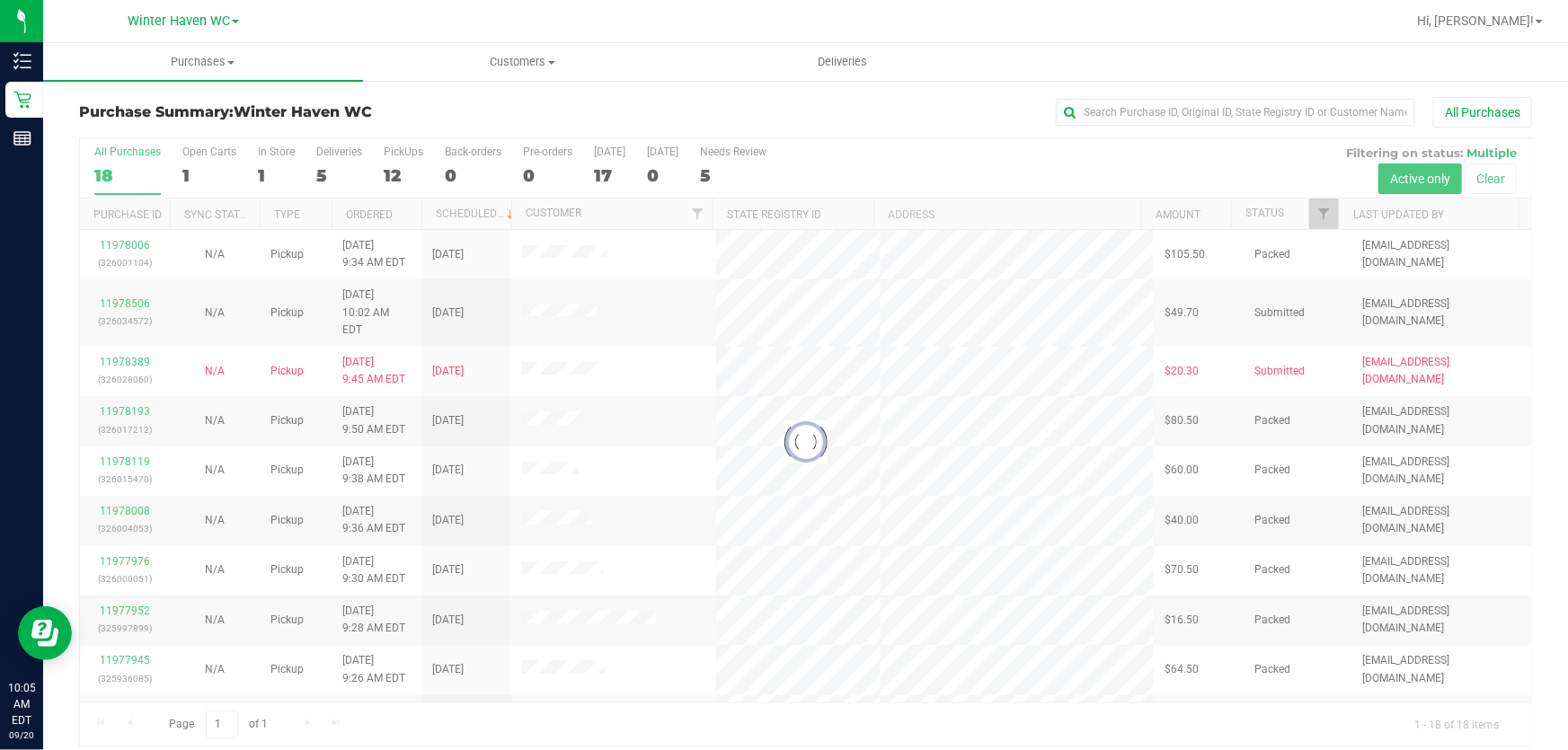
click at [885, 157] on div at bounding box center [805, 442] width 1451 height 608
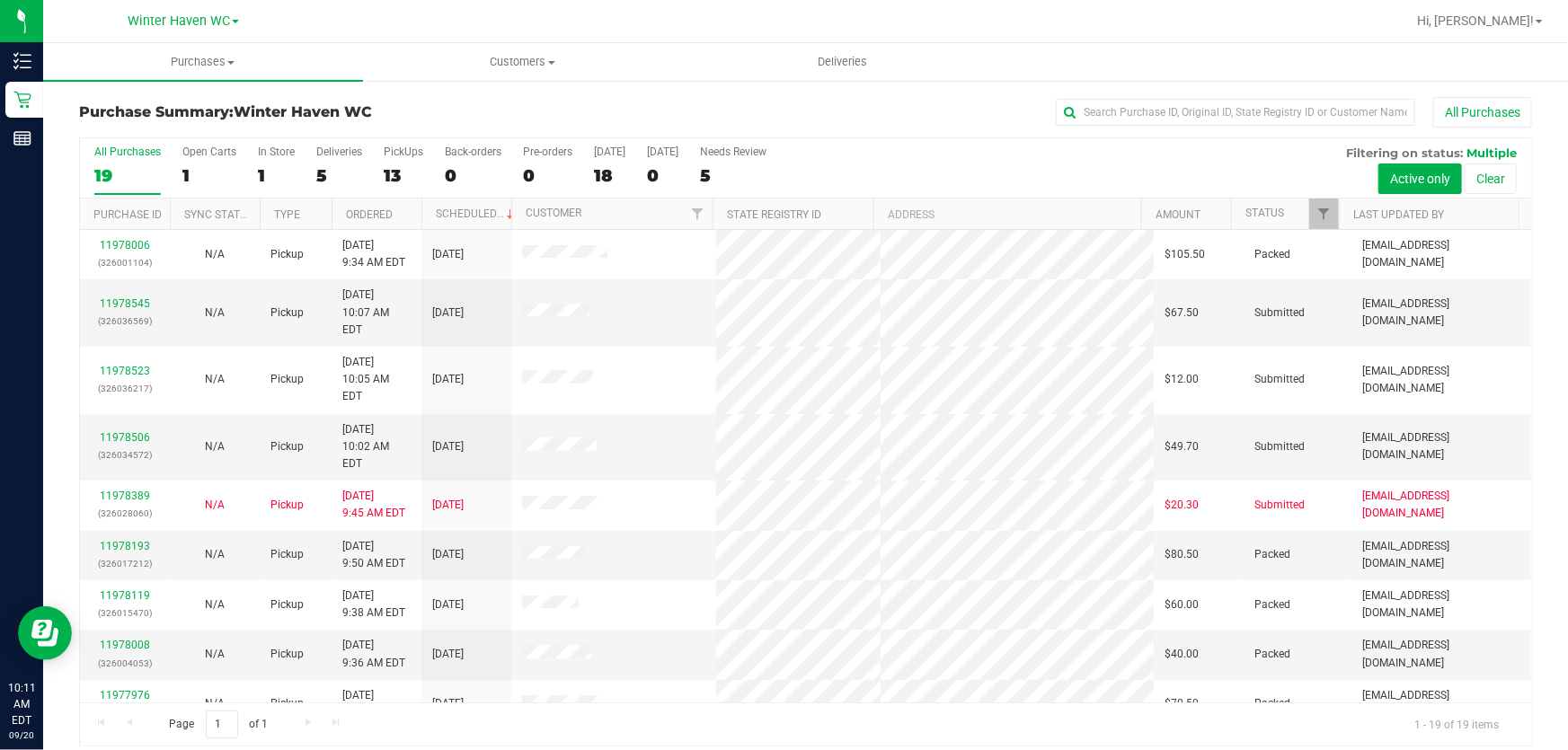
click at [890, 153] on div "All Purchases 19 Open Carts 1 In Store 1 Deliveries 5 PickUps 13 Back-orders 0 …" at bounding box center [805, 168] width 1451 height 60
click at [123, 297] on link "11978545" at bounding box center [125, 303] width 50 height 13
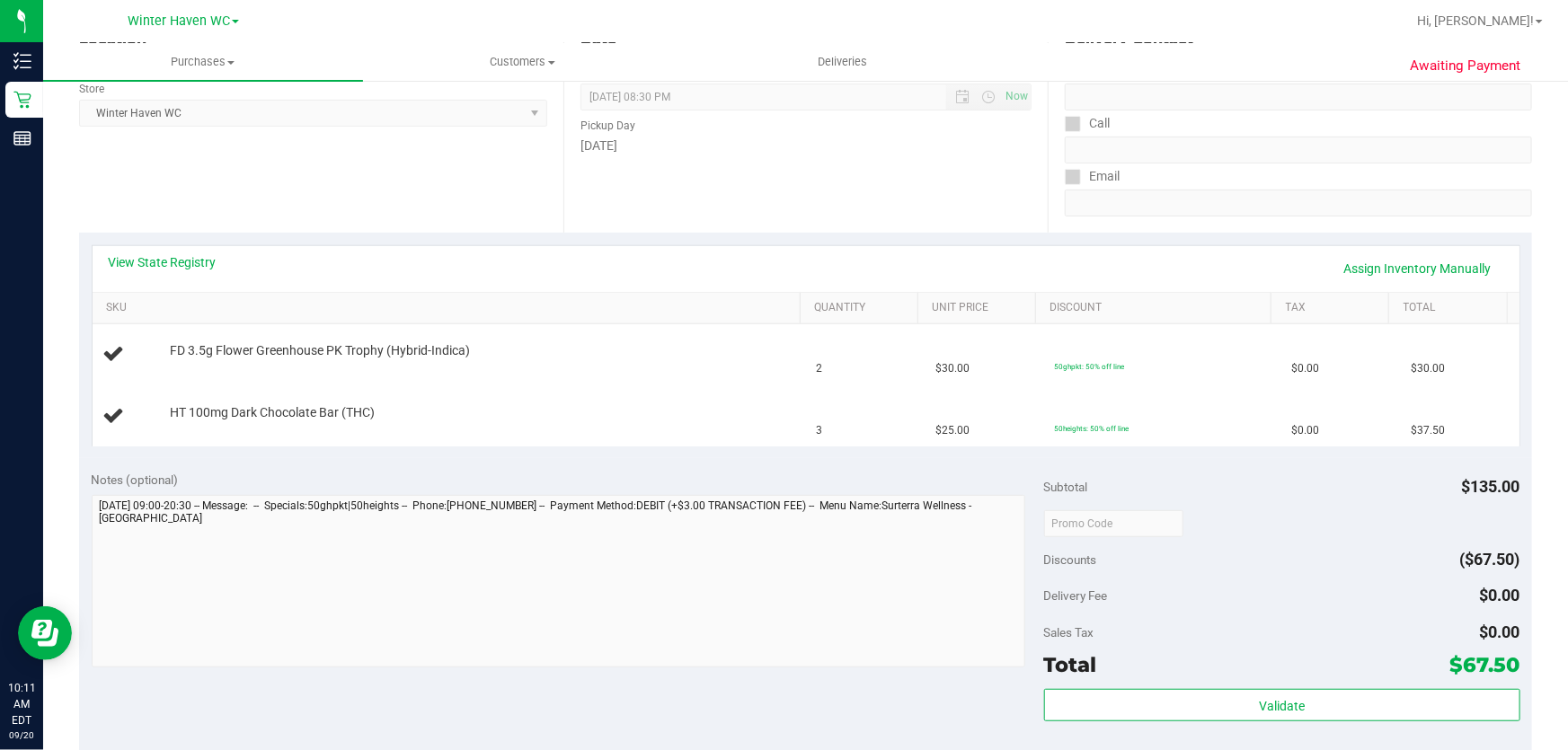
scroll to position [326, 0]
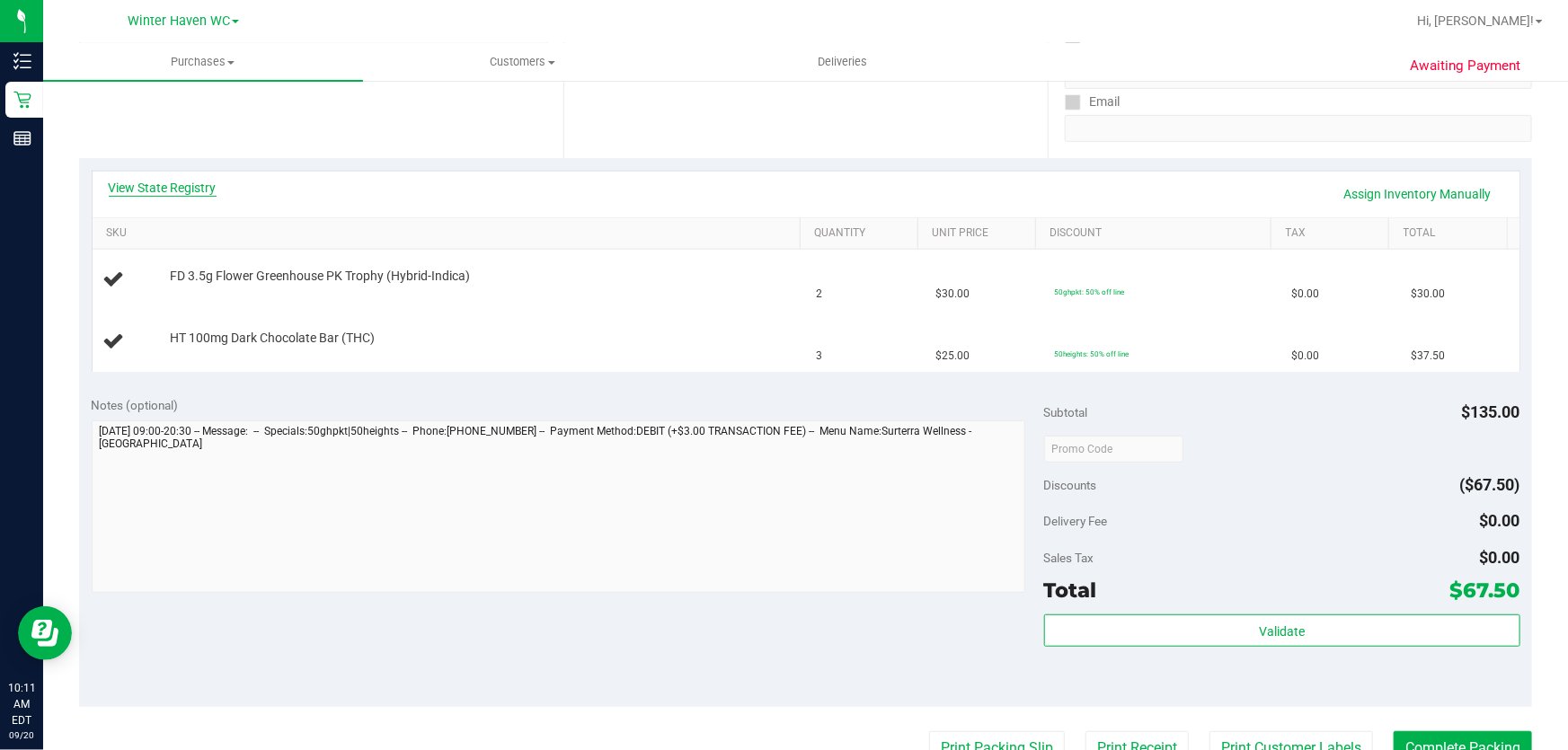
click at [181, 185] on link "View State Registry" at bounding box center [163, 188] width 108 height 18
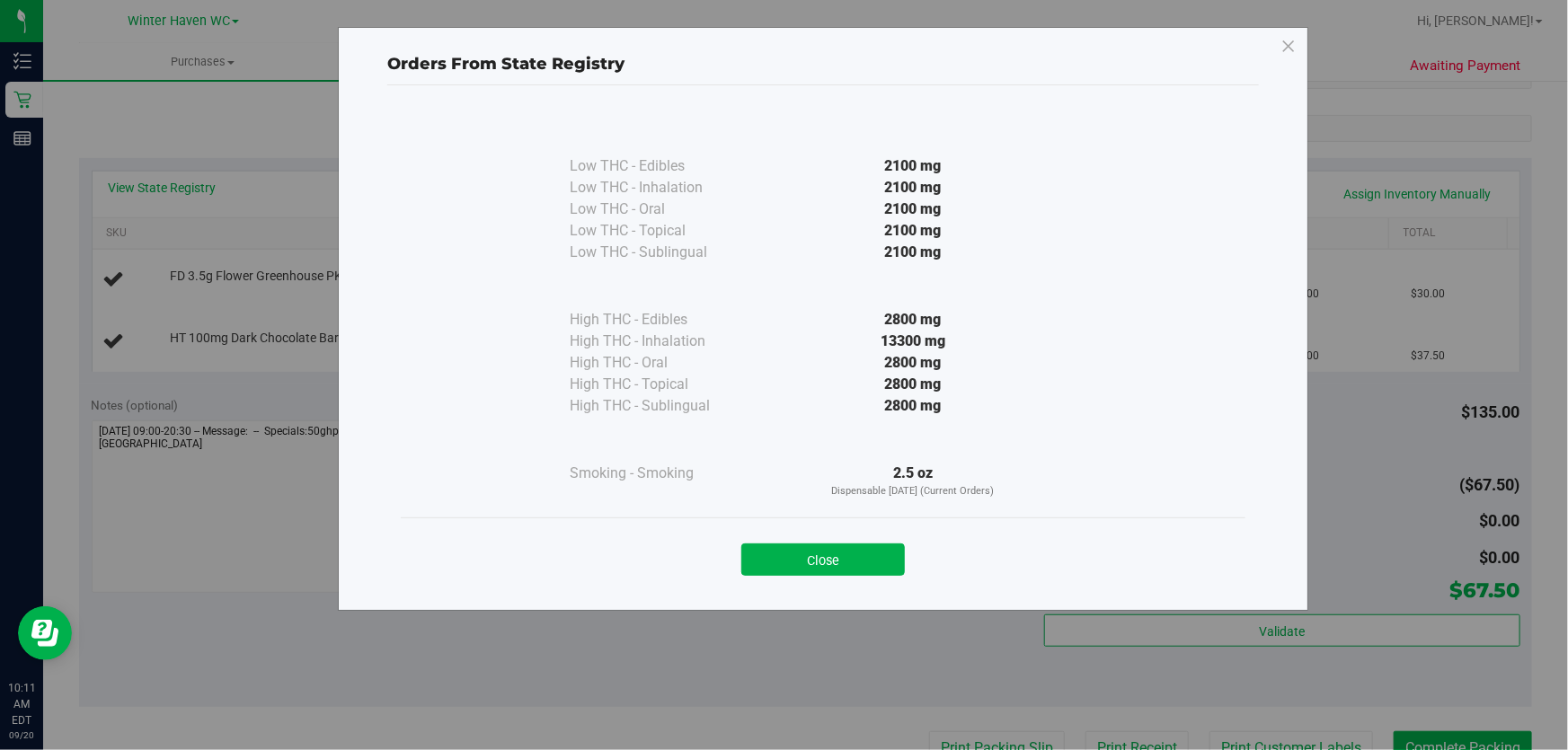
drag, startPoint x: 775, startPoint y: 301, endPoint x: 775, endPoint y: 356, distance: 55.0
click at [775, 328] on div "High THC - Edibles 2800 mg High THC - Inhalation 13300 mg" at bounding box center [823, 340] width 507 height 153
click at [838, 555] on button "Close" at bounding box center [823, 560] width 164 height 32
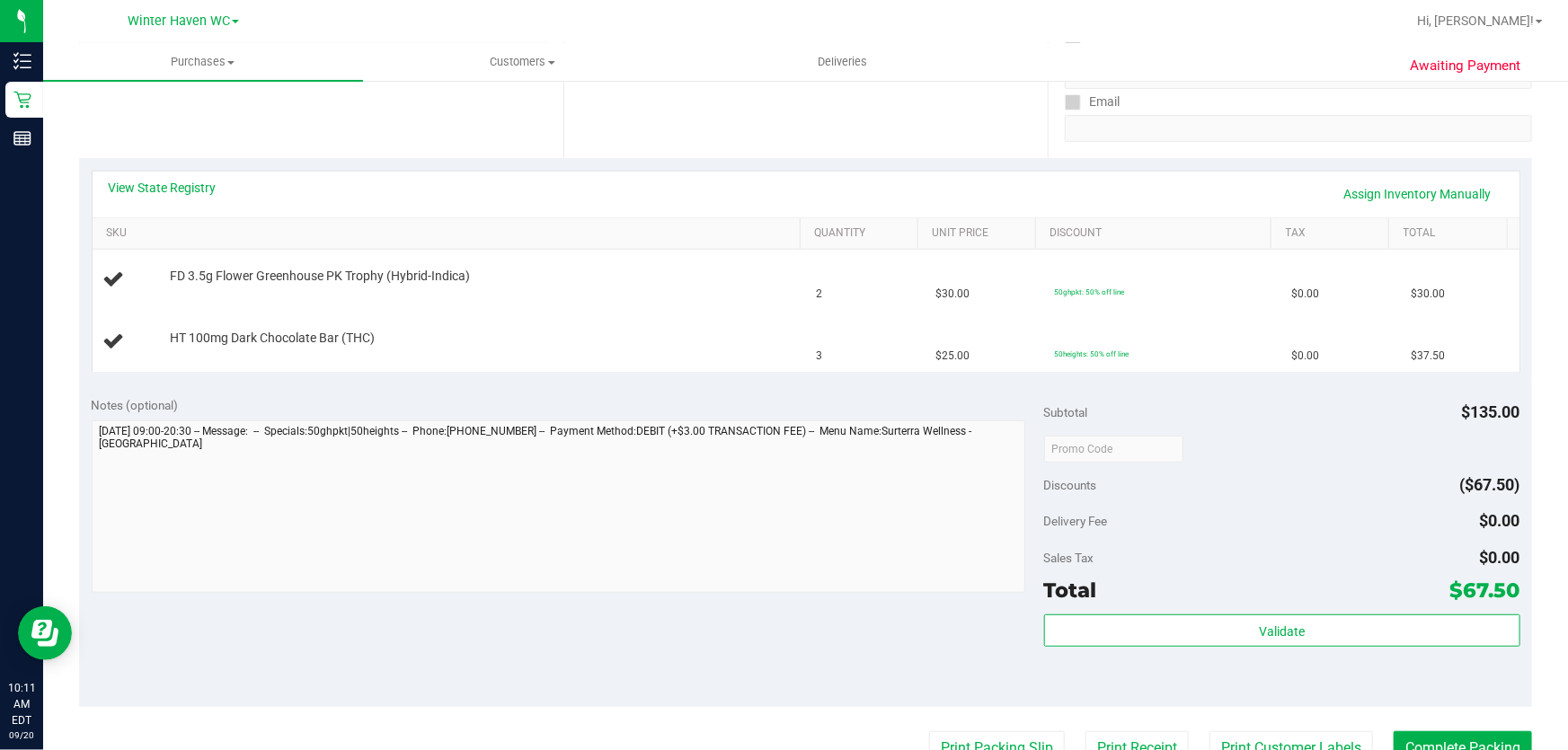
click at [628, 605] on div "Notes (optional) Subtotal $135.00 Discounts ($67.50) Delivery Fee $0.00 Sales T…" at bounding box center [806, 545] width 1453 height 323
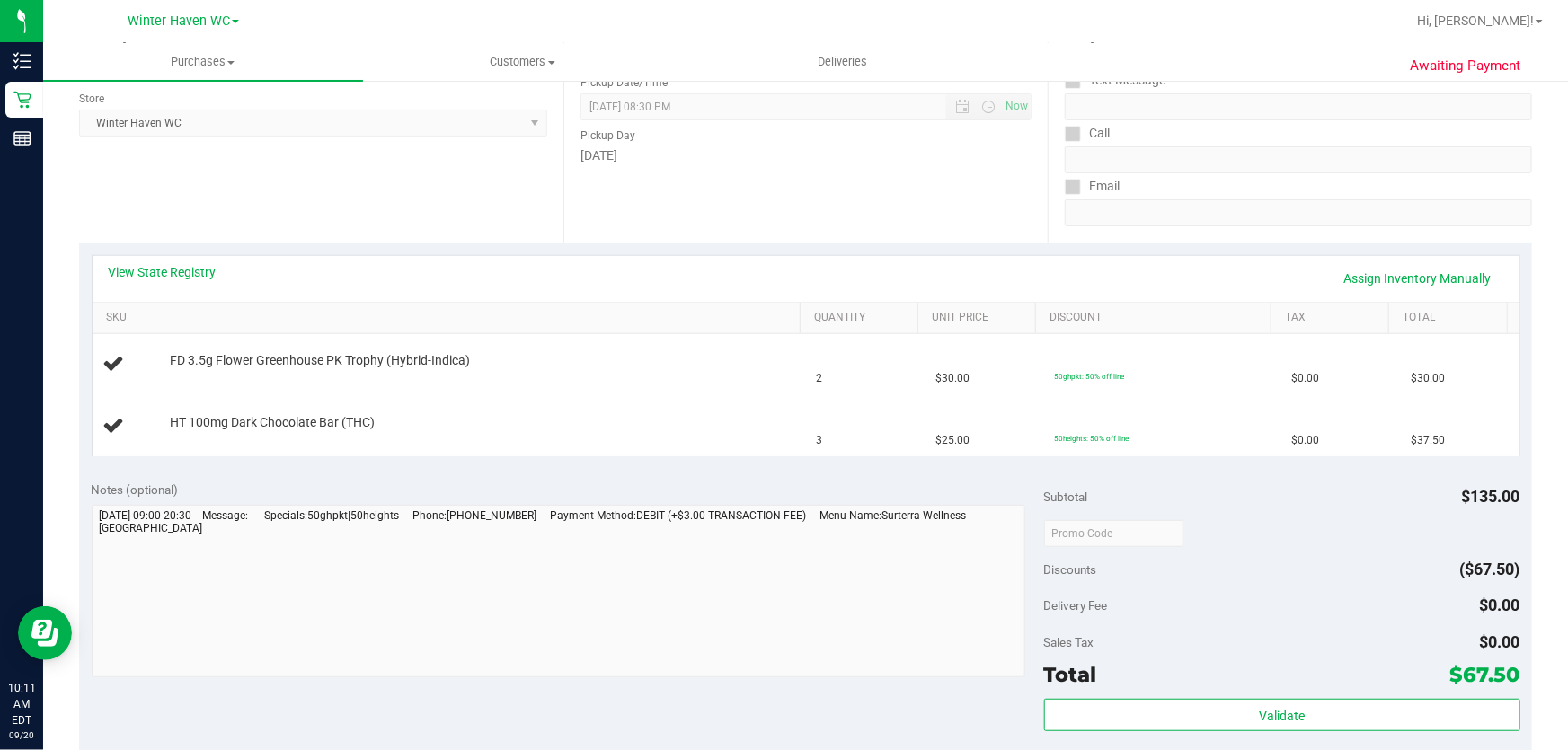
scroll to position [163, 0]
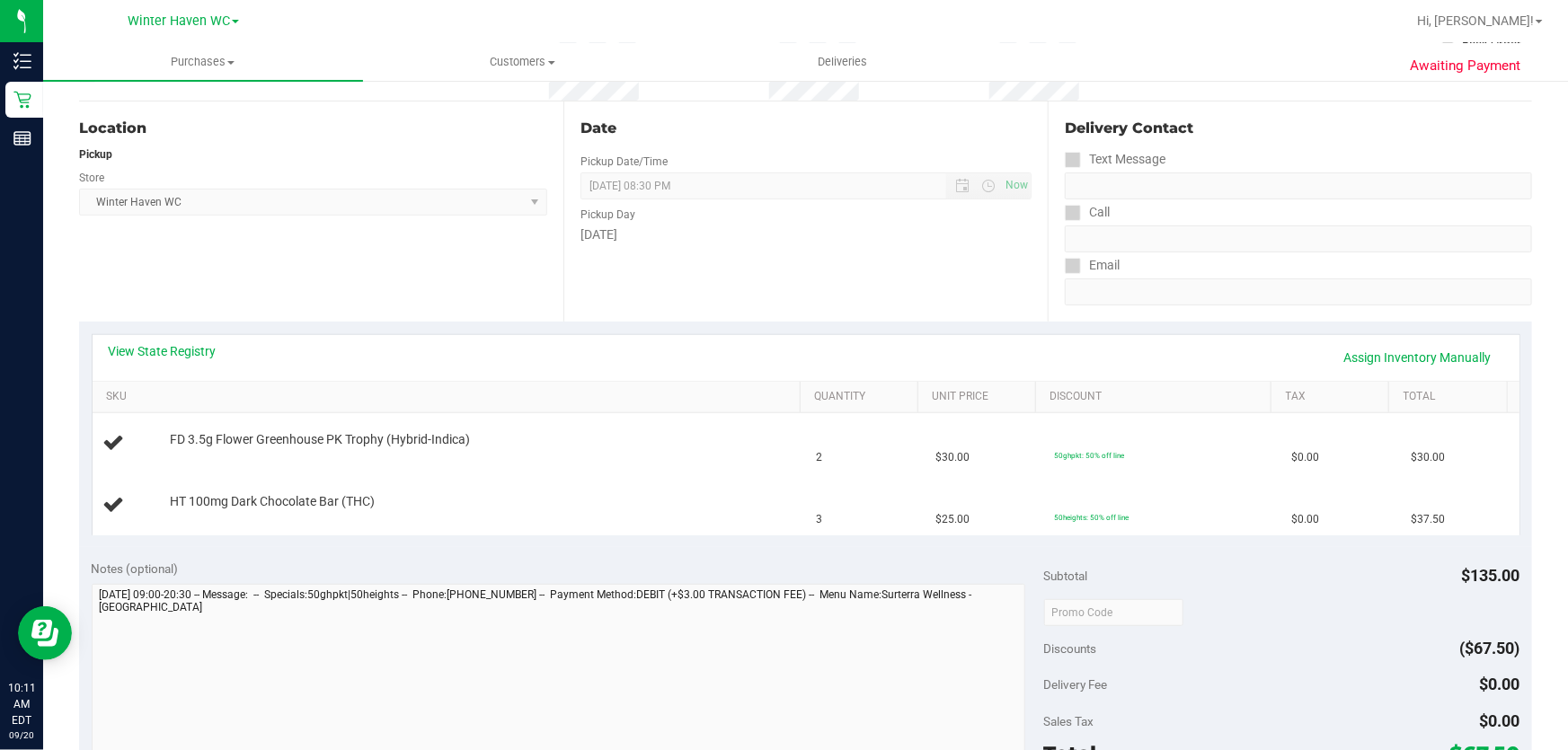
click at [530, 542] on div "View State Registry Assign Inventory Manually SKU Quantity Unit Price Discount …" at bounding box center [806, 435] width 1453 height 226
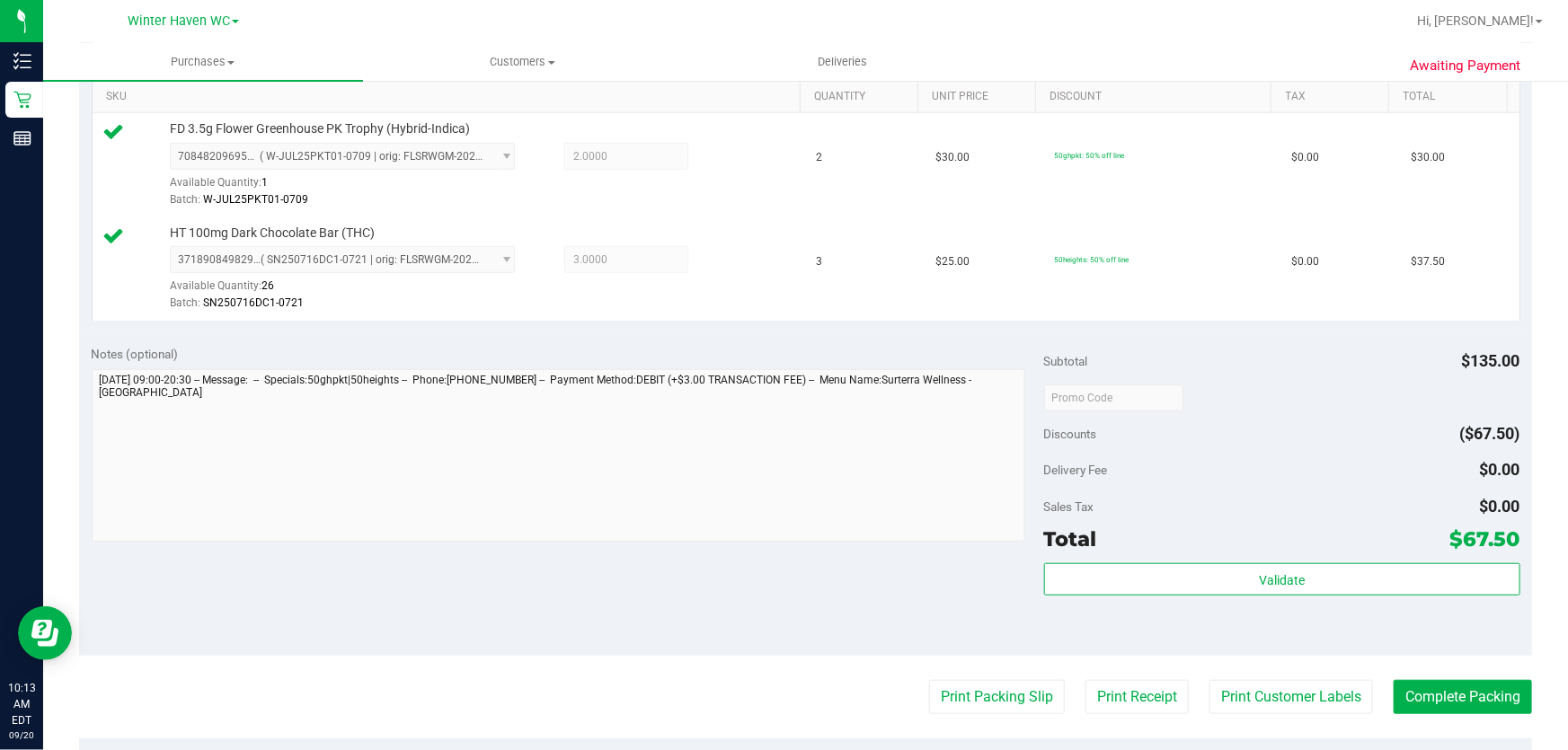
scroll to position [571, 0]
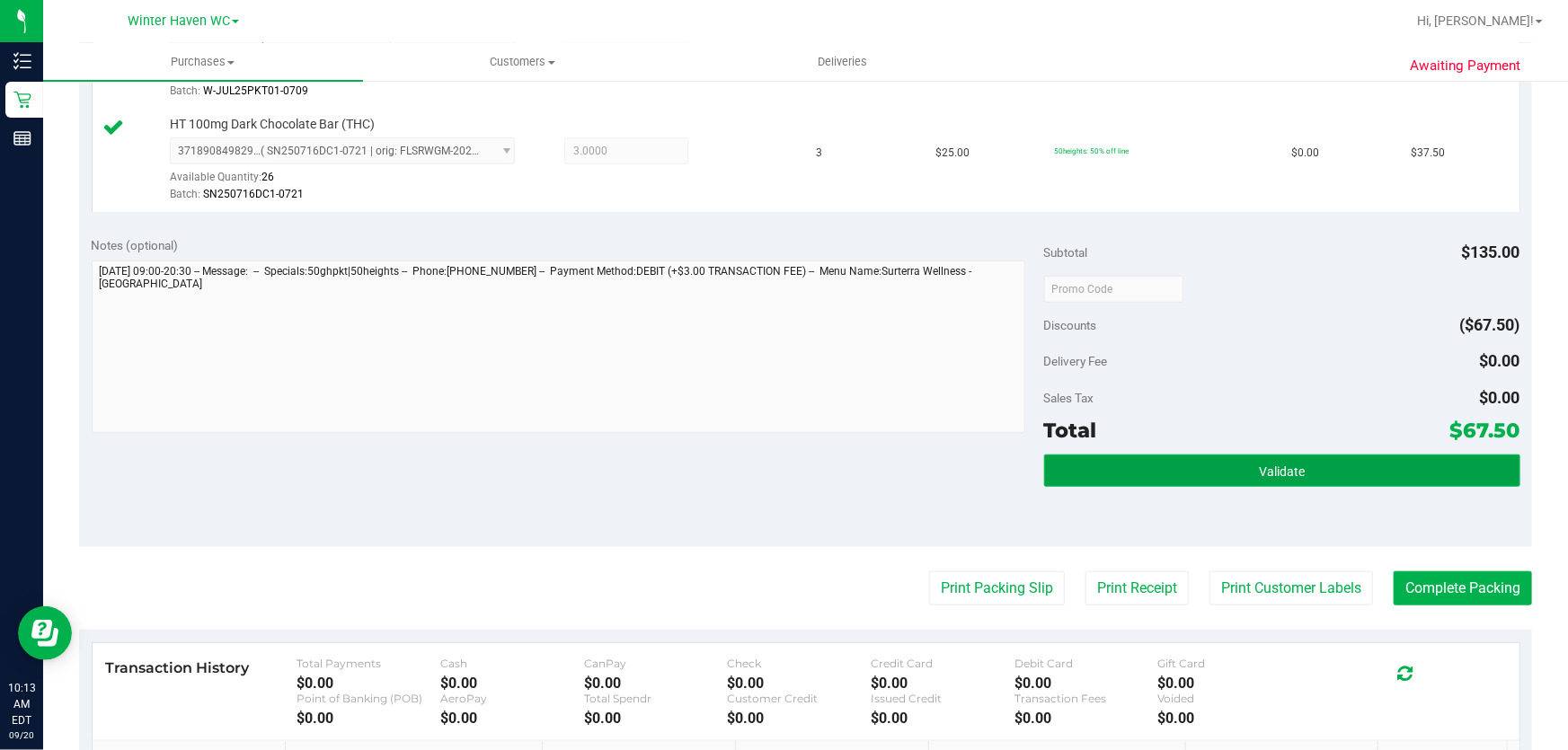
click at [1240, 470] on button "Validate" at bounding box center [1281, 470] width 476 height 32
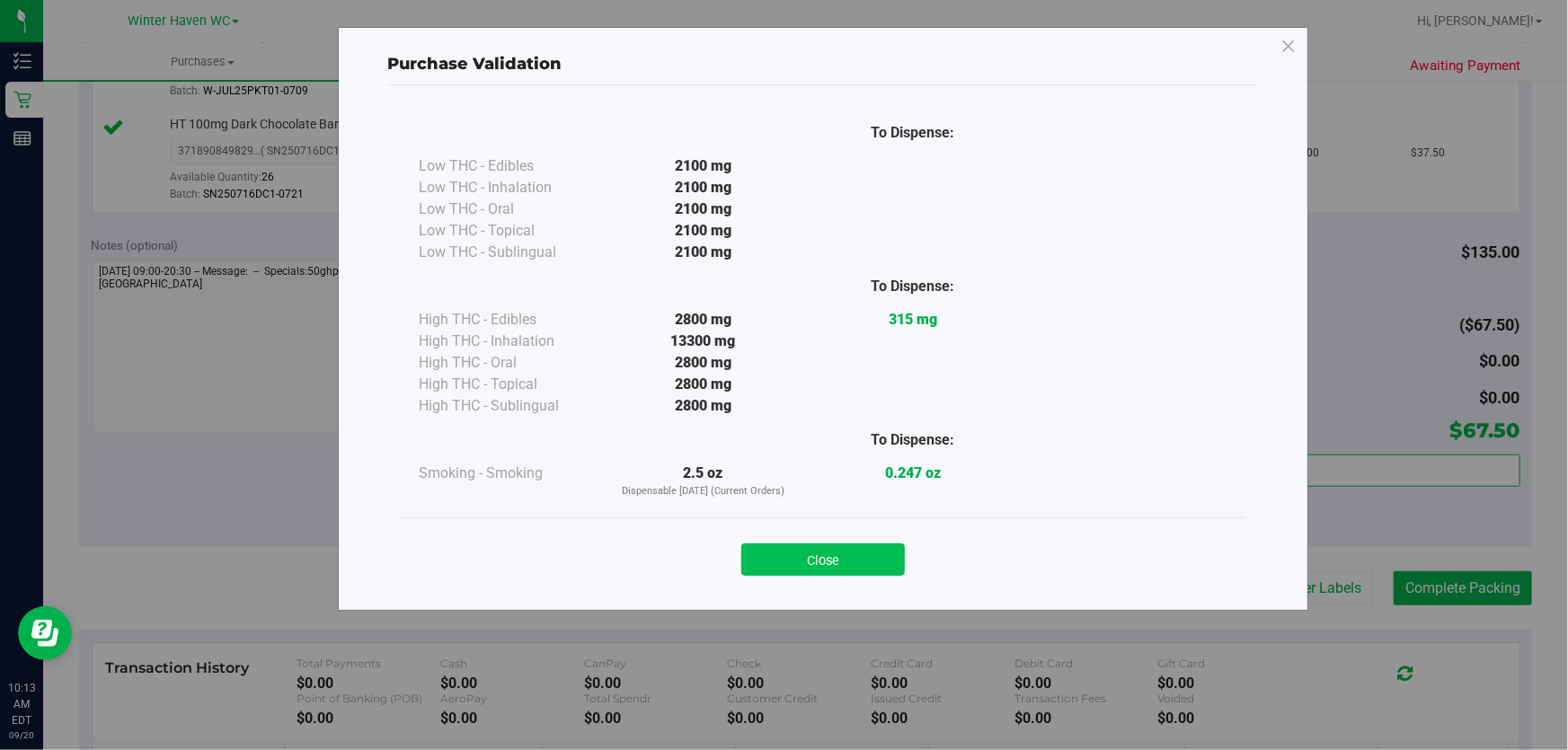
click at [851, 553] on button "Close" at bounding box center [823, 560] width 164 height 32
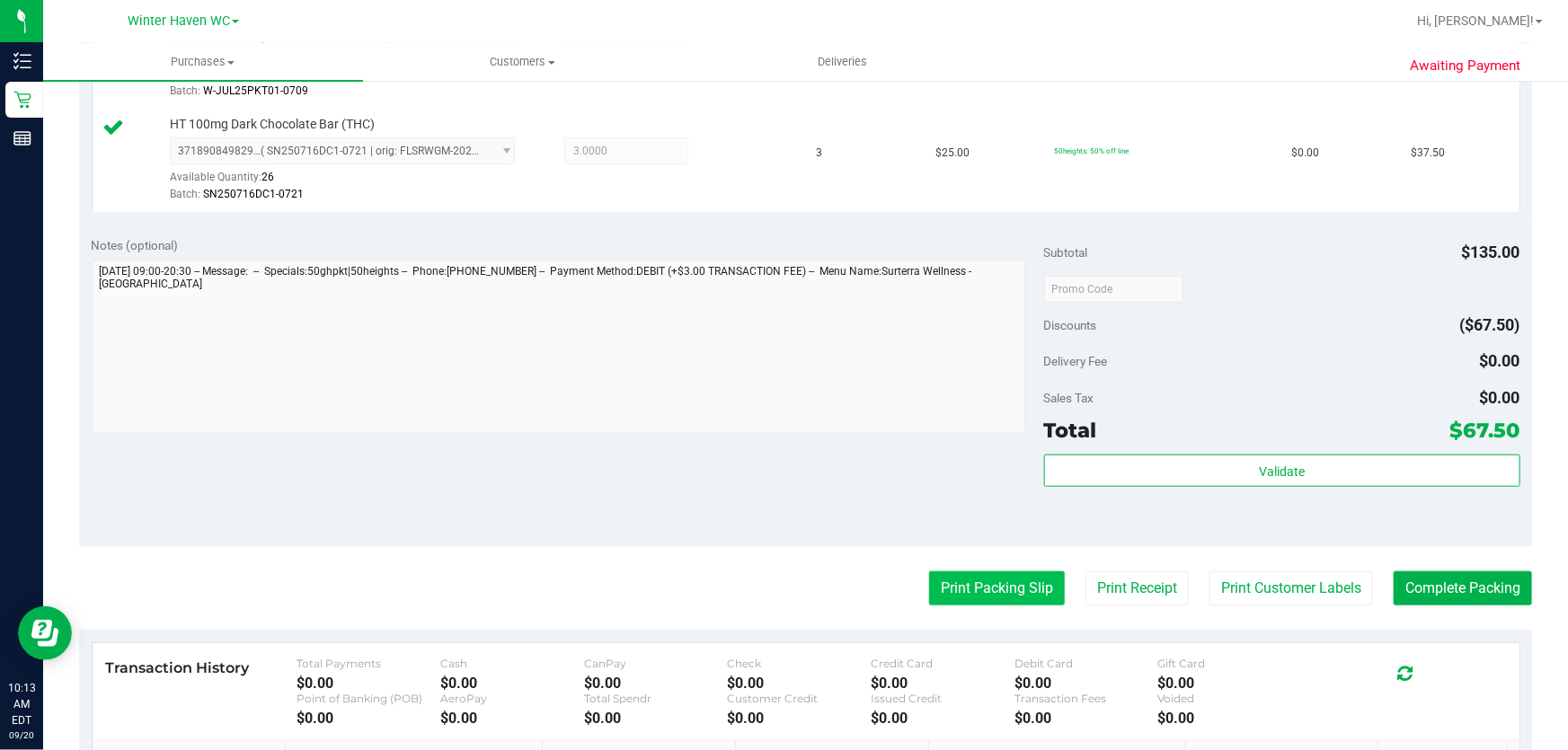
click at [985, 585] on button "Print Packing Slip" at bounding box center [997, 588] width 135 height 34
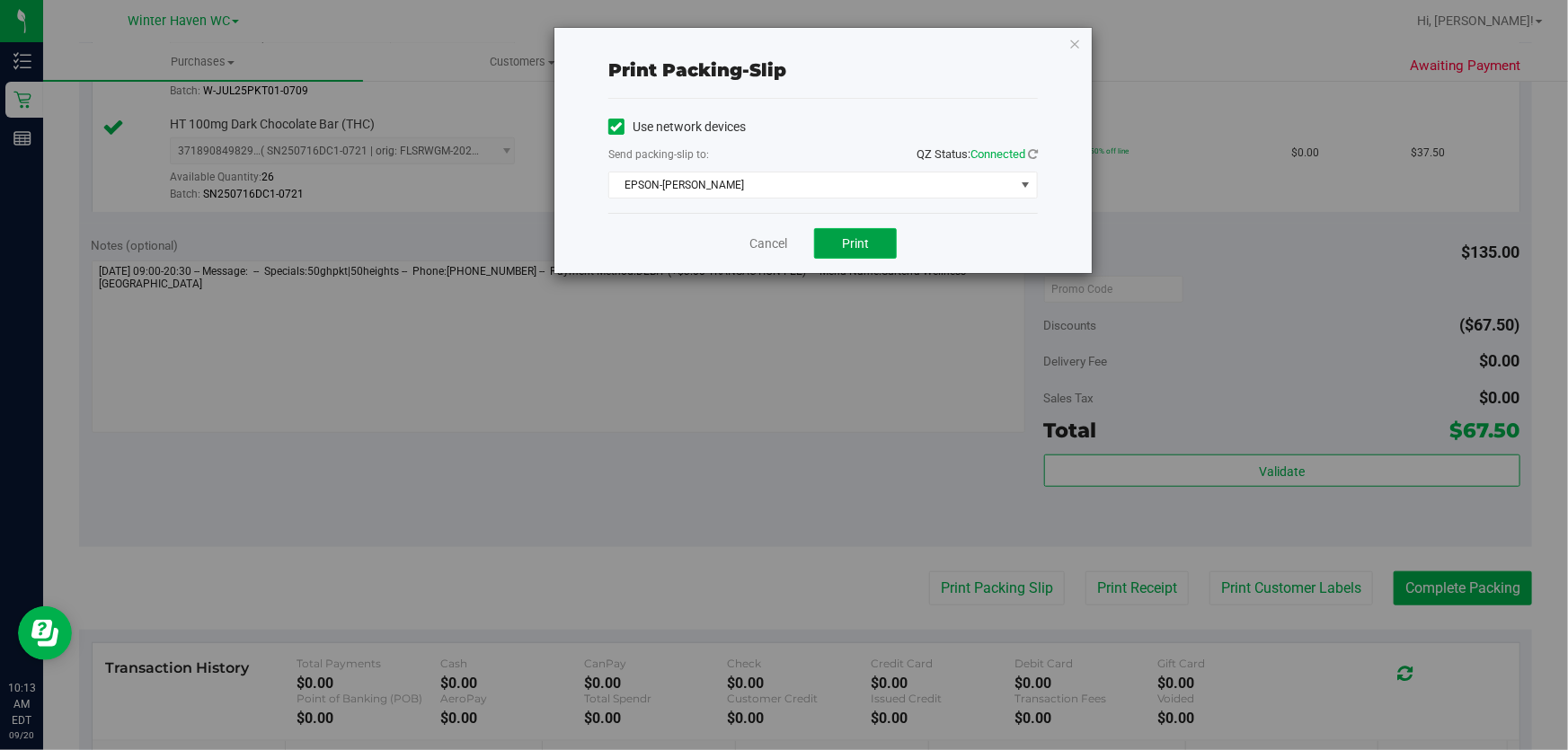
click at [847, 242] on span "Print" at bounding box center [854, 243] width 27 height 15
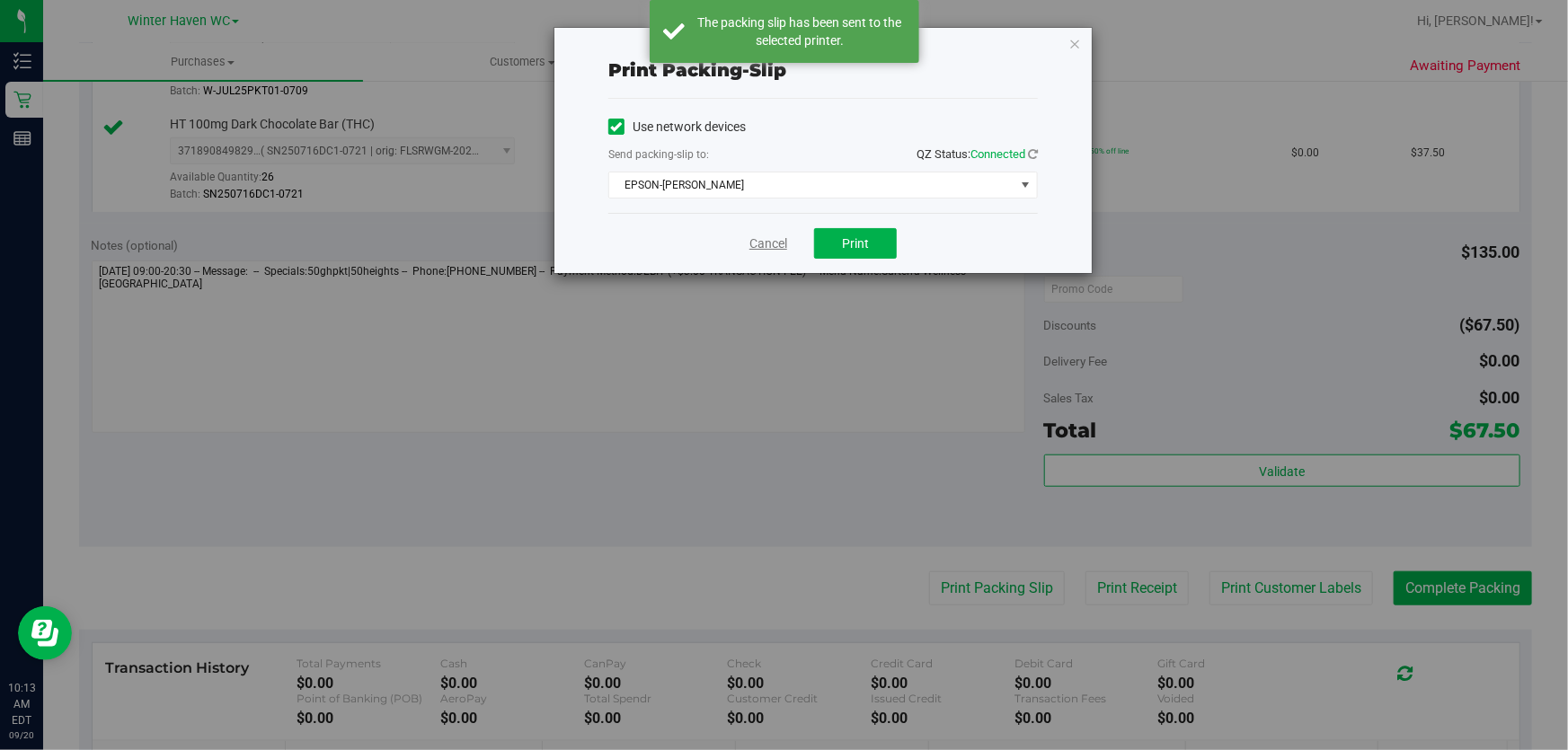
click at [764, 249] on link "Cancel" at bounding box center [768, 243] width 37 height 19
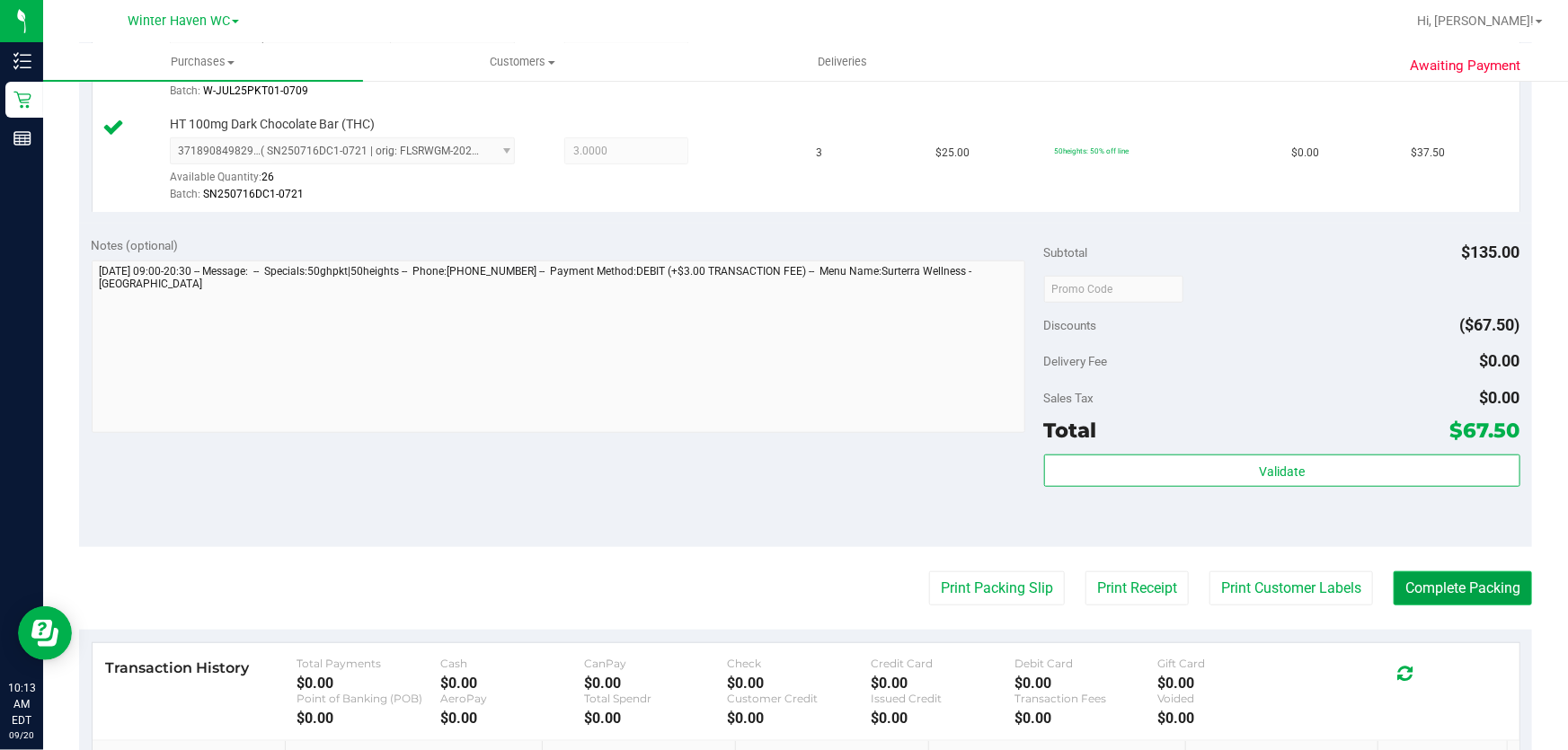
click at [1467, 597] on button "Complete Packing" at bounding box center [1462, 588] width 138 height 34
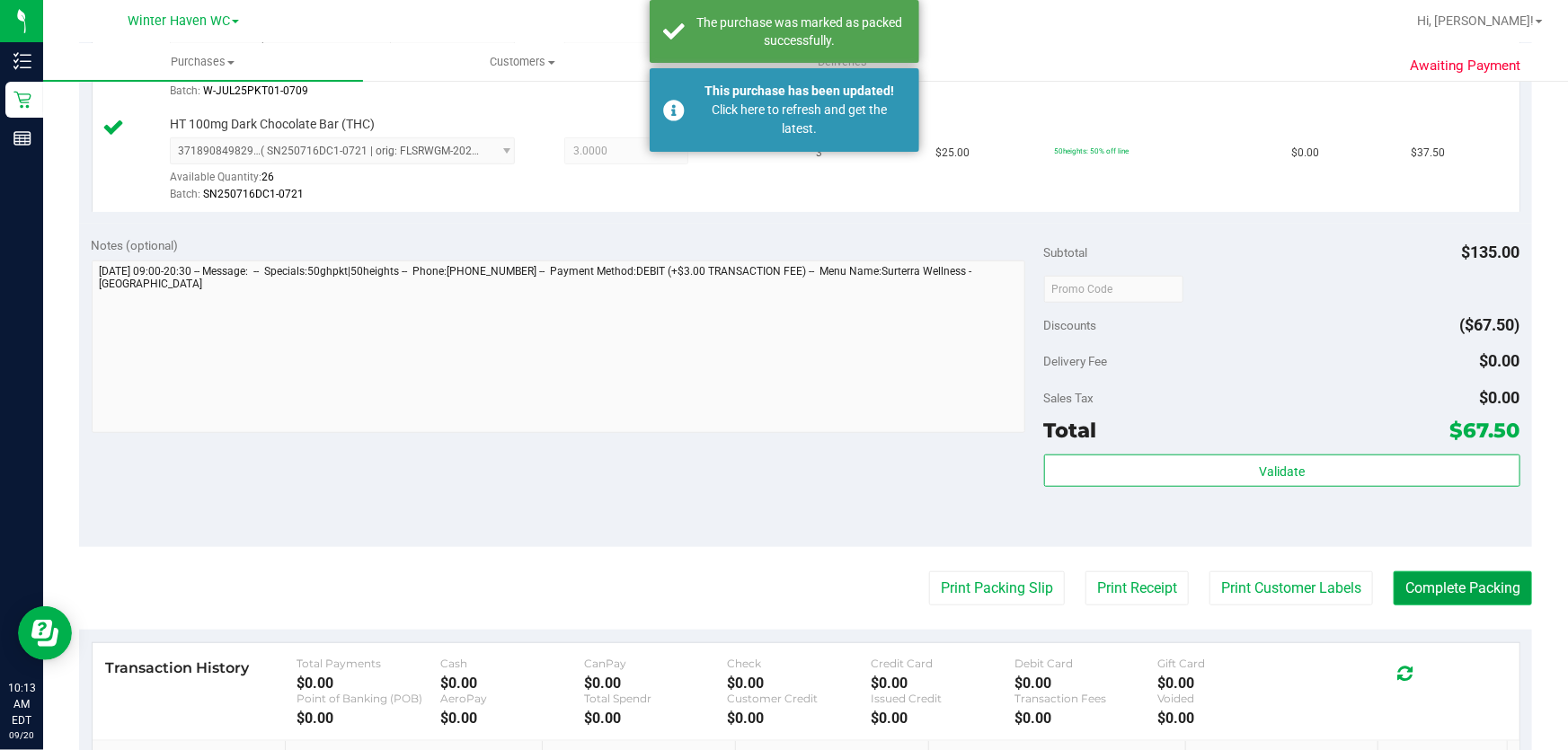
click at [1464, 575] on button "Complete Packing" at bounding box center [1462, 588] width 138 height 34
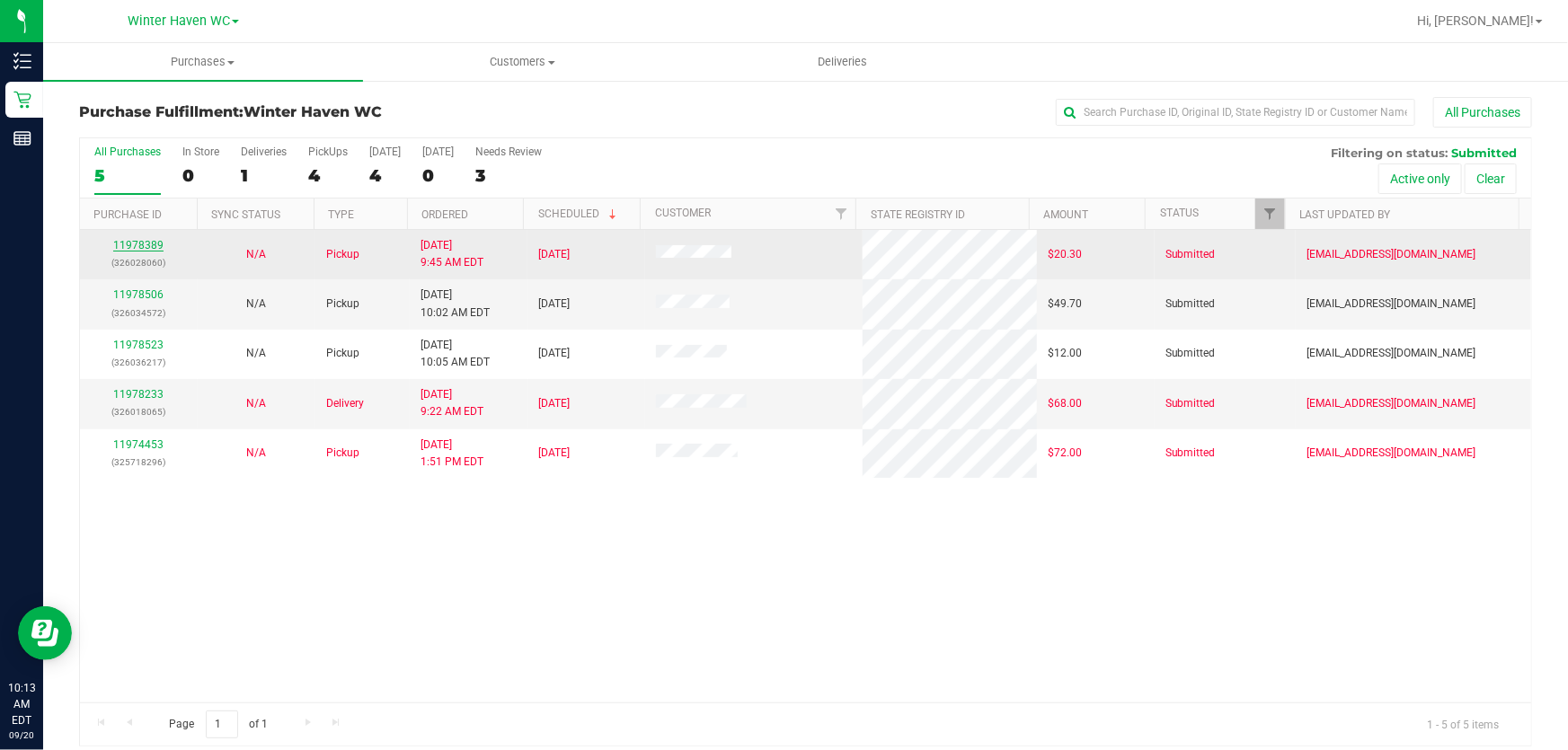
click at [151, 242] on link "11978389" at bounding box center [137, 244] width 50 height 13
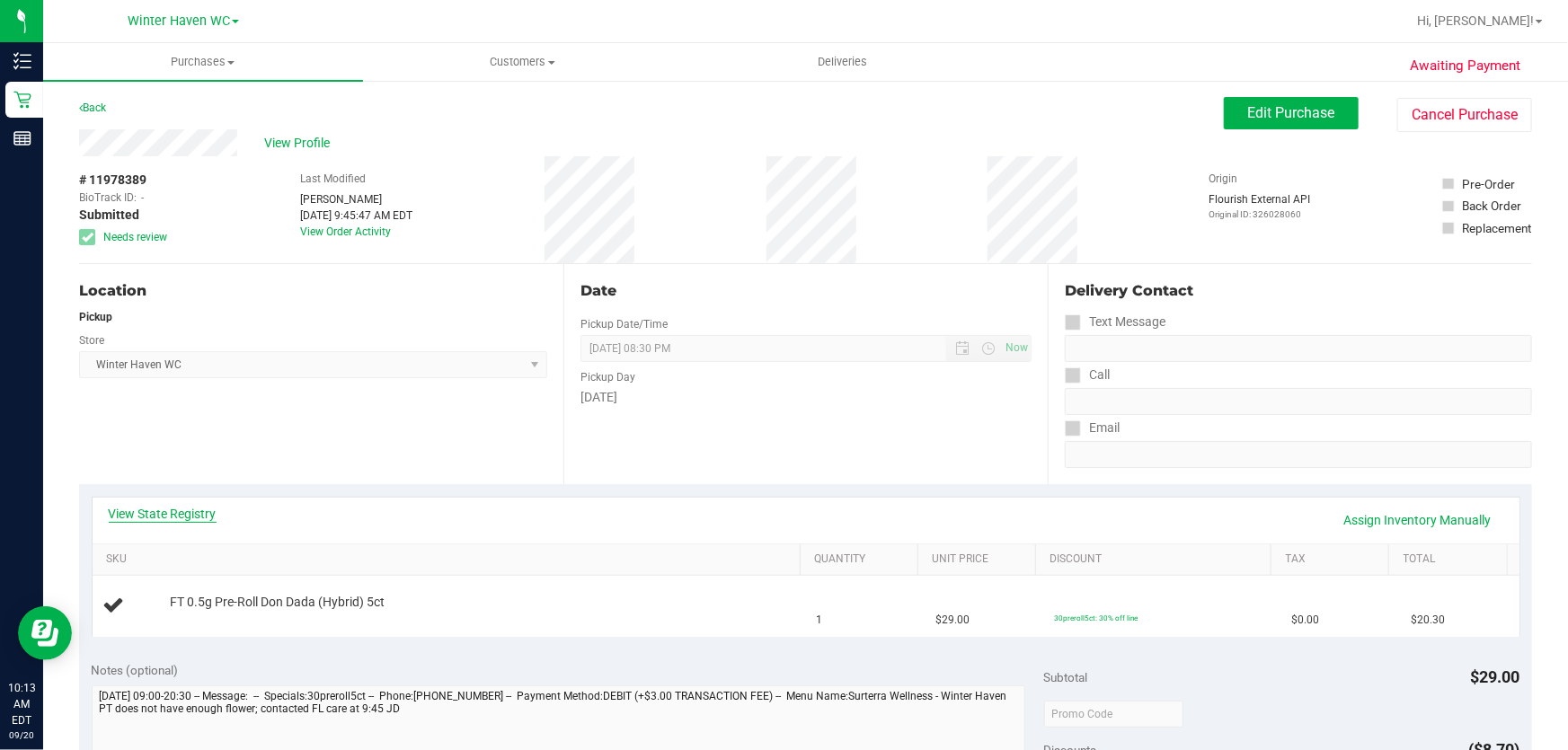
click at [177, 512] on link "View State Registry" at bounding box center [163, 513] width 108 height 18
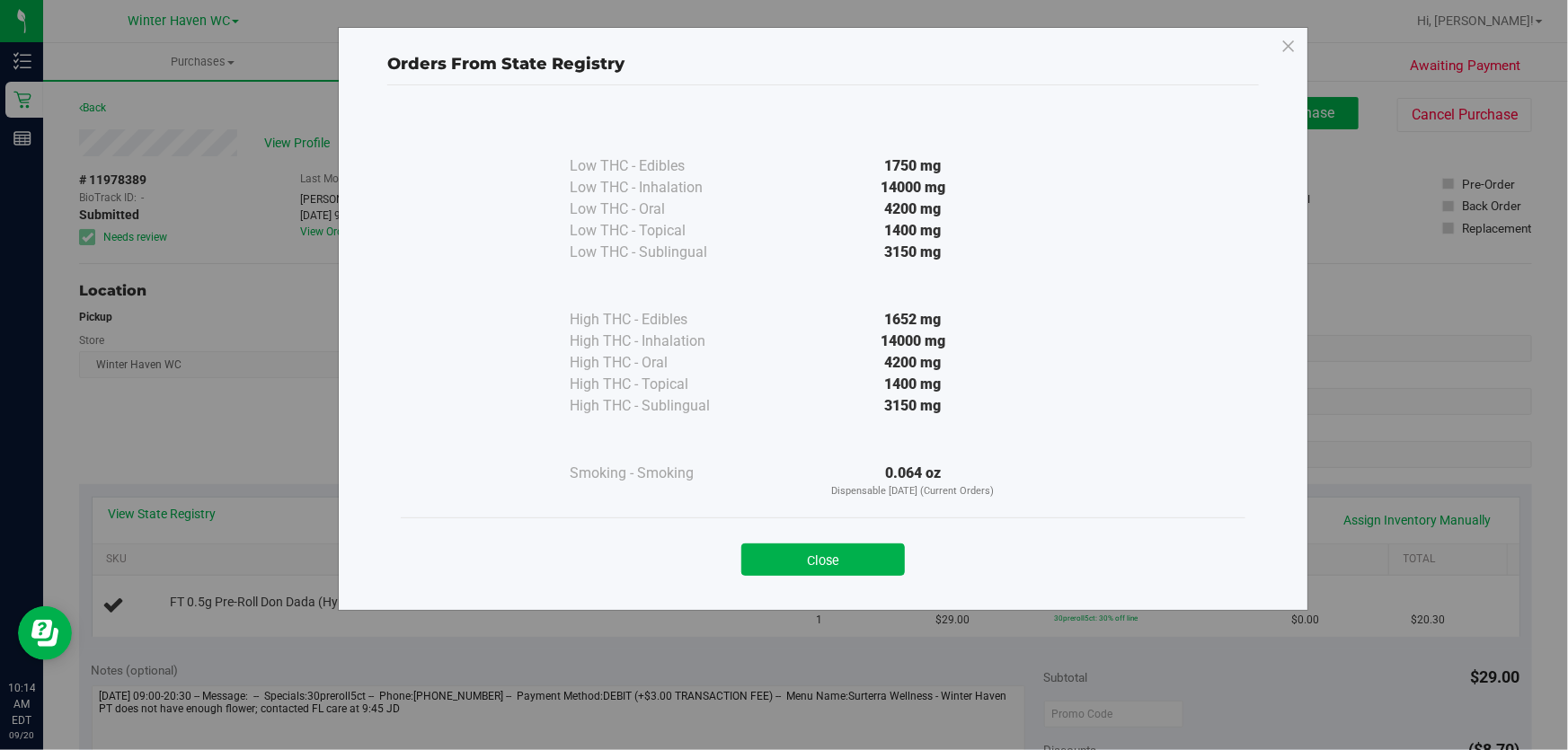
click at [1111, 346] on div "Low THC - Edibles 1750 mg Low THC - Inhalation" at bounding box center [823, 313] width 844 height 407
click at [821, 559] on button "Close" at bounding box center [823, 560] width 164 height 32
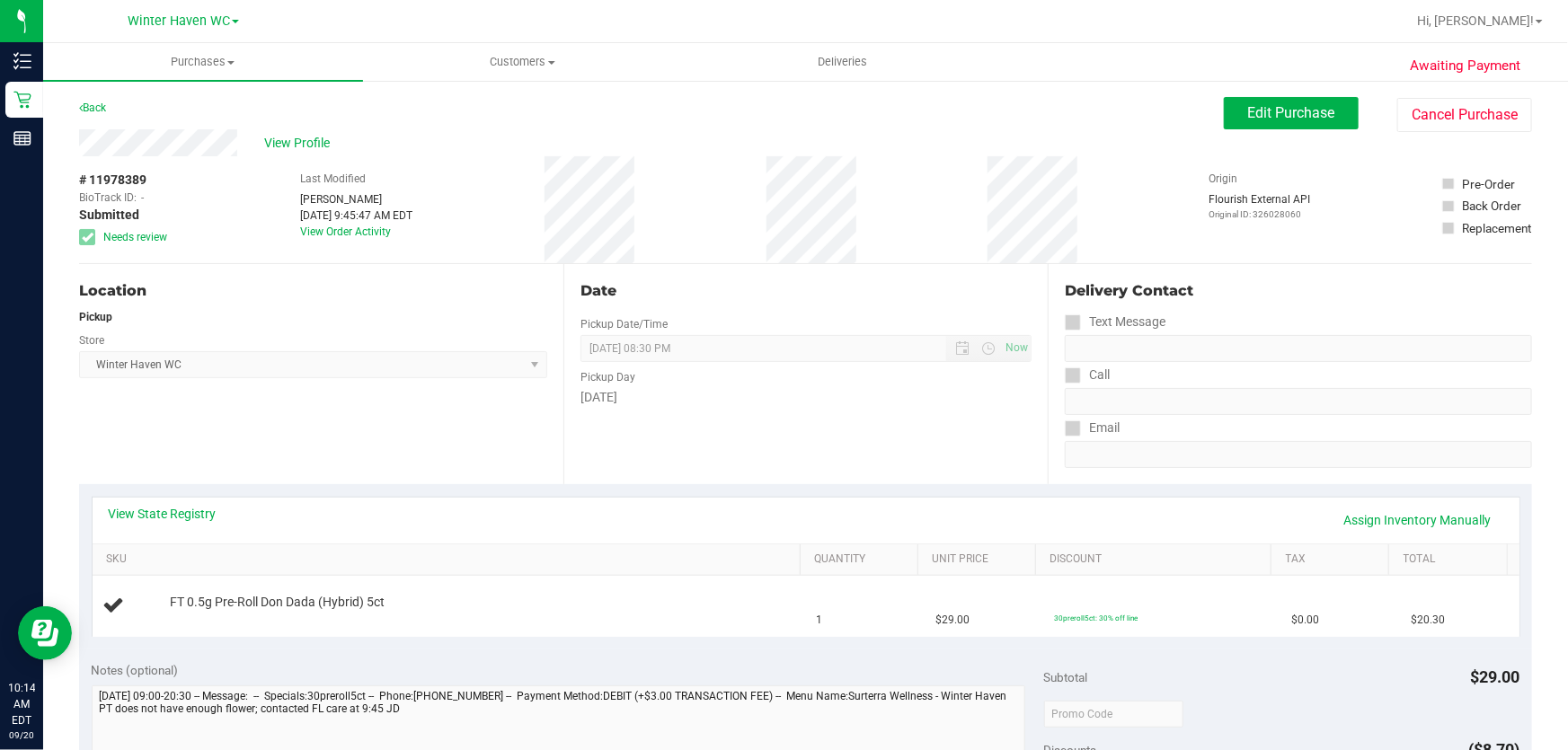
click at [674, 403] on div "[DATE]" at bounding box center [805, 397] width 451 height 19
click at [201, 510] on link "View State Registry" at bounding box center [163, 513] width 108 height 18
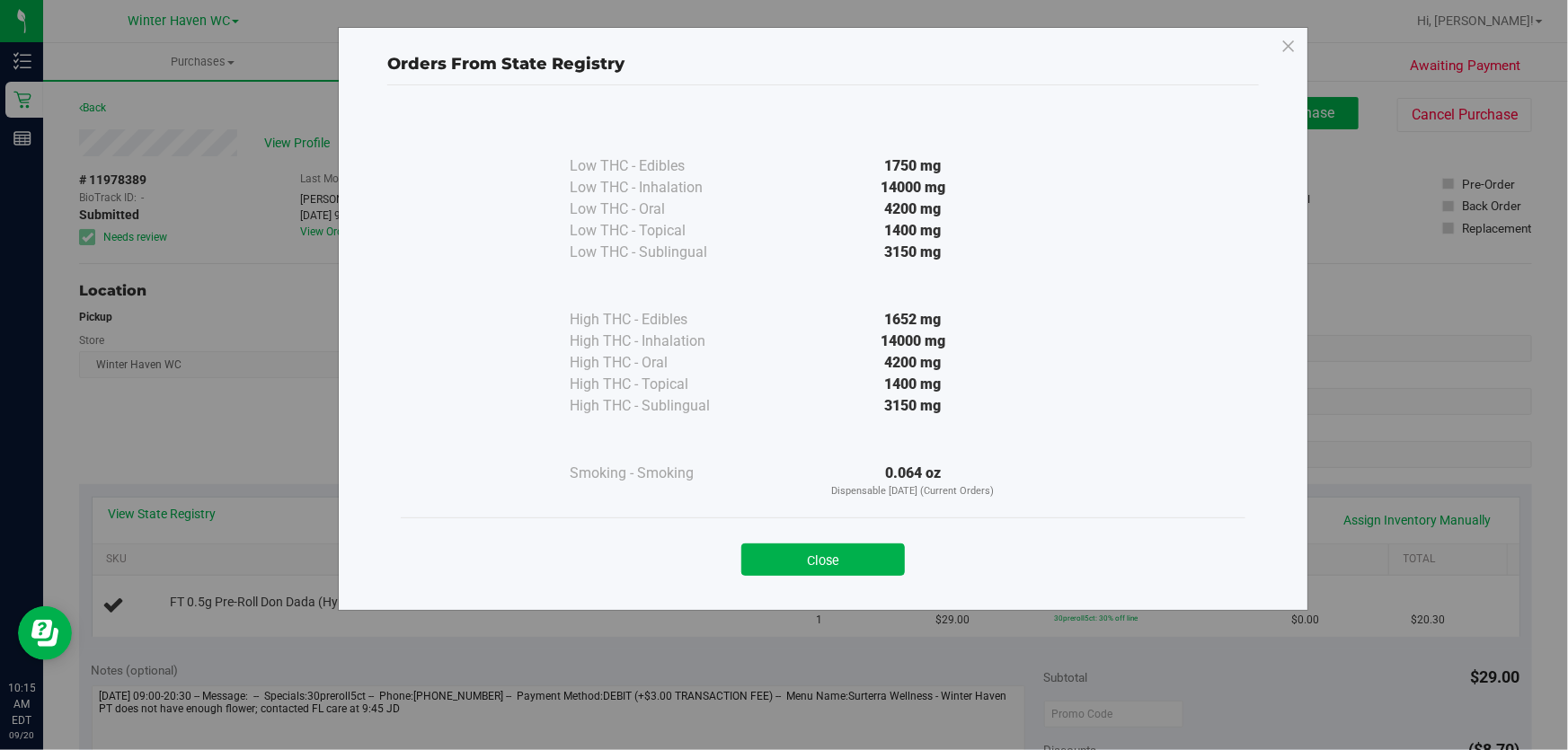
click at [479, 377] on div "Low THC - Edibles 1750 mg Low THC - Inhalation" at bounding box center [823, 313] width 844 height 407
click at [831, 259] on div "3150 mg" at bounding box center [912, 252] width 327 height 22
click at [830, 259] on div "3150 mg" at bounding box center [912, 252] width 327 height 22
click at [870, 544] on button "Close" at bounding box center [823, 560] width 164 height 32
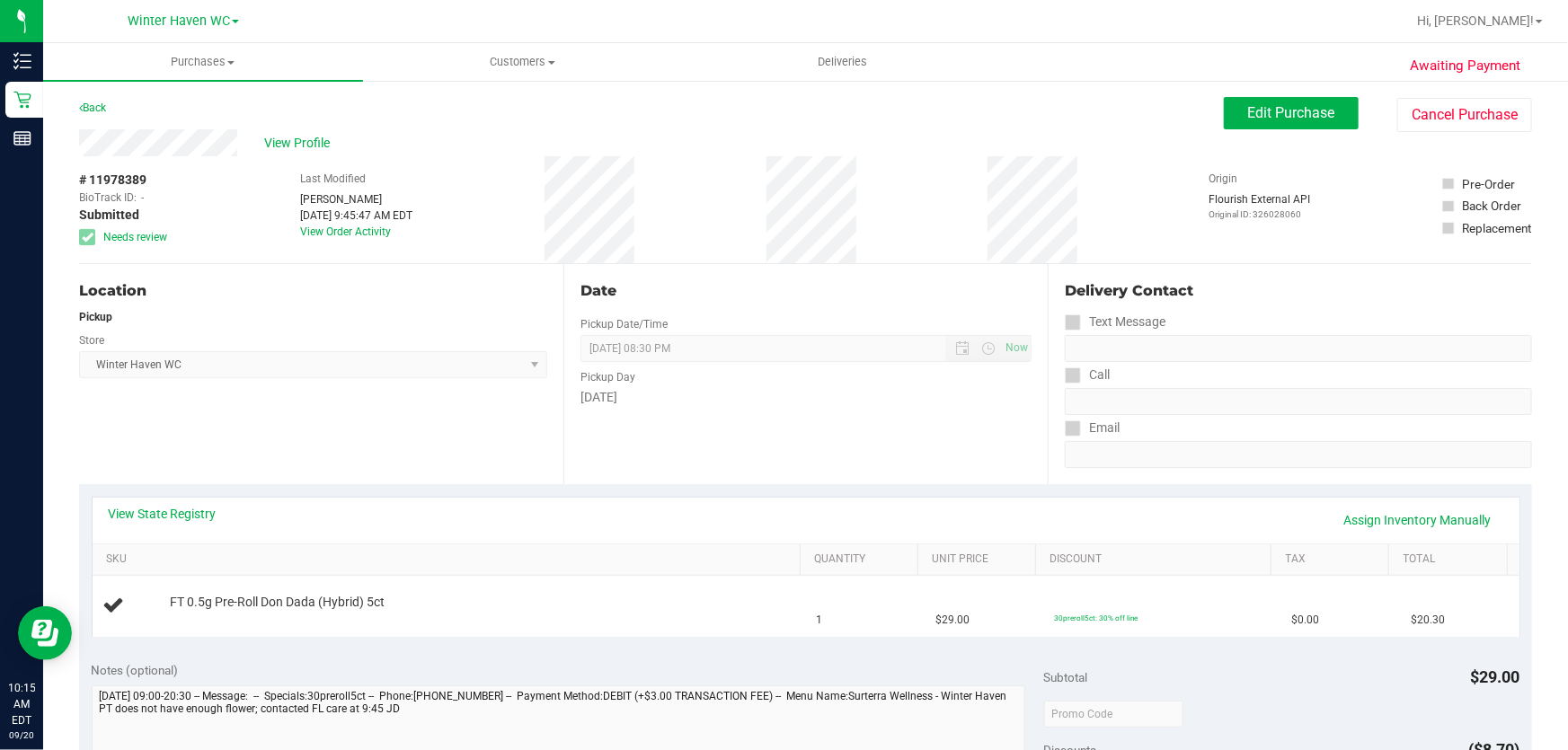
click at [802, 293] on div "Date" at bounding box center [805, 291] width 451 height 22
click at [1024, 439] on div "Date Pickup Date/Time [DATE] Now [DATE] 08:30 PM Now Pickup Day [DATE]" at bounding box center [805, 374] width 484 height 220
click at [180, 514] on link "View State Registry" at bounding box center [163, 513] width 108 height 18
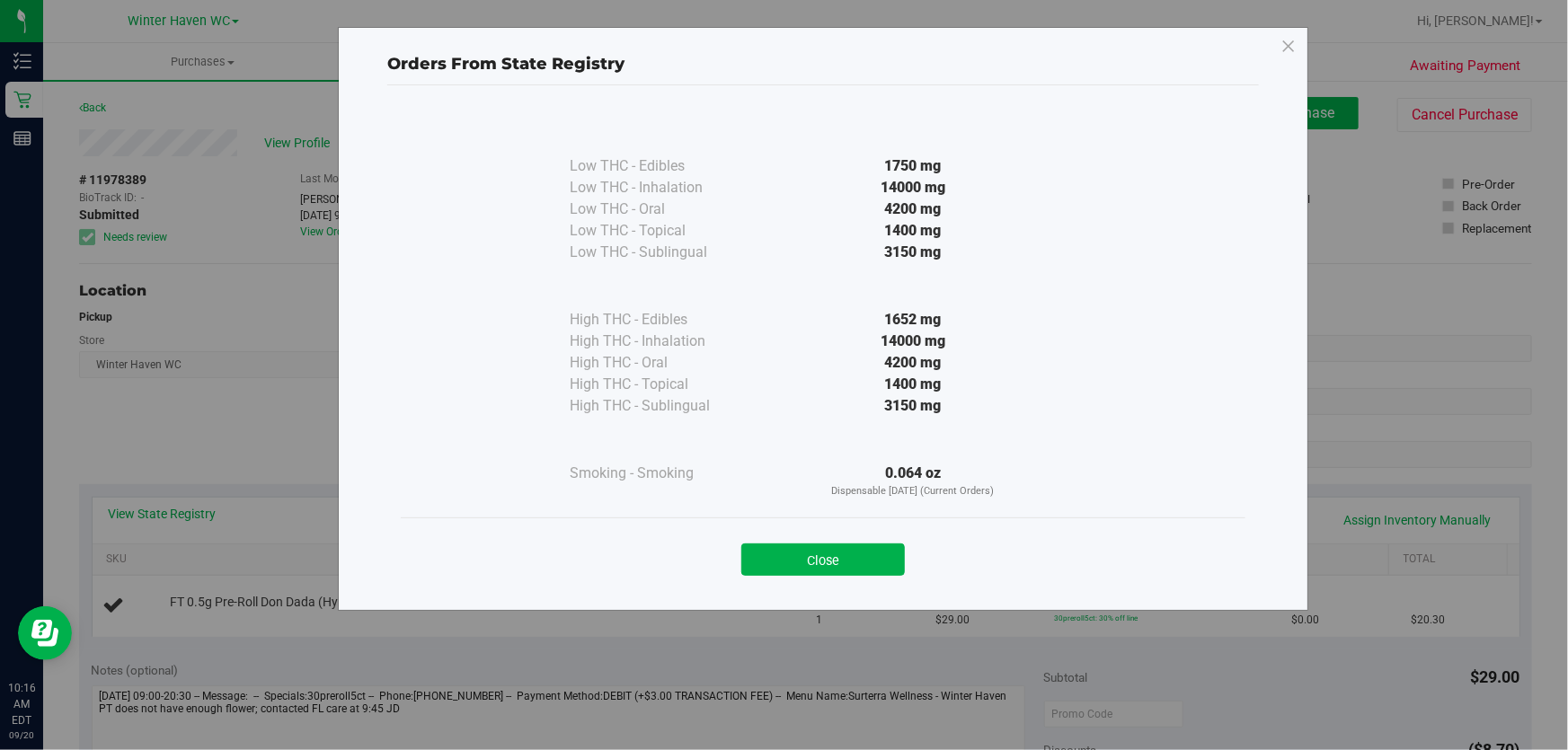
click at [816, 408] on div "3150 mg" at bounding box center [912, 406] width 327 height 22
click at [822, 557] on button "Close" at bounding box center [823, 560] width 164 height 32
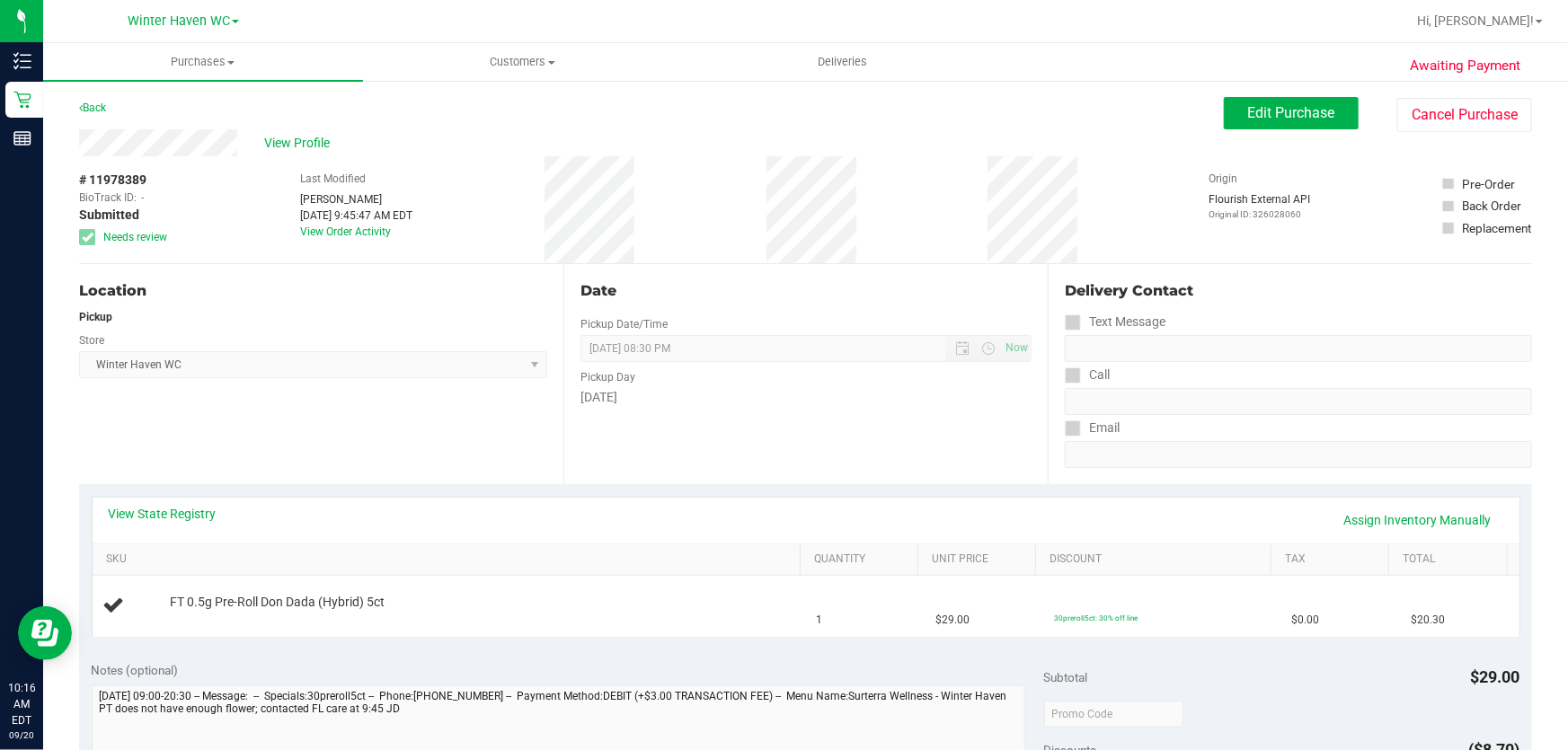
click at [830, 417] on div "Date Pickup Date/Time [DATE] Now [DATE] 08:30 PM Now Pickup Day [DATE]" at bounding box center [805, 374] width 484 height 220
click at [189, 512] on link "View State Registry" at bounding box center [163, 513] width 108 height 18
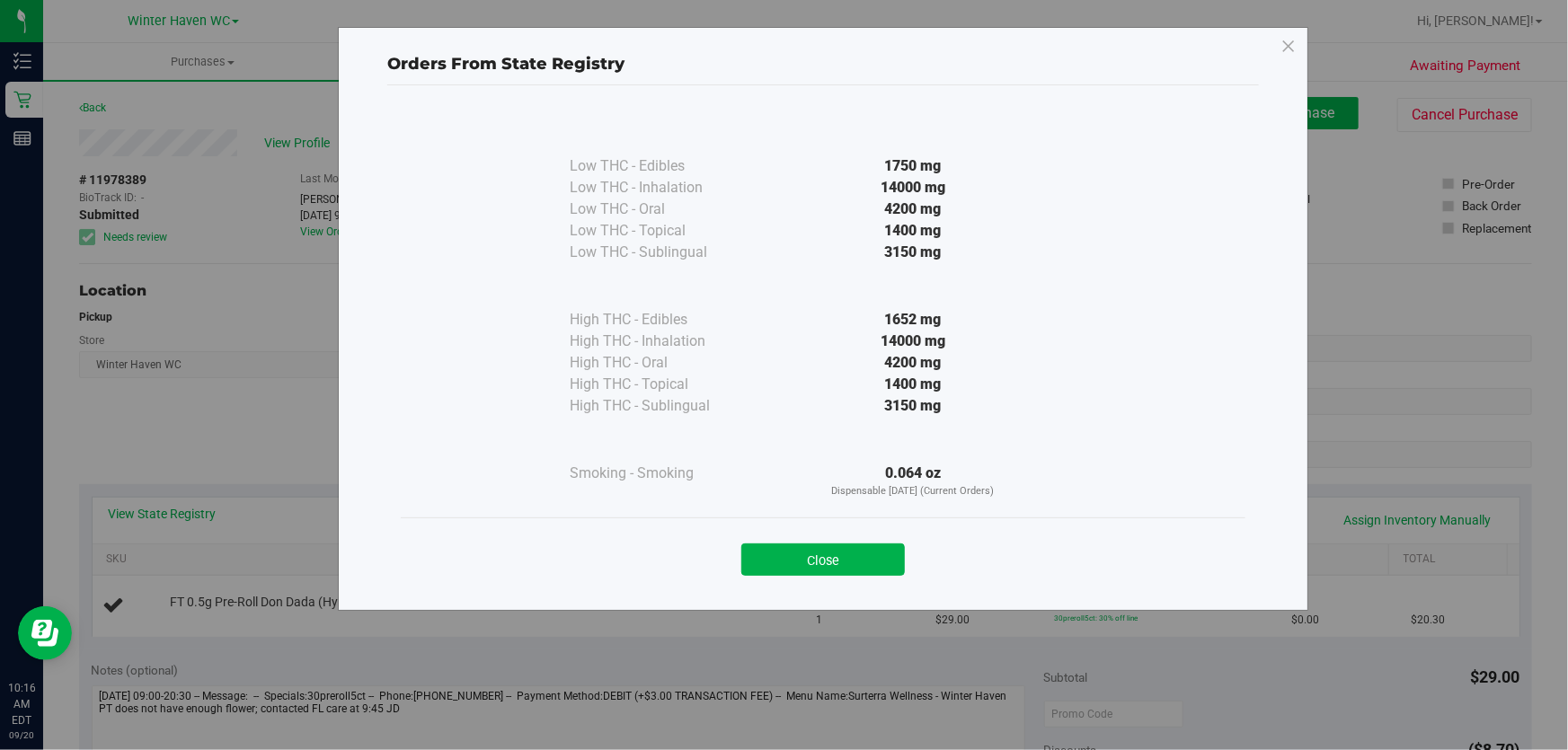
click at [1169, 309] on div "Low THC - Edibles 1750 mg Low THC - Inhalation" at bounding box center [823, 313] width 844 height 407
click at [1411, 331] on div "Orders From State Registry Low THC - Edibles 1750 mg" at bounding box center [790, 375] width 1581 height 750
click at [767, 295] on div at bounding box center [912, 286] width 327 height 46
click at [855, 555] on button "Close" at bounding box center [823, 560] width 164 height 32
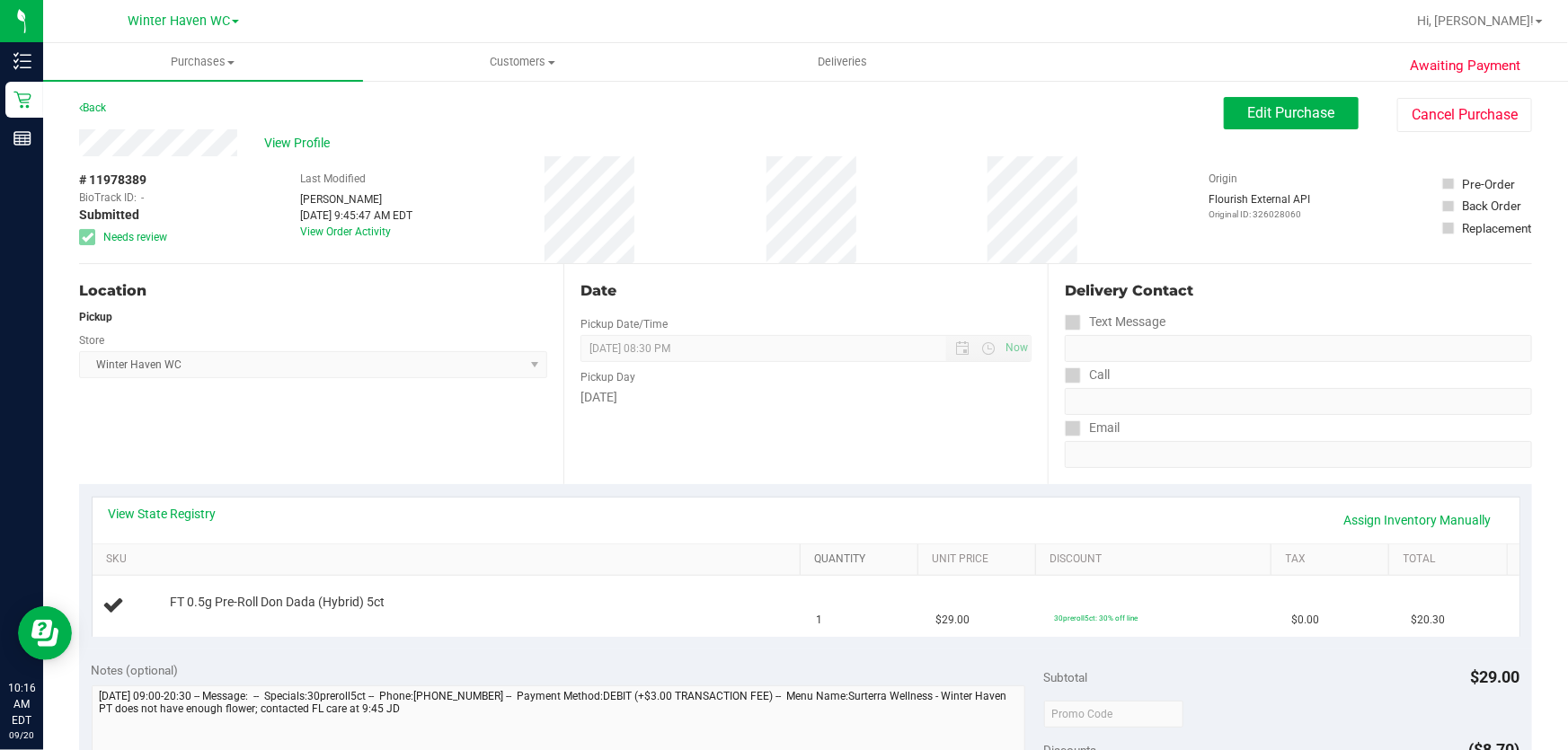
click at [855, 555] on link "Quantity" at bounding box center [862, 560] width 97 height 15
click at [487, 430] on div "Location Pickup Store [GEOGRAPHIC_DATA] WC Select Store [PERSON_NAME][GEOGRAPHI…" at bounding box center [321, 374] width 484 height 220
click at [448, 401] on div "Location Pickup Store [GEOGRAPHIC_DATA] WC Select Store [PERSON_NAME][GEOGRAPHI…" at bounding box center [321, 374] width 484 height 220
click at [448, 410] on div "Location Pickup Store [GEOGRAPHIC_DATA] WC Select Store [PERSON_NAME][GEOGRAPHI…" at bounding box center [321, 374] width 484 height 220
click at [185, 515] on link "View State Registry" at bounding box center [163, 513] width 108 height 18
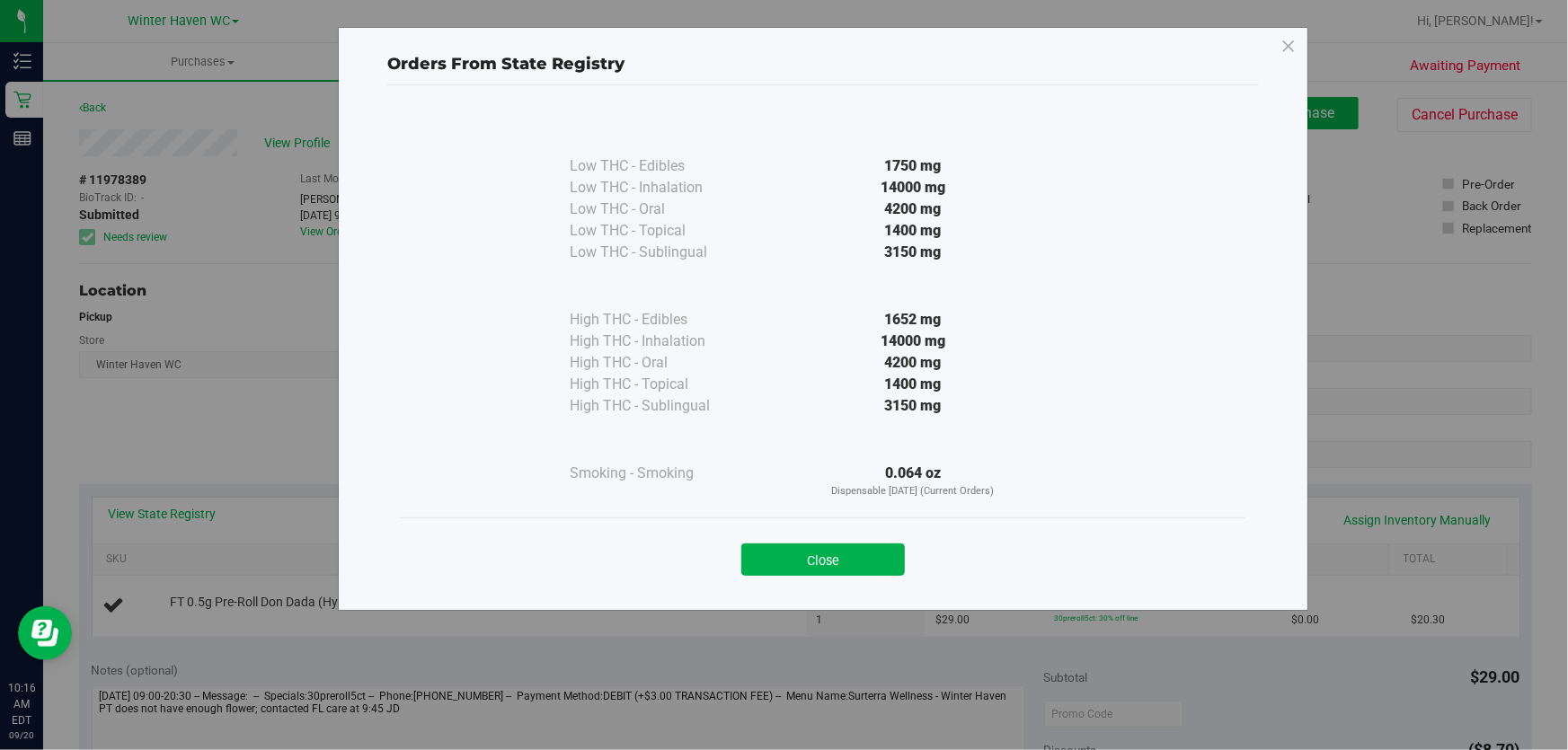
click at [853, 337] on div "14000 mg" at bounding box center [912, 342] width 327 height 22
click at [795, 541] on div "Close" at bounding box center [823, 555] width 818 height 45
click at [796, 546] on button "Close" at bounding box center [823, 560] width 164 height 32
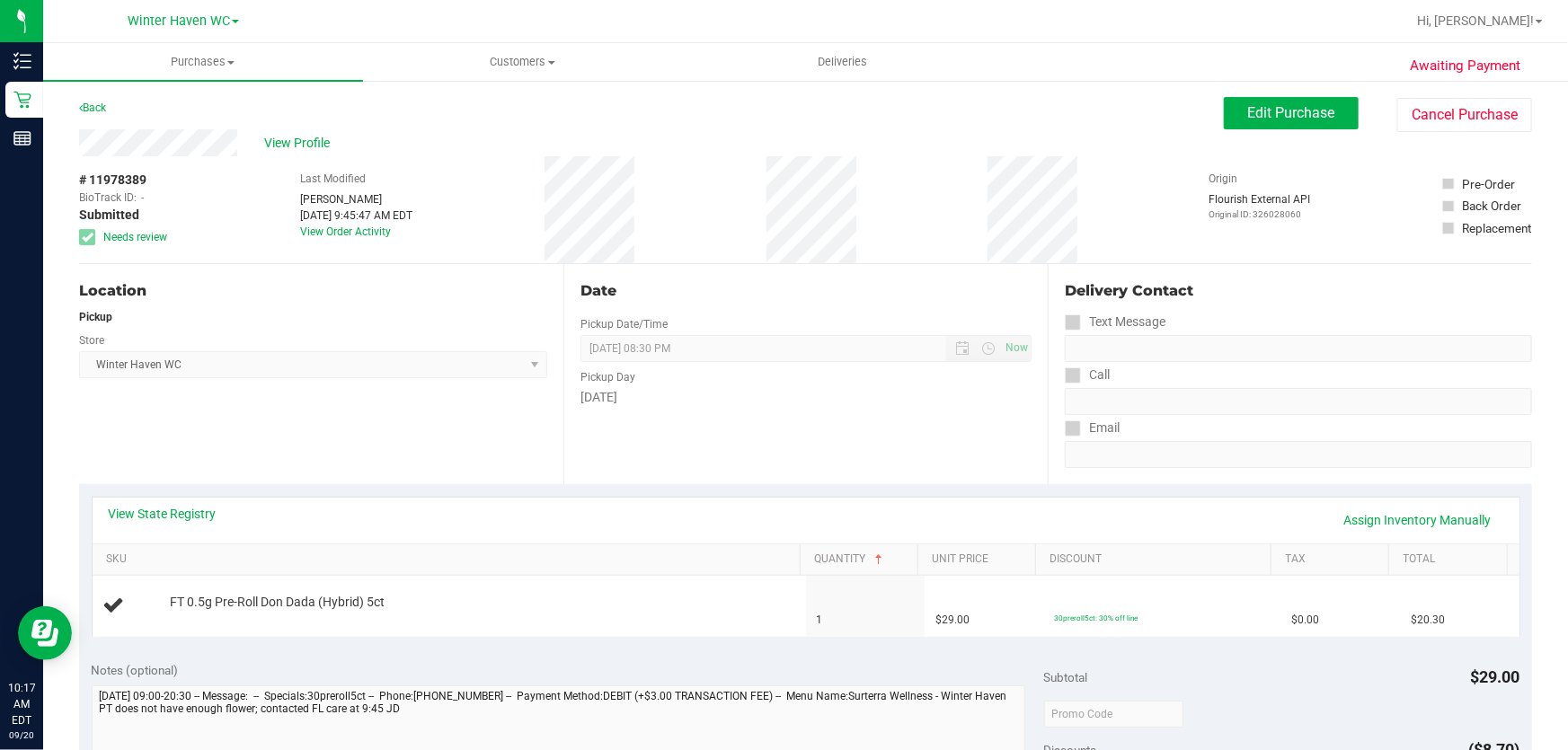
click at [475, 421] on div "Location Pickup Store [GEOGRAPHIC_DATA] WC Select Store [PERSON_NAME][GEOGRAPHI…" at bounding box center [321, 374] width 484 height 220
click at [1276, 117] on span "Edit Purchase" at bounding box center [1291, 112] width 87 height 17
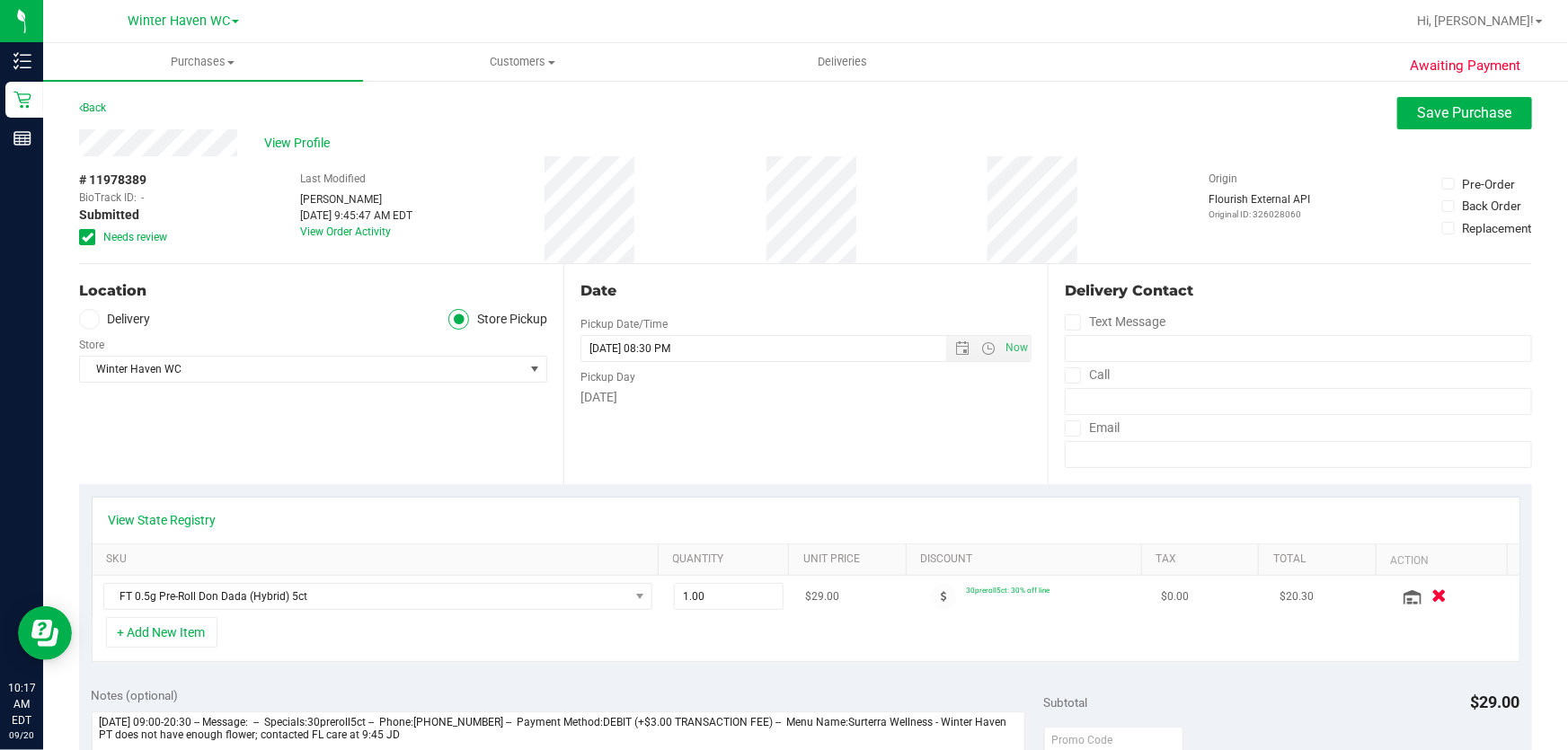
click at [1432, 595] on icon "button" at bounding box center [1439, 597] width 16 height 14
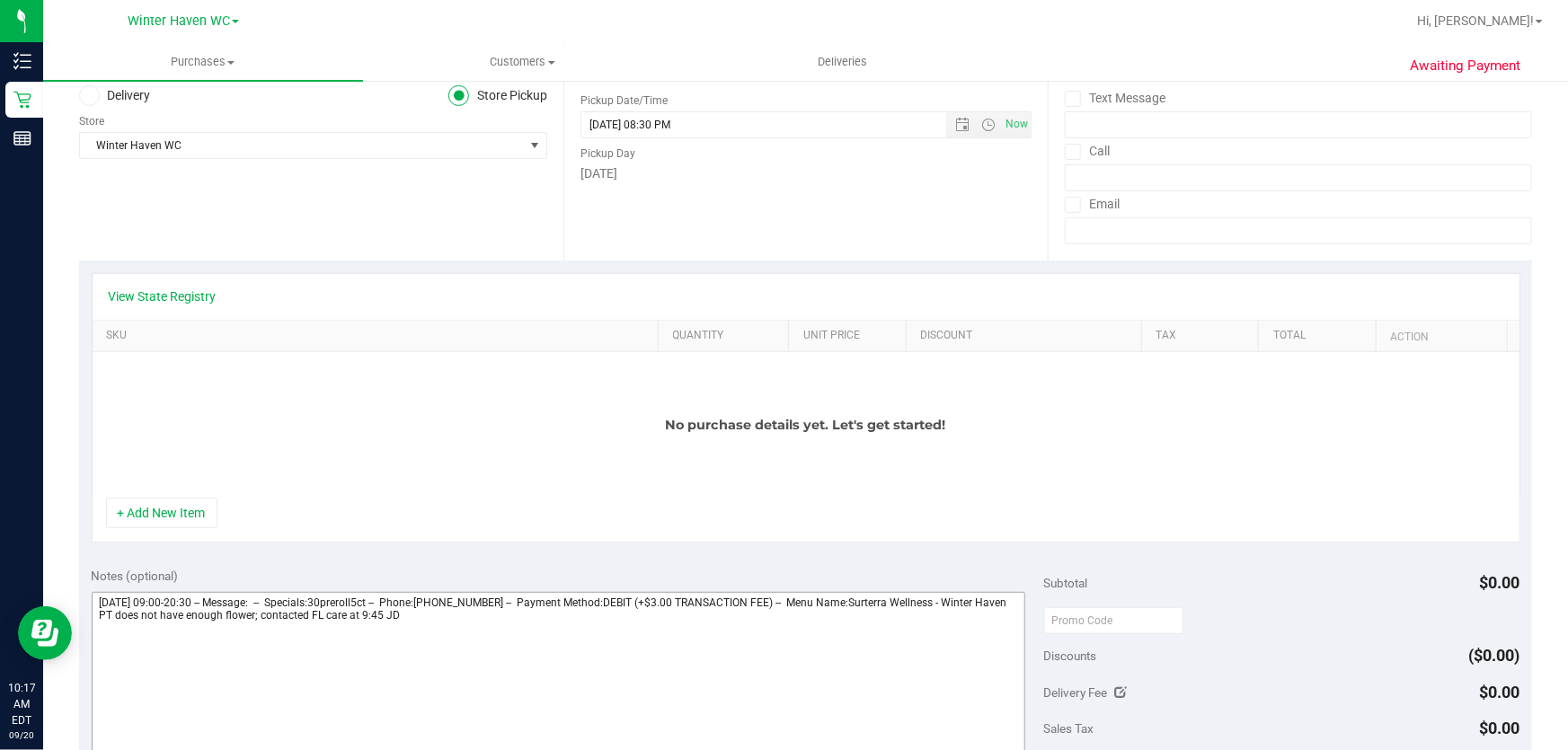
scroll to position [244, 0]
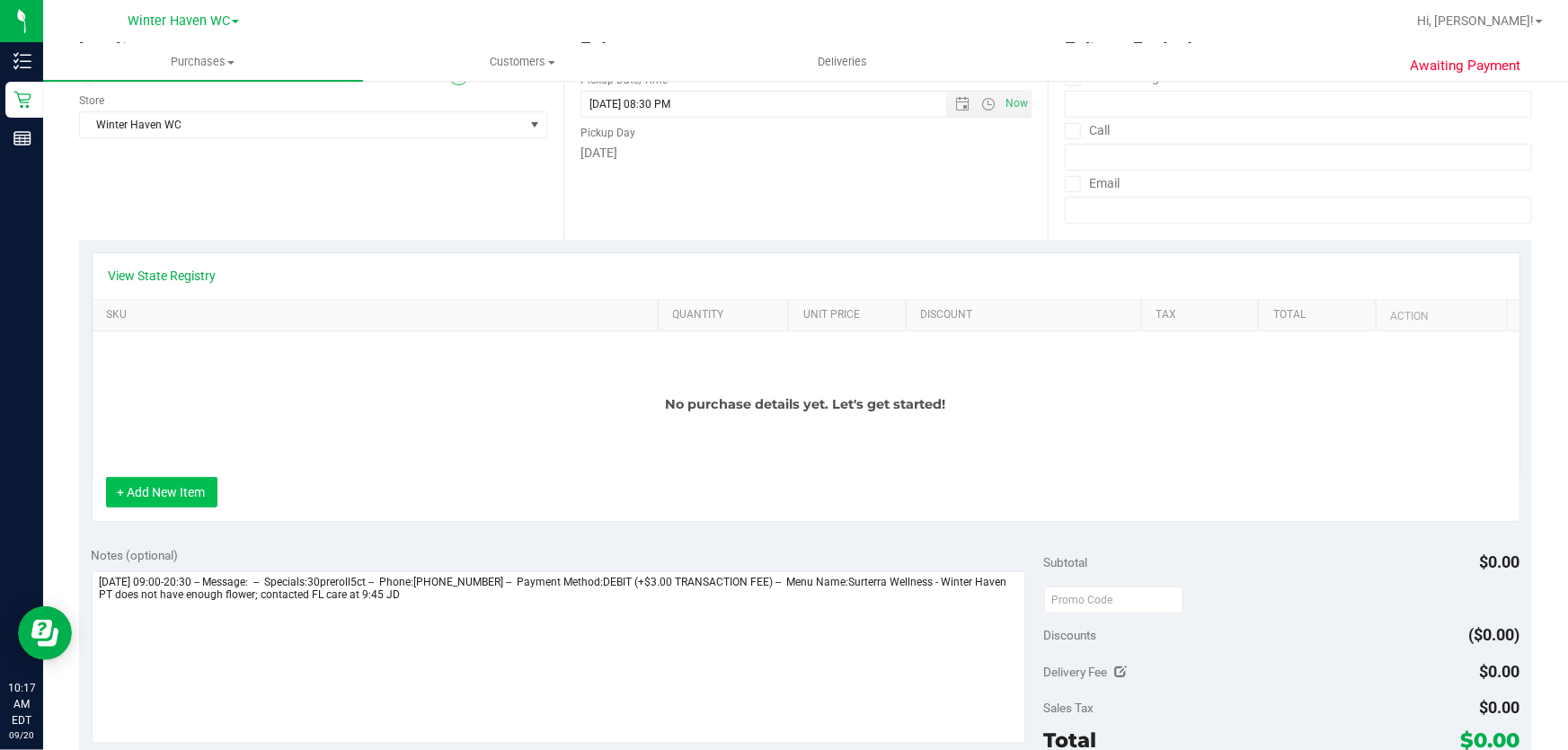
click at [180, 492] on button "+ Add New Item" at bounding box center [161, 492] width 111 height 30
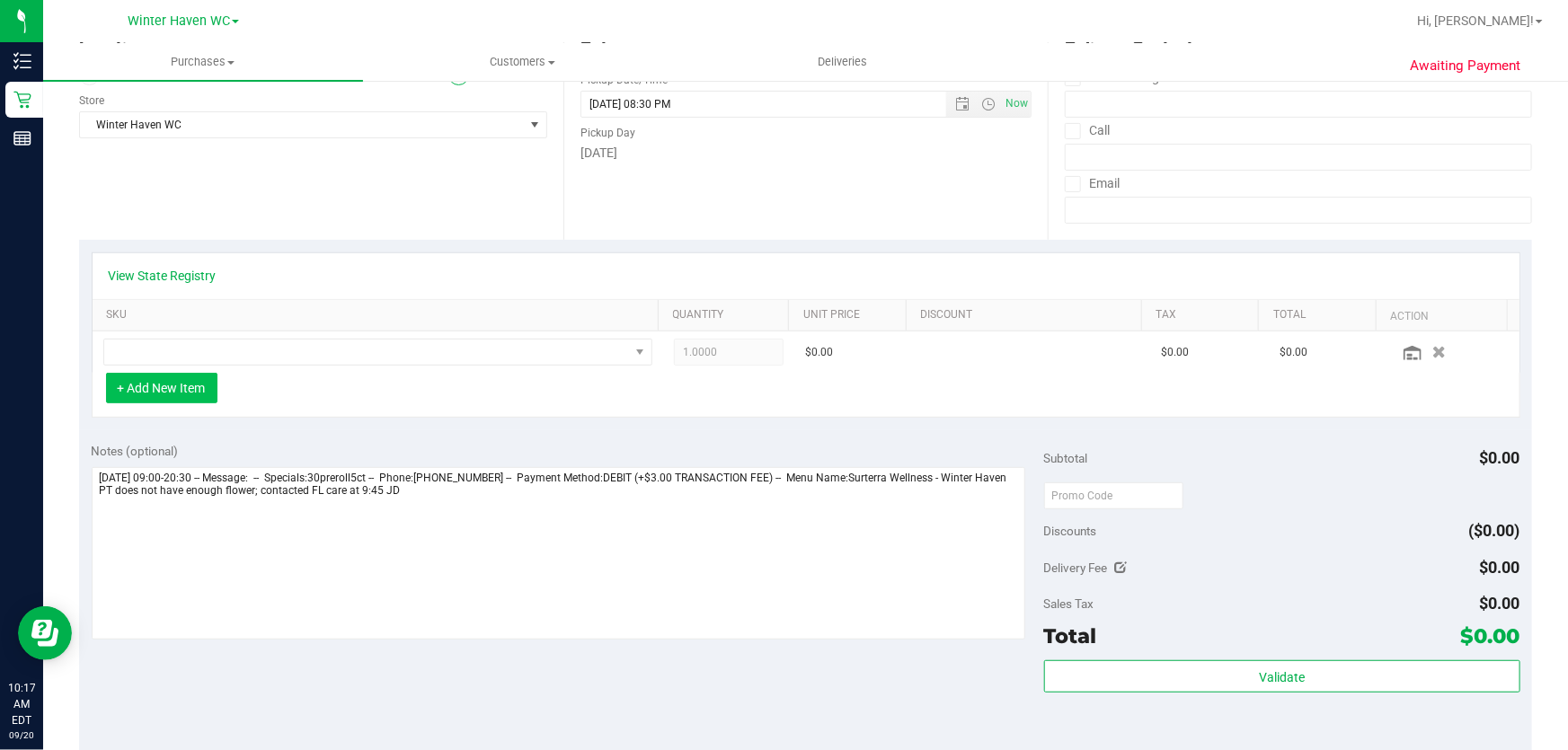
click at [191, 383] on button "+ Add New Item" at bounding box center [161, 388] width 111 height 30
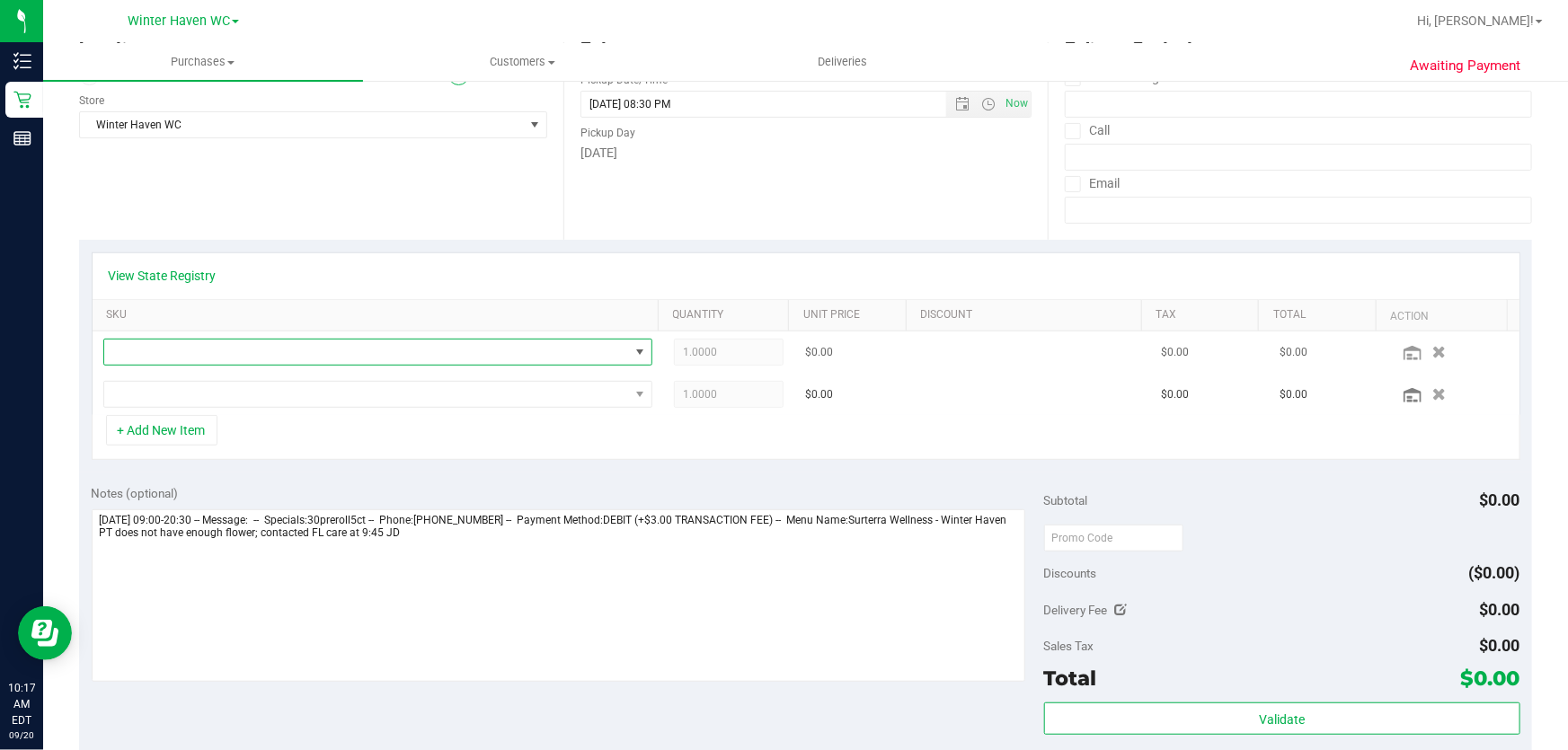
click at [235, 350] on span "NO DATA FOUND" at bounding box center [366, 352] width 524 height 26
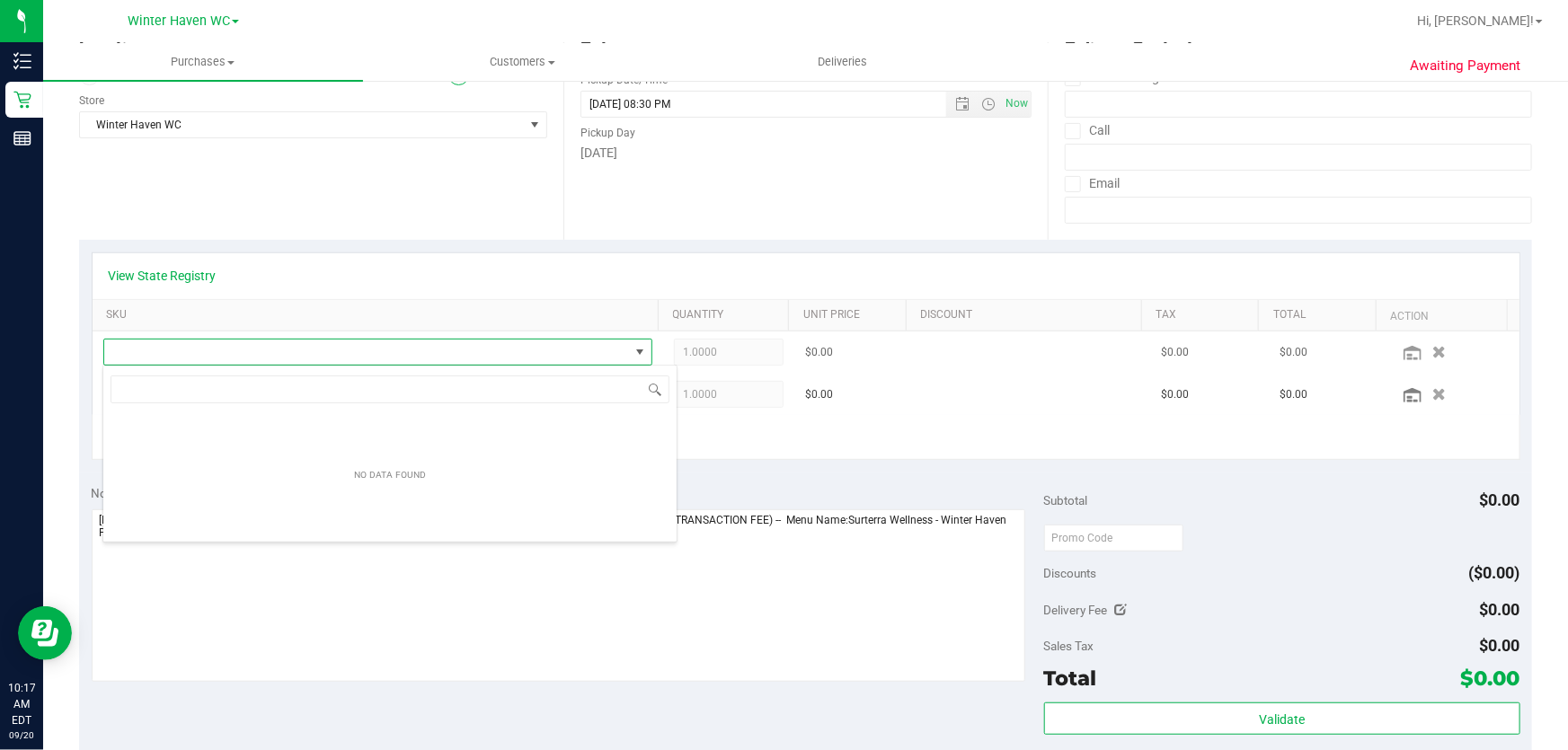
scroll to position [27, 539]
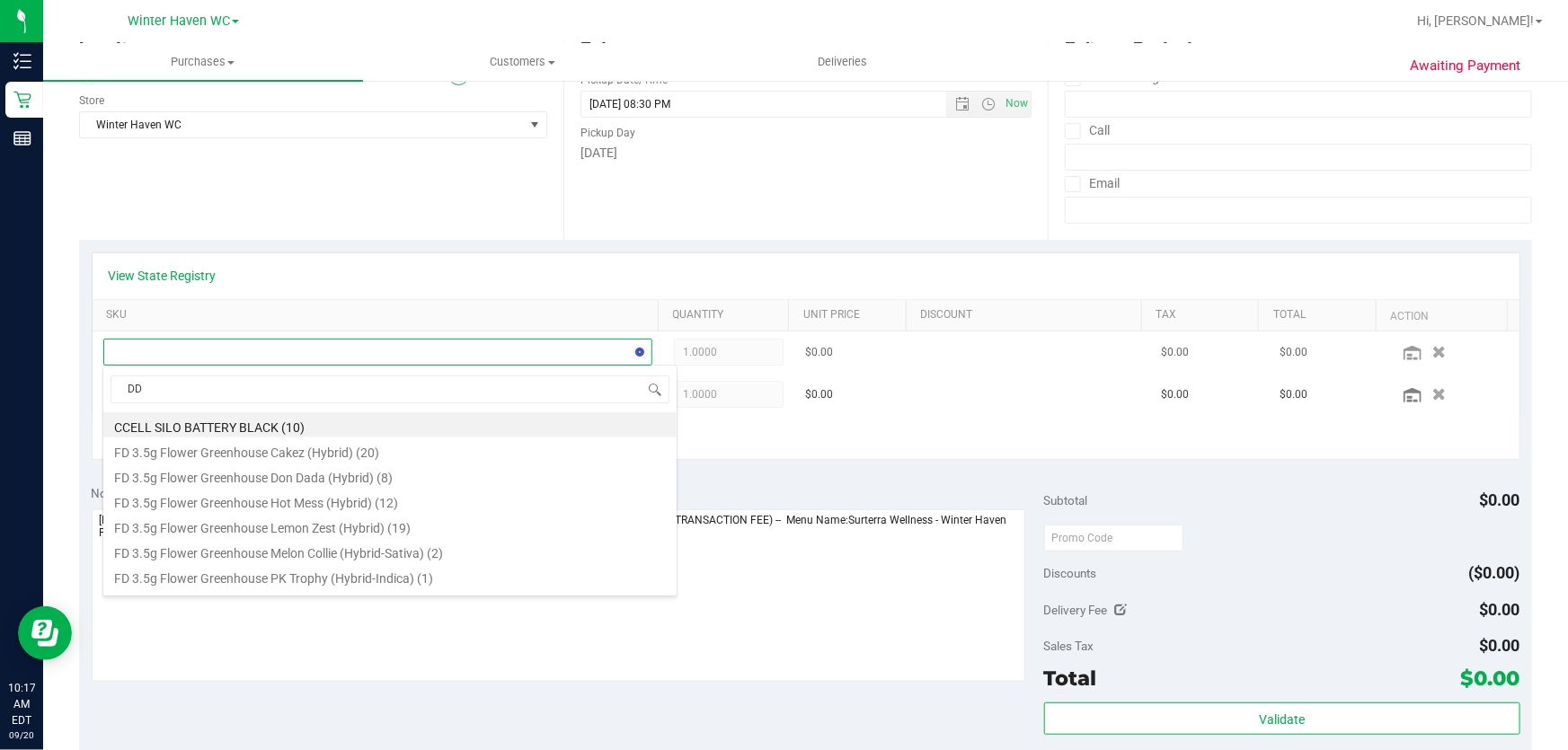
type input "DDA"
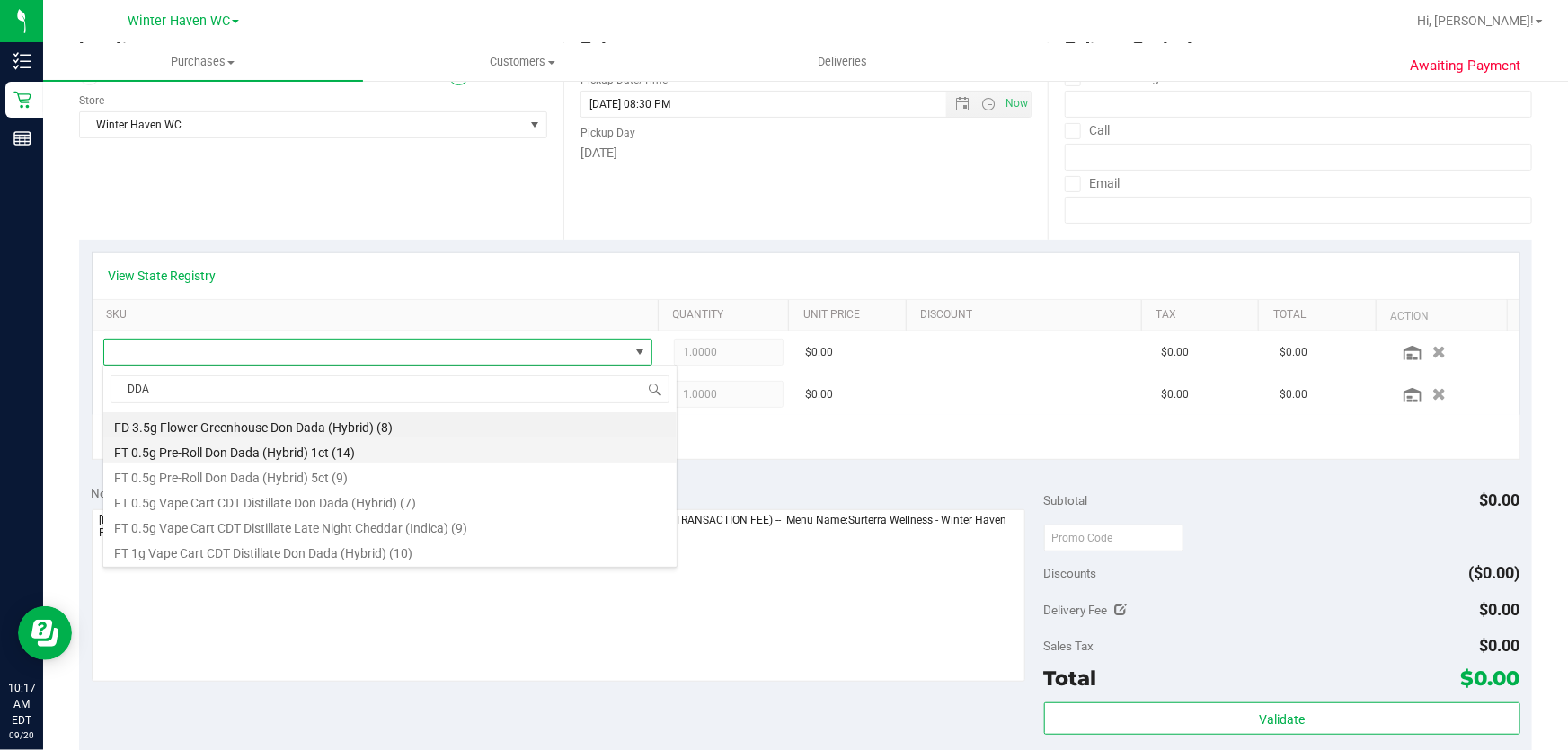
click at [350, 456] on li "FT 0.5g Pre-Roll Don Dada (Hybrid) 1ct (14)" at bounding box center [390, 451] width 573 height 26
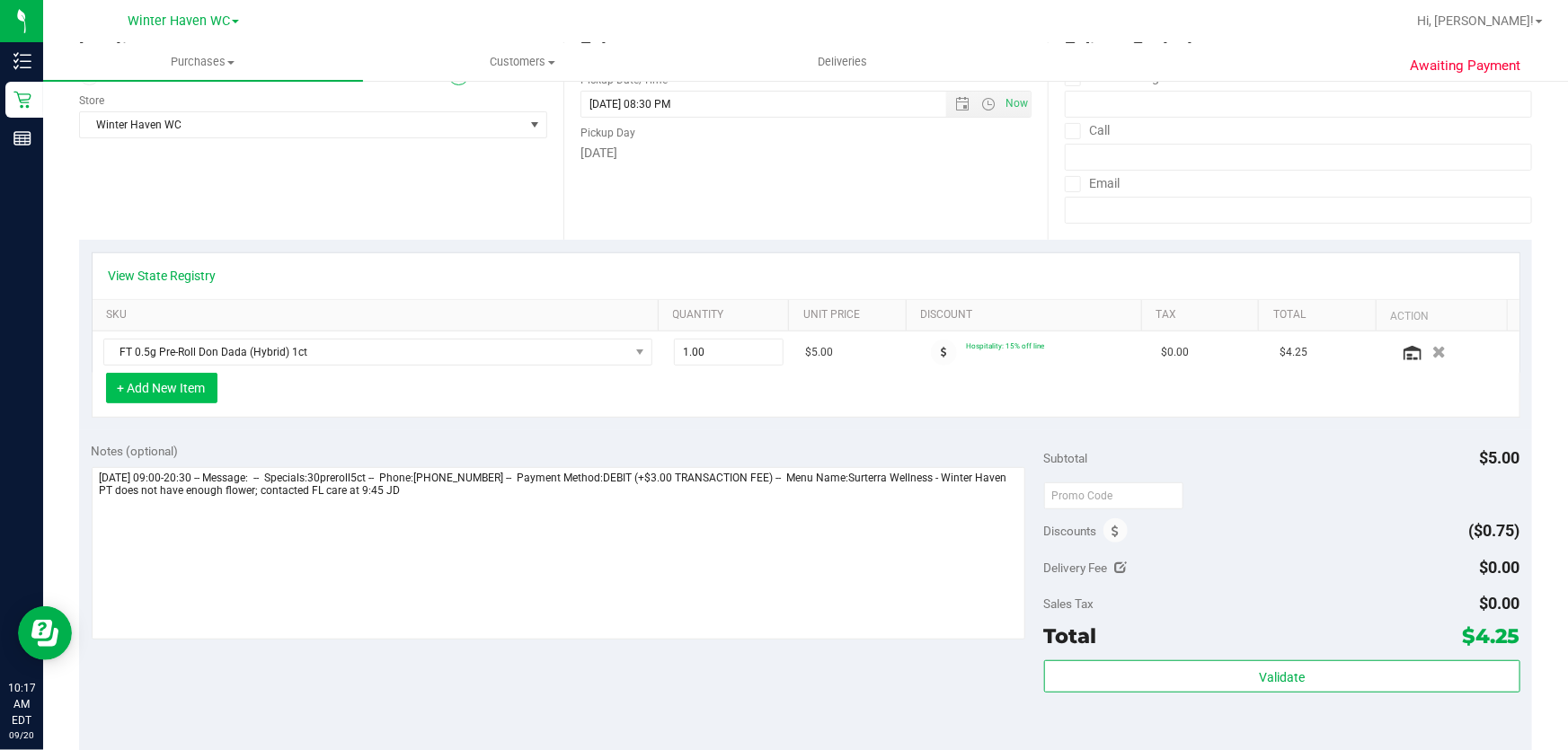
click at [205, 388] on button "+ Add New Item" at bounding box center [161, 388] width 111 height 30
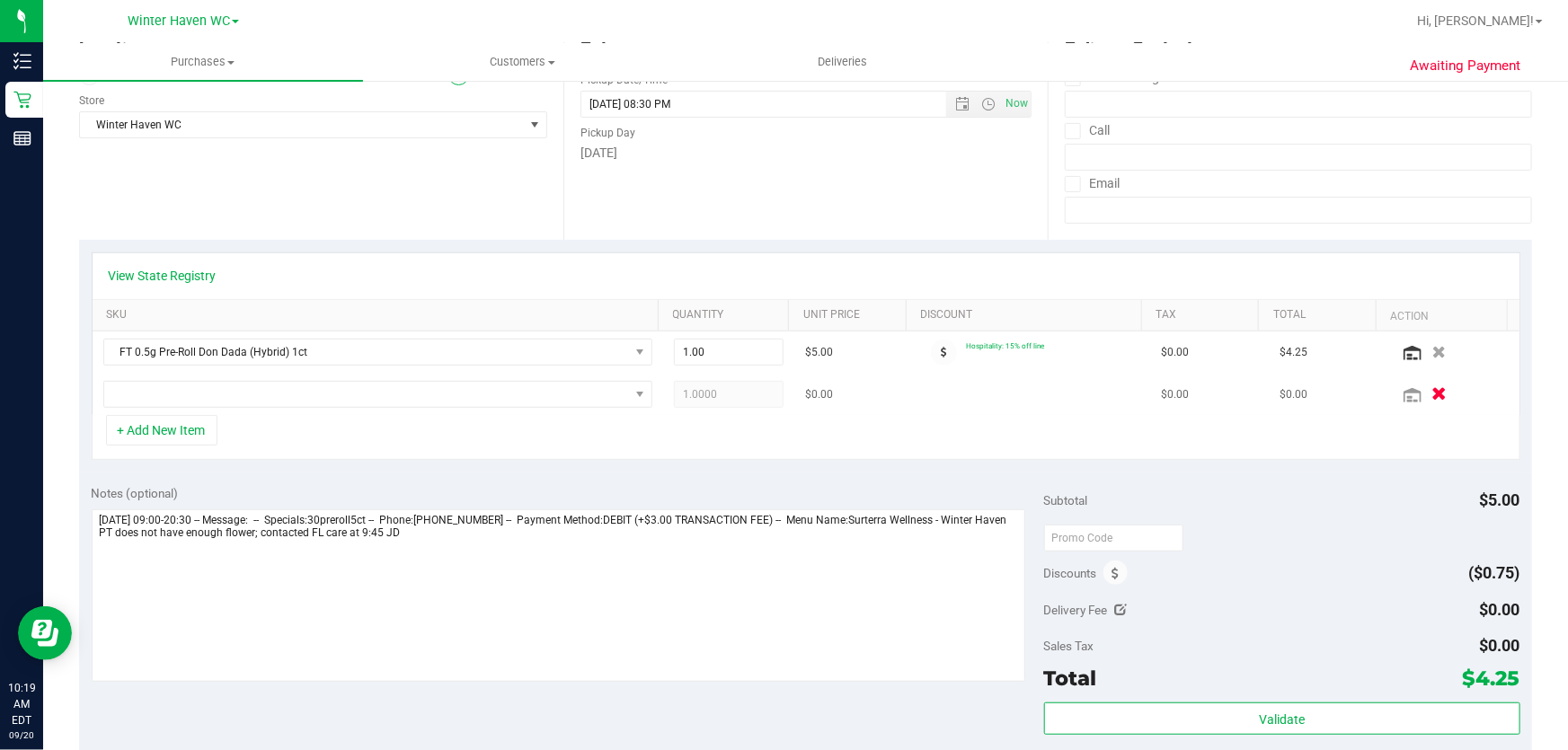
click at [1432, 392] on icon "button" at bounding box center [1439, 395] width 16 height 14
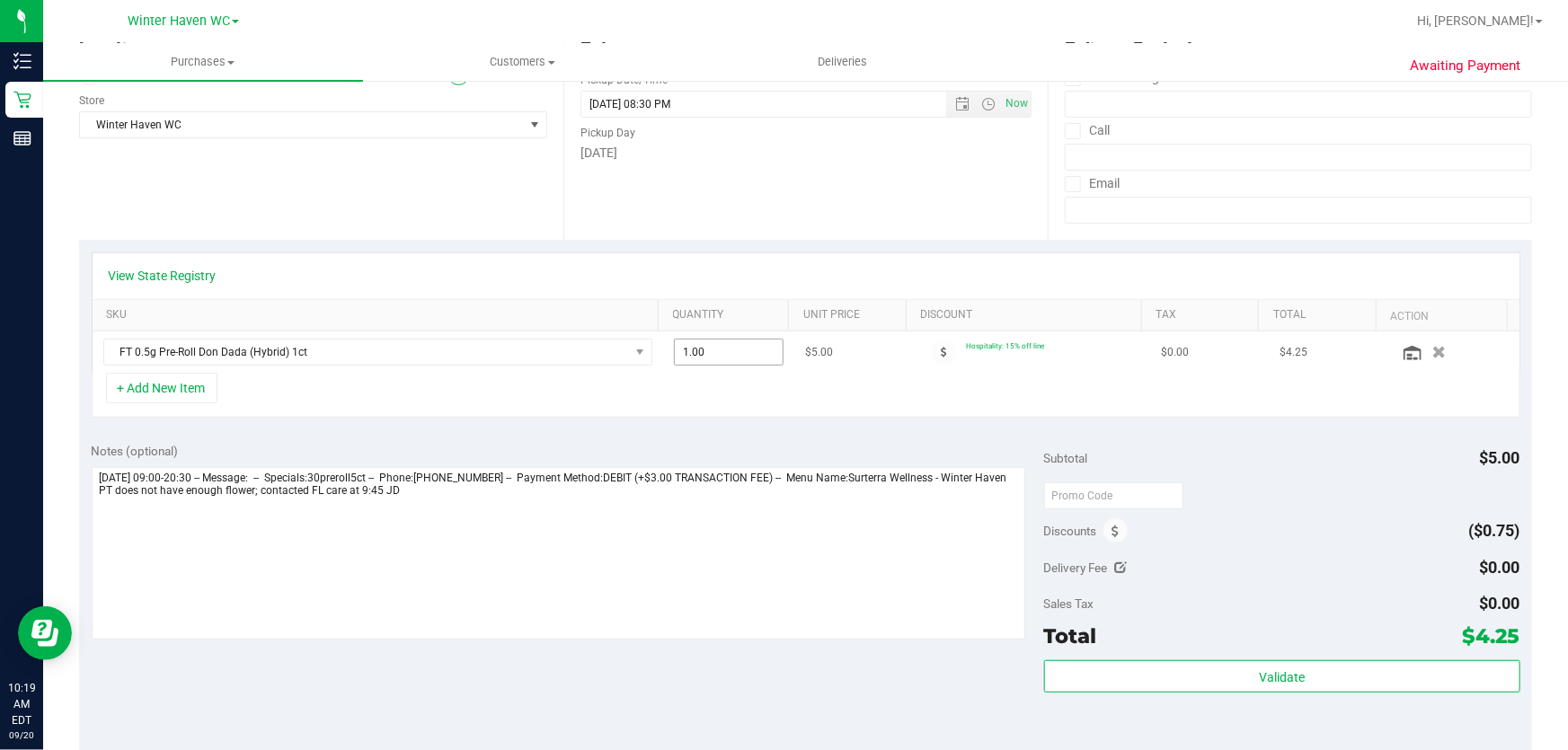
click at [736, 340] on td "1.00 1" at bounding box center [729, 352] width 133 height 41
click at [730, 352] on span "1.00 1" at bounding box center [729, 351] width 111 height 27
type input "3"
type input "3.00"
click at [843, 389] on div "+ Add New Item" at bounding box center [805, 396] width 1429 height 45
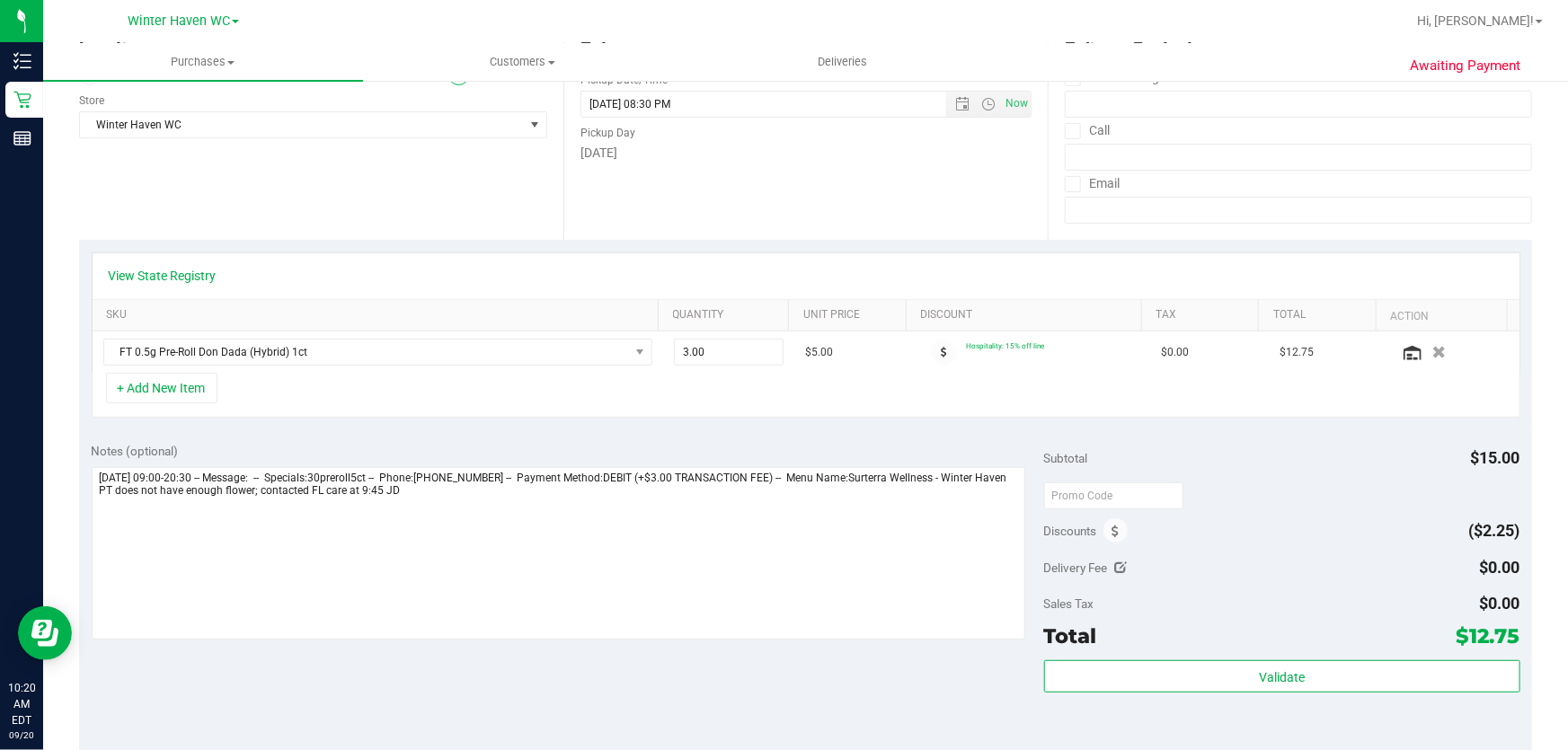
scroll to position [0, 0]
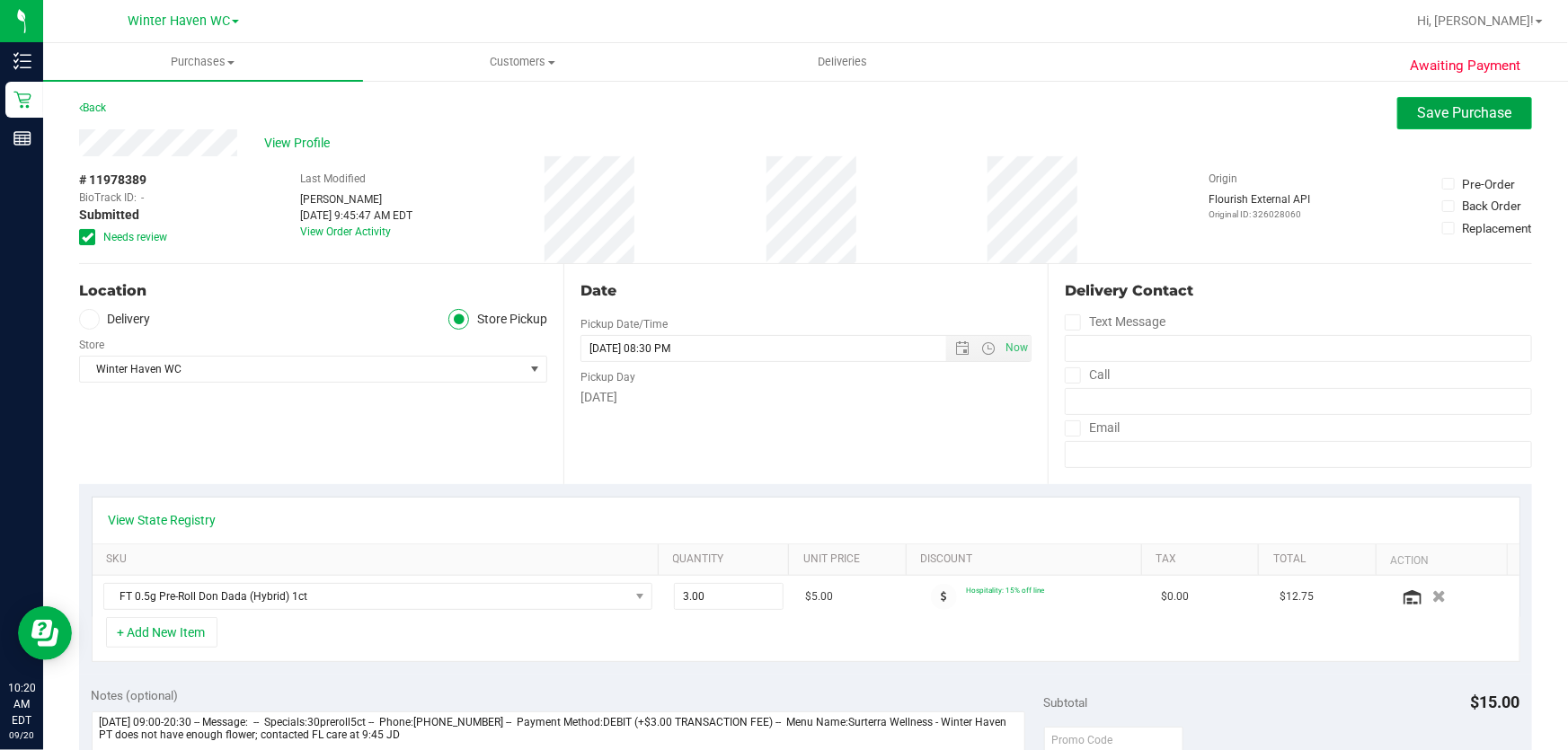
click at [1463, 112] on span "Save Purchase" at bounding box center [1465, 112] width 94 height 17
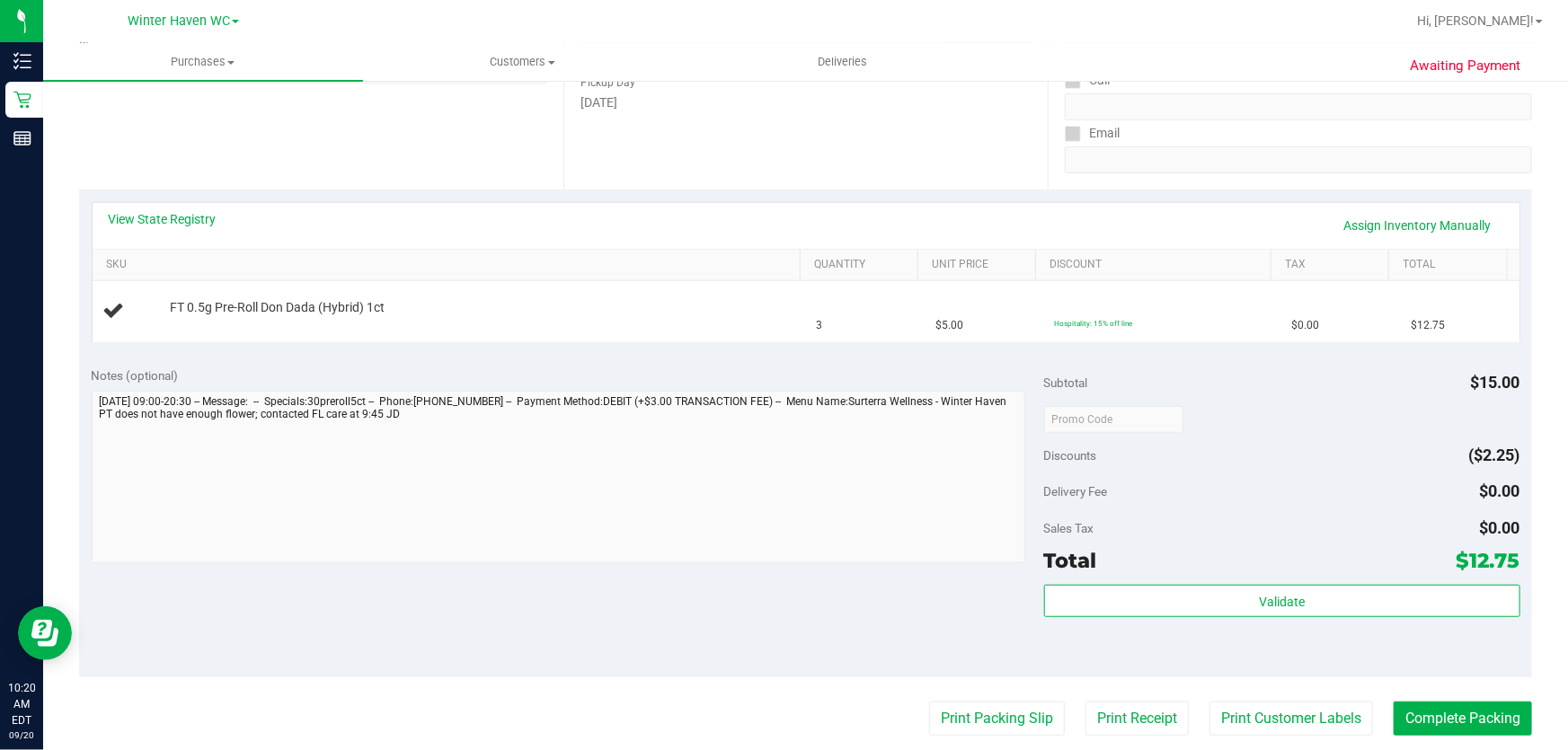
scroll to position [407, 0]
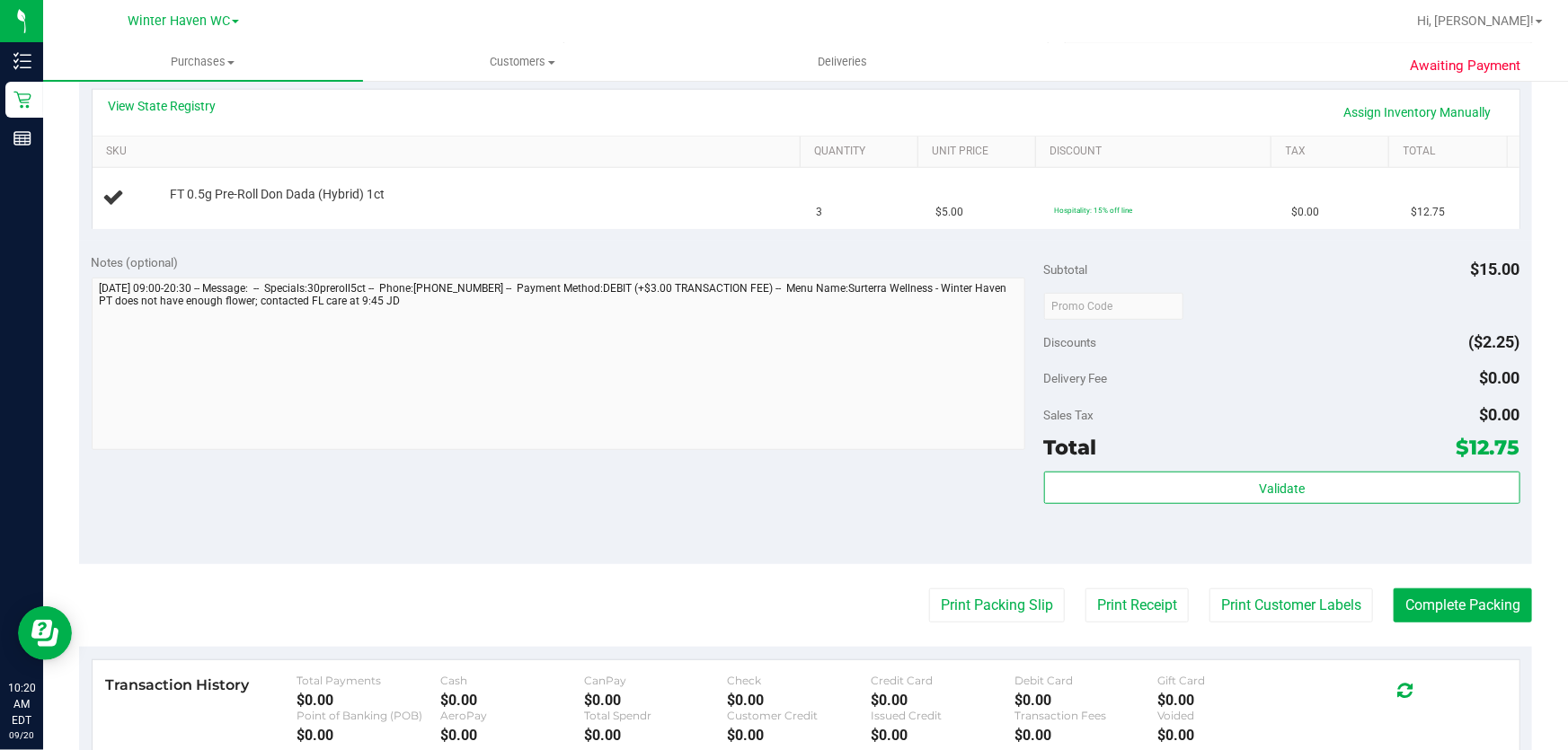
click at [828, 496] on div "Notes (optional) Subtotal $15.00 Discounts ($2.25) Delivery Fee $0.00 Sales Tax…" at bounding box center [806, 402] width 1453 height 323
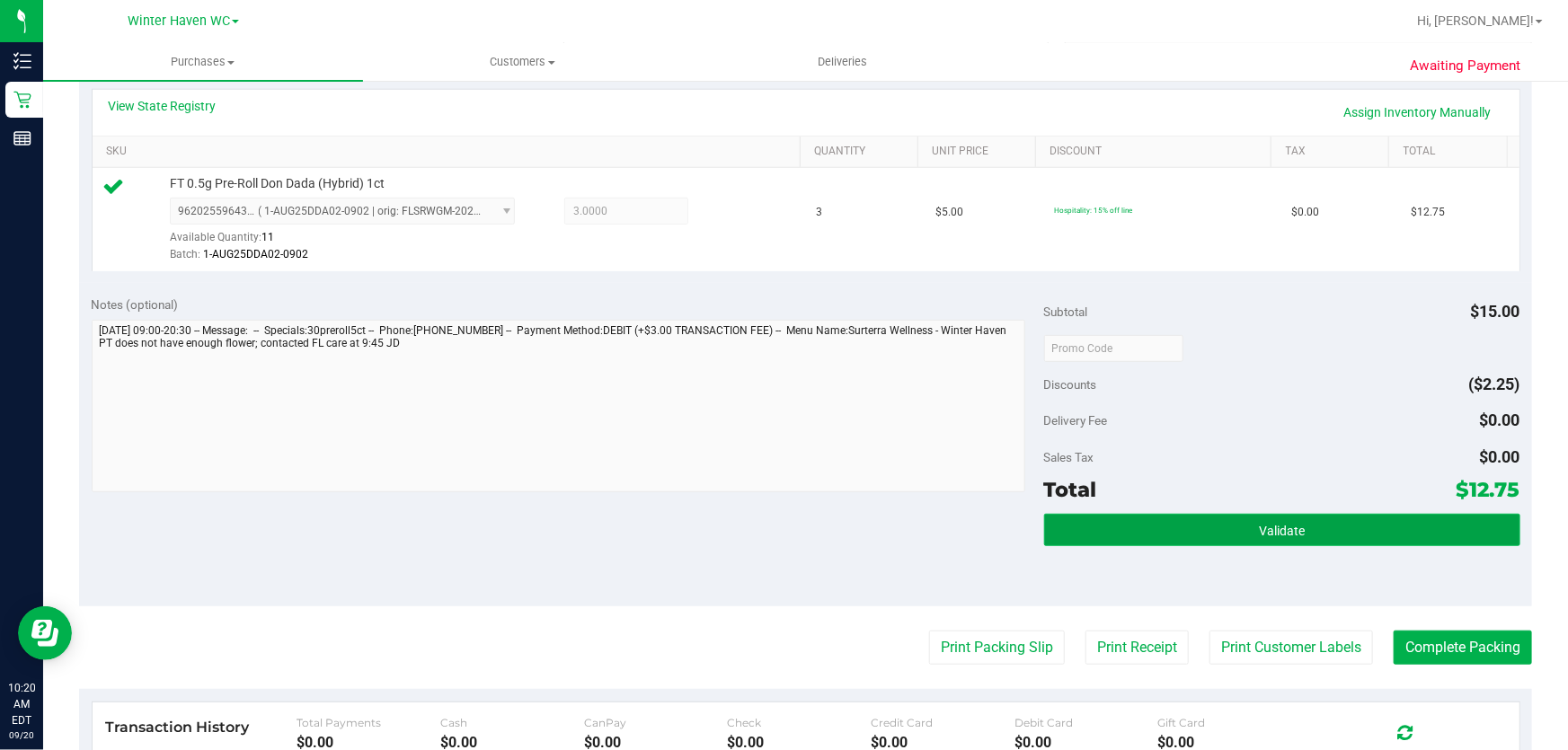
click at [1294, 517] on button "Validate" at bounding box center [1281, 529] width 476 height 32
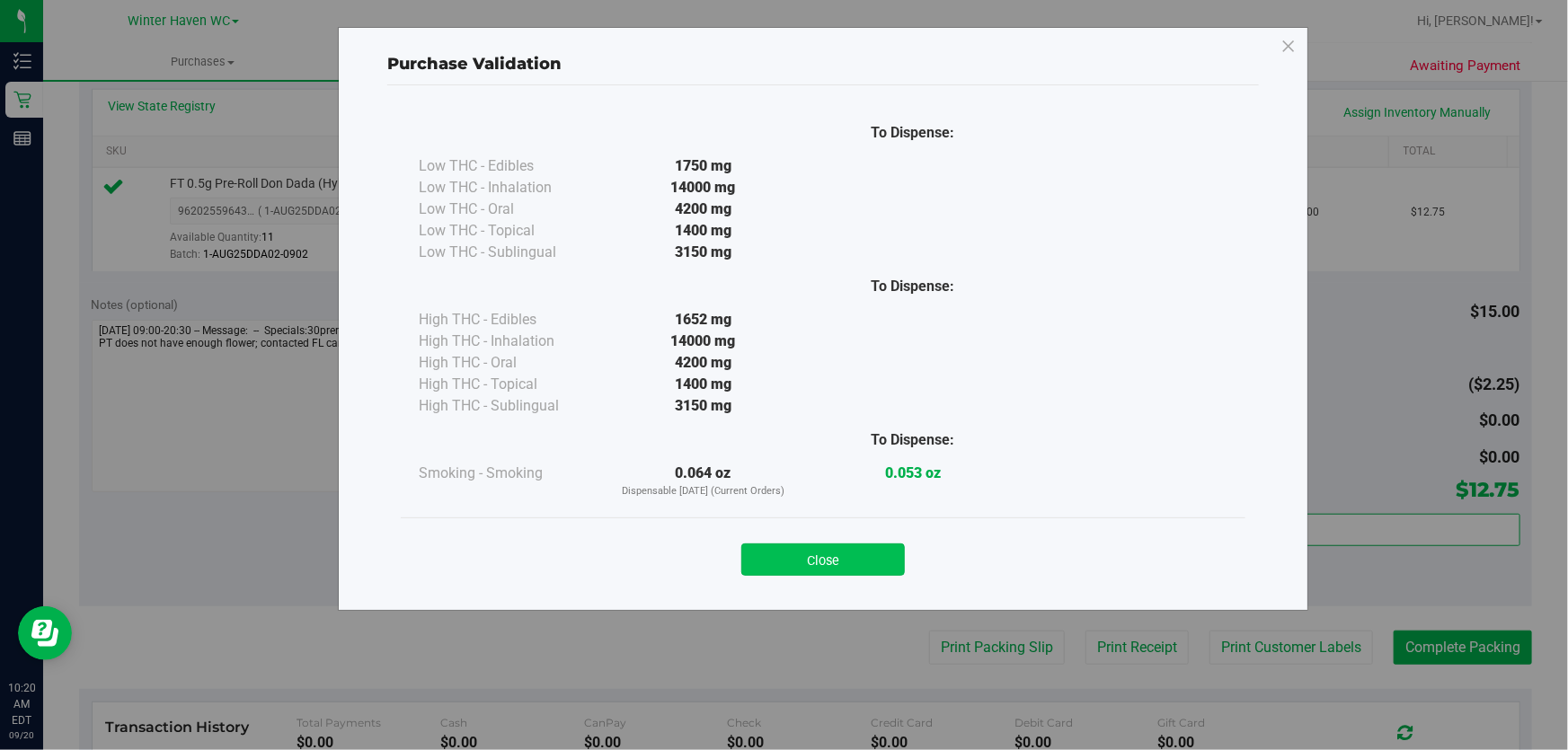
click at [834, 548] on button "Close" at bounding box center [823, 560] width 164 height 32
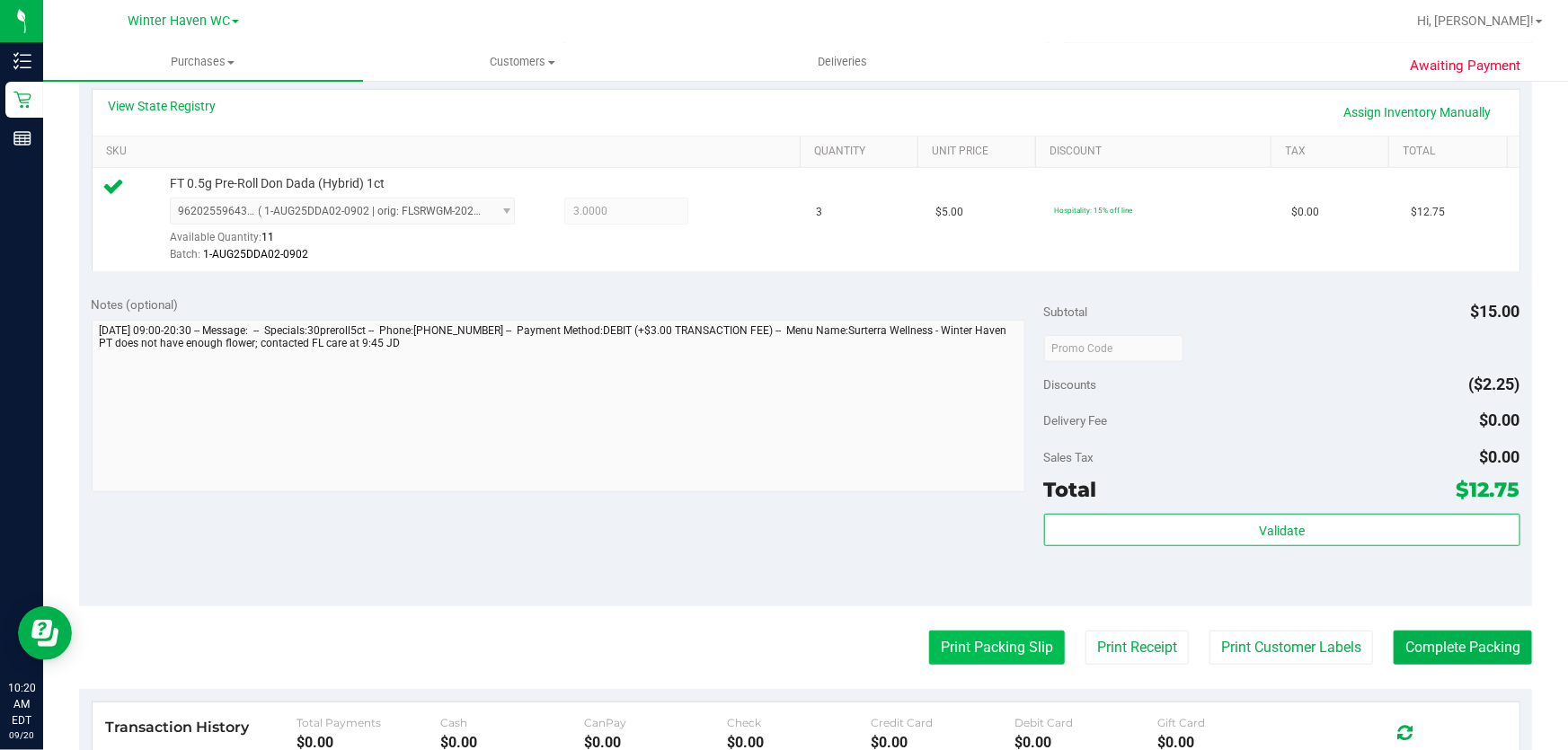
click at [978, 656] on button "Print Packing Slip" at bounding box center [997, 647] width 135 height 34
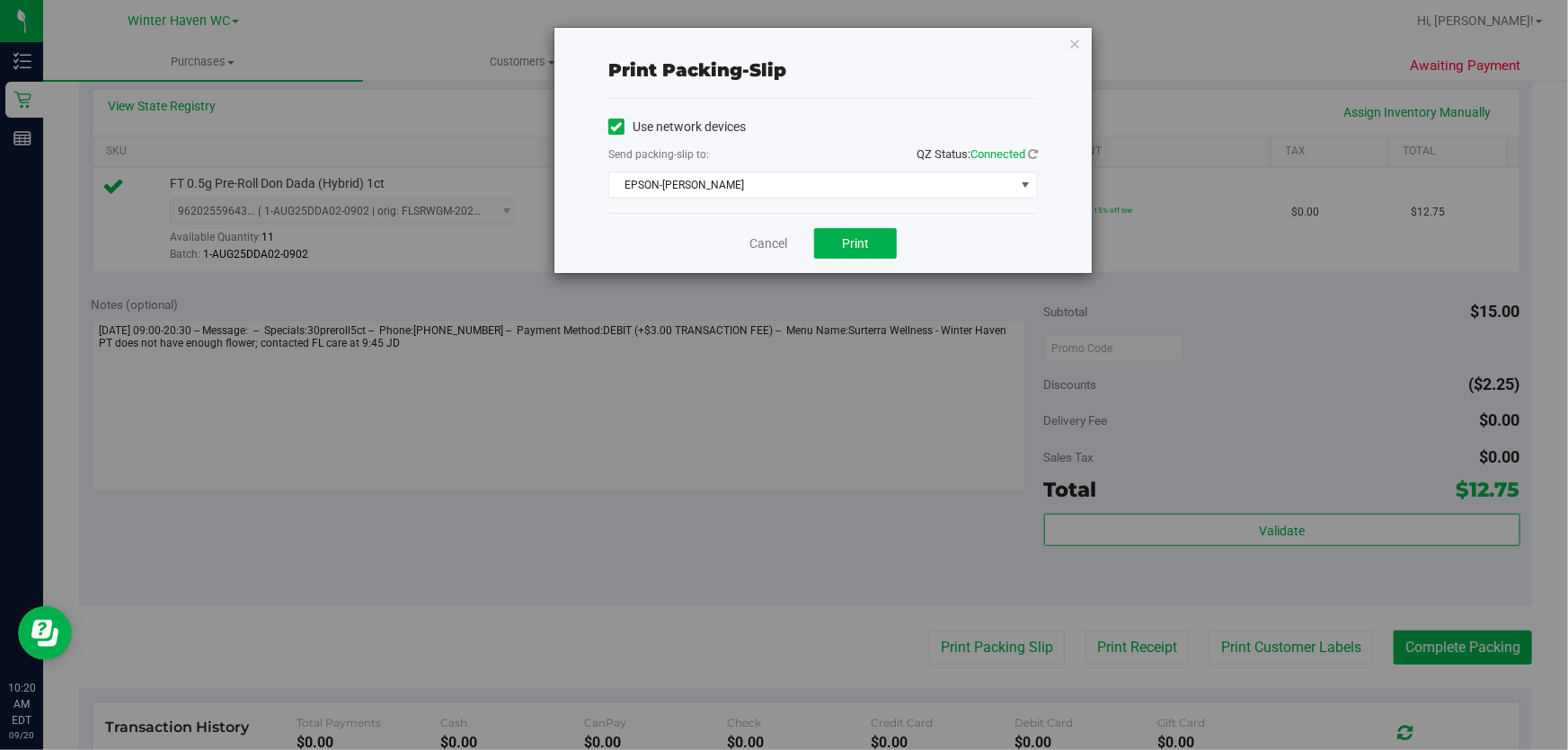
click at [861, 214] on div "Cancel Print" at bounding box center [822, 242] width 429 height 60
click at [861, 234] on button "Print" at bounding box center [855, 242] width 82 height 30
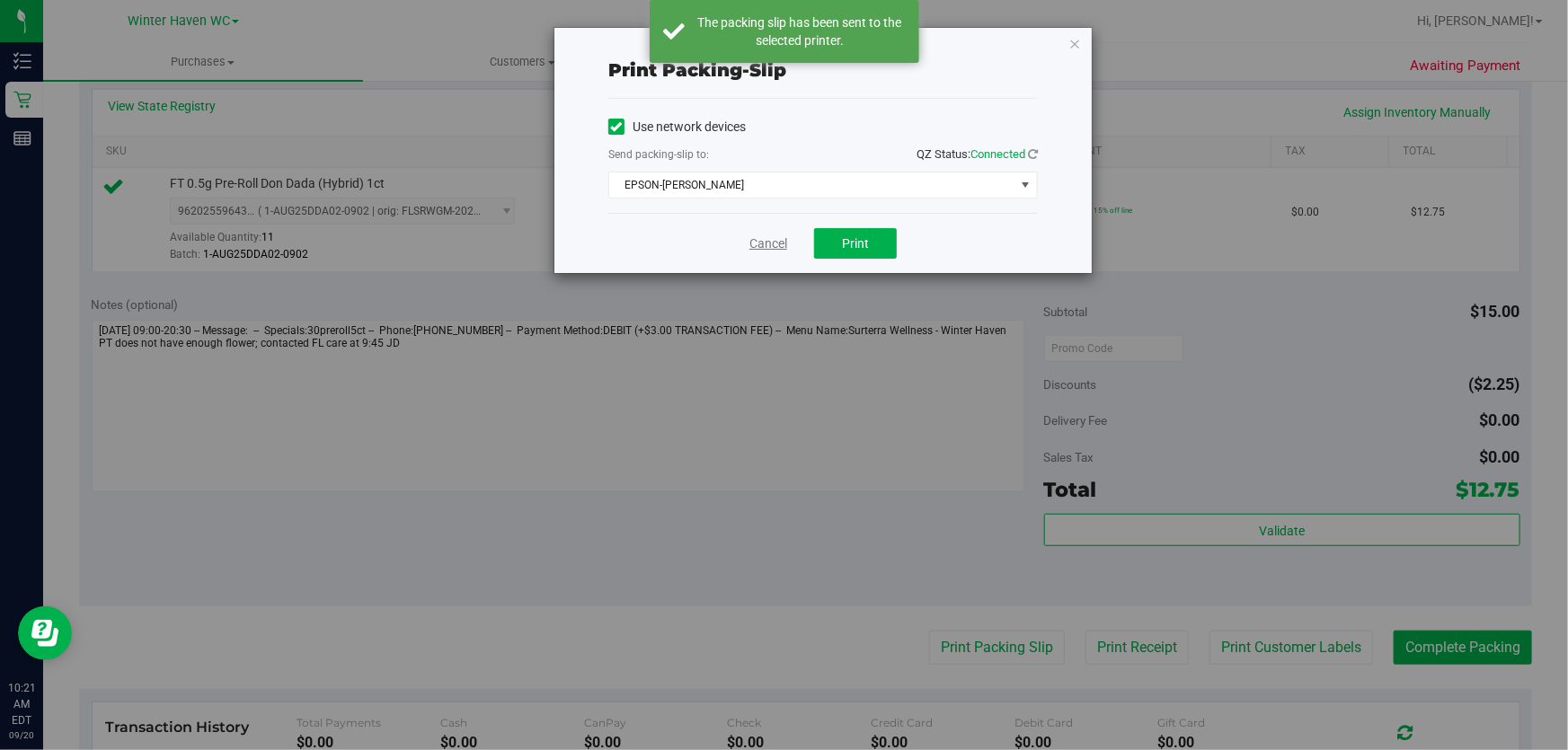
click at [764, 241] on link "Cancel" at bounding box center [768, 243] width 37 height 19
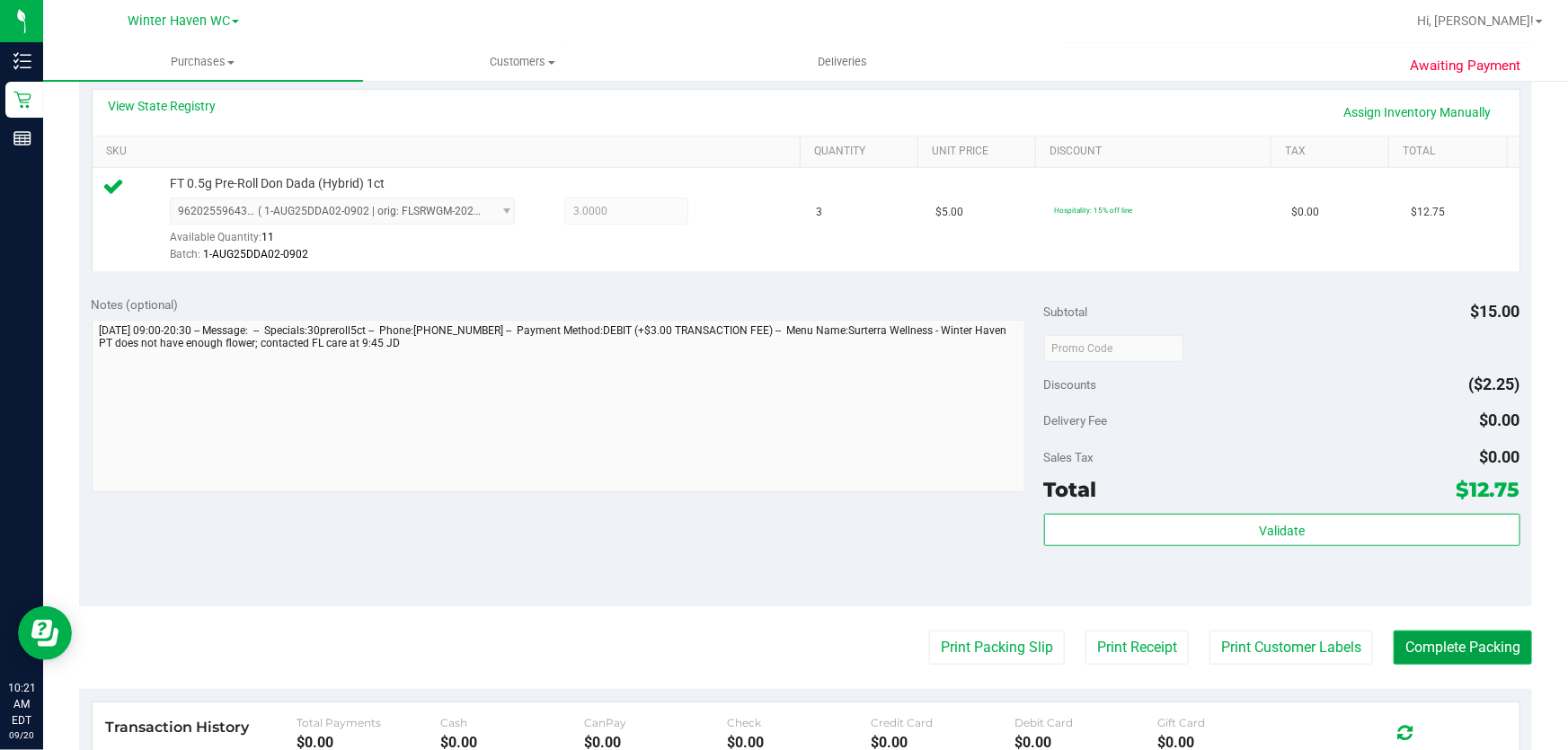
click at [1460, 632] on button "Complete Packing" at bounding box center [1462, 647] width 138 height 34
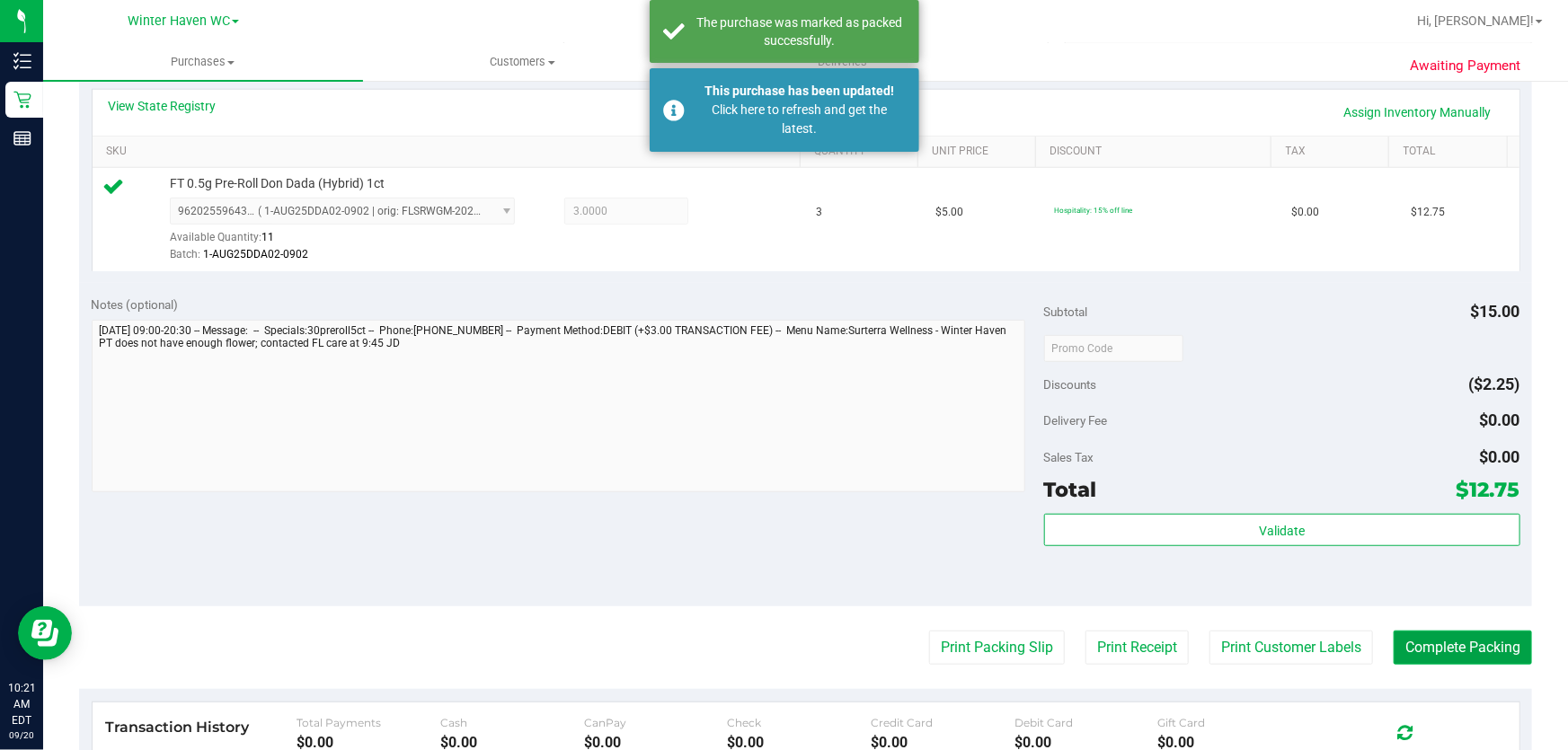
click at [1480, 642] on button "Complete Packing" at bounding box center [1462, 647] width 138 height 34
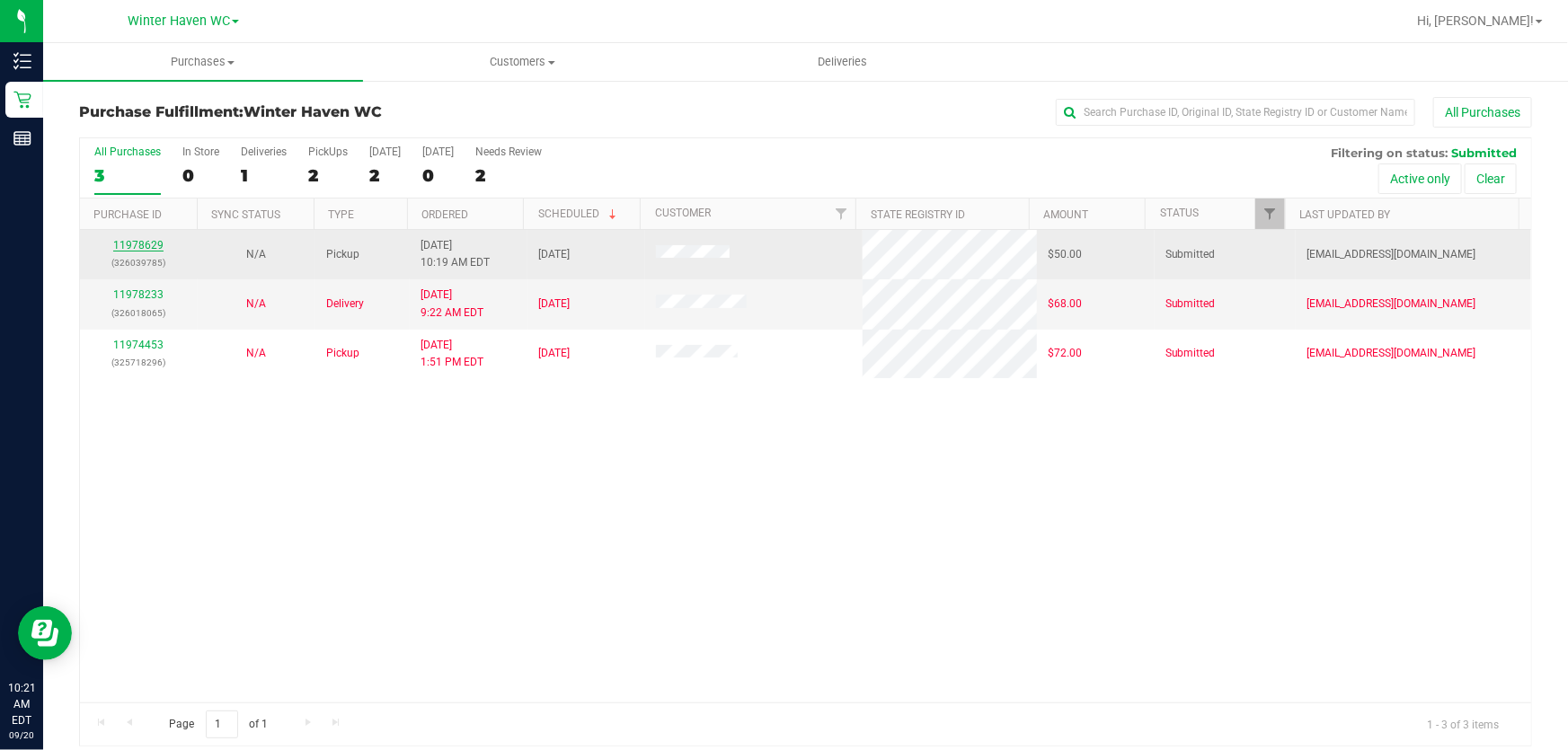
click at [155, 242] on link "11978629" at bounding box center [137, 244] width 50 height 13
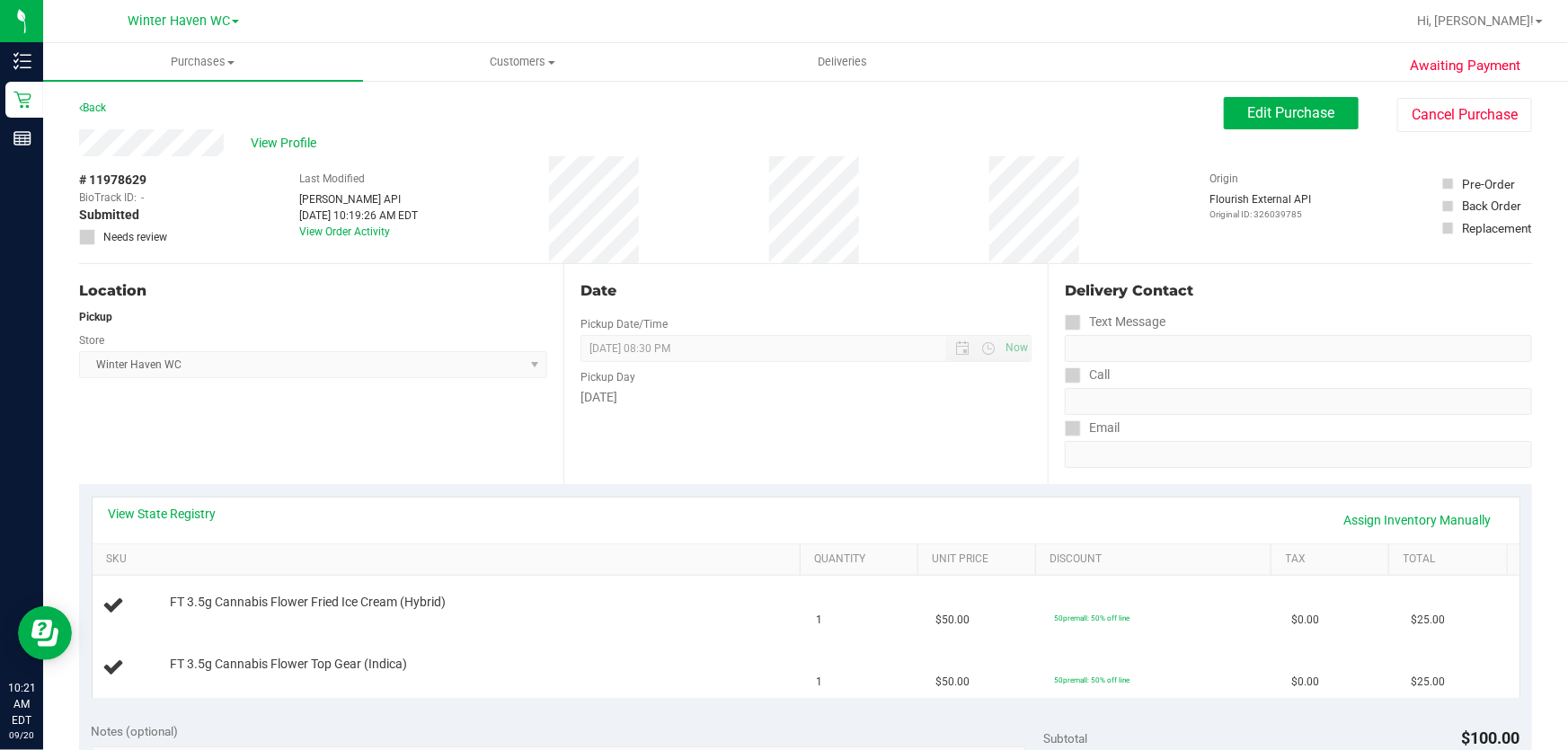
click at [736, 384] on div "Pickup Day" at bounding box center [805, 375] width 451 height 27
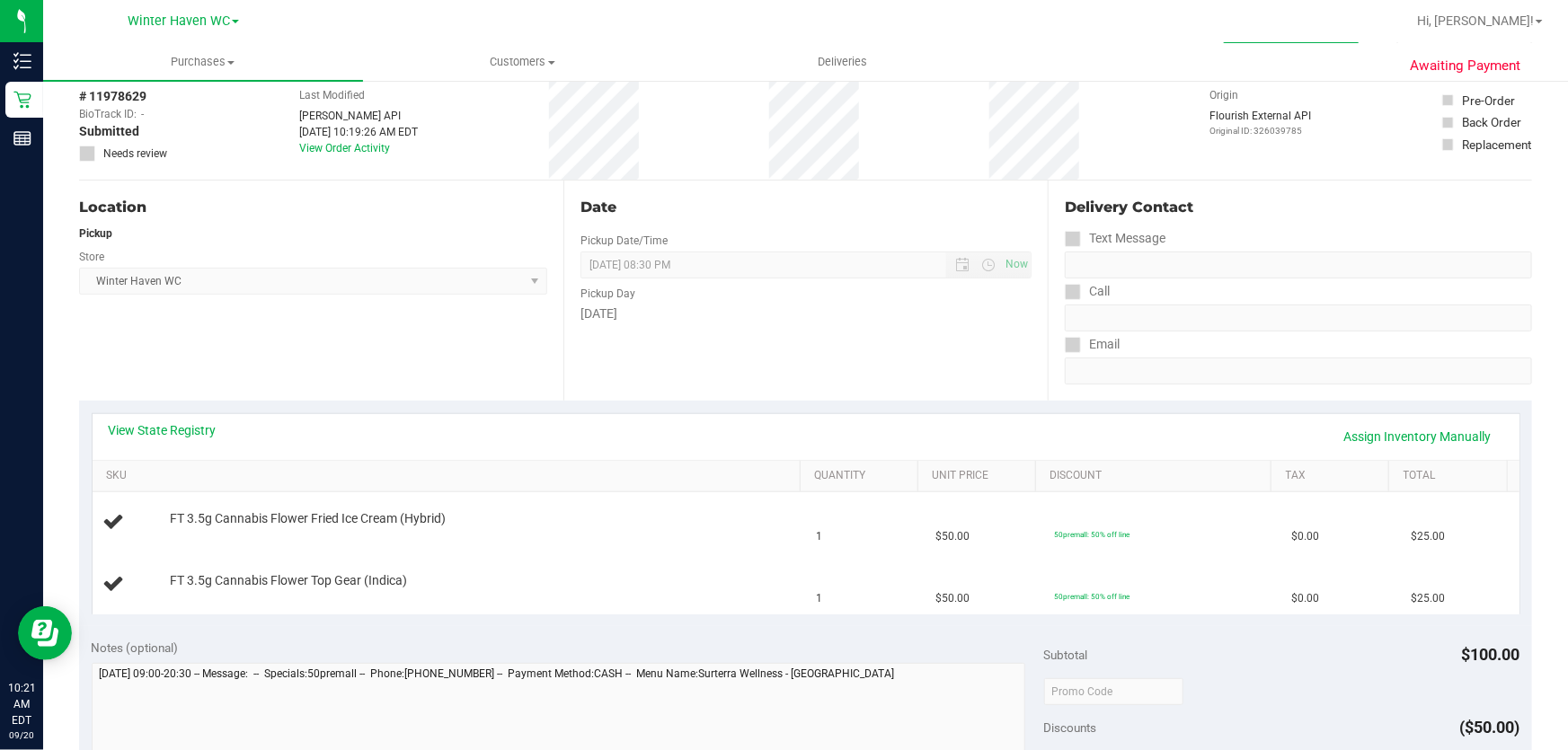
scroll to position [80, 0]
click at [494, 356] on div "Location Pickup Store [GEOGRAPHIC_DATA] WC Select Store [PERSON_NAME][GEOGRAPHI…" at bounding box center [321, 294] width 484 height 220
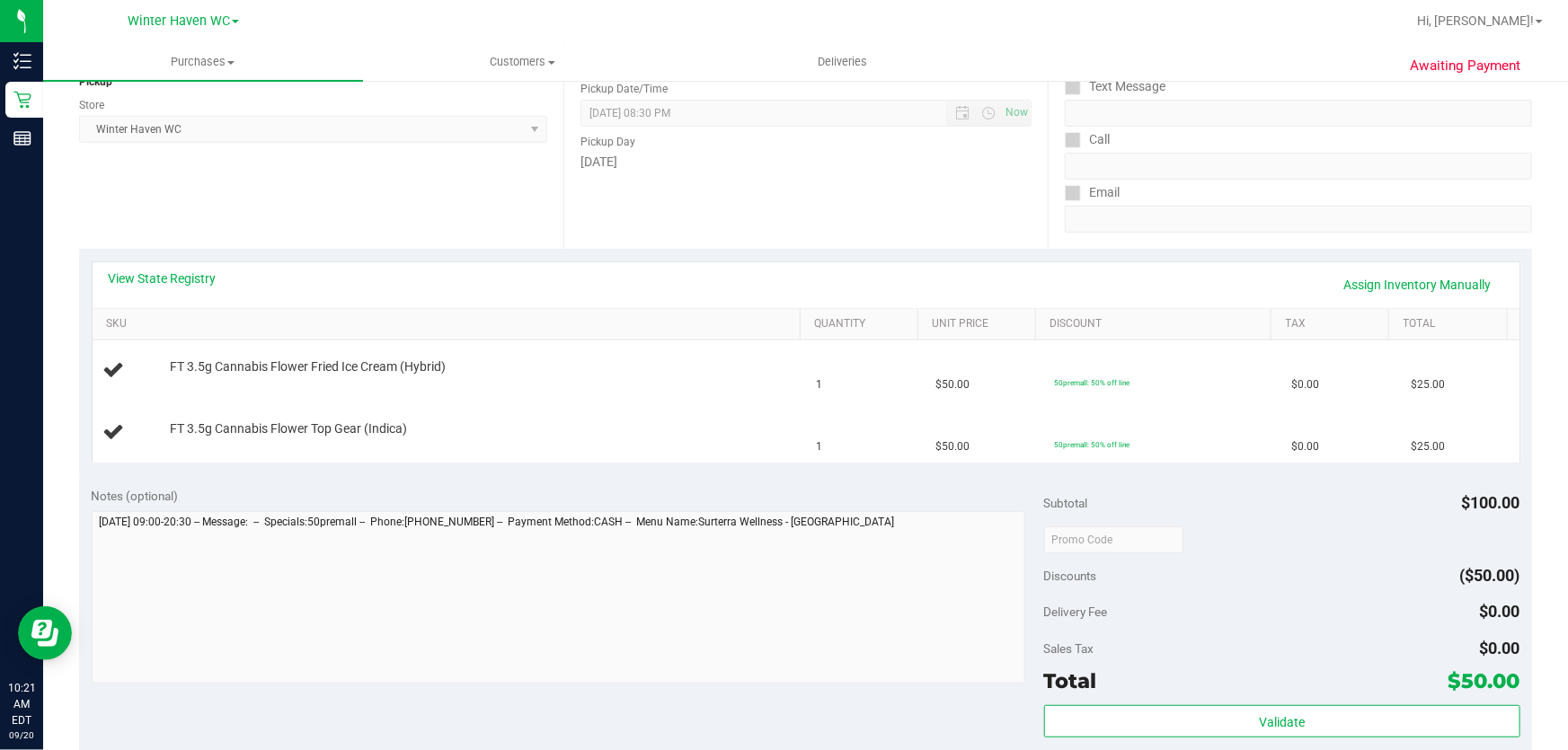
scroll to position [244, 0]
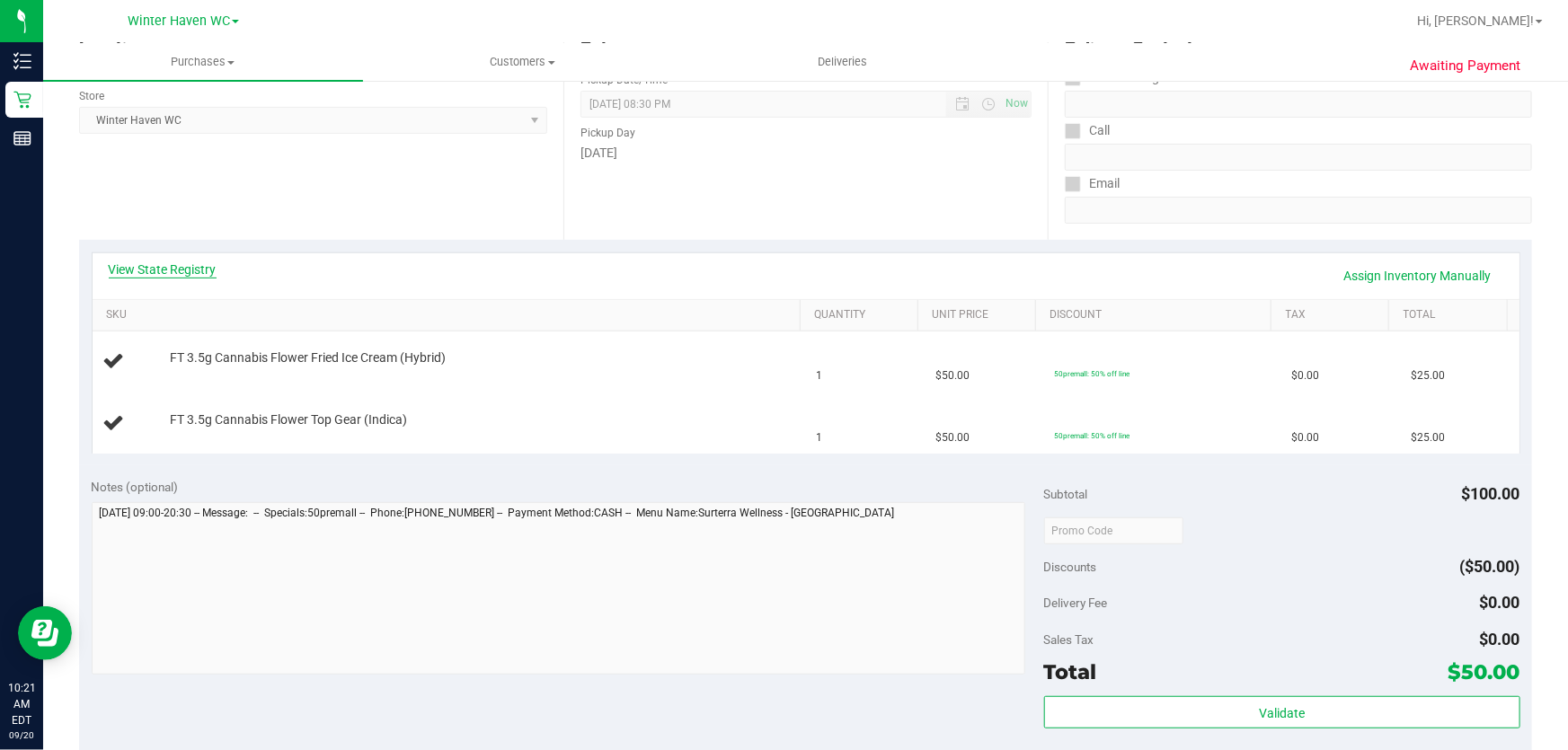
click at [195, 269] on link "View State Registry" at bounding box center [163, 269] width 108 height 18
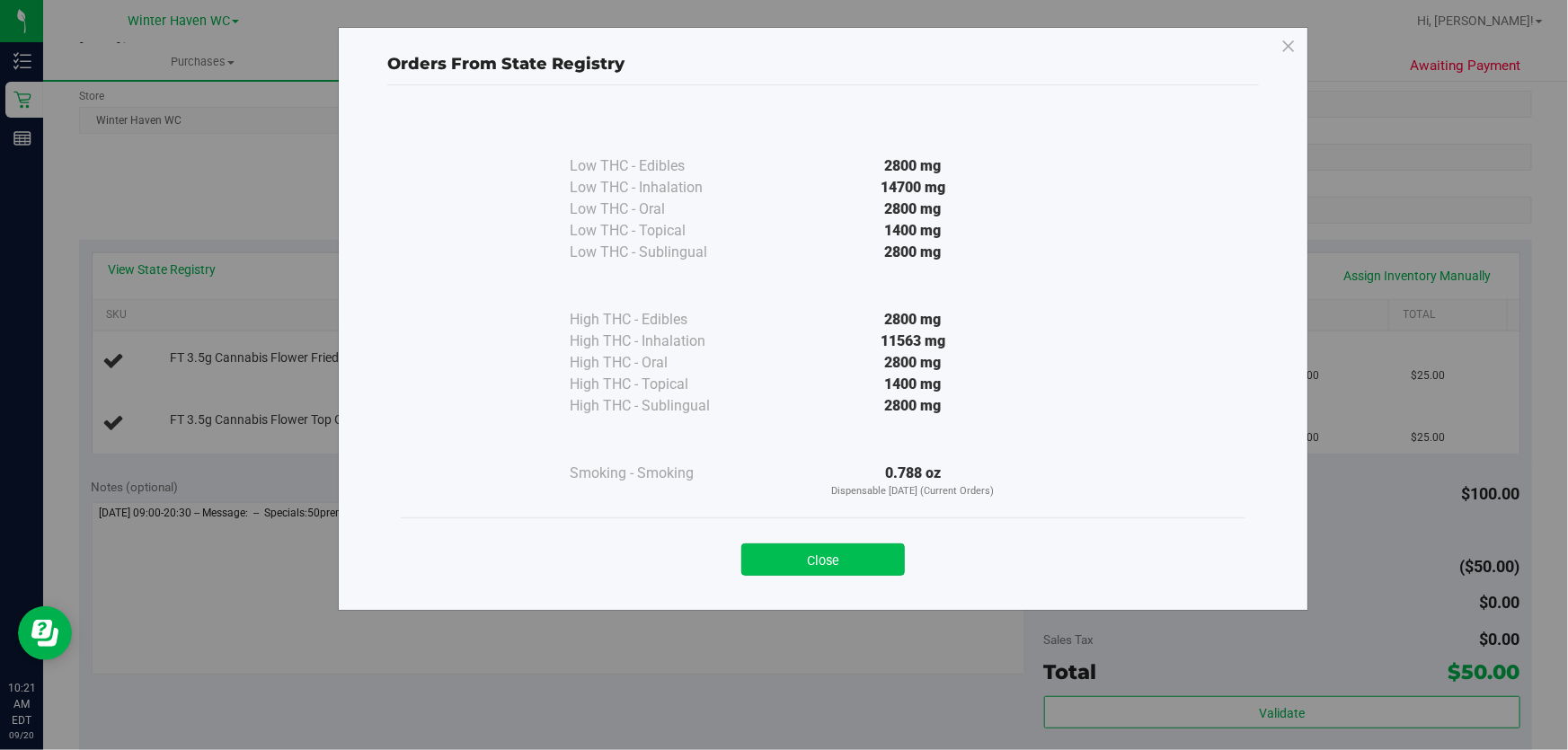
click at [815, 557] on button "Close" at bounding box center [823, 560] width 164 height 32
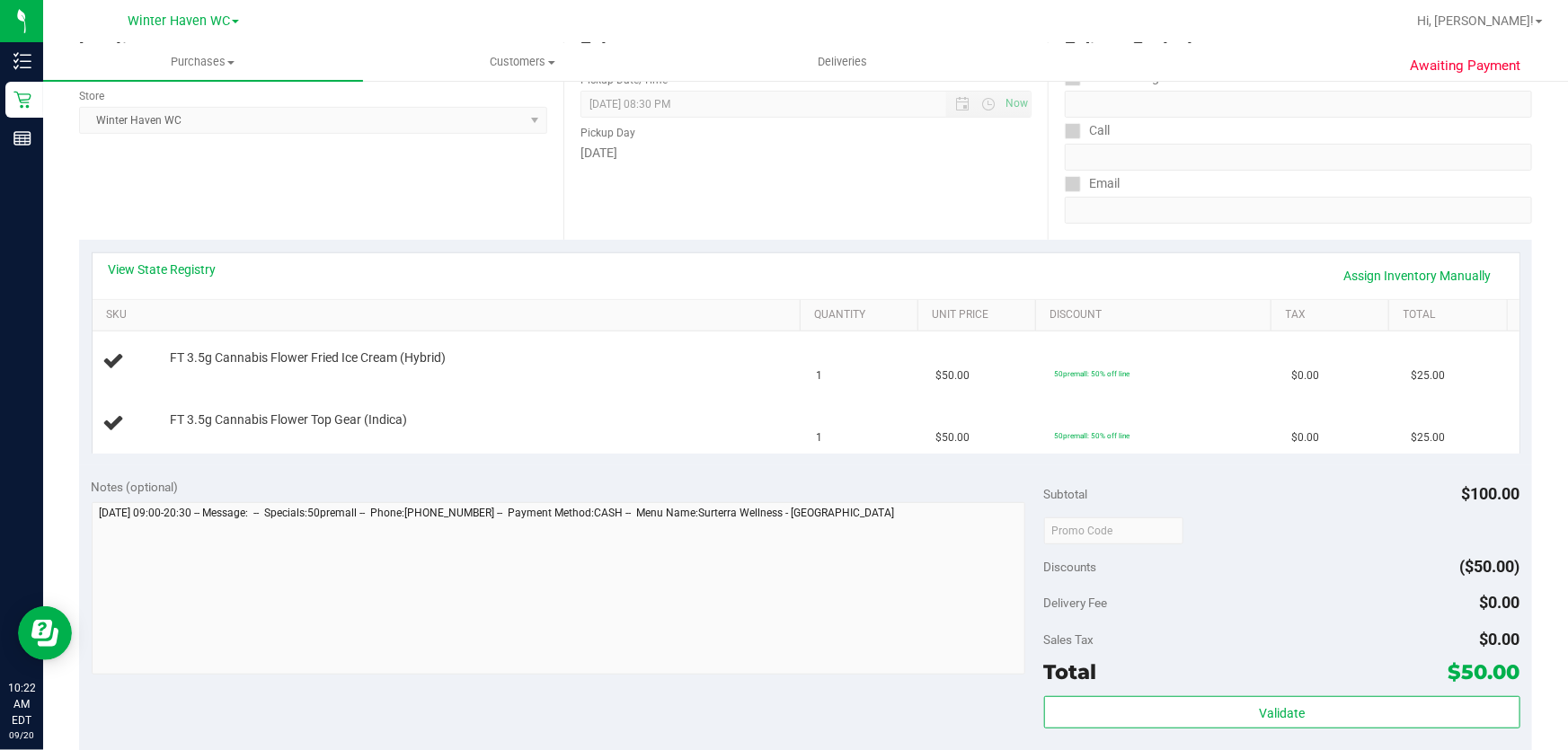
click at [877, 472] on div "Notes (optional) Subtotal $100.00 Discounts ($50.00) Delivery Fee $0.00 Sales T…" at bounding box center [806, 626] width 1453 height 323
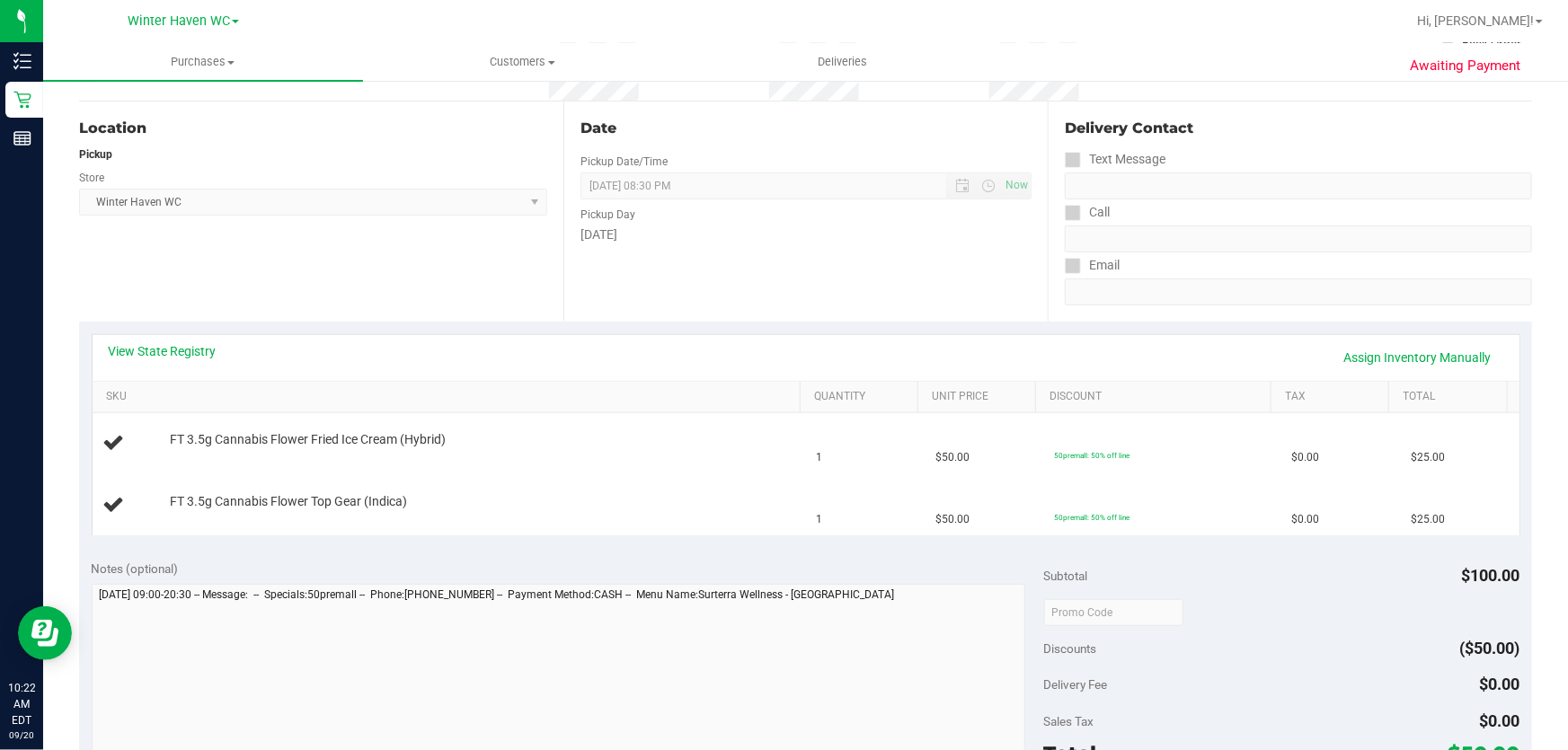
click at [867, 262] on div "Date Pickup Date/Time [DATE] Now [DATE] 08:30 PM Now Pickup Day [DATE]" at bounding box center [805, 211] width 484 height 220
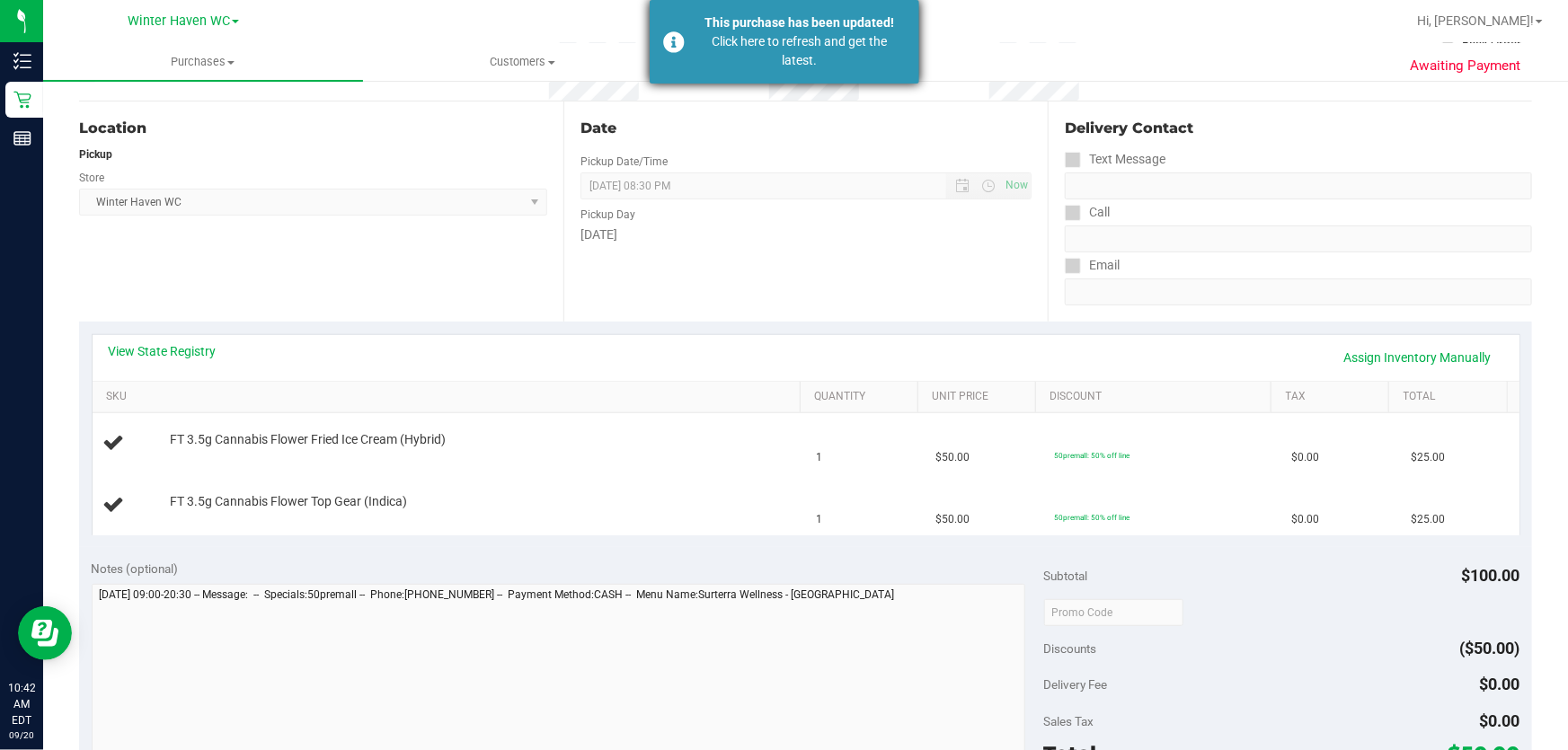
click at [825, 14] on div "This purchase has been updated!" at bounding box center [799, 23] width 211 height 19
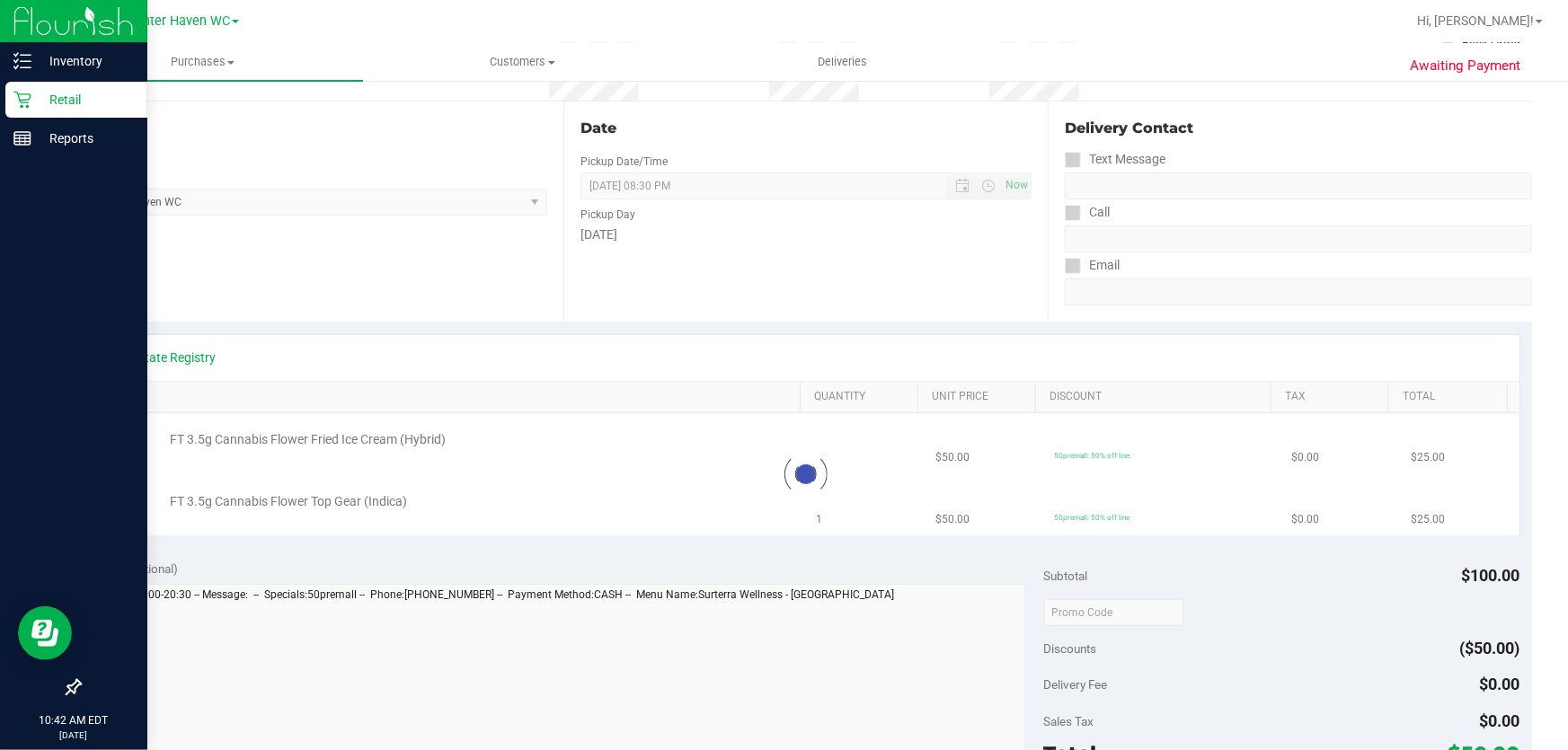
click at [61, 99] on p "Retail" at bounding box center [85, 100] width 108 height 22
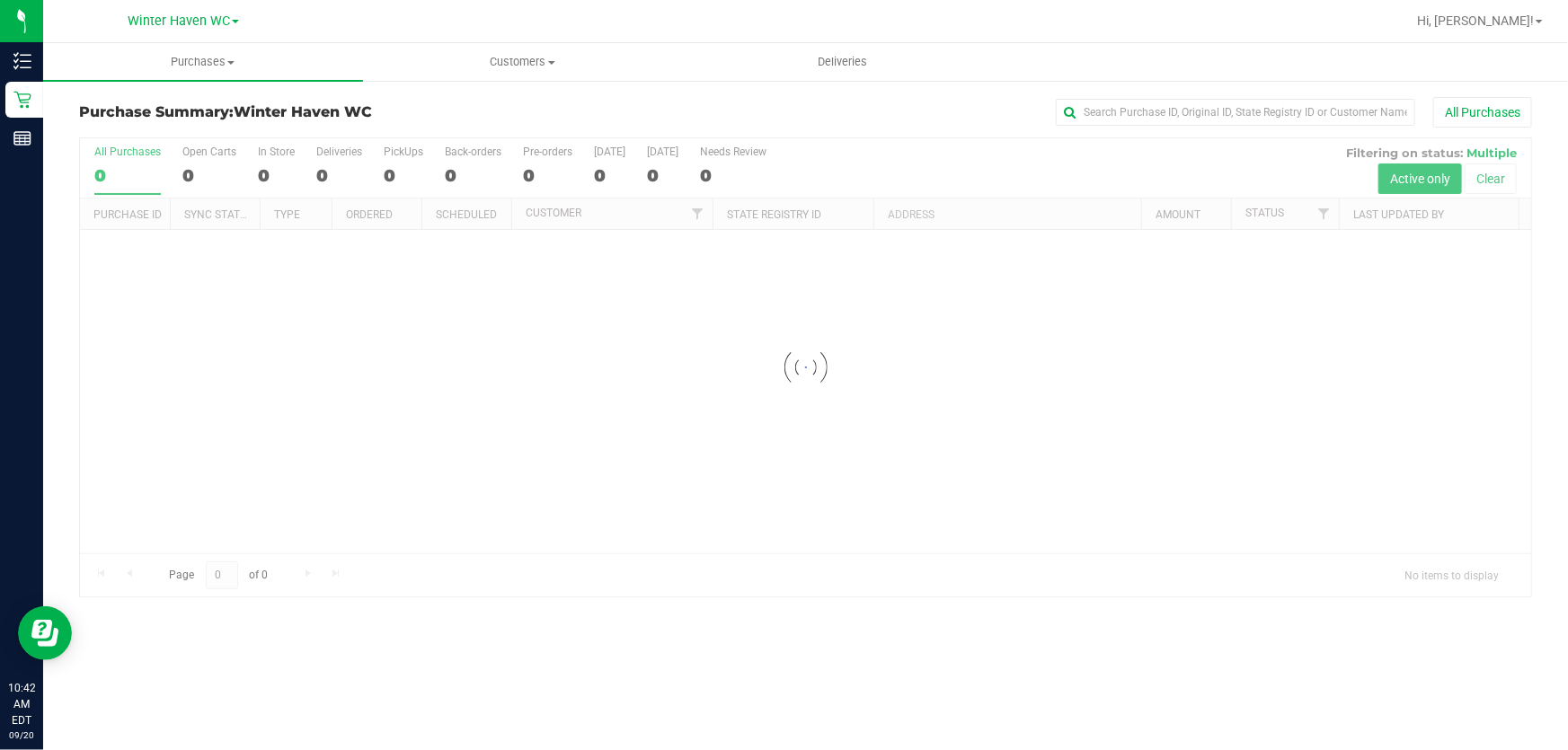
click at [917, 156] on div at bounding box center [805, 367] width 1451 height 458
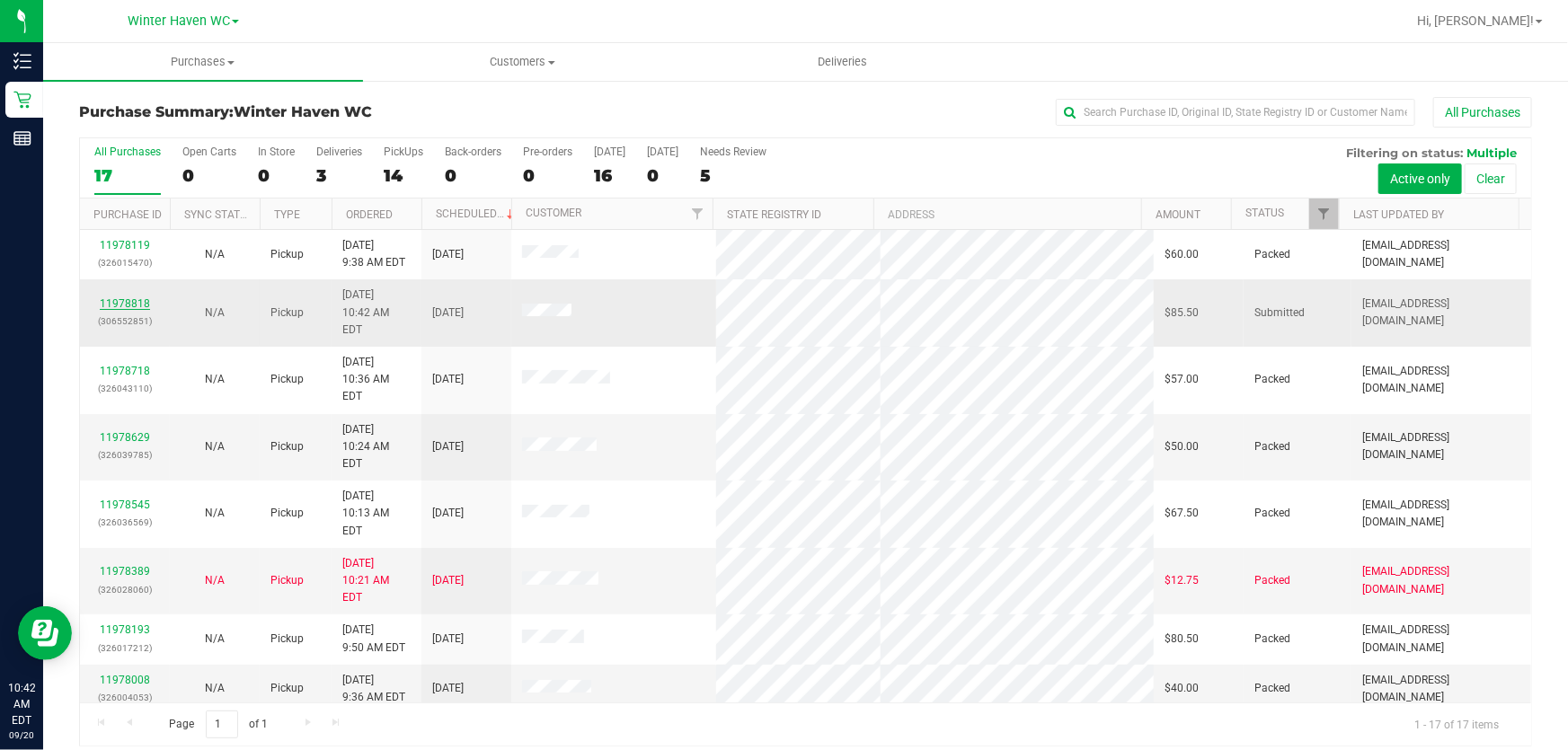
click at [111, 297] on link "11978818" at bounding box center [125, 303] width 50 height 13
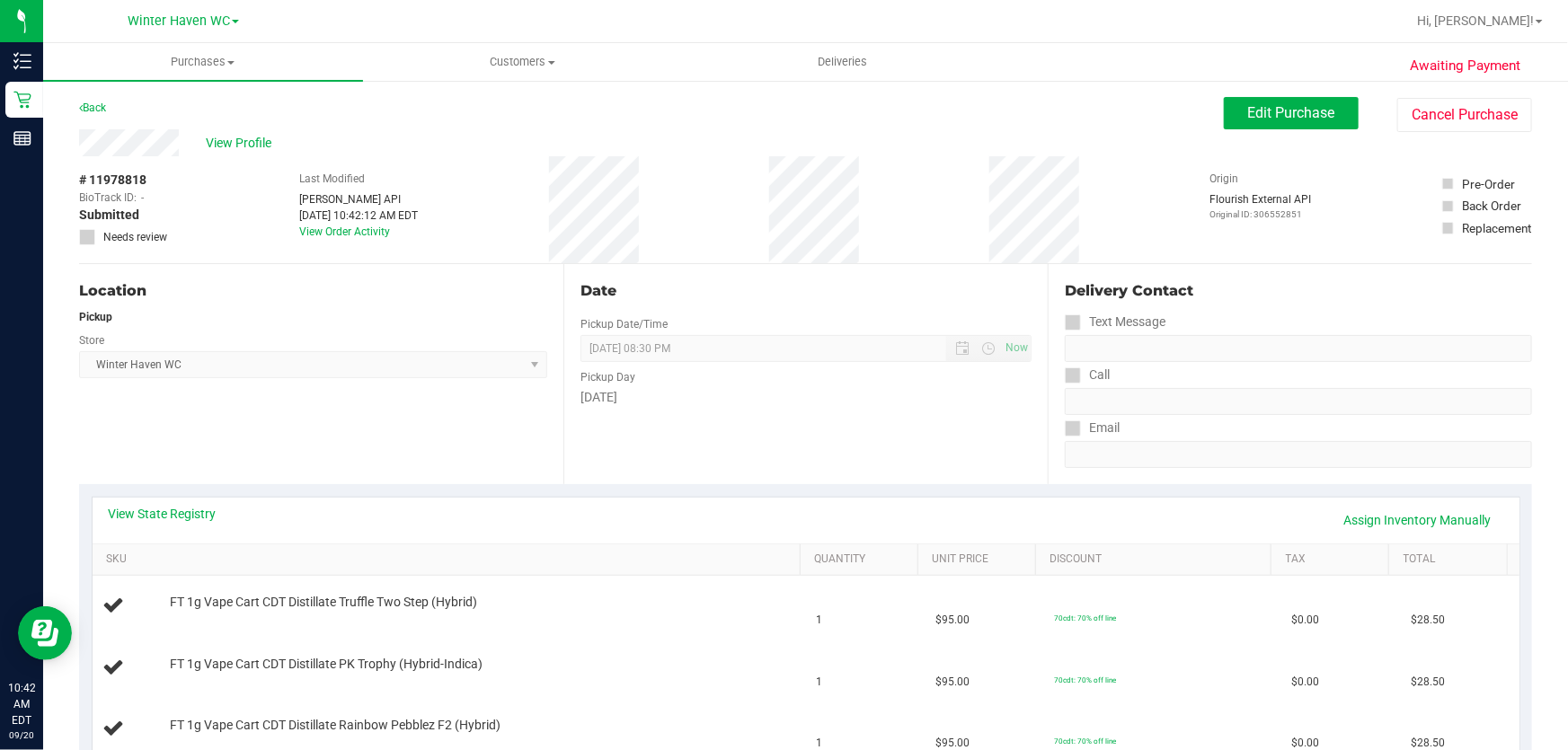
click at [794, 443] on div "Date Pickup Date/Time [DATE] Now [DATE] 08:30 PM Now Pickup Day [DATE]" at bounding box center [805, 374] width 484 height 220
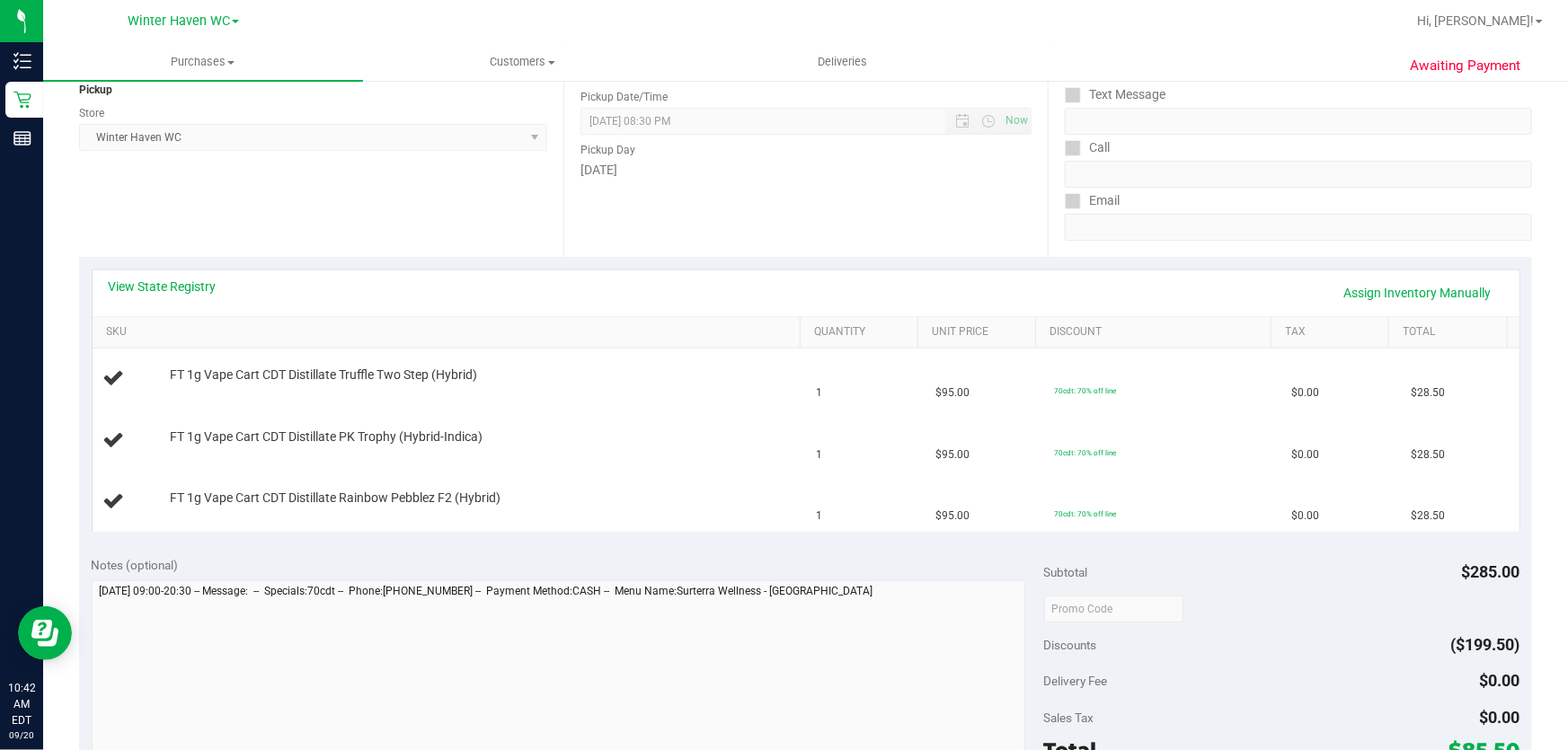
scroll to position [244, 0]
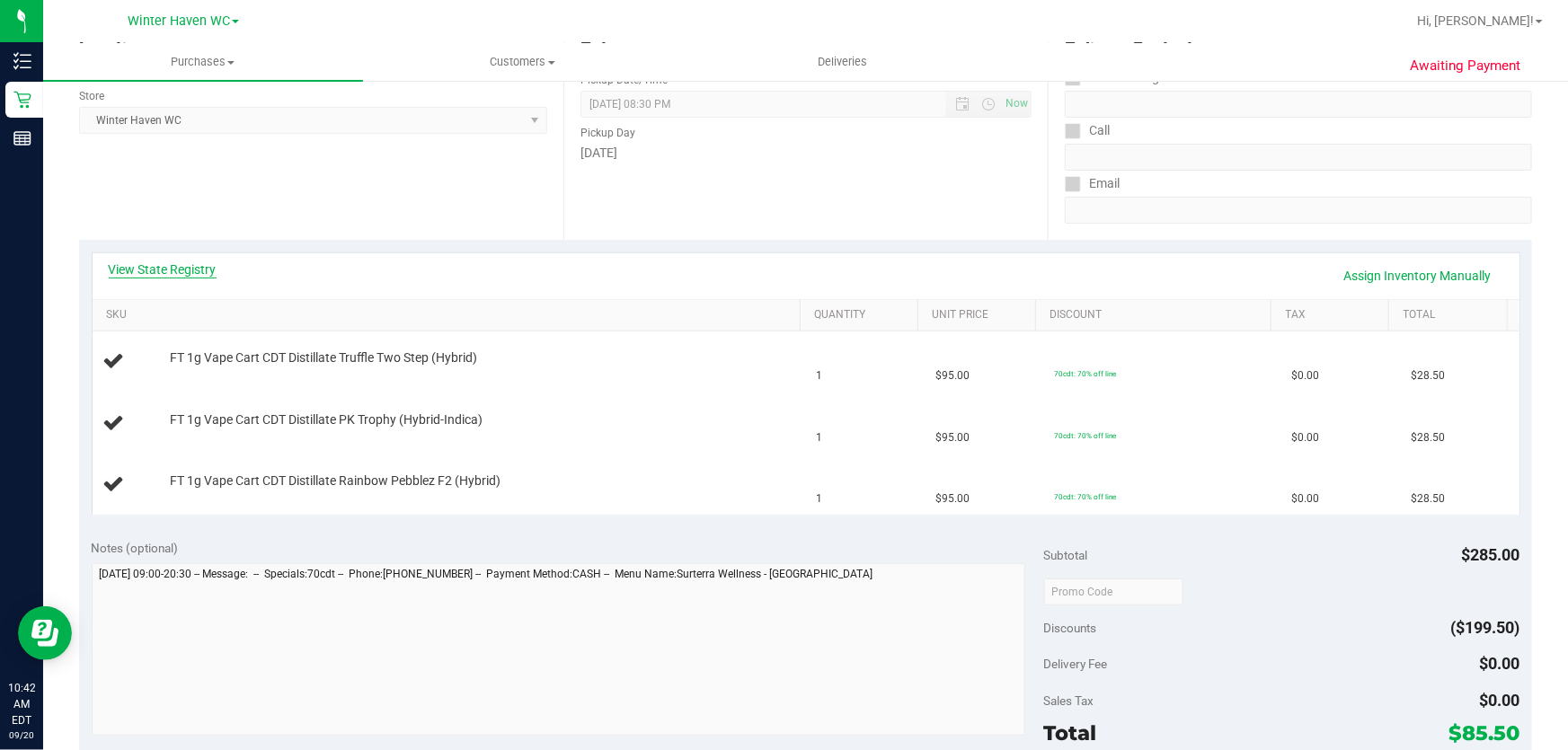
click at [191, 261] on link "View State Registry" at bounding box center [163, 269] width 108 height 18
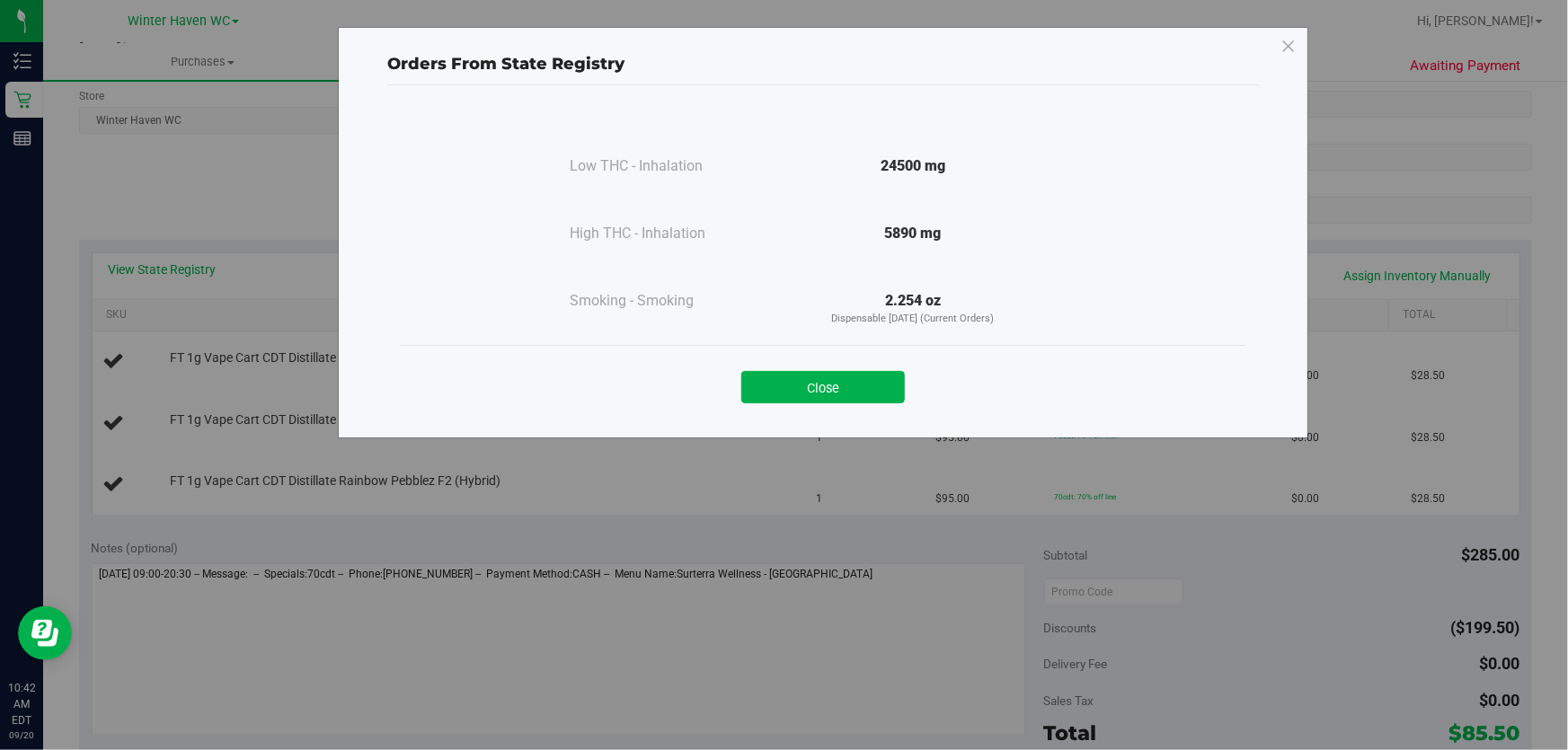
click at [835, 259] on div at bounding box center [912, 267] width 327 height 46
click at [817, 383] on button "Close" at bounding box center [823, 387] width 164 height 32
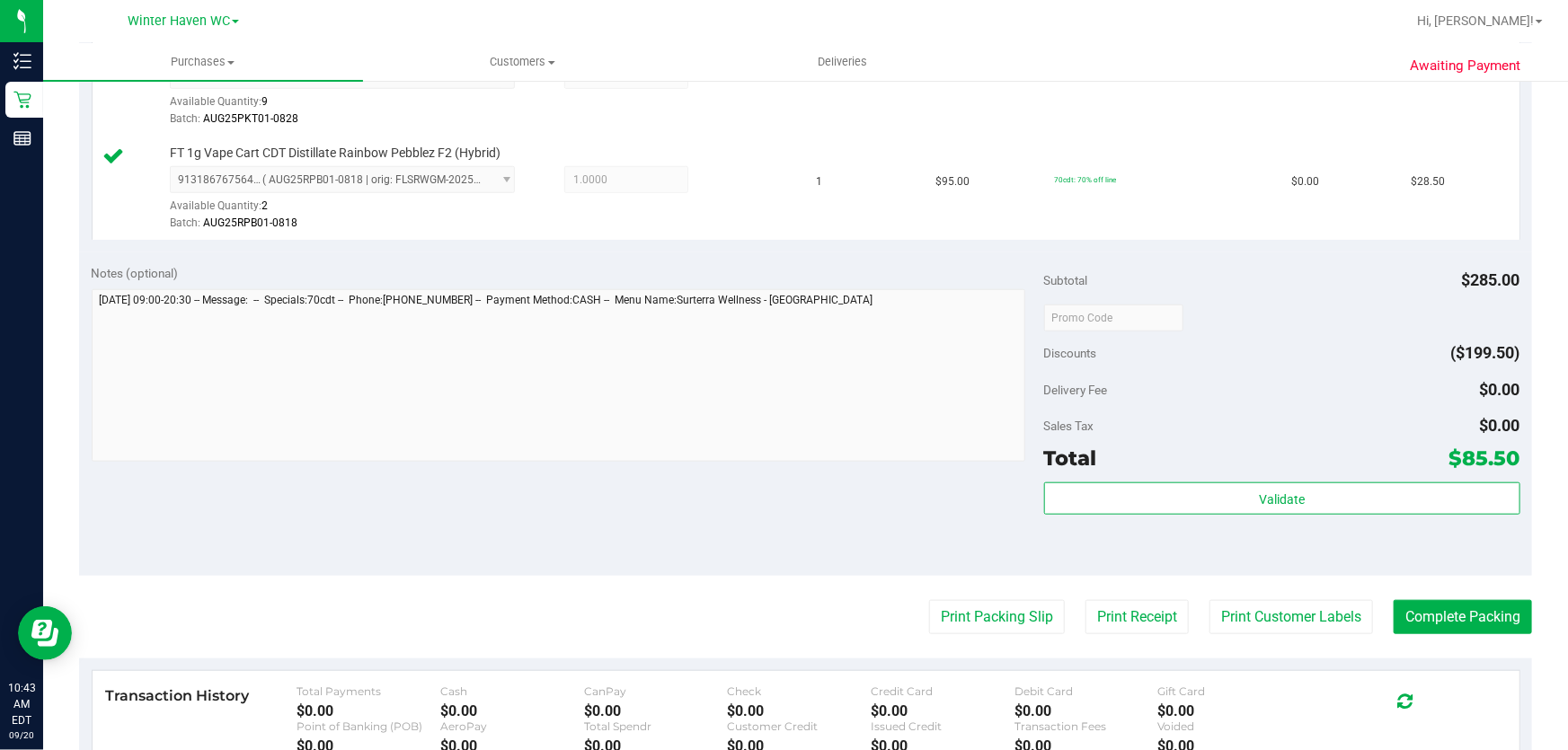
scroll to position [703, 0]
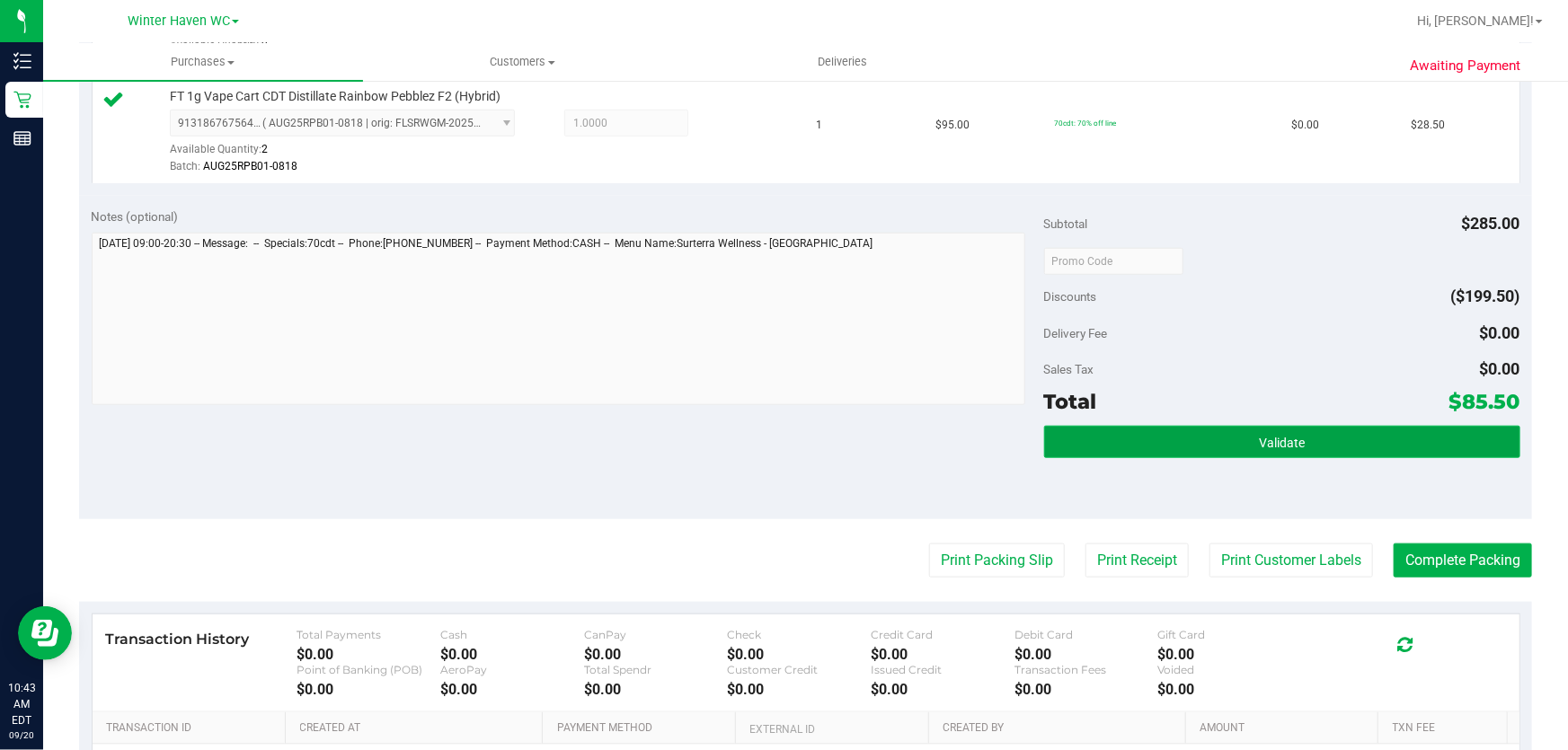
click at [1341, 447] on button "Validate" at bounding box center [1281, 442] width 476 height 32
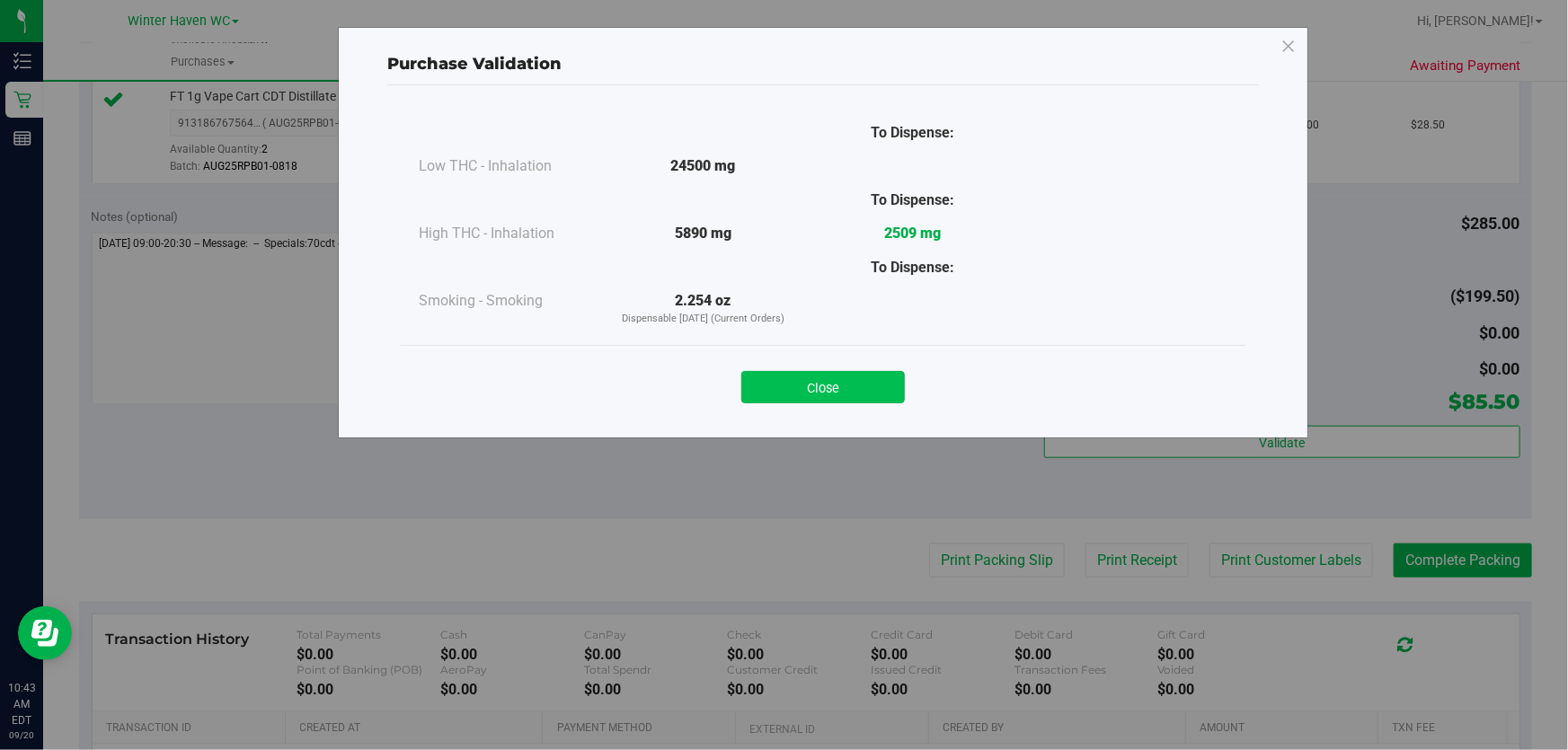
click at [852, 383] on button "Close" at bounding box center [823, 387] width 164 height 32
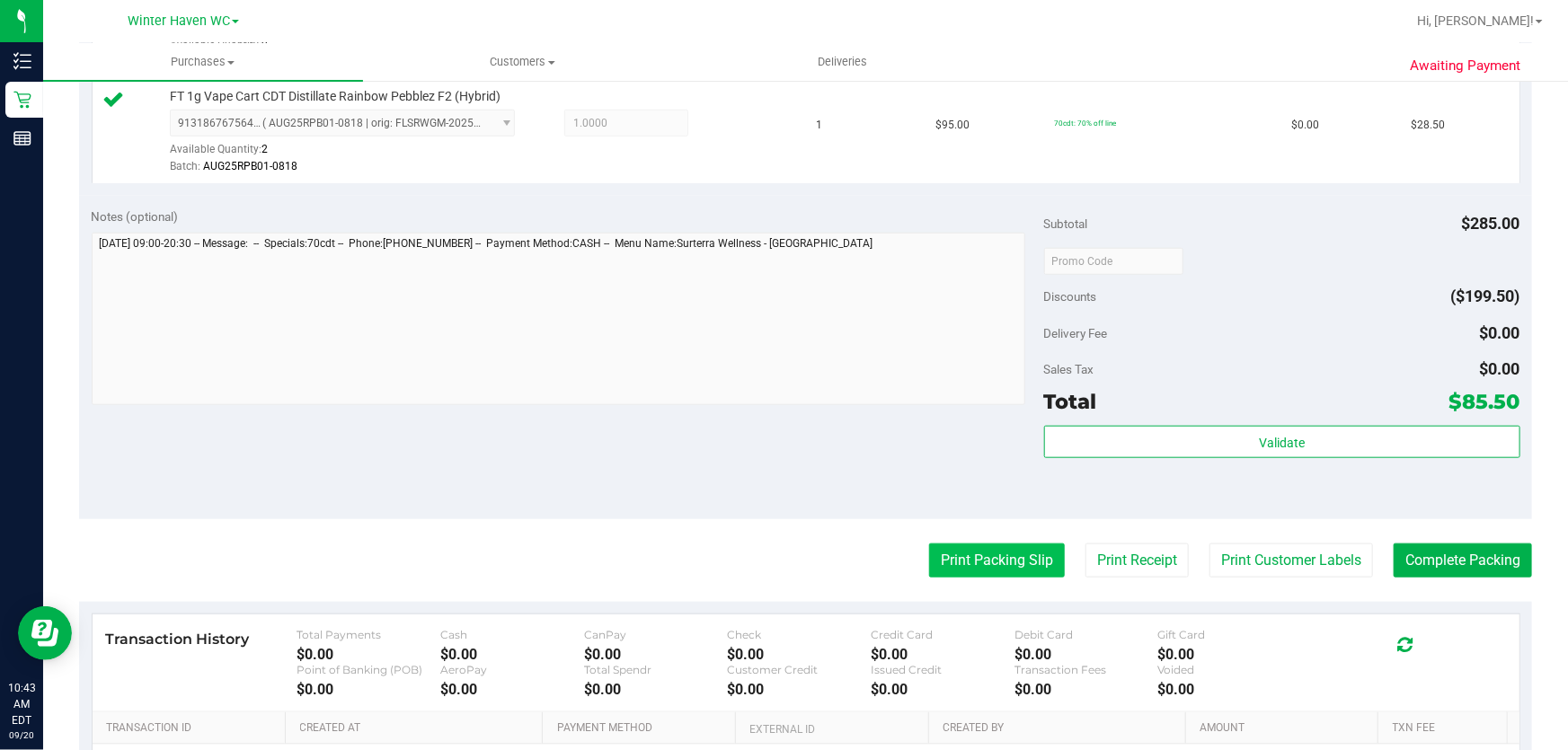
click at [988, 570] on button "Print Packing Slip" at bounding box center [997, 561] width 135 height 34
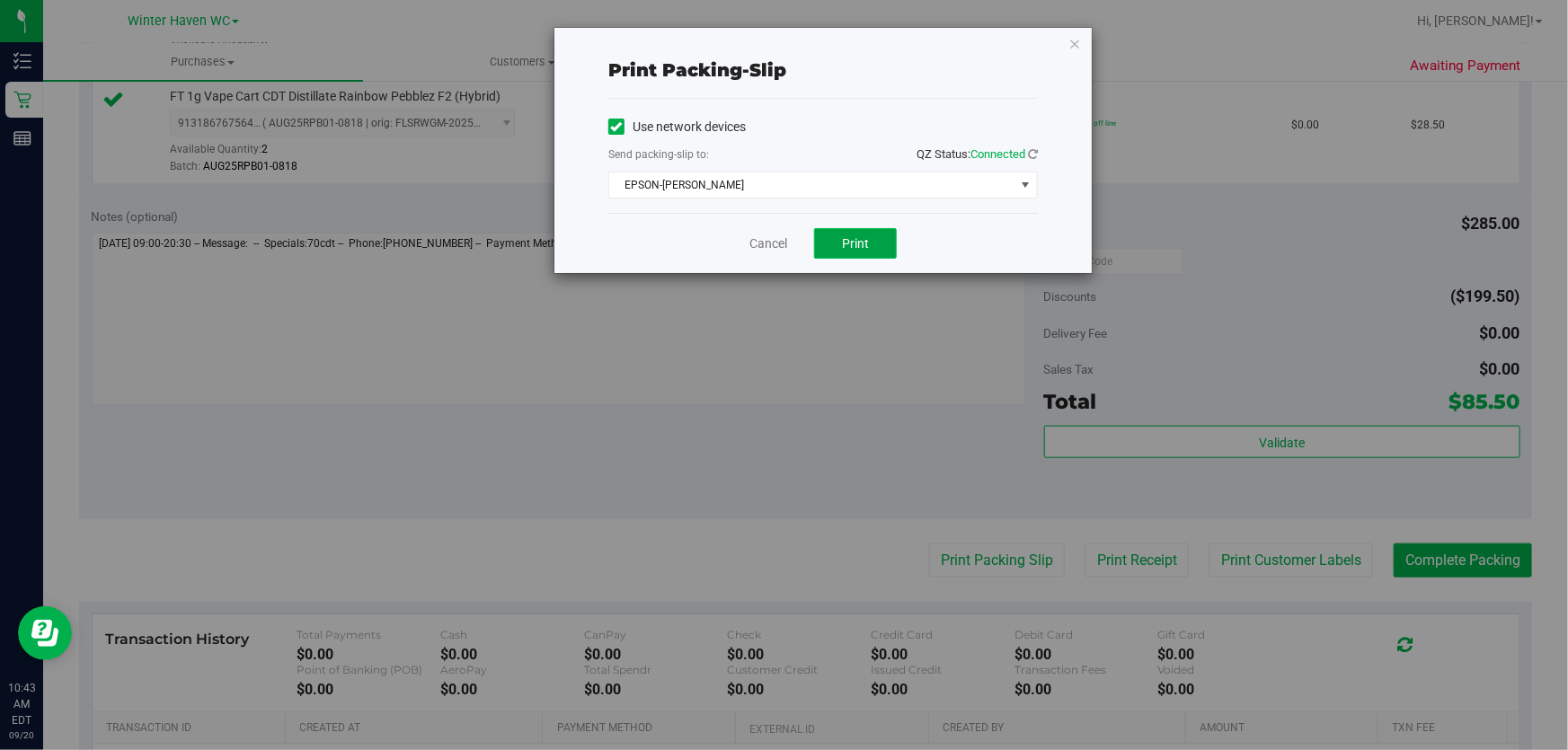
click at [852, 229] on button "Print" at bounding box center [855, 242] width 82 height 30
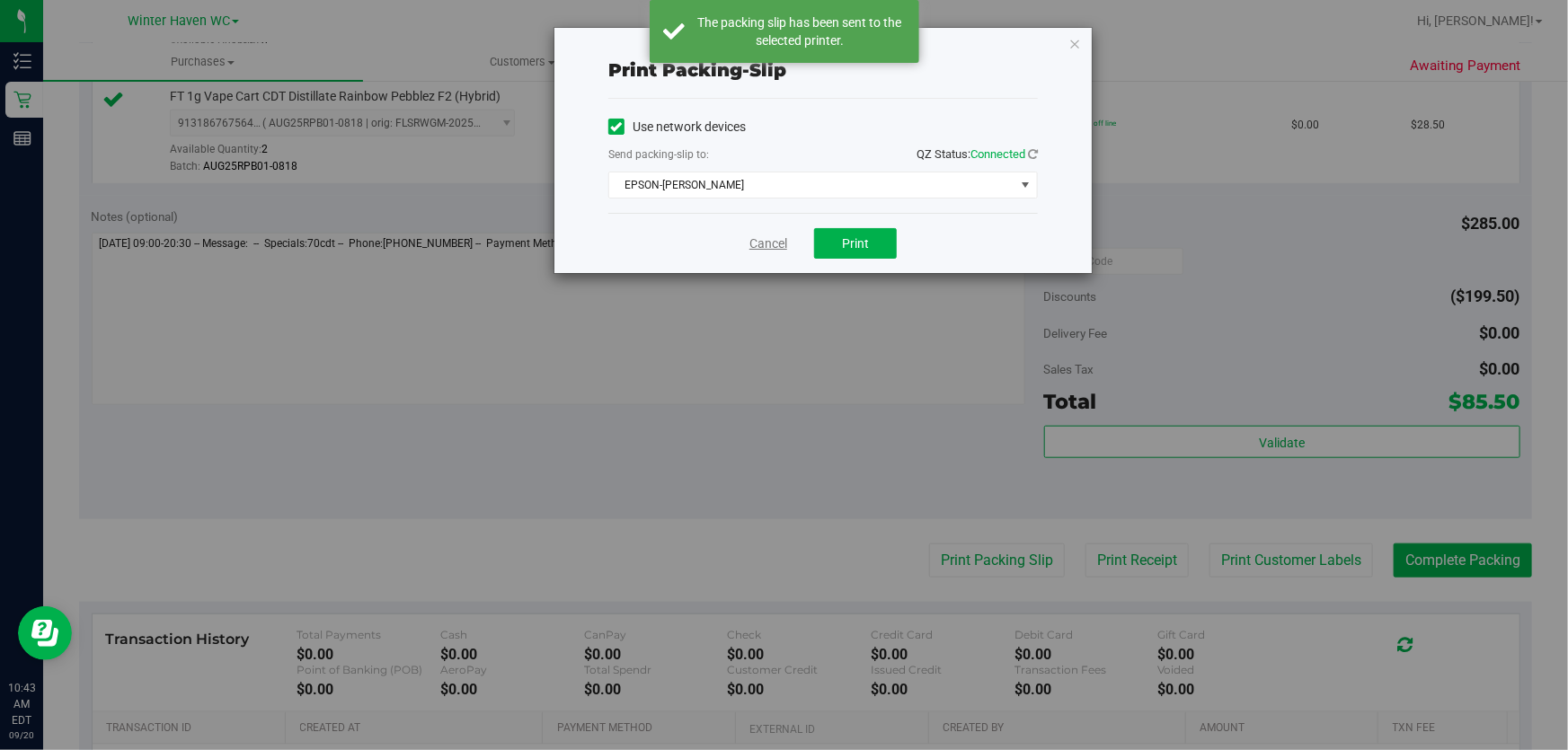
click at [771, 241] on link "Cancel" at bounding box center [768, 243] width 37 height 19
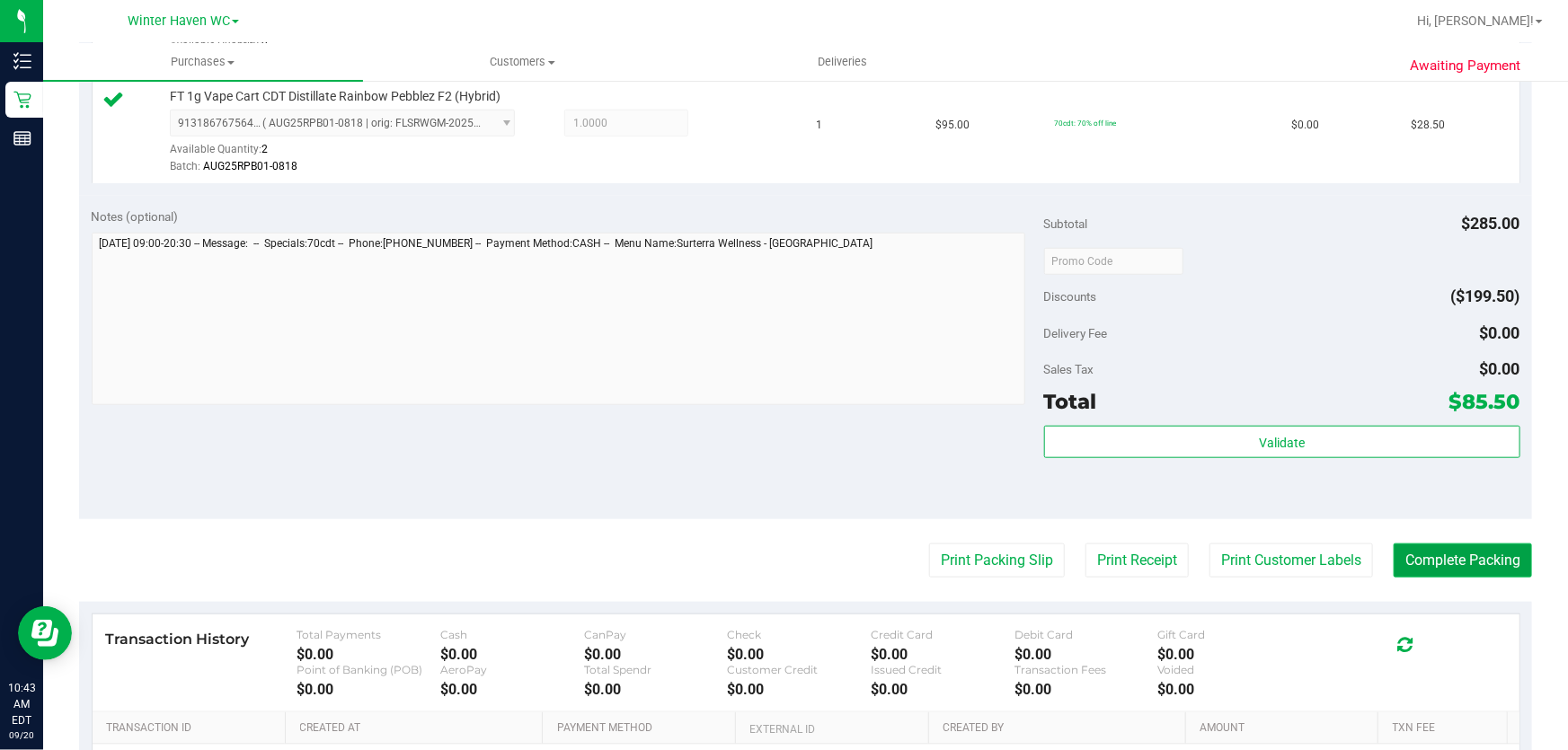
click at [1460, 561] on button "Complete Packing" at bounding box center [1462, 561] width 138 height 34
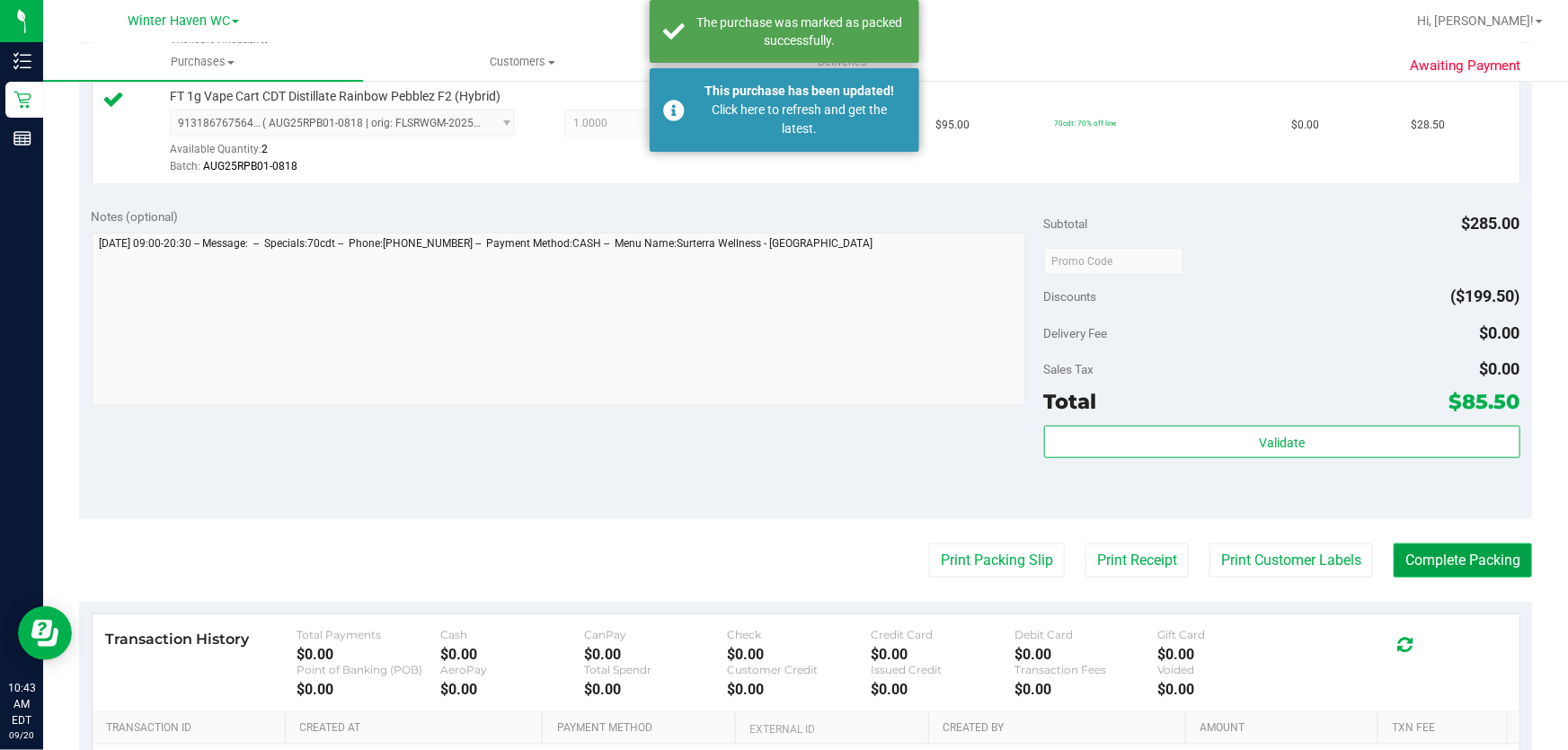
click at [1470, 552] on button "Complete Packing" at bounding box center [1462, 561] width 138 height 34
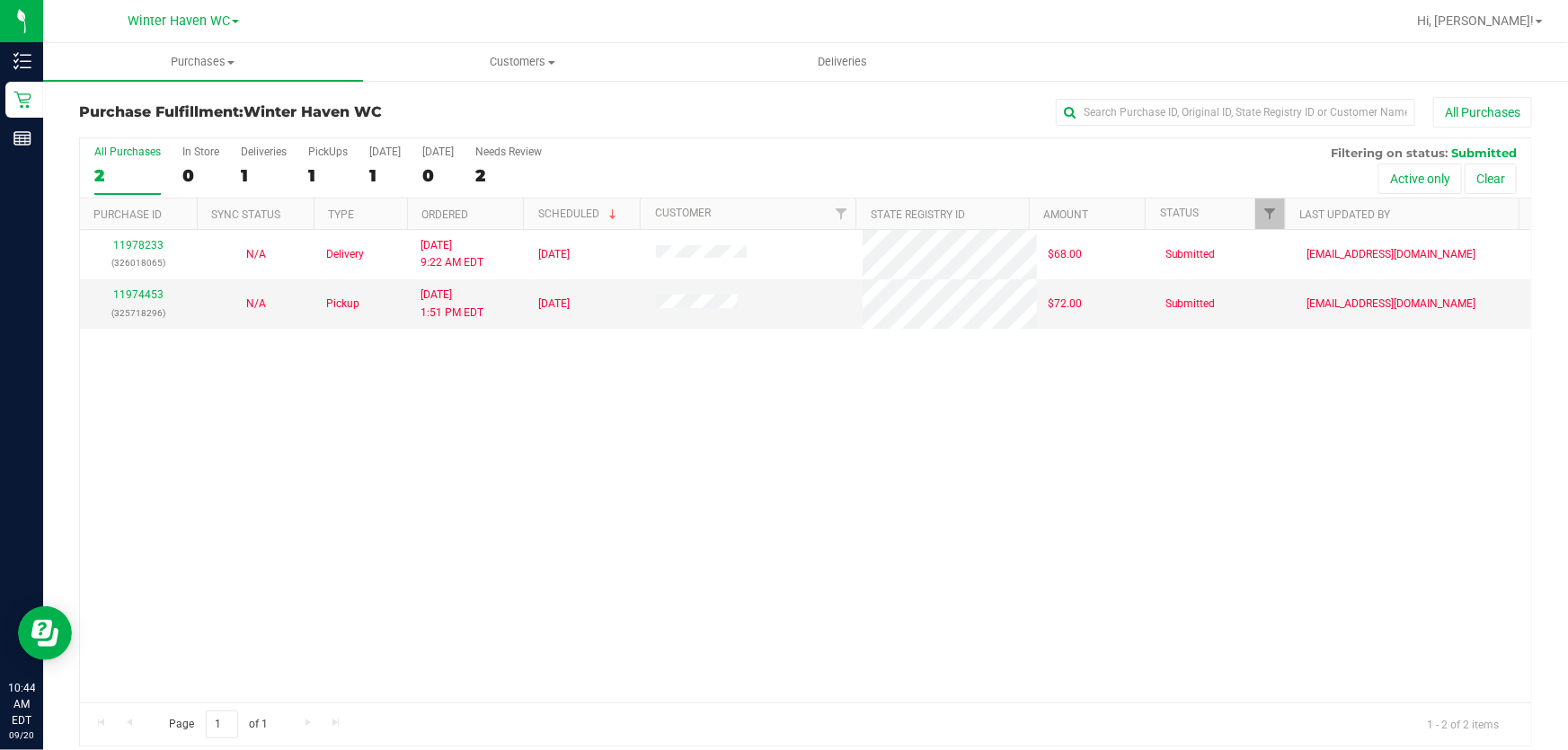
click at [584, 350] on div "11978233 (326018065) N/A Delivery [DATE] 9:22 AM EDT 9/20/2025 $68.00 Submitted…" at bounding box center [805, 465] width 1451 height 472
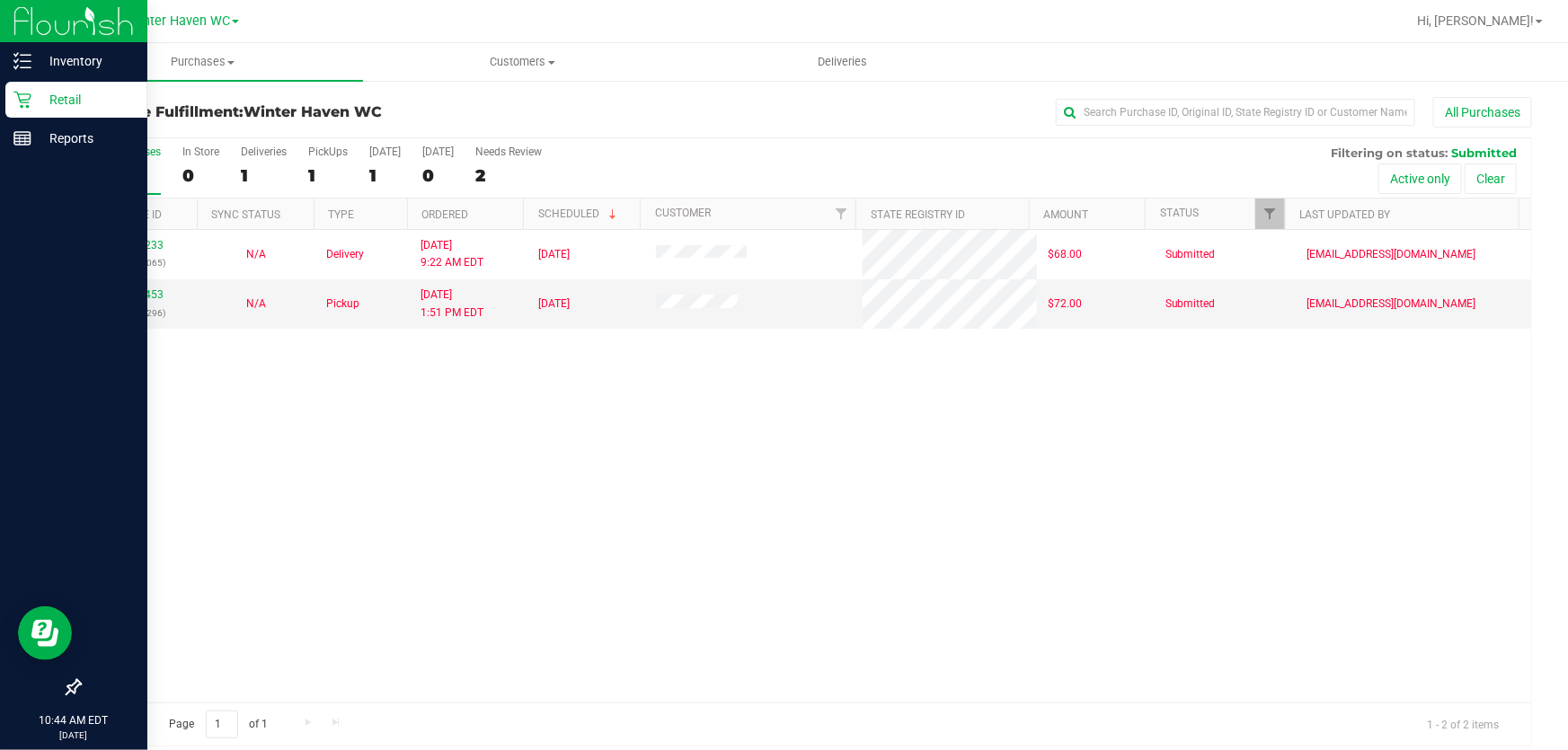
click at [71, 99] on p "Retail" at bounding box center [85, 100] width 108 height 22
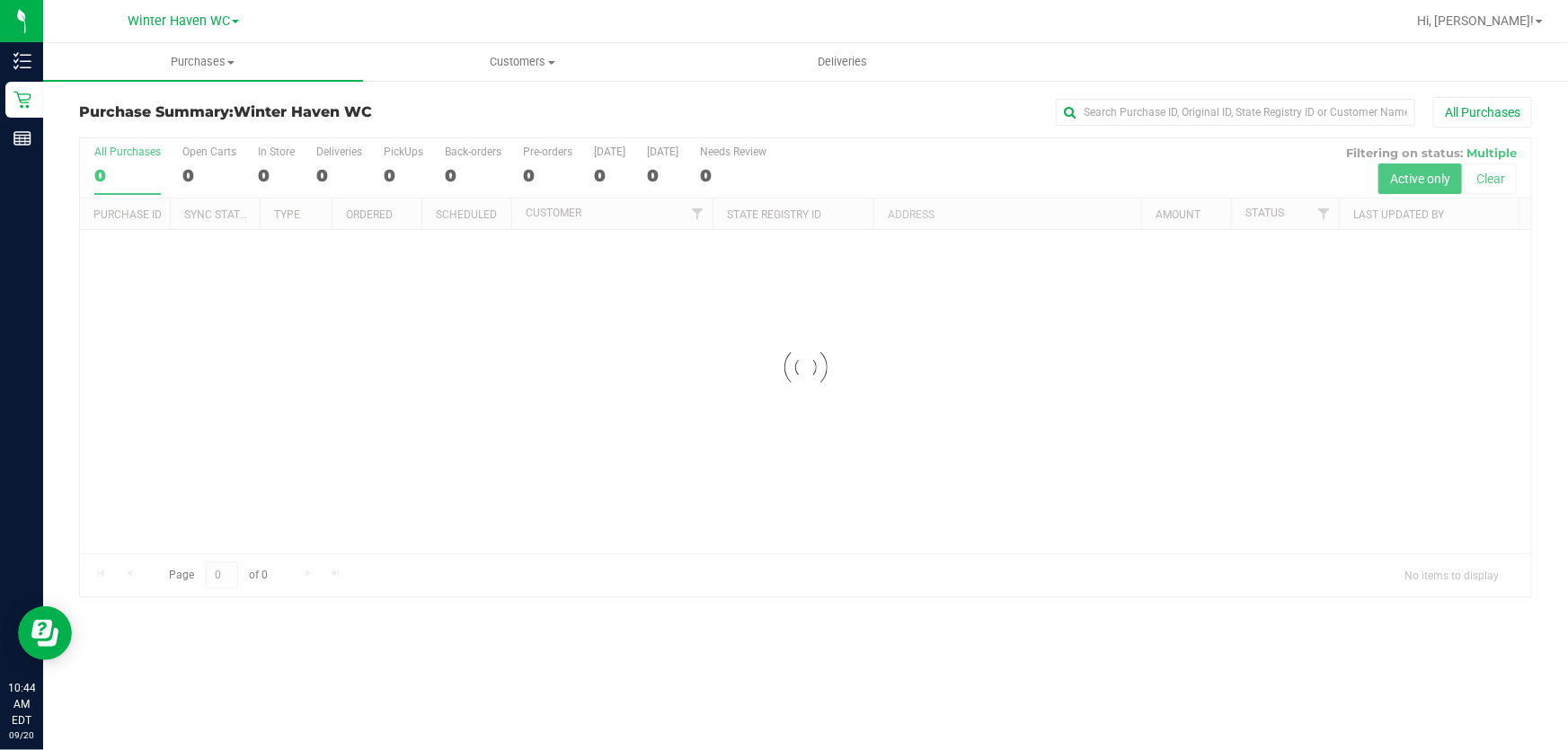
click at [870, 153] on div at bounding box center [805, 367] width 1451 height 458
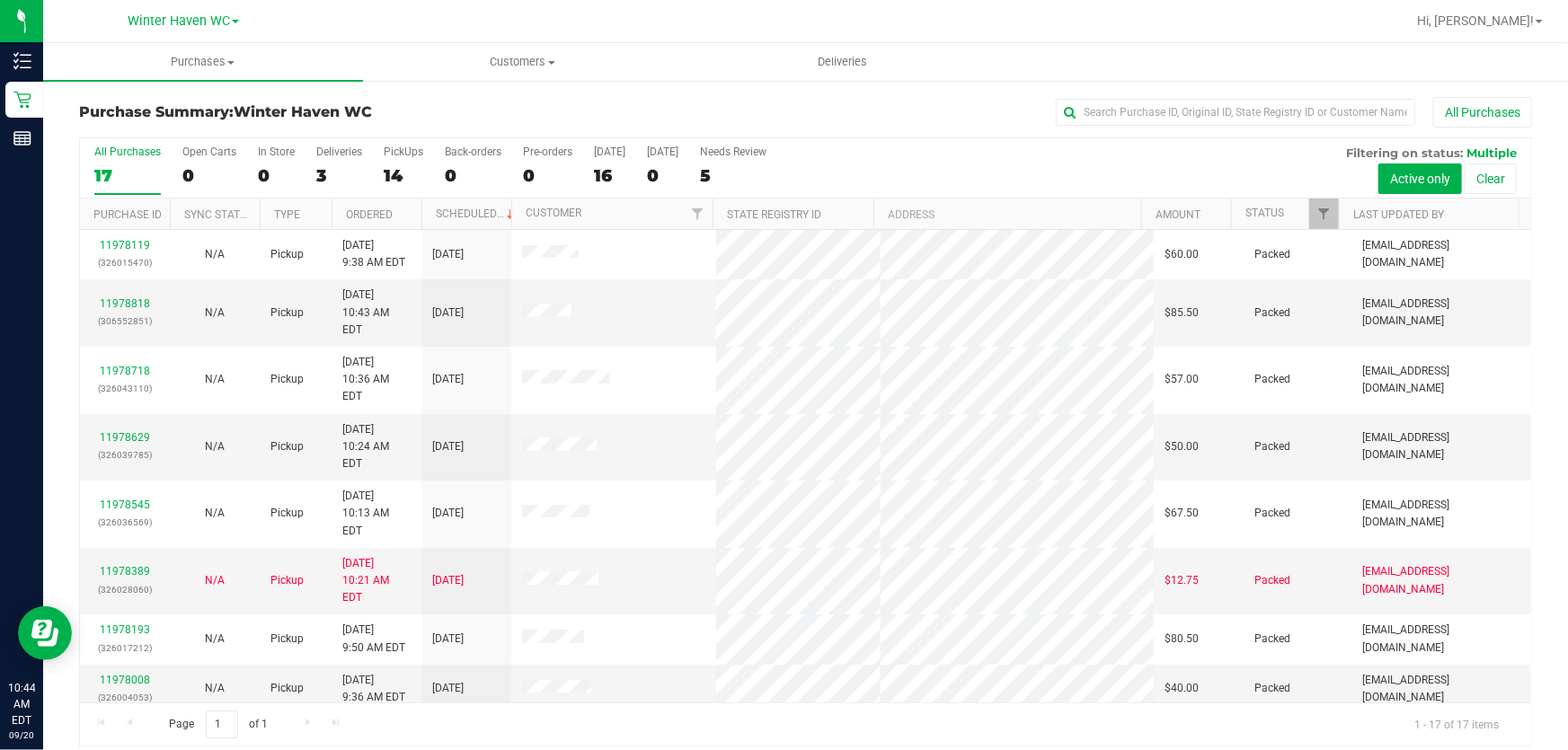
click at [1141, 159] on div "All Purchases 17 Open Carts 0 In Store 0 Deliveries 3 PickUps 14 Back-orders 0 …" at bounding box center [805, 168] width 1451 height 60
click at [120, 565] on link "11978389" at bounding box center [125, 571] width 50 height 13
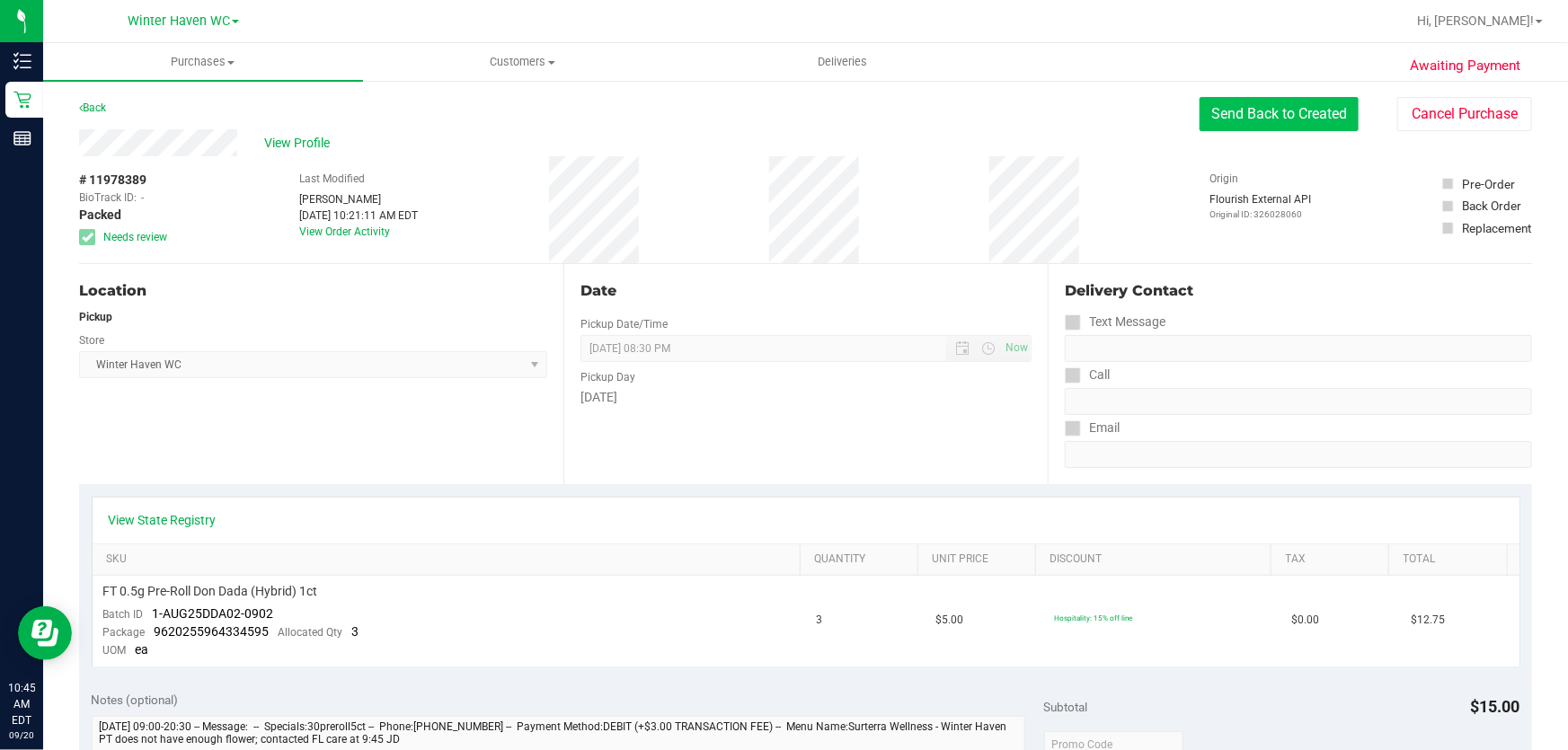
click at [1324, 111] on button "Send Back to Created" at bounding box center [1278, 114] width 159 height 34
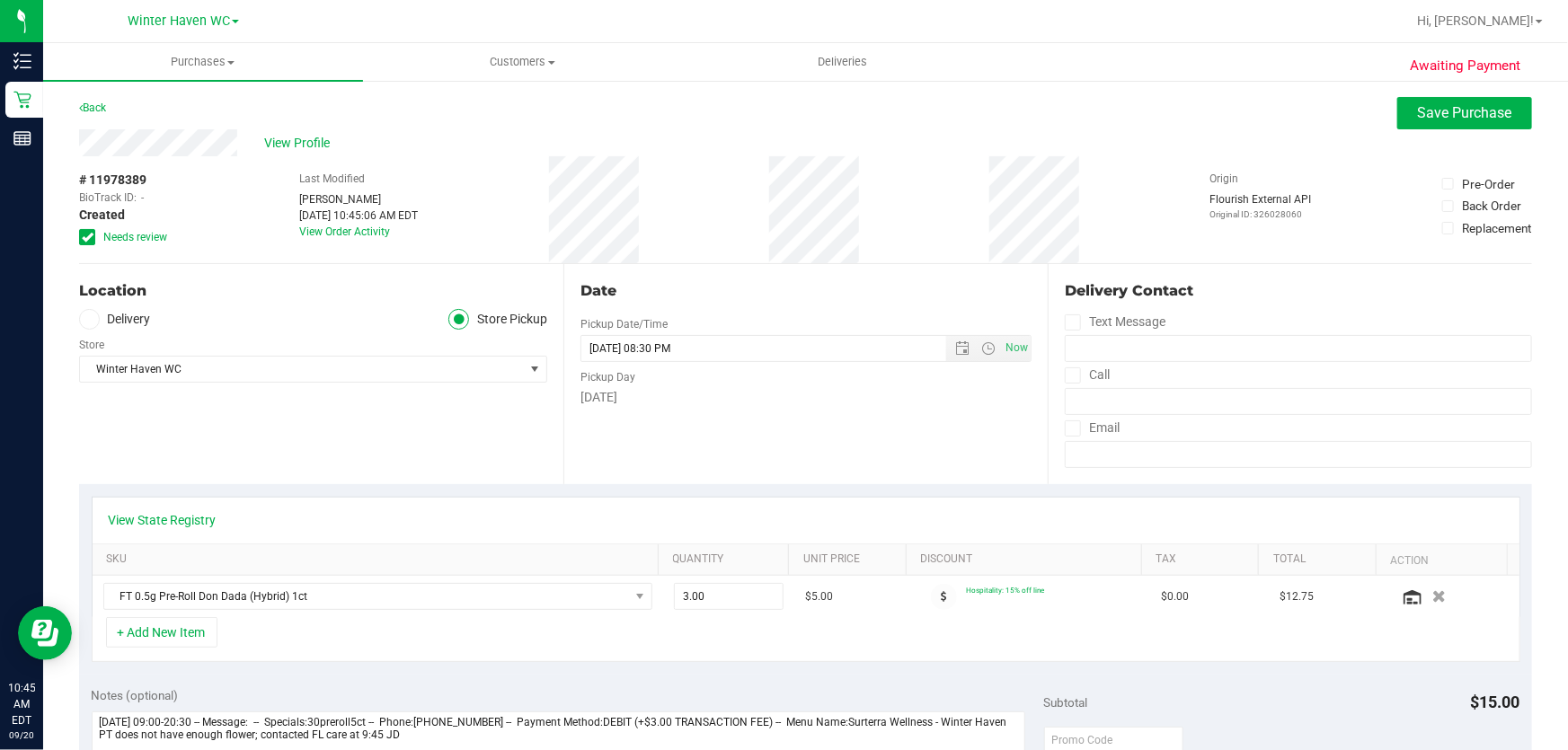
click at [91, 229] on span at bounding box center [87, 237] width 16 height 16
click at [0, 0] on input "Needs review" at bounding box center [0, 0] width 0 height 0
click at [1468, 114] on span "Save Purchase" at bounding box center [1465, 112] width 94 height 17
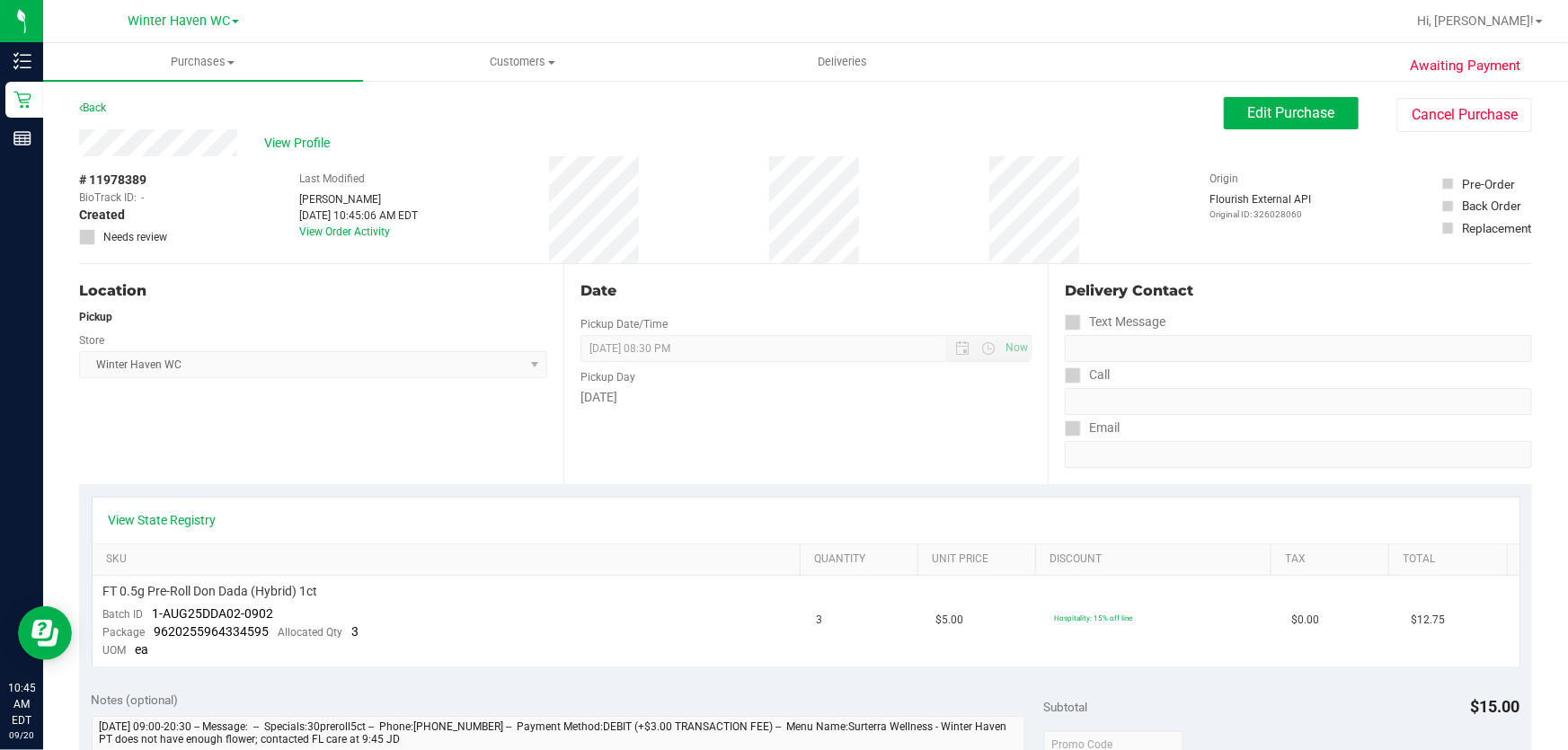
click at [919, 224] on div "# 11978389 BioTrack ID: - Created Needs review Last Modified [PERSON_NAME] [DAT…" at bounding box center [806, 209] width 1453 height 107
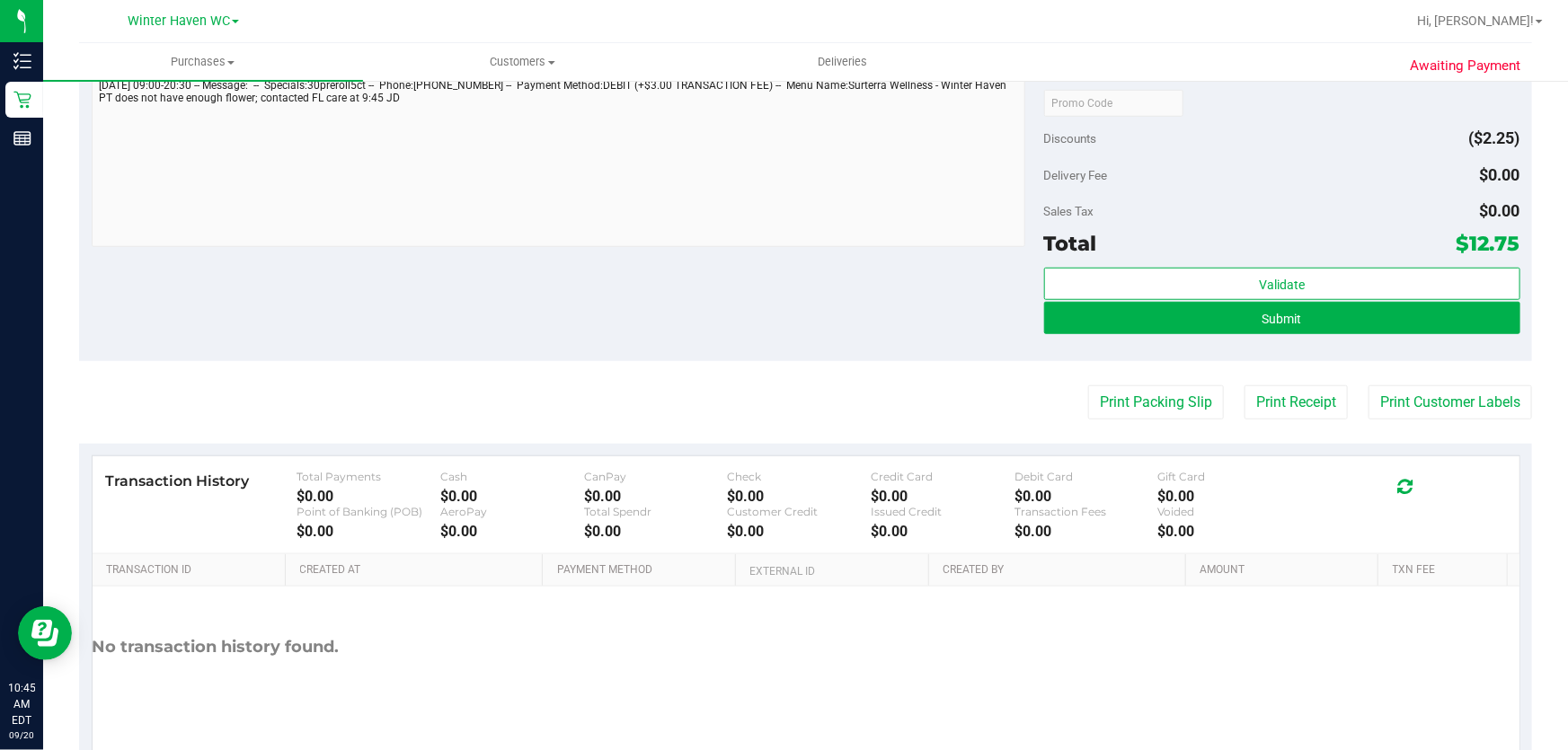
scroll to position [653, 0]
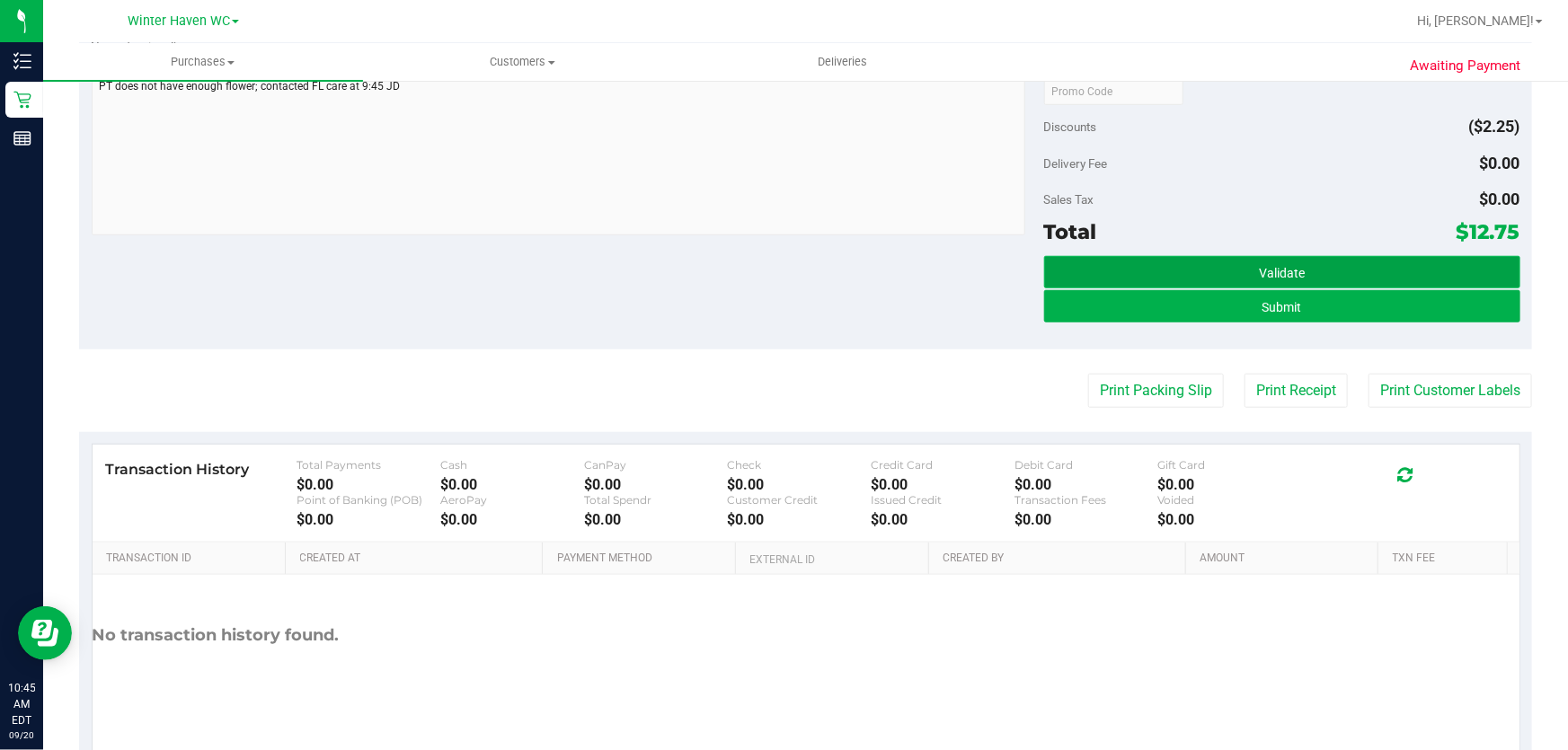
click at [1332, 269] on button "Validate" at bounding box center [1281, 272] width 476 height 32
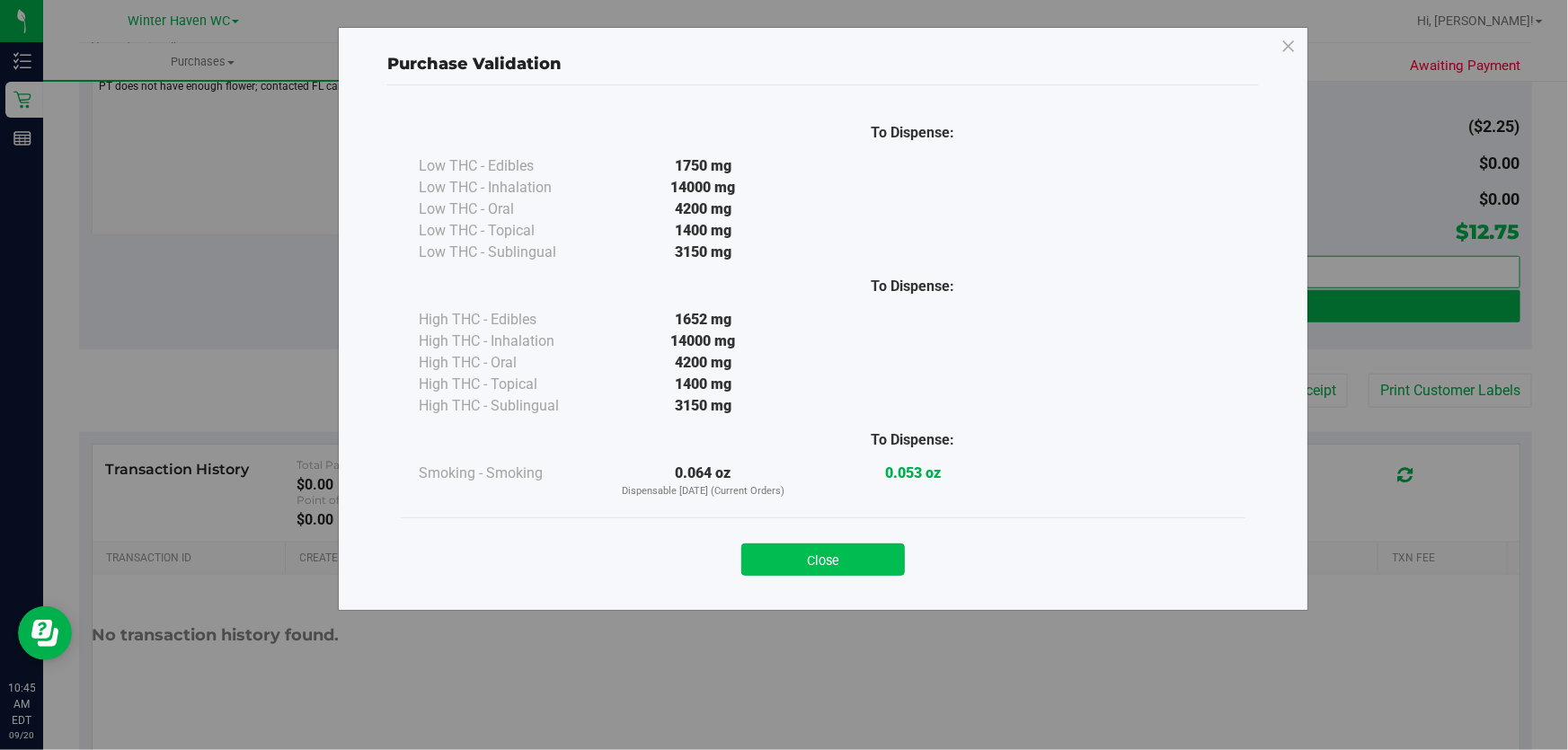
drag, startPoint x: 853, startPoint y: 557, endPoint x: 1121, endPoint y: 387, distance: 317.4
click at [857, 557] on button "Close" at bounding box center [823, 560] width 164 height 32
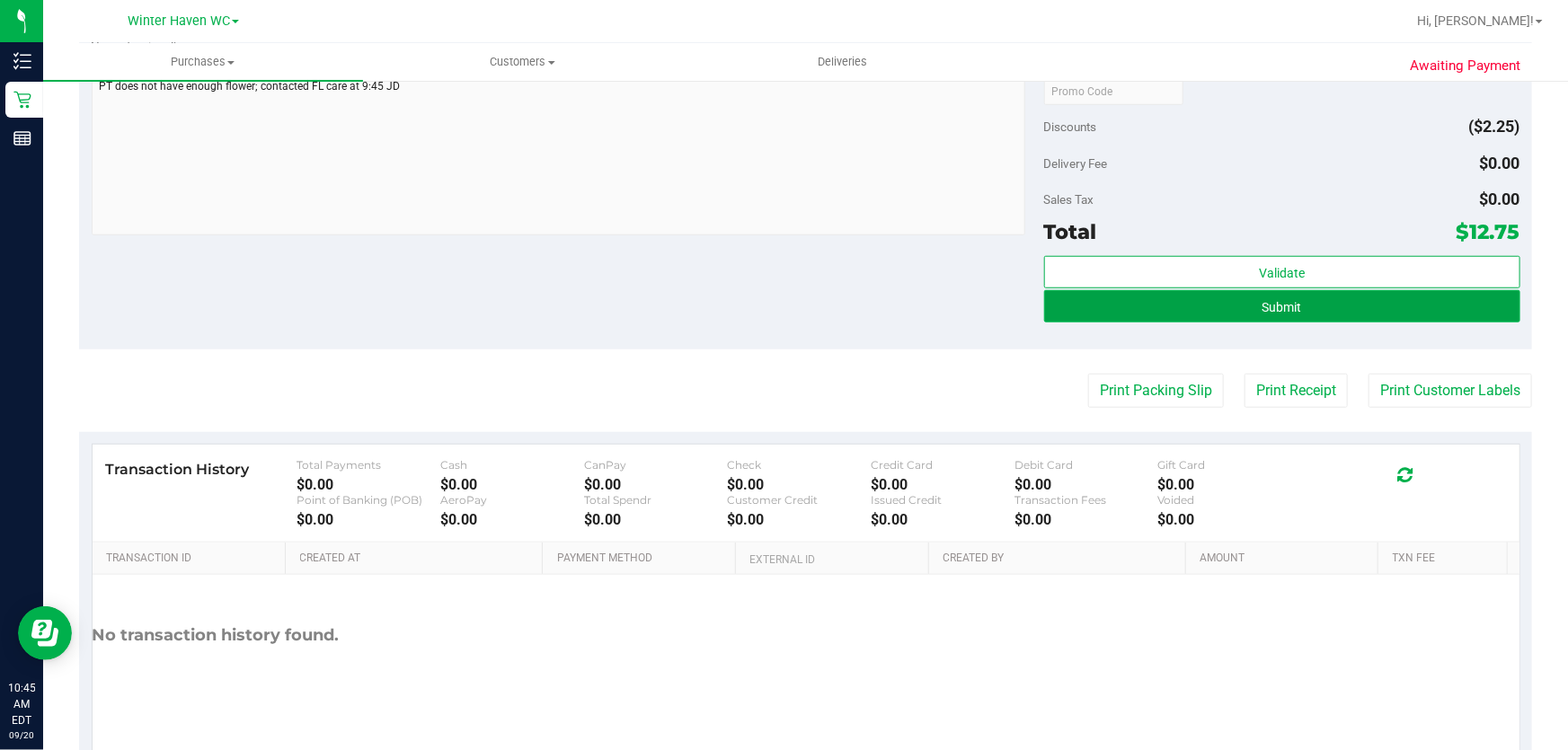
click at [1272, 307] on span "Submit" at bounding box center [1282, 307] width 39 height 15
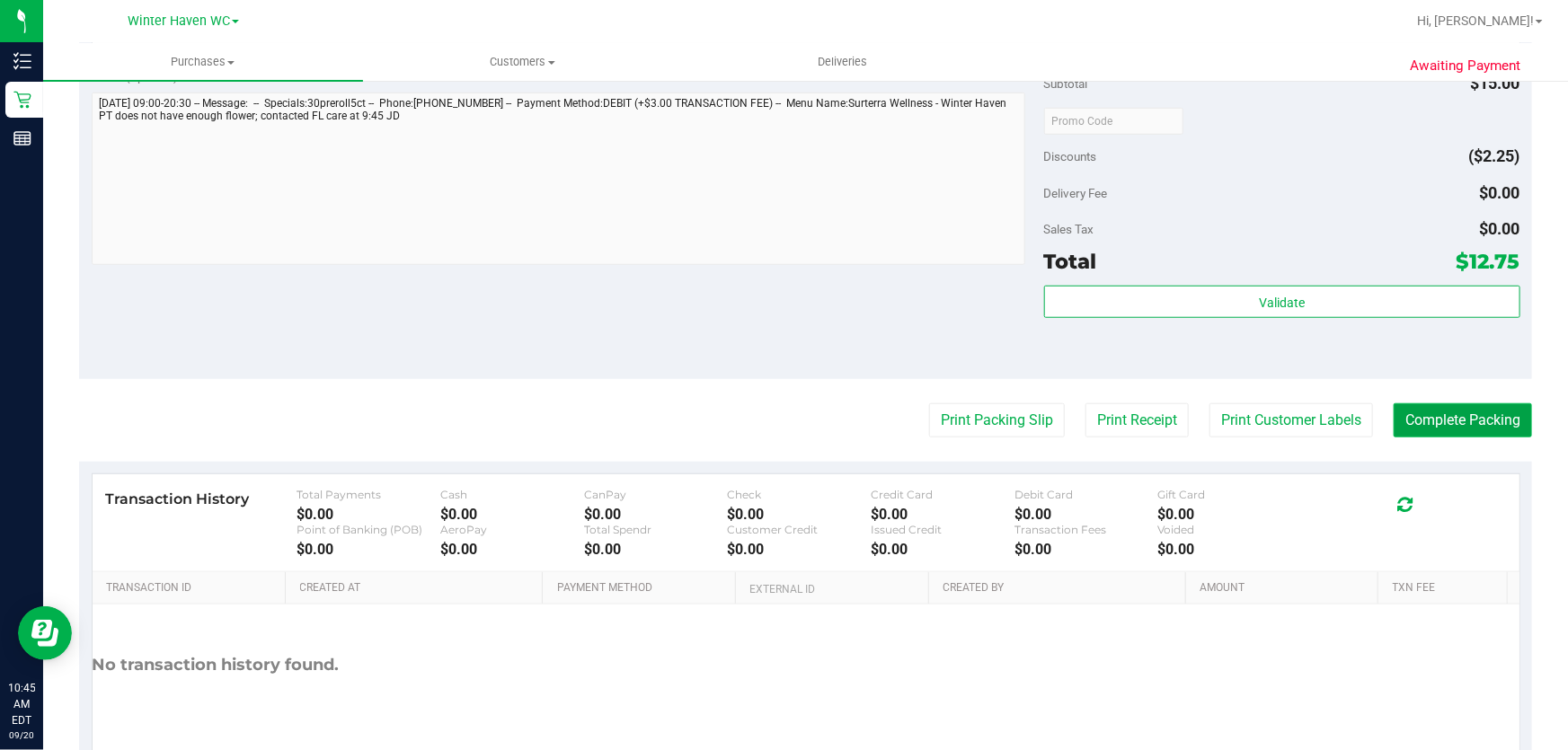
click at [1473, 409] on button "Complete Packing" at bounding box center [1462, 420] width 138 height 34
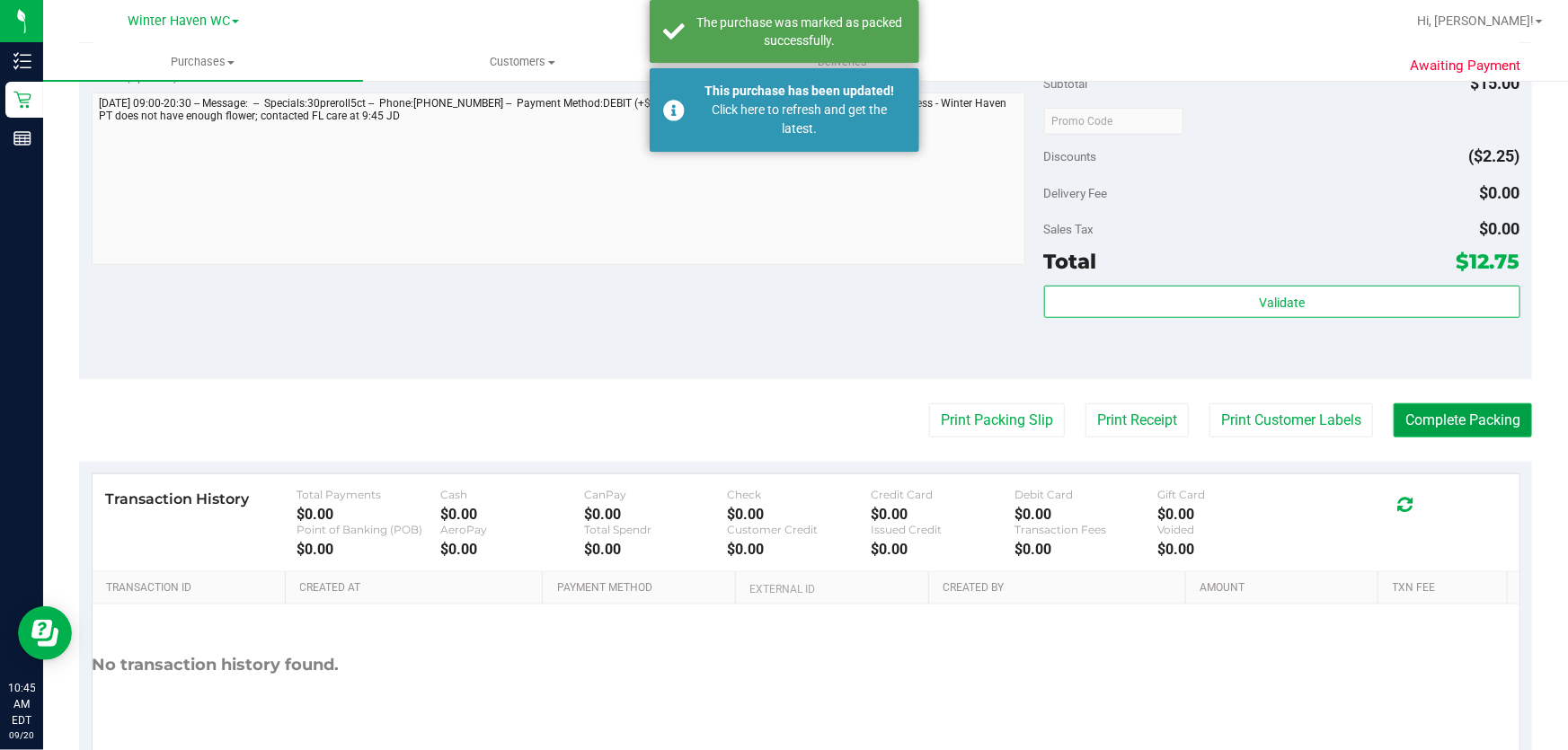
click at [1469, 408] on button "Complete Packing" at bounding box center [1462, 420] width 138 height 34
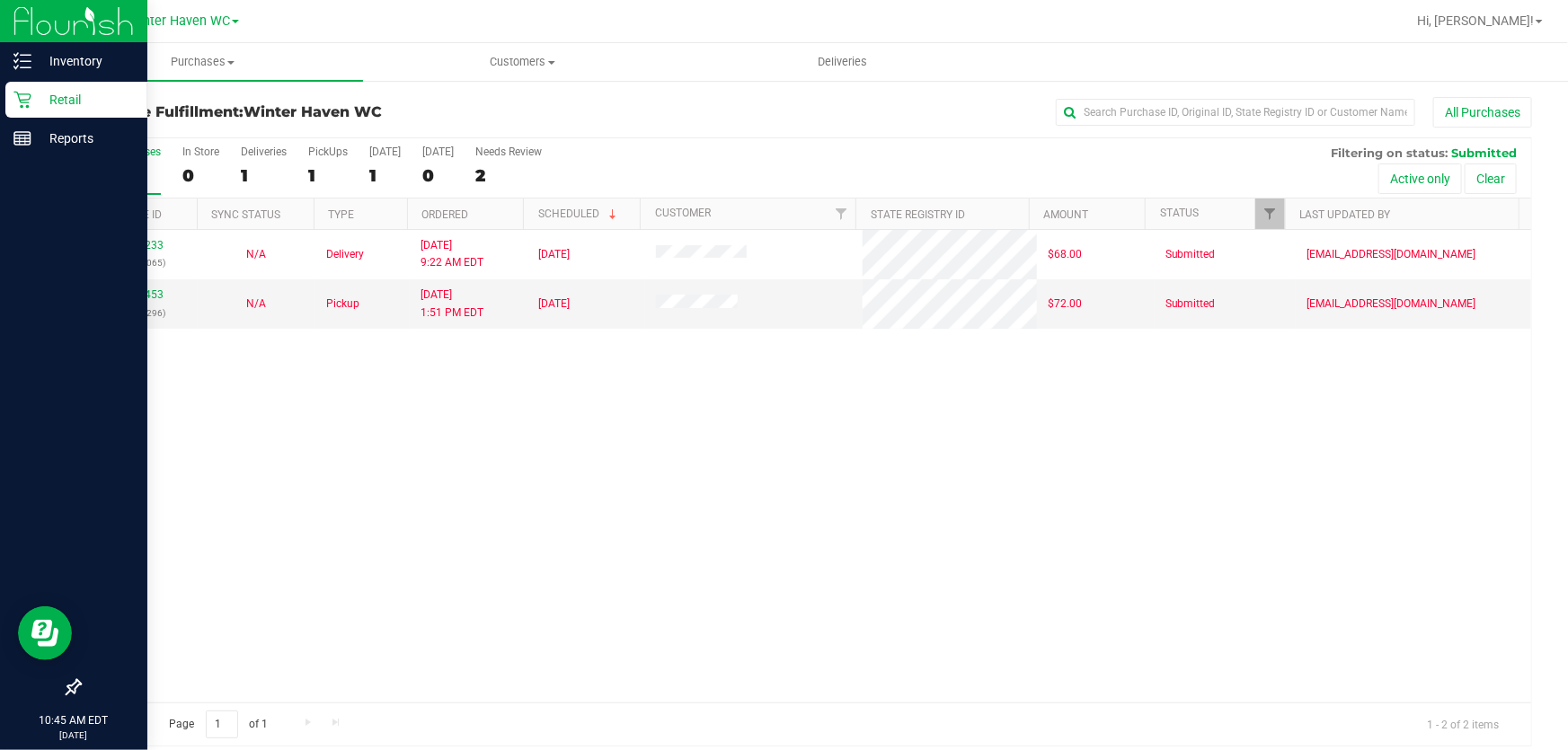
click at [69, 102] on p "Retail" at bounding box center [85, 100] width 108 height 22
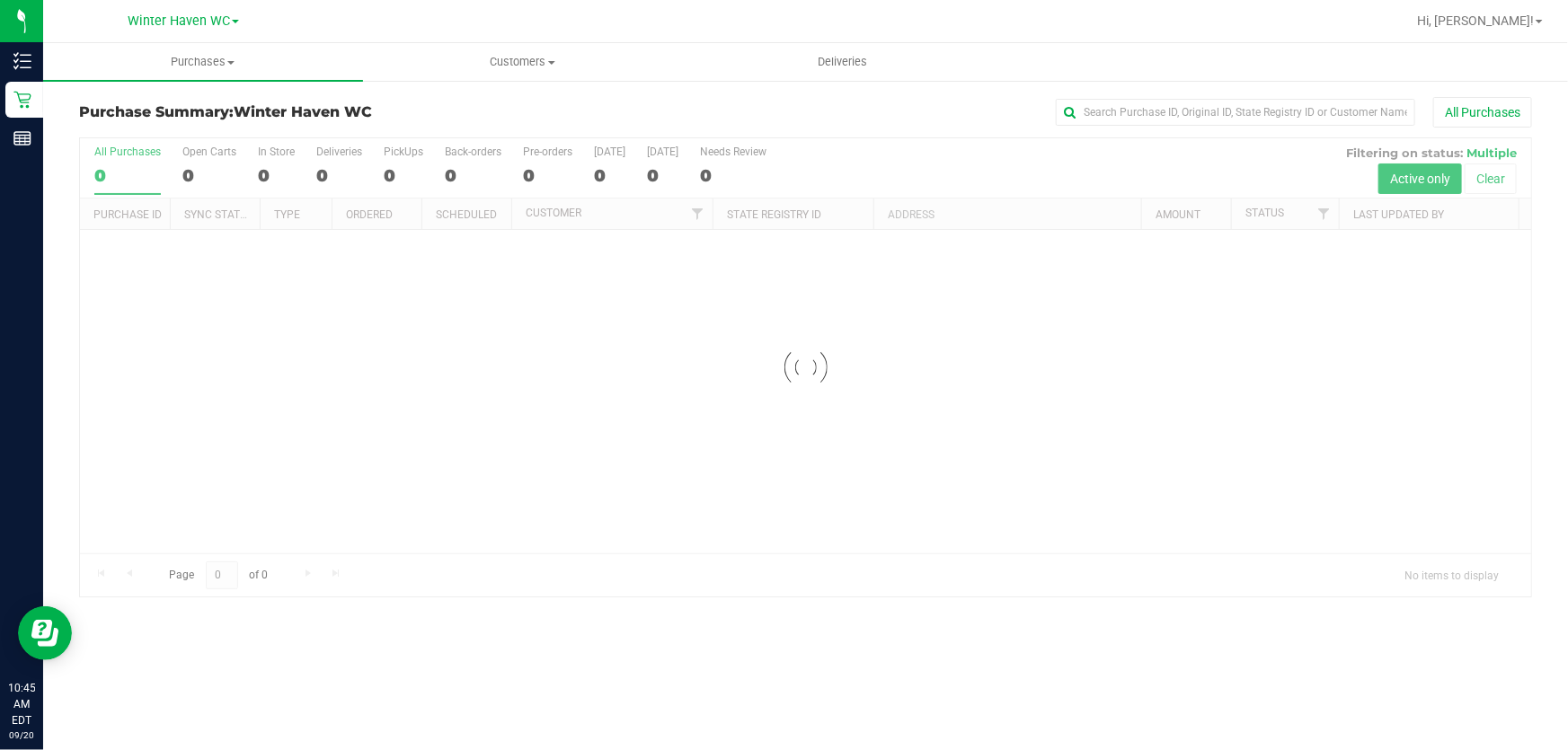
click at [904, 153] on div at bounding box center [805, 367] width 1451 height 458
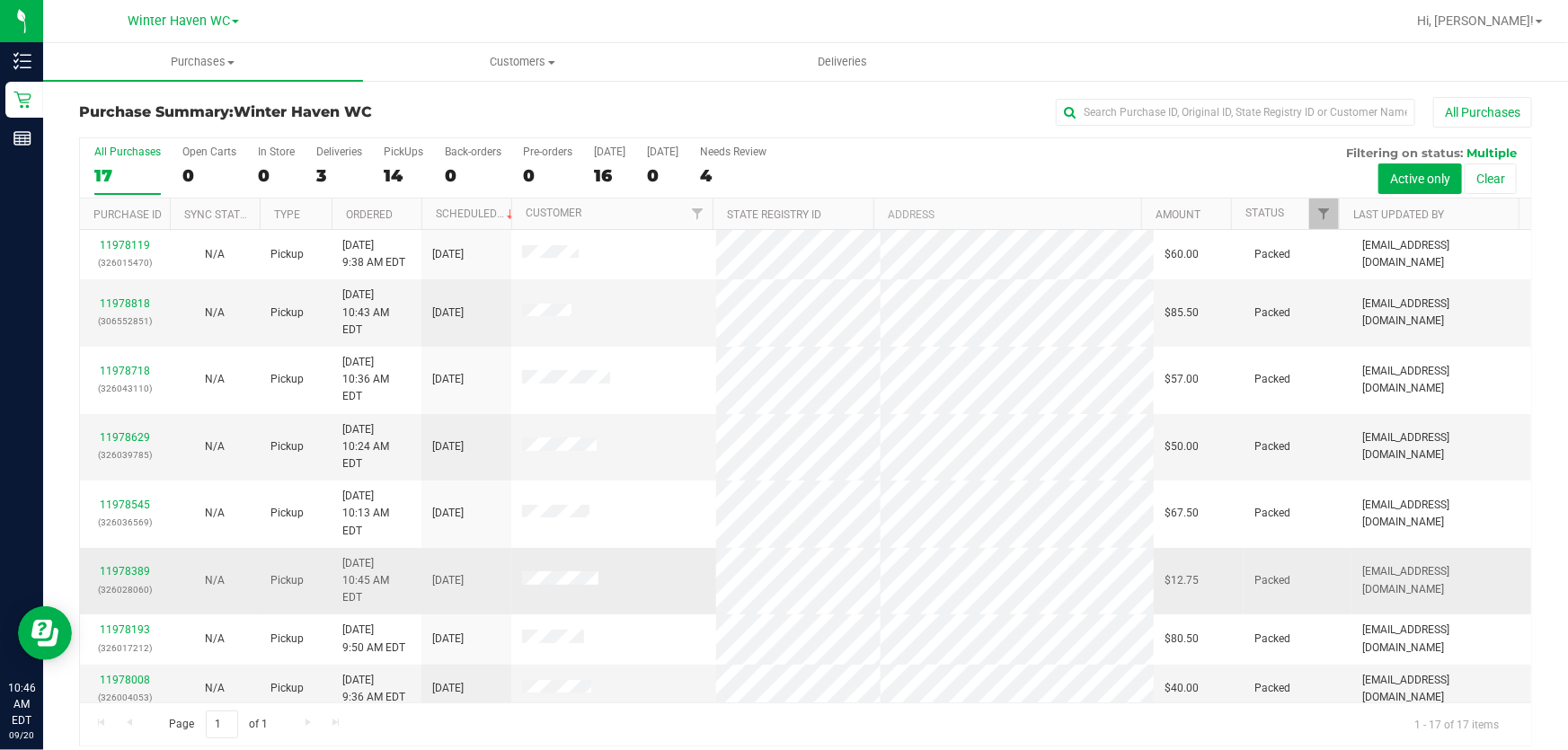
click at [198, 572] on div "N/A" at bounding box center [215, 580] width 69 height 17
click at [888, 170] on div "All Purchases 17 Open Carts 0 In Store 0 Deliveries 3 PickUps 14 Back-orders 0 …" at bounding box center [805, 168] width 1451 height 60
click at [396, 176] on div "14" at bounding box center [404, 175] width 39 height 21
click at [0, 0] on input "PickUps 14" at bounding box center [0, 0] width 0 height 0
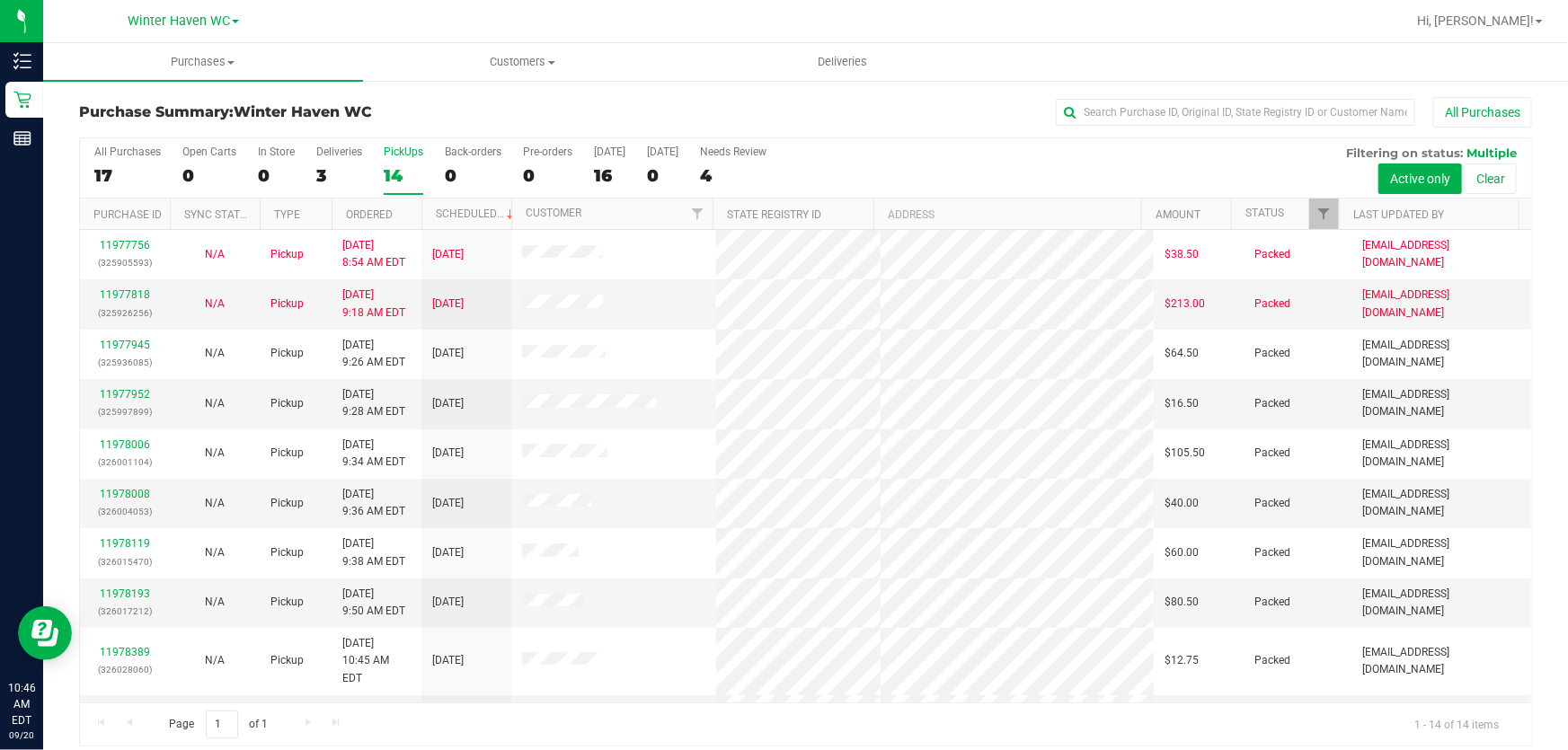
click at [956, 155] on div "All Purchases 17 Open Carts 0 In Store 0 Deliveries 3 PickUps 14 Back-orders 0 …" at bounding box center [805, 168] width 1451 height 60
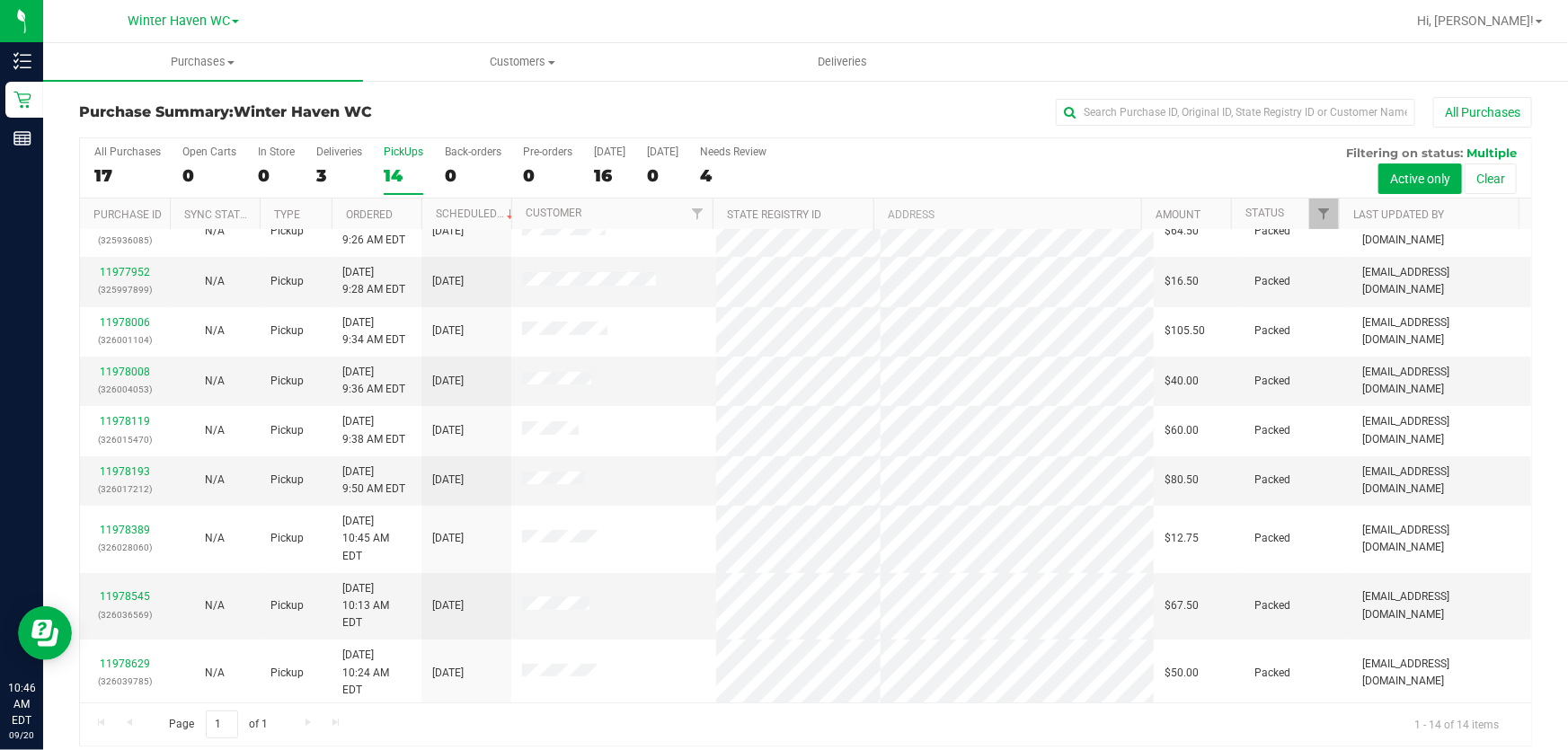
scroll to position [222, 0]
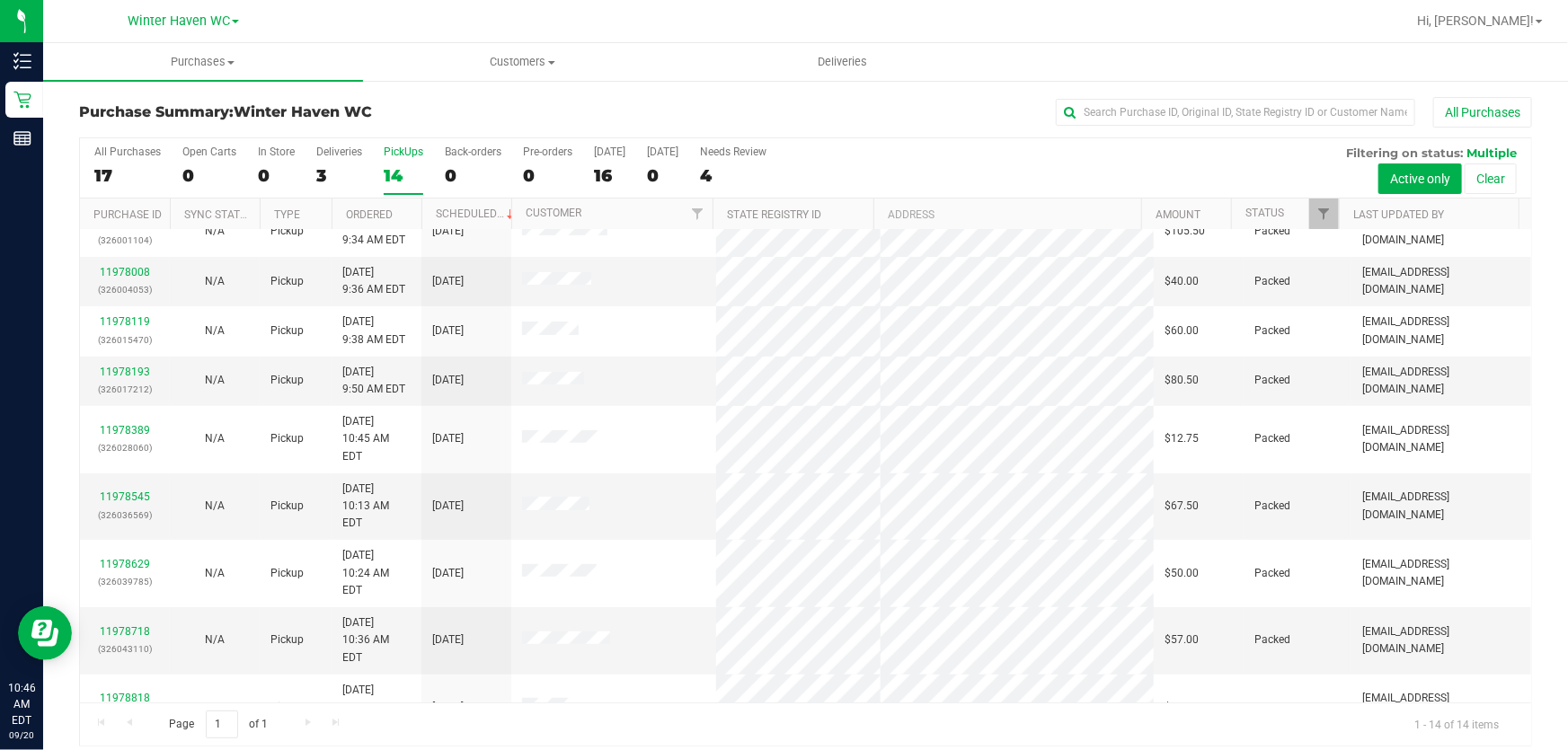
click at [142, 749] on link "11974453" at bounding box center [125, 756] width 50 height 13
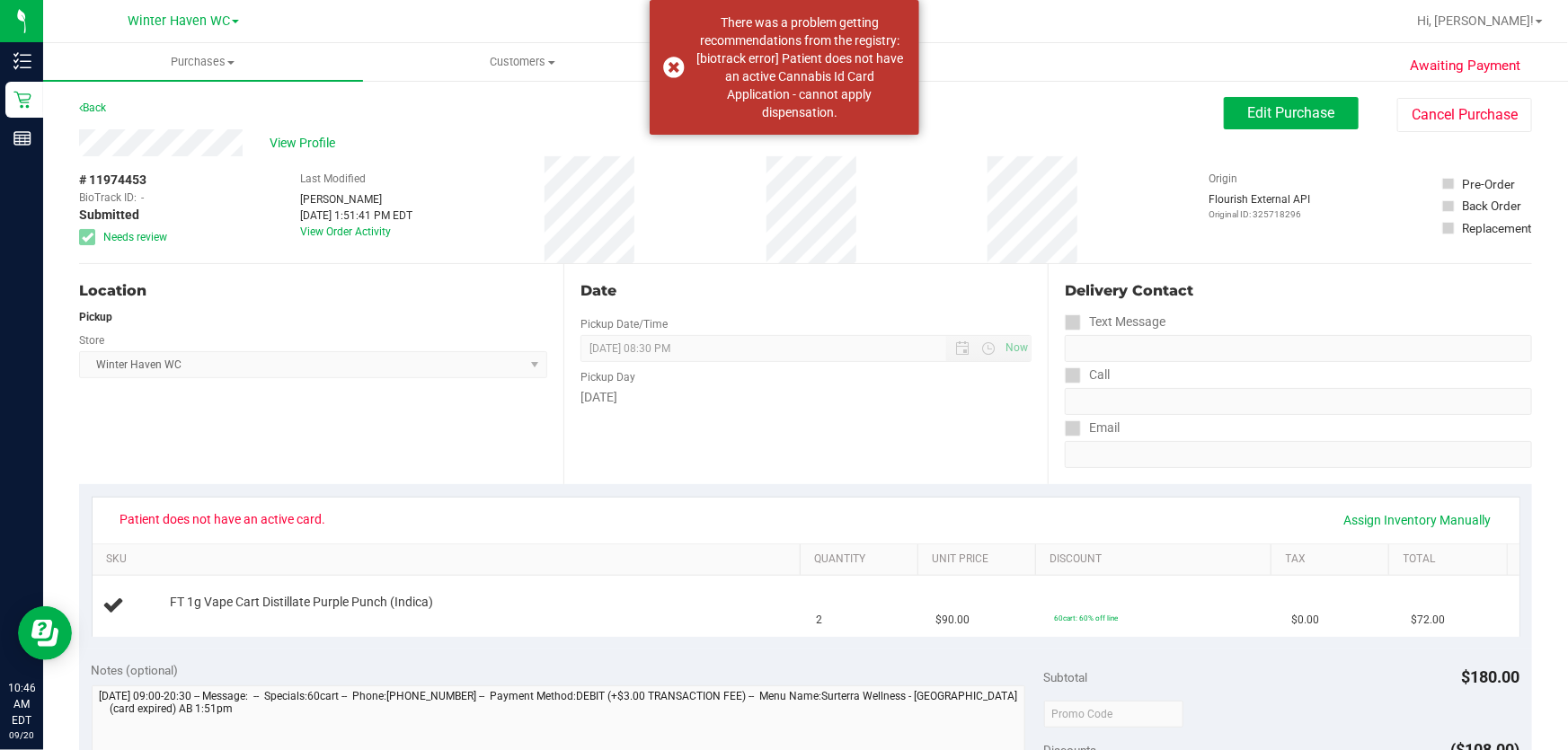
click at [569, 521] on div "Patient does not have an active card. Assign Inventory Manually" at bounding box center [806, 519] width 1394 height 30
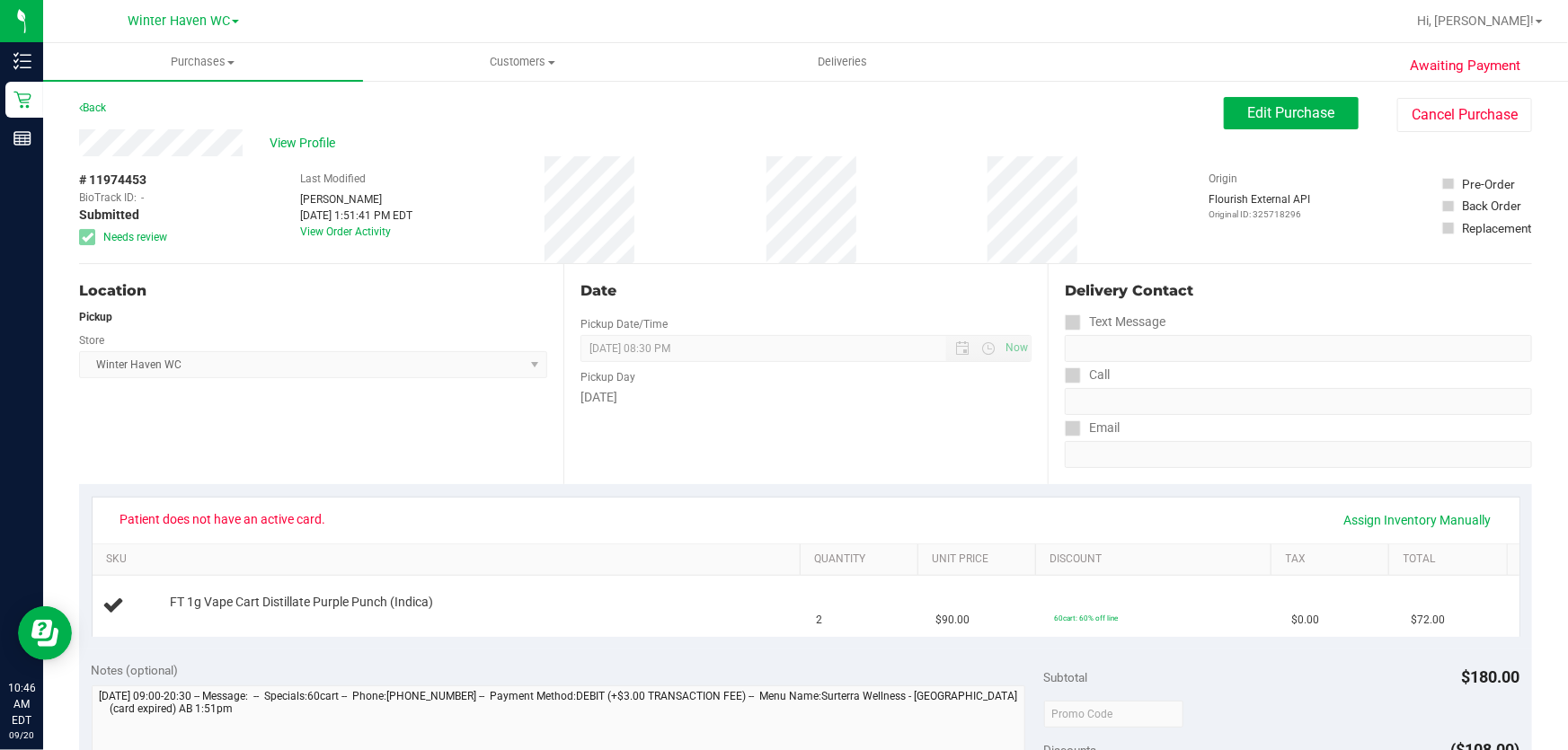
click at [862, 423] on div "Date Pickup Date/Time [DATE] Now [DATE] 08:30 PM Now Pickup Day [DATE]" at bounding box center [805, 374] width 484 height 220
click at [1453, 111] on button "Cancel Purchase" at bounding box center [1464, 115] width 135 height 34
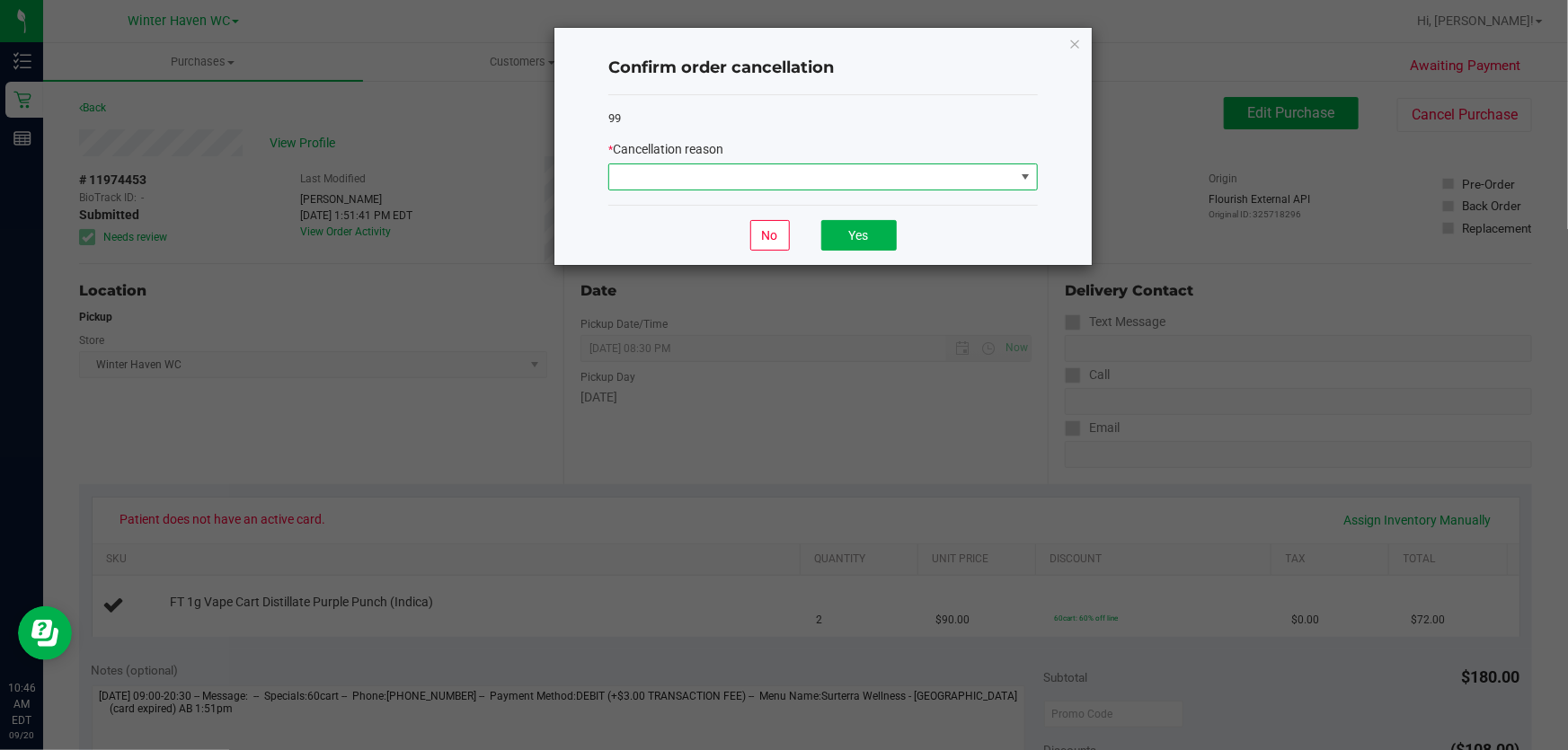
click at [844, 172] on span at bounding box center [811, 177] width 406 height 26
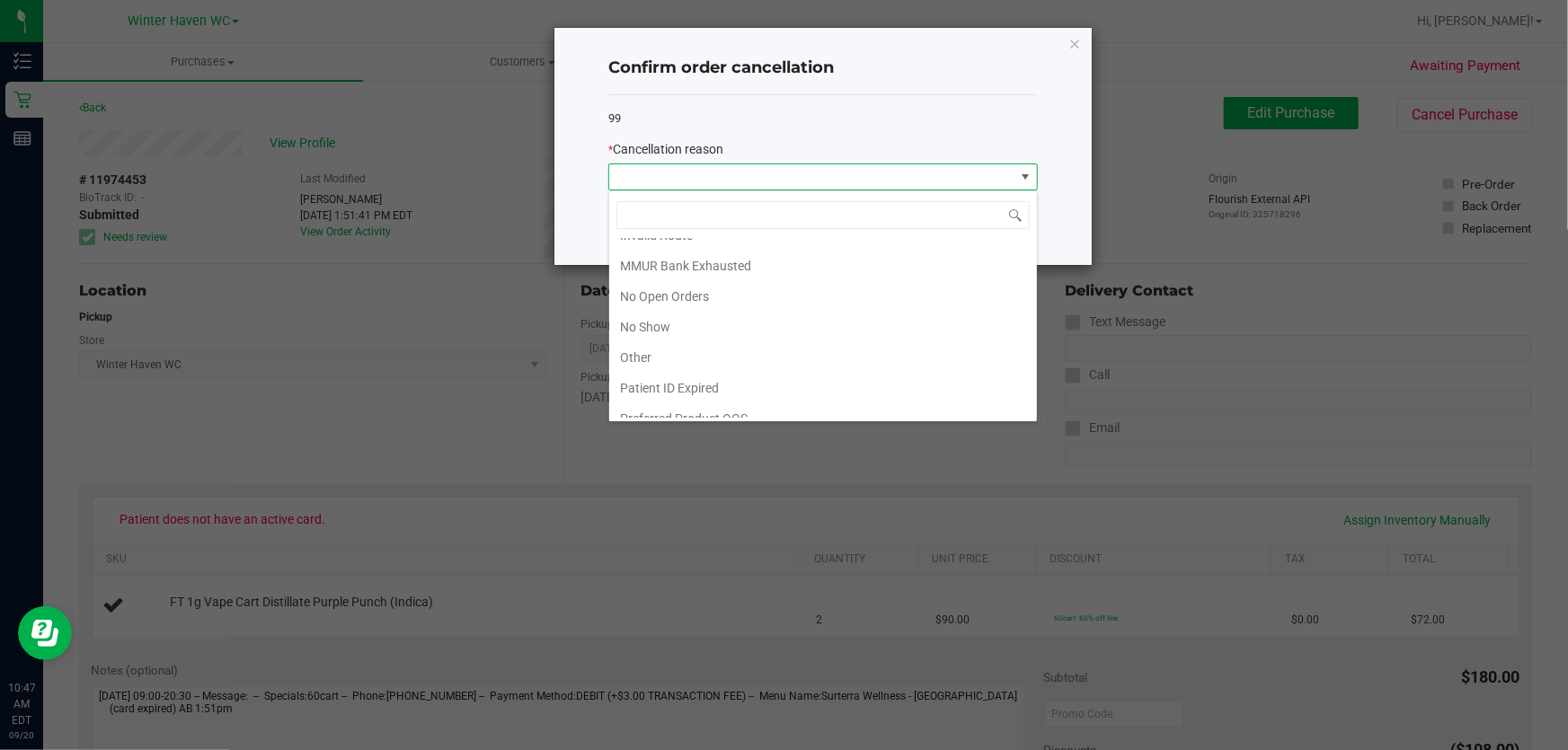
scroll to position [123, 0]
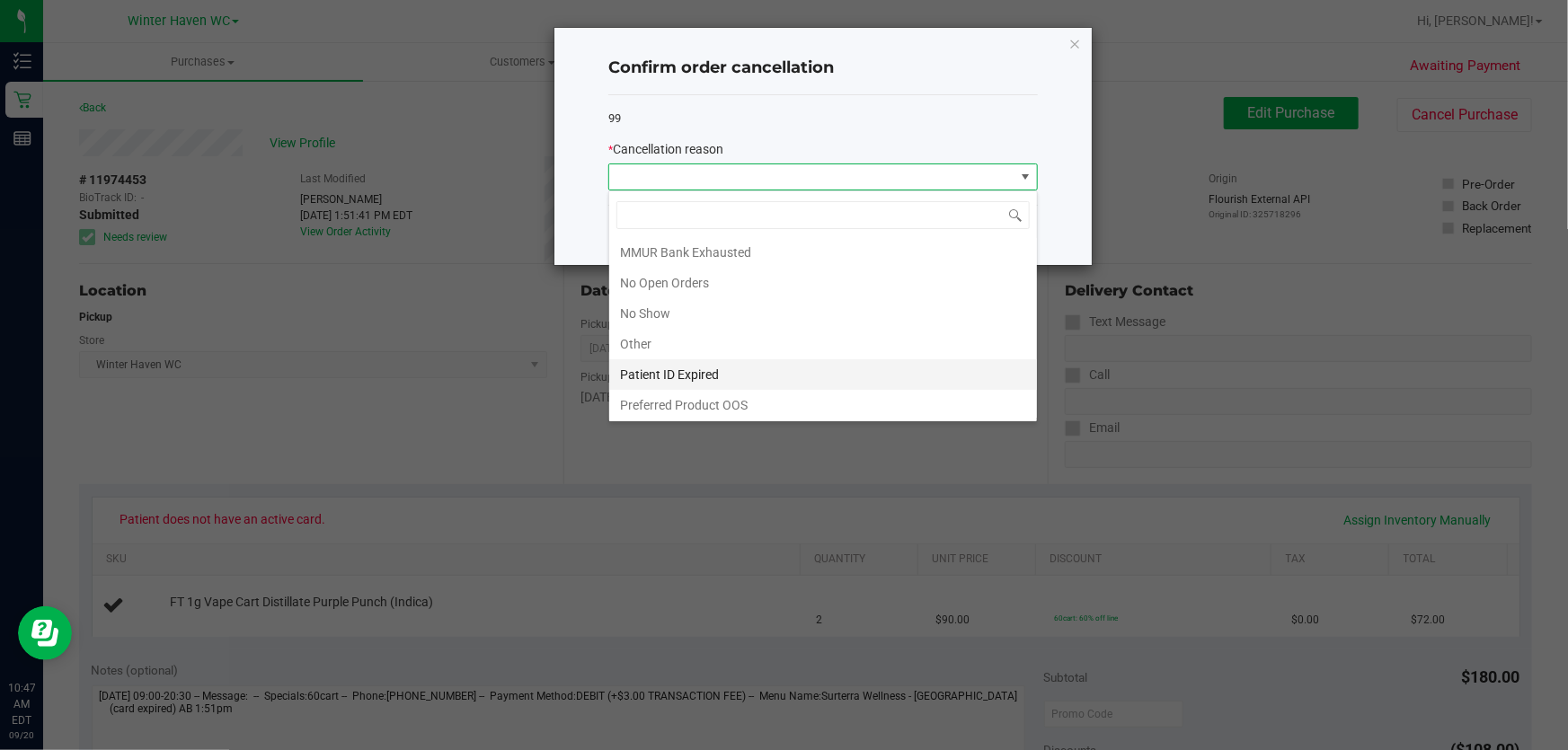
click at [790, 368] on li "Patient ID Expired" at bounding box center [823, 374] width 428 height 30
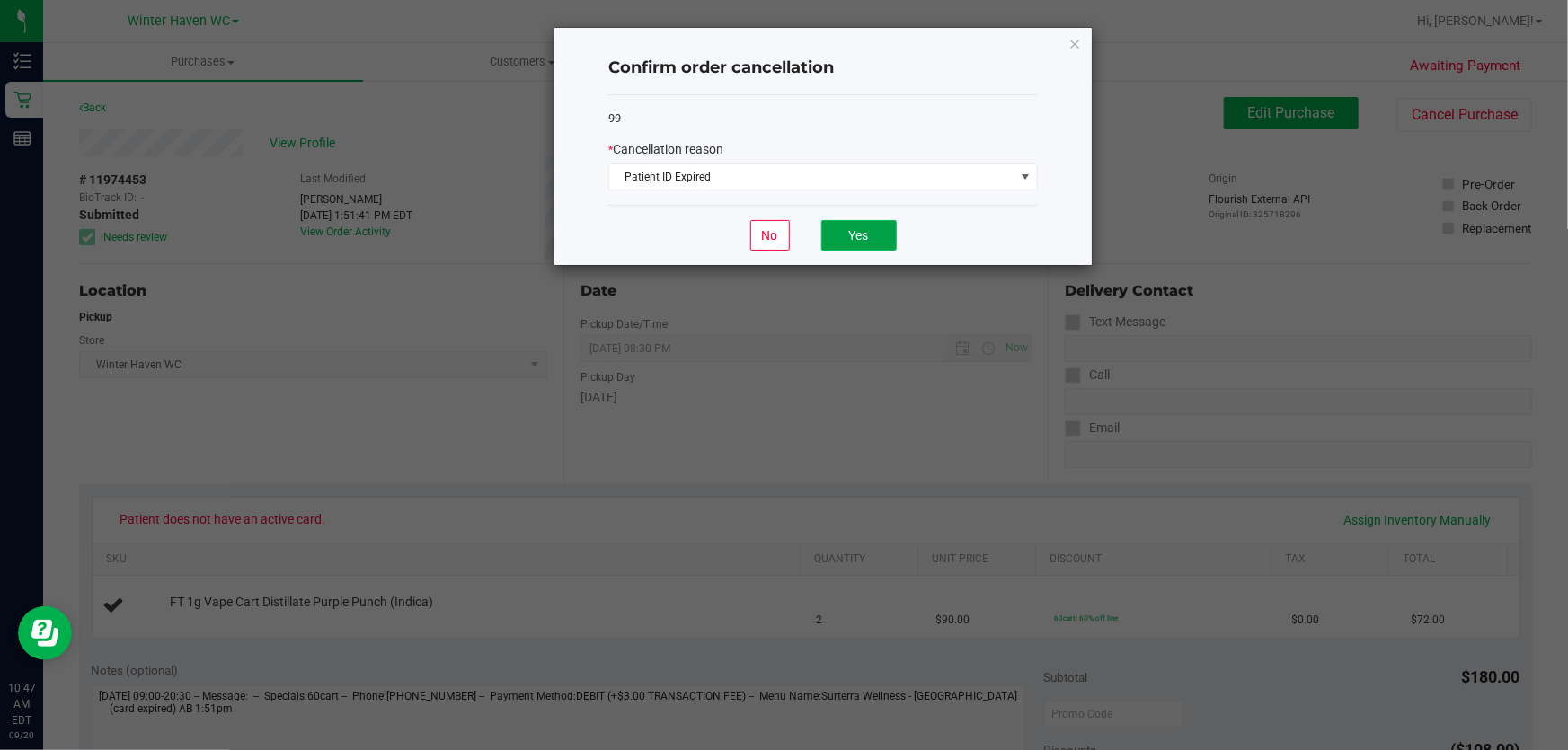
click at [871, 232] on button "Yes" at bounding box center [858, 235] width 76 height 30
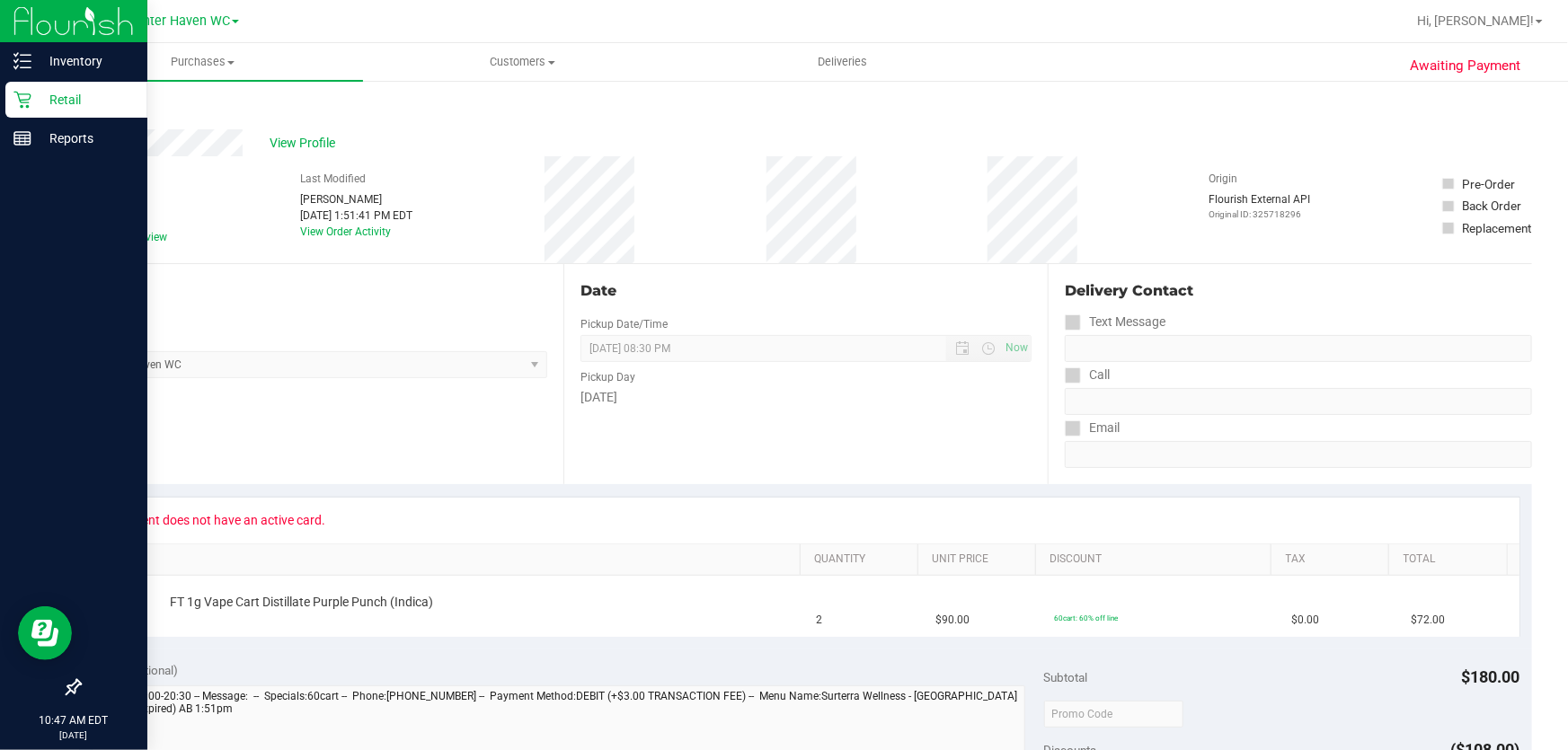
click at [68, 90] on p "Retail" at bounding box center [85, 100] width 108 height 22
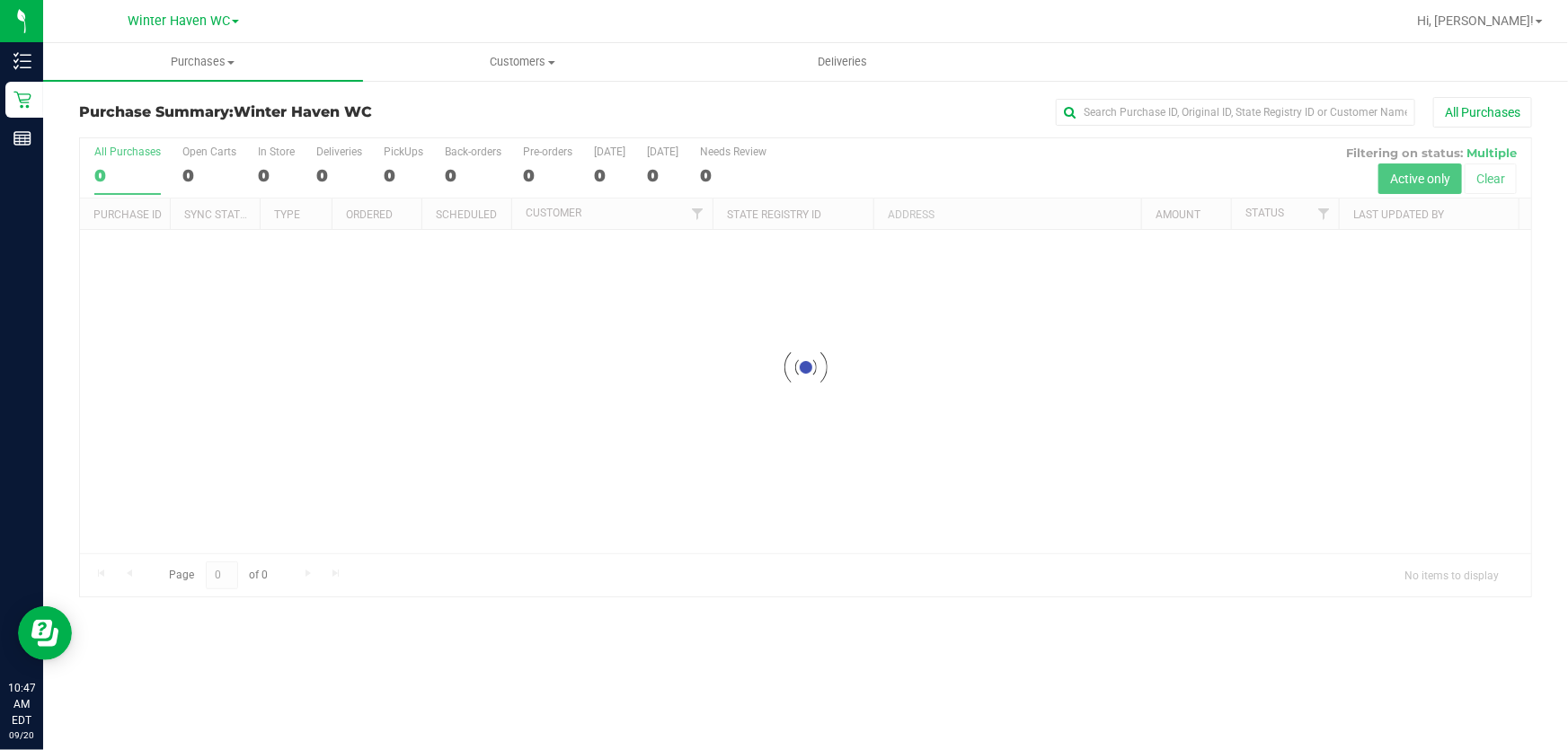
click at [965, 156] on div at bounding box center [805, 367] width 1451 height 458
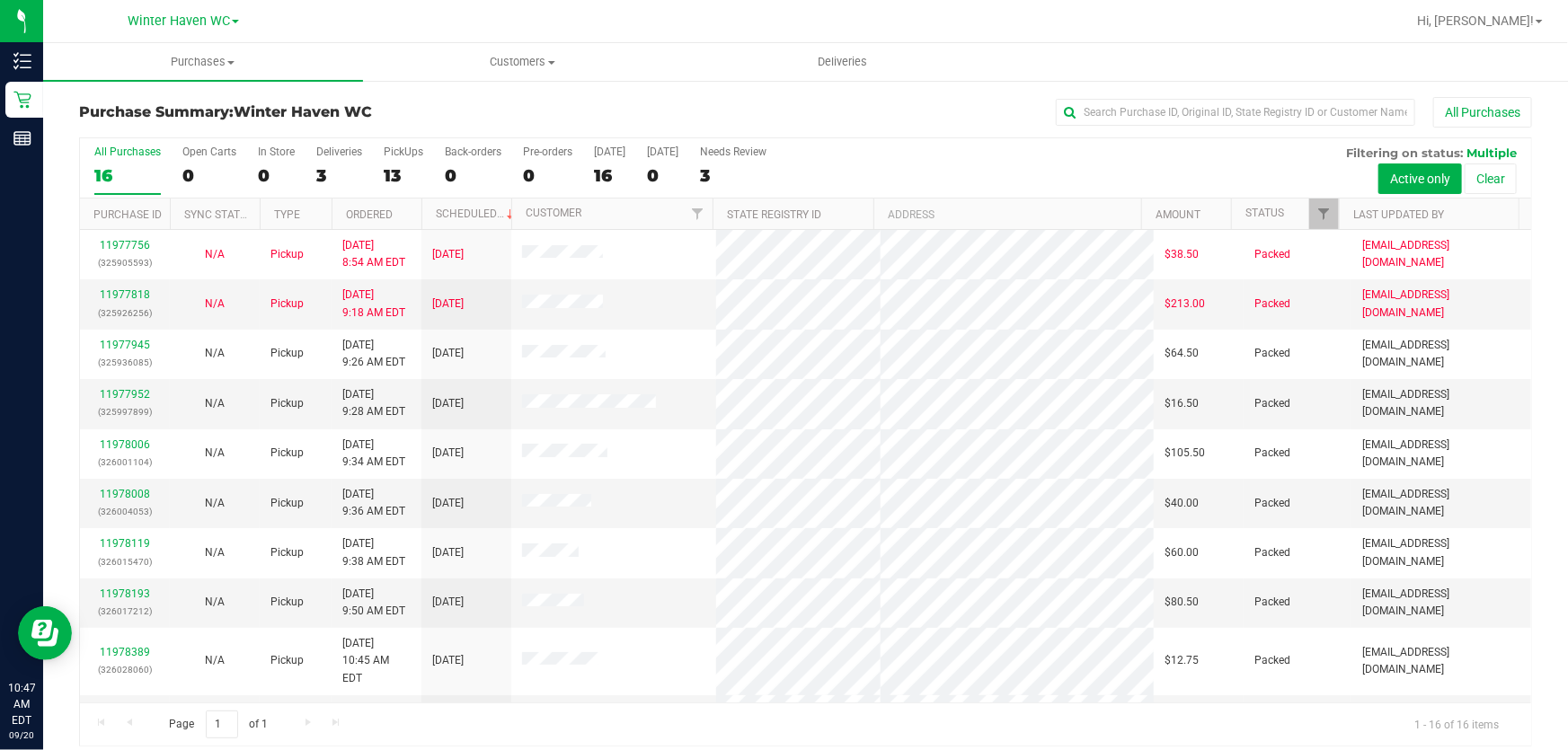
click at [965, 156] on div "All Purchases 16 Open Carts 0 In Store 0 Deliveries 3 PickUps 13 Back-orders 0 …" at bounding box center [805, 168] width 1451 height 60
click at [1052, 161] on div "All Purchases 16 Open Carts 0 In Store 0 Deliveries 3 PickUps 13 Back-orders 0 …" at bounding box center [805, 168] width 1451 height 60
click at [885, 150] on div "All Purchases 16 Open Carts 0 In Store 0 Deliveries 3 PickUps 13 Back-orders 0 …" at bounding box center [805, 145] width 1451 height 15
click at [400, 169] on div "13" at bounding box center [404, 175] width 39 height 21
click at [0, 0] on input "PickUps 13" at bounding box center [0, 0] width 0 height 0
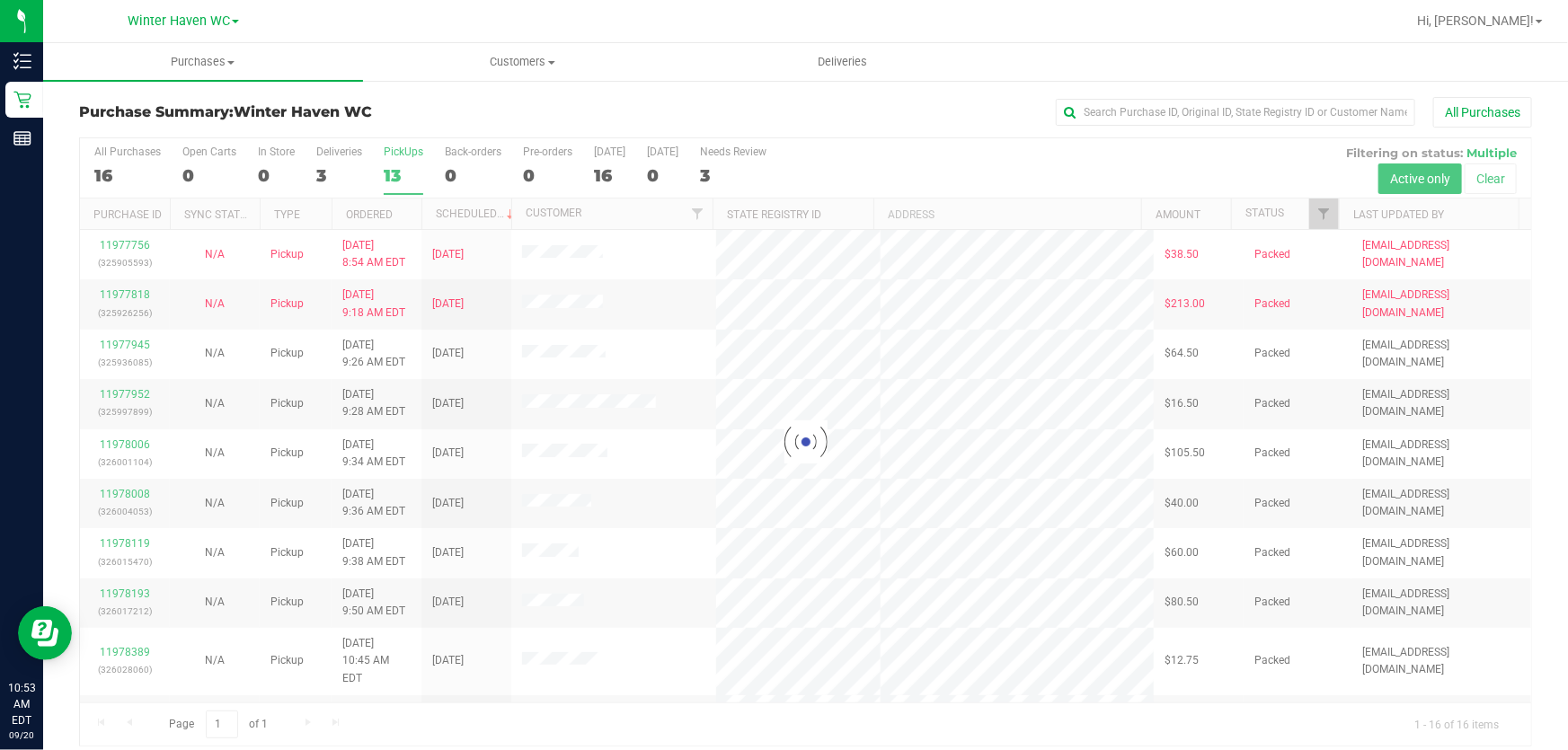
click at [767, 159] on div at bounding box center [805, 442] width 1451 height 608
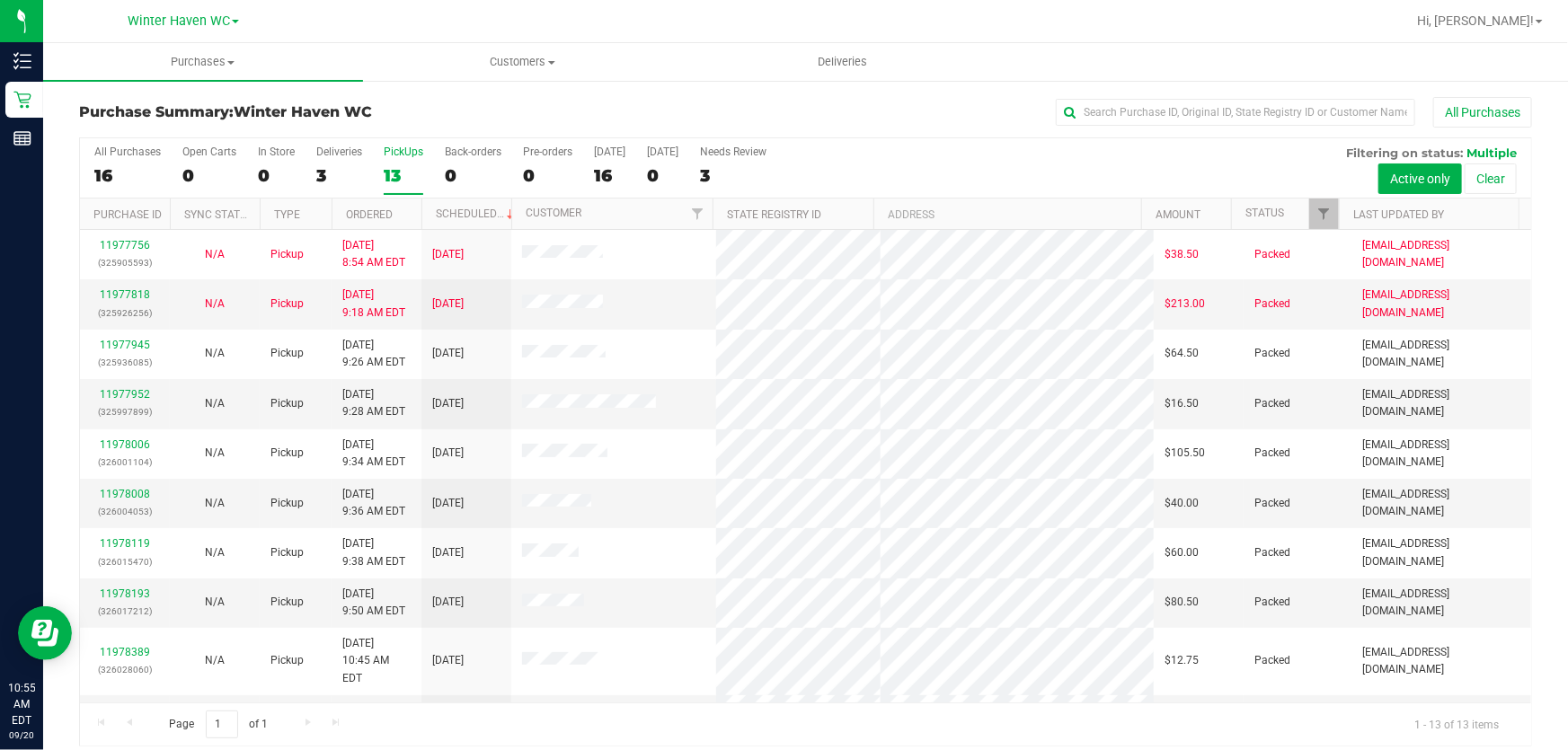
click at [874, 147] on div "All Purchases 16 Open Carts 0 In Store 0 Deliveries 3 PickUps 13 Back-orders 0 …" at bounding box center [805, 145] width 1451 height 15
click at [1060, 148] on div "All Purchases 16 Open Carts 0 In Store 0 Deliveries 3 PickUps 13 Back-orders 0 …" at bounding box center [805, 145] width 1451 height 15
drag, startPoint x: 1024, startPoint y: 160, endPoint x: 1088, endPoint y: 101, distance: 87.0
click at [1064, 134] on div "Purchase Summary: [GEOGRAPHIC_DATA] All Purchases All Purchases 16 Open Carts 0…" at bounding box center [806, 422] width 1453 height 650
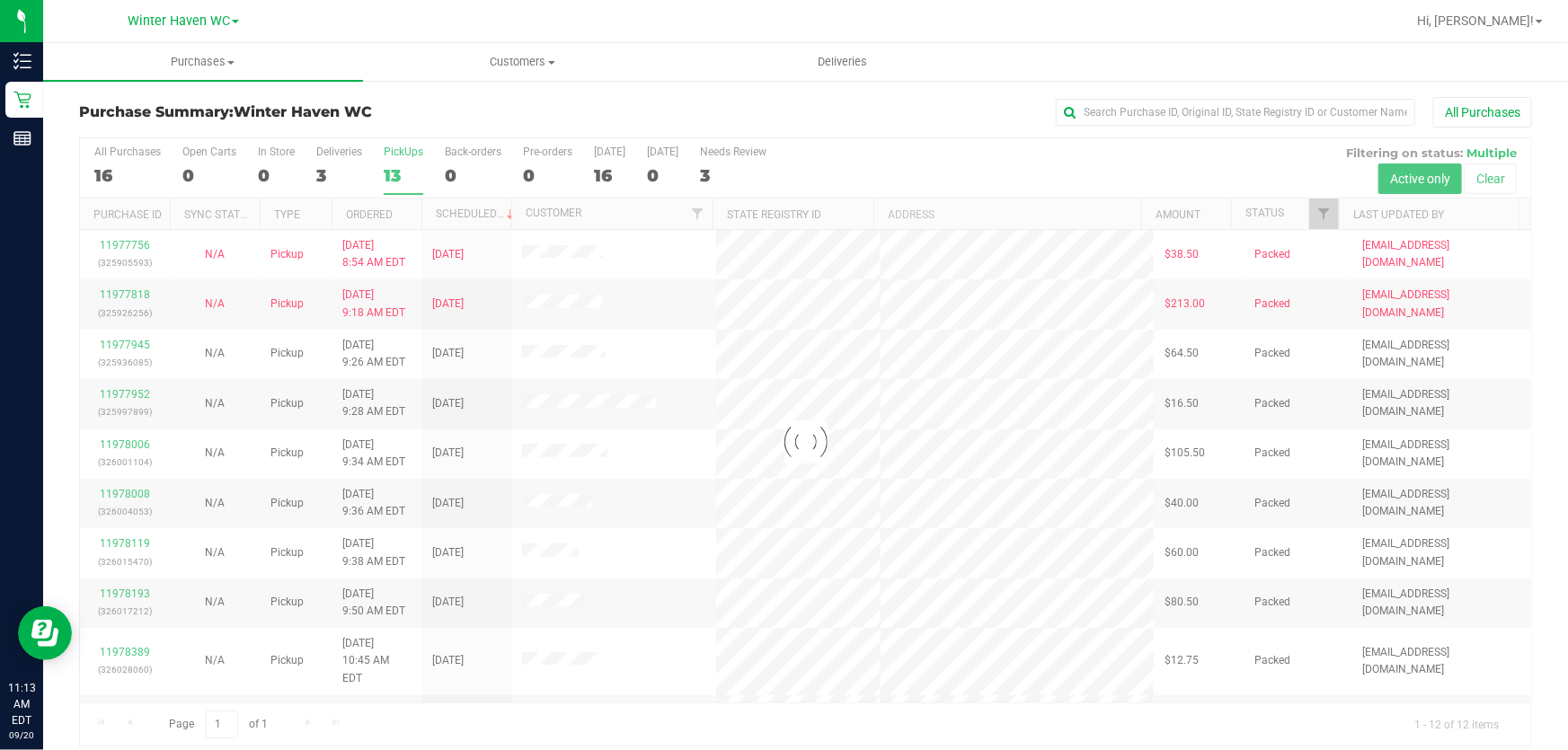
click at [899, 175] on div at bounding box center [805, 442] width 1451 height 608
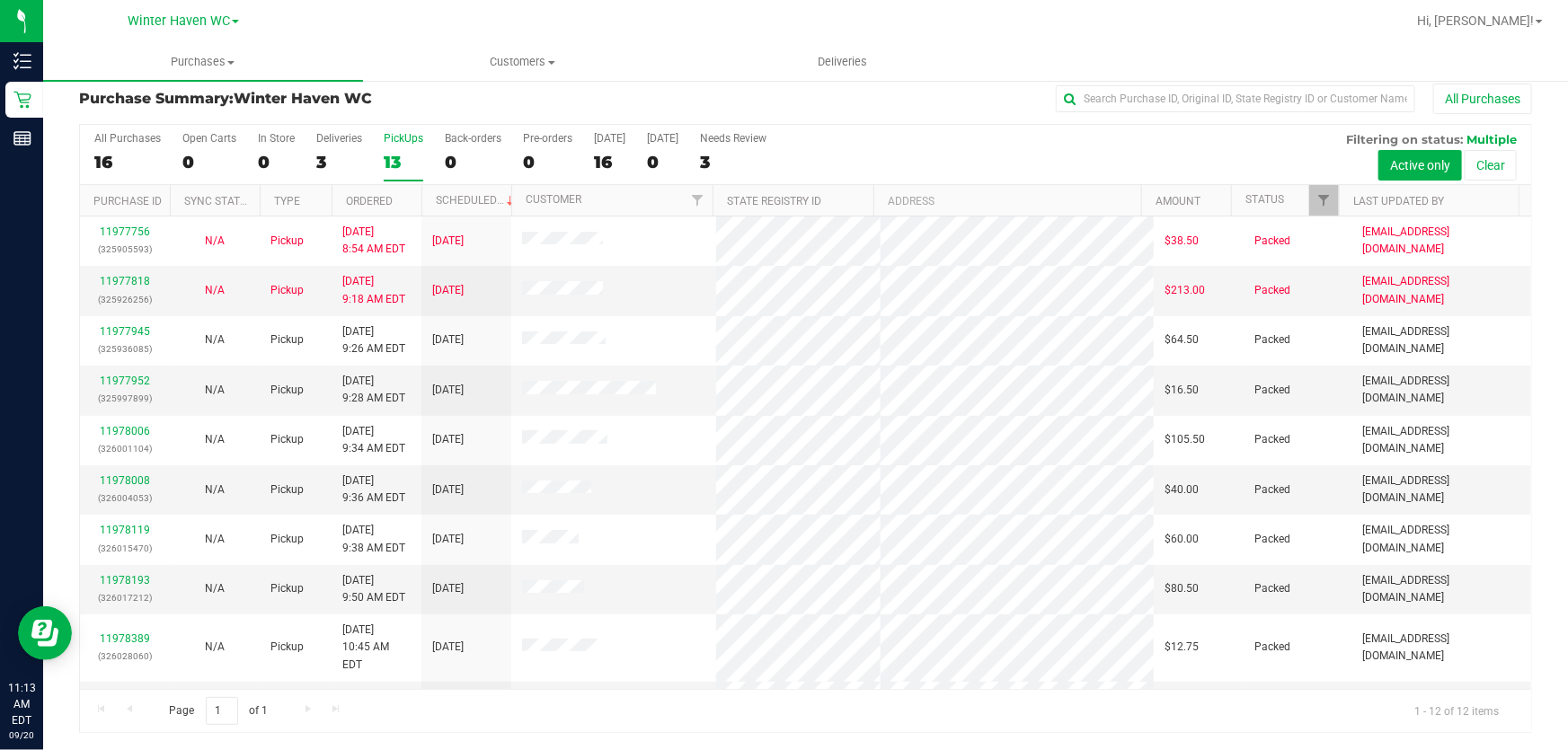
click at [959, 146] on div "All Purchases 16 Open Carts 0 In Store 0 Deliveries 3 PickUps 13 Back-orders 0 …" at bounding box center [805, 154] width 1451 height 60
